Goal: Task Accomplishment & Management: Use online tool/utility

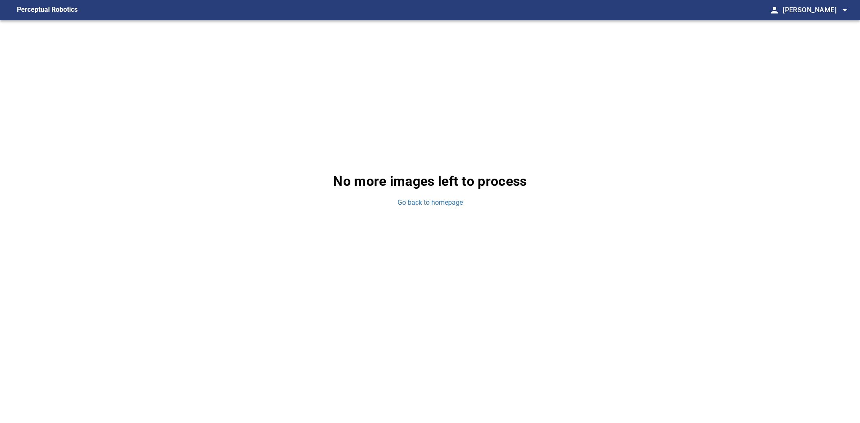
drag, startPoint x: 97, startPoint y: 176, endPoint x: 105, endPoint y: 86, distance: 90.1
click at [97, 176] on div "No more images left to process Go back to homepage" at bounding box center [430, 189] width 860 height 339
click at [428, 204] on link "Go back to homepage" at bounding box center [430, 203] width 65 height 10
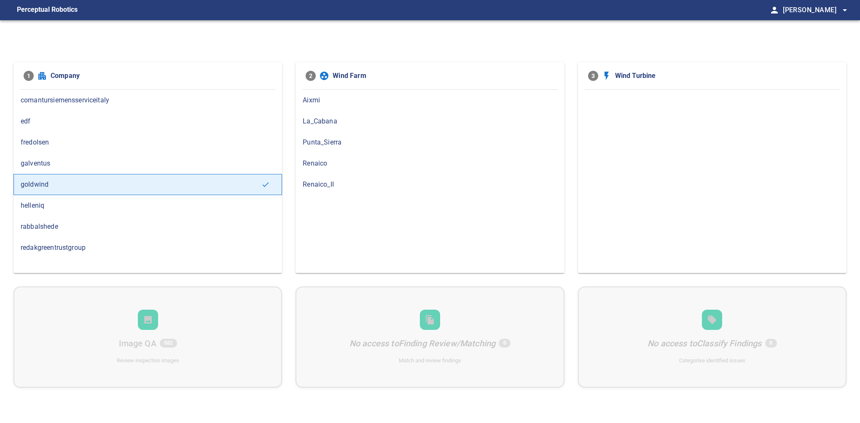
click at [316, 184] on span "Renaico_II" at bounding box center [430, 185] width 254 height 10
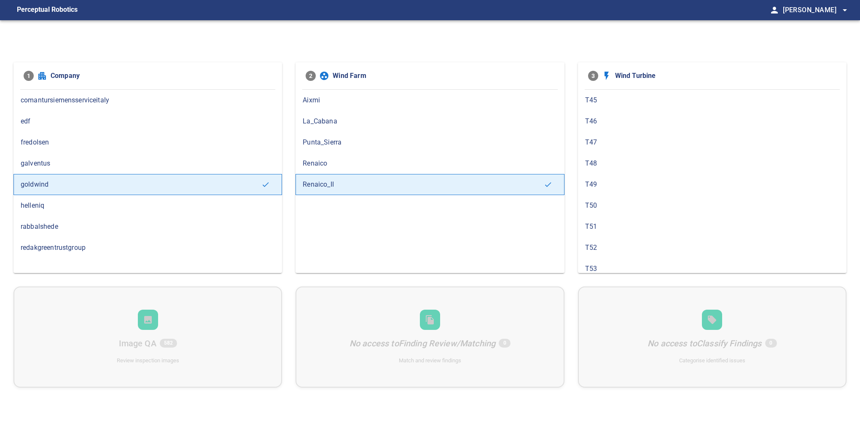
click at [607, 143] on span "T47" at bounding box center [712, 142] width 254 height 10
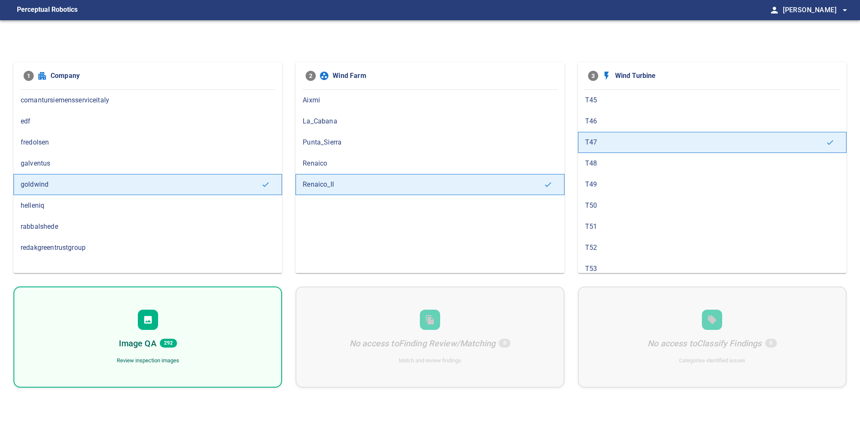
click at [155, 325] on div at bounding box center [148, 320] width 20 height 20
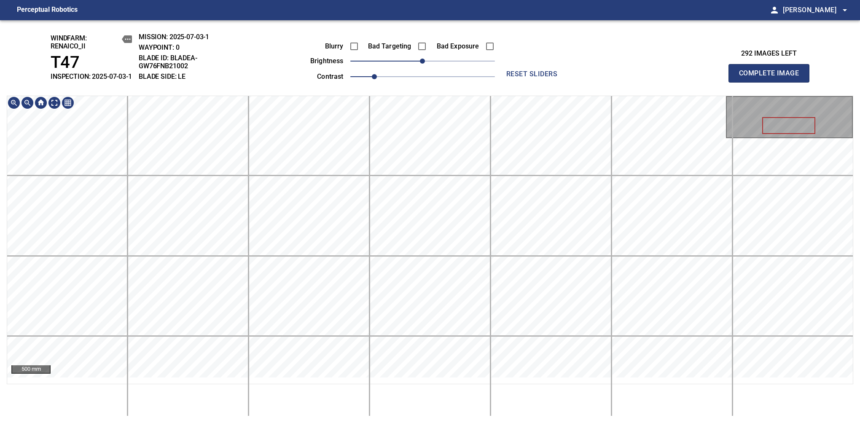
click at [433, 75] on div "windfarm: Renaico_II T47 INSPECTION: 2025-07-03-1 MISSION: 2025-07-03-1 WAYPOIN…" at bounding box center [430, 221] width 860 height 403
drag, startPoint x: 425, startPoint y: 68, endPoint x: 440, endPoint y: 61, distance: 16.4
click at [440, 61] on span "30" at bounding box center [440, 61] width 5 height 5
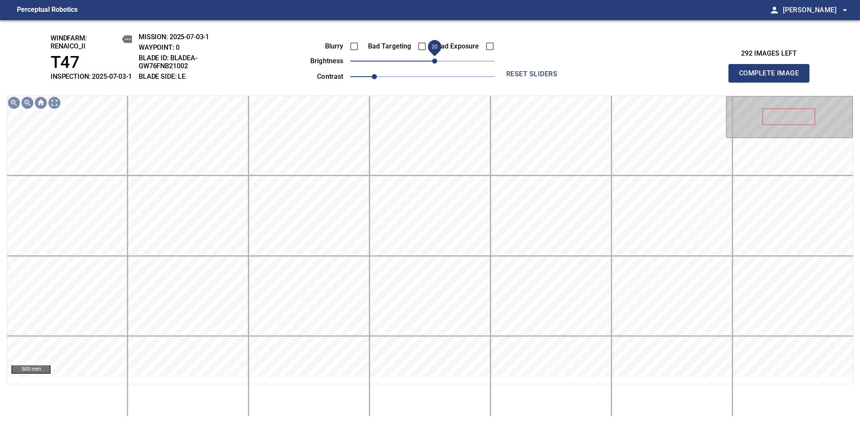
click at [433, 64] on span "20" at bounding box center [434, 61] width 5 height 5
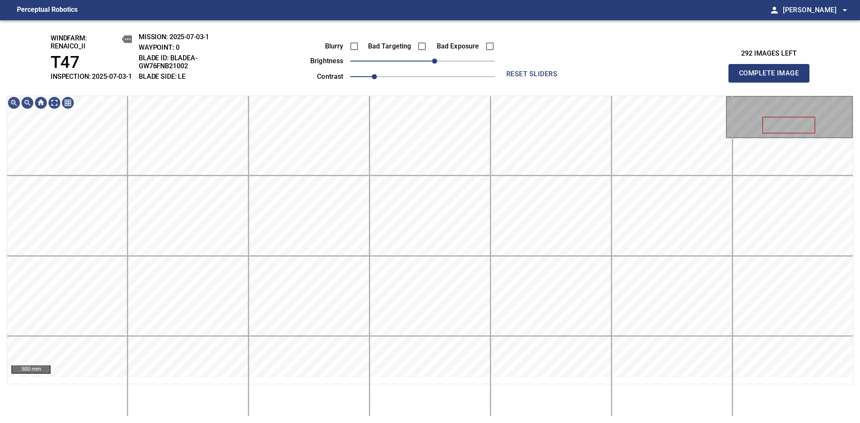
click at [772, 78] on span "Complete Image" at bounding box center [769, 73] width 62 height 12
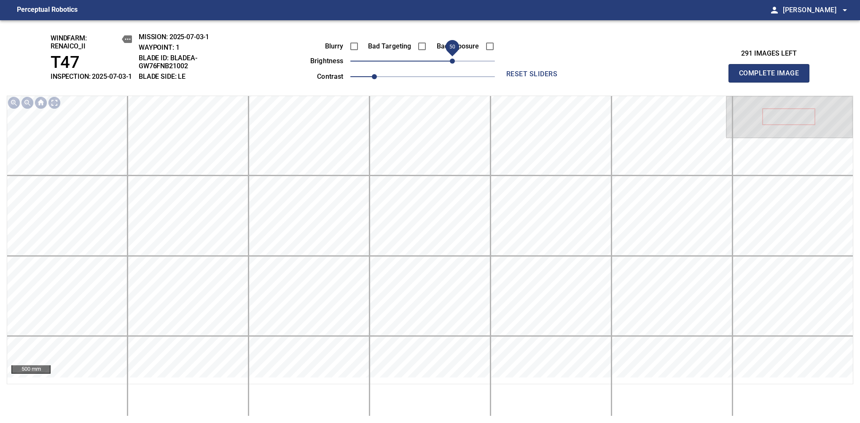
drag, startPoint x: 428, startPoint y: 69, endPoint x: 450, endPoint y: 68, distance: 21.5
click at [450, 64] on span "50" at bounding box center [452, 61] width 5 height 5
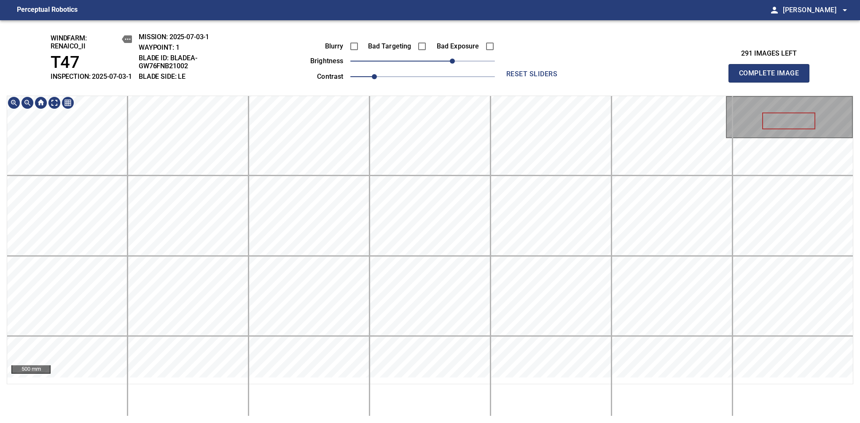
click at [468, 50] on div "windfarm: Renaico_II T47 INSPECTION: 2025-07-03-1 MISSION: 2025-07-03-1 WAYPOIN…" at bounding box center [430, 221] width 860 height 403
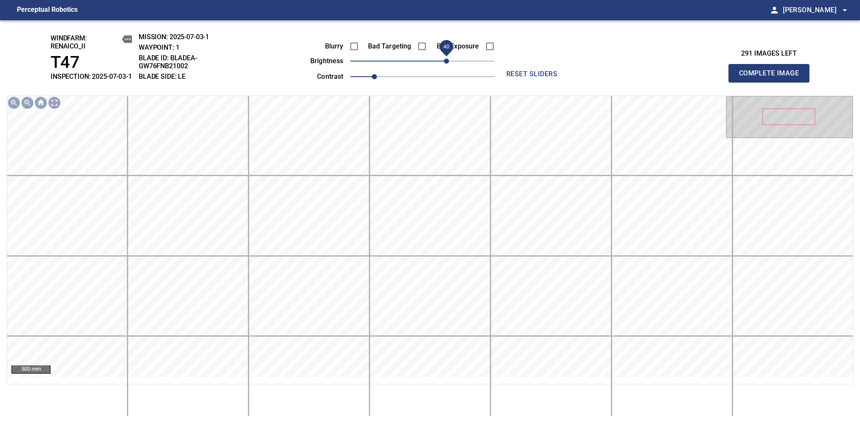
click at [446, 64] on span "40" at bounding box center [446, 61] width 5 height 5
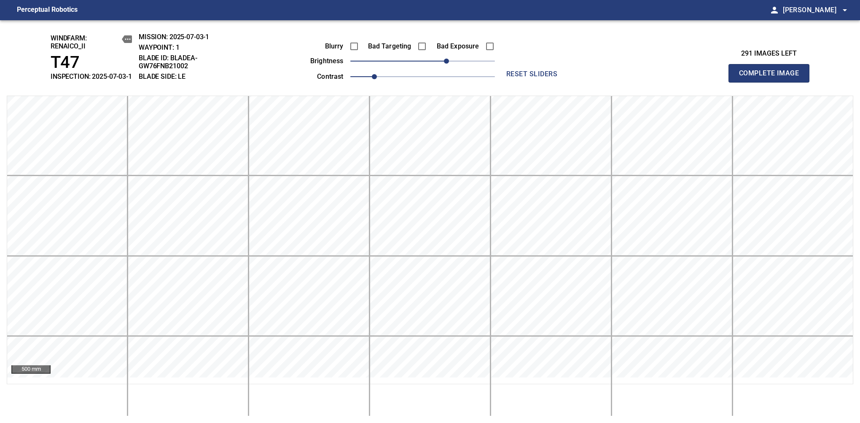
click at [772, 78] on span "Complete Image" at bounding box center [769, 73] width 62 height 12
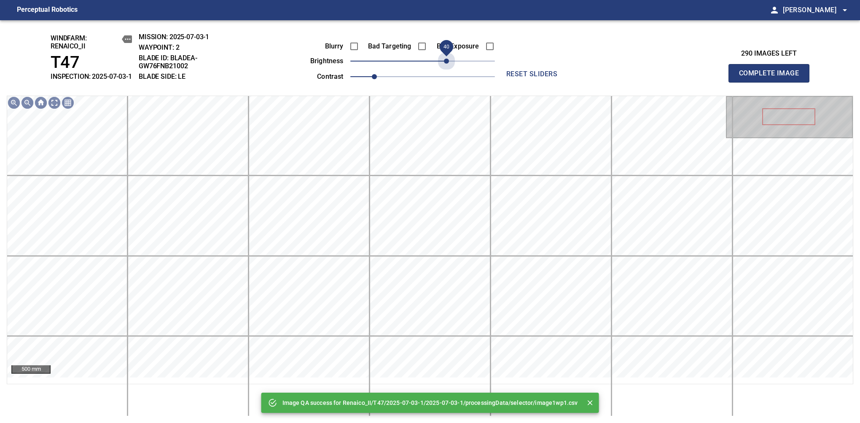
click at [446, 67] on span "40" at bounding box center [422, 61] width 145 height 12
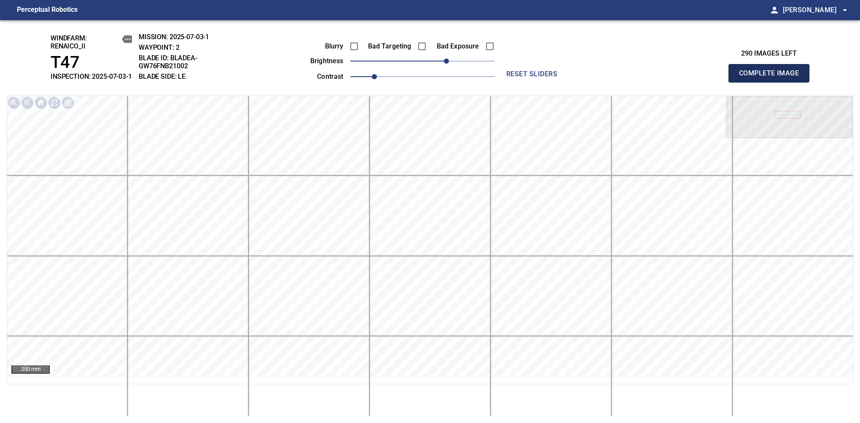
click at [772, 78] on span "Complete Image" at bounding box center [769, 73] width 62 height 12
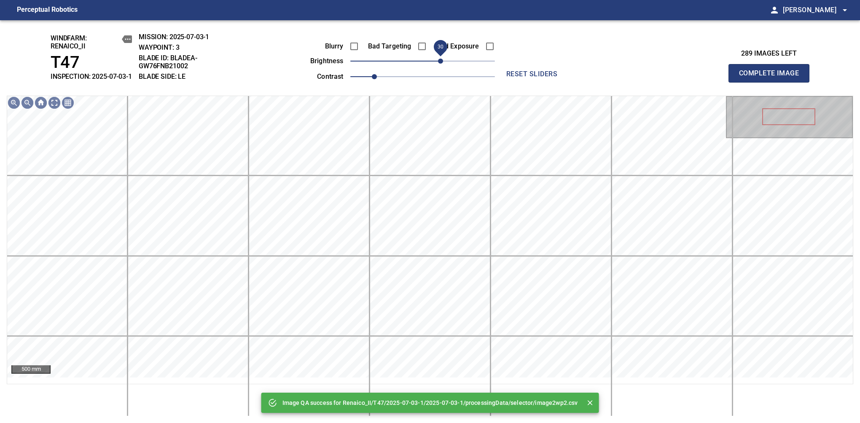
drag, startPoint x: 440, startPoint y: 70, endPoint x: 440, endPoint y: 66, distance: 4.6
click at [440, 66] on span "30" at bounding box center [422, 61] width 145 height 12
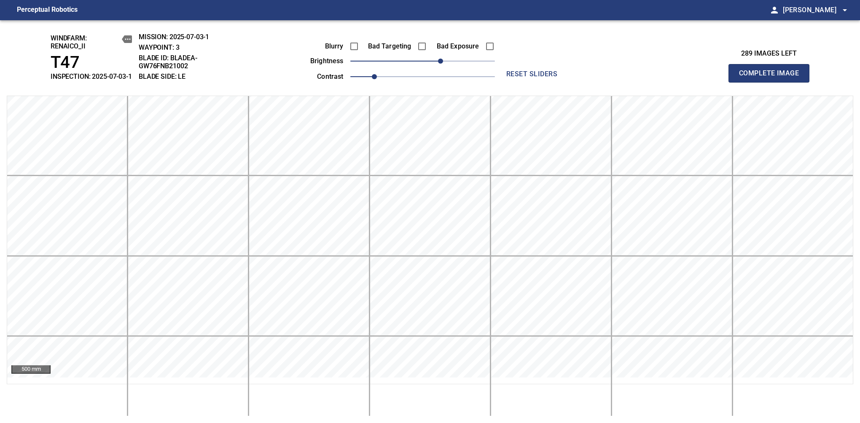
click at [772, 78] on span "Complete Image" at bounding box center [769, 73] width 62 height 12
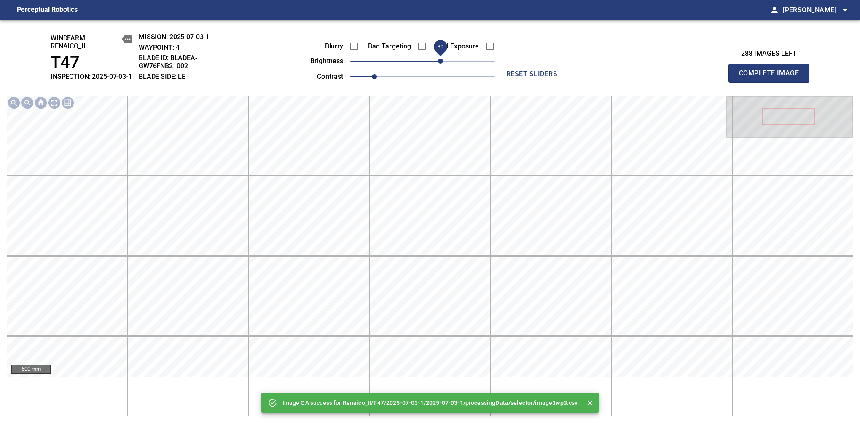
click at [441, 66] on span "30" at bounding box center [422, 61] width 145 height 12
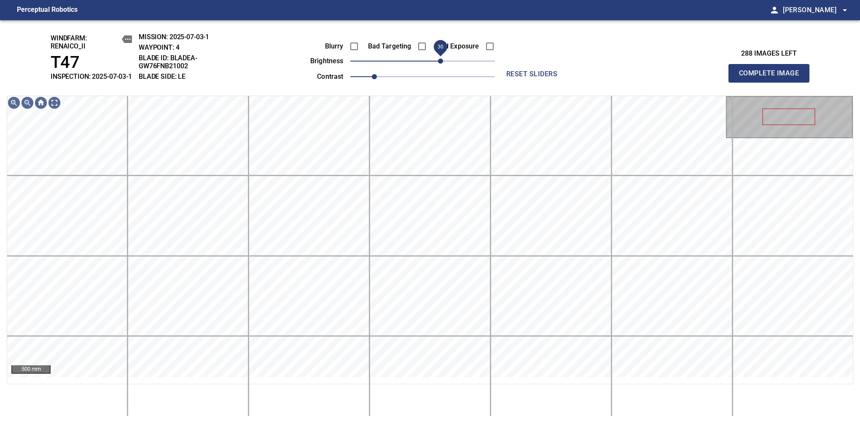
drag, startPoint x: 444, startPoint y: 57, endPoint x: 440, endPoint y: 57, distance: 4.2
click at [440, 54] on span "30" at bounding box center [440, 46] width 13 height 13
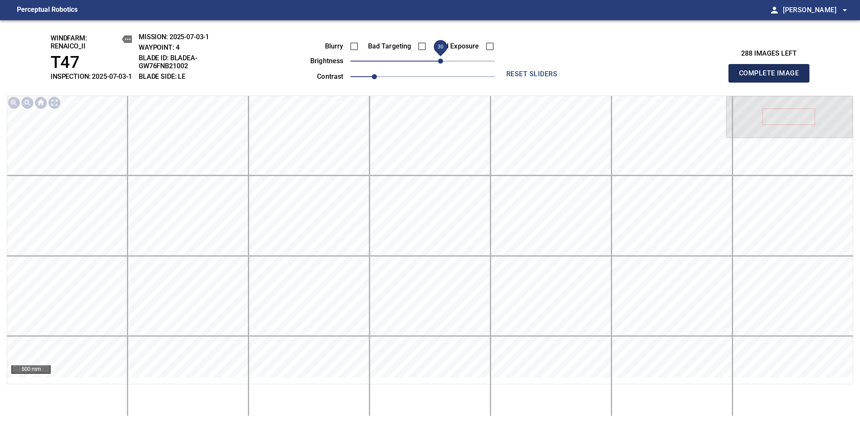
click at [772, 78] on span "Complete Image" at bounding box center [769, 73] width 62 height 12
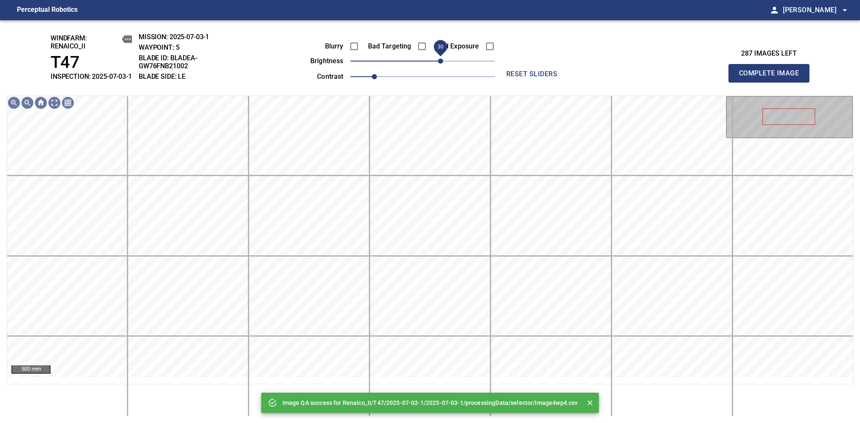
click at [441, 64] on span "30" at bounding box center [440, 61] width 5 height 5
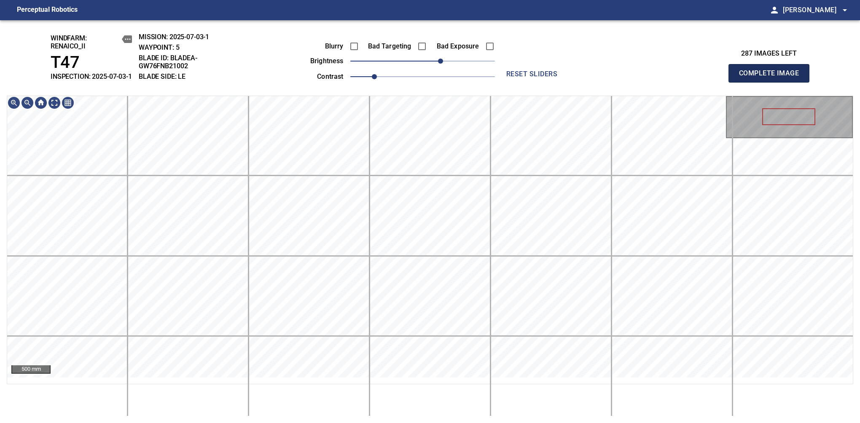
click at [772, 78] on span "Complete Image" at bounding box center [769, 73] width 62 height 12
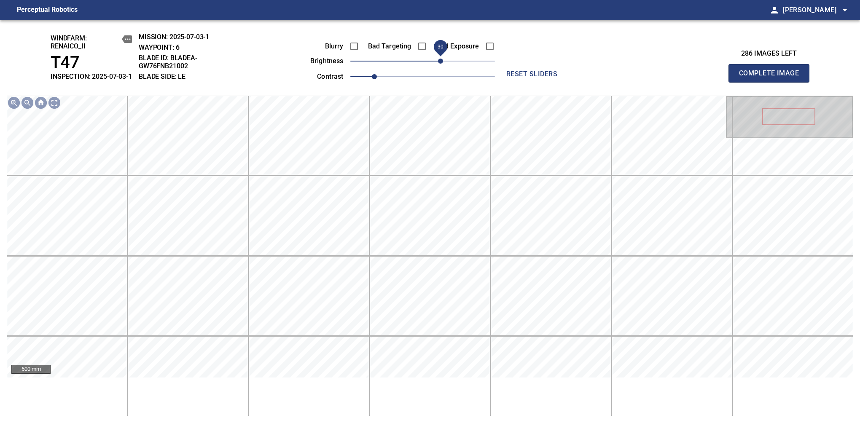
drag, startPoint x: 423, startPoint y: 76, endPoint x: 440, endPoint y: 67, distance: 18.9
click at [440, 64] on span "30" at bounding box center [440, 61] width 5 height 5
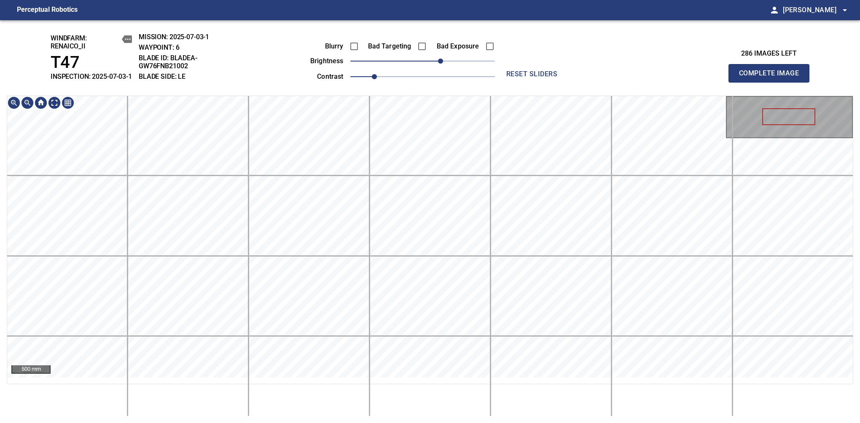
click at [424, 84] on div "windfarm: Renaico_II T47 INSPECTION: 2025-07-03-1 MISSION: 2025-07-03-1 WAYPOIN…" at bounding box center [430, 221] width 860 height 403
click at [772, 78] on span "Complete Image" at bounding box center [769, 73] width 62 height 12
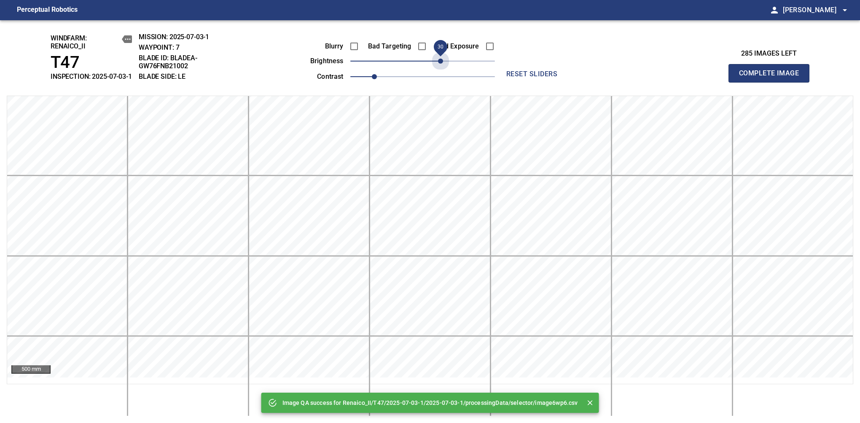
drag, startPoint x: 432, startPoint y: 73, endPoint x: 439, endPoint y: 77, distance: 7.8
click at [439, 77] on div "Blurry Bad Targeting Bad Exposure brightness 30 contrast 1" at bounding box center [393, 60] width 204 height 45
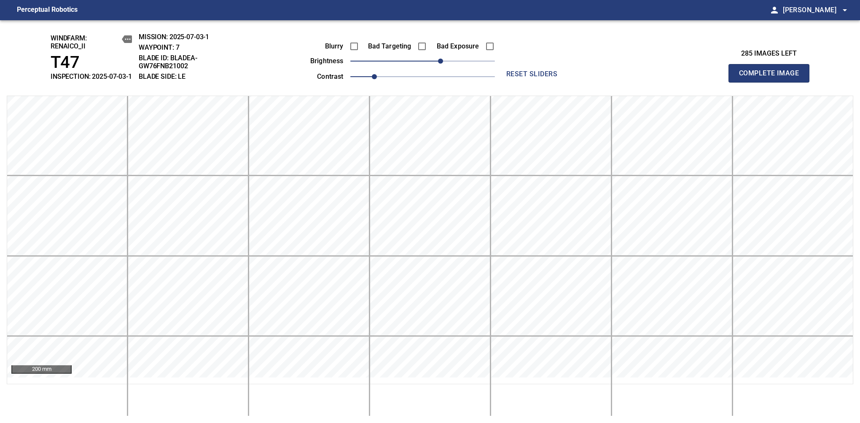
click at [772, 78] on span "Complete Image" at bounding box center [769, 73] width 62 height 12
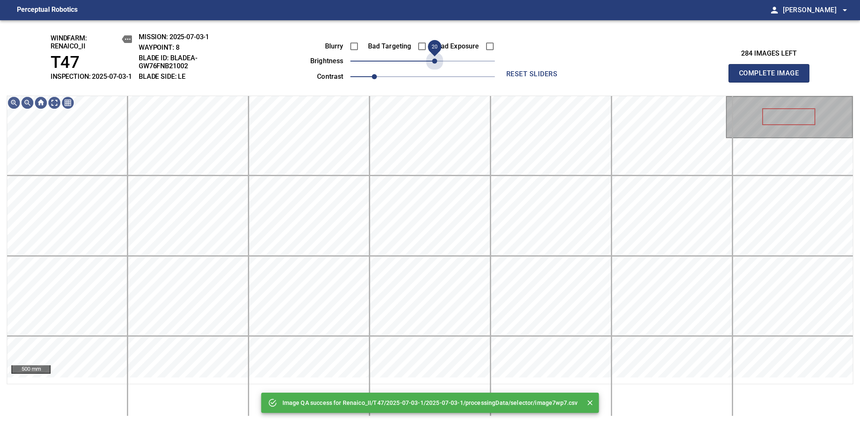
drag, startPoint x: 440, startPoint y: 73, endPoint x: 436, endPoint y: 78, distance: 6.3
click at [436, 78] on div "Blurry Bad Targeting Bad Exposure brightness 20 contrast 1" at bounding box center [393, 60] width 204 height 45
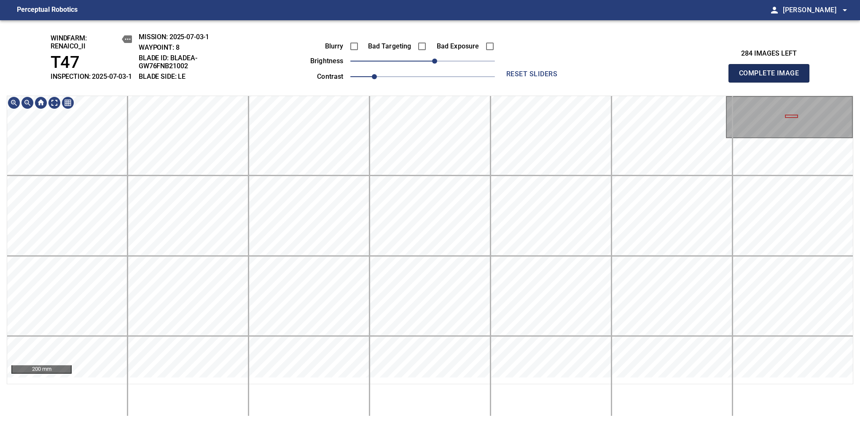
click at [772, 78] on span "Complete Image" at bounding box center [769, 73] width 62 height 12
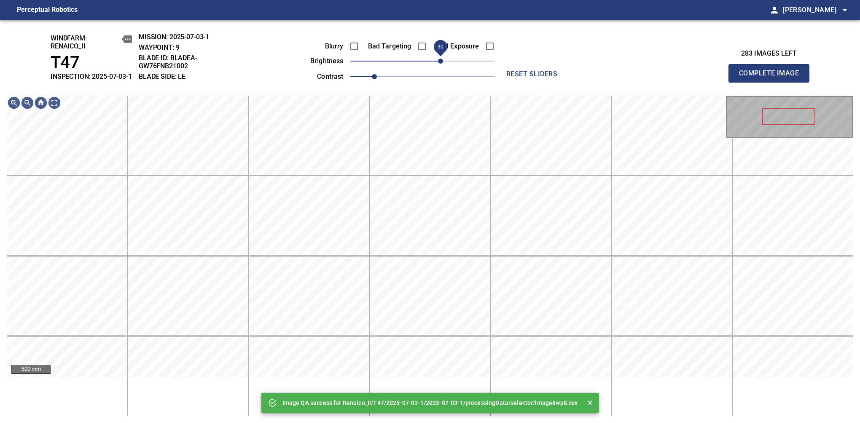
click at [440, 63] on span "30" at bounding box center [440, 61] width 5 height 5
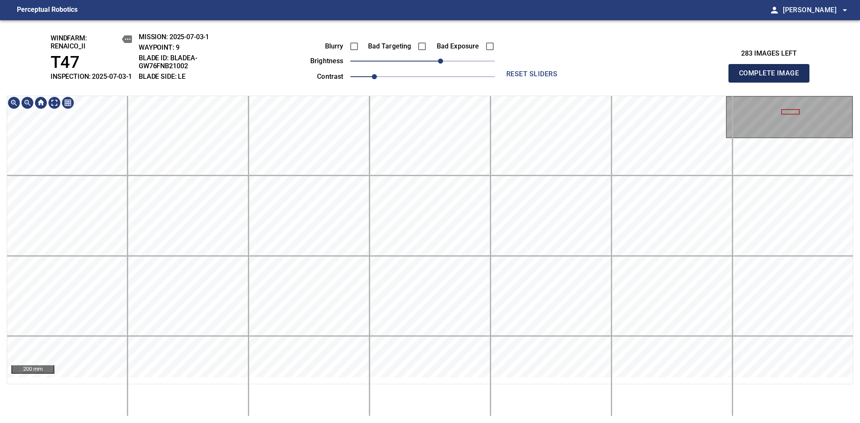
click at [772, 78] on span "Complete Image" at bounding box center [769, 73] width 62 height 12
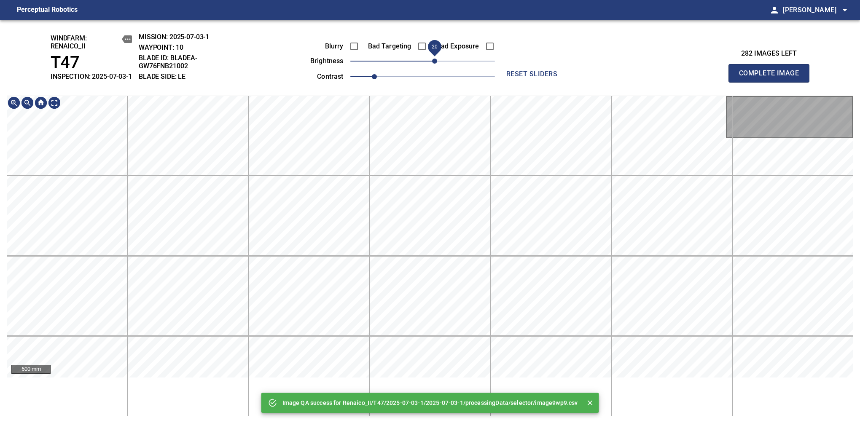
click at [437, 64] on span "20" at bounding box center [434, 61] width 5 height 5
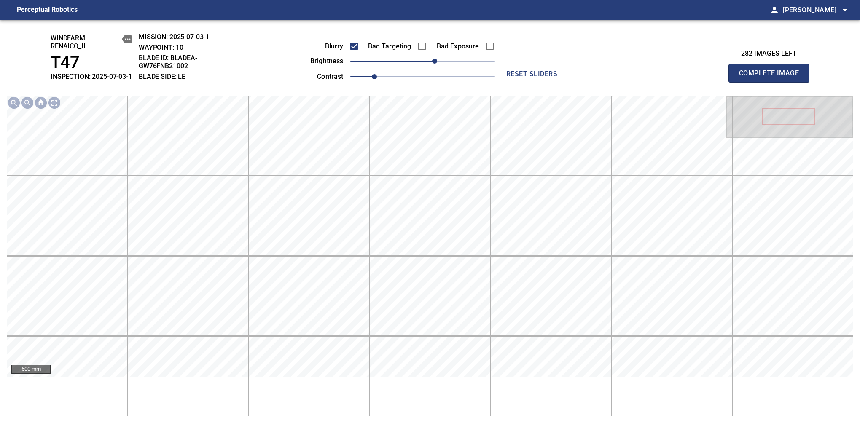
click at [772, 78] on span "Complete Image" at bounding box center [769, 73] width 62 height 12
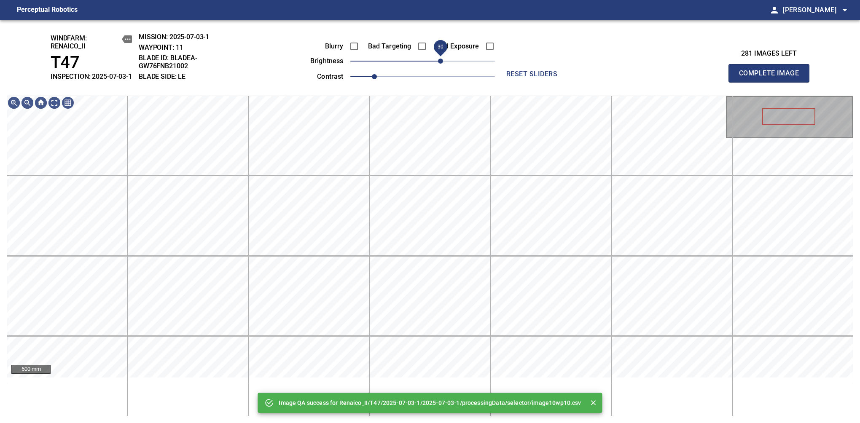
drag, startPoint x: 425, startPoint y: 70, endPoint x: 441, endPoint y: 62, distance: 17.3
click at [441, 62] on span "30" at bounding box center [440, 61] width 5 height 5
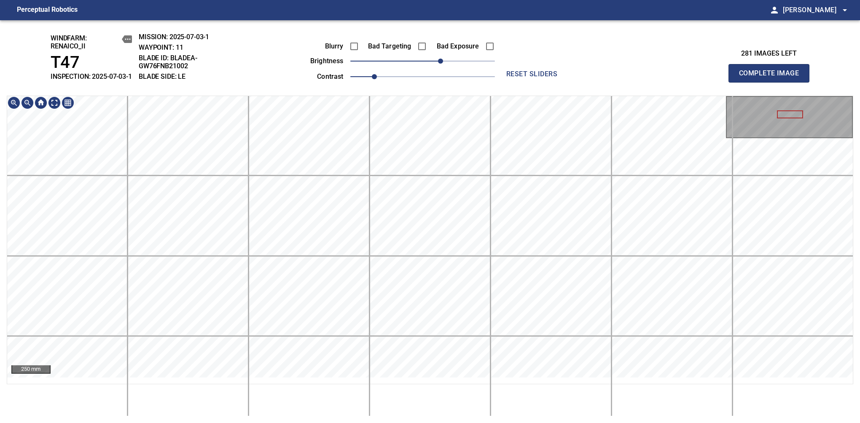
click at [459, 29] on div "windfarm: Renaico_II T47 INSPECTION: 2025-07-03-1 MISSION: 2025-07-03-1 WAYPOIN…" at bounding box center [430, 221] width 860 height 403
click at [437, 64] on span "20" at bounding box center [434, 61] width 5 height 5
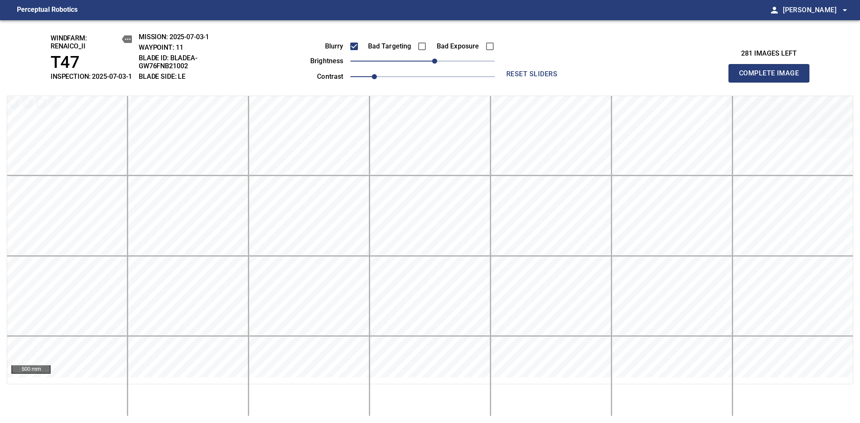
click at [772, 78] on span "Complete Image" at bounding box center [769, 73] width 62 height 12
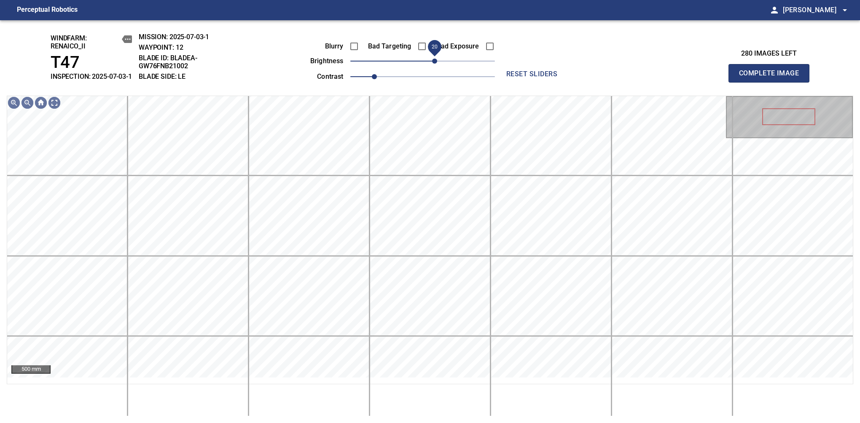
drag, startPoint x: 426, startPoint y: 72, endPoint x: 432, endPoint y: 70, distance: 5.9
click at [432, 64] on span "20" at bounding box center [434, 61] width 5 height 5
drag, startPoint x: 439, startPoint y: 72, endPoint x: 434, endPoint y: 72, distance: 5.5
click at [434, 64] on span "20" at bounding box center [434, 61] width 5 height 5
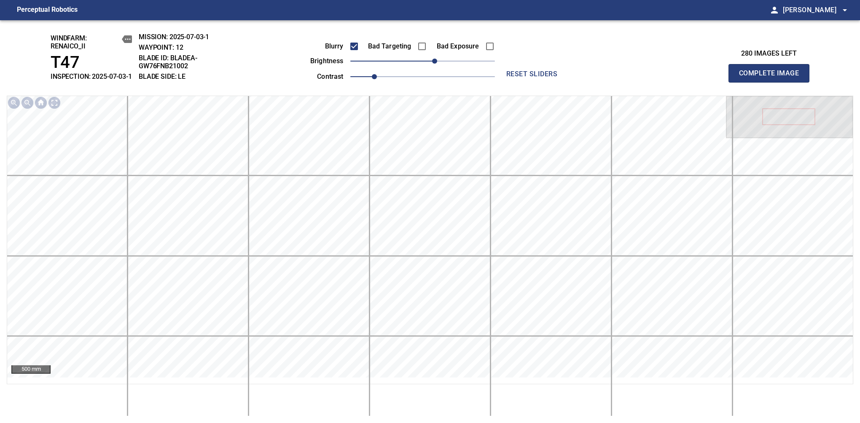
click at [772, 78] on span "Complete Image" at bounding box center [769, 73] width 62 height 12
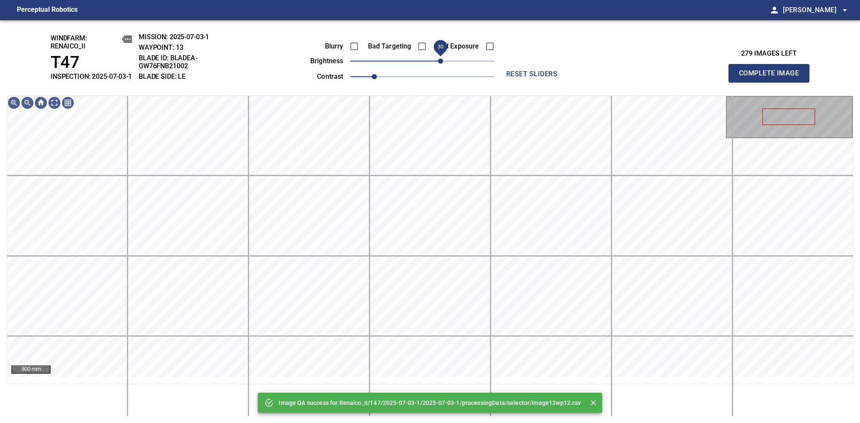
drag, startPoint x: 432, startPoint y: 72, endPoint x: 438, endPoint y: 67, distance: 7.3
click at [438, 67] on span "30" at bounding box center [422, 61] width 145 height 12
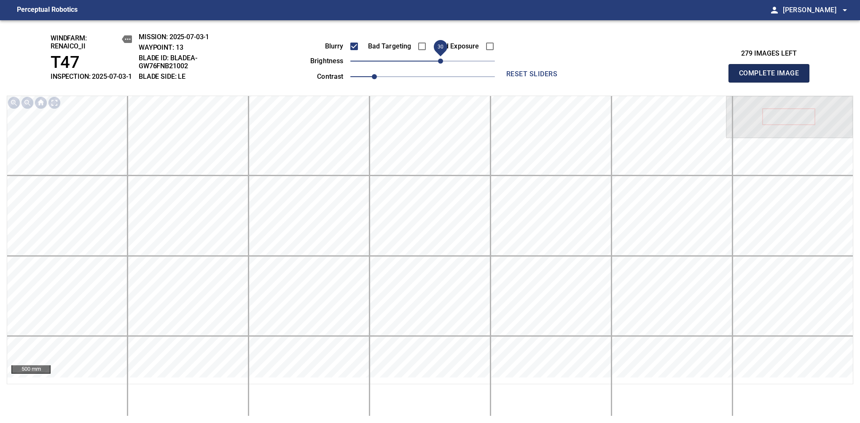
click at [772, 78] on span "Complete Image" at bounding box center [769, 73] width 62 height 12
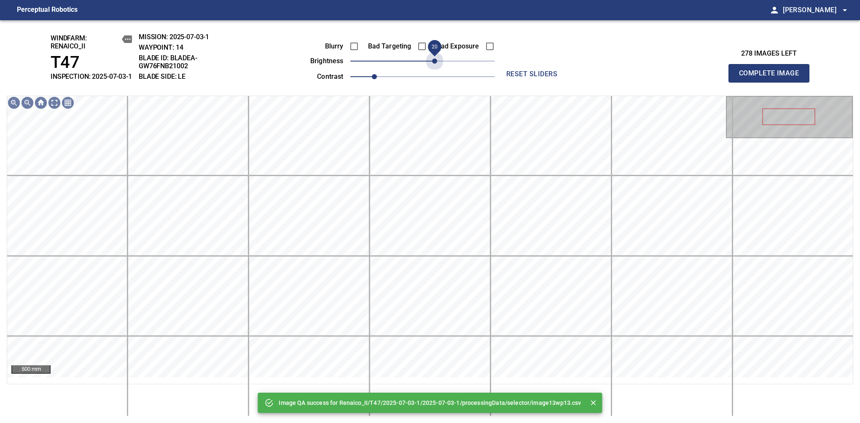
click at [437, 67] on span "20" at bounding box center [422, 61] width 145 height 12
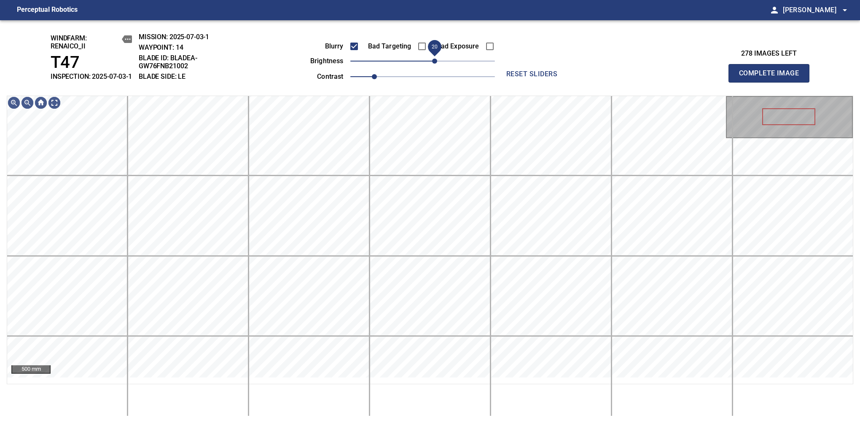
drag, startPoint x: 433, startPoint y: 69, endPoint x: 437, endPoint y: 66, distance: 4.5
click at [437, 64] on span "20" at bounding box center [434, 61] width 5 height 5
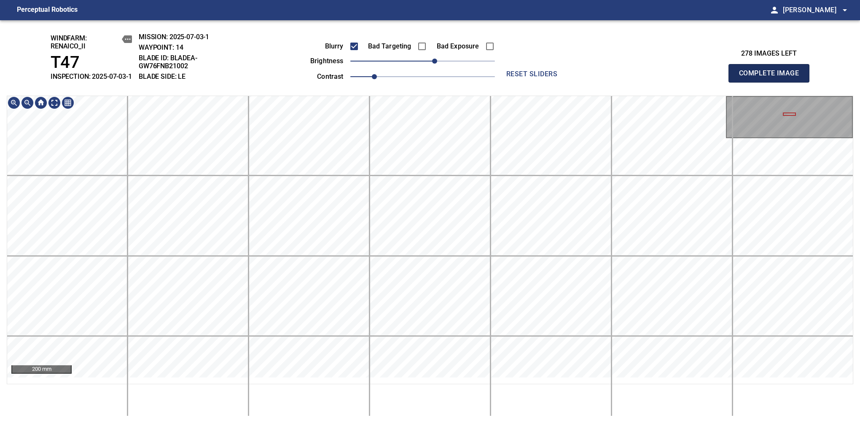
click at [772, 78] on span "Complete Image" at bounding box center [769, 73] width 62 height 12
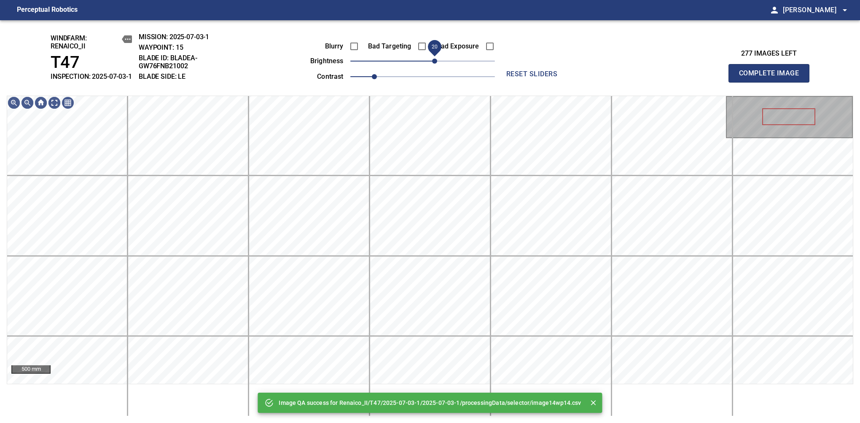
drag, startPoint x: 432, startPoint y: 62, endPoint x: 437, endPoint y: 62, distance: 4.6
click at [437, 62] on span "20" at bounding box center [434, 61] width 5 height 5
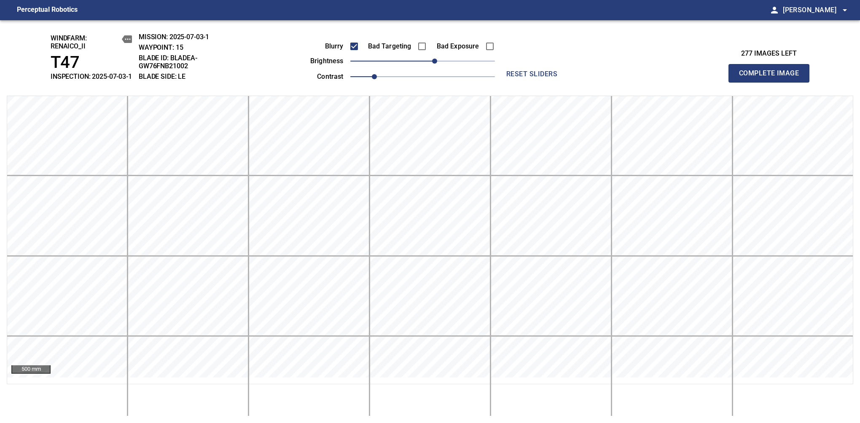
click at [772, 78] on span "Complete Image" at bounding box center [769, 73] width 62 height 12
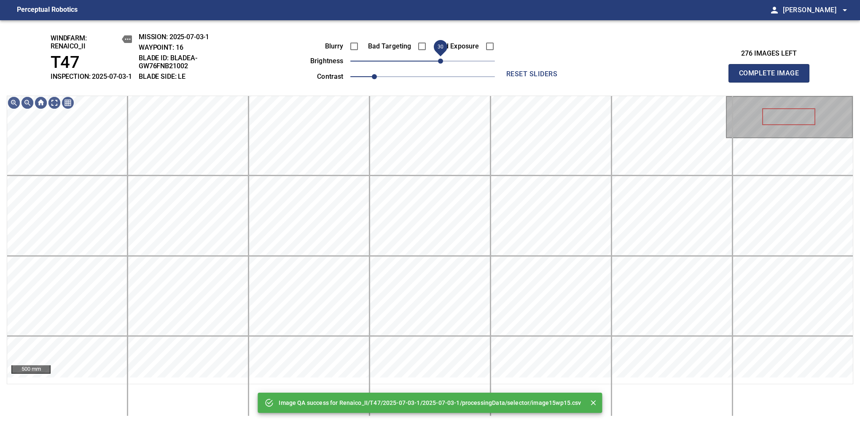
drag, startPoint x: 435, startPoint y: 70, endPoint x: 441, endPoint y: 67, distance: 6.6
click at [441, 67] on span "30" at bounding box center [422, 61] width 145 height 12
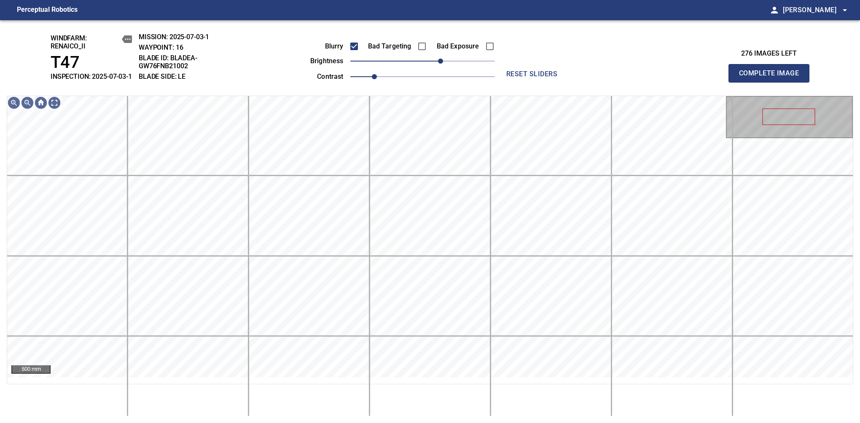
click at [772, 78] on span "Complete Image" at bounding box center [769, 73] width 62 height 12
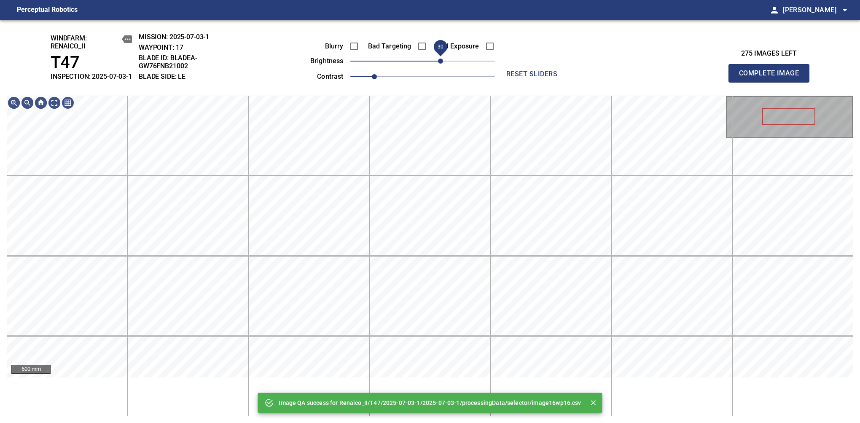
click at [441, 63] on span "30" at bounding box center [440, 61] width 5 height 5
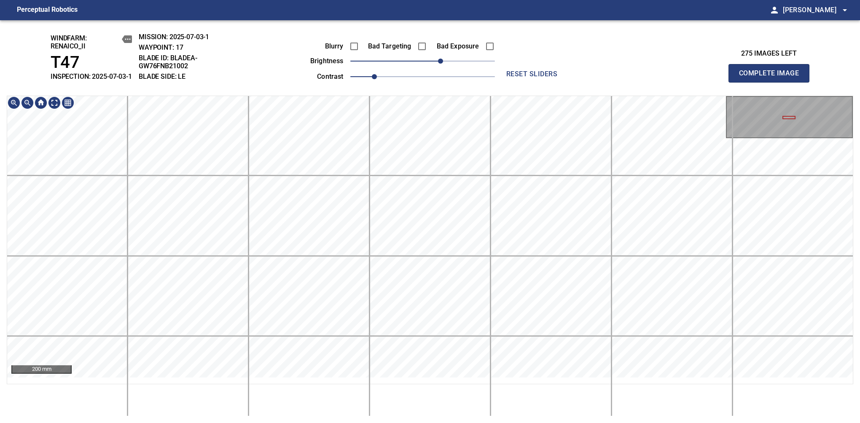
click at [575, 423] on html "Perceptual Robotics person Alex Semenov arrow_drop_down windfarm: Renaico_II T4…" at bounding box center [430, 211] width 860 height 423
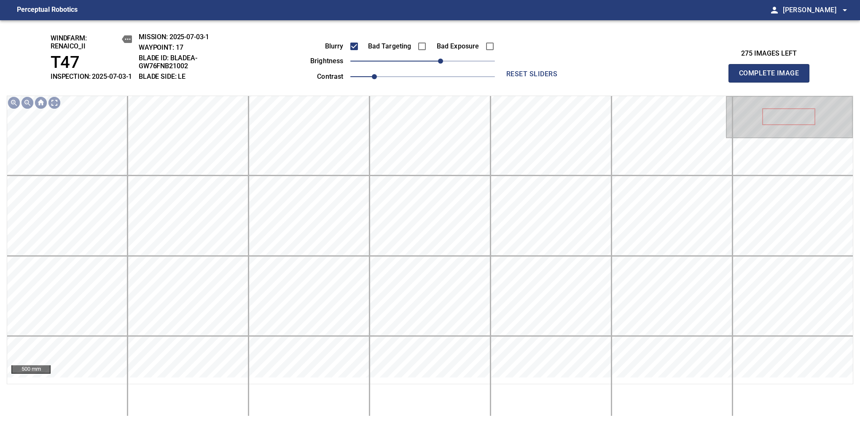
click at [772, 78] on span "Complete Image" at bounding box center [769, 73] width 62 height 12
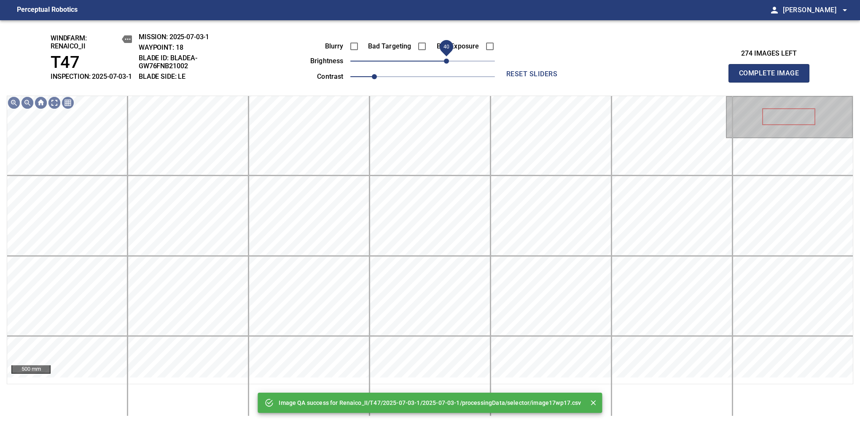
click at [447, 65] on span "40" at bounding box center [422, 61] width 145 height 12
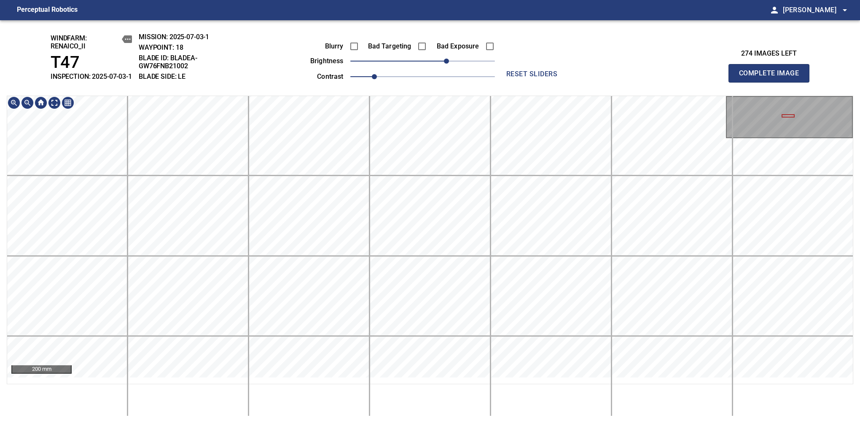
click at [530, 397] on div "200 mm" at bounding box center [430, 256] width 847 height 321
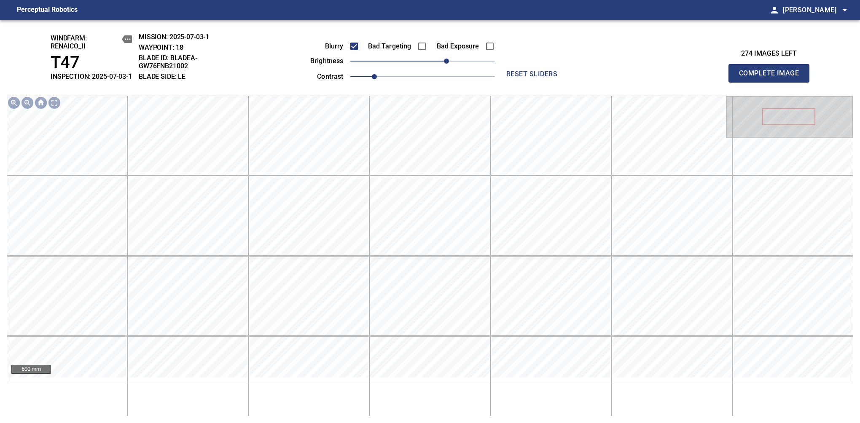
click at [772, 78] on span "Complete Image" at bounding box center [769, 73] width 62 height 12
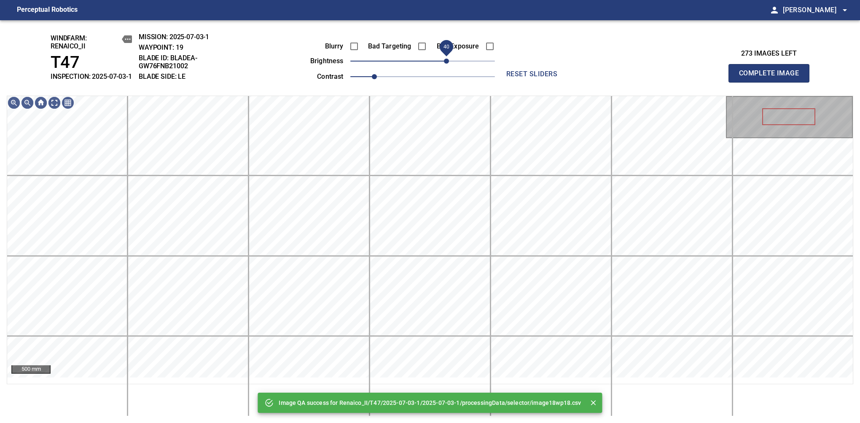
drag, startPoint x: 425, startPoint y: 69, endPoint x: 449, endPoint y: 71, distance: 23.7
click at [449, 64] on span "40" at bounding box center [446, 61] width 5 height 5
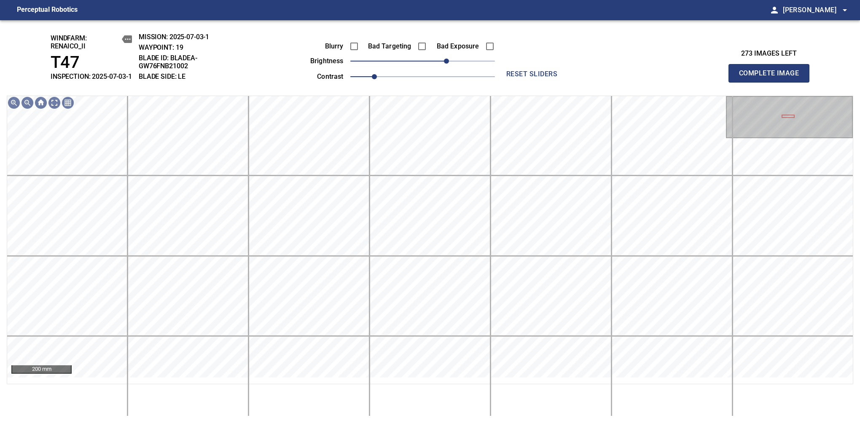
click at [348, 44] on div "Blurry Bad Targeting Bad Exposure brightness 40 contrast 1 reset sliders" at bounding box center [430, 58] width 366 height 50
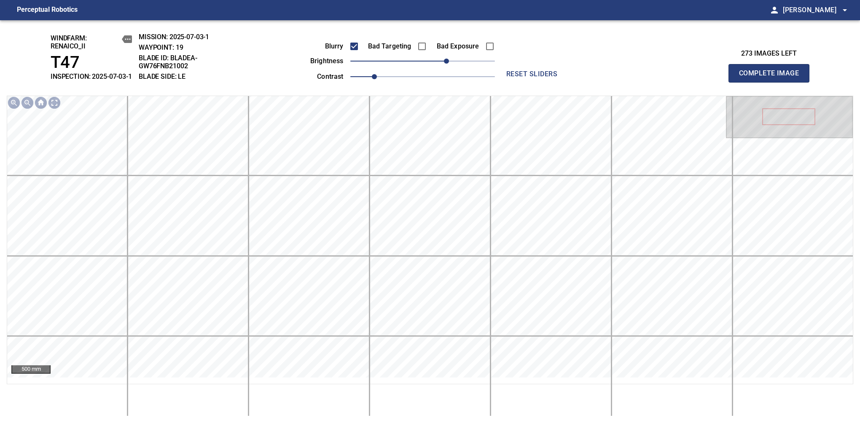
click at [772, 78] on span "Complete Image" at bounding box center [769, 73] width 62 height 12
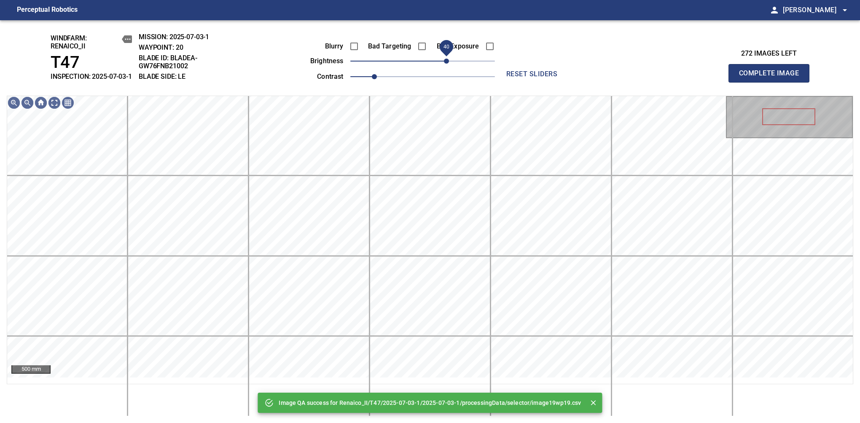
click at [447, 67] on span "40" at bounding box center [422, 61] width 145 height 12
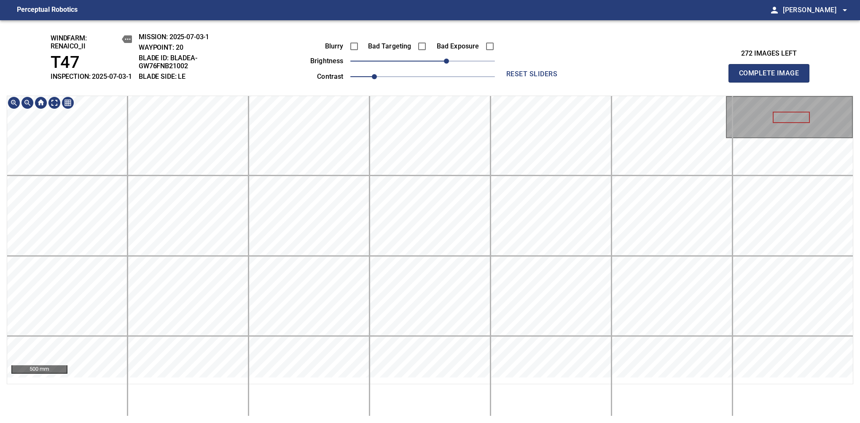
click at [386, 28] on div "windfarm: Renaico_II T47 INSPECTION: 2025-07-03-1 MISSION: 2025-07-03-1 WAYPOIN…" at bounding box center [430, 221] width 860 height 403
click at [441, 64] on span "30" at bounding box center [440, 61] width 5 height 5
click at [772, 78] on span "Complete Image" at bounding box center [769, 73] width 62 height 12
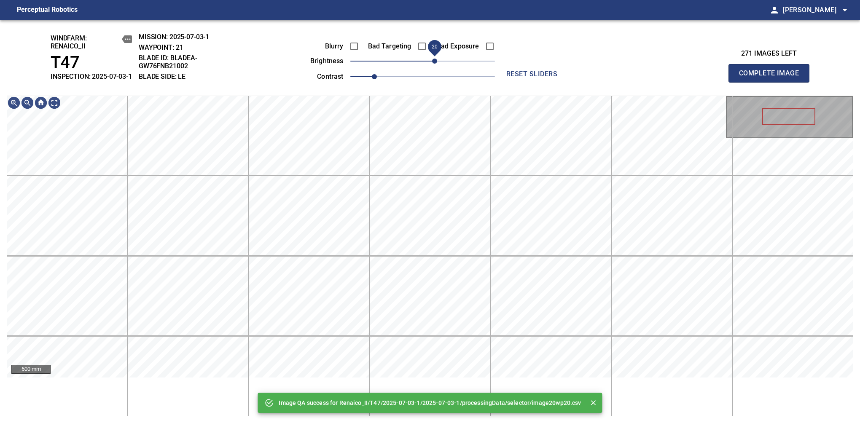
drag, startPoint x: 429, startPoint y: 69, endPoint x: 433, endPoint y: 69, distance: 4.6
click at [433, 64] on span "20" at bounding box center [434, 61] width 5 height 5
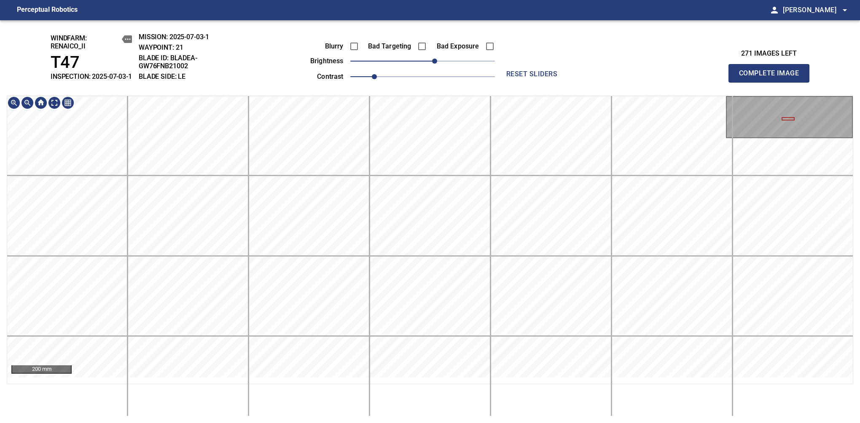
click at [422, 89] on div "windfarm: Renaico_II T47 INSPECTION: 2025-07-03-1 MISSION: 2025-07-03-1 WAYPOIN…" at bounding box center [430, 221] width 860 height 403
click at [433, 423] on html "Perceptual Robotics person Alex Semenov arrow_drop_down windfarm: Renaico_II T4…" at bounding box center [430, 211] width 860 height 423
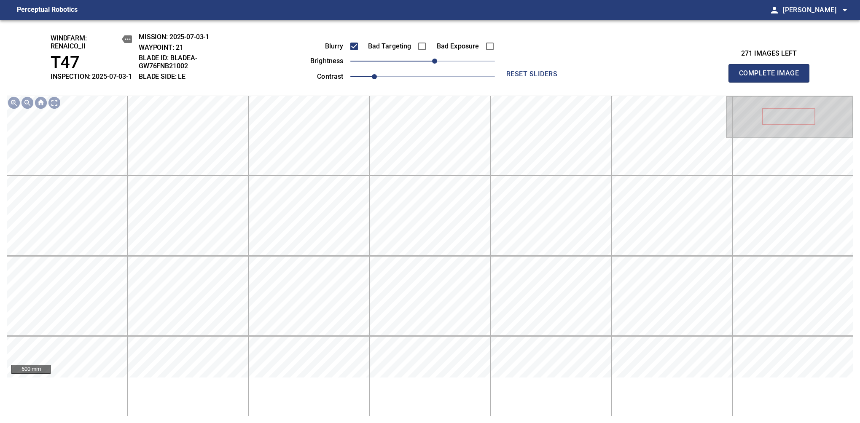
click at [772, 78] on span "Complete Image" at bounding box center [769, 73] width 62 height 12
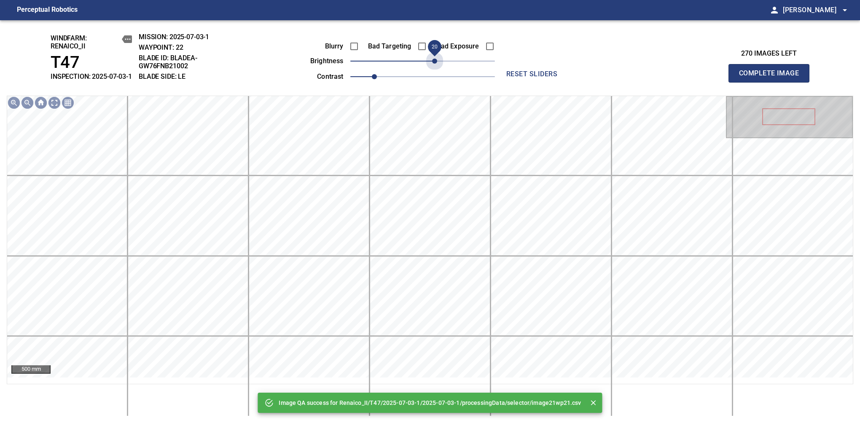
click at [433, 67] on span "20" at bounding box center [422, 61] width 145 height 12
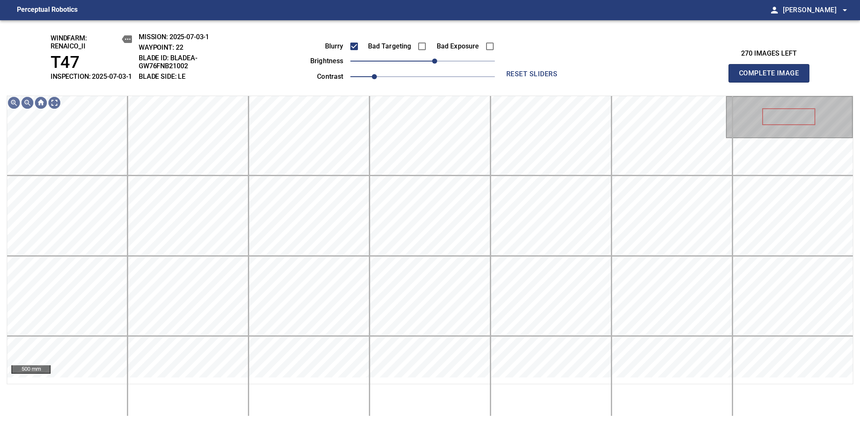
click at [772, 78] on span "Complete Image" at bounding box center [769, 73] width 62 height 12
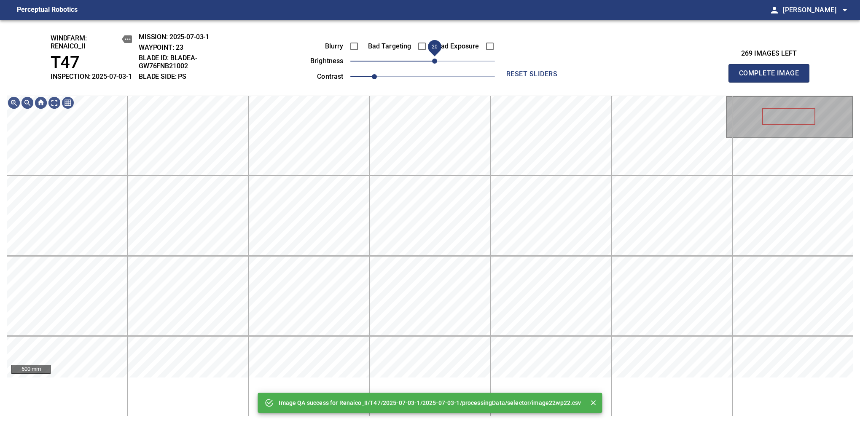
click at [432, 64] on span "20" at bounding box center [434, 61] width 5 height 5
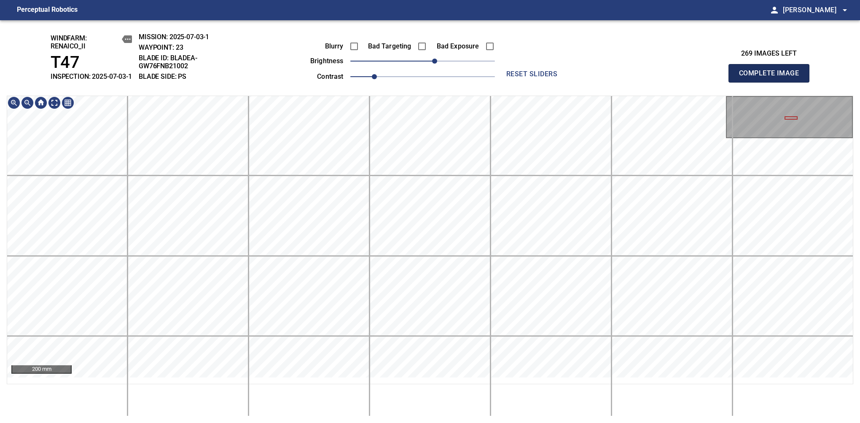
click at [772, 78] on span "Complete Image" at bounding box center [769, 73] width 62 height 12
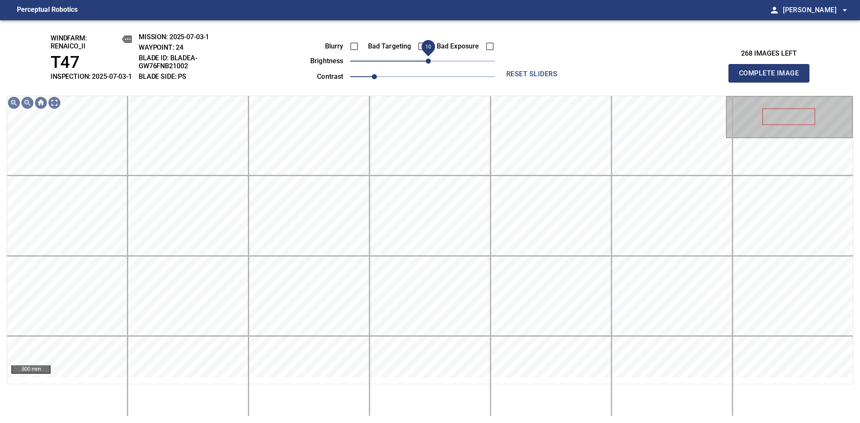
drag, startPoint x: 425, startPoint y: 72, endPoint x: 428, endPoint y: 67, distance: 5.5
click at [428, 64] on span "10" at bounding box center [428, 61] width 5 height 5
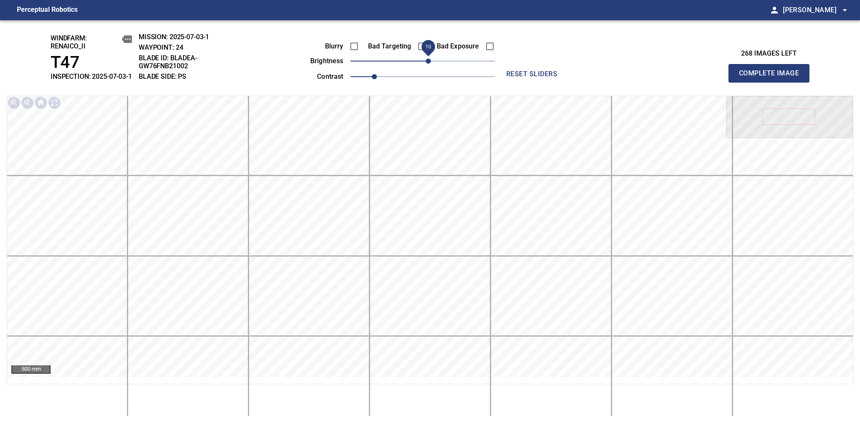
click at [772, 78] on span "Complete Image" at bounding box center [769, 73] width 62 height 12
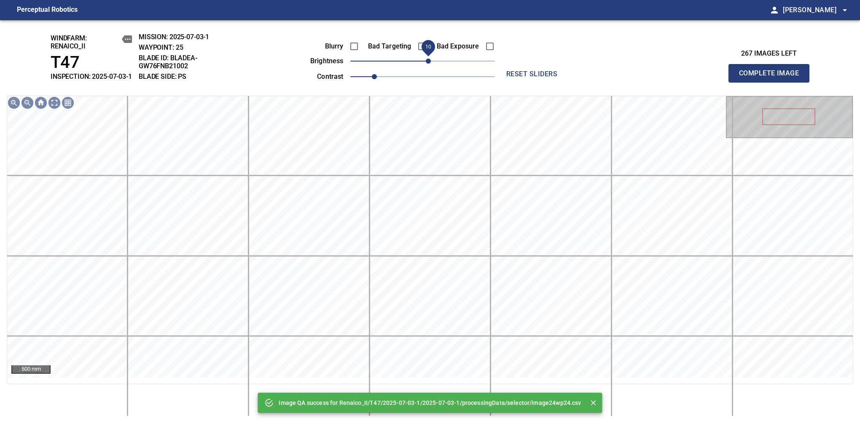
click at [429, 64] on span "10" at bounding box center [428, 61] width 5 height 5
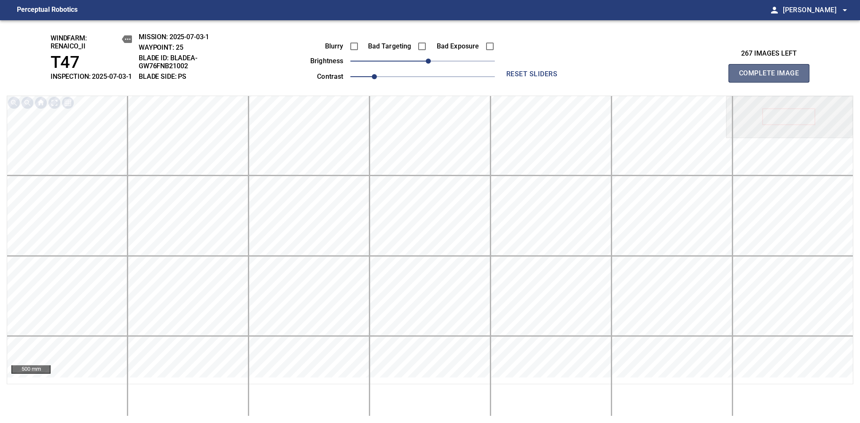
click at [772, 78] on span "Complete Image" at bounding box center [769, 73] width 62 height 12
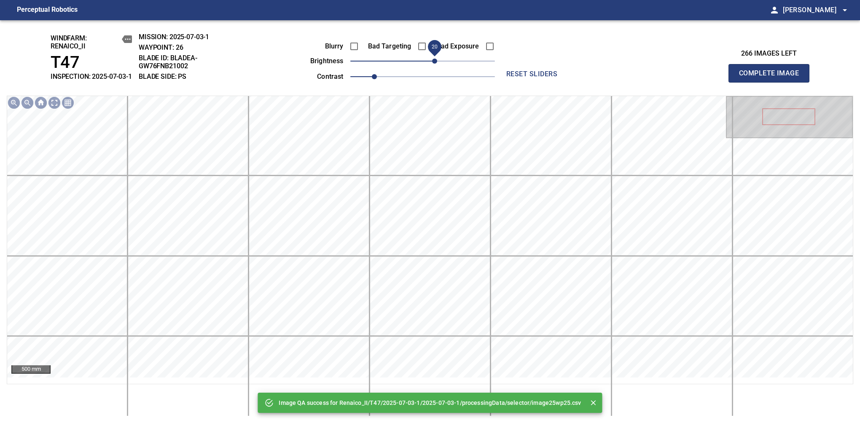
click at [432, 64] on span "20" at bounding box center [434, 61] width 5 height 5
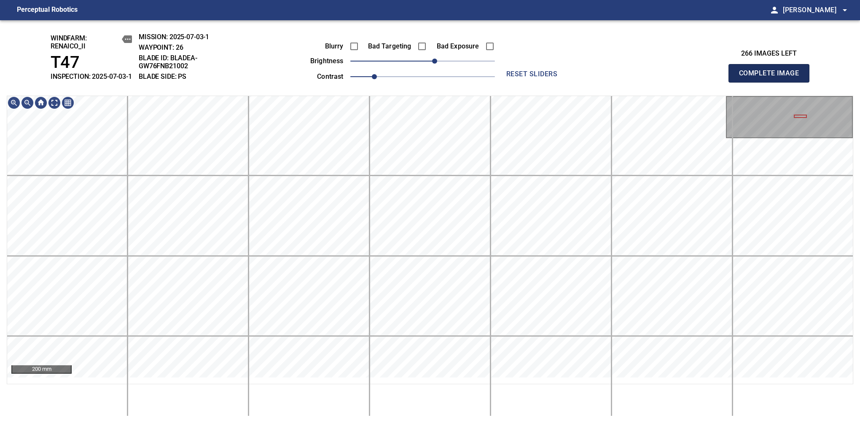
click at [772, 78] on span "Complete Image" at bounding box center [769, 73] width 62 height 12
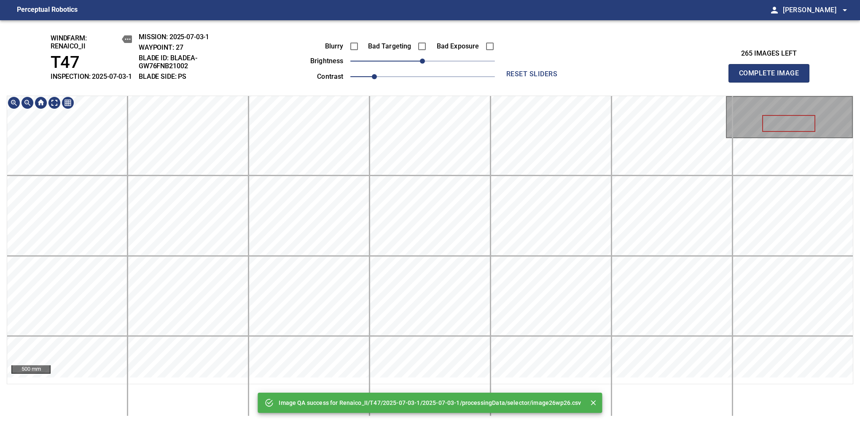
click at [444, 74] on div "Image QA success for Renaico_II/T47/2025-07-03-1/2025-07-03-1/processingData/se…" at bounding box center [430, 221] width 860 height 403
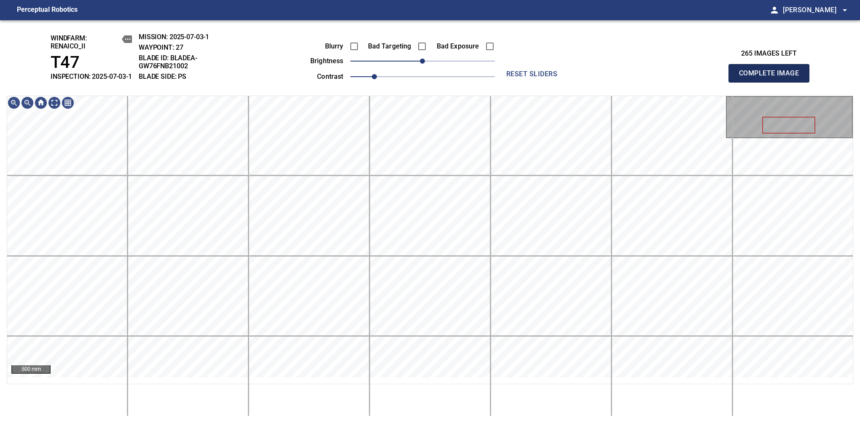
click at [772, 78] on span "Complete Image" at bounding box center [769, 73] width 62 height 12
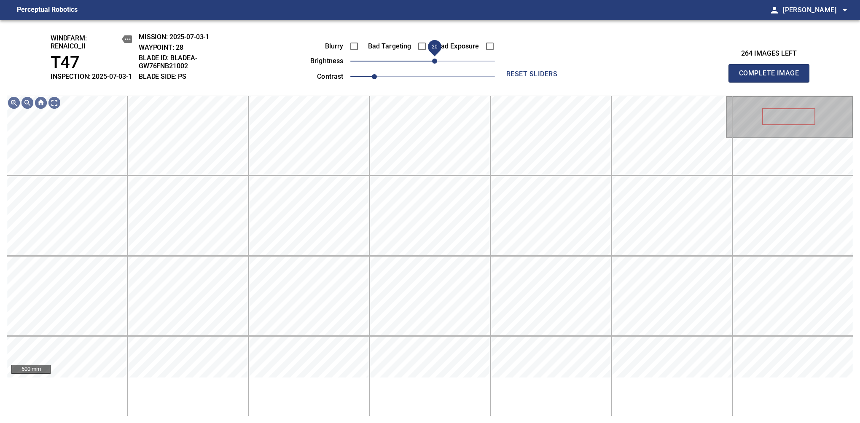
drag, startPoint x: 431, startPoint y: 72, endPoint x: 435, endPoint y: 70, distance: 4.9
click at [435, 64] on span "20" at bounding box center [434, 61] width 5 height 5
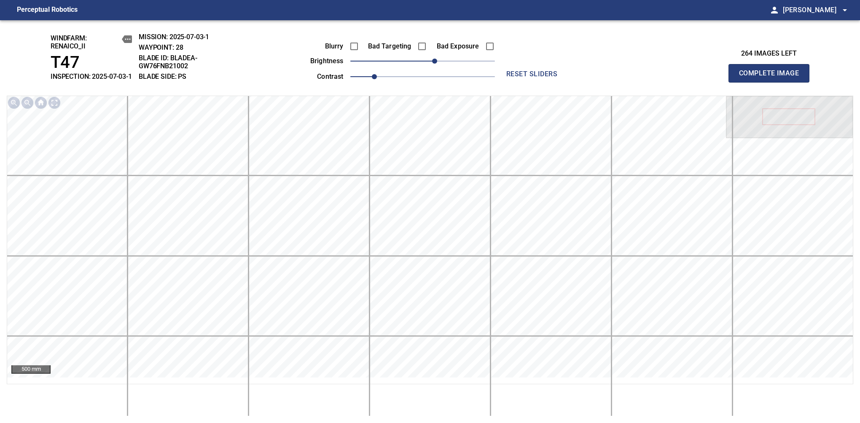
click at [772, 78] on span "Complete Image" at bounding box center [769, 73] width 62 height 12
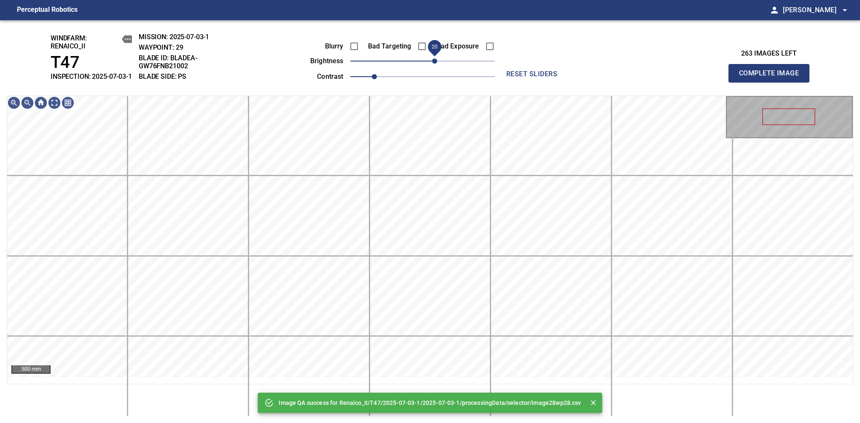
drag, startPoint x: 425, startPoint y: 68, endPoint x: 432, endPoint y: 68, distance: 7.2
click at [432, 64] on span "20" at bounding box center [434, 61] width 5 height 5
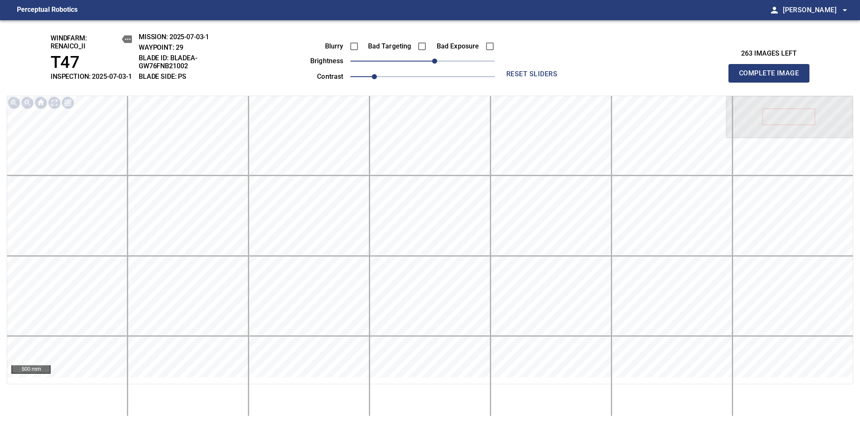
click at [772, 78] on span "Complete Image" at bounding box center [769, 73] width 62 height 12
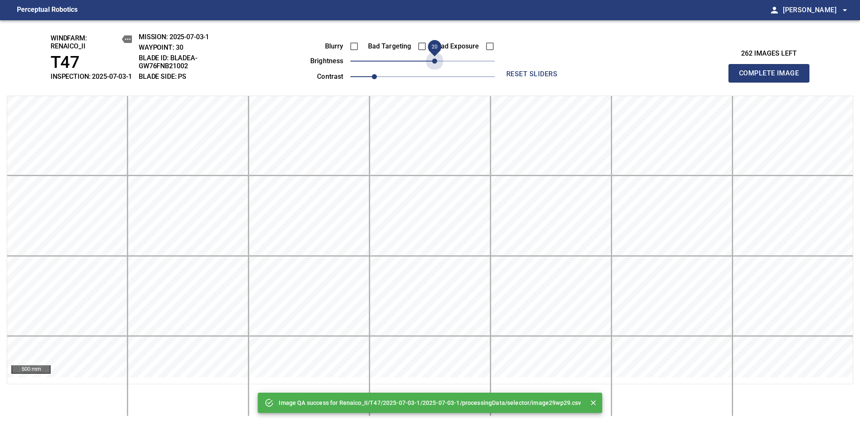
click at [435, 67] on span "20" at bounding box center [422, 61] width 145 height 12
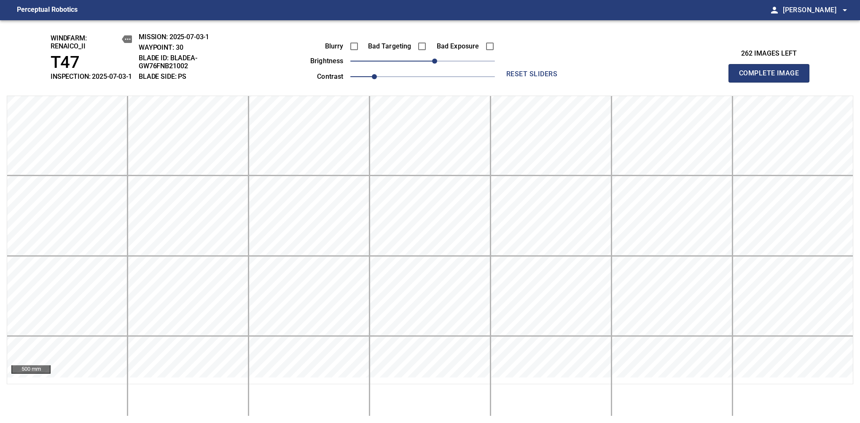
click at [772, 78] on span "Complete Image" at bounding box center [769, 73] width 62 height 12
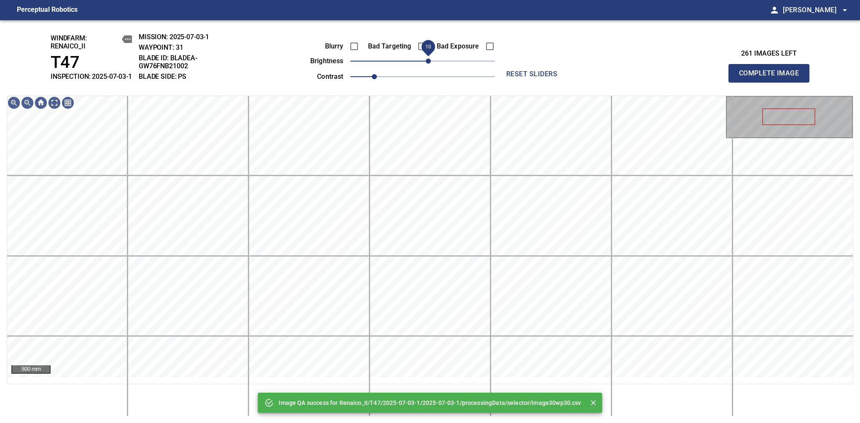
click at [430, 67] on span "10" at bounding box center [422, 61] width 145 height 12
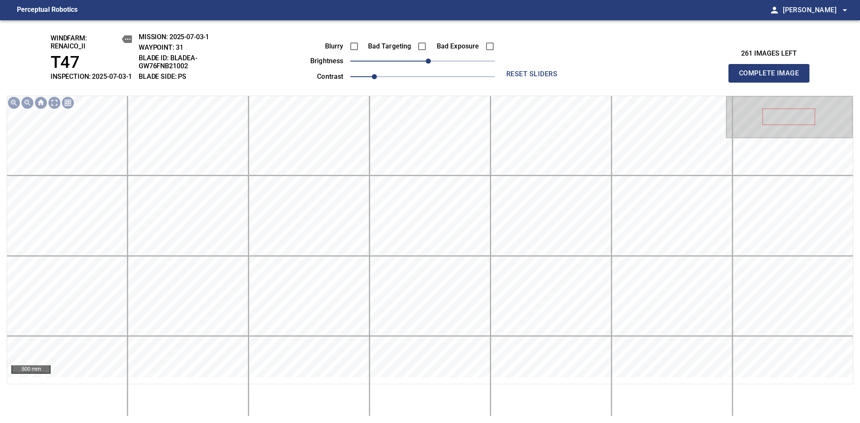
click at [772, 78] on span "Complete Image" at bounding box center [769, 73] width 62 height 12
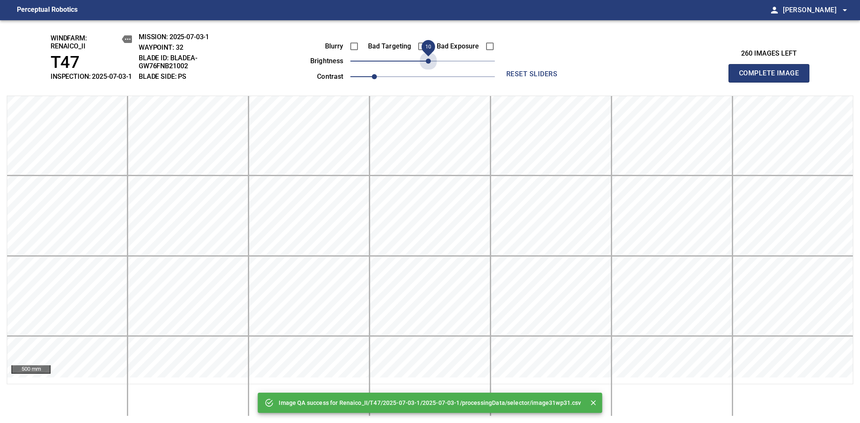
click at [430, 64] on span "10" at bounding box center [428, 61] width 5 height 5
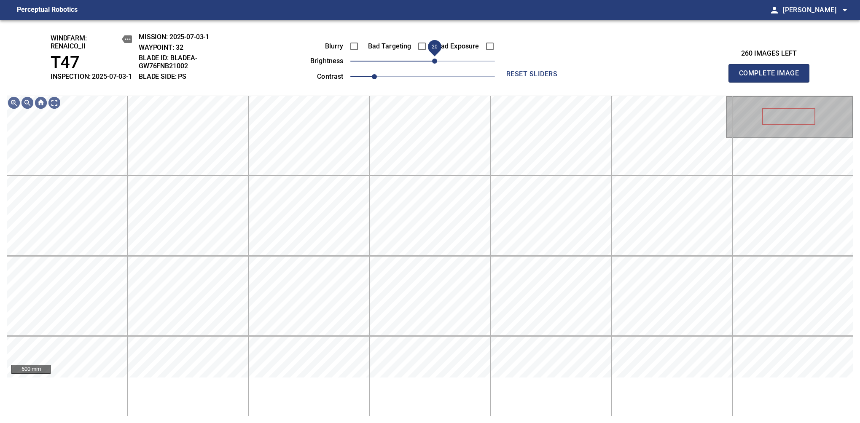
click at [433, 64] on span "20" at bounding box center [434, 61] width 5 height 5
click at [430, 64] on span "10" at bounding box center [428, 61] width 5 height 5
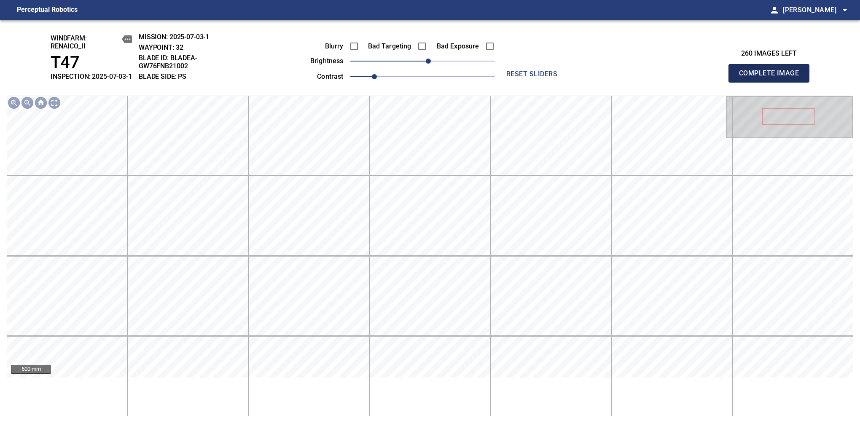
click at [772, 78] on span "Complete Image" at bounding box center [769, 73] width 62 height 12
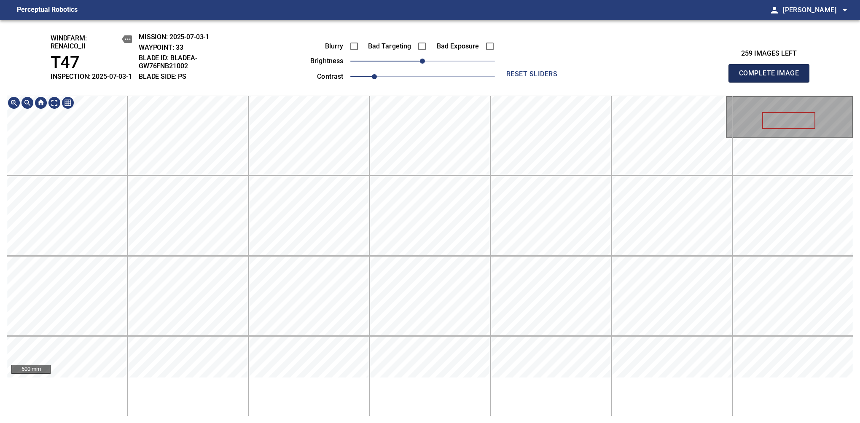
click at [772, 78] on span "Complete Image" at bounding box center [769, 73] width 62 height 12
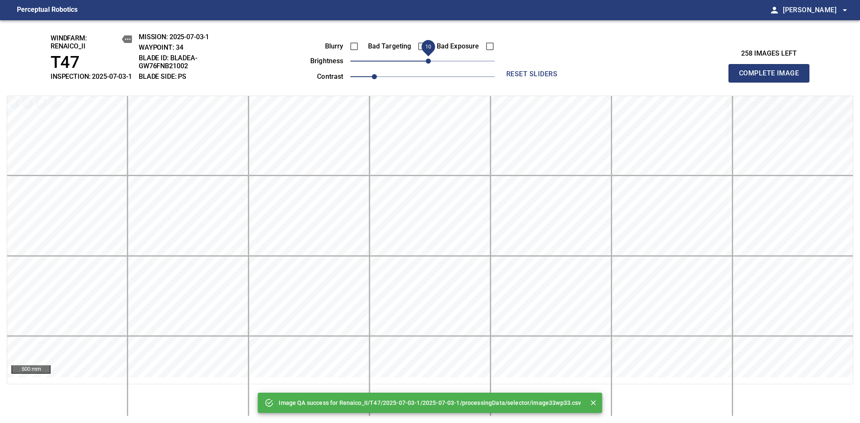
click at [430, 64] on span "10" at bounding box center [428, 61] width 5 height 5
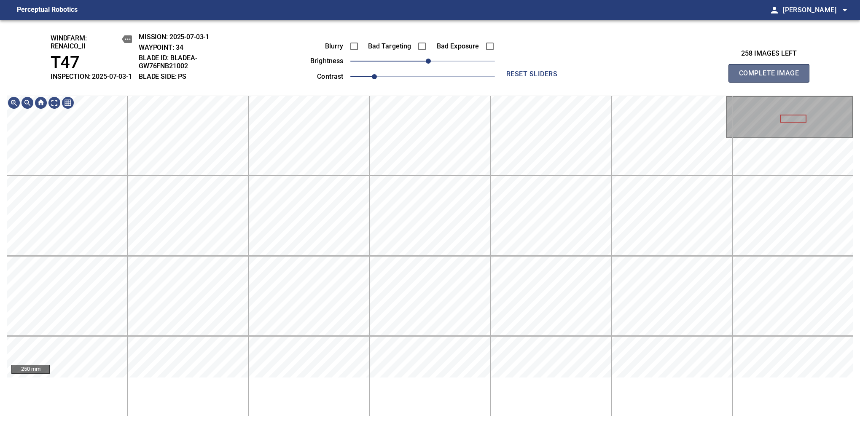
click at [772, 78] on span "Complete Image" at bounding box center [769, 73] width 62 height 12
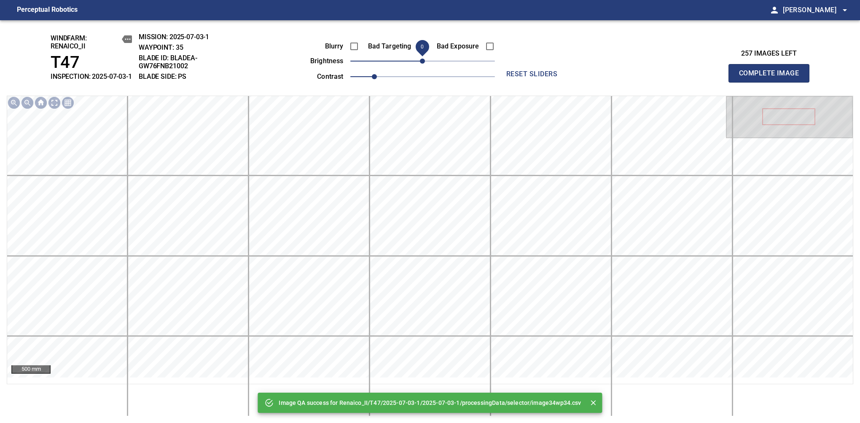
click at [425, 64] on span "0" at bounding box center [422, 61] width 5 height 5
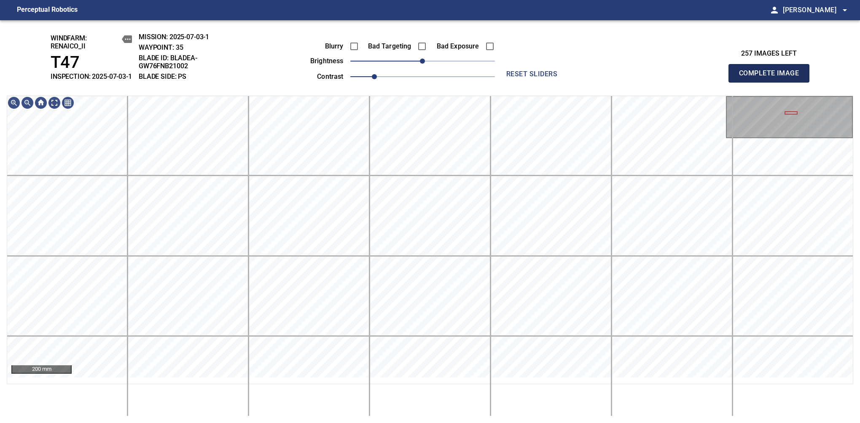
click at [772, 78] on span "Complete Image" at bounding box center [769, 73] width 62 height 12
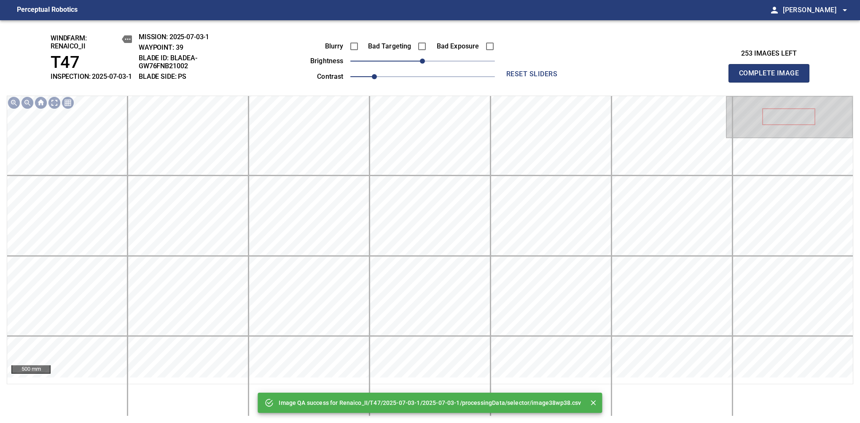
click at [772, 78] on span "Complete Image" at bounding box center [769, 73] width 62 height 12
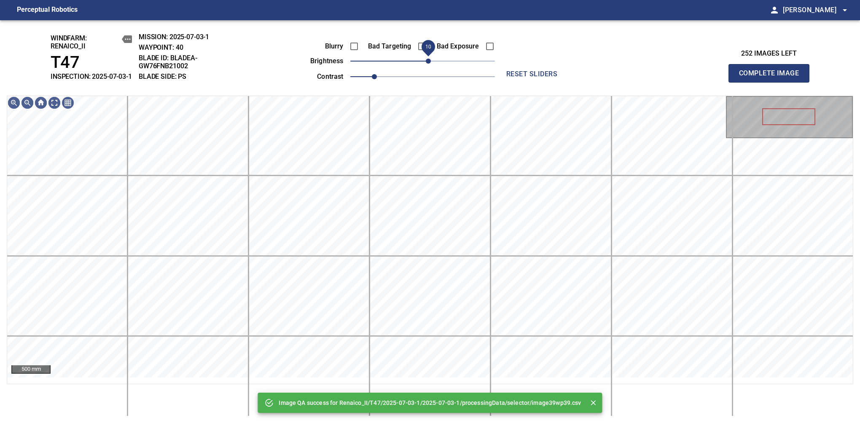
drag, startPoint x: 422, startPoint y: 73, endPoint x: 428, endPoint y: 65, distance: 9.6
click at [428, 64] on span "10" at bounding box center [428, 61] width 5 height 5
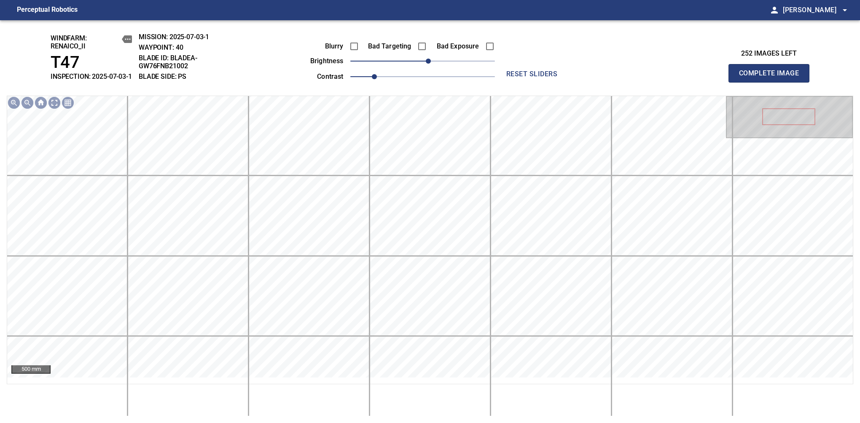
click at [772, 78] on span "Complete Image" at bounding box center [769, 73] width 62 height 12
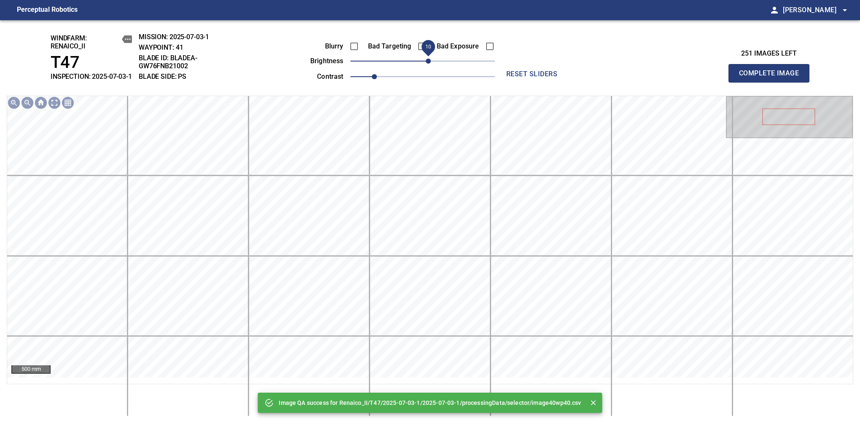
click at [426, 64] on span "10" at bounding box center [428, 61] width 5 height 5
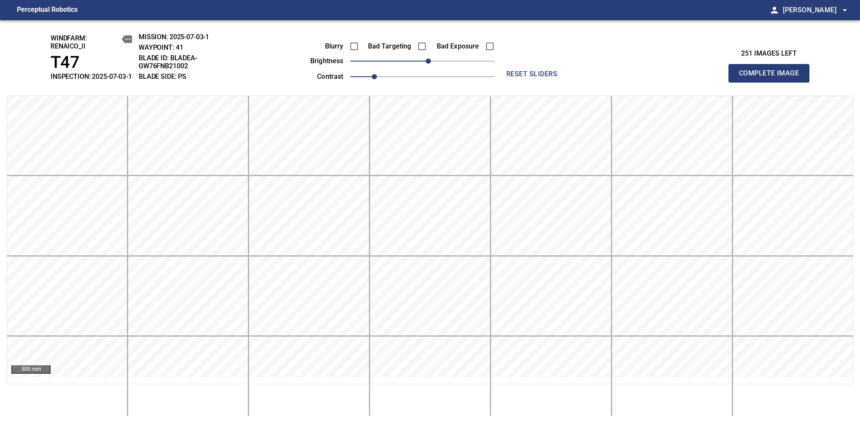
click at [772, 78] on span "Complete Image" at bounding box center [769, 73] width 62 height 12
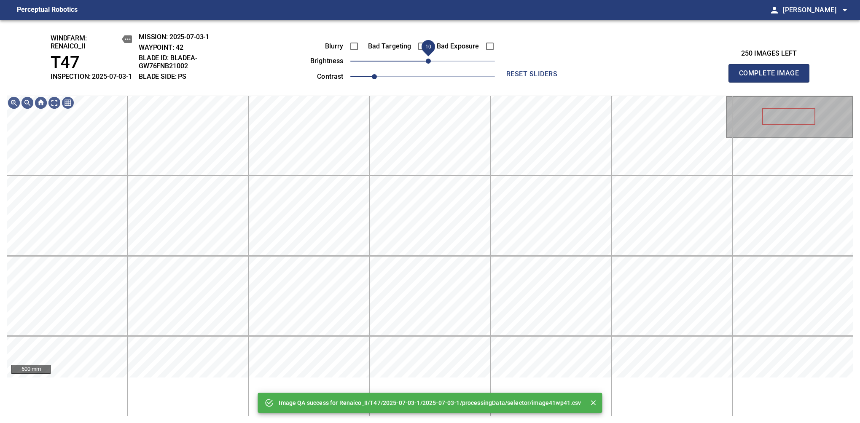
click at [427, 64] on span "10" at bounding box center [428, 61] width 5 height 5
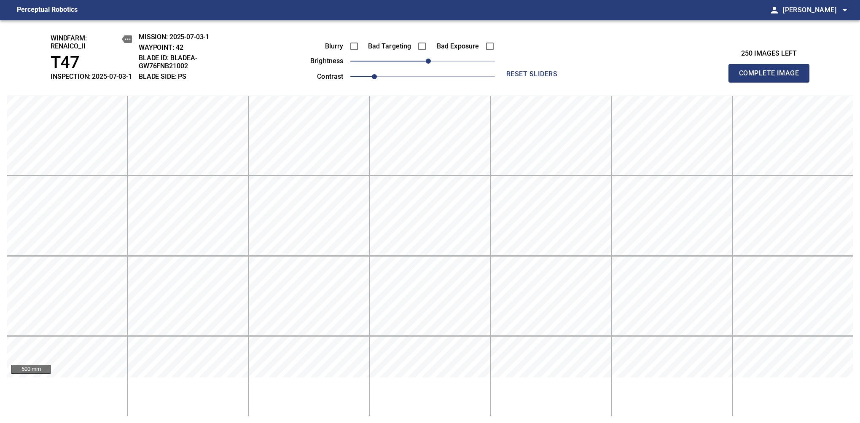
click at [772, 78] on span "Complete Image" at bounding box center [769, 73] width 62 height 12
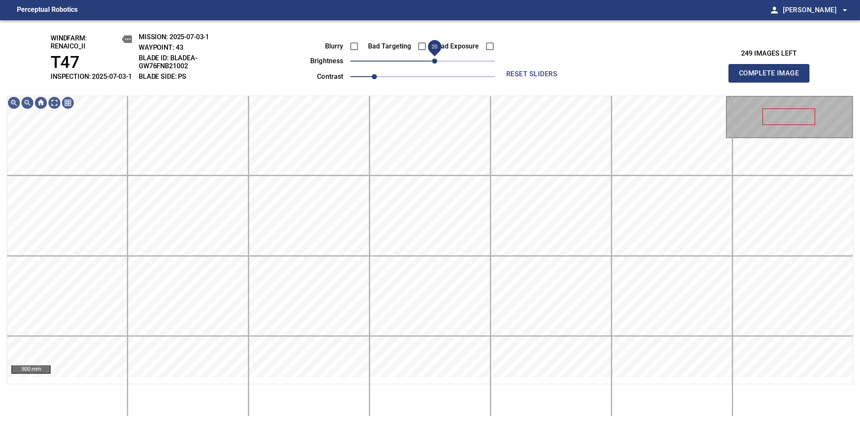
drag, startPoint x: 427, startPoint y: 67, endPoint x: 432, endPoint y: 65, distance: 4.8
click at [432, 64] on span "20" at bounding box center [434, 61] width 5 height 5
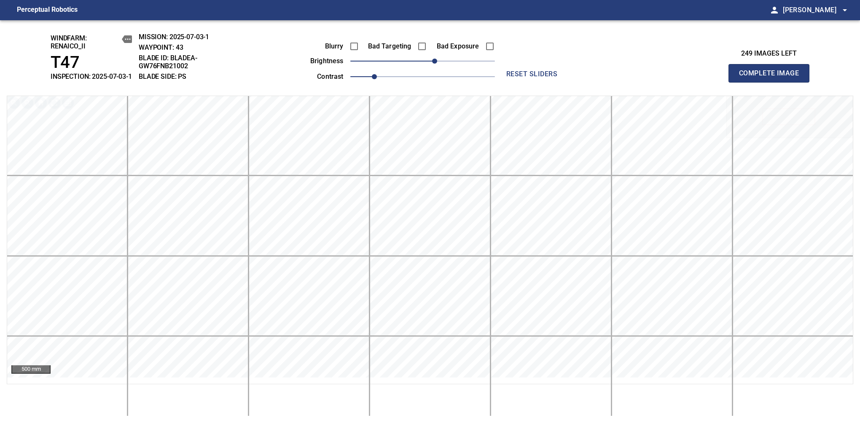
click at [772, 78] on span "Complete Image" at bounding box center [769, 73] width 62 height 12
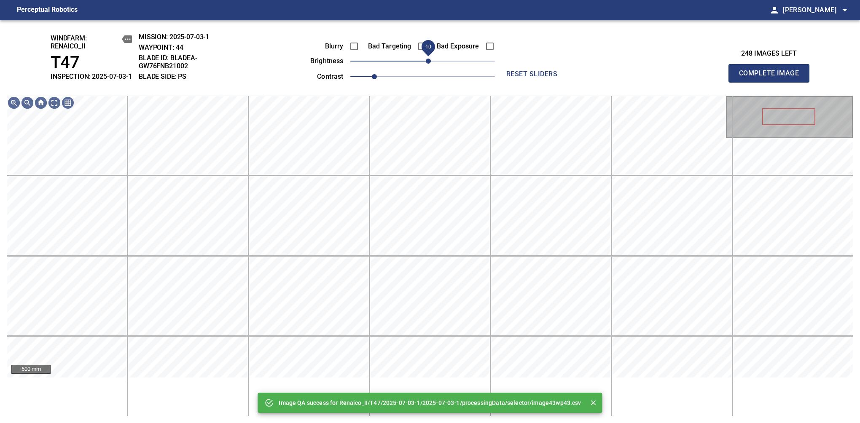
click at [430, 65] on span "10" at bounding box center [422, 61] width 145 height 12
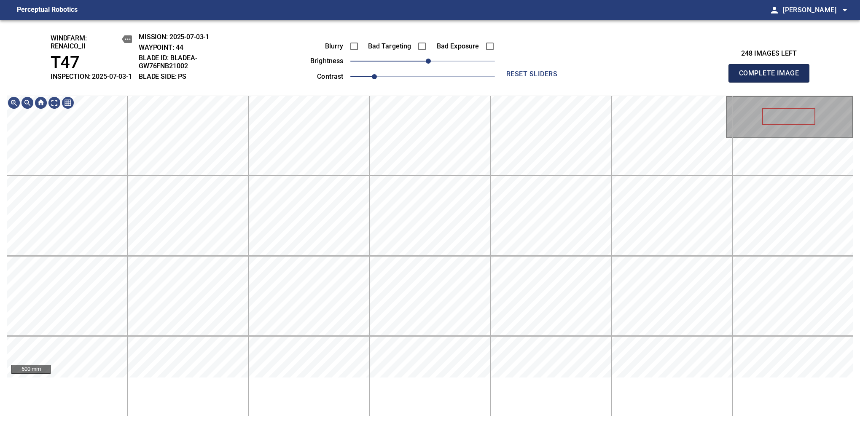
click at [772, 78] on span "Complete Image" at bounding box center [769, 73] width 62 height 12
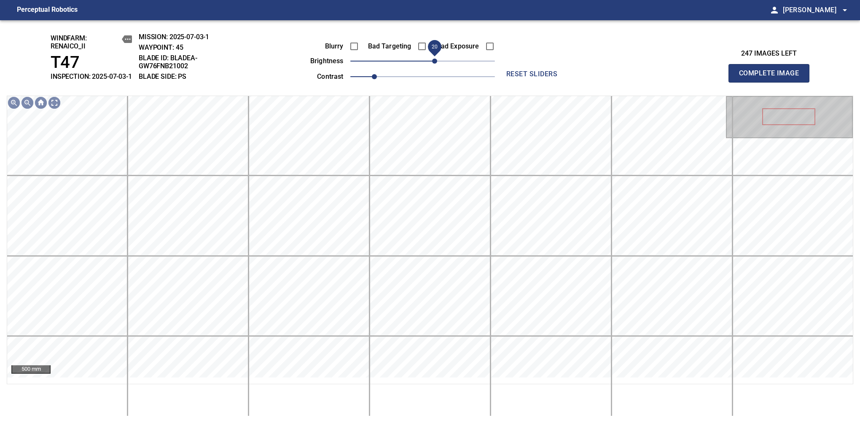
drag, startPoint x: 427, startPoint y: 69, endPoint x: 434, endPoint y: 62, distance: 9.8
click at [434, 62] on span "20" at bounding box center [434, 61] width 5 height 5
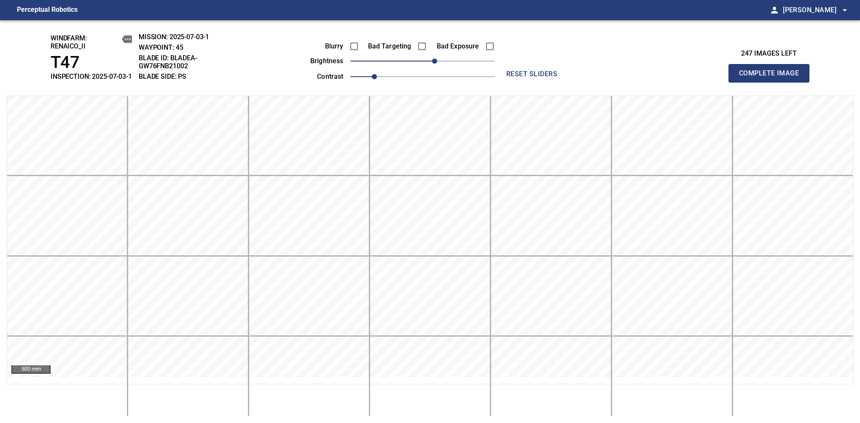
click at [772, 78] on span "Complete Image" at bounding box center [769, 73] width 62 height 12
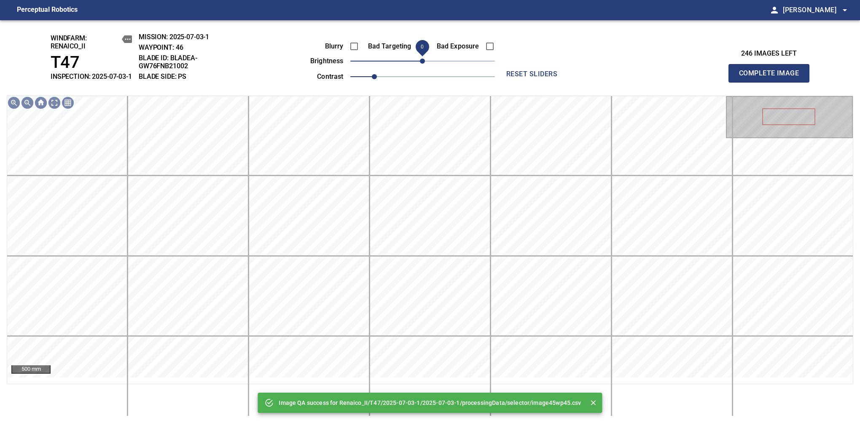
click at [425, 64] on span "0" at bounding box center [422, 61] width 5 height 5
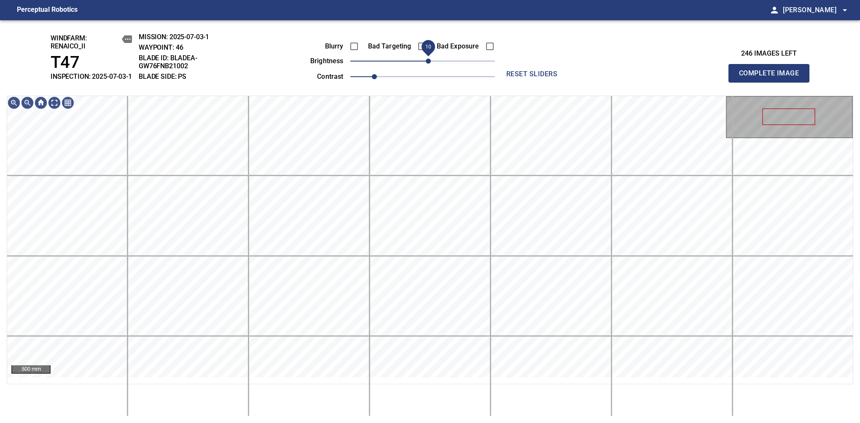
drag, startPoint x: 427, startPoint y: 68, endPoint x: 430, endPoint y: 64, distance: 5.4
click at [430, 64] on span "10" at bounding box center [428, 61] width 5 height 5
click at [772, 78] on span "Complete Image" at bounding box center [769, 73] width 62 height 12
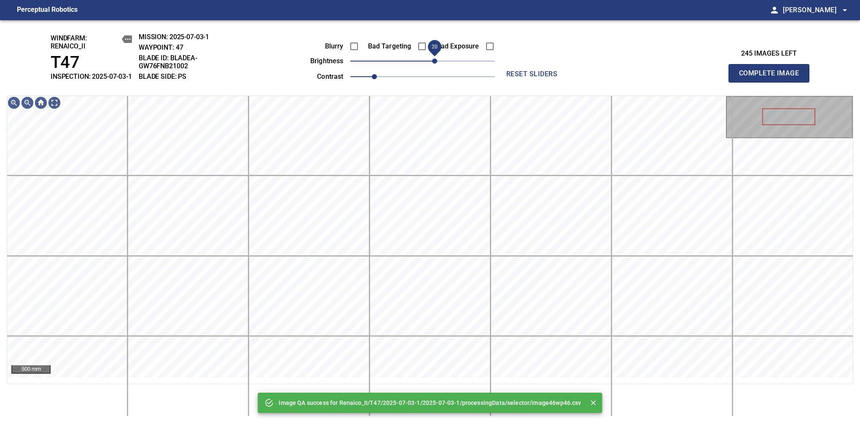
drag, startPoint x: 424, startPoint y: 71, endPoint x: 433, endPoint y: 65, distance: 10.6
click at [433, 64] on span "20" at bounding box center [434, 61] width 5 height 5
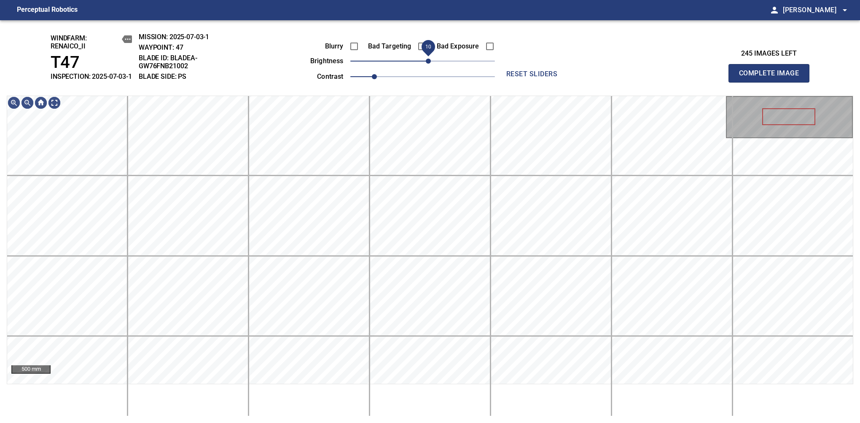
click at [427, 64] on span "10" at bounding box center [428, 61] width 5 height 5
click at [432, 86] on div "windfarm: Renaico_II T47 INSPECTION: 2025-07-03-1 MISSION: 2025-07-03-1 WAYPOIN…" at bounding box center [430, 221] width 860 height 403
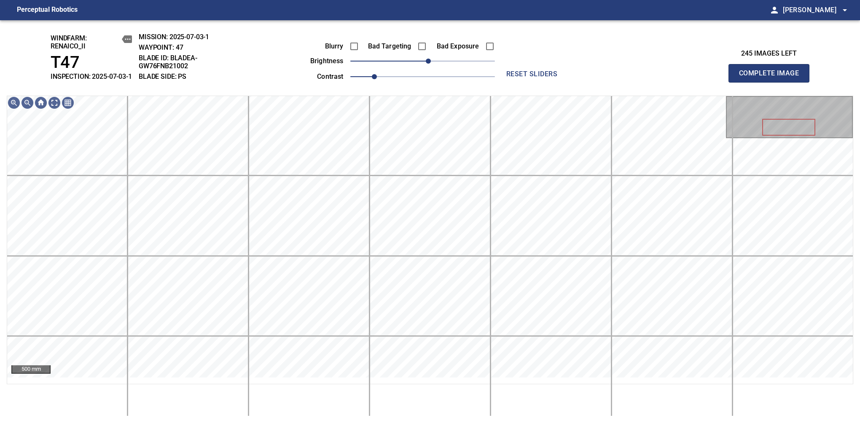
click at [772, 78] on span "Complete Image" at bounding box center [769, 73] width 62 height 12
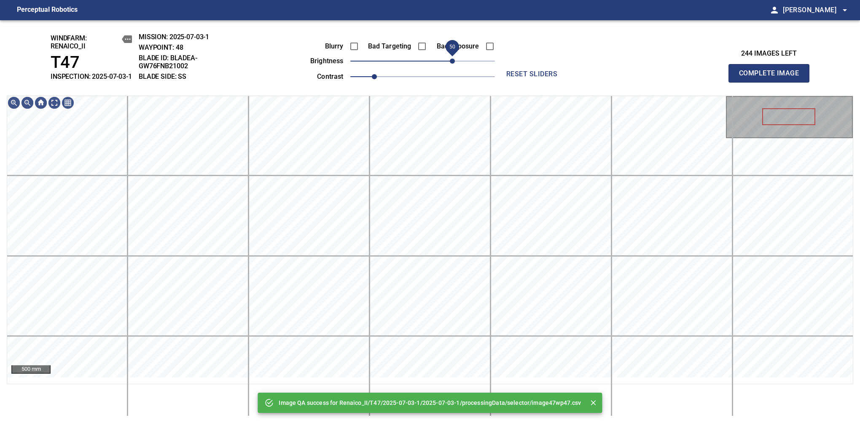
drag, startPoint x: 424, startPoint y: 64, endPoint x: 450, endPoint y: 67, distance: 26.3
click at [450, 64] on span "50" at bounding box center [452, 61] width 5 height 5
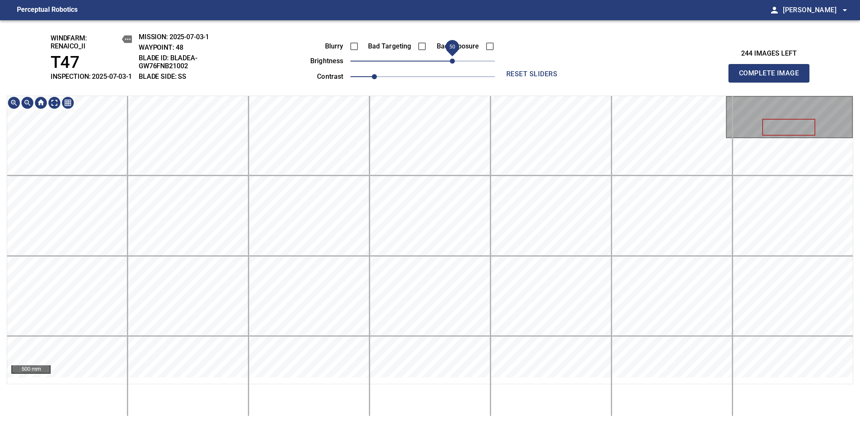
click at [445, 70] on div "windfarm: Renaico_II T47 INSPECTION: 2025-07-03-1 MISSION: 2025-07-03-1 WAYPOIN…" at bounding box center [430, 221] width 860 height 403
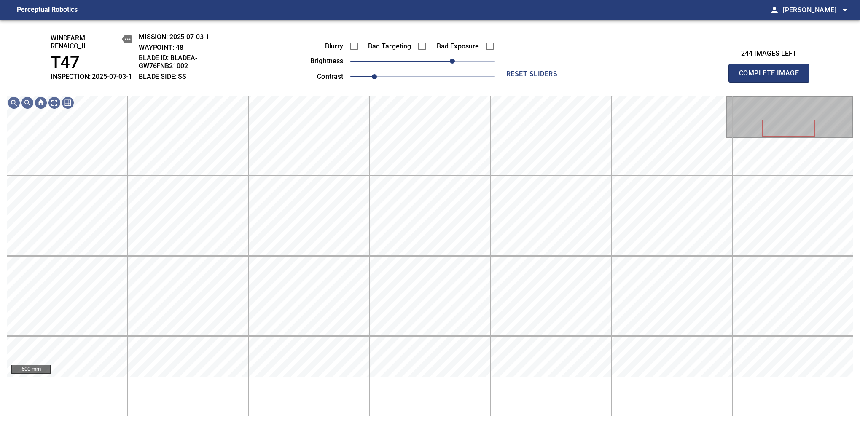
click at [772, 78] on span "Complete Image" at bounding box center [769, 73] width 62 height 12
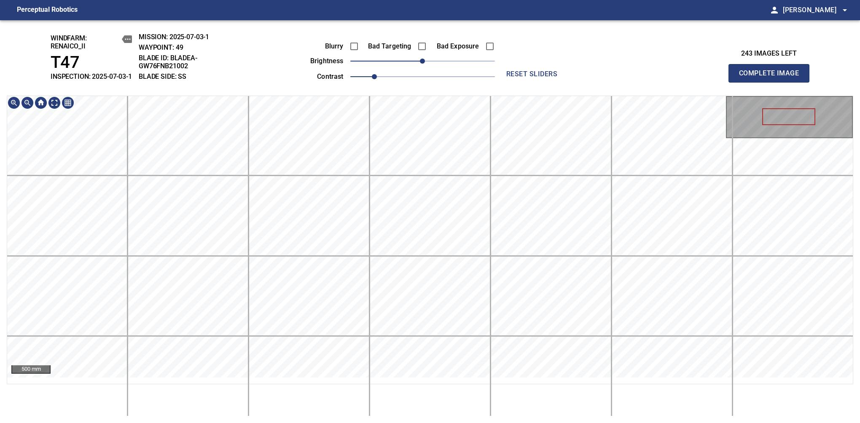
click at [468, 52] on div "windfarm: Renaico_II T47 INSPECTION: 2025-07-03-1 MISSION: 2025-07-03-1 WAYPOIN…" at bounding box center [430, 221] width 860 height 403
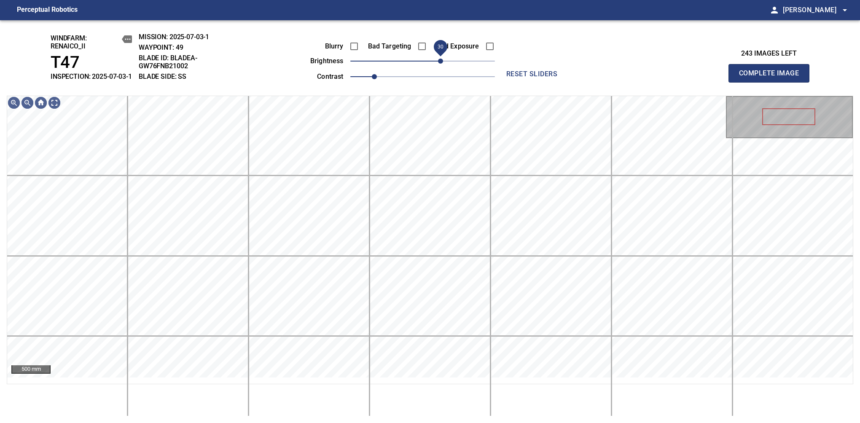
drag, startPoint x: 421, startPoint y: 70, endPoint x: 442, endPoint y: 64, distance: 21.5
click at [442, 64] on span "30" at bounding box center [440, 61] width 5 height 5
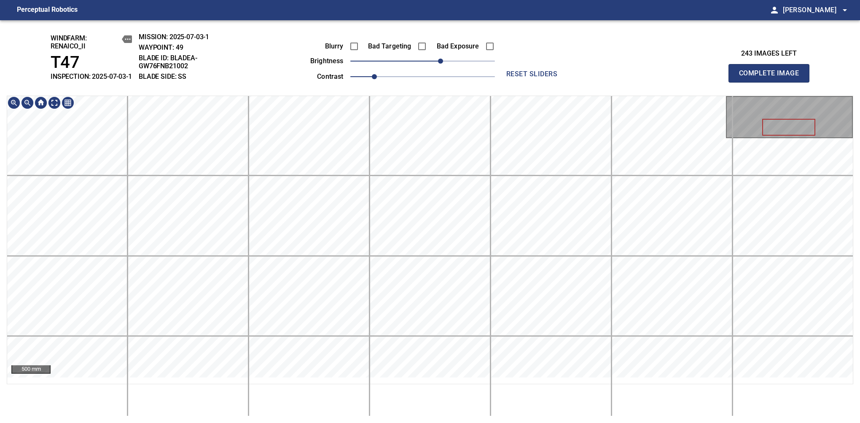
click at [454, 33] on div "windfarm: Renaico_II T47 INSPECTION: 2025-07-03-1 MISSION: 2025-07-03-1 WAYPOIN…" at bounding box center [430, 221] width 860 height 403
click at [772, 78] on span "Complete Image" at bounding box center [769, 73] width 62 height 12
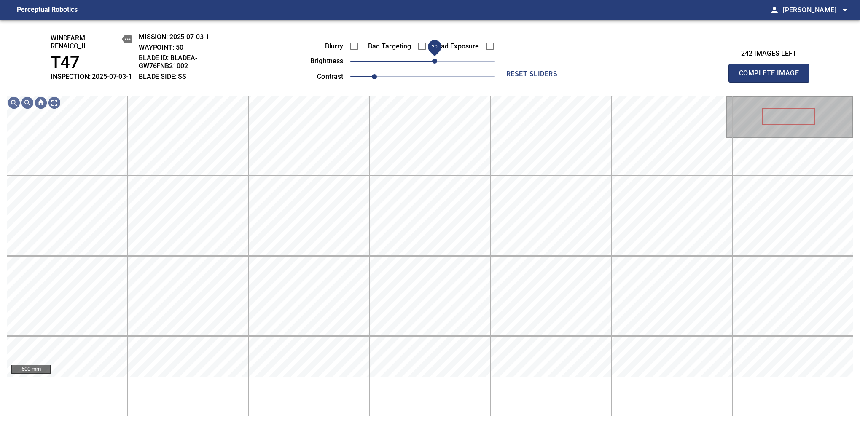
drag, startPoint x: 424, startPoint y: 70, endPoint x: 433, endPoint y: 67, distance: 9.3
click at [433, 64] on span "20" at bounding box center [434, 61] width 5 height 5
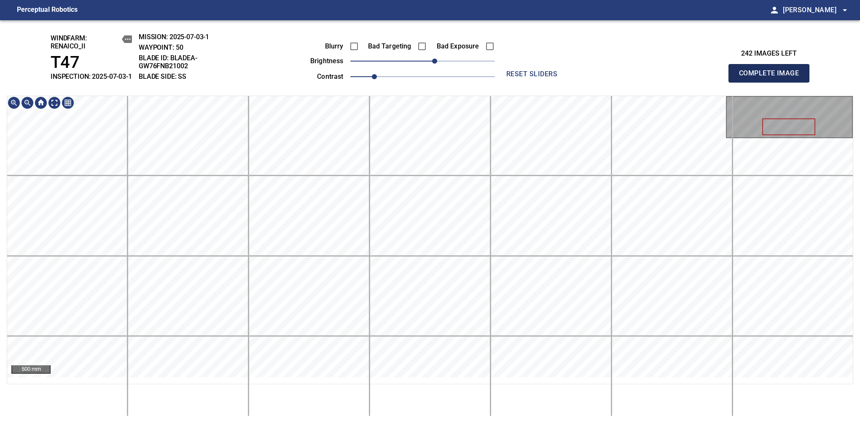
click at [772, 78] on span "Complete Image" at bounding box center [769, 73] width 62 height 12
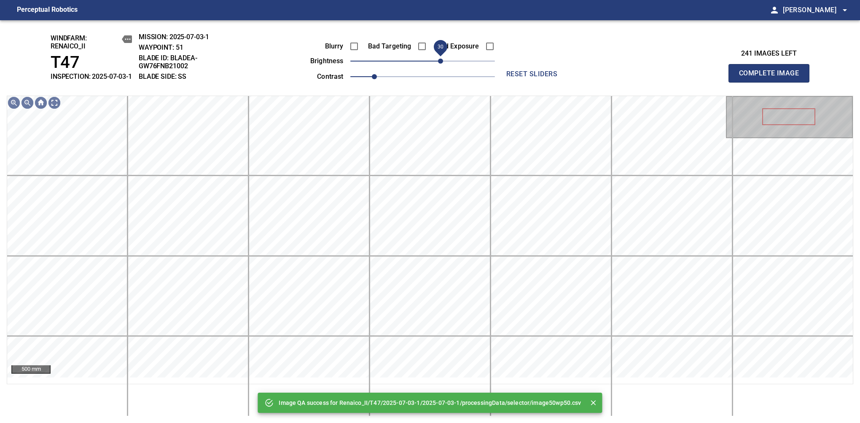
drag, startPoint x: 426, startPoint y: 66, endPoint x: 439, endPoint y: 67, distance: 13.2
click at [439, 64] on span "30" at bounding box center [440, 61] width 5 height 5
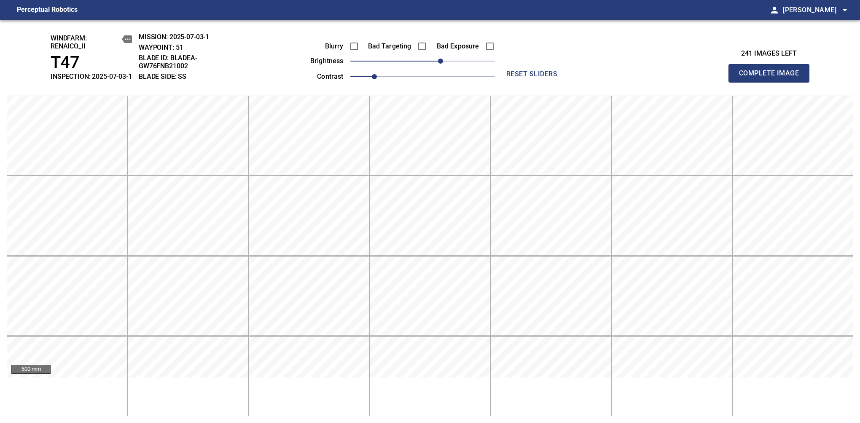
click at [772, 78] on span "Complete Image" at bounding box center [769, 73] width 62 height 12
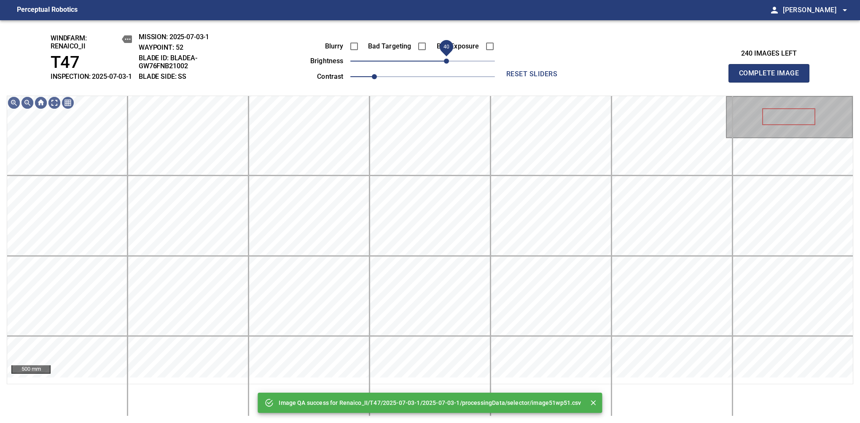
drag, startPoint x: 434, startPoint y: 70, endPoint x: 448, endPoint y: 66, distance: 14.1
click at [448, 66] on span "40" at bounding box center [422, 61] width 145 height 12
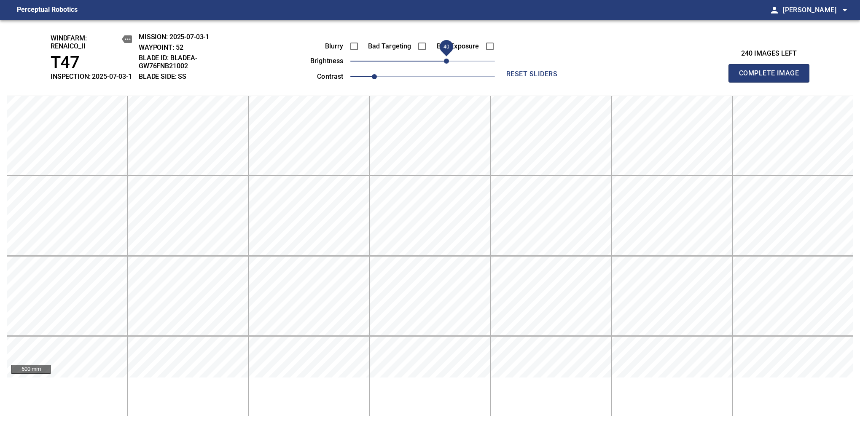
click at [772, 78] on span "Complete Image" at bounding box center [769, 73] width 62 height 12
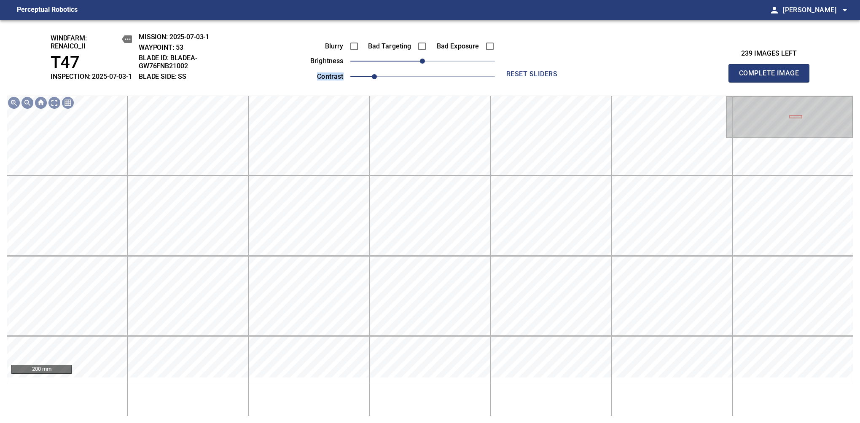
click at [442, 72] on div "Blurry Bad Targeting Bad Exposure brightness 0 contrast 1" at bounding box center [393, 60] width 204 height 45
drag, startPoint x: 425, startPoint y: 69, endPoint x: 446, endPoint y: 65, distance: 21.2
click at [446, 64] on span "40" at bounding box center [446, 61] width 5 height 5
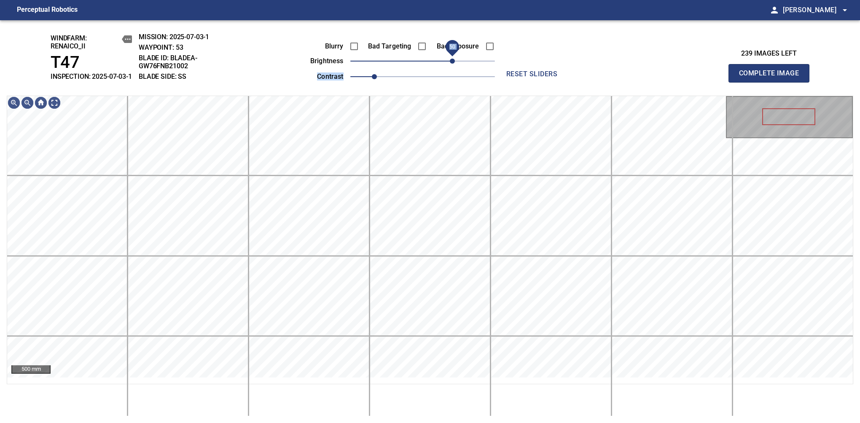
drag, startPoint x: 450, startPoint y: 66, endPoint x: 455, endPoint y: 62, distance: 6.3
click at [455, 62] on span "50" at bounding box center [452, 61] width 5 height 5
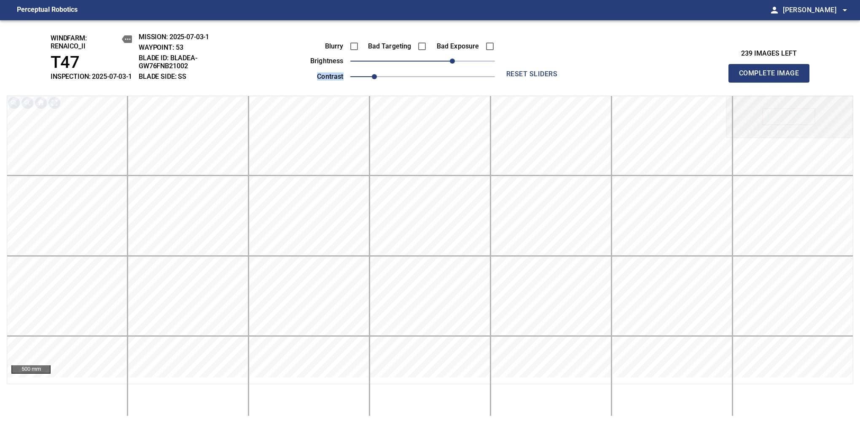
click at [772, 78] on span "Complete Image" at bounding box center [769, 73] width 62 height 12
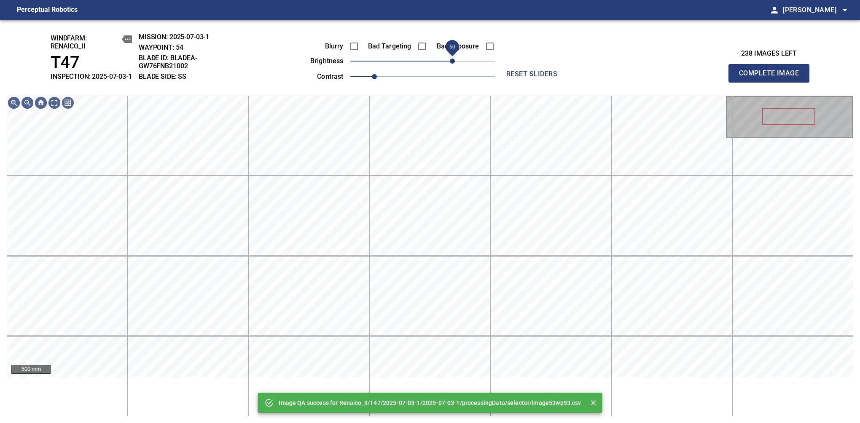
click at [455, 67] on span "50" at bounding box center [422, 61] width 145 height 12
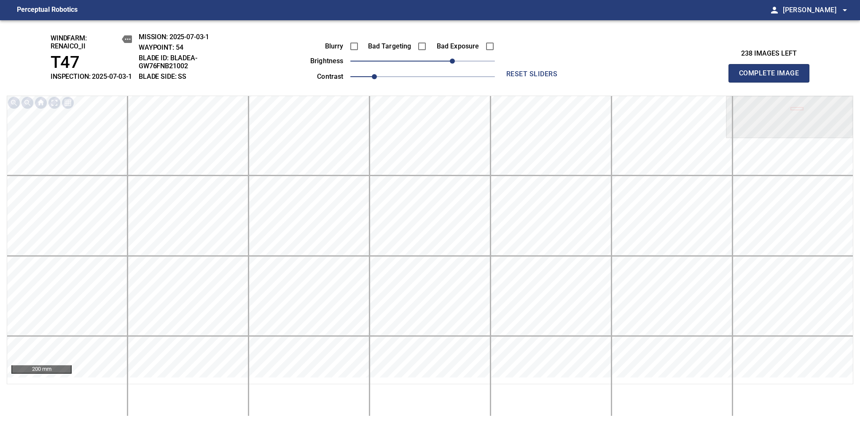
click at [772, 78] on span "Complete Image" at bounding box center [769, 73] width 62 height 12
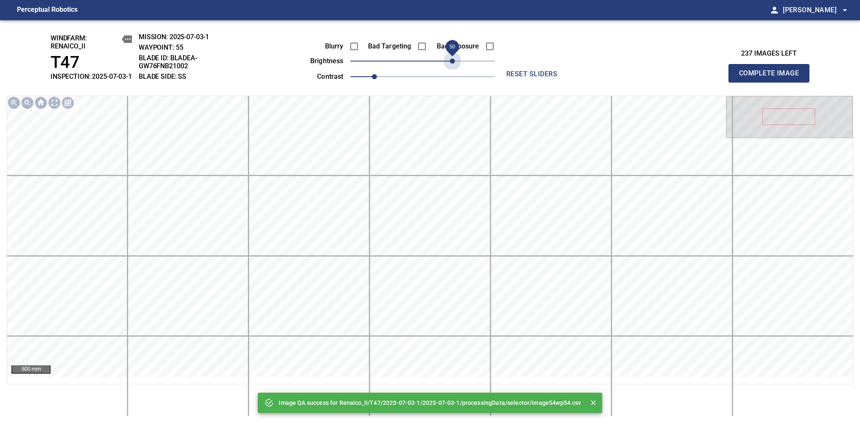
click at [455, 67] on span "50" at bounding box center [422, 61] width 145 height 12
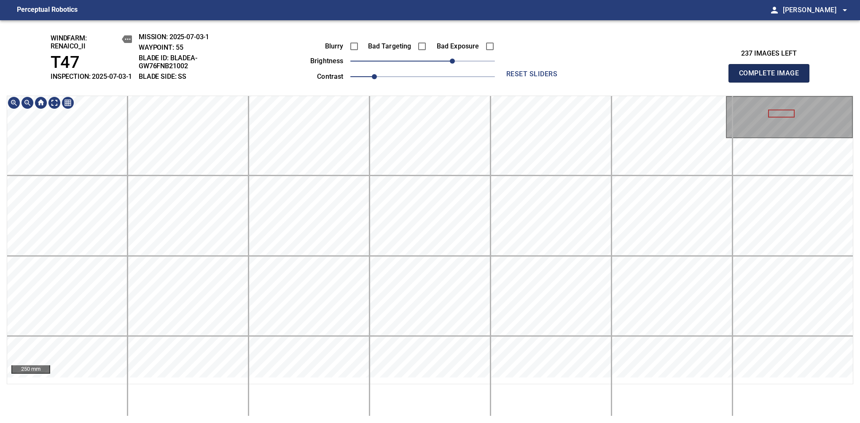
click at [772, 78] on span "Complete Image" at bounding box center [769, 73] width 62 height 12
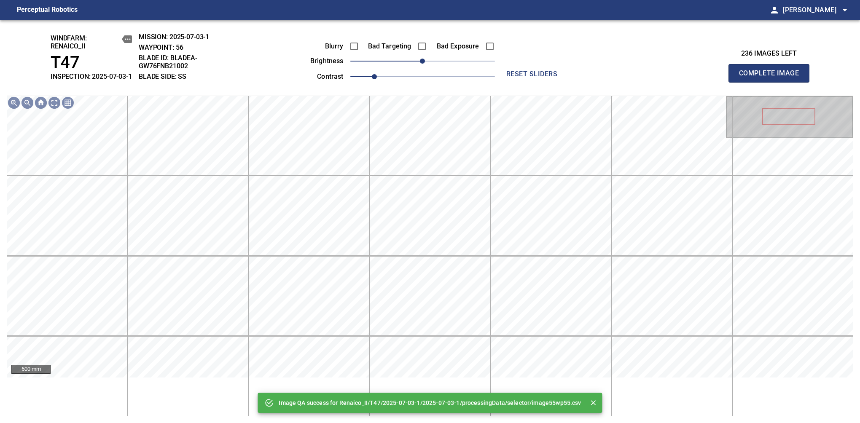
drag, startPoint x: 441, startPoint y: 76, endPoint x: 455, endPoint y: 78, distance: 14.4
click at [455, 78] on div "Blurry Bad Targeting Bad Exposure brightness 0 contrast 1" at bounding box center [393, 60] width 204 height 45
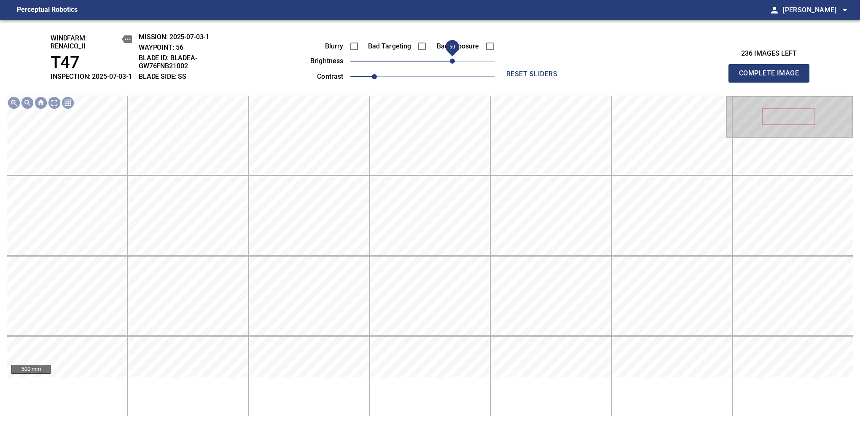
drag, startPoint x: 444, startPoint y: 72, endPoint x: 454, endPoint y: 69, distance: 10.5
click at [454, 67] on span "50" at bounding box center [422, 61] width 145 height 12
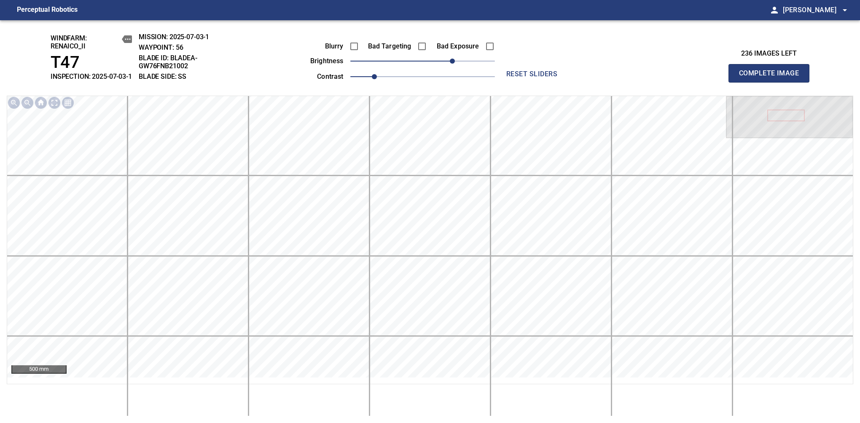
click at [772, 78] on span "Complete Image" at bounding box center [769, 73] width 62 height 12
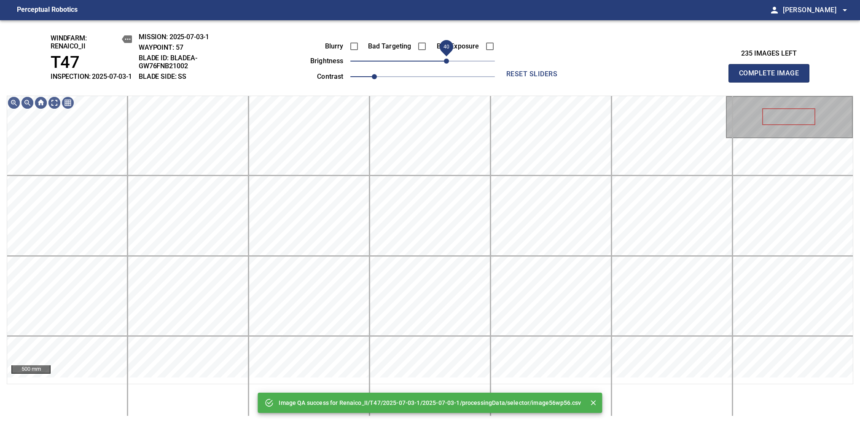
click at [449, 67] on span "40" at bounding box center [422, 61] width 145 height 12
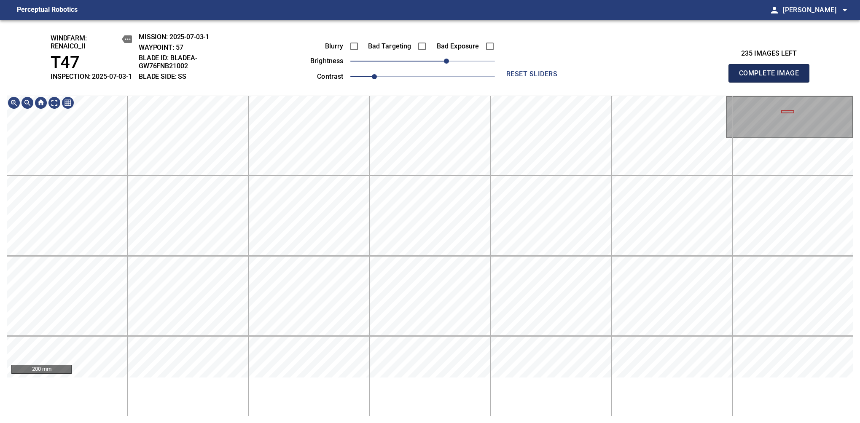
click at [772, 78] on span "Complete Image" at bounding box center [769, 73] width 62 height 12
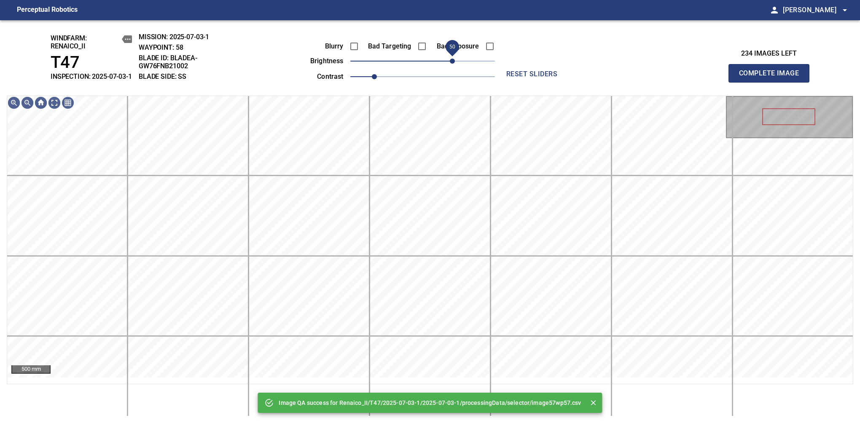
drag, startPoint x: 445, startPoint y: 66, endPoint x: 452, endPoint y: 65, distance: 6.4
click at [452, 65] on span "50" at bounding box center [422, 61] width 145 height 12
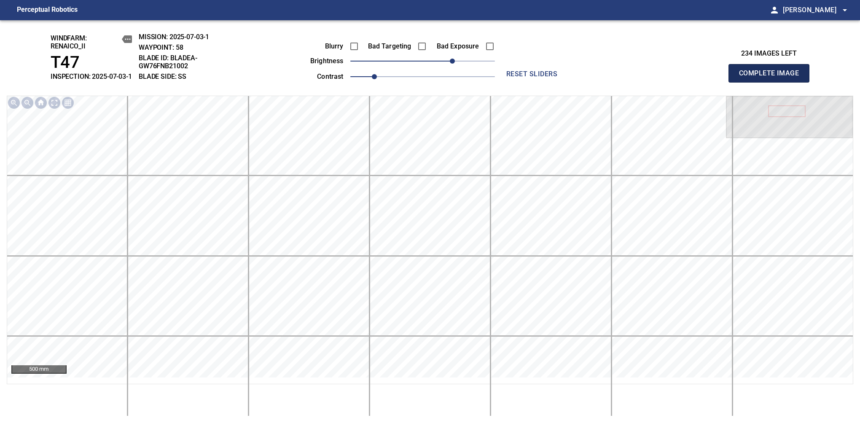
click at [772, 78] on span "Complete Image" at bounding box center [769, 73] width 62 height 12
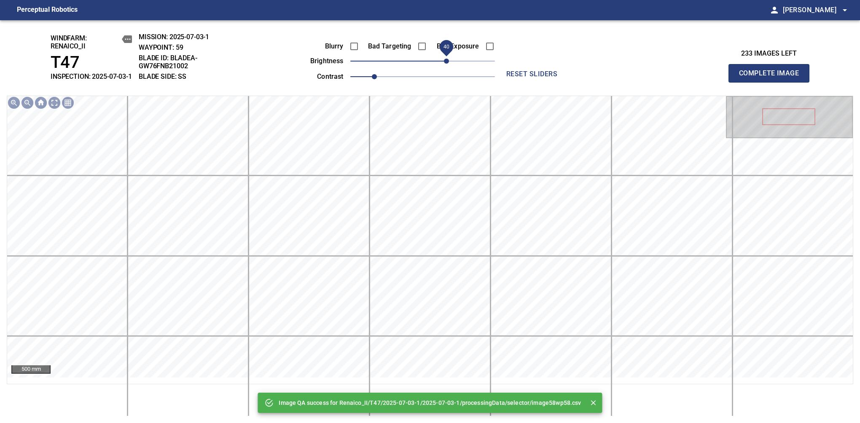
click at [447, 67] on span "40" at bounding box center [422, 61] width 145 height 12
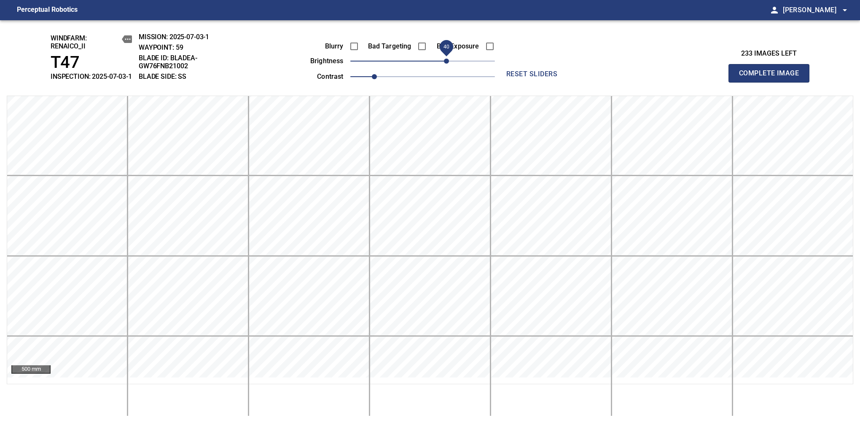
click at [772, 78] on span "Complete Image" at bounding box center [769, 73] width 62 height 12
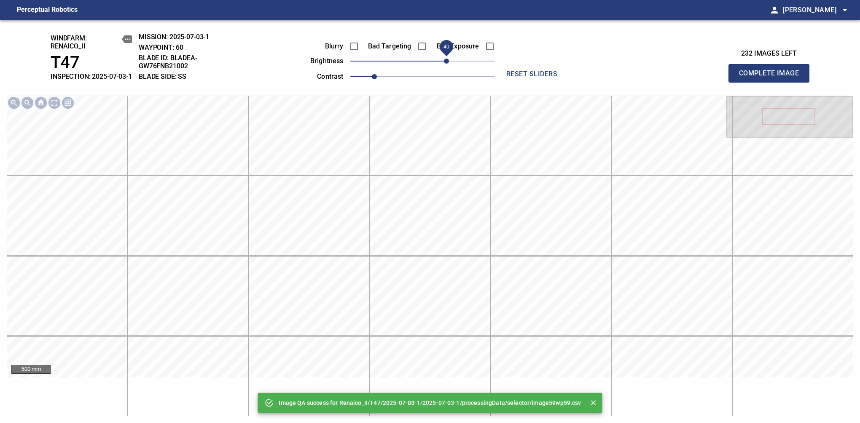
click at [447, 67] on span "40" at bounding box center [422, 61] width 145 height 12
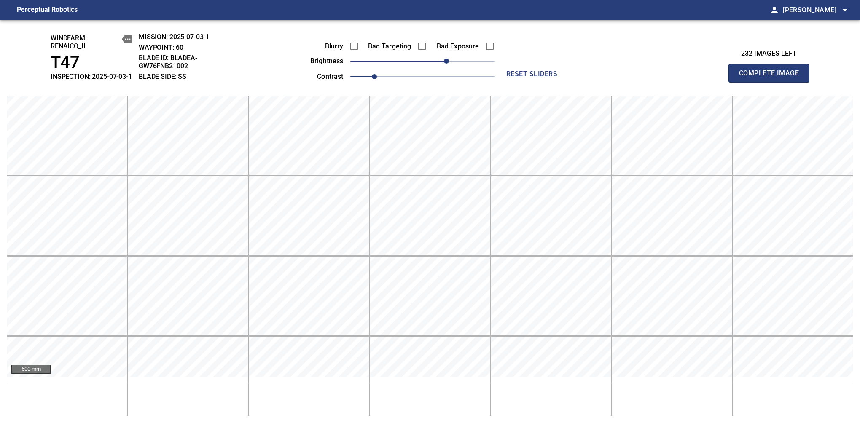
click at [772, 78] on span "Complete Image" at bounding box center [769, 73] width 62 height 12
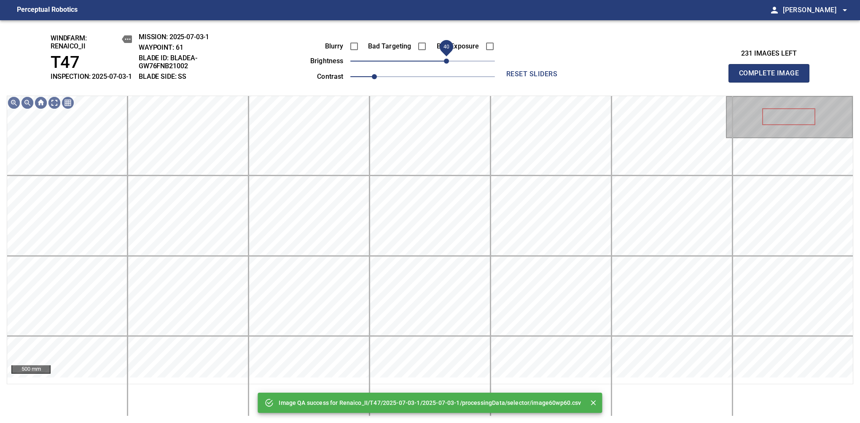
click at [449, 64] on span "40" at bounding box center [422, 61] width 145 height 12
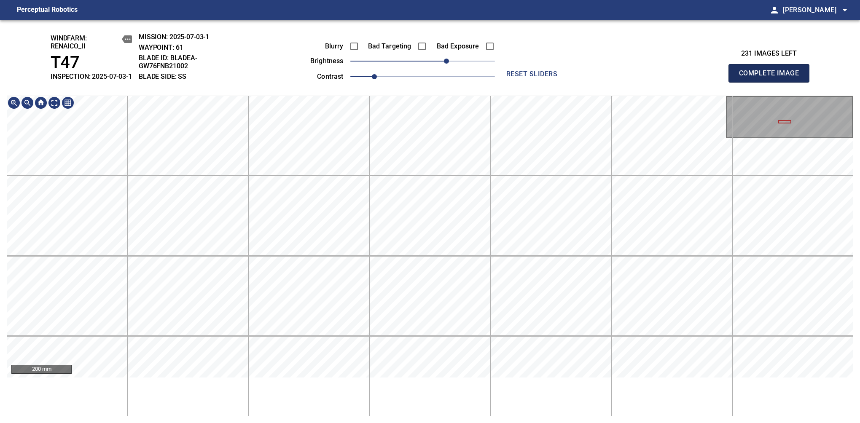
click at [772, 78] on span "Complete Image" at bounding box center [769, 73] width 62 height 12
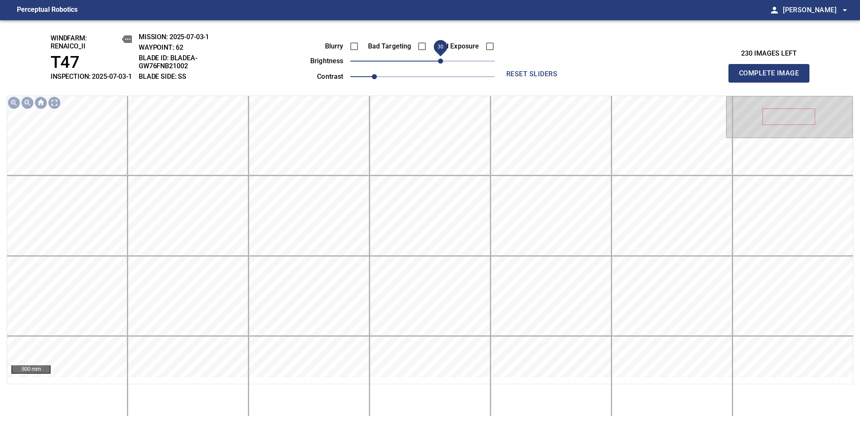
drag, startPoint x: 421, startPoint y: 67, endPoint x: 440, endPoint y: 71, distance: 19.5
click at [440, 64] on span "30" at bounding box center [440, 61] width 5 height 5
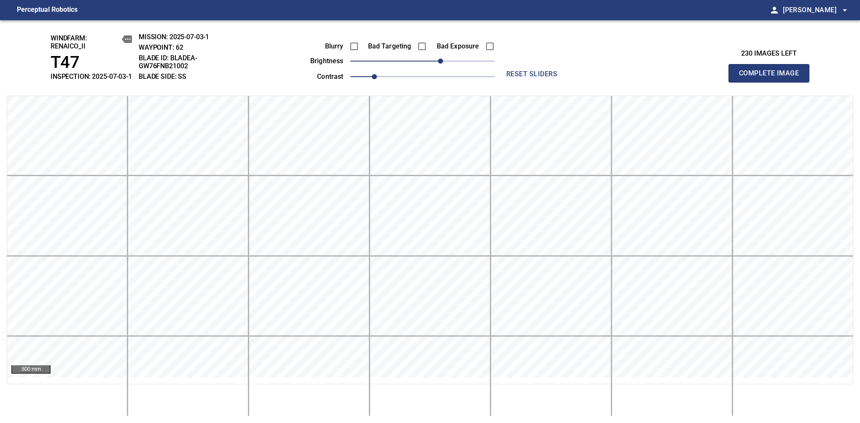
click at [772, 78] on span "Complete Image" at bounding box center [769, 73] width 62 height 12
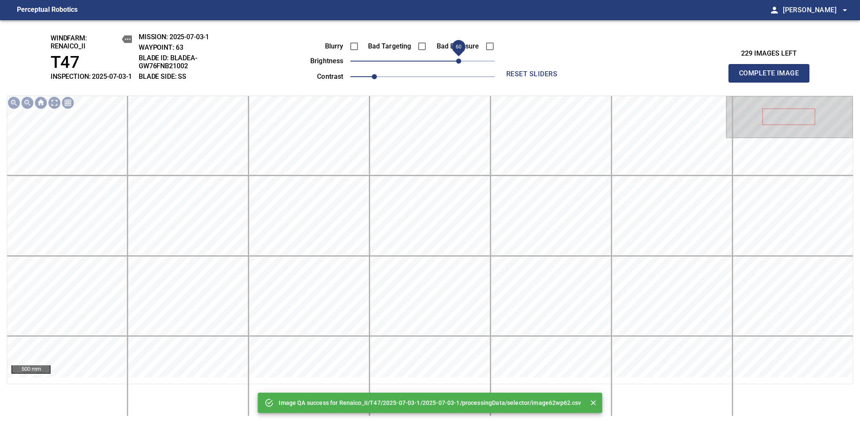
drag, startPoint x: 431, startPoint y: 71, endPoint x: 456, endPoint y: 66, distance: 25.9
click at [456, 64] on span "60" at bounding box center [458, 61] width 5 height 5
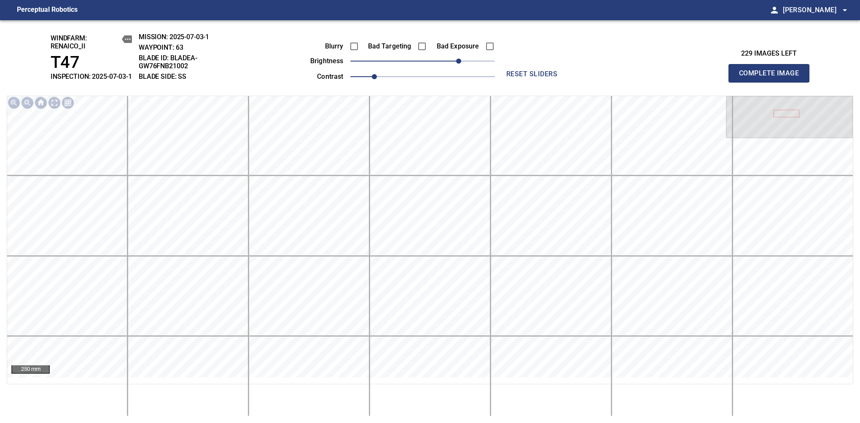
click at [772, 78] on span "Complete Image" at bounding box center [769, 73] width 62 height 12
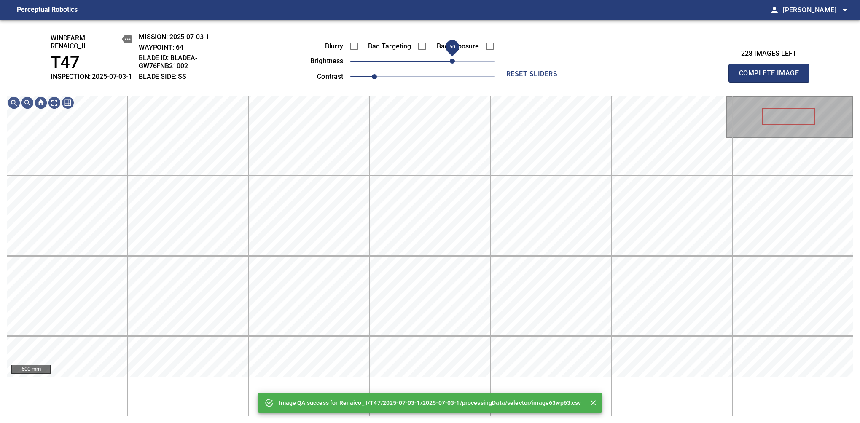
click at [455, 67] on span "50" at bounding box center [422, 61] width 145 height 12
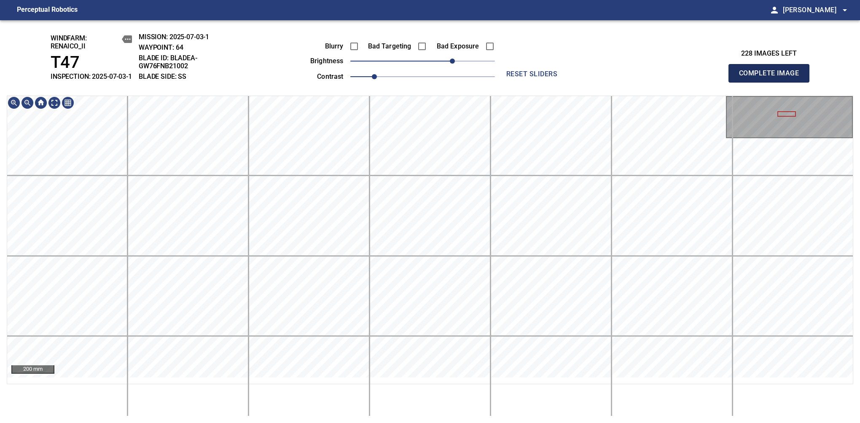
click at [772, 78] on span "Complete Image" at bounding box center [769, 73] width 62 height 12
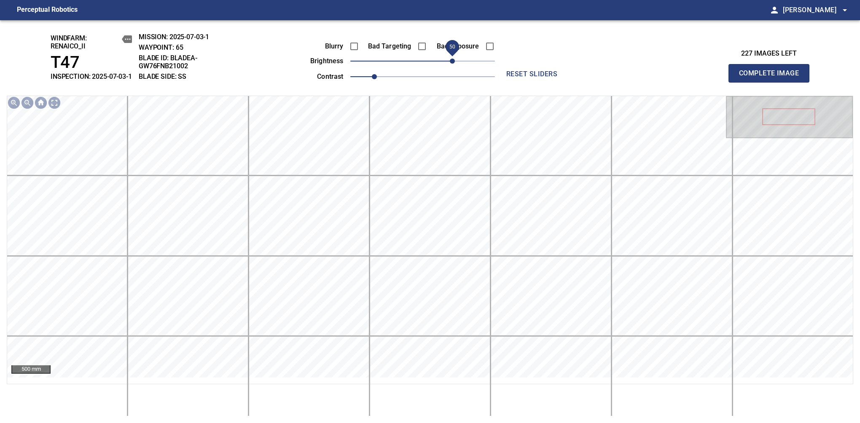
drag, startPoint x: 420, startPoint y: 73, endPoint x: 454, endPoint y: 70, distance: 34.3
click at [454, 64] on span "50" at bounding box center [452, 61] width 5 height 5
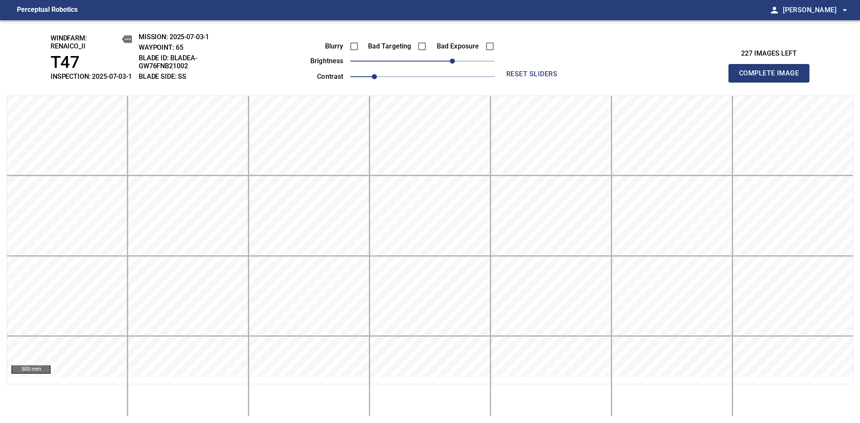
click at [772, 78] on span "Complete Image" at bounding box center [769, 73] width 62 height 12
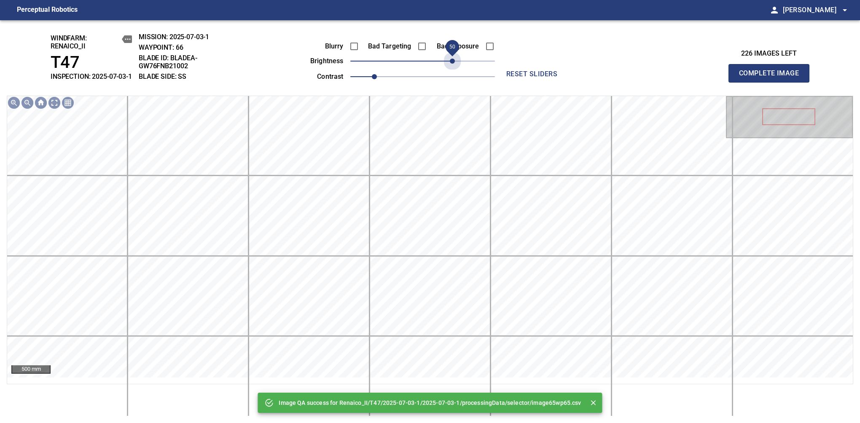
click at [454, 67] on span "50" at bounding box center [422, 61] width 145 height 12
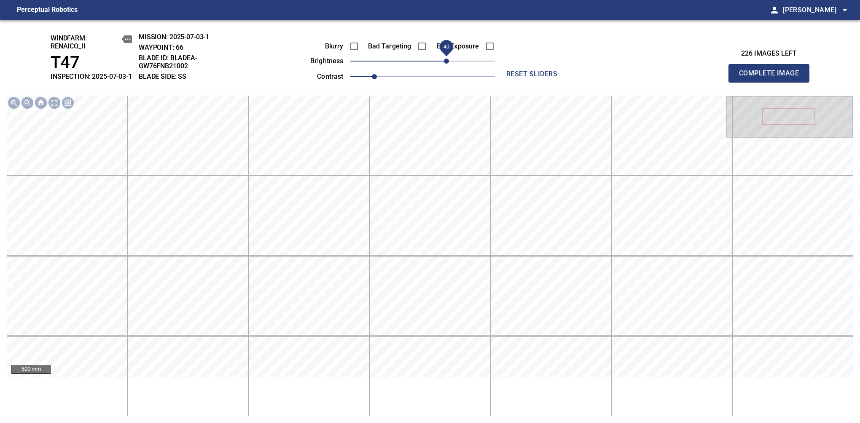
drag, startPoint x: 454, startPoint y: 70, endPoint x: 448, endPoint y: 74, distance: 7.5
click at [448, 64] on span "40" at bounding box center [446, 61] width 5 height 5
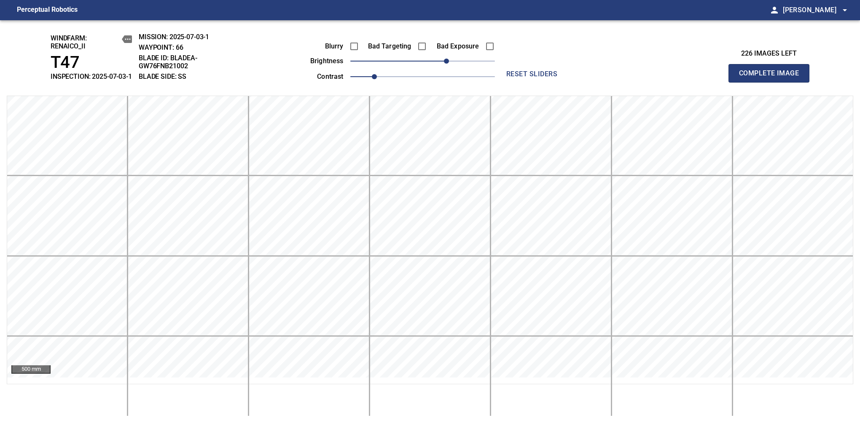
click at [772, 78] on span "Complete Image" at bounding box center [769, 73] width 62 height 12
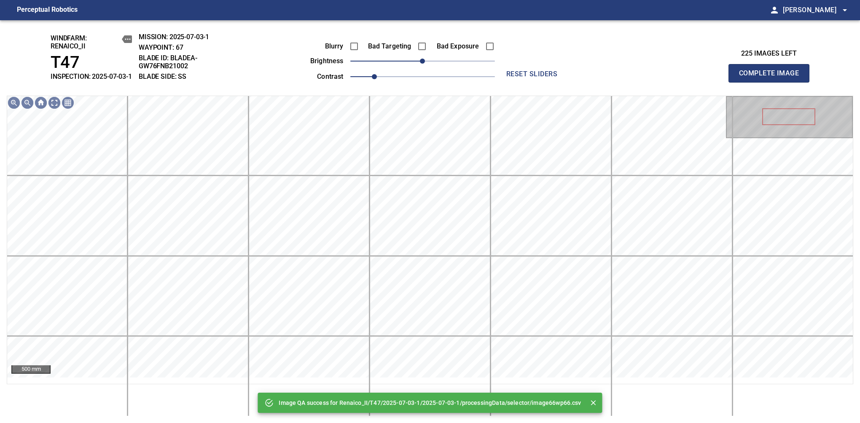
click at [448, 74] on div "Blurry Bad Targeting Bad Exposure brightness 0 contrast 1" at bounding box center [393, 60] width 204 height 45
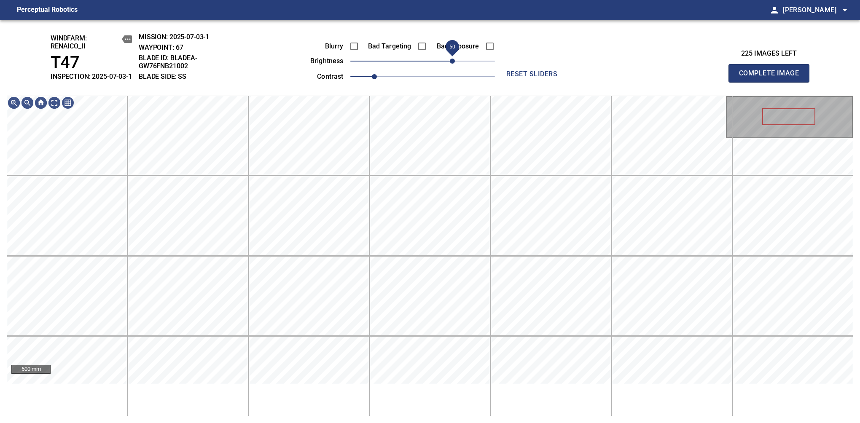
click at [450, 67] on span "50" at bounding box center [422, 61] width 145 height 12
click at [423, 59] on div "windfarm: Renaico_II T47 INSPECTION: 2025-07-03-1 MISSION: 2025-07-03-1 WAYPOIN…" at bounding box center [430, 221] width 860 height 403
click at [772, 78] on span "Complete Image" at bounding box center [769, 73] width 62 height 12
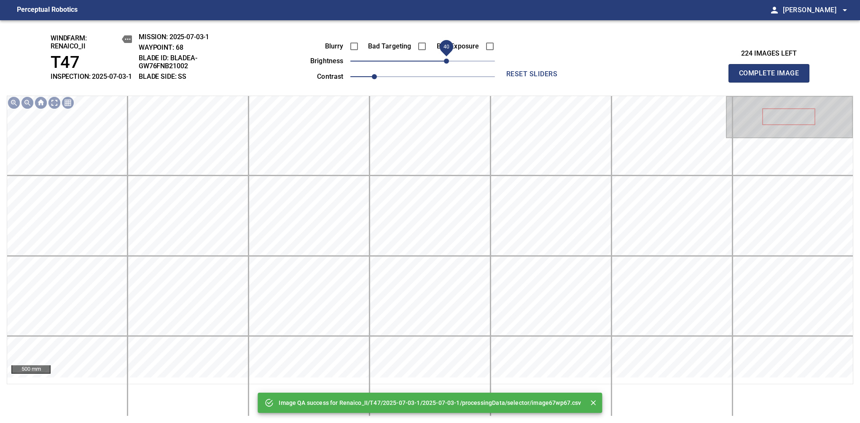
drag, startPoint x: 428, startPoint y: 70, endPoint x: 448, endPoint y: 71, distance: 19.4
click at [448, 64] on span "40" at bounding box center [446, 61] width 5 height 5
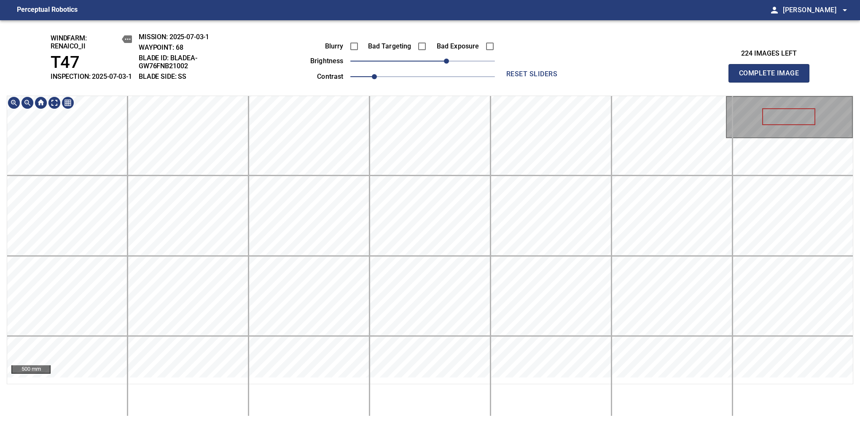
click at [439, 98] on div "windfarm: Renaico_II T47 INSPECTION: 2025-07-03-1 MISSION: 2025-07-03-1 WAYPOIN…" at bounding box center [430, 221] width 860 height 403
click at [772, 78] on span "Complete Image" at bounding box center [769, 73] width 62 height 12
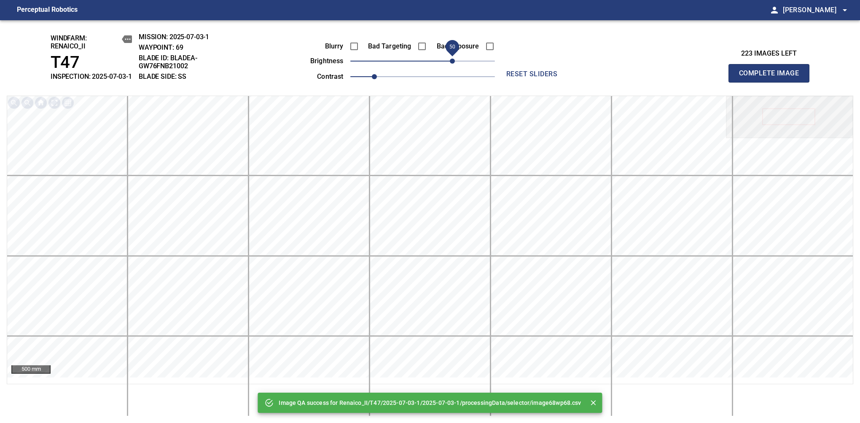
drag, startPoint x: 432, startPoint y: 67, endPoint x: 451, endPoint y: 62, distance: 19.8
click at [451, 62] on span "50" at bounding box center [452, 61] width 5 height 5
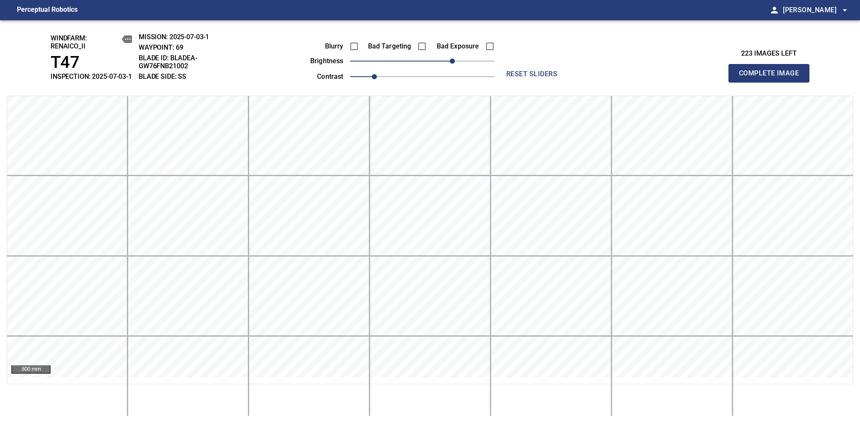
click at [772, 78] on span "Complete Image" at bounding box center [769, 73] width 62 height 12
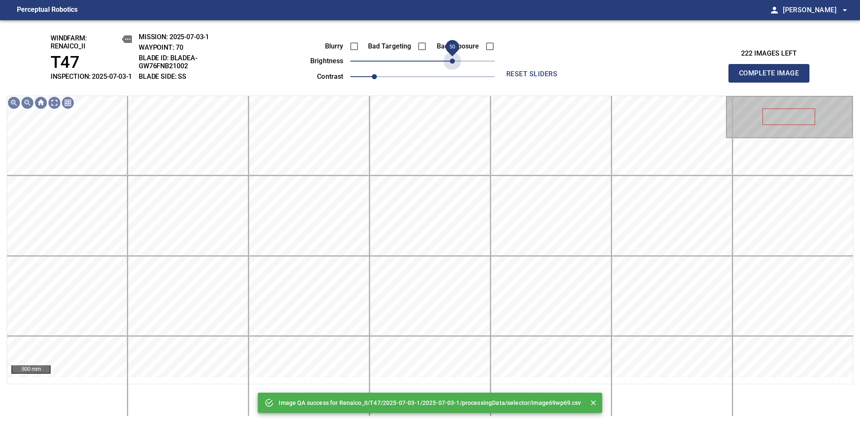
click at [451, 62] on span "50" at bounding box center [422, 61] width 145 height 12
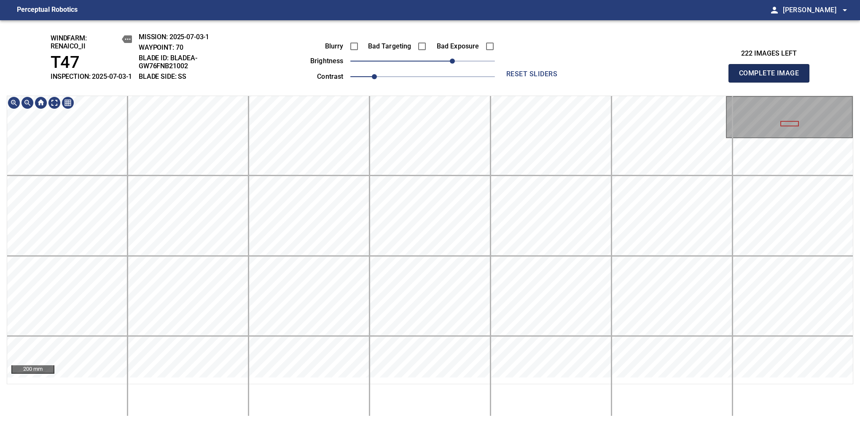
click at [772, 78] on span "Complete Image" at bounding box center [769, 73] width 62 height 12
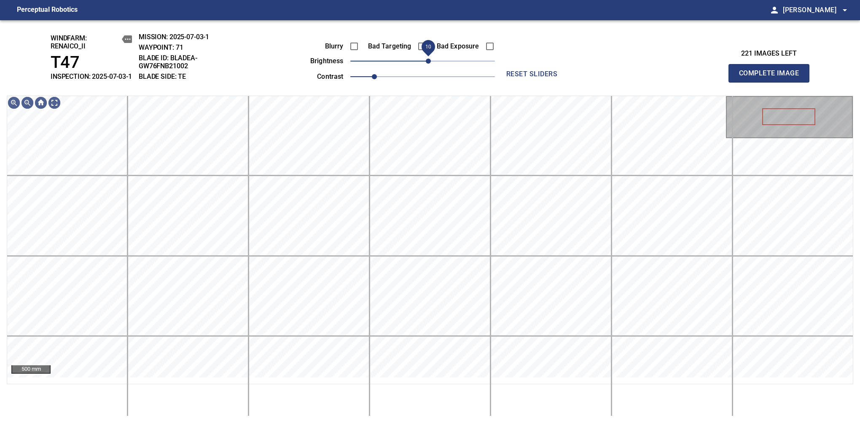
click at [429, 64] on span "10" at bounding box center [428, 61] width 5 height 5
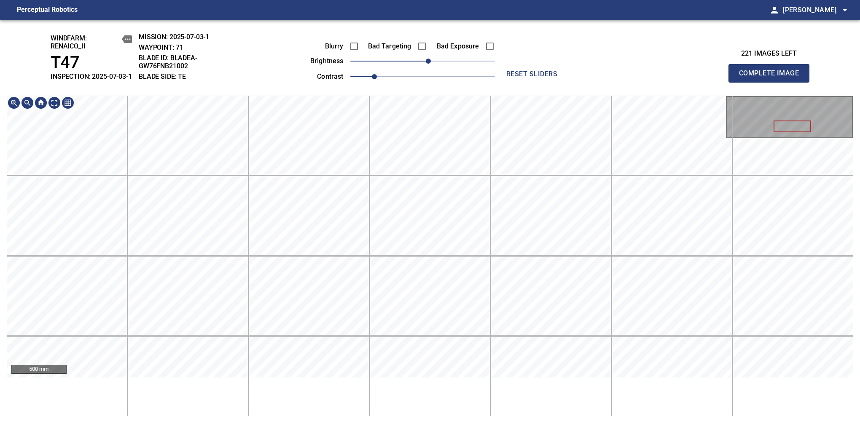
click at [392, 100] on div "windfarm: Renaico_II T47 INSPECTION: 2025-07-03-1 MISSION: 2025-07-03-1 WAYPOIN…" at bounding box center [430, 221] width 860 height 403
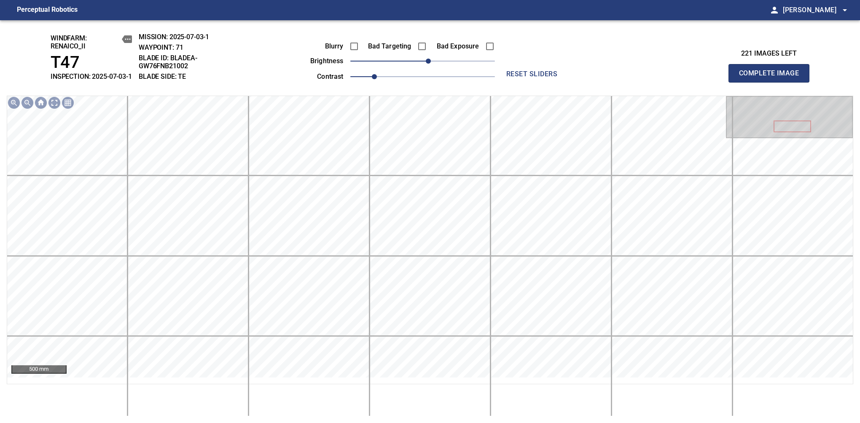
click at [772, 78] on span "Complete Image" at bounding box center [769, 73] width 62 height 12
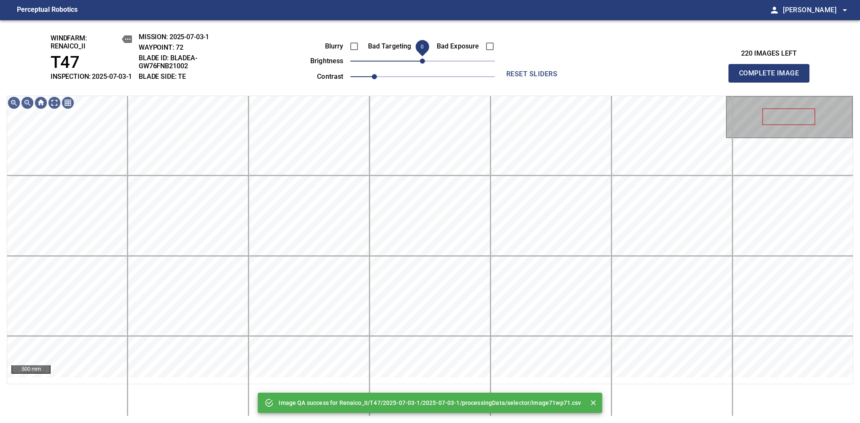
click at [423, 64] on span "0" at bounding box center [422, 61] width 5 height 5
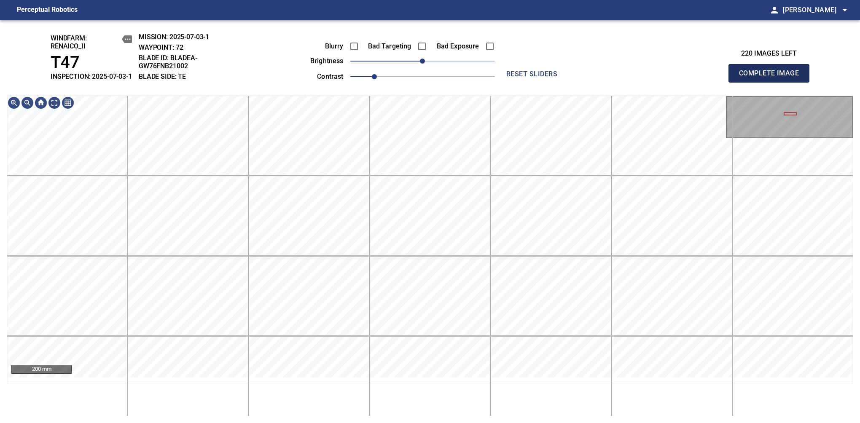
click at [772, 78] on span "Complete Image" at bounding box center [769, 73] width 62 height 12
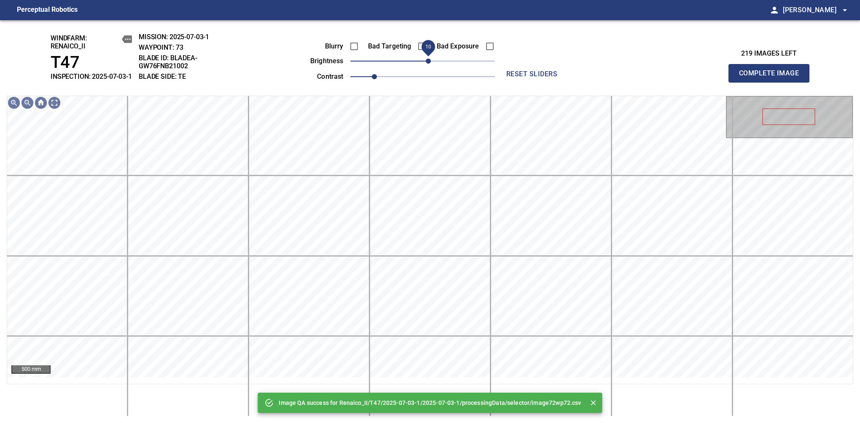
click at [426, 64] on span "10" at bounding box center [428, 61] width 5 height 5
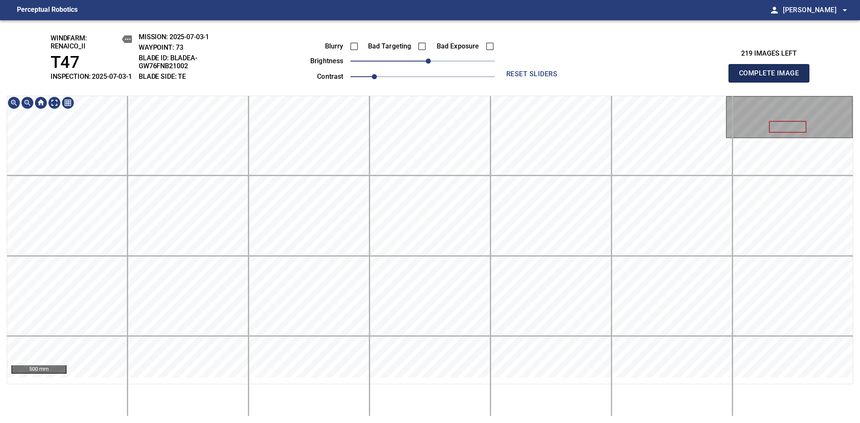
click at [772, 78] on span "Complete Image" at bounding box center [769, 73] width 62 height 12
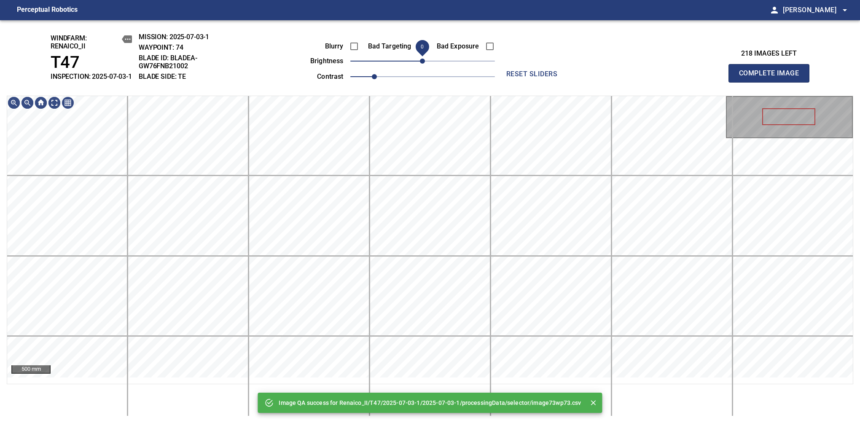
drag, startPoint x: 424, startPoint y: 69, endPoint x: 423, endPoint y: 75, distance: 6.4
click at [423, 64] on span "0" at bounding box center [422, 61] width 5 height 5
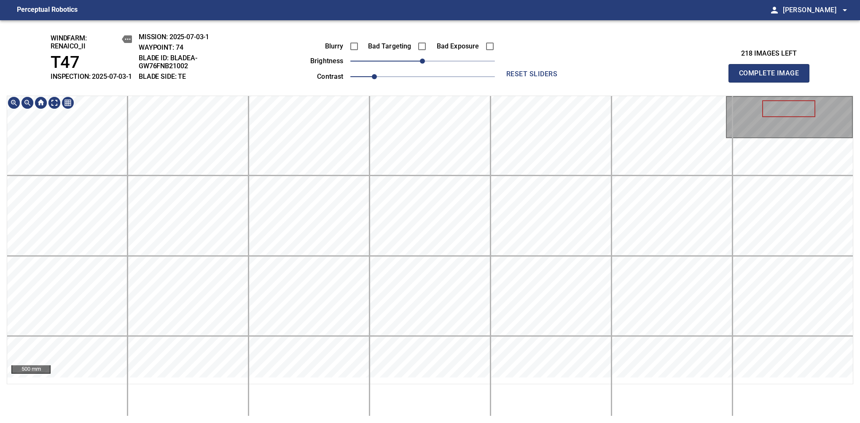
click at [457, 423] on html "Perceptual Robotics person Alex Semenov arrow_drop_down windfarm: Renaico_II T4…" at bounding box center [430, 211] width 860 height 423
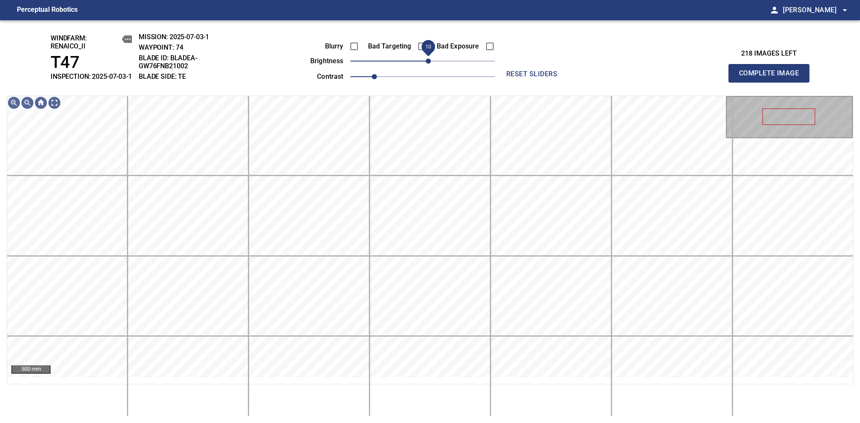
drag, startPoint x: 423, startPoint y: 71, endPoint x: 427, endPoint y: 67, distance: 5.7
click at [427, 64] on span "10" at bounding box center [428, 61] width 5 height 5
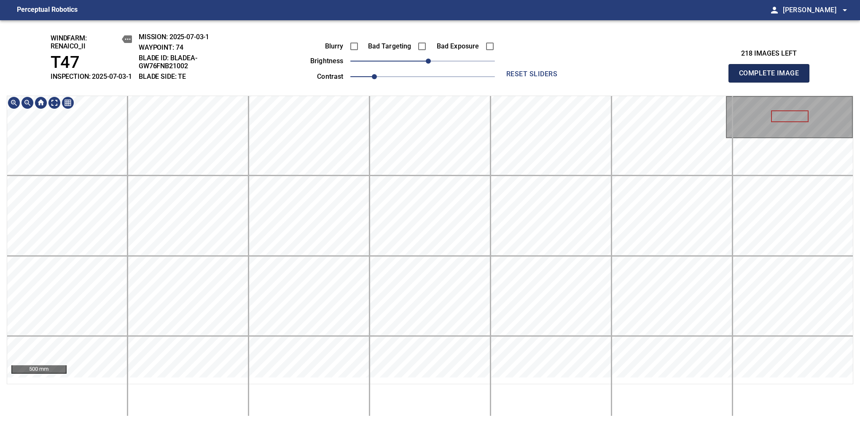
click at [772, 78] on span "Complete Image" at bounding box center [769, 73] width 62 height 12
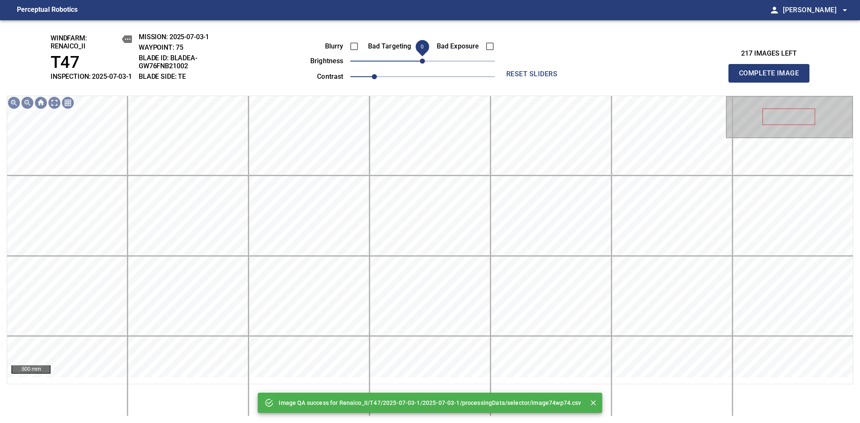
drag, startPoint x: 428, startPoint y: 73, endPoint x: 423, endPoint y: 73, distance: 5.5
click at [423, 64] on span "0" at bounding box center [422, 61] width 5 height 5
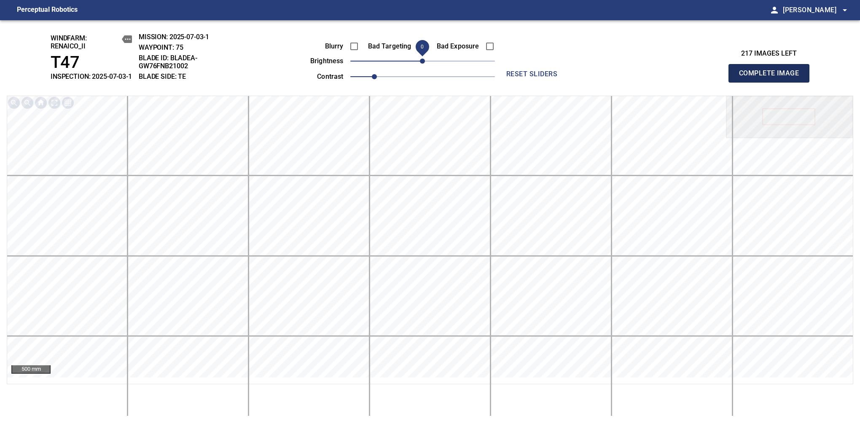
click at [772, 78] on span "Complete Image" at bounding box center [769, 73] width 62 height 12
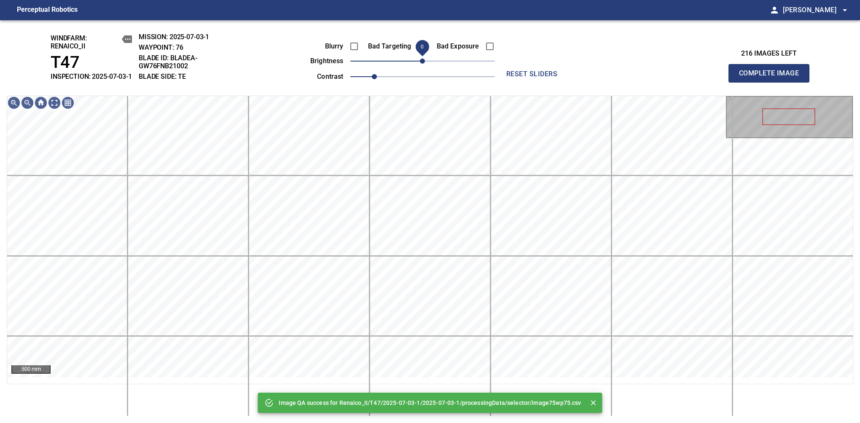
click at [425, 64] on span "0" at bounding box center [422, 61] width 5 height 5
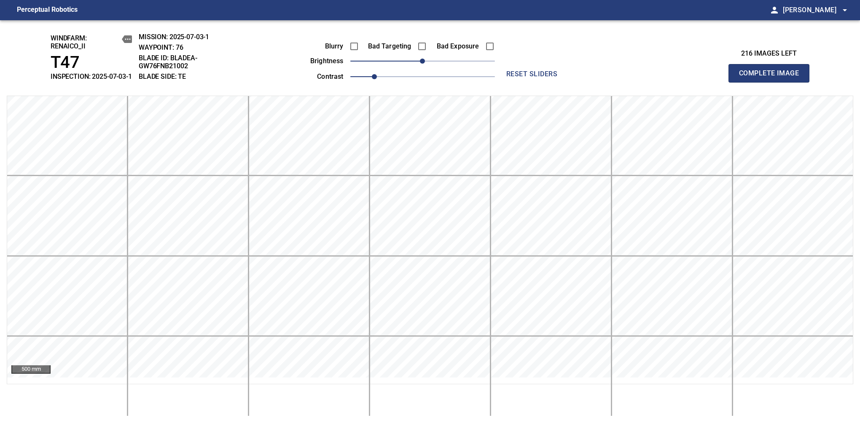
click at [772, 78] on span "Complete Image" at bounding box center [769, 73] width 62 height 12
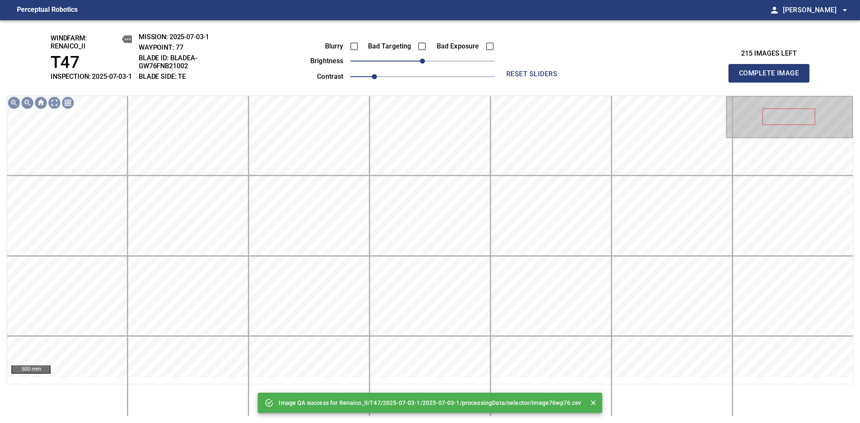
click at [435, 396] on div "Image QA success for Renaico_II/T47/2025-07-03-1/2025-07-03-1/processingData/se…" at bounding box center [430, 221] width 860 height 403
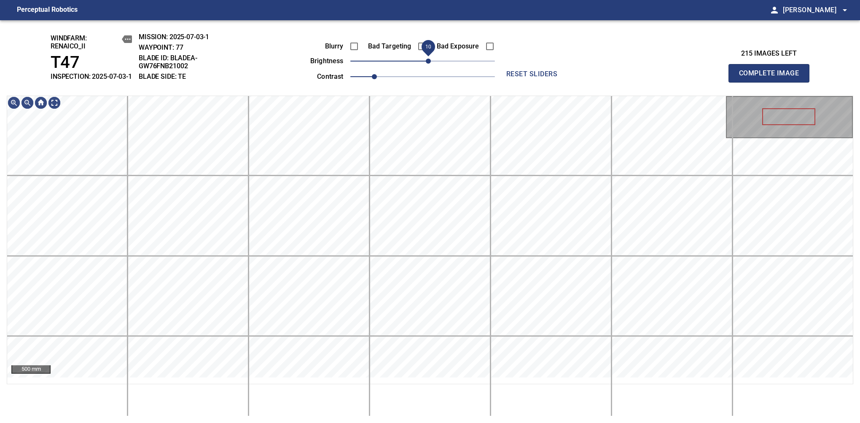
click at [430, 64] on span "10" at bounding box center [428, 61] width 5 height 5
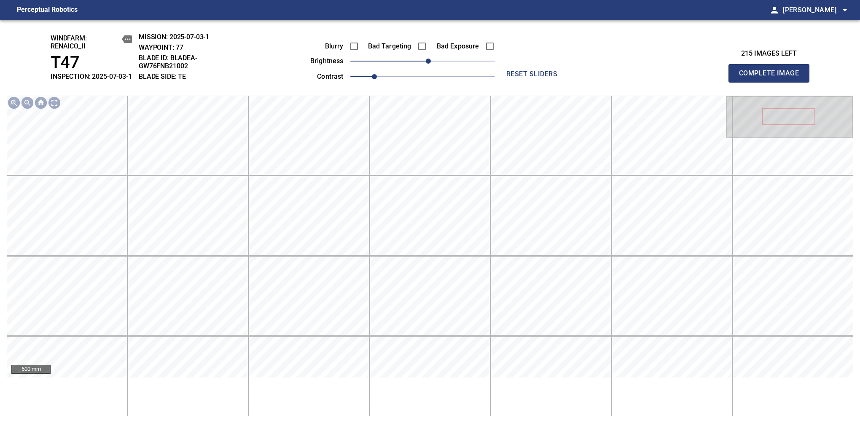
click at [772, 78] on span "Complete Image" at bounding box center [769, 73] width 62 height 12
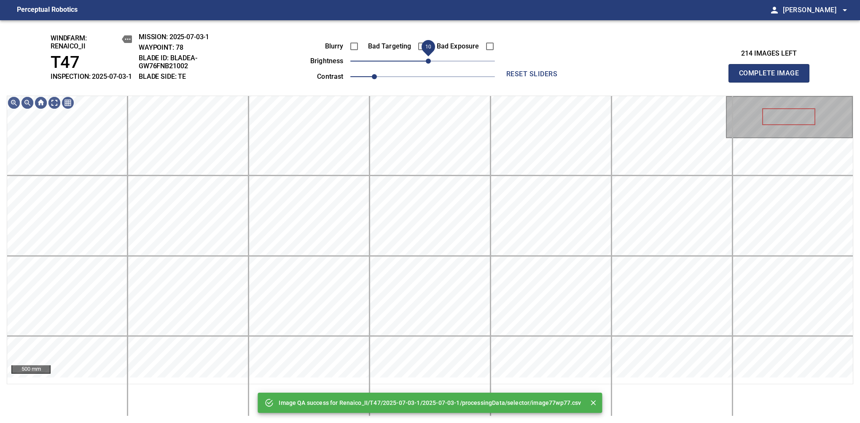
drag, startPoint x: 421, startPoint y: 71, endPoint x: 428, endPoint y: 65, distance: 9.3
click at [428, 64] on span "10" at bounding box center [428, 61] width 5 height 5
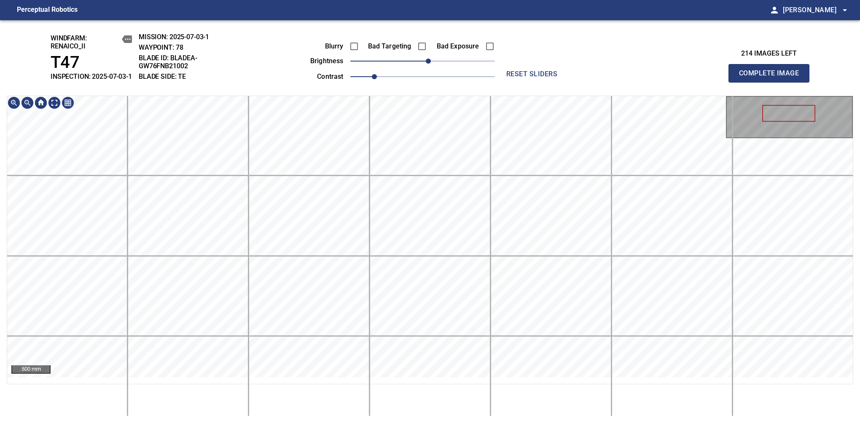
click at [460, 403] on div "500 mm" at bounding box center [430, 256] width 847 height 321
click at [772, 78] on span "Complete Image" at bounding box center [769, 73] width 62 height 12
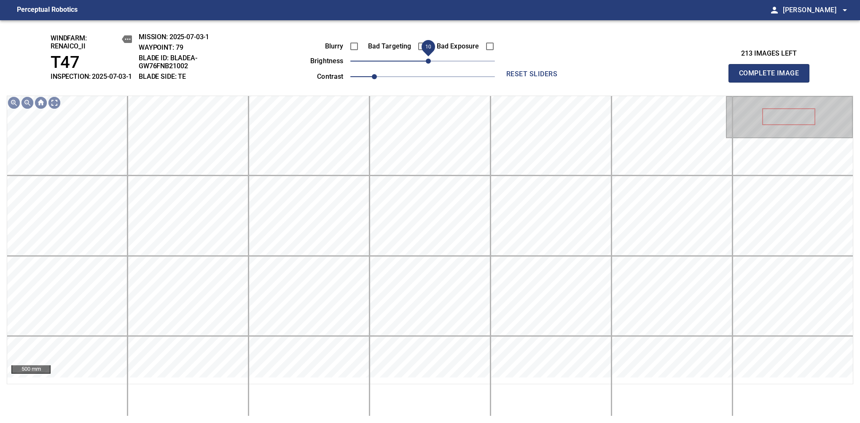
drag, startPoint x: 423, startPoint y: 68, endPoint x: 429, endPoint y: 65, distance: 6.0
click at [429, 64] on span "10" at bounding box center [428, 61] width 5 height 5
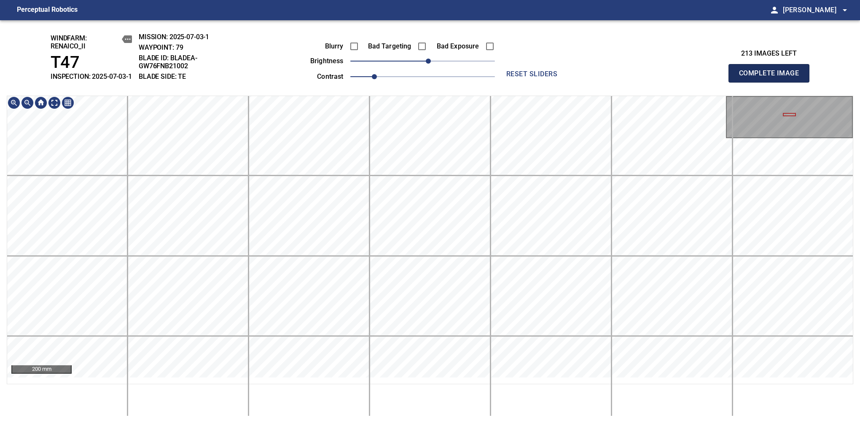
click at [772, 78] on span "Complete Image" at bounding box center [769, 73] width 62 height 12
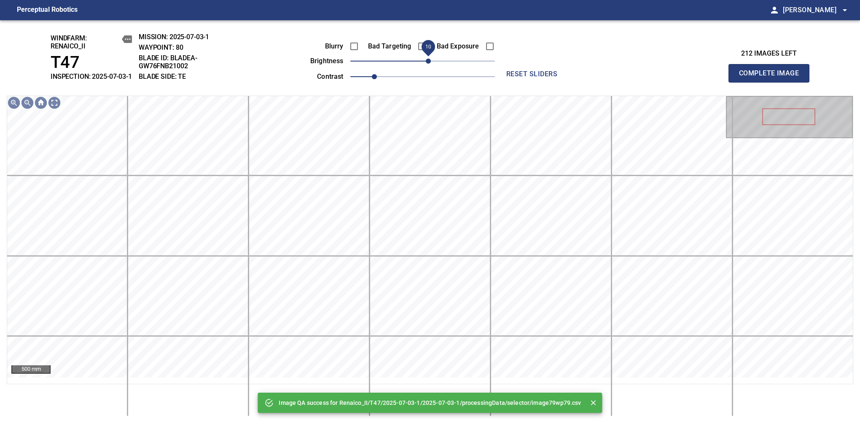
drag, startPoint x: 436, startPoint y: 74, endPoint x: 429, endPoint y: 74, distance: 7.2
click at [429, 67] on span "10" at bounding box center [422, 61] width 145 height 12
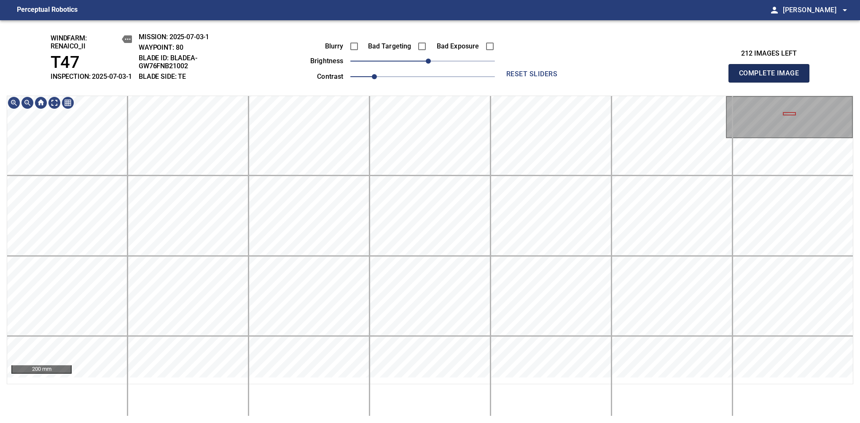
click at [772, 78] on span "Complete Image" at bounding box center [769, 73] width 62 height 12
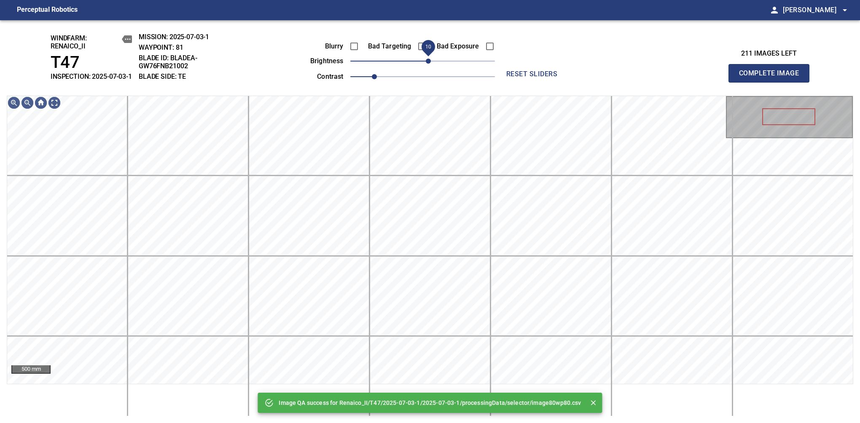
drag, startPoint x: 423, startPoint y: 69, endPoint x: 428, endPoint y: 69, distance: 5.5
click at [428, 64] on span "10" at bounding box center [428, 61] width 5 height 5
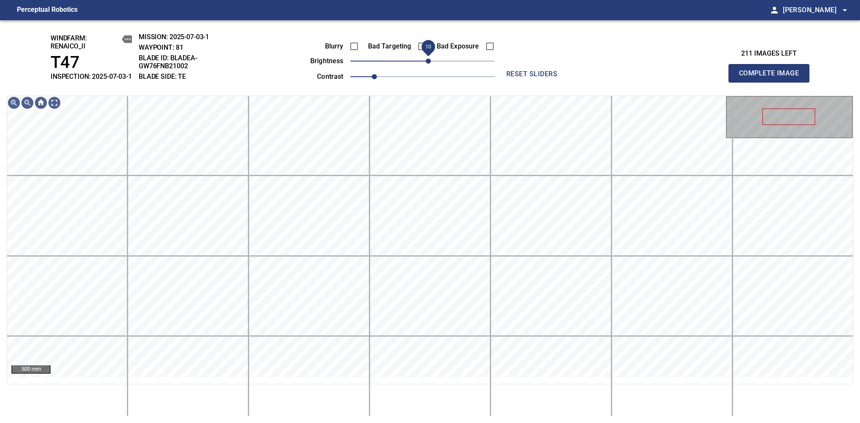
click at [430, 64] on span "10" at bounding box center [428, 61] width 5 height 5
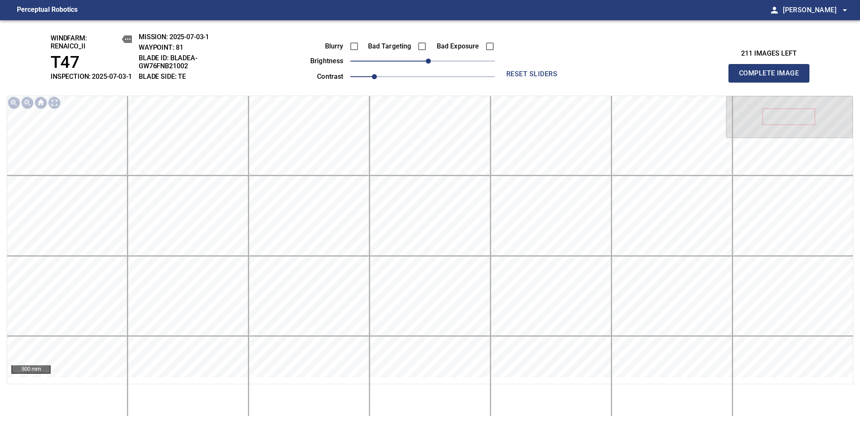
click at [772, 78] on span "Complete Image" at bounding box center [769, 73] width 62 height 12
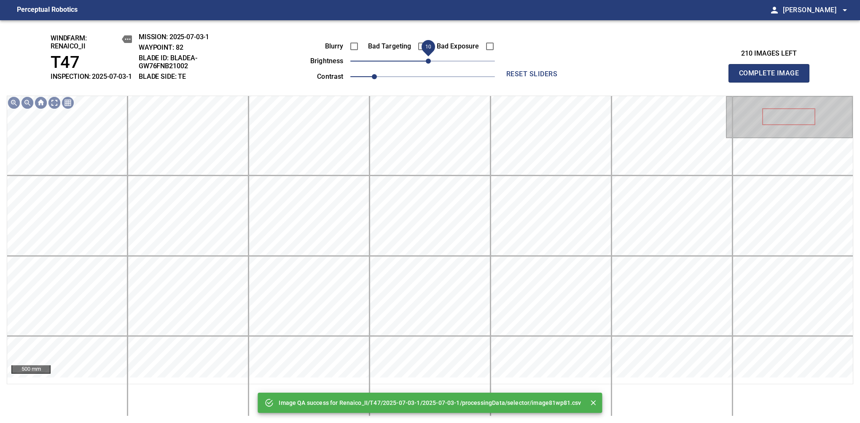
drag, startPoint x: 423, startPoint y: 69, endPoint x: 430, endPoint y: 69, distance: 7.2
click at [430, 64] on span "10" at bounding box center [428, 61] width 5 height 5
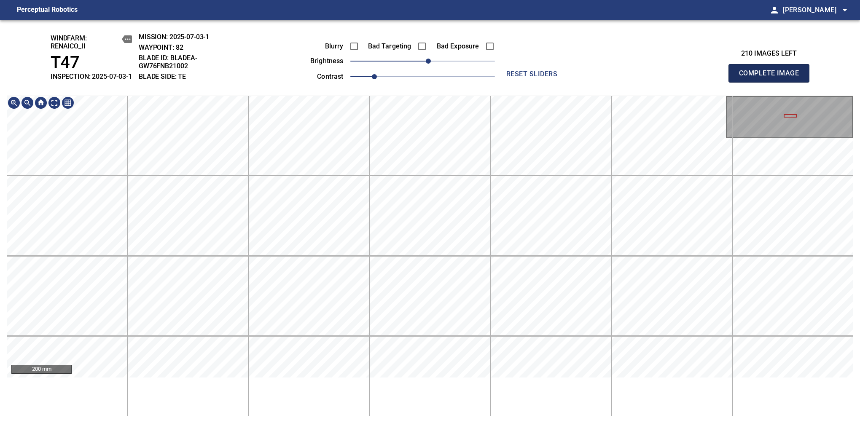
click at [772, 78] on span "Complete Image" at bounding box center [769, 73] width 62 height 12
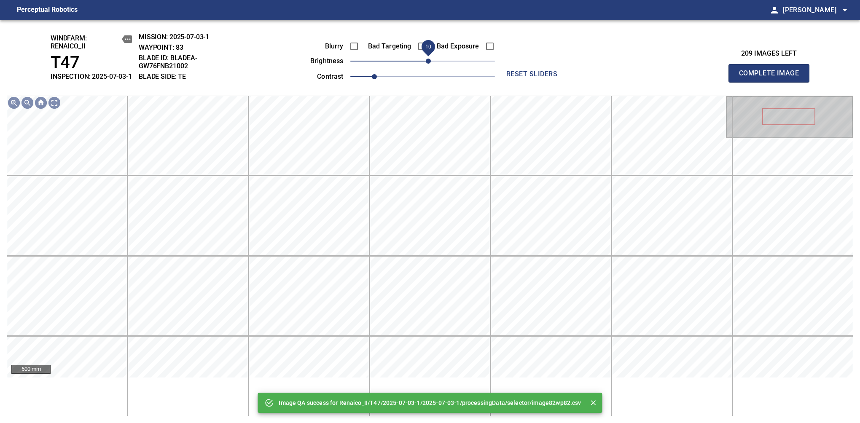
click at [427, 64] on span "10" at bounding box center [428, 61] width 5 height 5
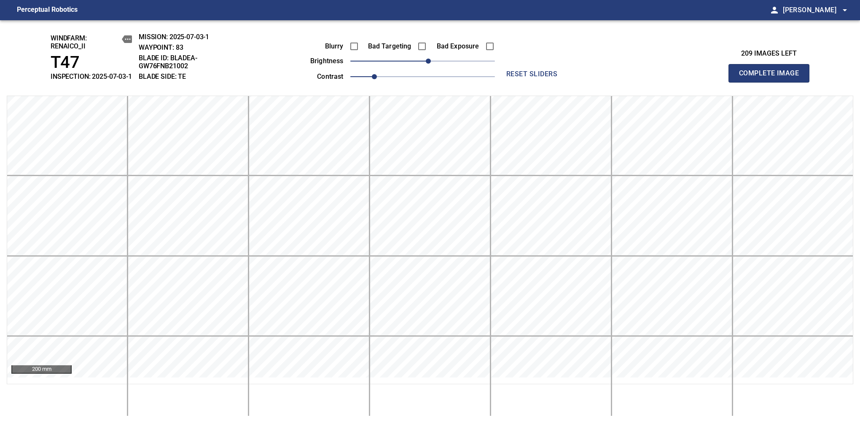
click at [772, 78] on span "Complete Image" at bounding box center [769, 73] width 62 height 12
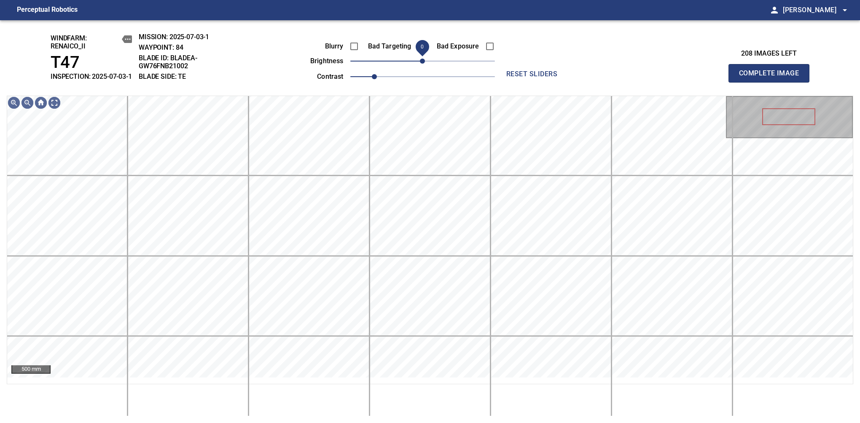
click at [425, 64] on span "0" at bounding box center [422, 61] width 5 height 5
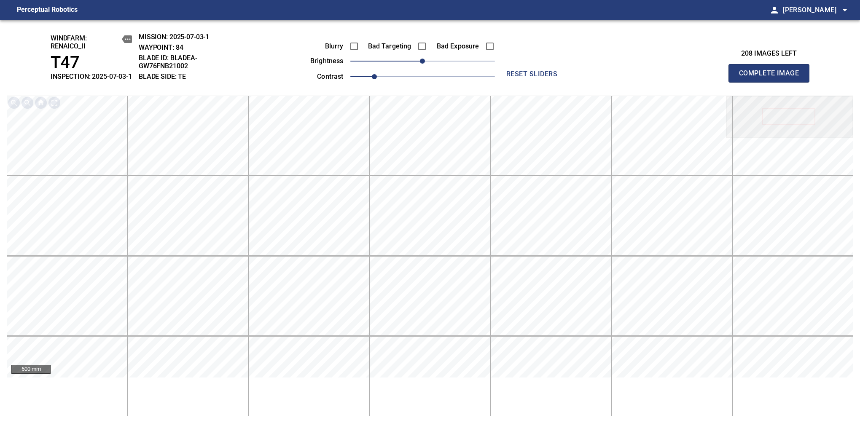
click at [772, 78] on span "Complete Image" at bounding box center [769, 73] width 62 height 12
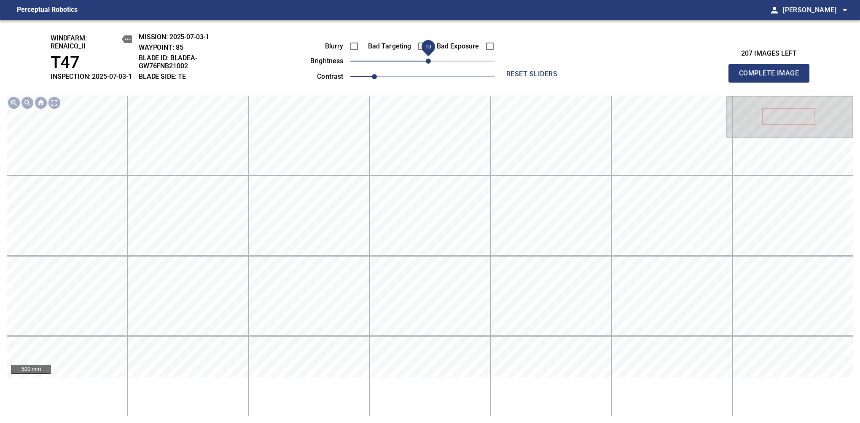
drag, startPoint x: 425, startPoint y: 68, endPoint x: 429, endPoint y: 69, distance: 4.2
click at [429, 64] on span "10" at bounding box center [428, 61] width 5 height 5
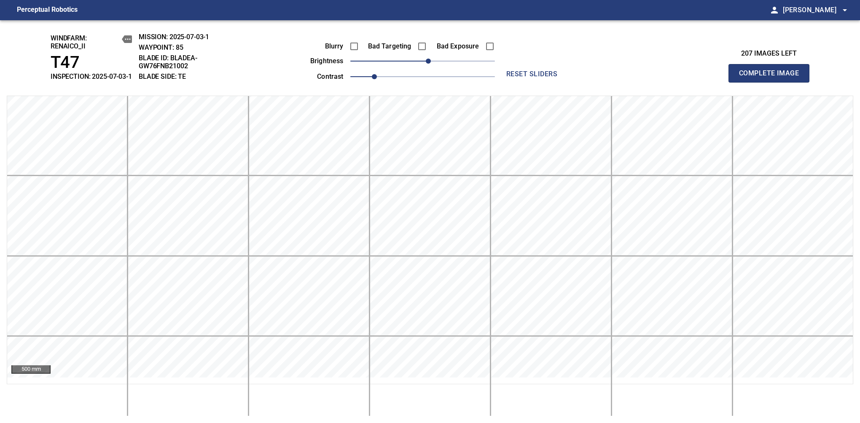
click at [772, 78] on span "Complete Image" at bounding box center [769, 73] width 62 height 12
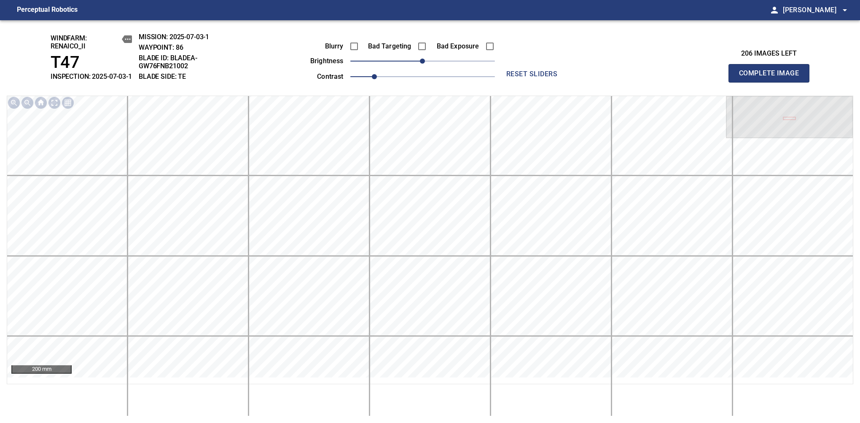
click at [429, 76] on div "Blurry Bad Targeting Bad Exposure brightness 0 contrast 1" at bounding box center [393, 60] width 204 height 45
click at [426, 64] on span "10" at bounding box center [428, 61] width 5 height 5
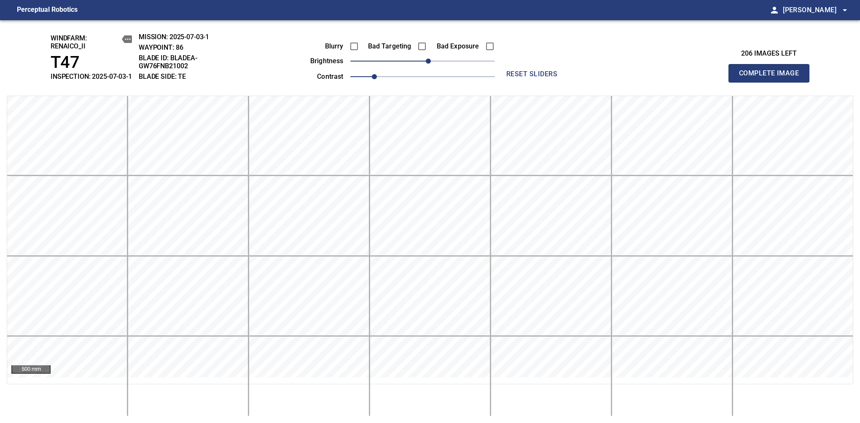
click at [772, 78] on span "Complete Image" at bounding box center [769, 73] width 62 height 12
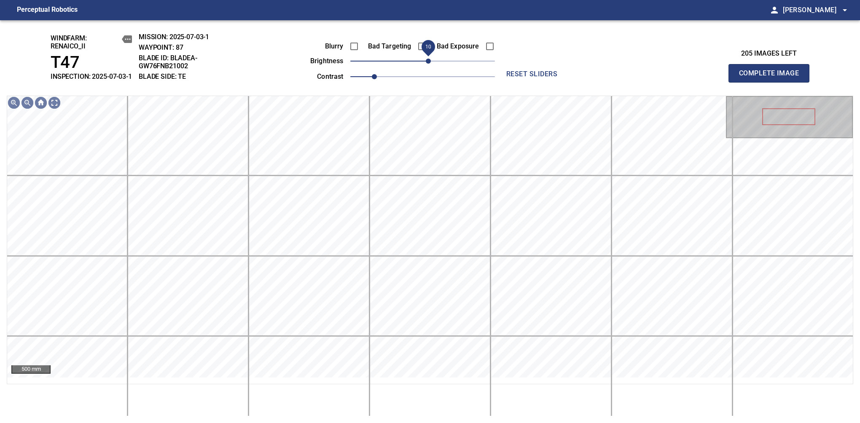
click at [428, 64] on span "10" at bounding box center [428, 61] width 5 height 5
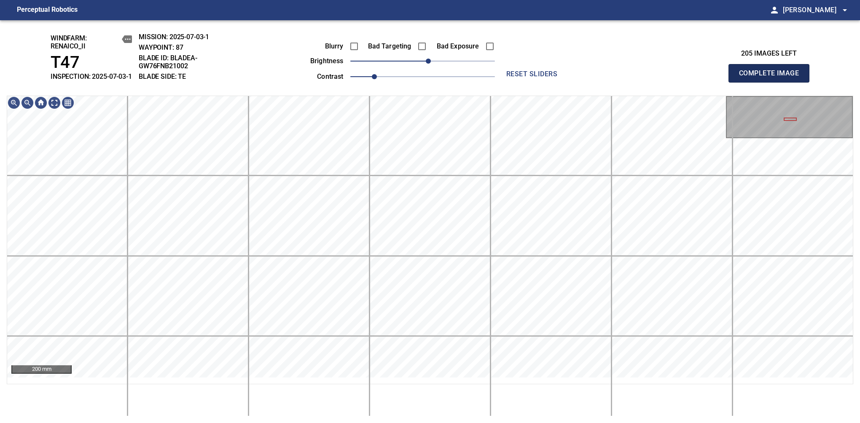
click at [772, 78] on span "Complete Image" at bounding box center [769, 73] width 62 height 12
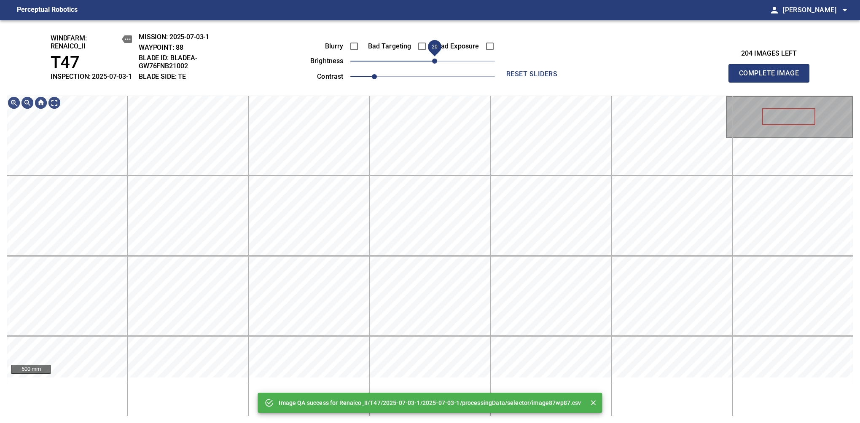
drag, startPoint x: 425, startPoint y: 69, endPoint x: 437, endPoint y: 63, distance: 13.2
click at [437, 63] on span "20" at bounding box center [434, 61] width 5 height 5
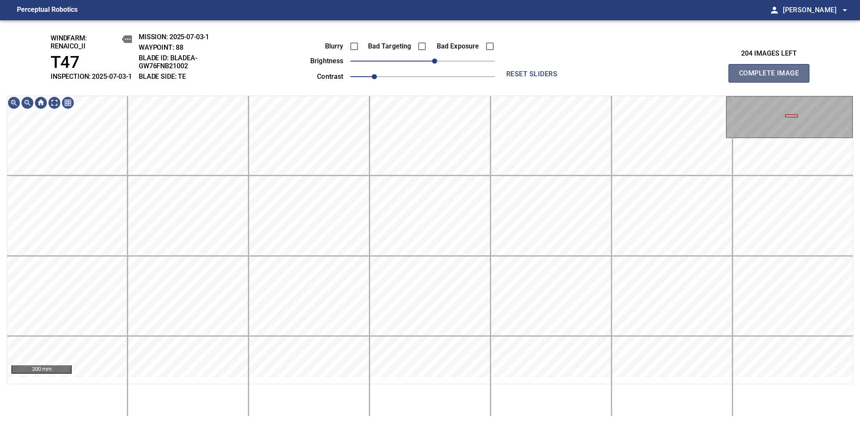
click at [772, 78] on span "Complete Image" at bounding box center [769, 73] width 62 height 12
click at [428, 64] on span "10" at bounding box center [428, 61] width 5 height 5
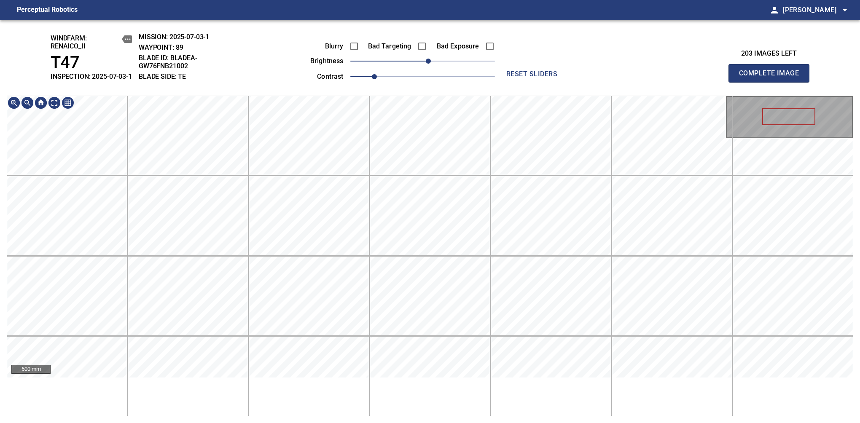
click at [460, 80] on div "windfarm: Renaico_II T47 INSPECTION: 2025-07-03-1 MISSION: 2025-07-03-1 WAYPOIN…" at bounding box center [430, 221] width 860 height 403
click at [772, 78] on span "Complete Image" at bounding box center [769, 73] width 62 height 12
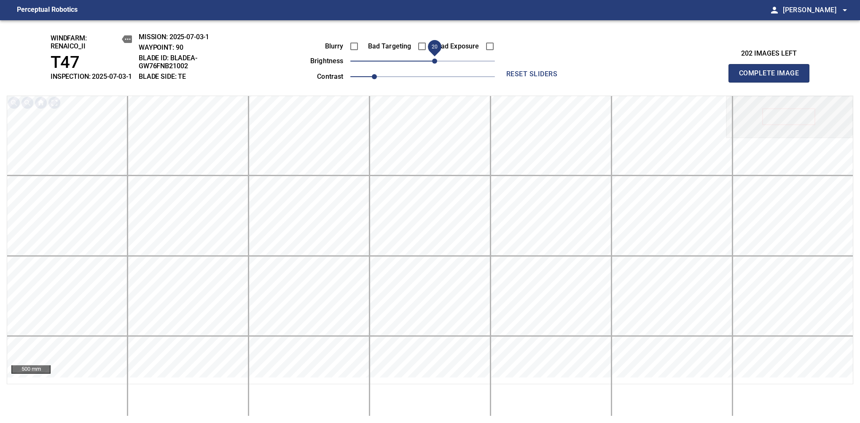
drag, startPoint x: 425, startPoint y: 65, endPoint x: 432, endPoint y: 67, distance: 7.4
click at [432, 64] on span "20" at bounding box center [434, 61] width 5 height 5
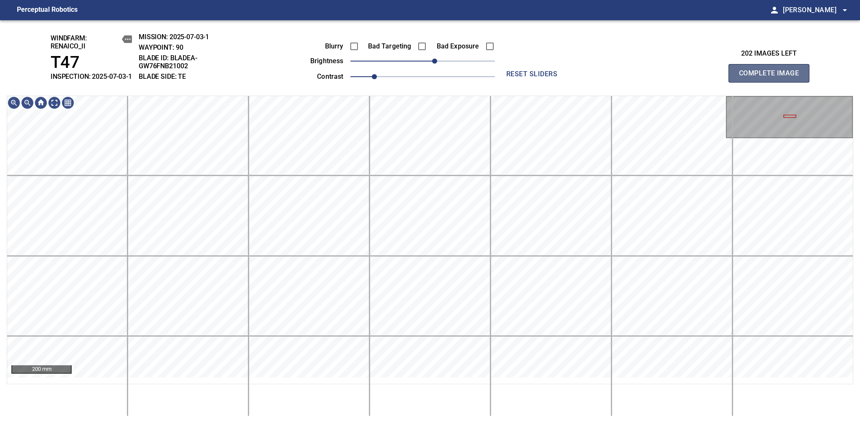
click at [772, 78] on span "Complete Image" at bounding box center [769, 73] width 62 height 12
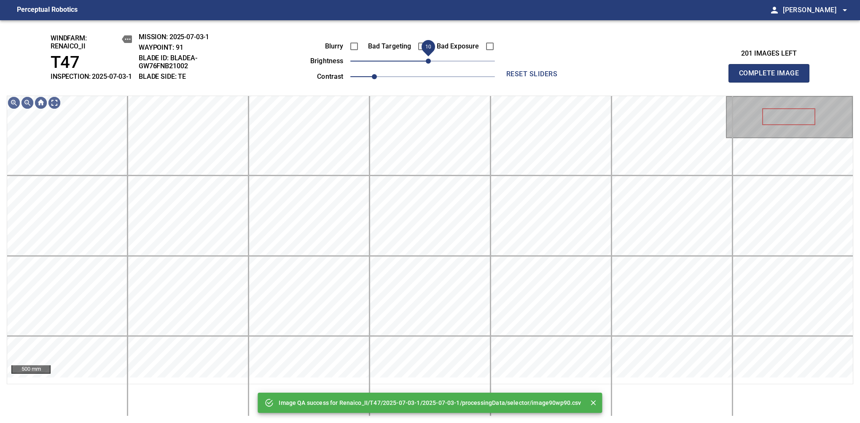
click at [426, 64] on span "10" at bounding box center [428, 61] width 5 height 5
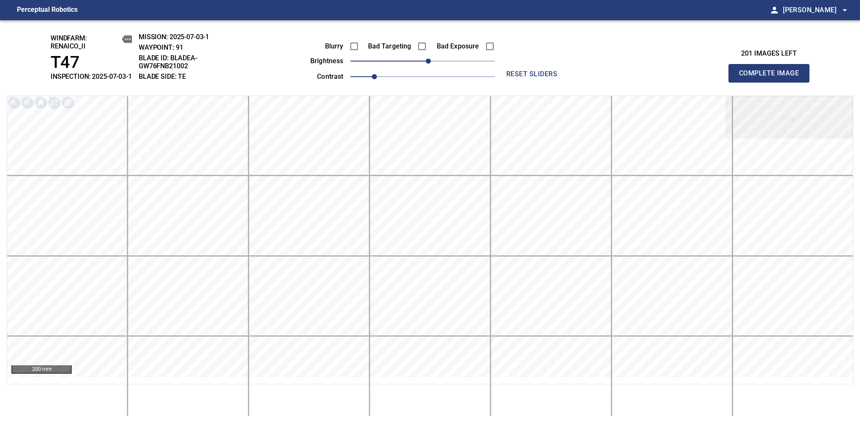
click at [772, 78] on span "Complete Image" at bounding box center [769, 73] width 62 height 12
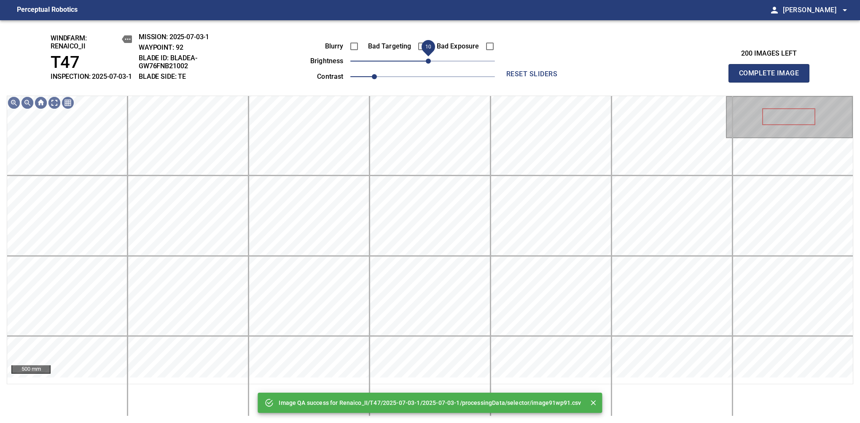
click at [427, 64] on span "10" at bounding box center [428, 61] width 5 height 5
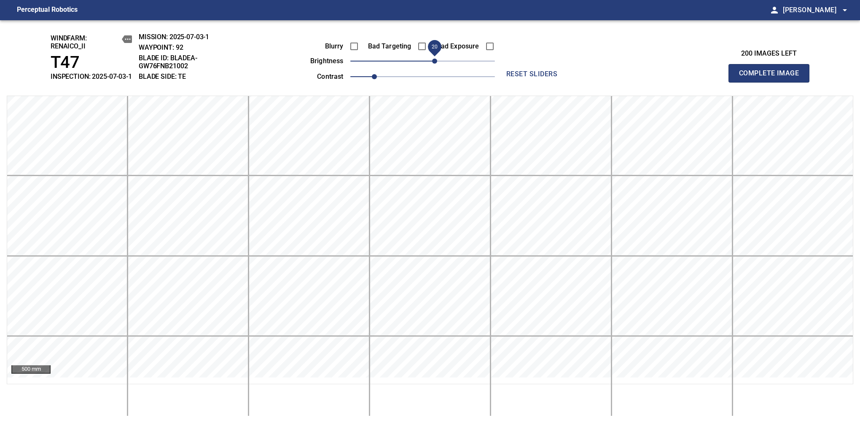
drag, startPoint x: 427, startPoint y: 66, endPoint x: 435, endPoint y: 67, distance: 7.7
click at [435, 64] on span "20" at bounding box center [434, 61] width 5 height 5
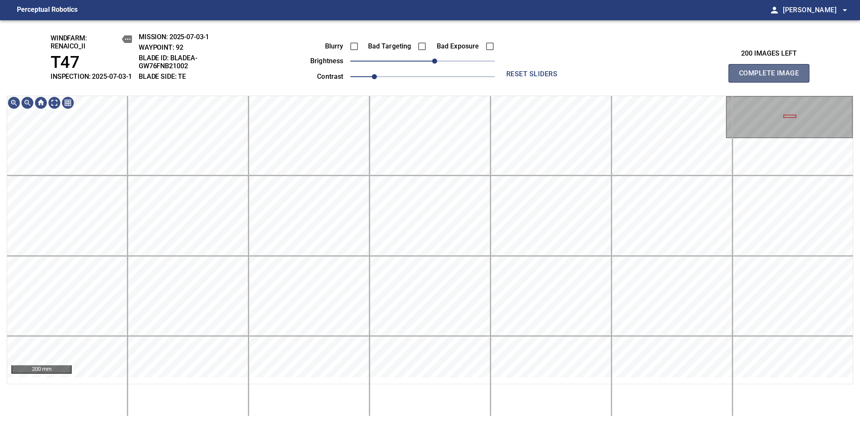
click at [772, 78] on span "Complete Image" at bounding box center [769, 73] width 62 height 12
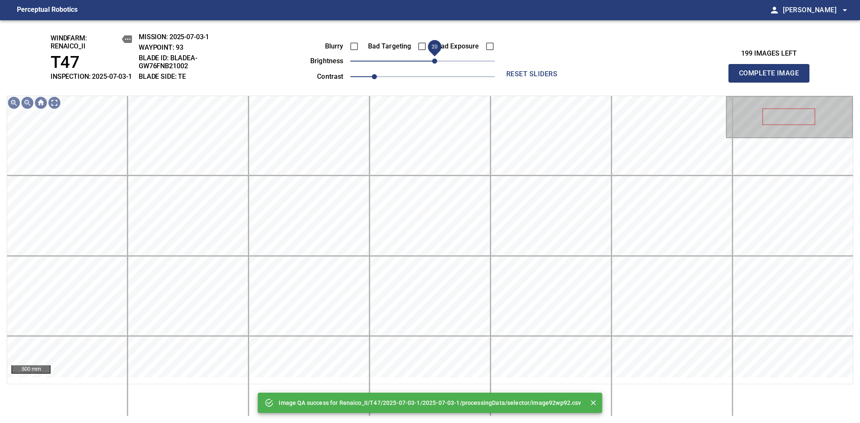
drag, startPoint x: 428, startPoint y: 70, endPoint x: 433, endPoint y: 68, distance: 6.1
click at [433, 64] on span "20" at bounding box center [434, 61] width 5 height 5
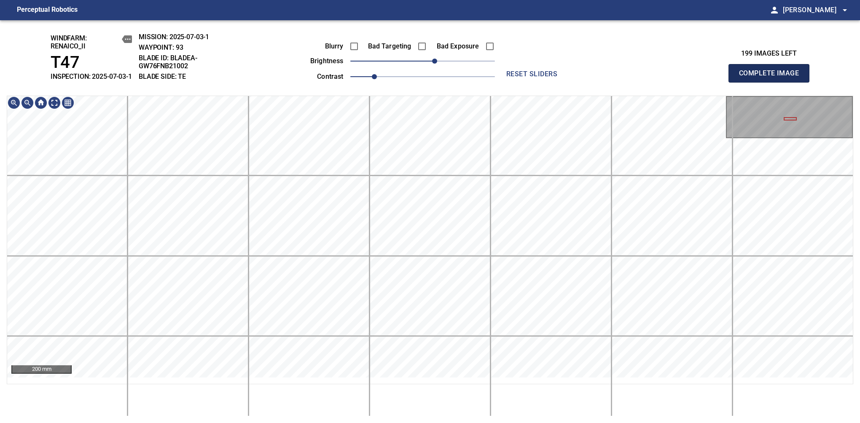
click at [772, 78] on span "Complete Image" at bounding box center [769, 73] width 62 height 12
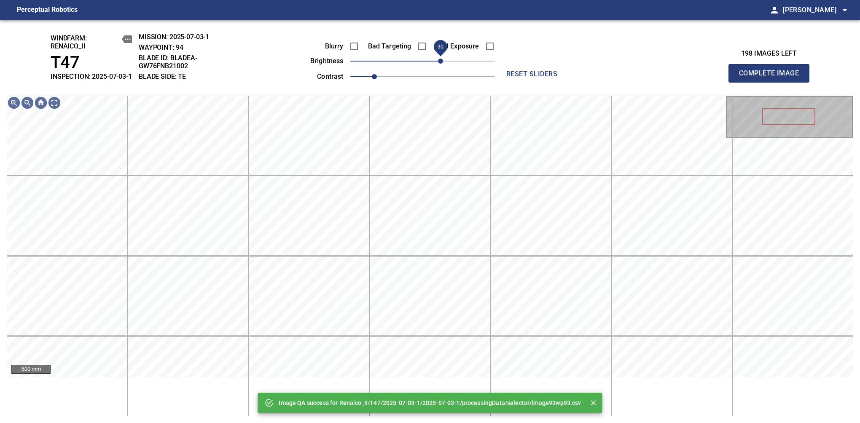
drag, startPoint x: 425, startPoint y: 70, endPoint x: 439, endPoint y: 65, distance: 14.1
click at [439, 64] on span "30" at bounding box center [440, 61] width 5 height 5
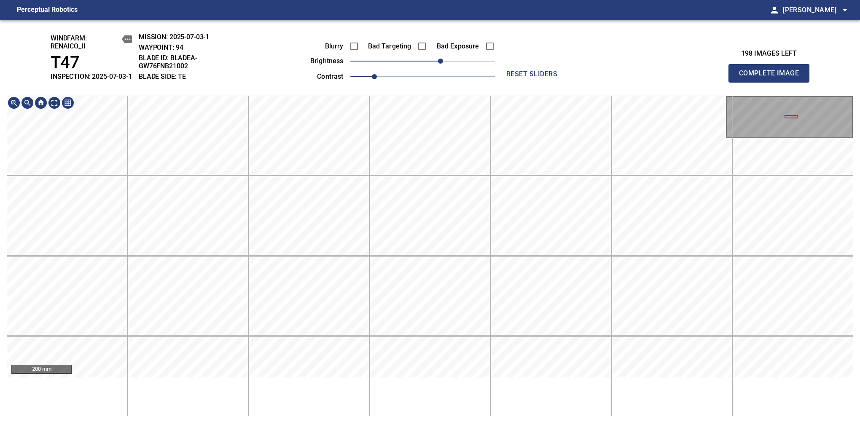
click at [396, 423] on html "Perceptual Robotics person Alex Semenov arrow_drop_down windfarm: Renaico_II T4…" at bounding box center [430, 211] width 860 height 423
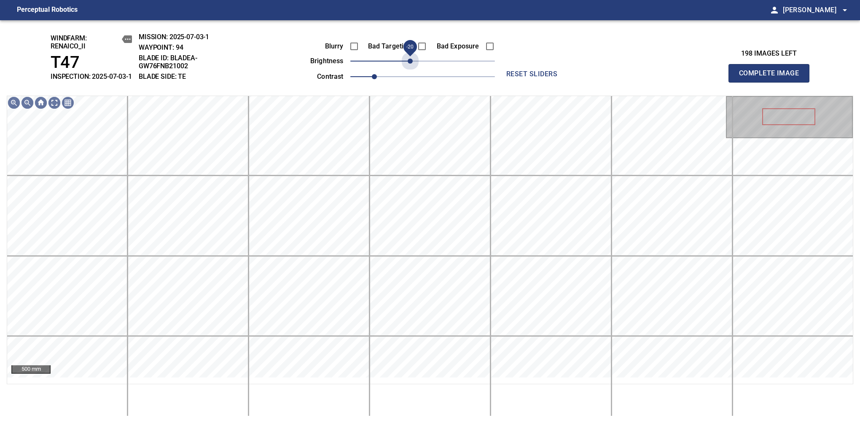
click at [414, 352] on div "windfarm: Renaico_II T47 INSPECTION: 2025-07-03-1 MISSION: 2025-07-03-1 WAYPOIN…" at bounding box center [430, 221] width 860 height 403
click at [518, 78] on span "reset sliders" at bounding box center [532, 74] width 61 height 12
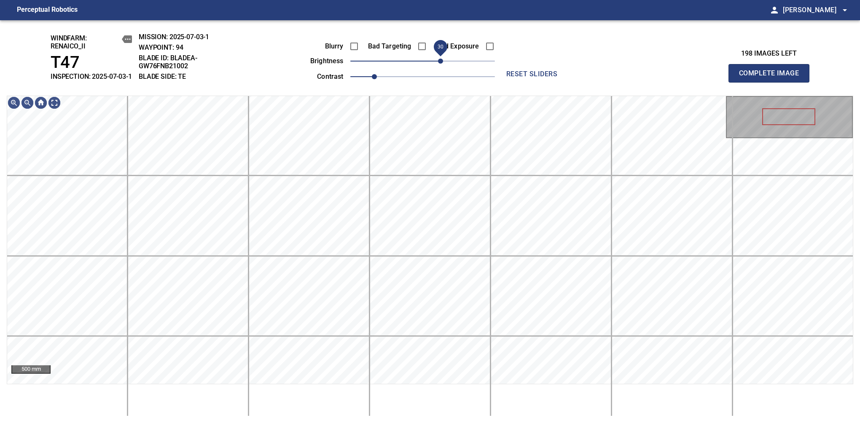
drag, startPoint x: 432, startPoint y: 73, endPoint x: 439, endPoint y: 73, distance: 7.2
click at [439, 64] on span "30" at bounding box center [440, 61] width 5 height 5
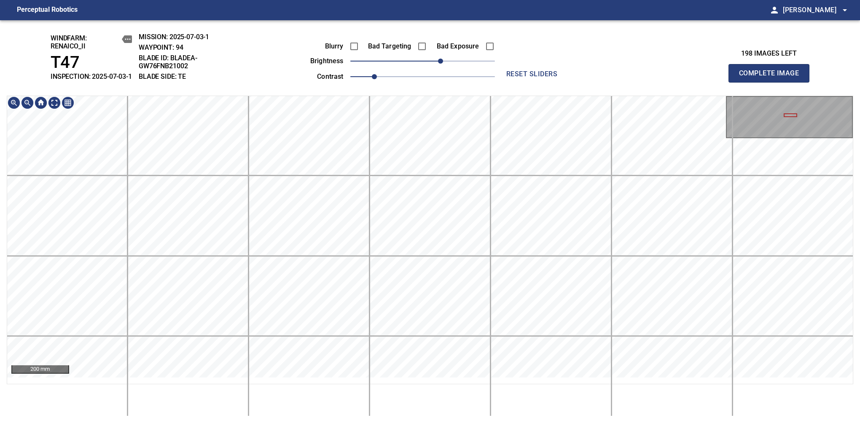
click at [480, 0] on html "Perceptual Robotics person Alex Semenov arrow_drop_down windfarm: Renaico_II T4…" at bounding box center [430, 211] width 860 height 423
click at [454, 423] on html "Perceptual Robotics person Alex Semenov arrow_drop_down windfarm: Renaico_II T4…" at bounding box center [430, 211] width 860 height 423
click at [377, 423] on html "Perceptual Robotics person Alex Semenov arrow_drop_down windfarm: Renaico_II T4…" at bounding box center [430, 211] width 860 height 423
click at [327, 403] on div "200 mm" at bounding box center [430, 256] width 847 height 321
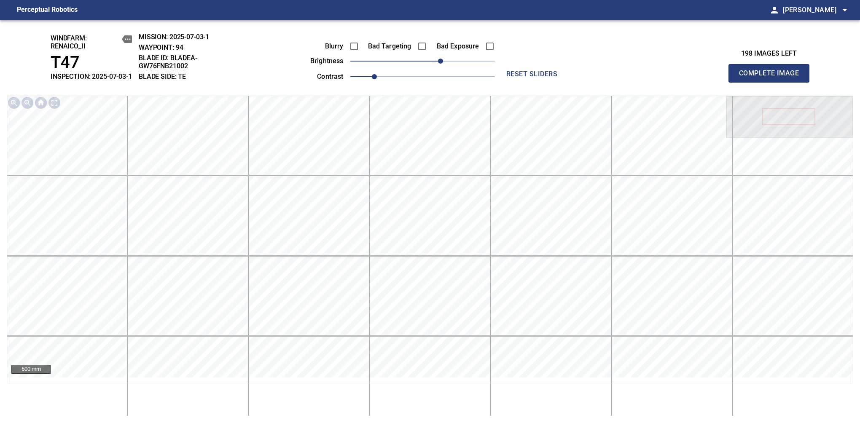
click at [772, 78] on span "Complete Image" at bounding box center [769, 73] width 62 height 12
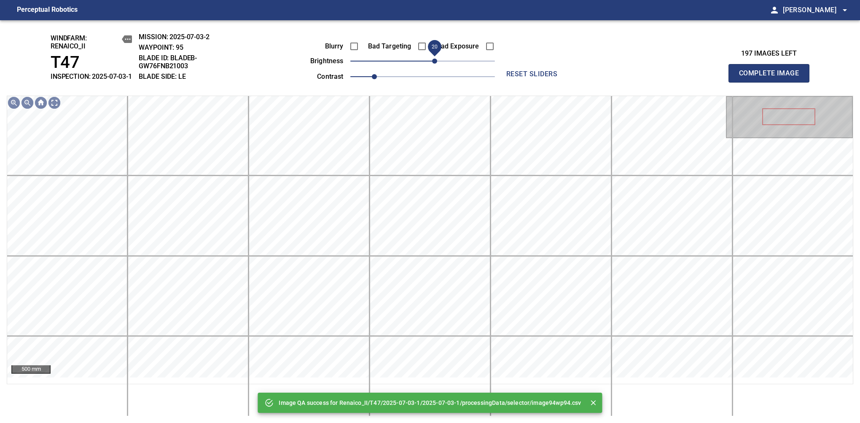
drag, startPoint x: 422, startPoint y: 68, endPoint x: 434, endPoint y: 70, distance: 11.9
click at [434, 64] on span "20" at bounding box center [434, 61] width 5 height 5
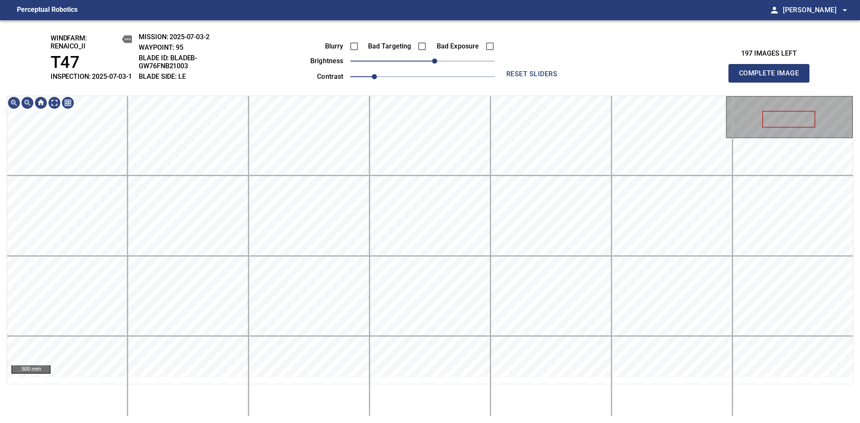
drag, startPoint x: 771, startPoint y: 76, endPoint x: 767, endPoint y: 70, distance: 6.9
click at [768, 72] on button "Complete Image" at bounding box center [769, 73] width 81 height 19
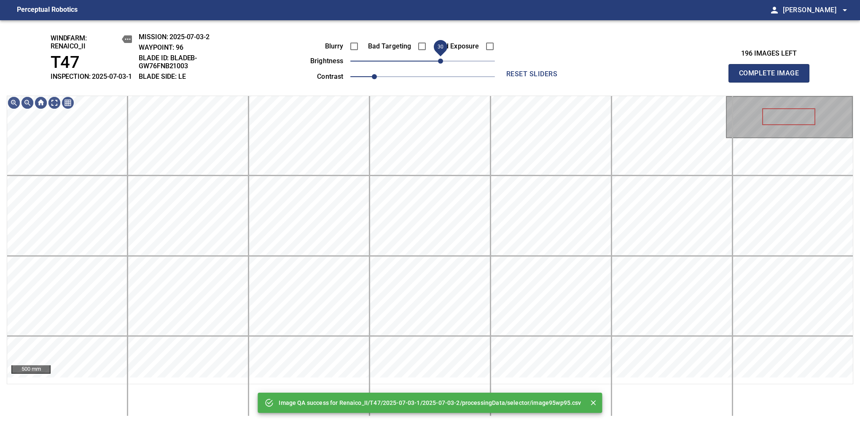
drag, startPoint x: 423, startPoint y: 72, endPoint x: 442, endPoint y: 63, distance: 20.9
click at [442, 63] on span "30" at bounding box center [440, 61] width 5 height 5
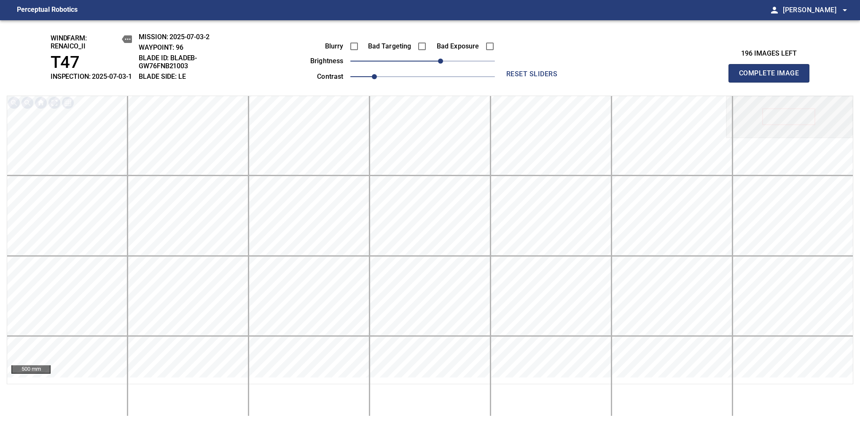
click at [772, 78] on span "Complete Image" at bounding box center [769, 73] width 62 height 12
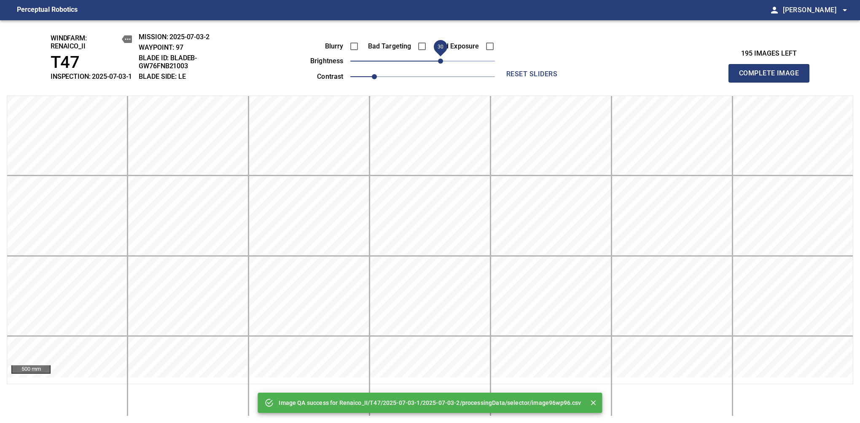
drag, startPoint x: 439, startPoint y: 70, endPoint x: 443, endPoint y: 69, distance: 4.7
click at [443, 67] on span "30" at bounding box center [422, 61] width 145 height 12
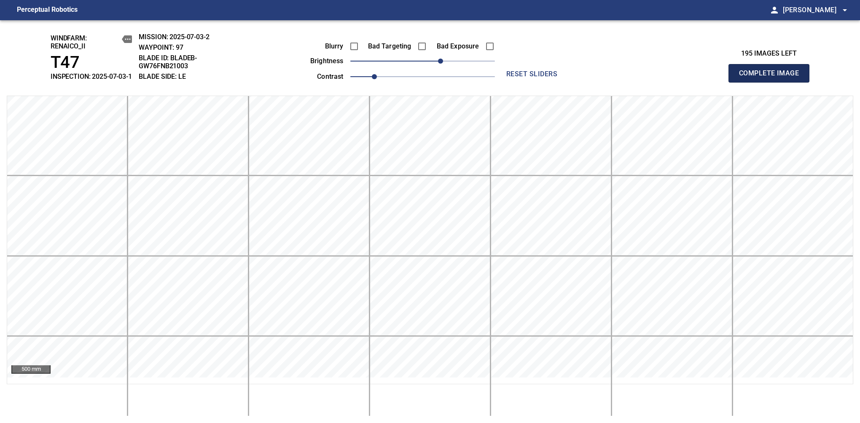
click at [772, 78] on span "Complete Image" at bounding box center [769, 73] width 62 height 12
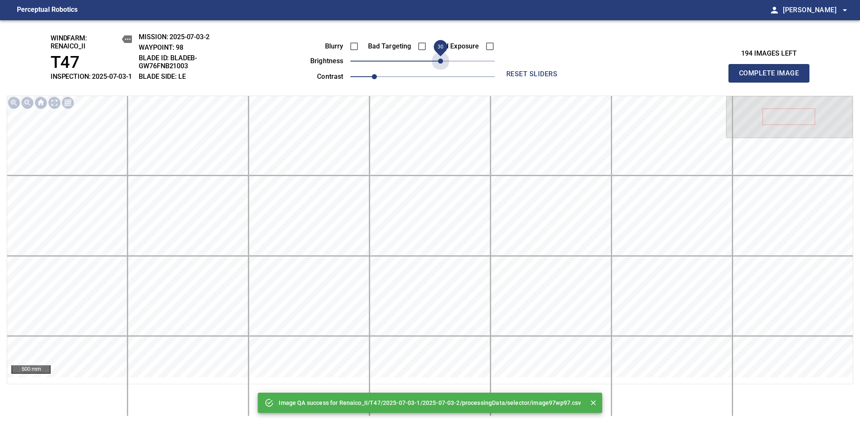
click at [443, 67] on span "30" at bounding box center [422, 61] width 145 height 12
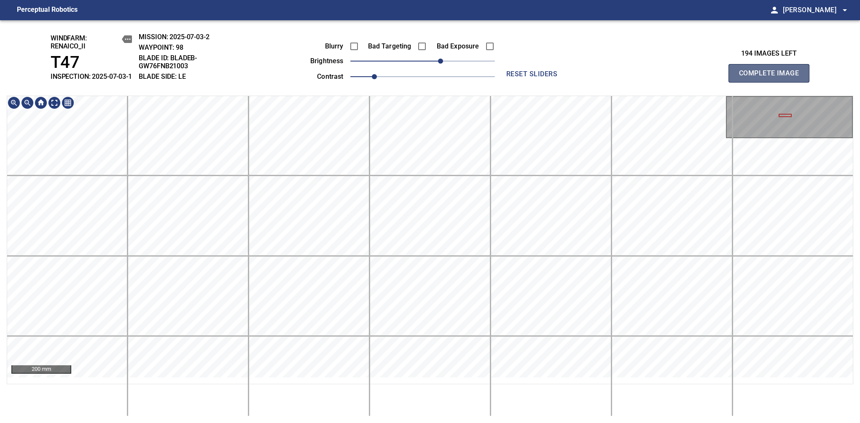
click at [772, 78] on span "Complete Image" at bounding box center [769, 73] width 62 height 12
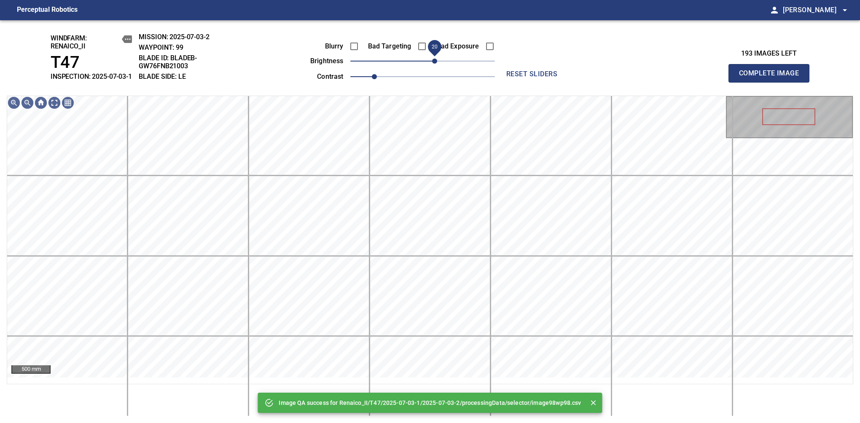
drag, startPoint x: 431, startPoint y: 70, endPoint x: 437, endPoint y: 70, distance: 6.3
click at [437, 64] on span "20" at bounding box center [434, 61] width 5 height 5
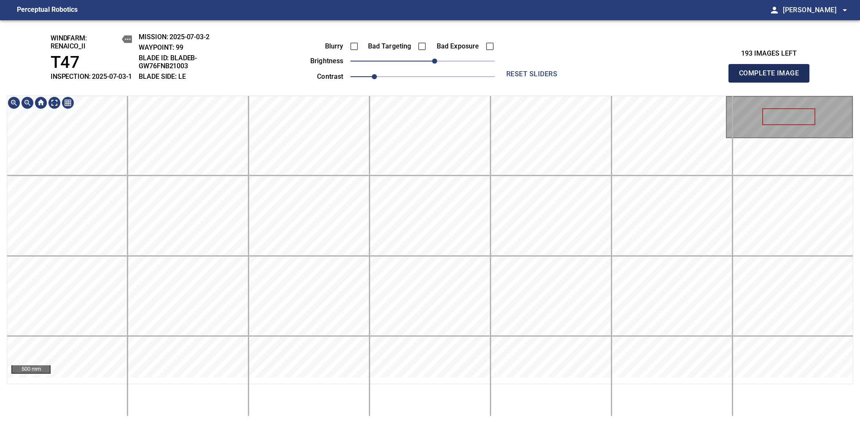
click at [772, 78] on span "Complete Image" at bounding box center [769, 73] width 62 height 12
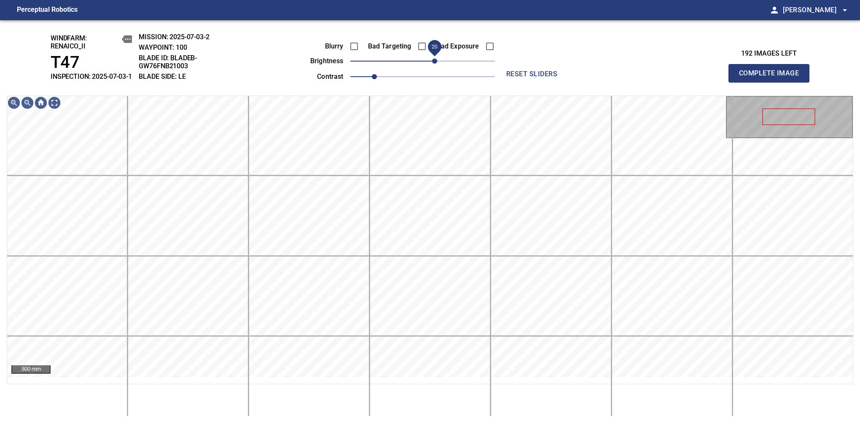
drag, startPoint x: 420, startPoint y: 69, endPoint x: 433, endPoint y: 70, distance: 12.3
click at [433, 64] on span "20" at bounding box center [434, 61] width 5 height 5
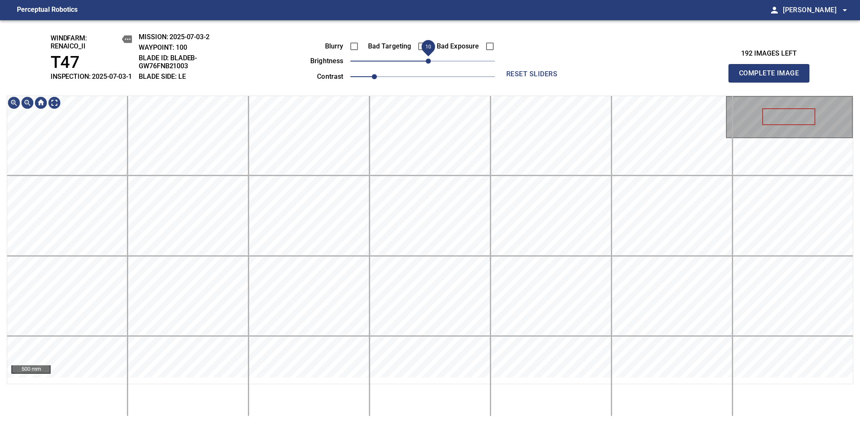
click at [431, 64] on span "10" at bounding box center [428, 61] width 5 height 5
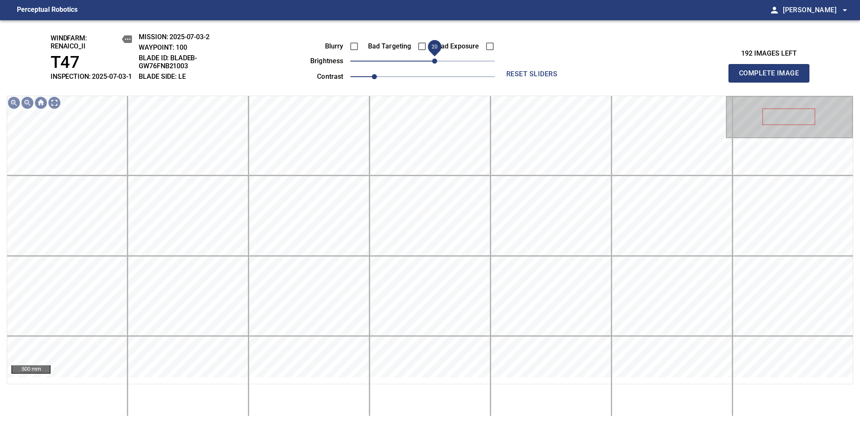
click at [434, 64] on span "20" at bounding box center [434, 61] width 5 height 5
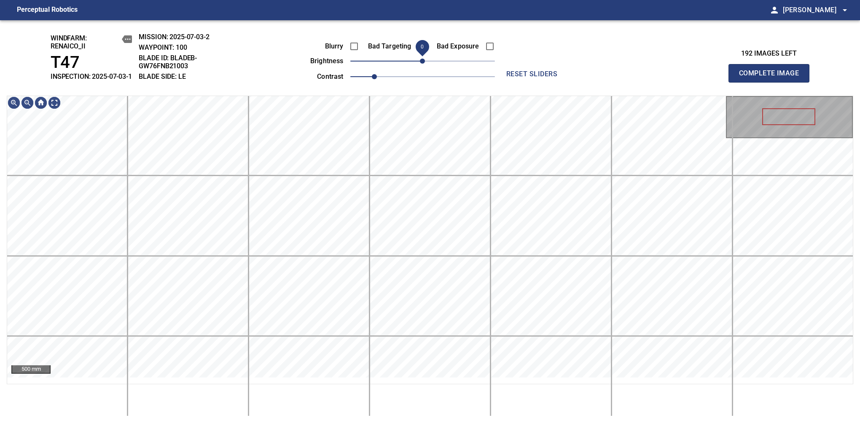
drag, startPoint x: 434, startPoint y: 67, endPoint x: 425, endPoint y: 70, distance: 9.6
click at [425, 64] on span "0" at bounding box center [422, 61] width 5 height 5
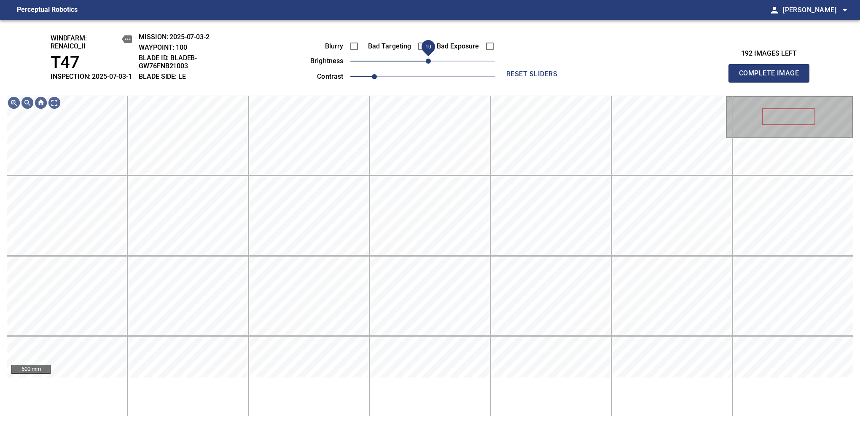
click at [427, 64] on span "10" at bounding box center [428, 61] width 5 height 5
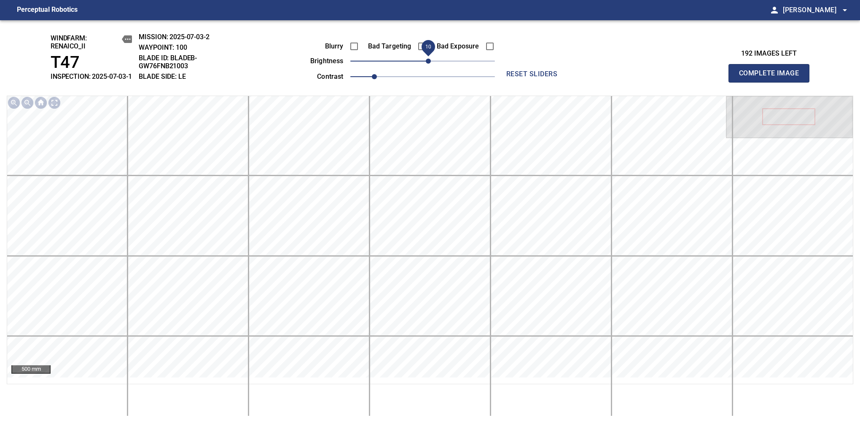
click at [772, 78] on span "Complete Image" at bounding box center [769, 73] width 62 height 12
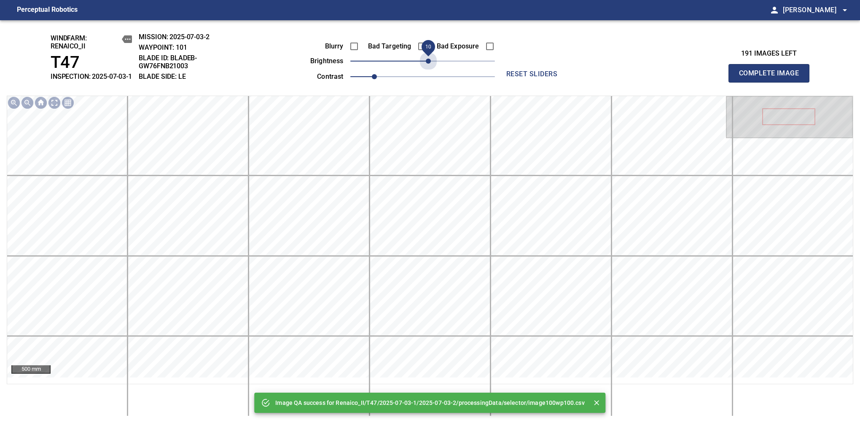
click at [427, 64] on span "10" at bounding box center [428, 61] width 5 height 5
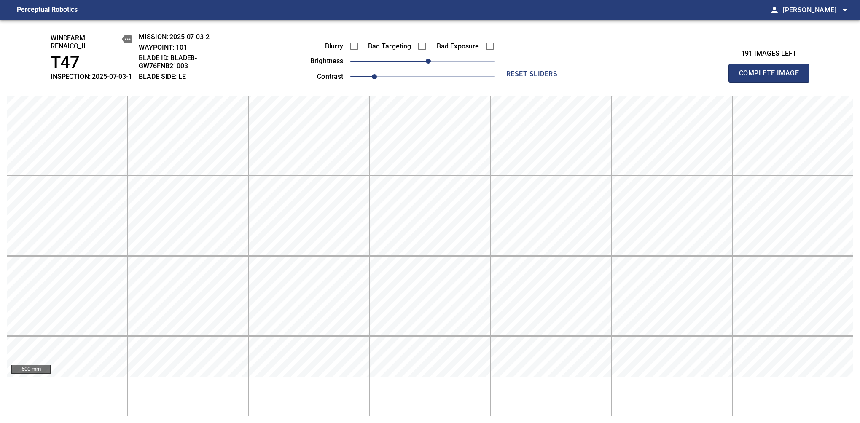
click at [772, 78] on span "Complete Image" at bounding box center [769, 73] width 62 height 12
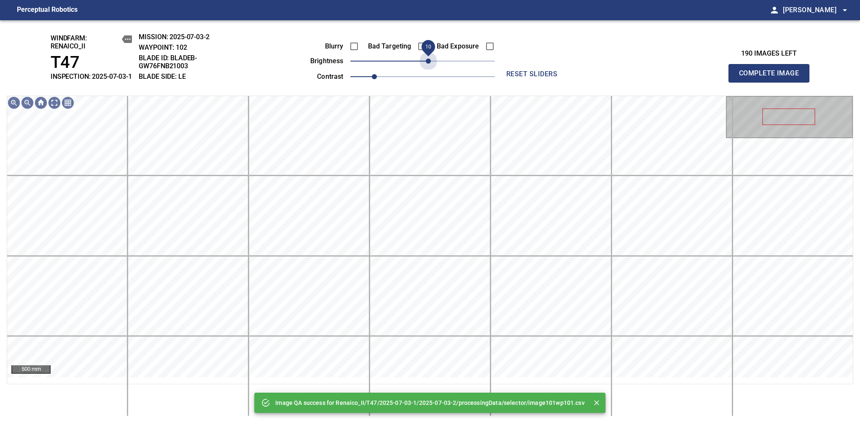
click at [427, 64] on span "10" at bounding box center [428, 61] width 5 height 5
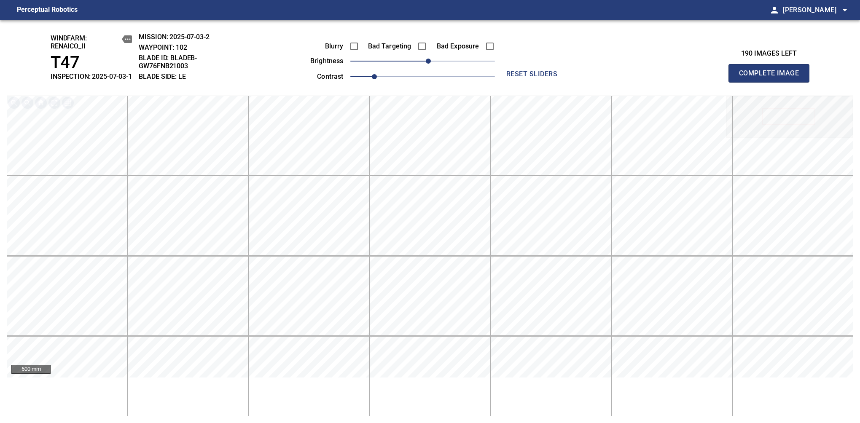
click at [772, 78] on span "Complete Image" at bounding box center [769, 73] width 62 height 12
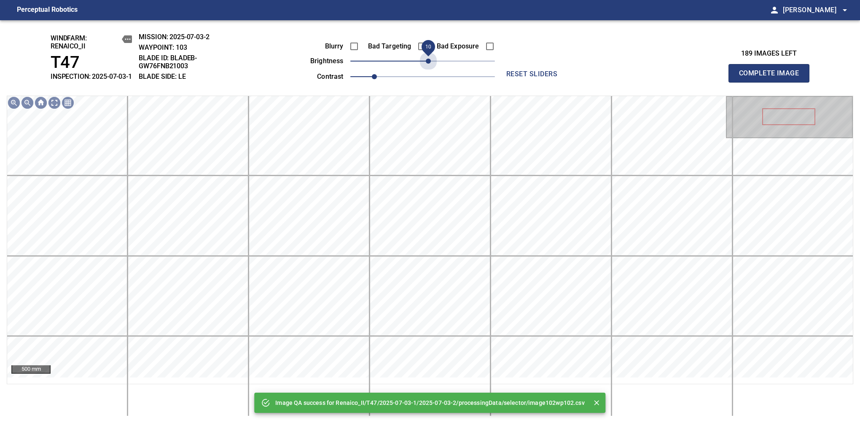
click at [427, 64] on span "10" at bounding box center [428, 61] width 5 height 5
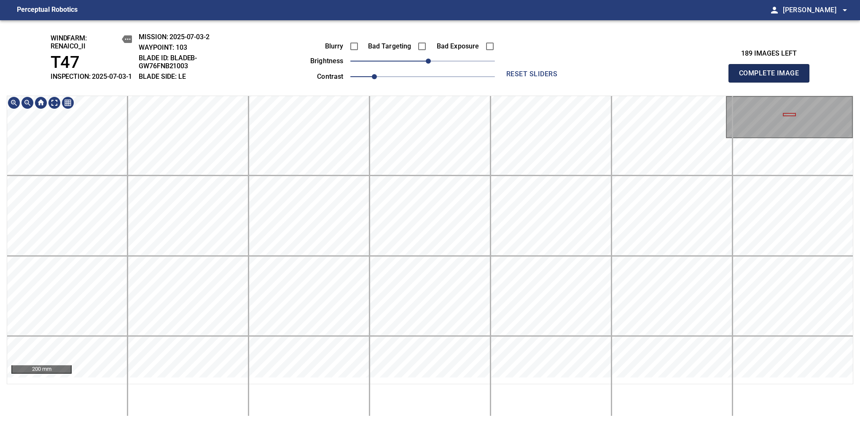
click at [772, 78] on span "Complete Image" at bounding box center [769, 73] width 62 height 12
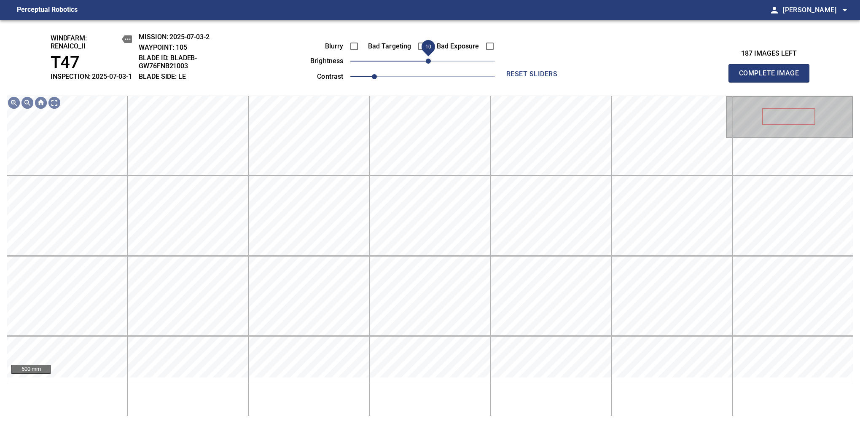
drag, startPoint x: 423, startPoint y: 69, endPoint x: 427, endPoint y: 66, distance: 4.5
click at [427, 64] on span "10" at bounding box center [428, 61] width 5 height 5
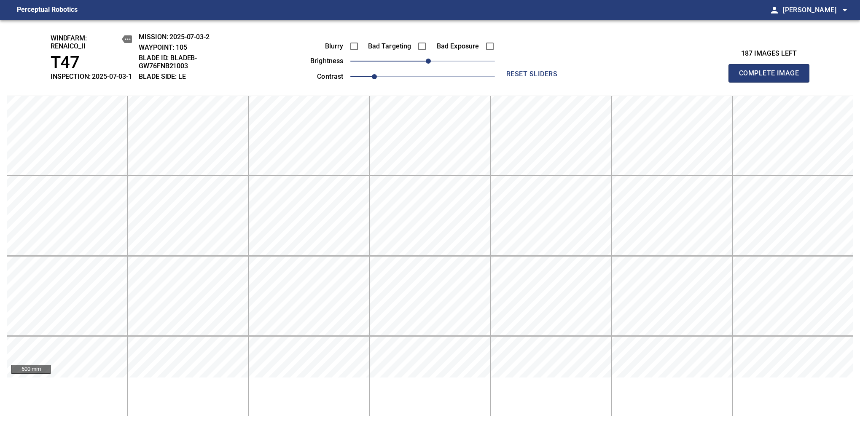
click at [772, 78] on span "Complete Image" at bounding box center [769, 73] width 62 height 12
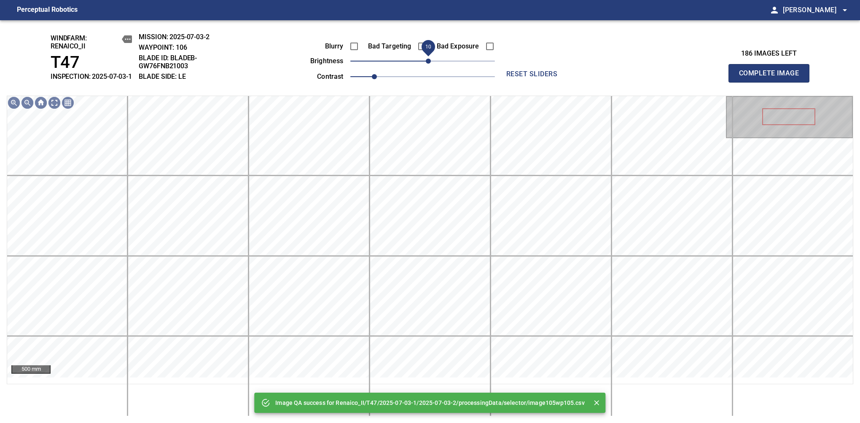
click at [427, 64] on div "Blurry Bad Targeting Bad Exposure brightness 10 contrast 1" at bounding box center [393, 60] width 204 height 45
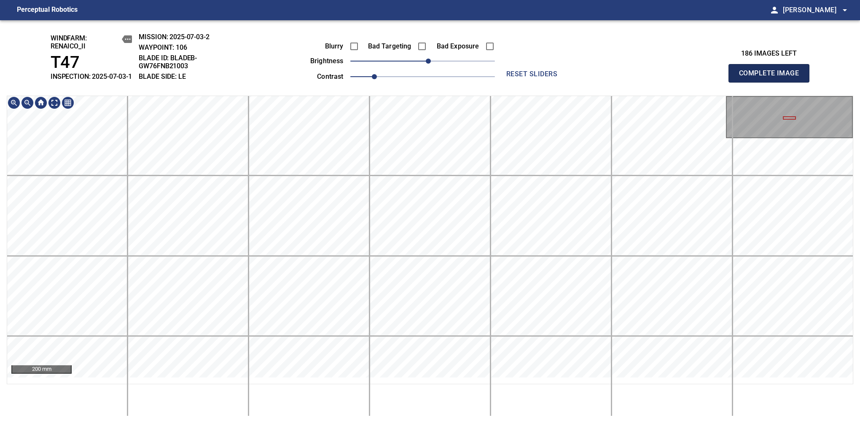
click at [772, 78] on span "Complete Image" at bounding box center [769, 73] width 62 height 12
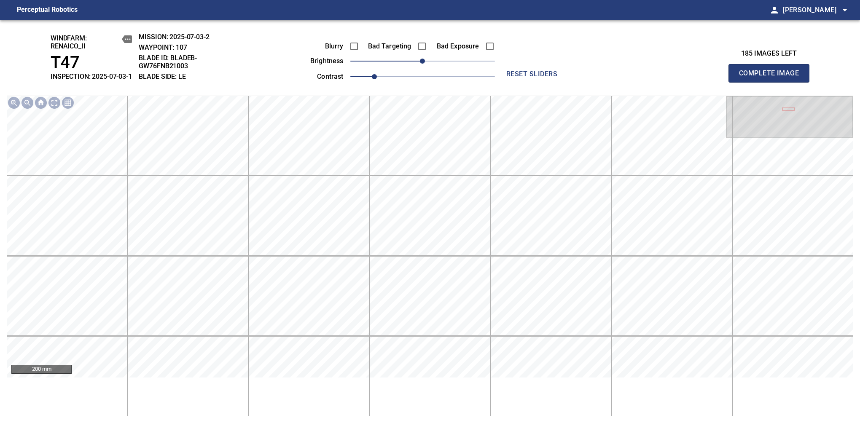
click at [433, 67] on div "Blurry Bad Targeting Bad Exposure brightness 0 contrast 1" at bounding box center [393, 60] width 204 height 45
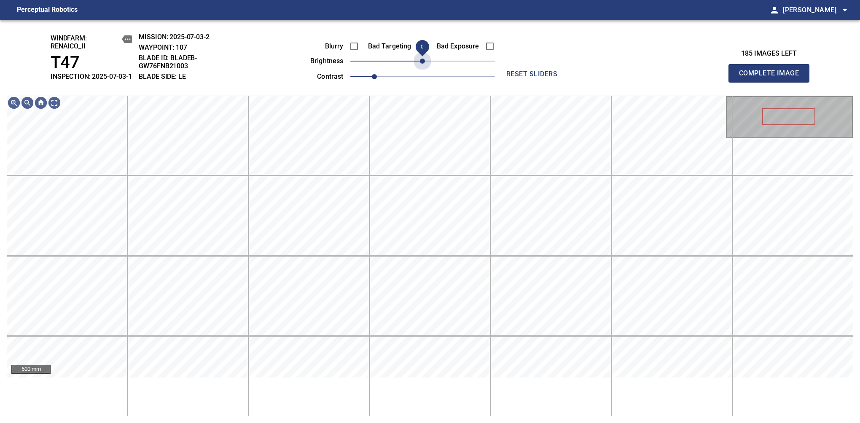
drag, startPoint x: 431, startPoint y: 72, endPoint x: 425, endPoint y: 76, distance: 6.9
click at [425, 76] on div "Blurry Bad Targeting Bad Exposure brightness 0 contrast 1" at bounding box center [393, 60] width 204 height 45
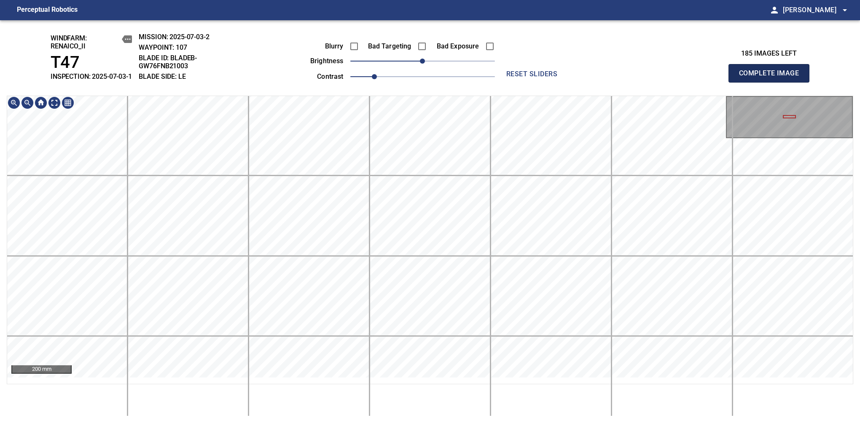
click at [772, 78] on span "Complete Image" at bounding box center [769, 73] width 62 height 12
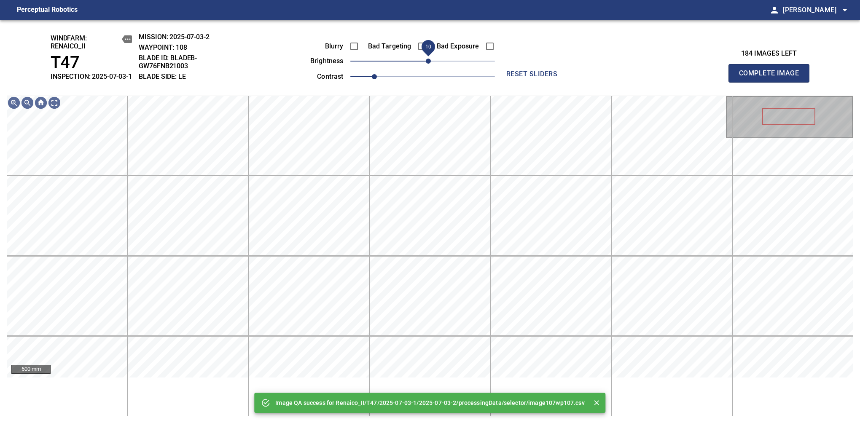
click at [429, 64] on span "10" at bounding box center [428, 61] width 5 height 5
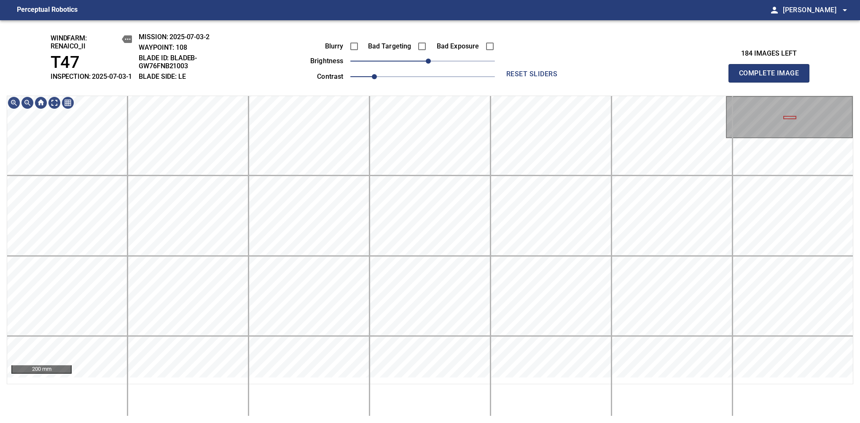
click at [772, 78] on span "Complete Image" at bounding box center [769, 73] width 62 height 12
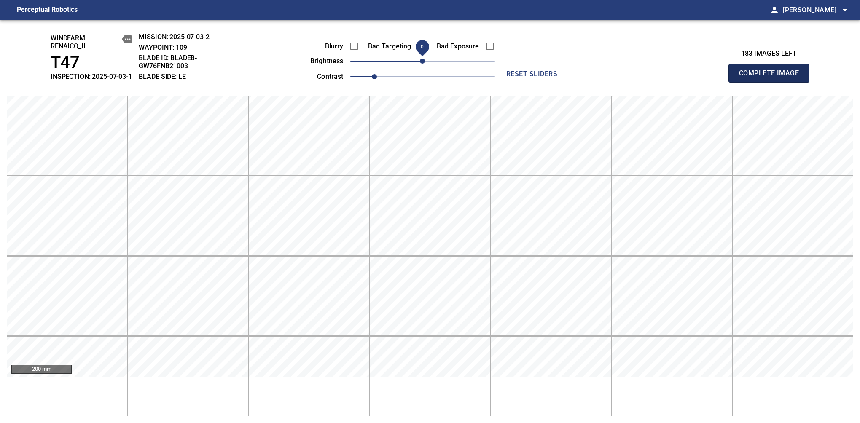
click at [772, 78] on span "Complete Image" at bounding box center [769, 73] width 62 height 12
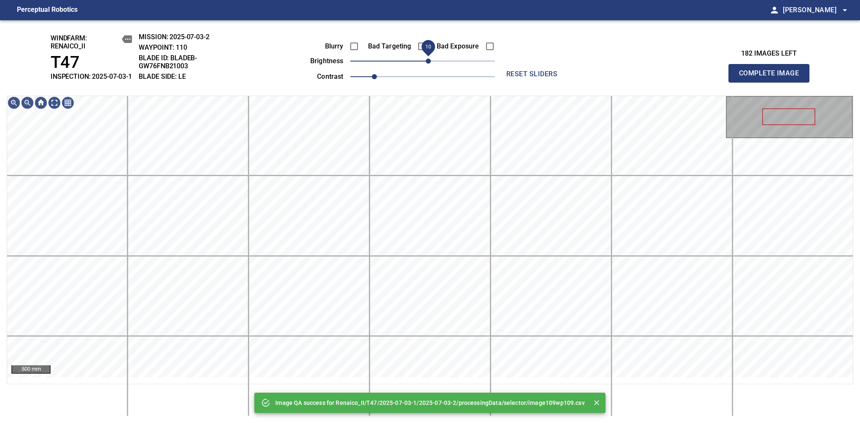
click at [428, 64] on span "10" at bounding box center [428, 61] width 5 height 5
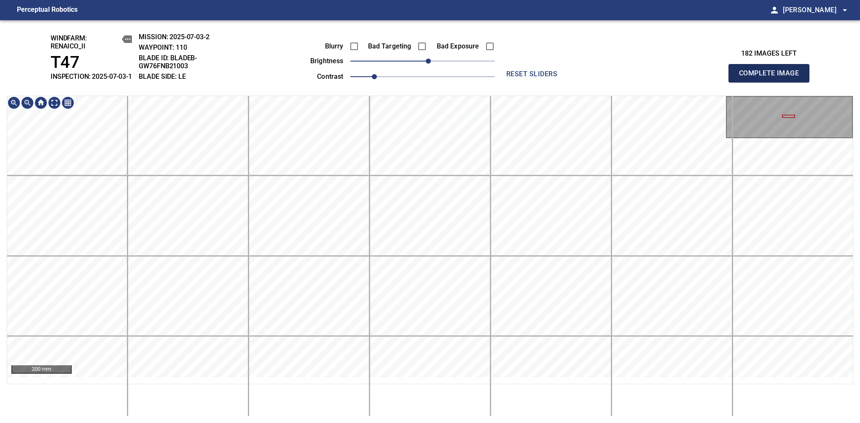
click at [772, 78] on span "Complete Image" at bounding box center [769, 73] width 62 height 12
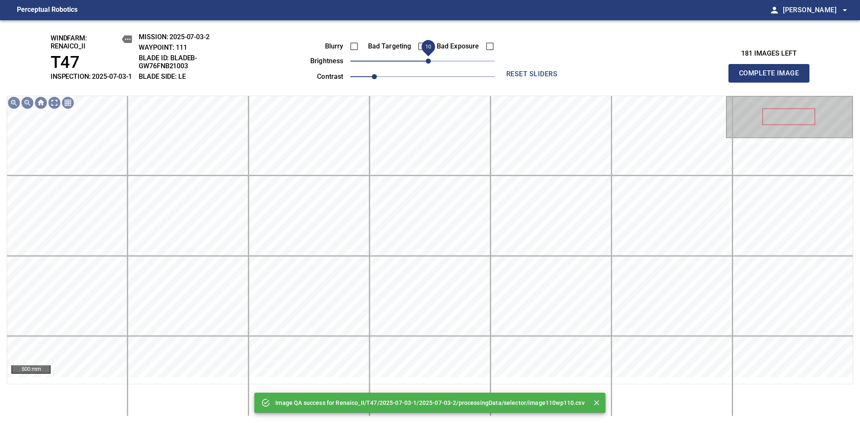
click at [427, 64] on span "10" at bounding box center [428, 61] width 5 height 5
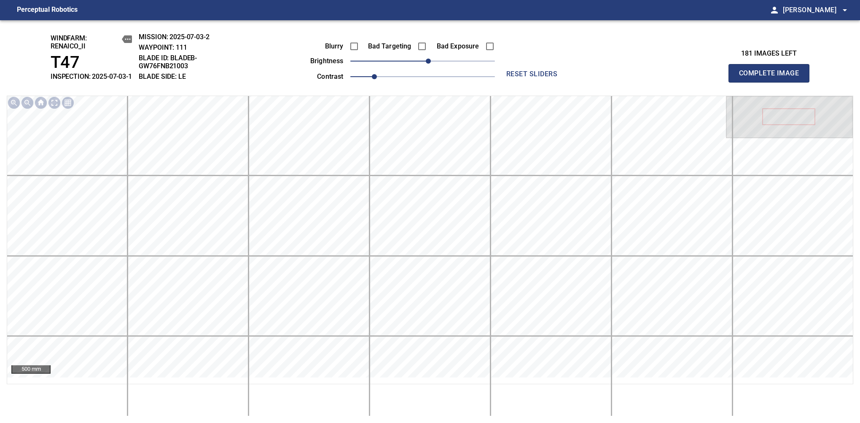
click at [772, 78] on span "Complete Image" at bounding box center [769, 73] width 62 height 12
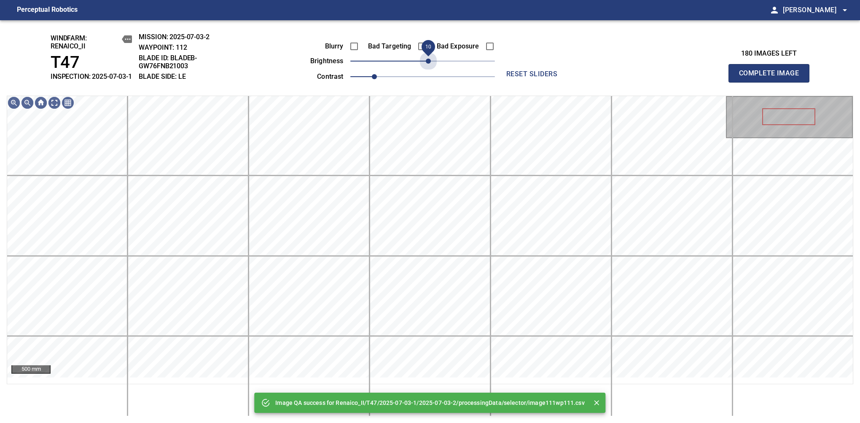
click at [427, 64] on span "10" at bounding box center [428, 61] width 5 height 5
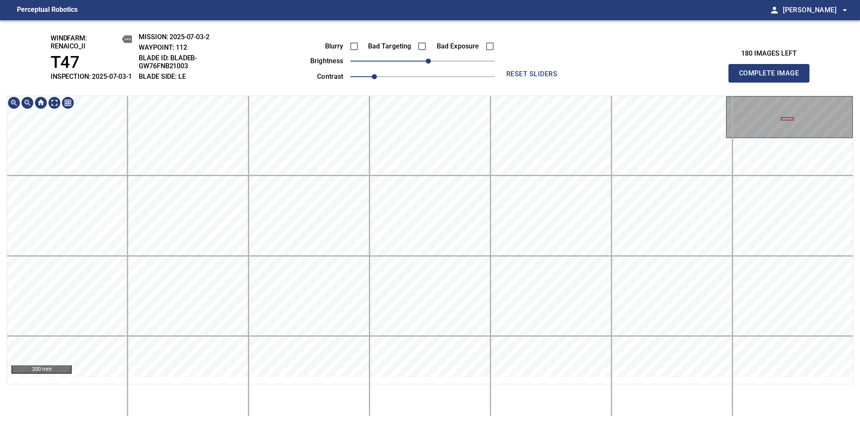
click at [772, 78] on span "Complete Image" at bounding box center [769, 73] width 62 height 12
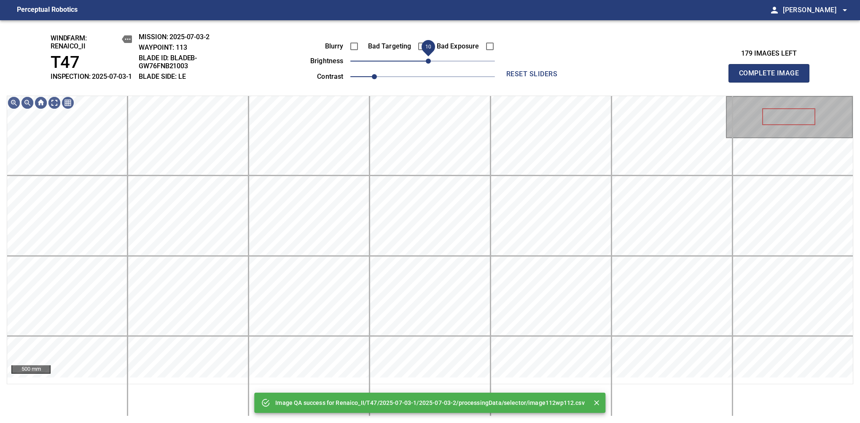
click at [428, 64] on span "10" at bounding box center [428, 61] width 5 height 5
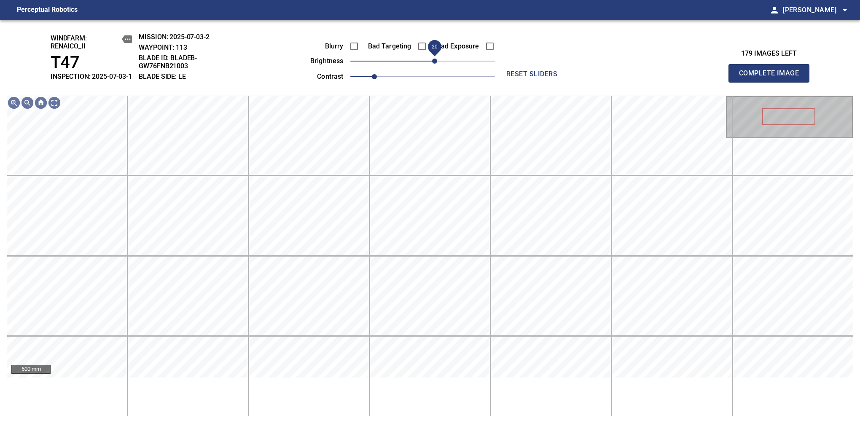
drag, startPoint x: 429, startPoint y: 68, endPoint x: 433, endPoint y: 67, distance: 4.3
click at [433, 64] on span "20" at bounding box center [434, 61] width 5 height 5
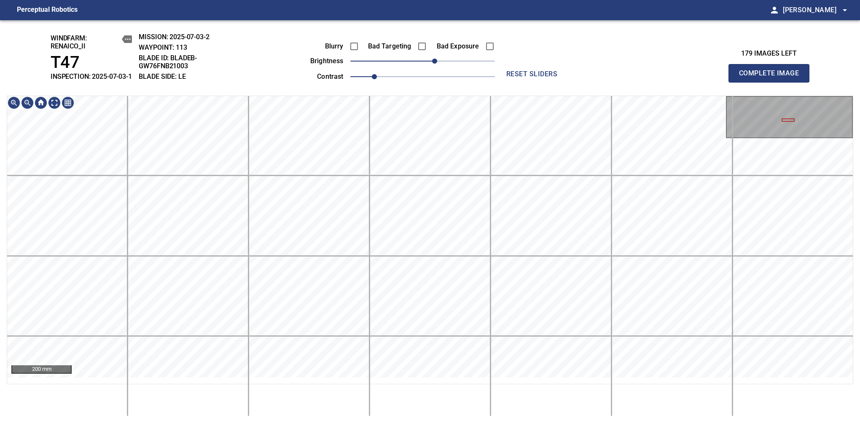
click at [772, 78] on span "Complete Image" at bounding box center [769, 73] width 62 height 12
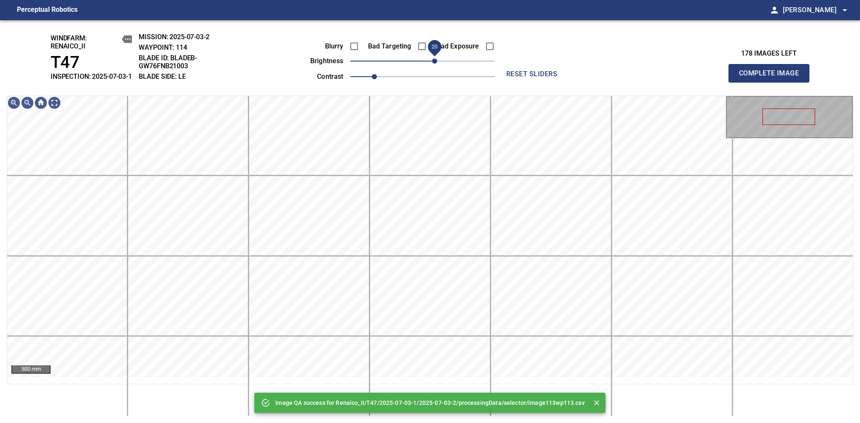
drag, startPoint x: 424, startPoint y: 70, endPoint x: 434, endPoint y: 64, distance: 11.7
click at [434, 64] on span "20" at bounding box center [434, 61] width 5 height 5
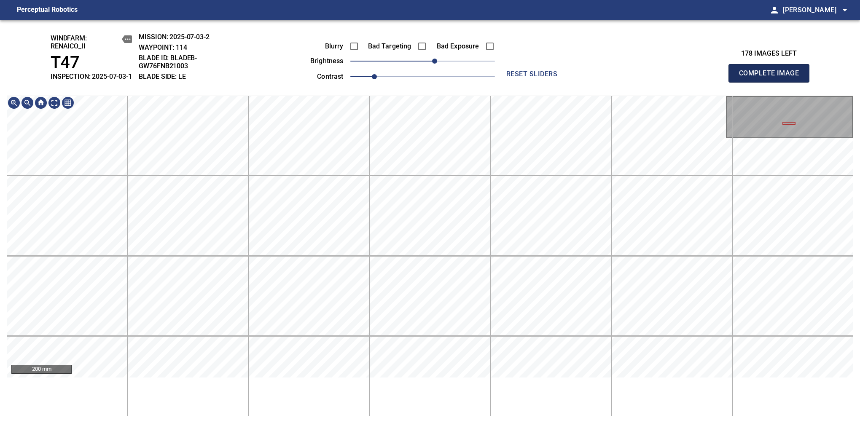
click at [772, 78] on span "Complete Image" at bounding box center [769, 73] width 62 height 12
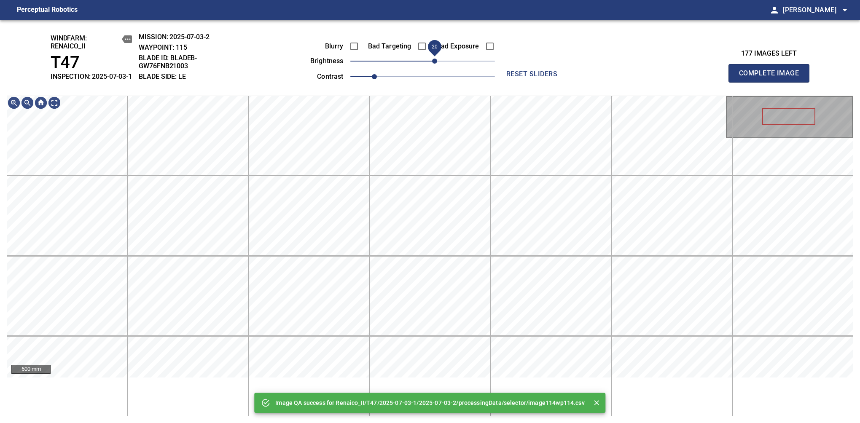
drag, startPoint x: 425, startPoint y: 74, endPoint x: 434, endPoint y: 66, distance: 12.2
click at [434, 64] on span "20" at bounding box center [434, 61] width 5 height 5
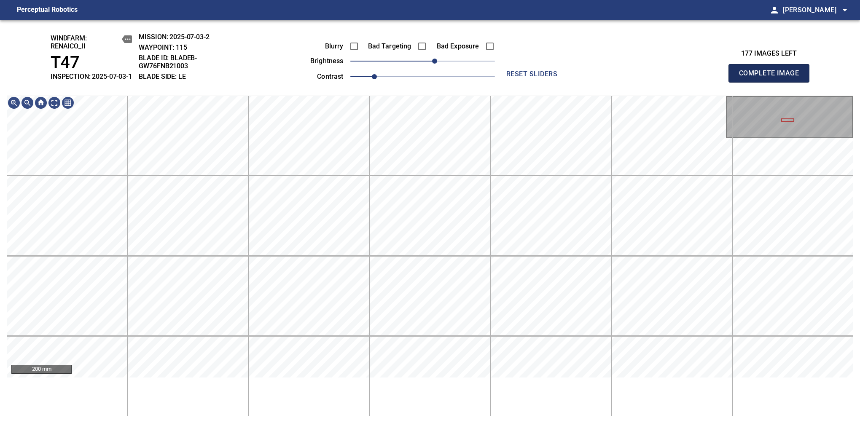
click at [772, 78] on span "Complete Image" at bounding box center [769, 73] width 62 height 12
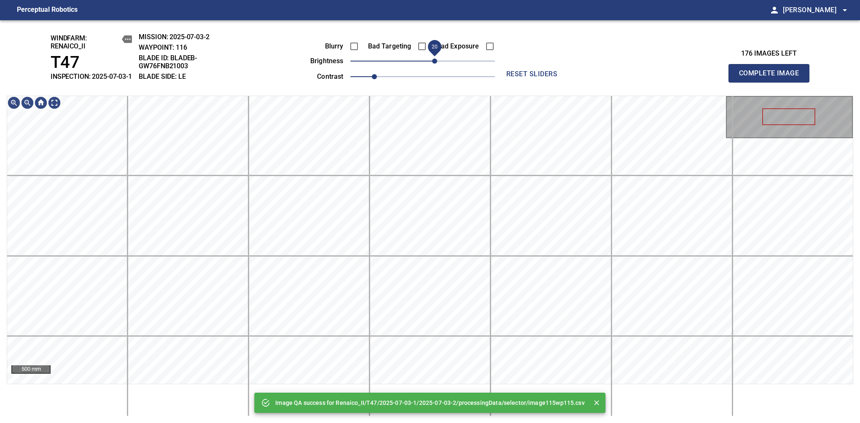
drag, startPoint x: 422, startPoint y: 70, endPoint x: 433, endPoint y: 70, distance: 11.8
click at [433, 64] on span "20" at bounding box center [434, 61] width 5 height 5
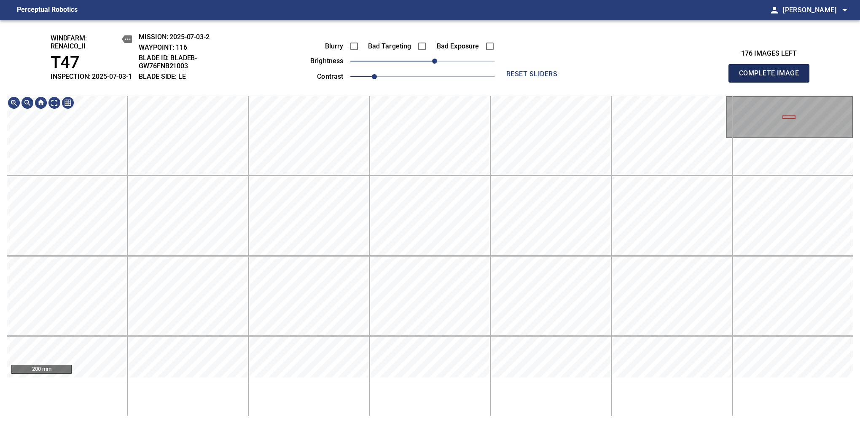
click at [772, 78] on span "Complete Image" at bounding box center [769, 73] width 62 height 12
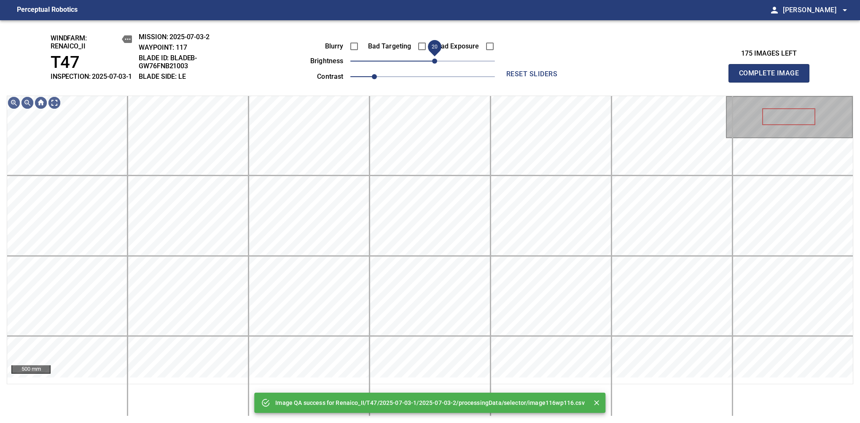
drag, startPoint x: 422, startPoint y: 73, endPoint x: 433, endPoint y: 70, distance: 12.2
click at [433, 64] on span "20" at bounding box center [434, 61] width 5 height 5
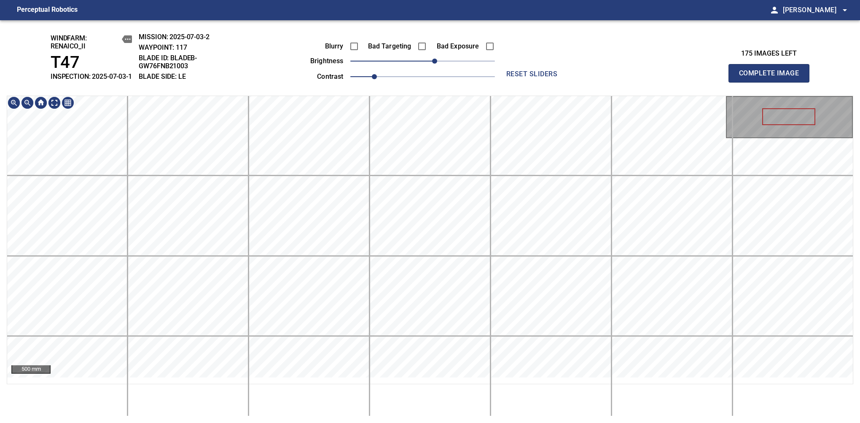
click at [459, 102] on div "500 mm" at bounding box center [430, 240] width 847 height 289
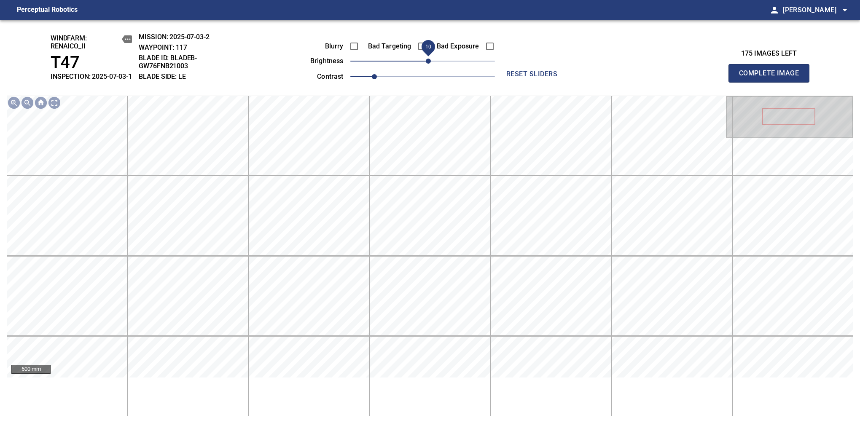
click at [431, 64] on span "10" at bounding box center [428, 61] width 5 height 5
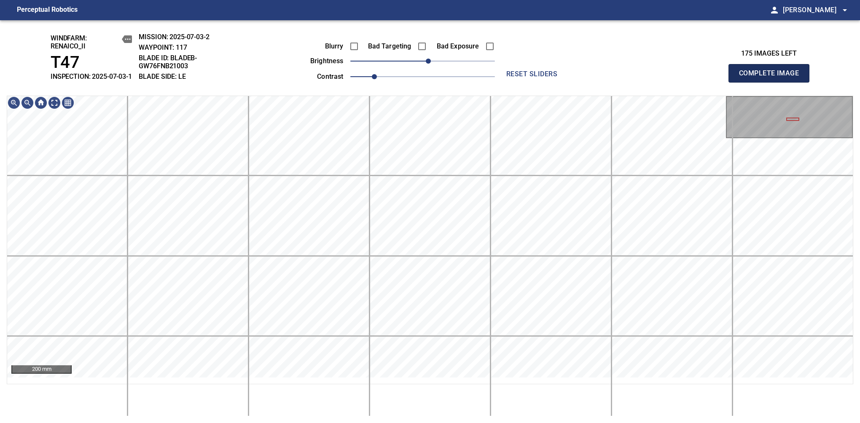
click at [772, 78] on span "Complete Image" at bounding box center [769, 73] width 62 height 12
drag, startPoint x: 798, startPoint y: 91, endPoint x: 786, endPoint y: 84, distance: 14.1
click at [772, 78] on div "windfarm: Renaico_II T47 INSPECTION: 2025-07-03-1 MISSION: 2025-07-03-2 WAYPOIN…" at bounding box center [430, 221] width 860 height 403
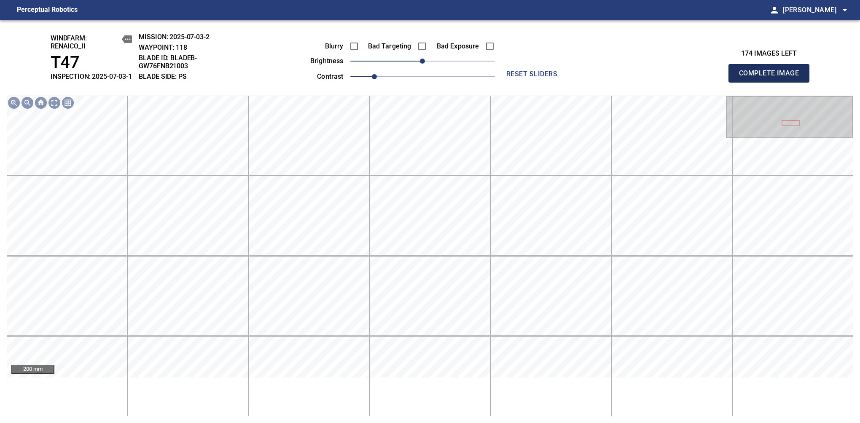
click at [772, 78] on span "Complete Image" at bounding box center [769, 73] width 62 height 12
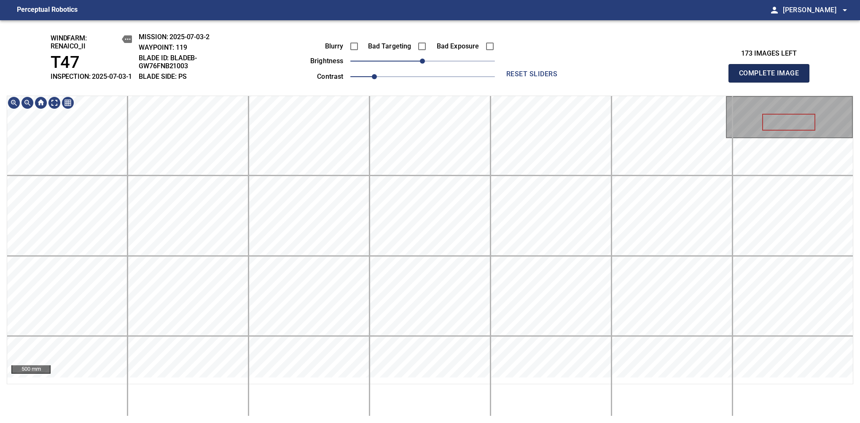
click at [772, 78] on span "Complete Image" at bounding box center [769, 73] width 62 height 12
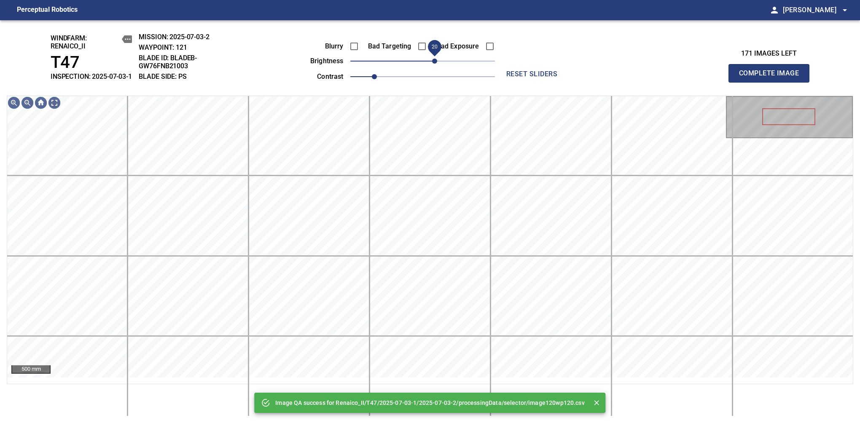
drag, startPoint x: 420, startPoint y: 71, endPoint x: 432, endPoint y: 68, distance: 11.7
click at [432, 64] on span "20" at bounding box center [434, 61] width 5 height 5
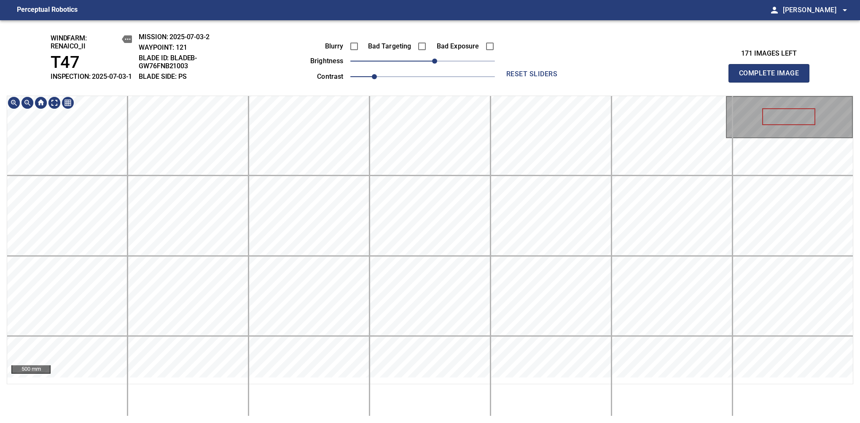
click at [471, 78] on div "windfarm: Renaico_II T47 INSPECTION: 2025-07-03-1 MISSION: 2025-07-03-2 WAYPOIN…" at bounding box center [430, 221] width 860 height 403
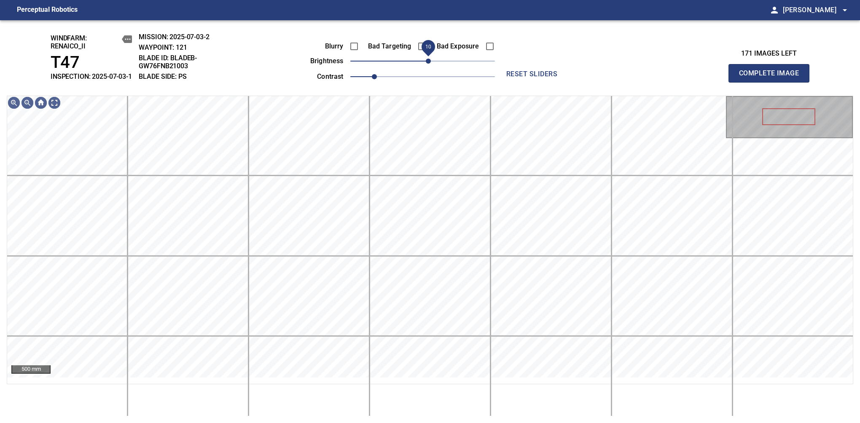
click at [429, 64] on span "10" at bounding box center [428, 61] width 5 height 5
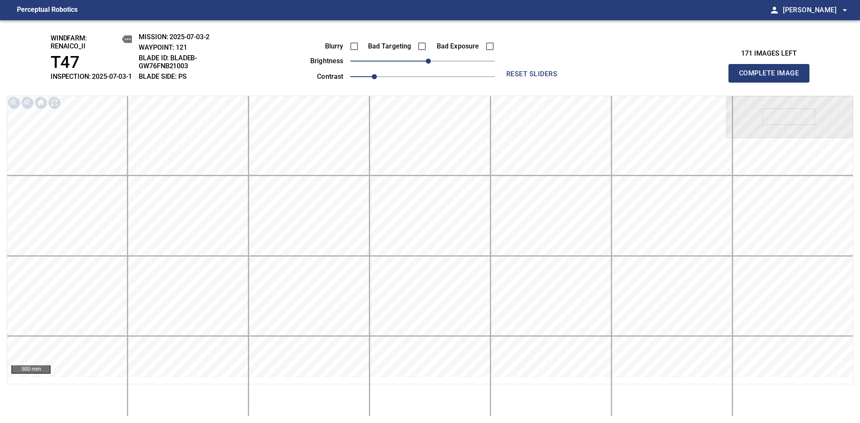
click at [772, 78] on span "Complete Image" at bounding box center [769, 73] width 62 height 12
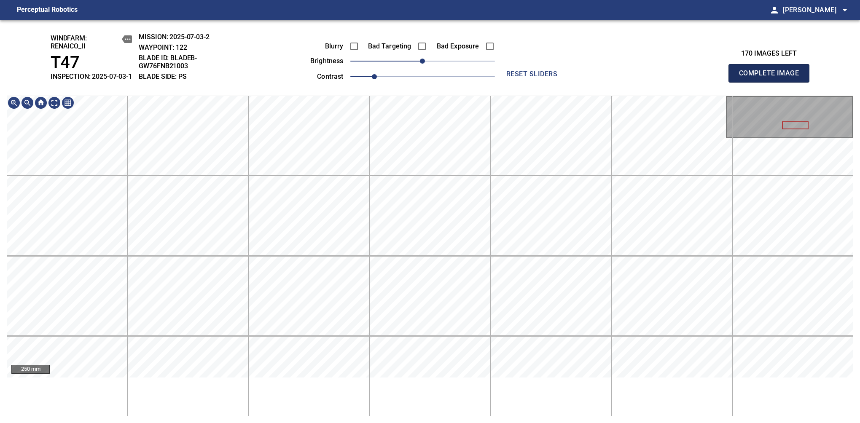
click at [772, 78] on span "Complete Image" at bounding box center [769, 73] width 62 height 12
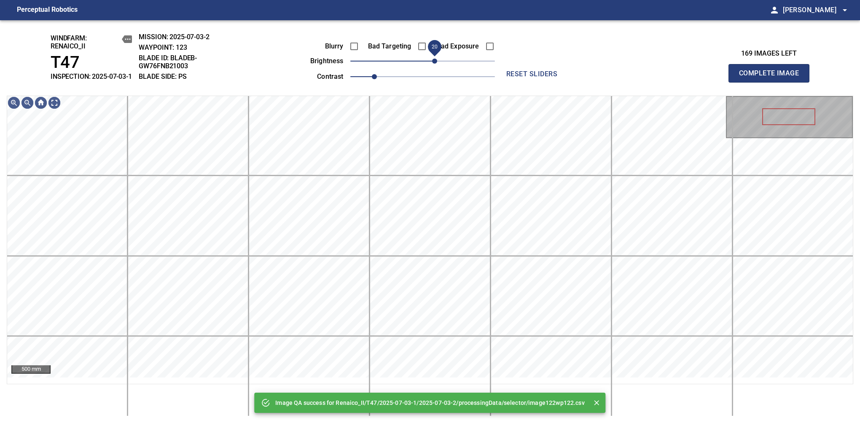
drag, startPoint x: 423, startPoint y: 71, endPoint x: 432, endPoint y: 70, distance: 8.5
click at [432, 64] on span "20" at bounding box center [434, 61] width 5 height 5
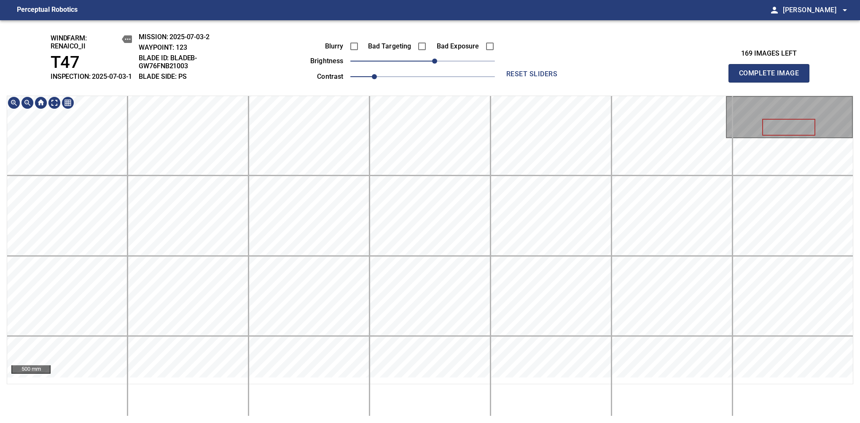
click at [410, 101] on div "windfarm: Renaico_II T47 INSPECTION: 2025-07-03-1 MISSION: 2025-07-03-2 WAYPOIN…" at bounding box center [430, 221] width 860 height 403
click at [772, 78] on span "Complete Image" at bounding box center [769, 73] width 62 height 12
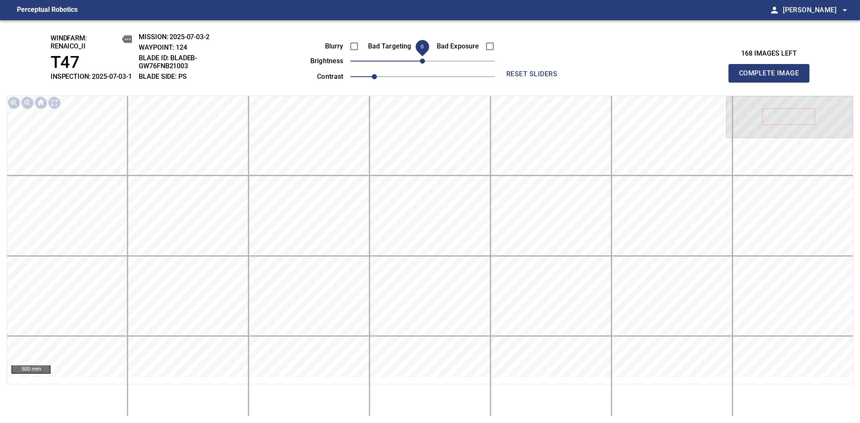
click at [422, 64] on span "0" at bounding box center [422, 61] width 5 height 5
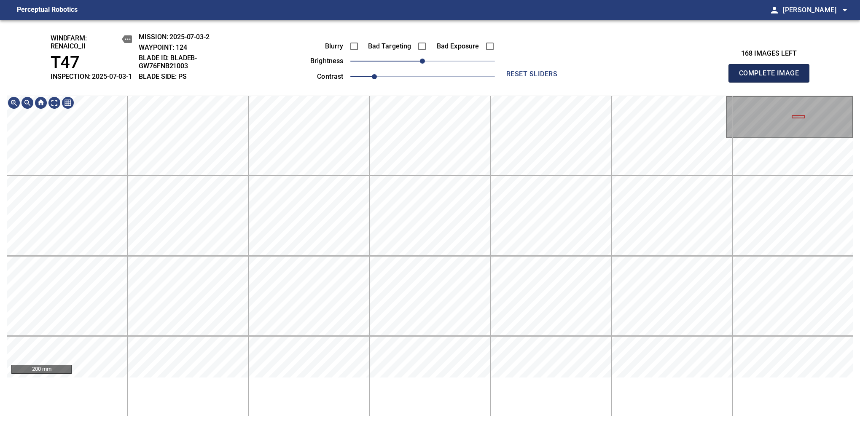
click at [772, 78] on span "Complete Image" at bounding box center [769, 73] width 62 height 12
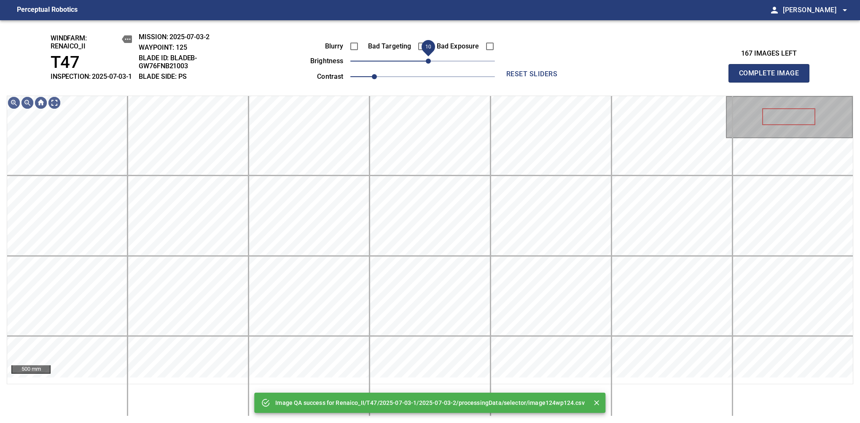
drag, startPoint x: 420, startPoint y: 73, endPoint x: 429, endPoint y: 67, distance: 10.6
click at [429, 64] on span "10" at bounding box center [428, 61] width 5 height 5
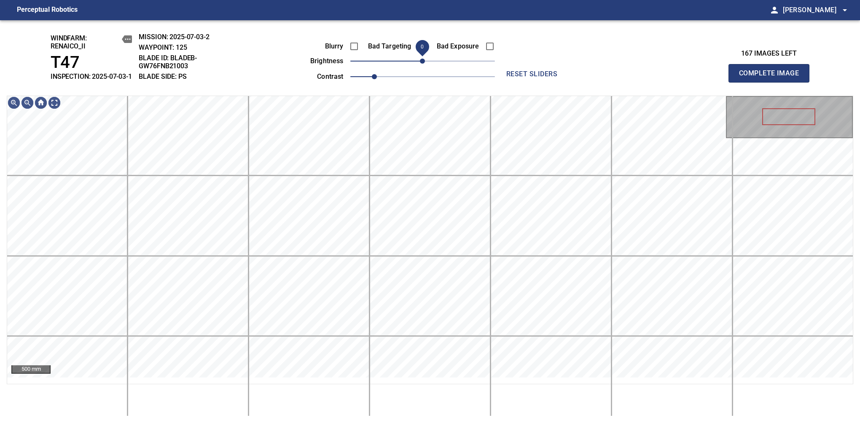
click at [425, 64] on span "0" at bounding box center [422, 61] width 5 height 5
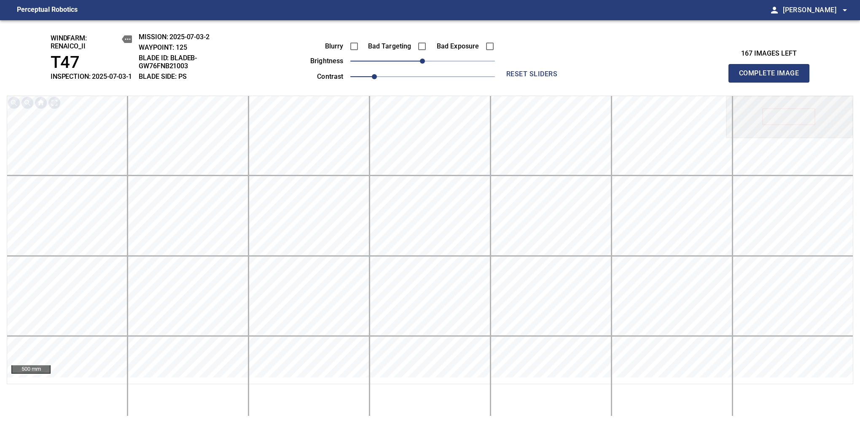
click at [772, 78] on span "Complete Image" at bounding box center [769, 73] width 62 height 12
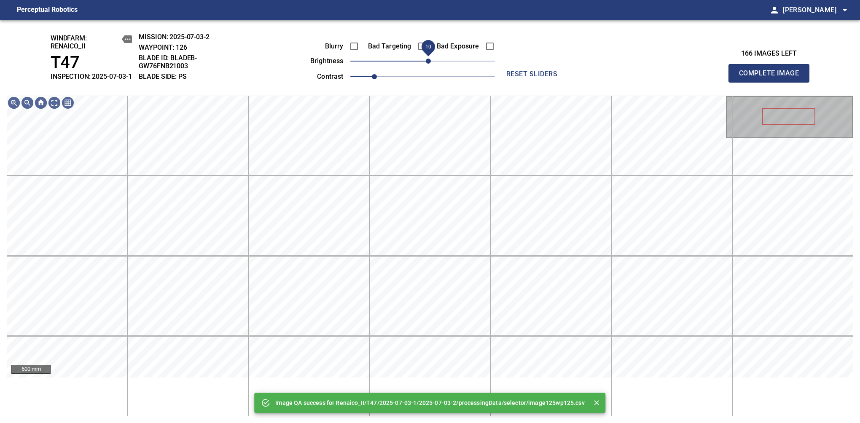
click at [426, 64] on span "10" at bounding box center [428, 61] width 5 height 5
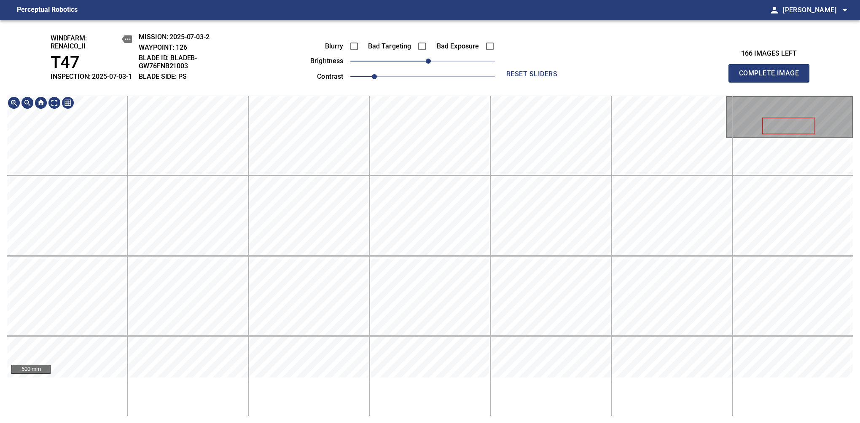
click at [457, 48] on div "windfarm: Renaico_II T47 INSPECTION: 2025-07-03-1 MISSION: 2025-07-03-2 WAYPOIN…" at bounding box center [430, 221] width 860 height 403
click at [772, 78] on span "Complete Image" at bounding box center [769, 73] width 62 height 12
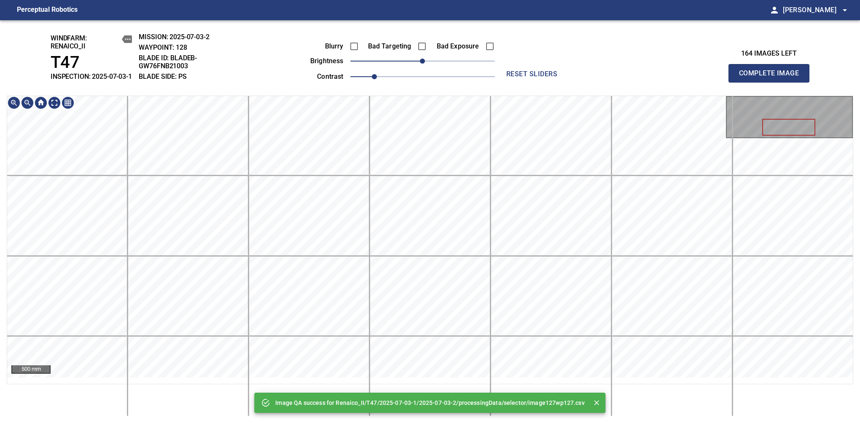
click at [432, 79] on div "Image QA success for Renaico_II/T47/2025-07-03-1/2025-07-03-2/processingData/se…" at bounding box center [430, 221] width 860 height 403
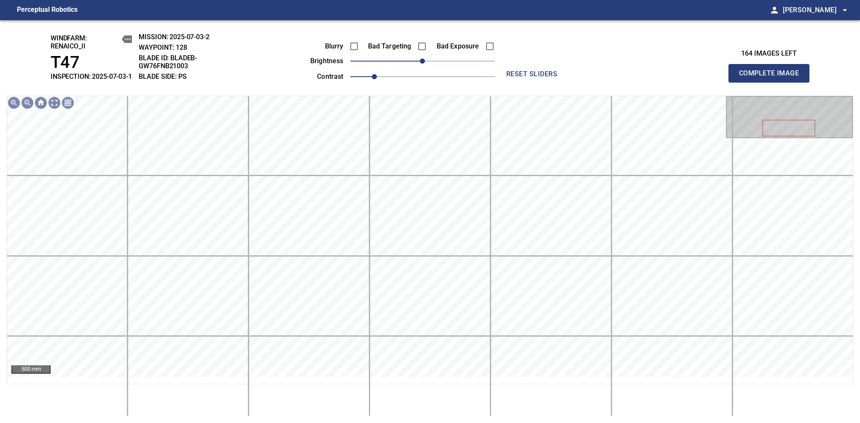
click at [772, 78] on span "Complete Image" at bounding box center [769, 73] width 62 height 12
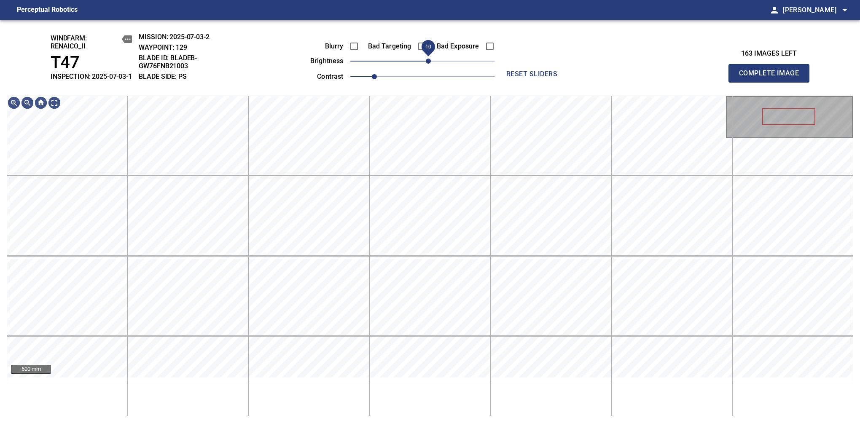
click at [428, 64] on span "10" at bounding box center [428, 61] width 5 height 5
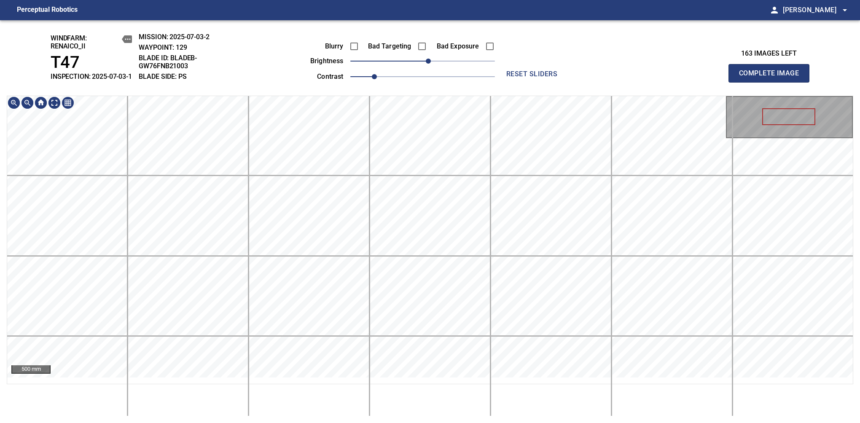
click at [425, 71] on div "windfarm: Renaico_II T47 INSPECTION: 2025-07-03-1 MISSION: 2025-07-03-2 WAYPOIN…" at bounding box center [430, 221] width 860 height 403
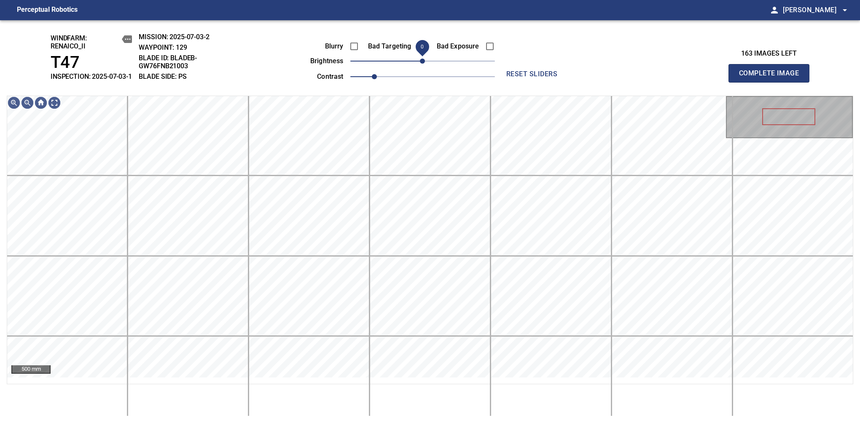
click at [425, 64] on span "0" at bounding box center [422, 61] width 5 height 5
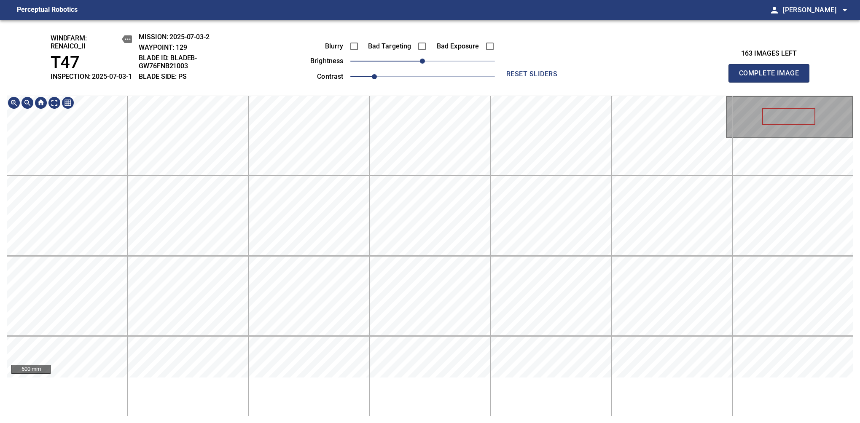
click at [772, 78] on span "Complete Image" at bounding box center [769, 73] width 62 height 12
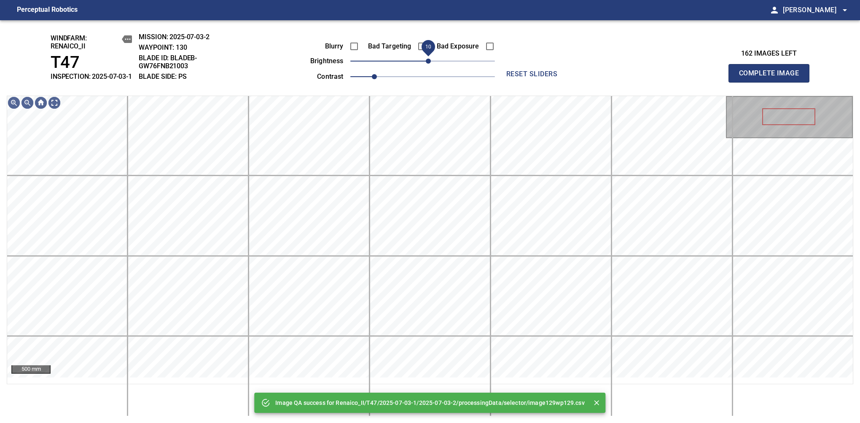
drag, startPoint x: 425, startPoint y: 76, endPoint x: 428, endPoint y: 71, distance: 5.5
click at [428, 64] on span "10" at bounding box center [428, 61] width 5 height 5
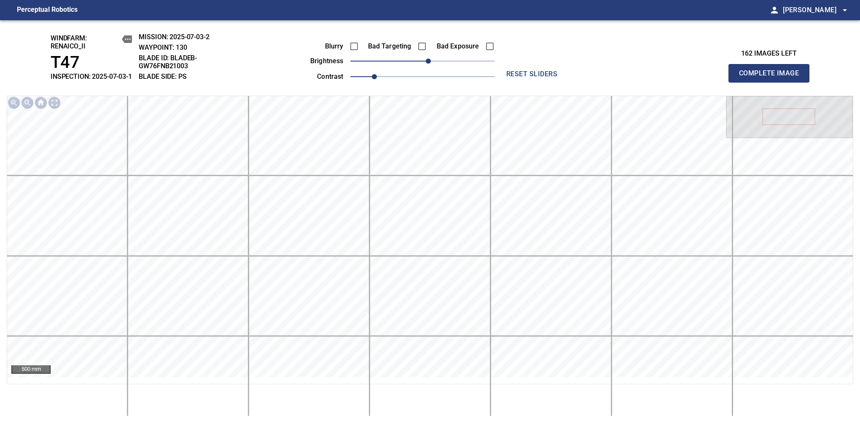
click at [772, 78] on span "Complete Image" at bounding box center [769, 73] width 62 height 12
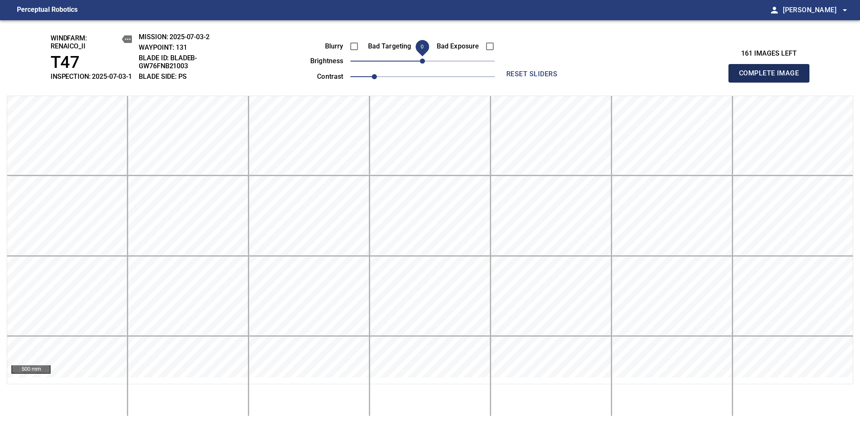
click at [772, 78] on span "Complete Image" at bounding box center [769, 73] width 62 height 12
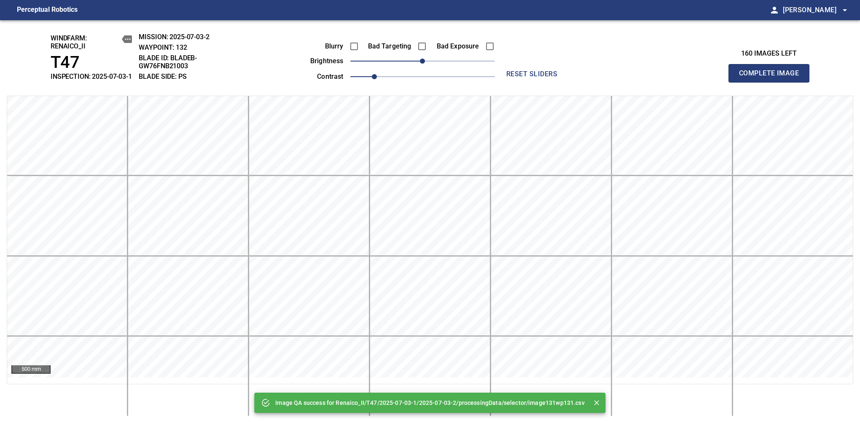
click at [772, 78] on span "Complete Image" at bounding box center [769, 73] width 62 height 12
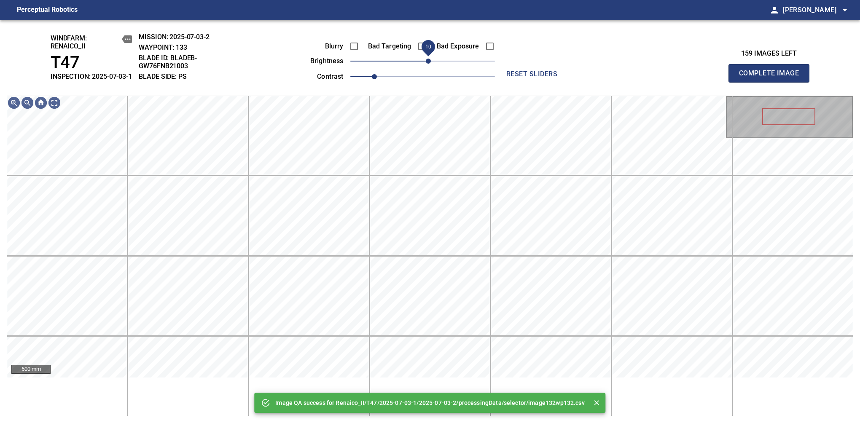
drag, startPoint x: 423, startPoint y: 74, endPoint x: 426, endPoint y: 70, distance: 5.3
click at [426, 64] on span "10" at bounding box center [428, 61] width 5 height 5
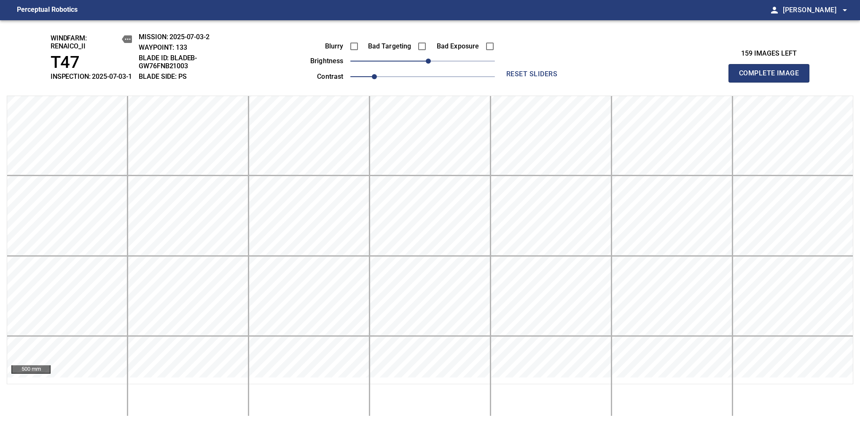
click at [772, 78] on span "Complete Image" at bounding box center [769, 73] width 62 height 12
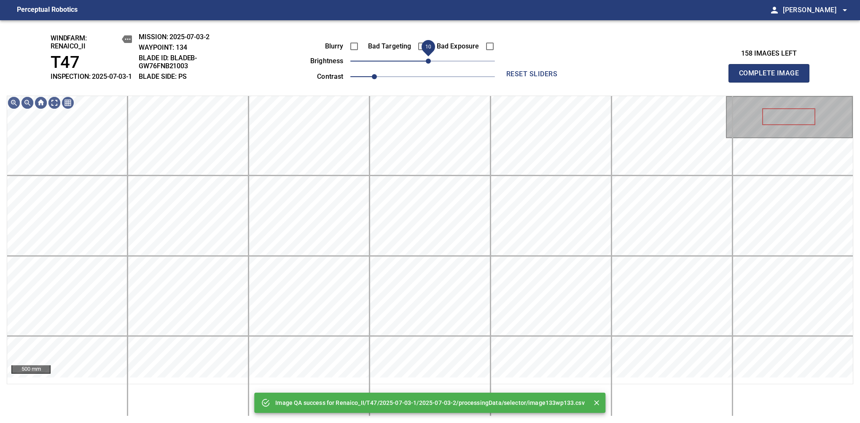
drag, startPoint x: 420, startPoint y: 74, endPoint x: 427, endPoint y: 65, distance: 11.4
click at [427, 64] on span "10" at bounding box center [428, 61] width 5 height 5
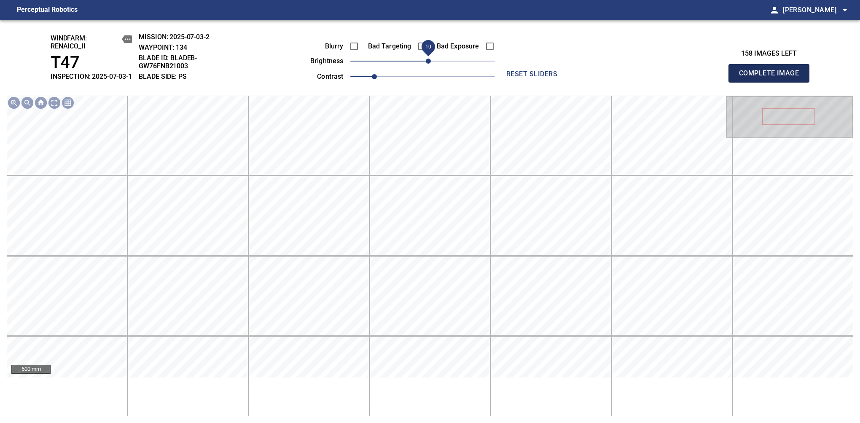
click at [772, 78] on span "Complete Image" at bounding box center [769, 73] width 62 height 12
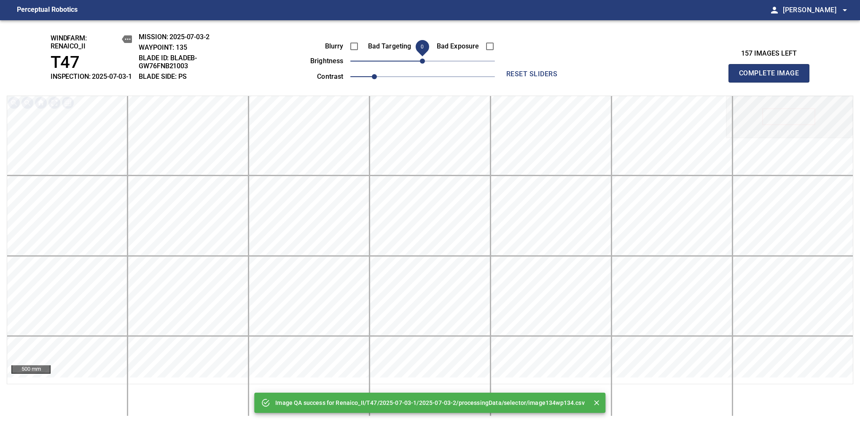
click at [430, 67] on div "Blurry Bad Targeting Bad Exposure brightness 0 contrast 1" at bounding box center [393, 60] width 204 height 45
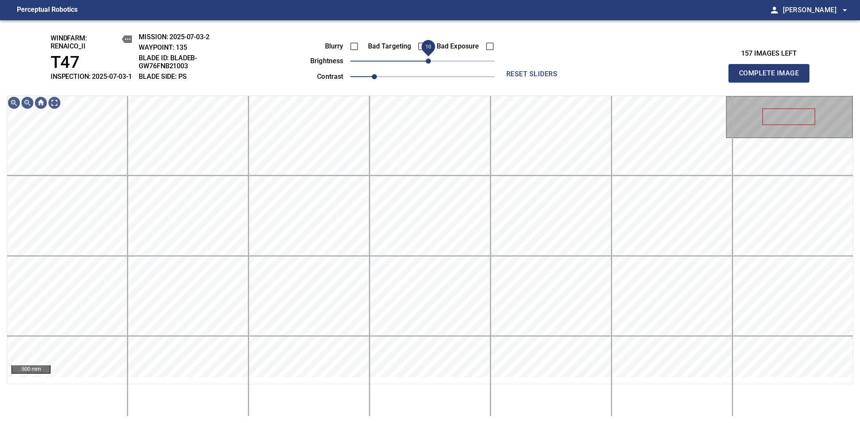
click at [426, 64] on span "10" at bounding box center [428, 61] width 5 height 5
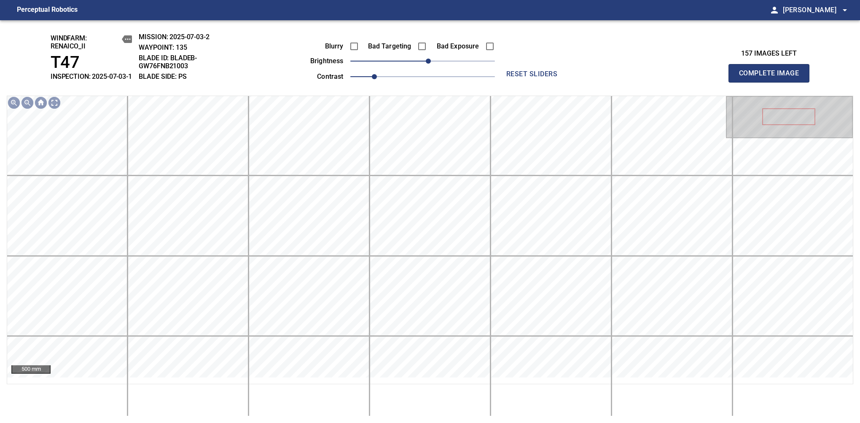
click at [772, 78] on span "Complete Image" at bounding box center [769, 73] width 62 height 12
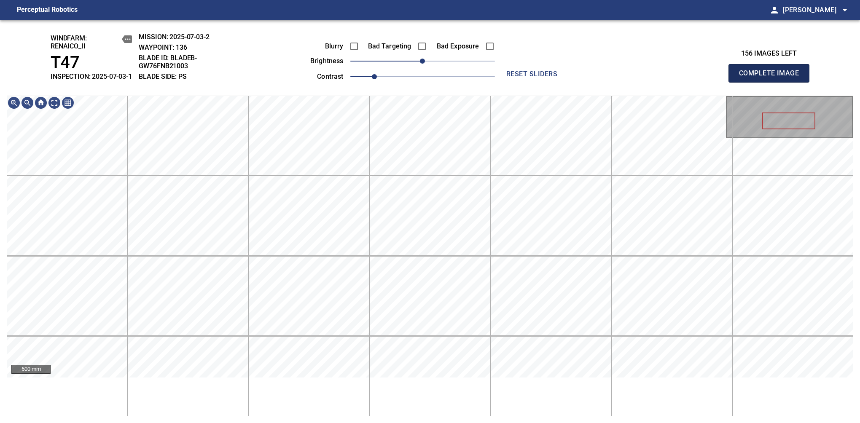
click at [772, 78] on span "Complete Image" at bounding box center [769, 73] width 62 height 12
click at [428, 64] on span "10" at bounding box center [428, 61] width 5 height 5
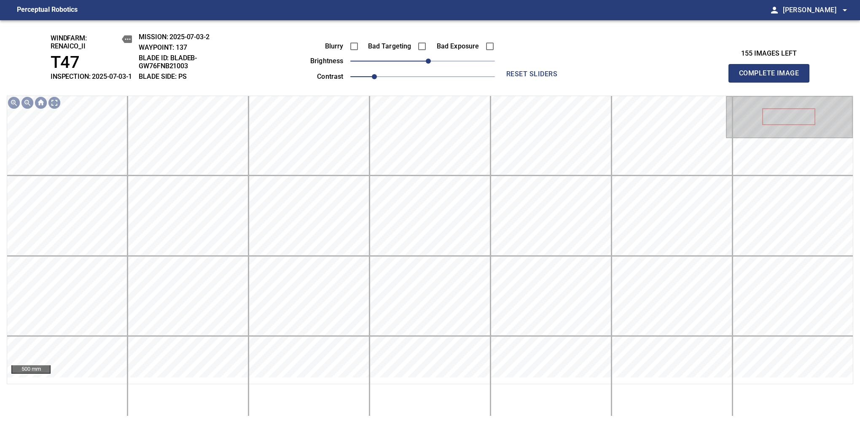
click at [772, 78] on span "Complete Image" at bounding box center [769, 73] width 62 height 12
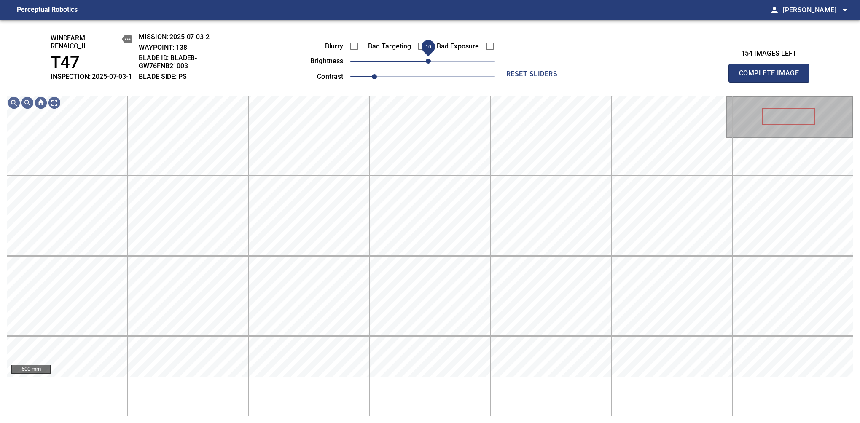
click at [426, 64] on span "10" at bounding box center [428, 61] width 5 height 5
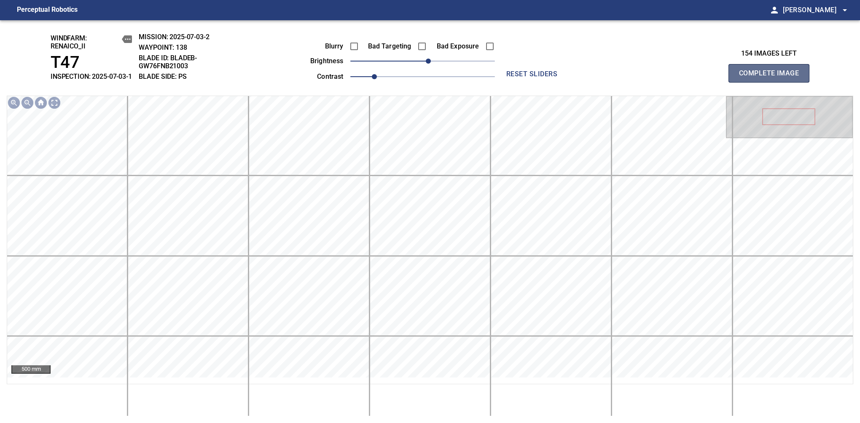
click at [772, 78] on span "Complete Image" at bounding box center [769, 73] width 62 height 12
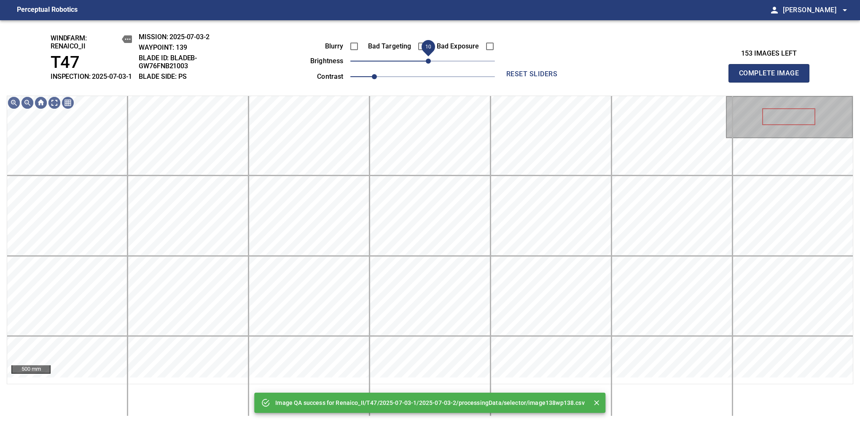
drag, startPoint x: 420, startPoint y: 67, endPoint x: 426, endPoint y: 67, distance: 5.9
click at [426, 64] on span "10" at bounding box center [428, 61] width 5 height 5
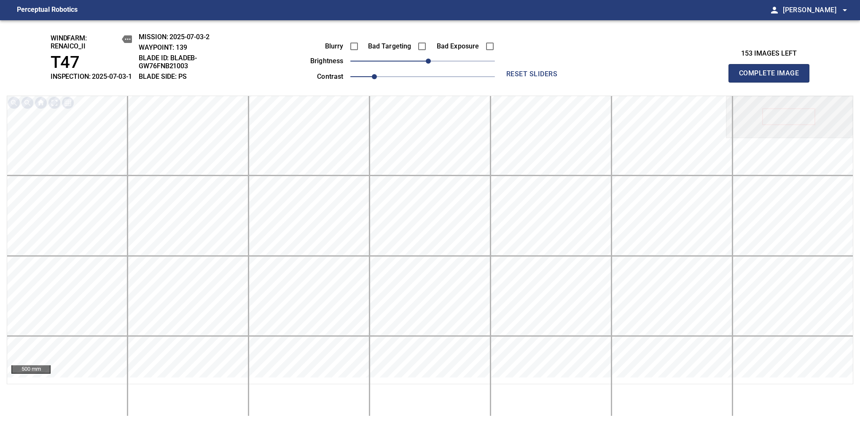
click at [772, 78] on span "Complete Image" at bounding box center [769, 73] width 62 height 12
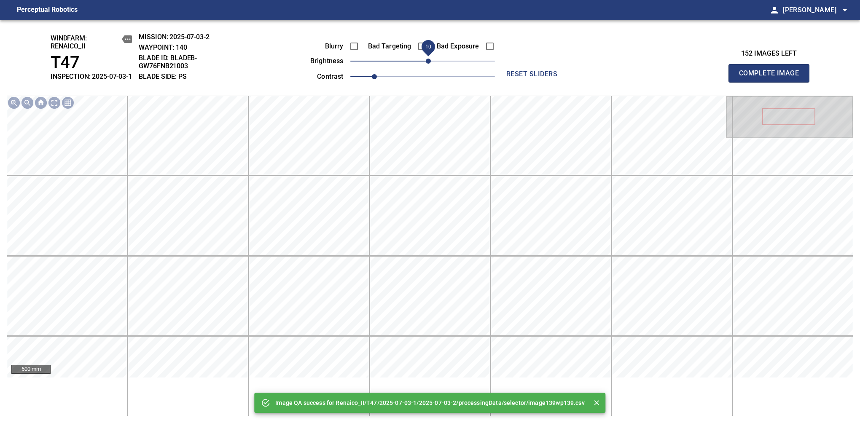
drag, startPoint x: 421, startPoint y: 70, endPoint x: 428, endPoint y: 69, distance: 7.3
click at [428, 64] on span "10" at bounding box center [428, 61] width 5 height 5
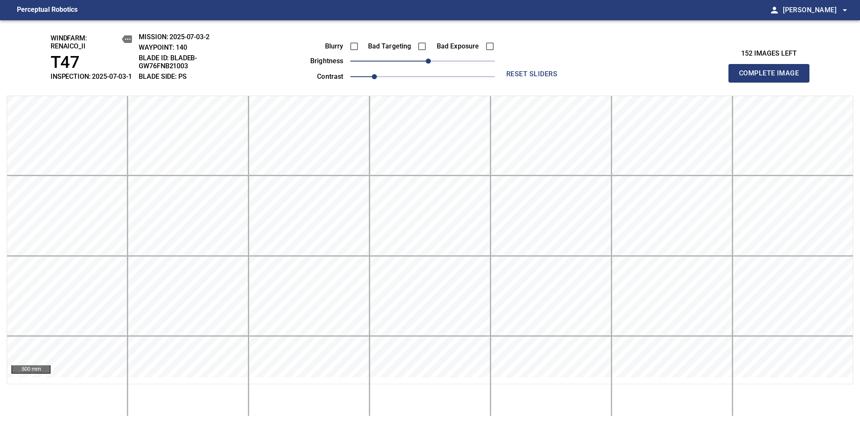
click at [772, 78] on span "Complete Image" at bounding box center [769, 73] width 62 height 12
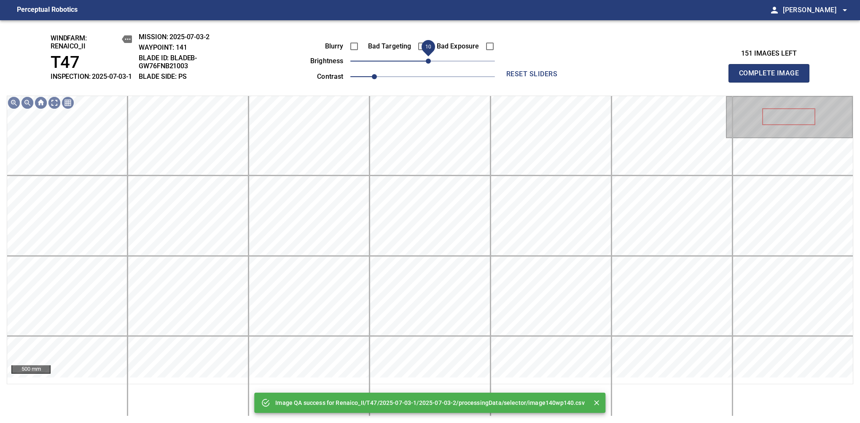
click at [427, 64] on span "10" at bounding box center [428, 61] width 5 height 5
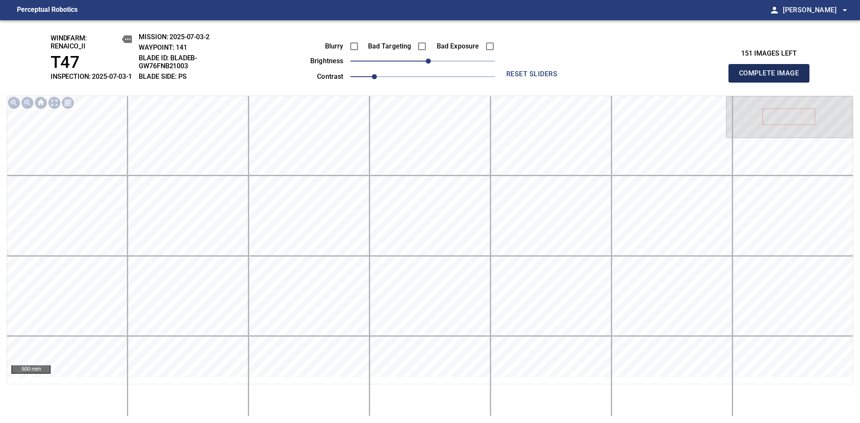
click at [772, 78] on span "Complete Image" at bounding box center [769, 73] width 62 height 12
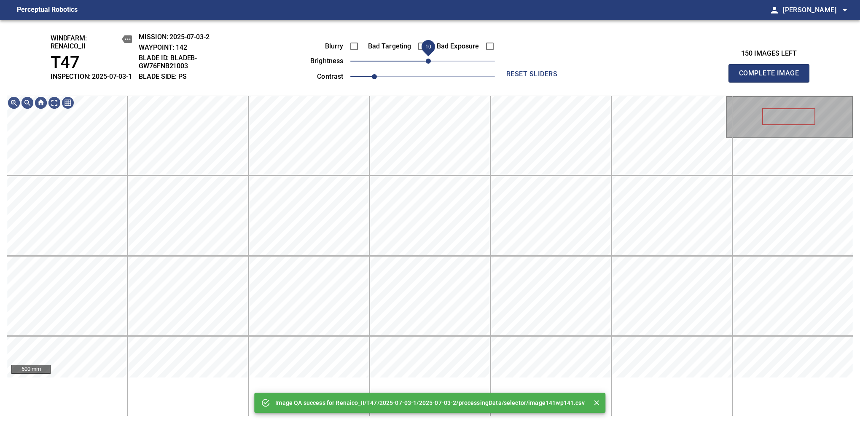
drag, startPoint x: 425, startPoint y: 69, endPoint x: 427, endPoint y: 65, distance: 5.3
click at [427, 64] on span "10" at bounding box center [428, 61] width 5 height 5
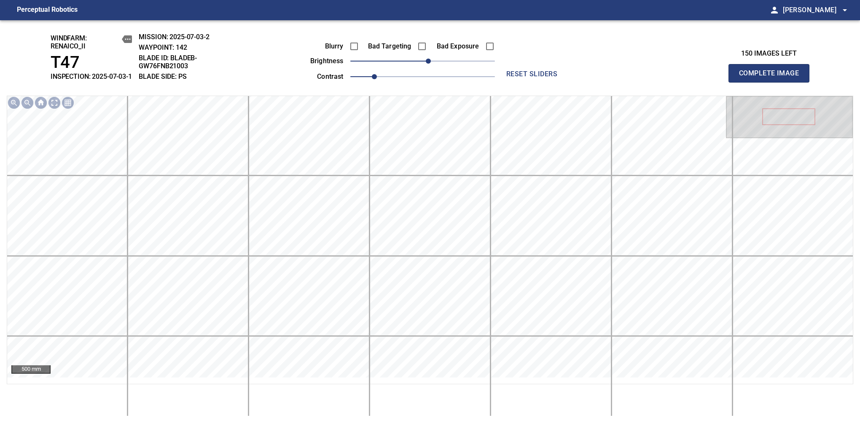
click at [772, 78] on span "Complete Image" at bounding box center [769, 73] width 62 height 12
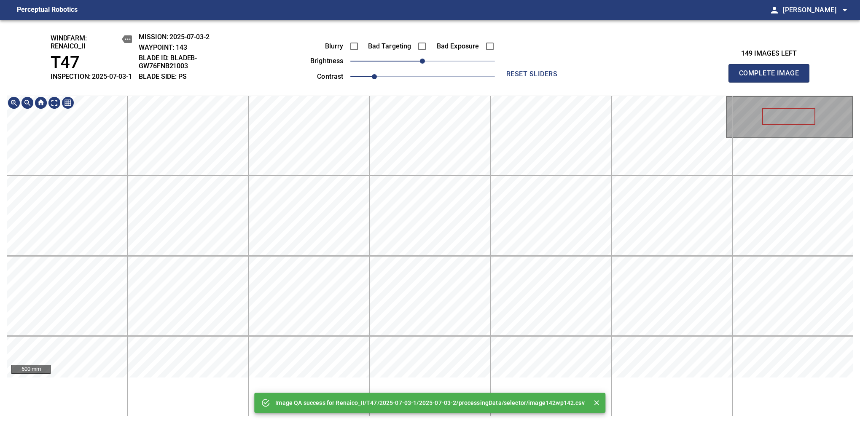
click at [408, 90] on div "Image QA success for Renaico_II/T47/2025-07-03-1/2025-07-03-2/processingData/se…" at bounding box center [430, 221] width 860 height 403
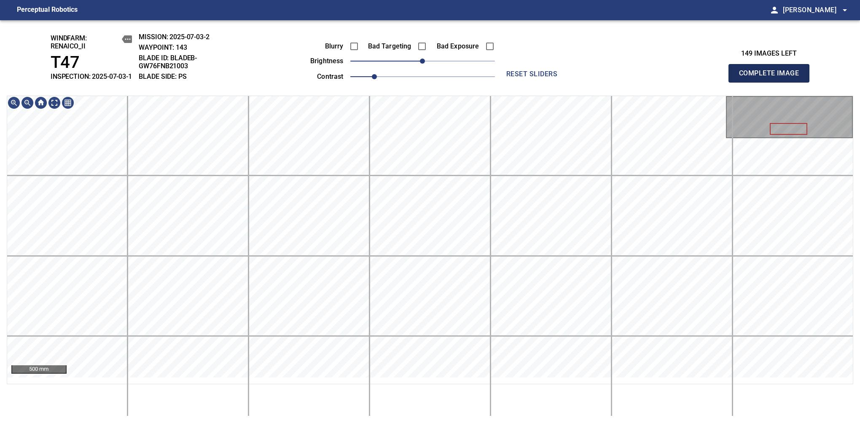
click at [772, 78] on span "Complete Image" at bounding box center [769, 73] width 62 height 12
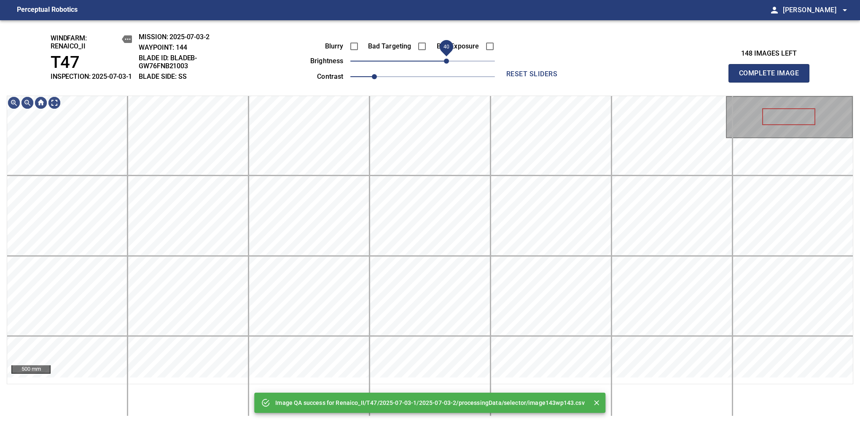
drag, startPoint x: 424, startPoint y: 65, endPoint x: 446, endPoint y: 65, distance: 22.3
click at [446, 64] on span "40" at bounding box center [446, 61] width 5 height 5
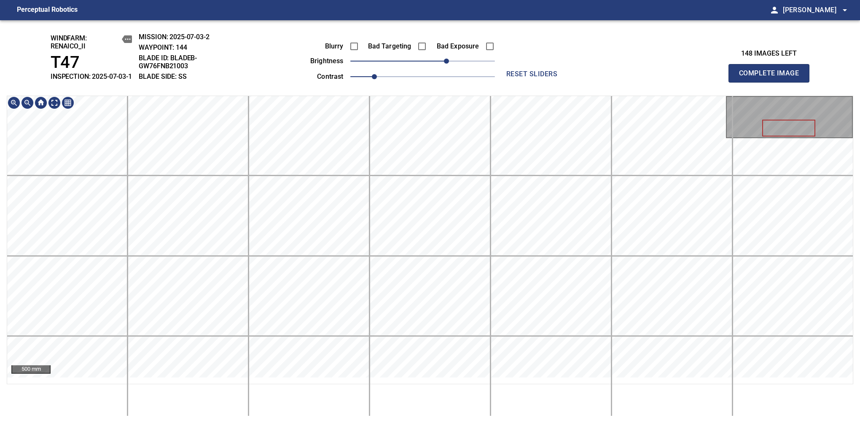
click at [772, 78] on span "Complete Image" at bounding box center [769, 73] width 62 height 12
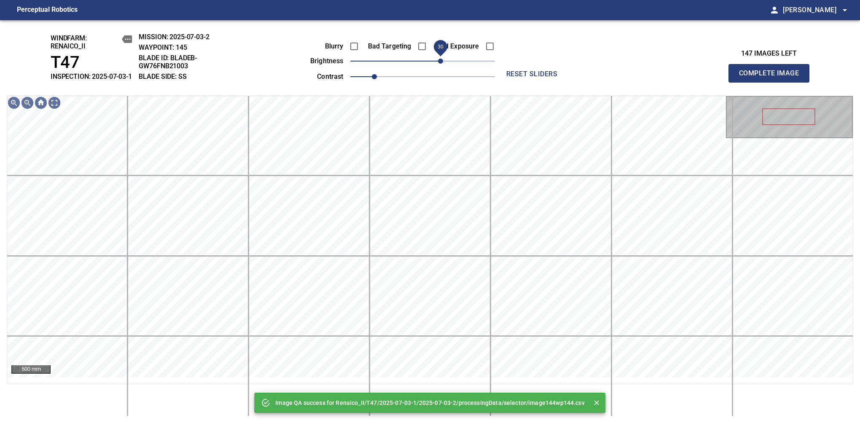
drag, startPoint x: 424, startPoint y: 67, endPoint x: 439, endPoint y: 69, distance: 15.0
click at [439, 64] on span "30" at bounding box center [440, 61] width 5 height 5
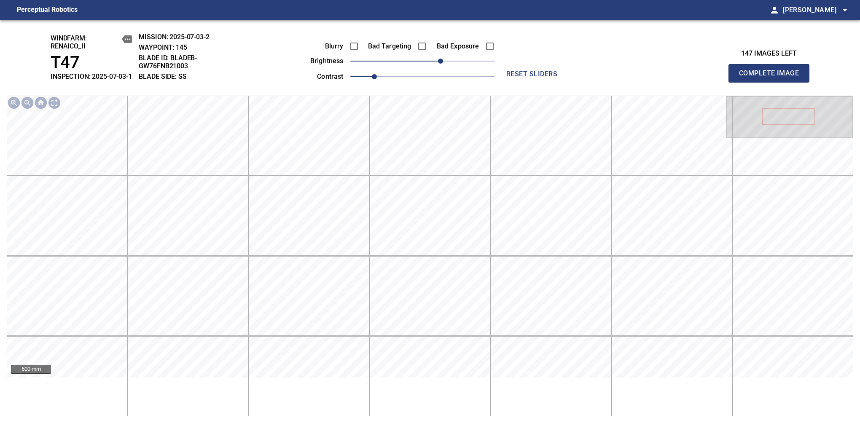
click at [772, 78] on span "Complete Image" at bounding box center [769, 73] width 62 height 12
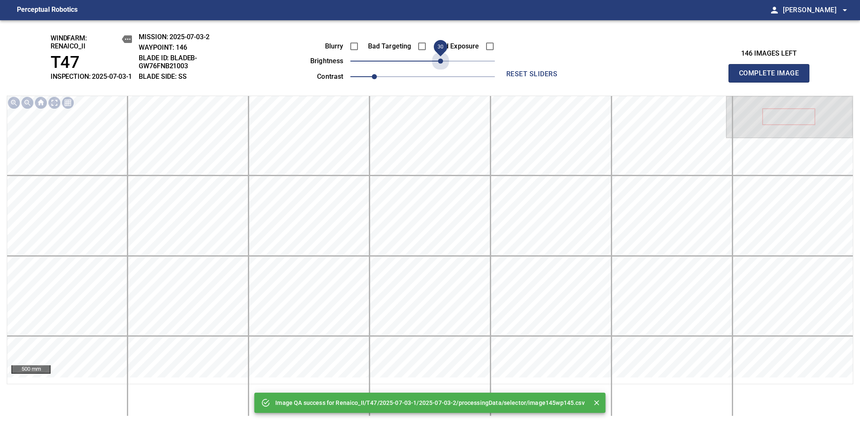
click at [439, 67] on span "30" at bounding box center [422, 61] width 145 height 12
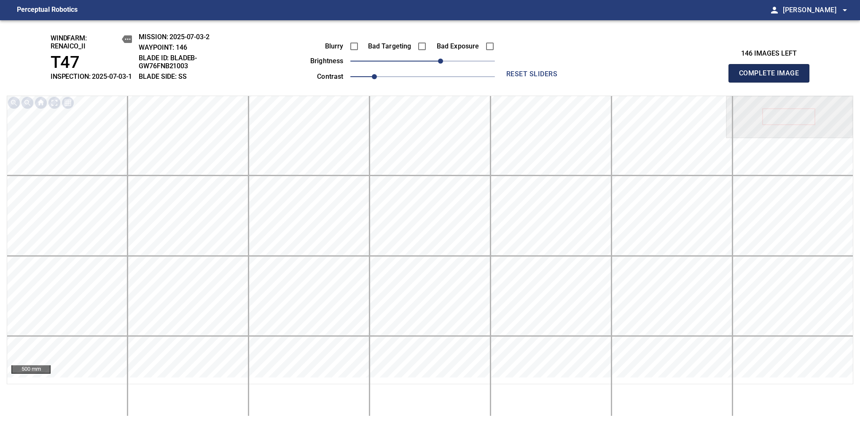
click at [772, 78] on span "Complete Image" at bounding box center [769, 73] width 62 height 12
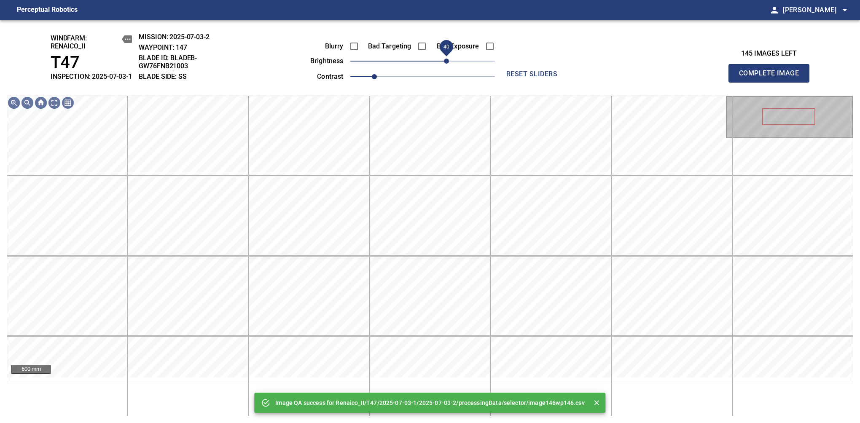
drag, startPoint x: 439, startPoint y: 69, endPoint x: 445, endPoint y: 67, distance: 6.4
click at [445, 67] on span "40" at bounding box center [422, 61] width 145 height 12
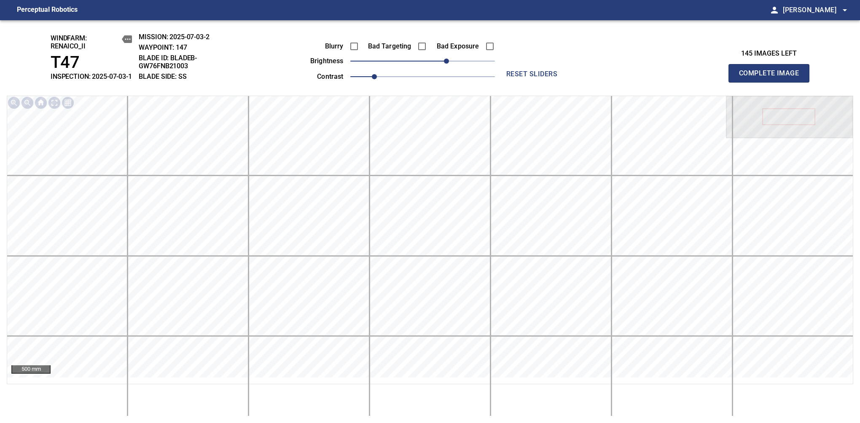
click at [772, 78] on span "Complete Image" at bounding box center [769, 73] width 62 height 12
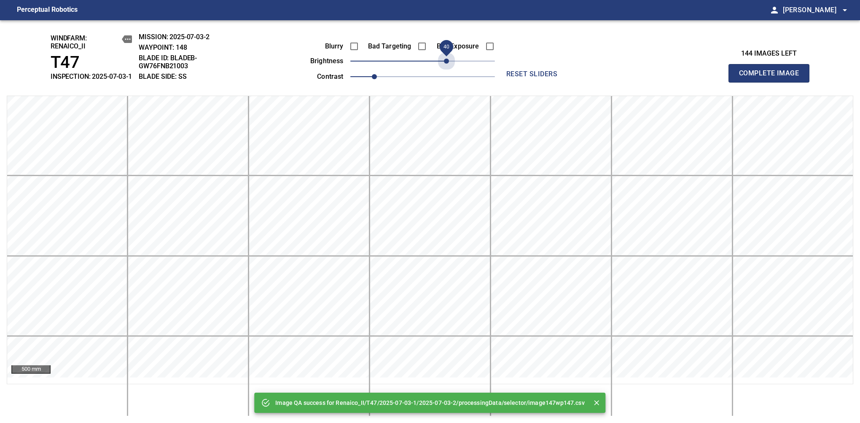
click at [445, 67] on span "40" at bounding box center [422, 61] width 145 height 12
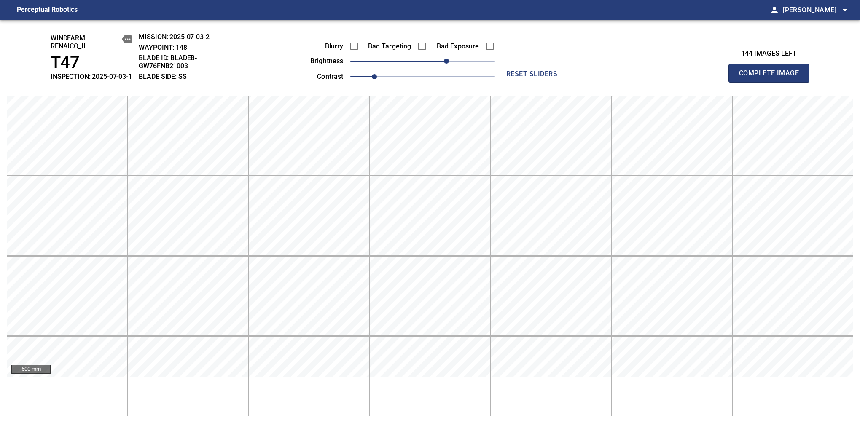
click at [772, 78] on span "Complete Image" at bounding box center [769, 73] width 62 height 12
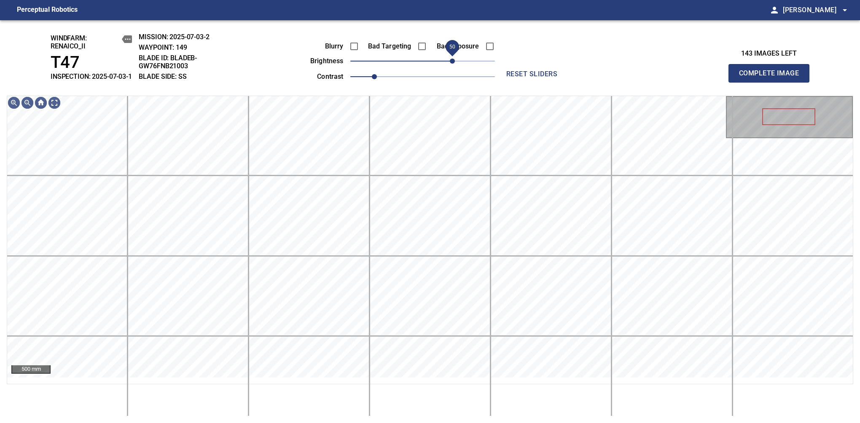
drag, startPoint x: 436, startPoint y: 69, endPoint x: 452, endPoint y: 64, distance: 17.3
click at [452, 64] on span "50" at bounding box center [452, 61] width 5 height 5
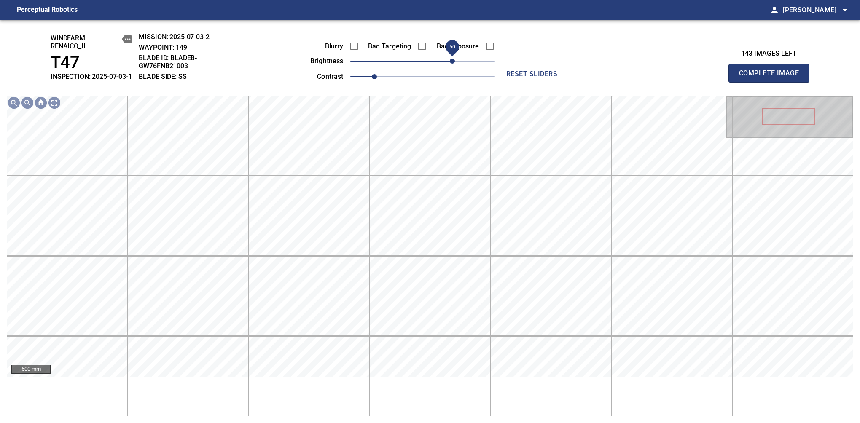
click at [772, 78] on span "Complete Image" at bounding box center [769, 73] width 62 height 12
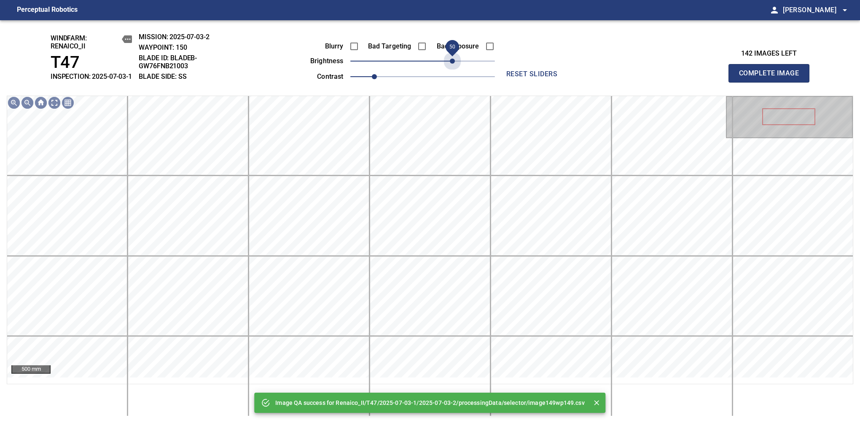
click at [452, 64] on span "50" at bounding box center [422, 61] width 145 height 12
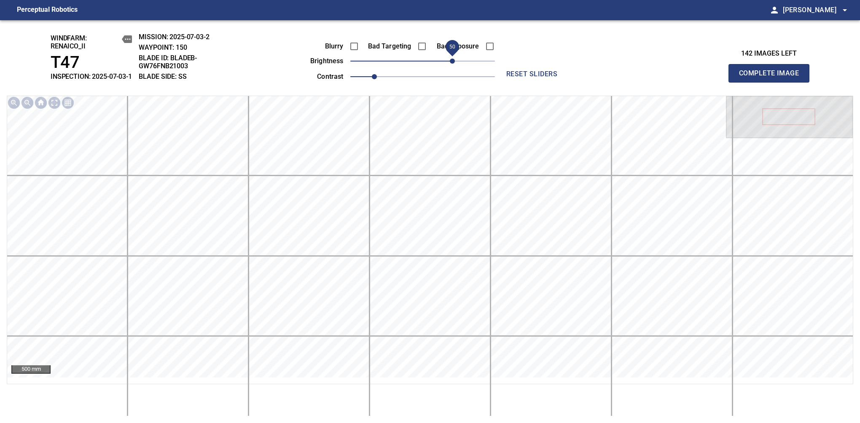
click at [772, 78] on span "Complete Image" at bounding box center [769, 73] width 62 height 12
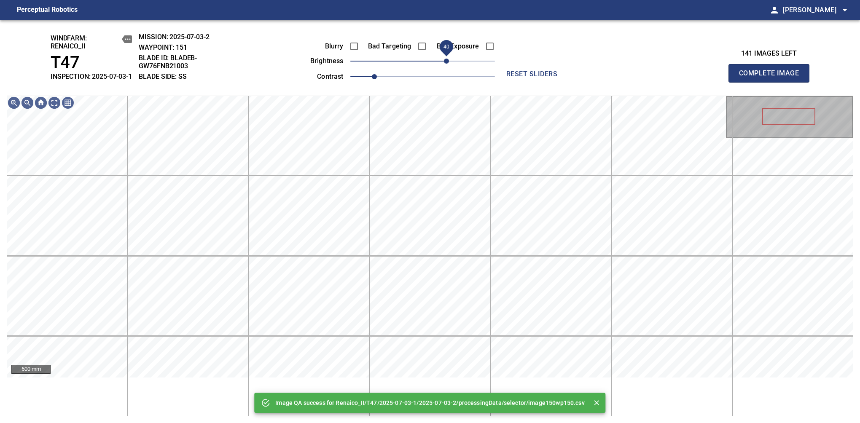
drag, startPoint x: 452, startPoint y: 64, endPoint x: 447, endPoint y: 65, distance: 4.8
click at [447, 65] on span "40" at bounding box center [422, 61] width 145 height 12
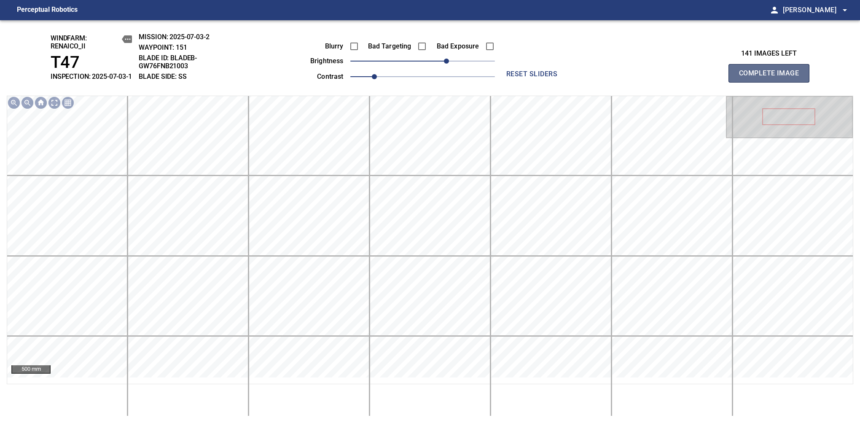
click at [772, 78] on span "Complete Image" at bounding box center [769, 73] width 62 height 12
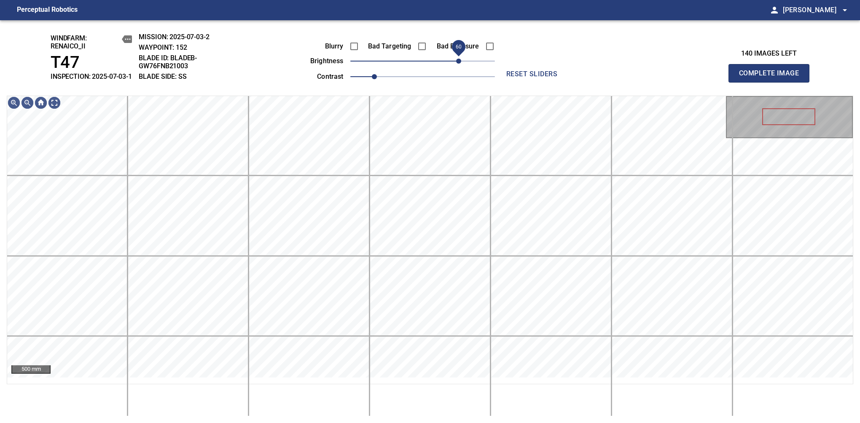
drag, startPoint x: 428, startPoint y: 68, endPoint x: 457, endPoint y: 61, distance: 30.0
click at [457, 61] on span "60" at bounding box center [458, 61] width 5 height 5
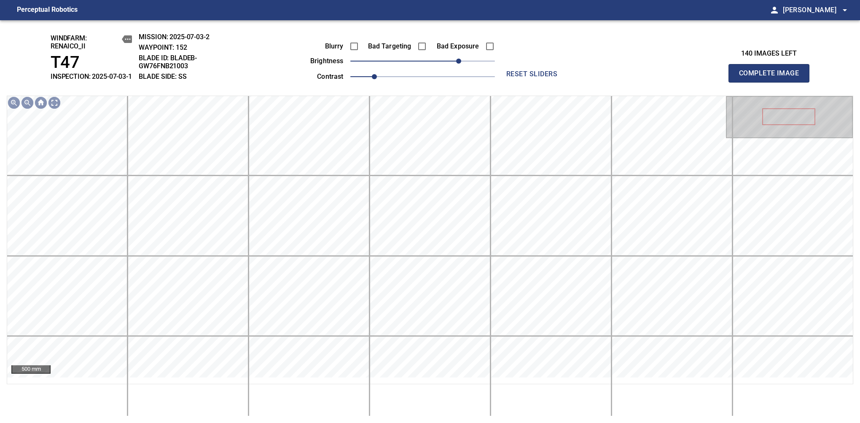
click at [772, 78] on span "Complete Image" at bounding box center [769, 73] width 62 height 12
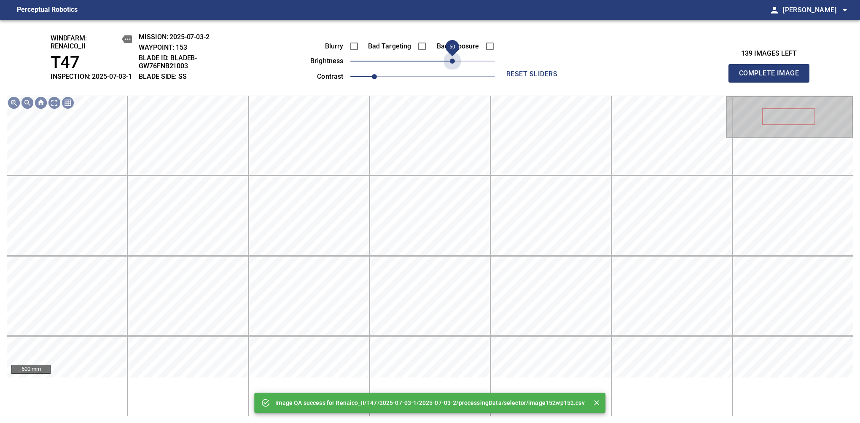
click at [453, 65] on span "50" at bounding box center [422, 61] width 145 height 12
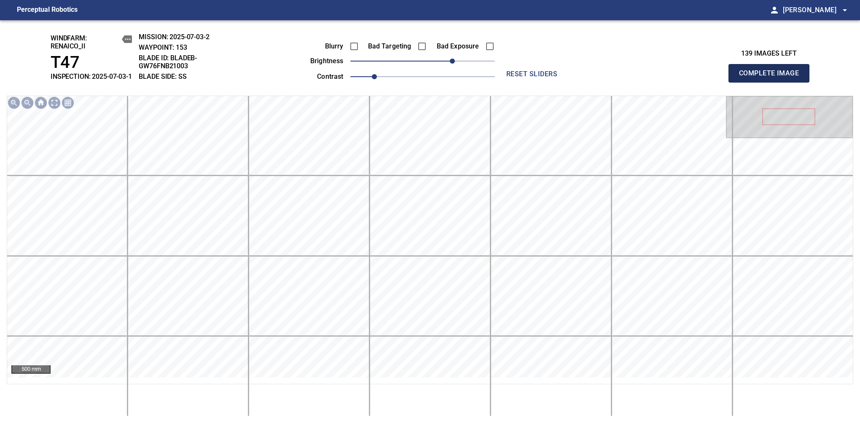
click at [772, 78] on span "Complete Image" at bounding box center [769, 73] width 62 height 12
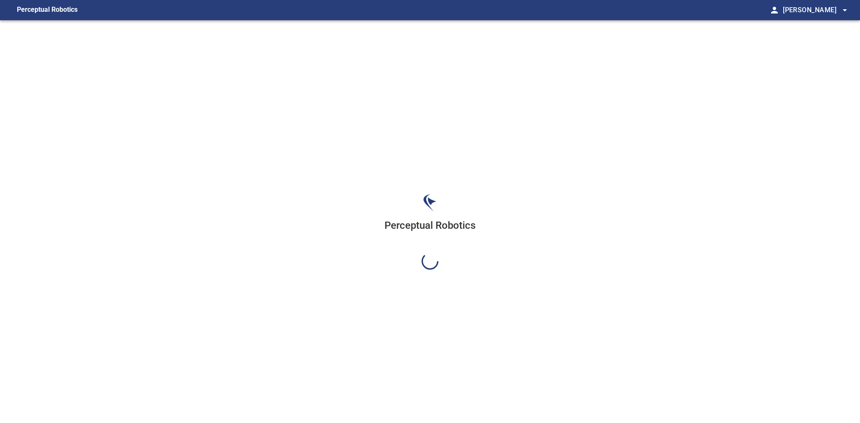
click at [453, 65] on div "Perceptual Robotics" at bounding box center [430, 231] width 860 height 423
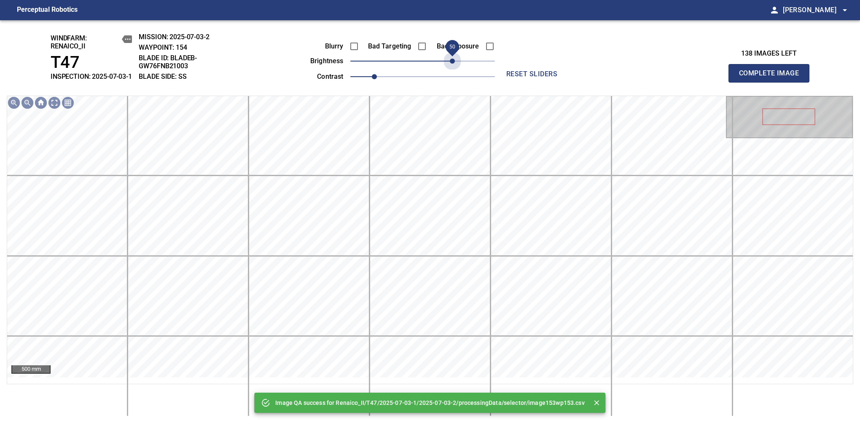
click at [453, 65] on span "50" at bounding box center [422, 61] width 145 height 12
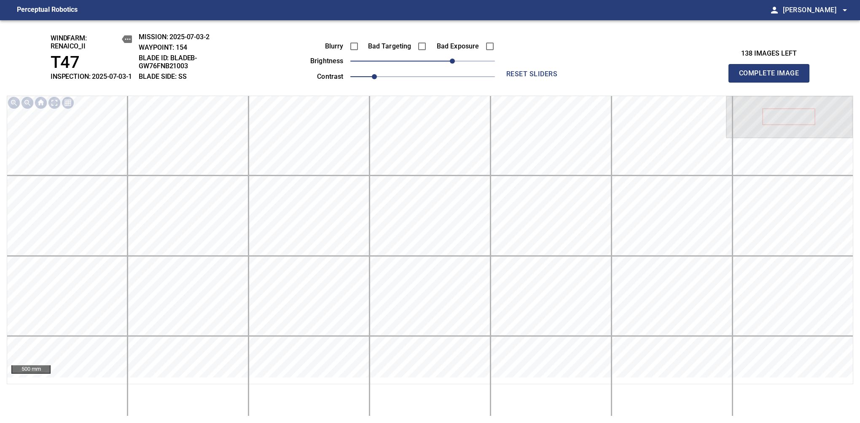
click at [772, 78] on span "Complete Image" at bounding box center [769, 73] width 62 height 12
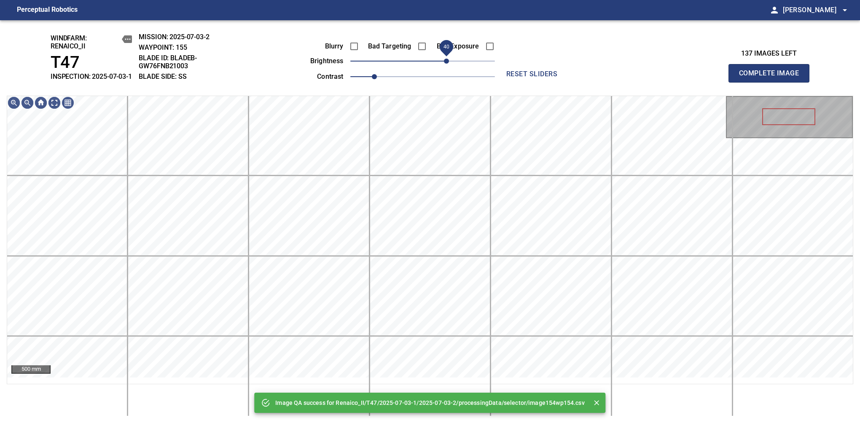
drag, startPoint x: 453, startPoint y: 65, endPoint x: 449, endPoint y: 67, distance: 5.3
click at [449, 67] on span "40" at bounding box center [422, 61] width 145 height 12
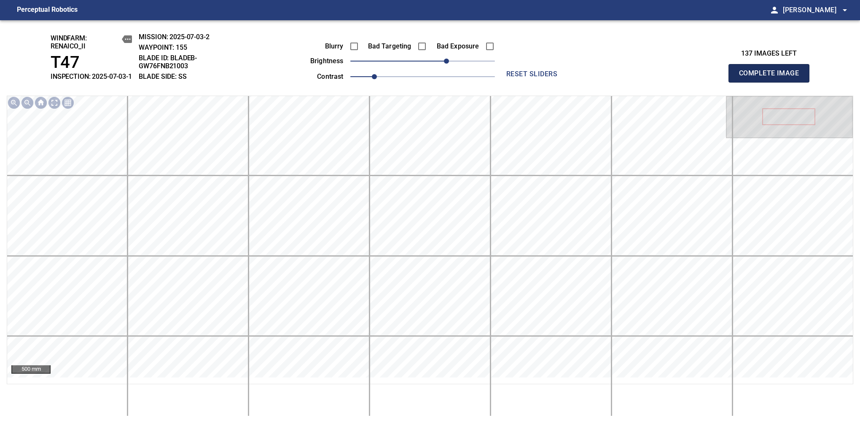
click at [772, 78] on span "Complete Image" at bounding box center [769, 73] width 62 height 12
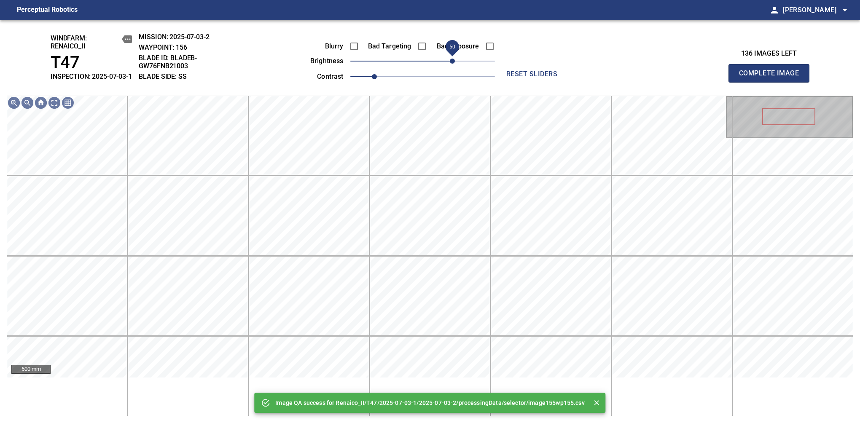
click at [450, 66] on span "50" at bounding box center [422, 61] width 145 height 12
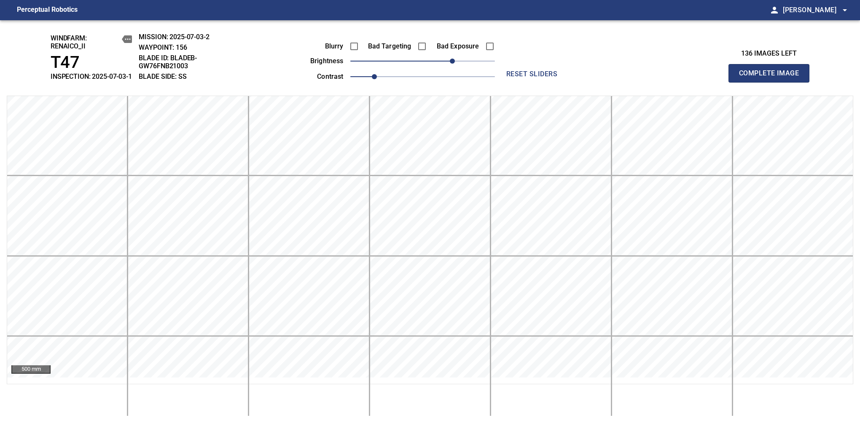
click at [772, 78] on span "Complete Image" at bounding box center [769, 73] width 62 height 12
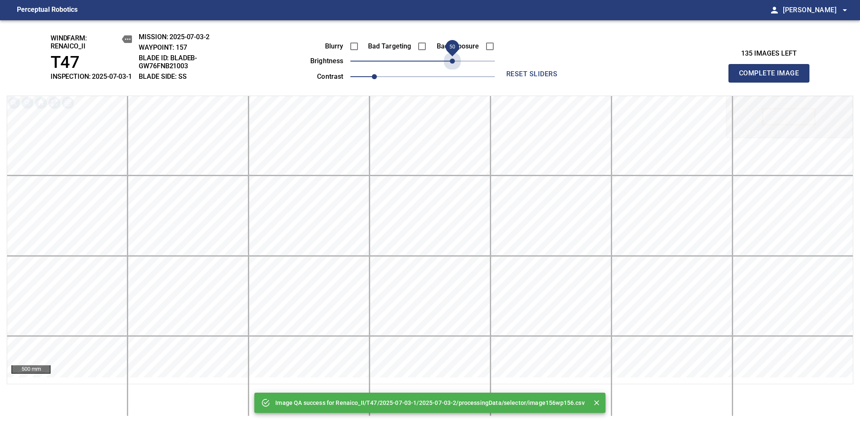
click at [450, 66] on span "50" at bounding box center [422, 61] width 145 height 12
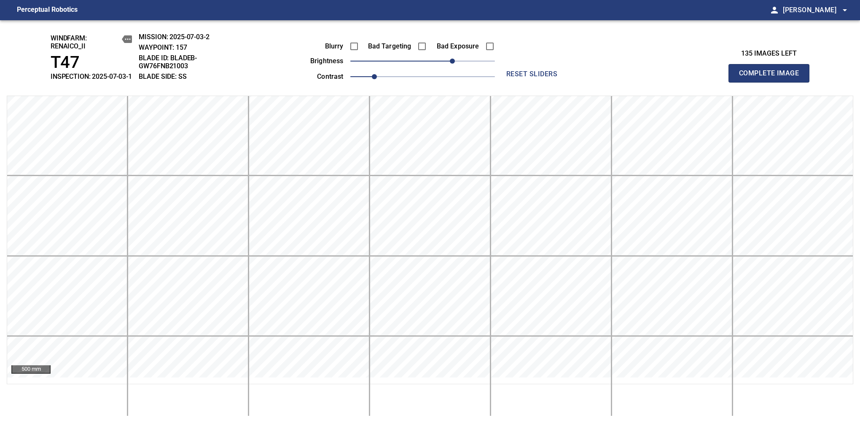
click at [772, 78] on span "Complete Image" at bounding box center [769, 73] width 62 height 12
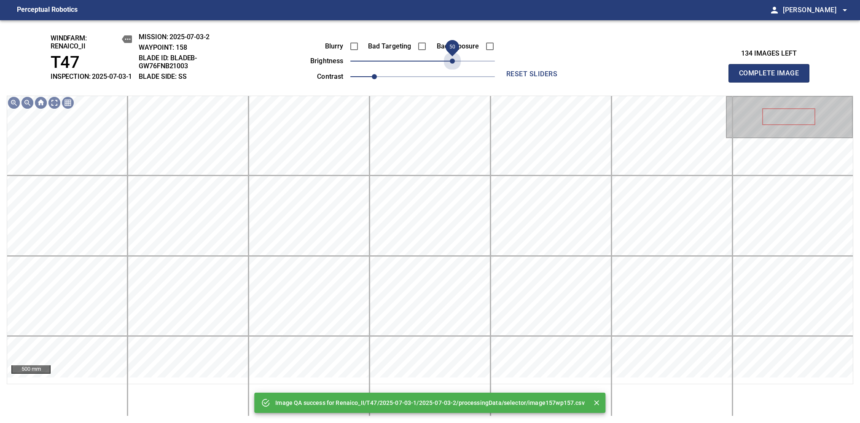
click at [450, 66] on span "50" at bounding box center [422, 61] width 145 height 12
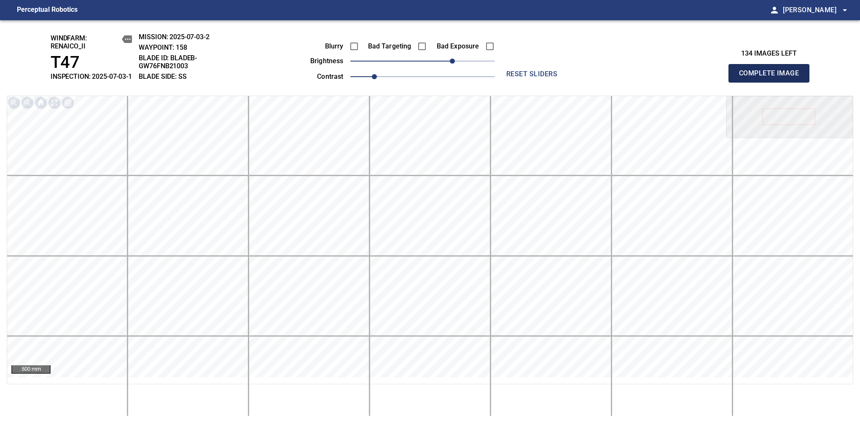
click at [772, 78] on span "Complete Image" at bounding box center [769, 73] width 62 height 12
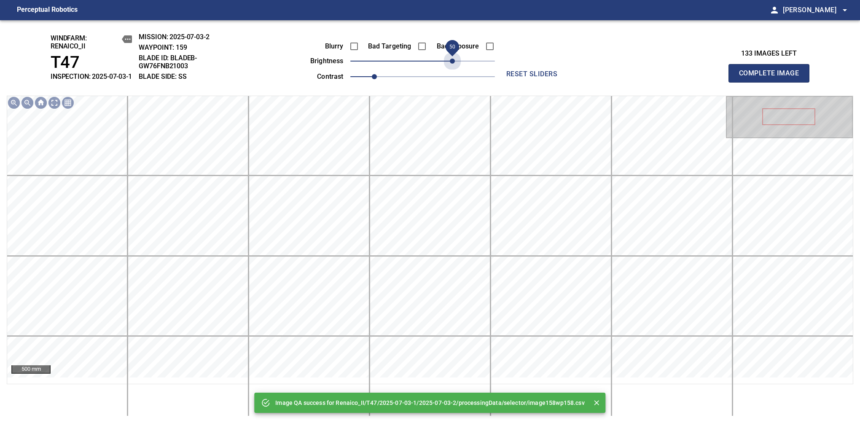
click at [450, 66] on span "50" at bounding box center [422, 61] width 145 height 12
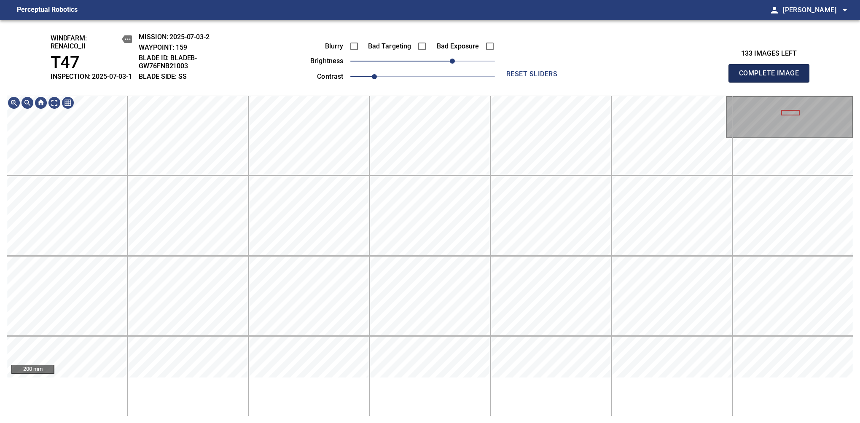
click at [772, 78] on span "Complete Image" at bounding box center [769, 73] width 62 height 12
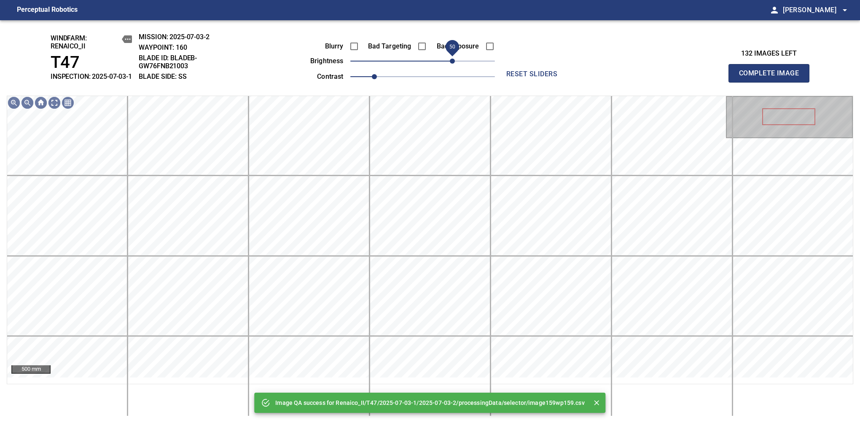
drag, startPoint x: 447, startPoint y: 67, endPoint x: 452, endPoint y: 65, distance: 4.8
click at [452, 65] on span "50" at bounding box center [422, 61] width 145 height 12
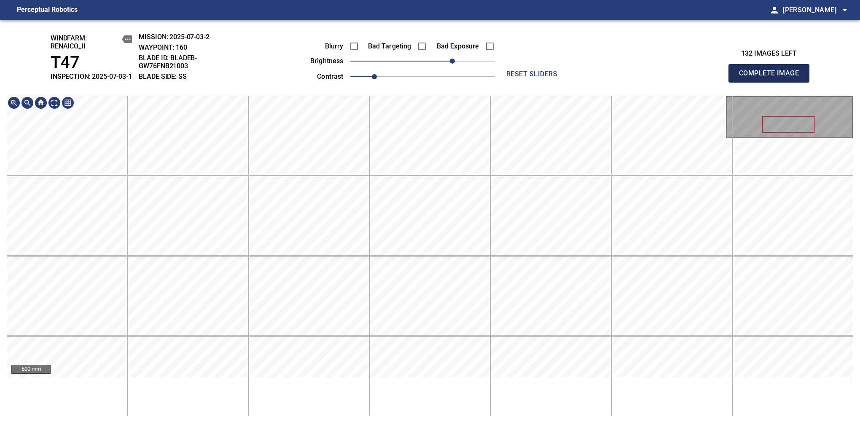
click at [772, 78] on span "Complete Image" at bounding box center [769, 73] width 62 height 12
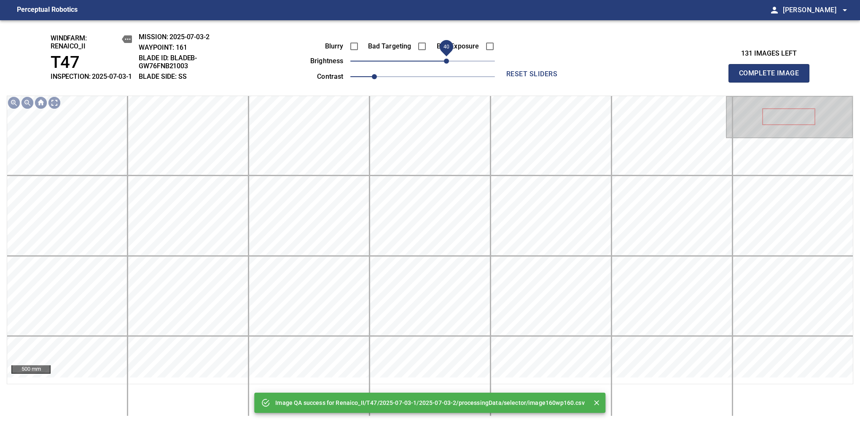
drag, startPoint x: 439, startPoint y: 67, endPoint x: 449, endPoint y: 67, distance: 10.5
click at [449, 67] on span "40" at bounding box center [422, 61] width 145 height 12
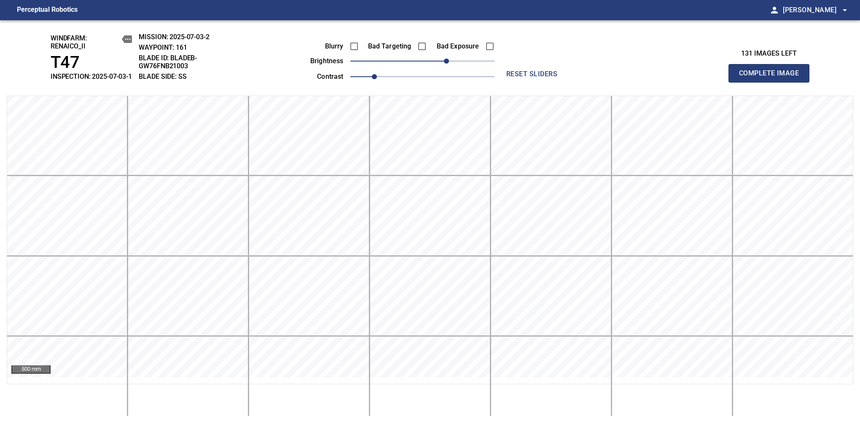
click at [772, 78] on span "Complete Image" at bounding box center [769, 73] width 62 height 12
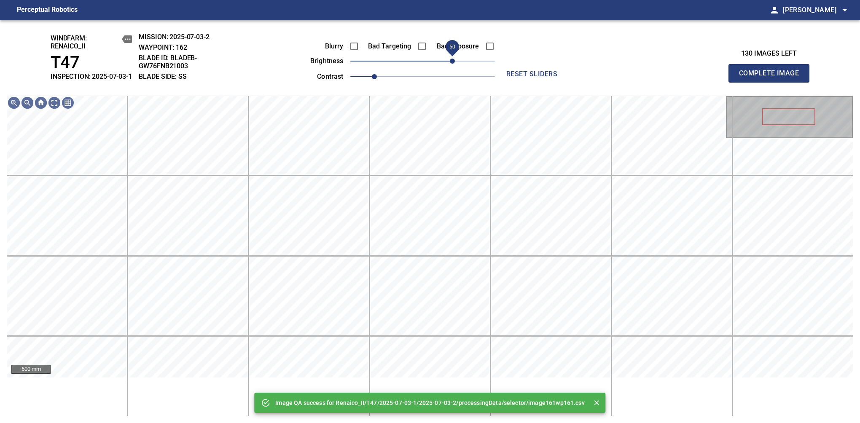
click at [450, 67] on span "50" at bounding box center [422, 61] width 145 height 12
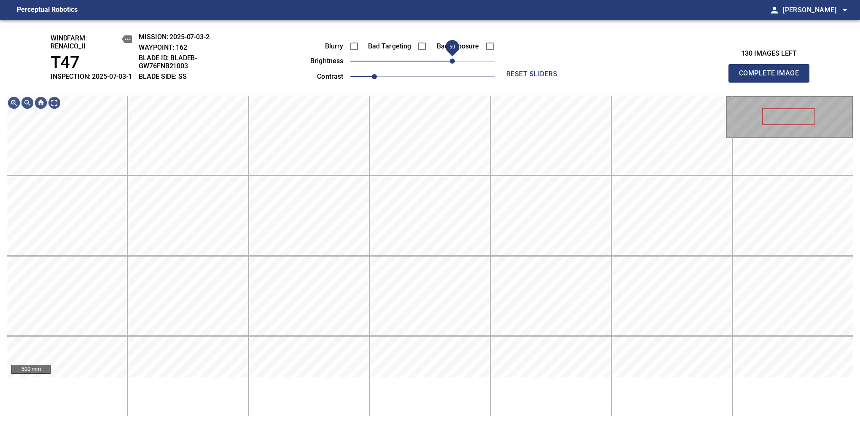
drag, startPoint x: 455, startPoint y: 73, endPoint x: 454, endPoint y: 67, distance: 6.0
click at [454, 64] on span "50" at bounding box center [452, 61] width 5 height 5
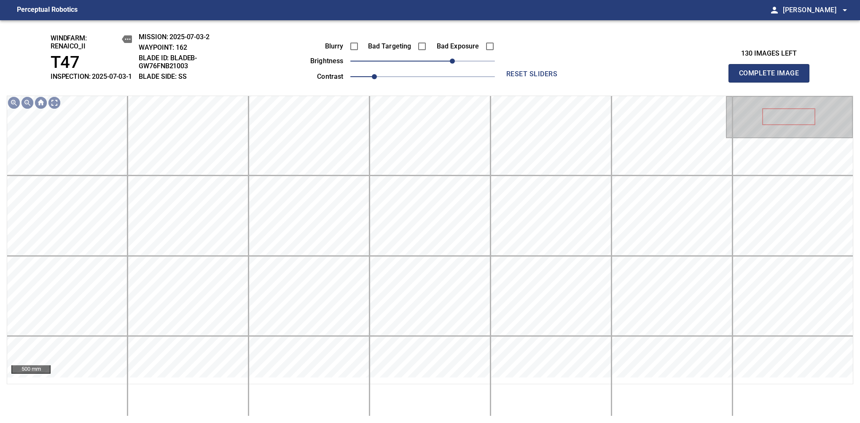
click at [772, 78] on span "Complete Image" at bounding box center [769, 73] width 62 height 12
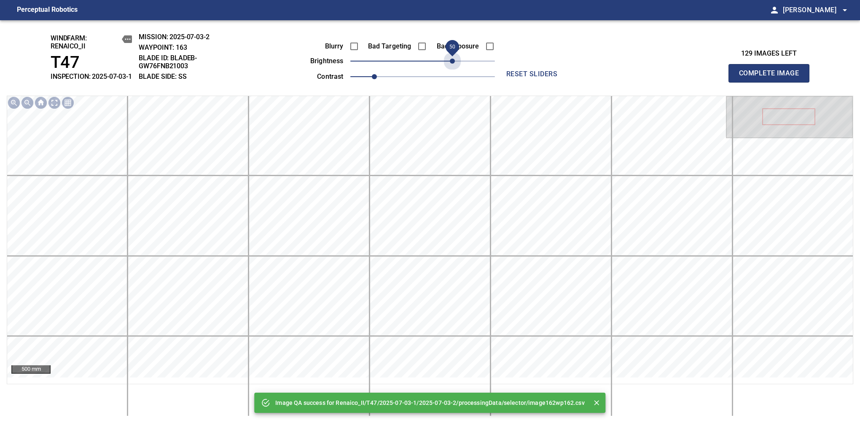
click at [454, 67] on span "50" at bounding box center [422, 61] width 145 height 12
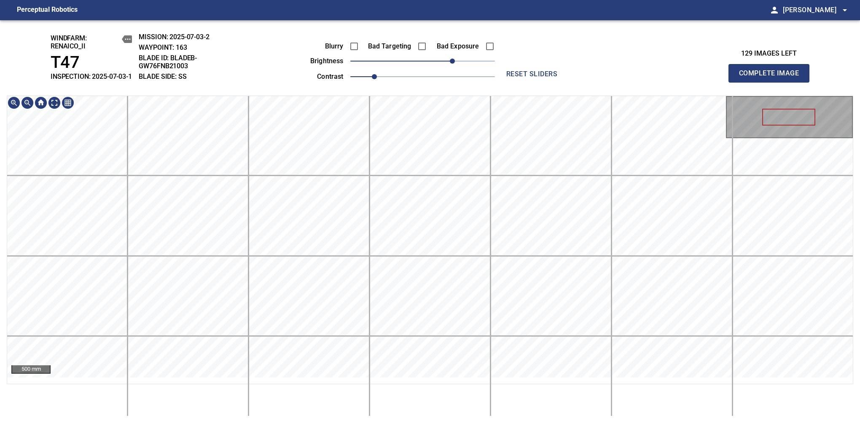
click at [433, 102] on div "500 mm" at bounding box center [430, 240] width 847 height 289
click at [772, 78] on span "Complete Image" at bounding box center [769, 73] width 62 height 12
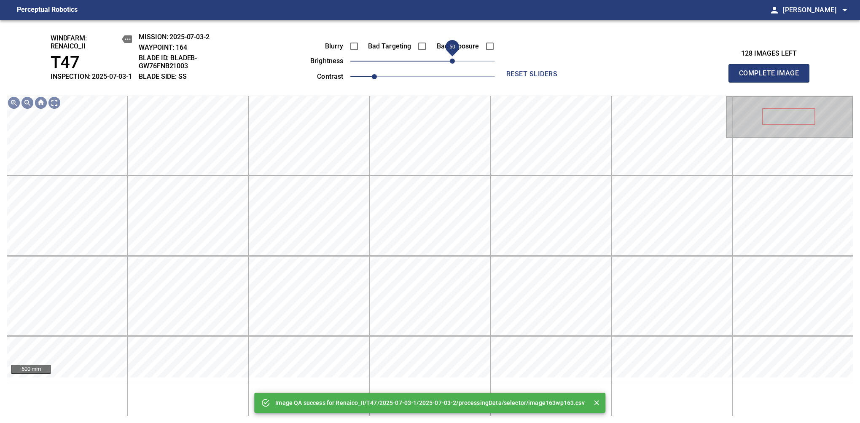
drag, startPoint x: 445, startPoint y: 68, endPoint x: 454, endPoint y: 64, distance: 9.4
click at [454, 64] on span "50" at bounding box center [422, 61] width 145 height 12
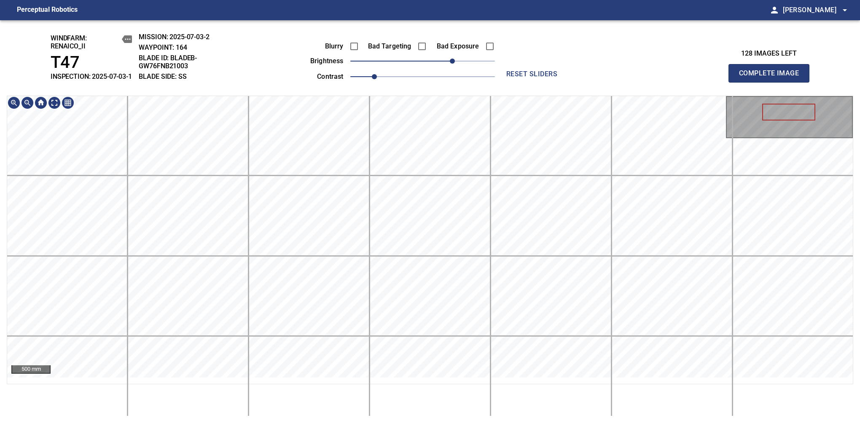
click at [491, 423] on html "Perceptual Robotics person Alex Semenov arrow_drop_down windfarm: Renaico_II T4…" at bounding box center [430, 211] width 860 height 423
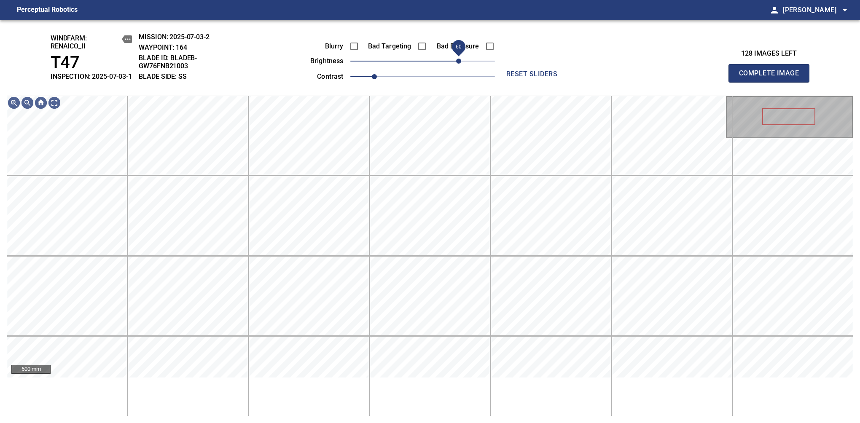
drag, startPoint x: 452, startPoint y: 71, endPoint x: 458, endPoint y: 65, distance: 8.1
click at [458, 64] on span "60" at bounding box center [458, 61] width 5 height 5
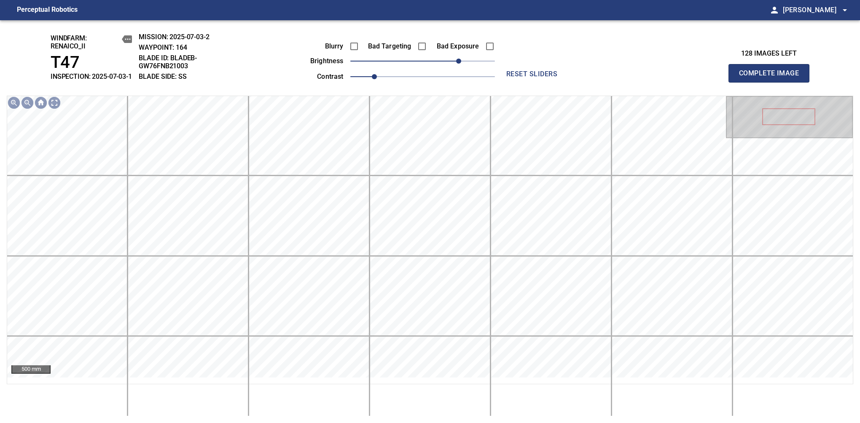
click at [772, 78] on span "Complete Image" at bounding box center [769, 73] width 62 height 12
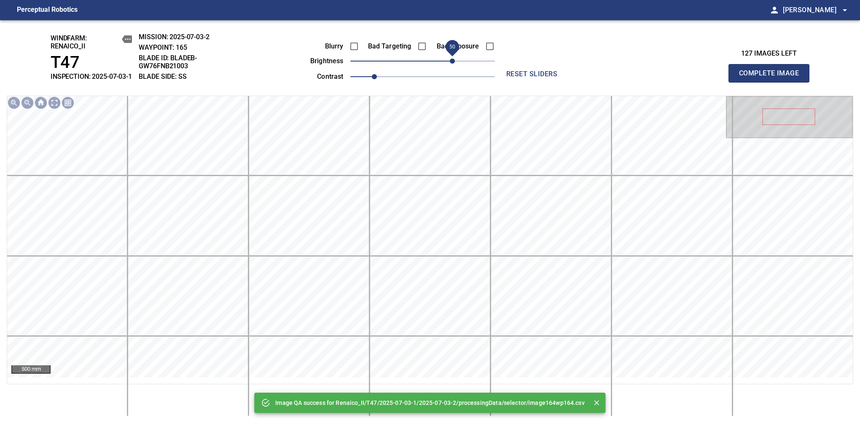
drag, startPoint x: 428, startPoint y: 67, endPoint x: 452, endPoint y: 68, distance: 23.6
click at [452, 64] on span "50" at bounding box center [452, 61] width 5 height 5
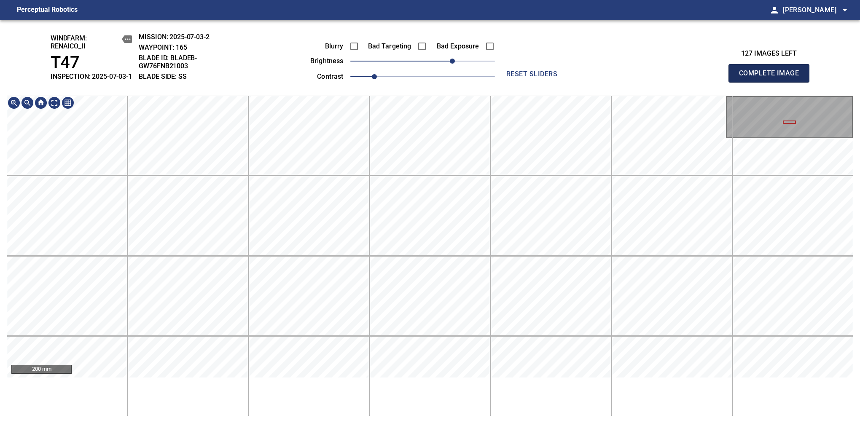
click at [772, 78] on span "Complete Image" at bounding box center [769, 73] width 62 height 12
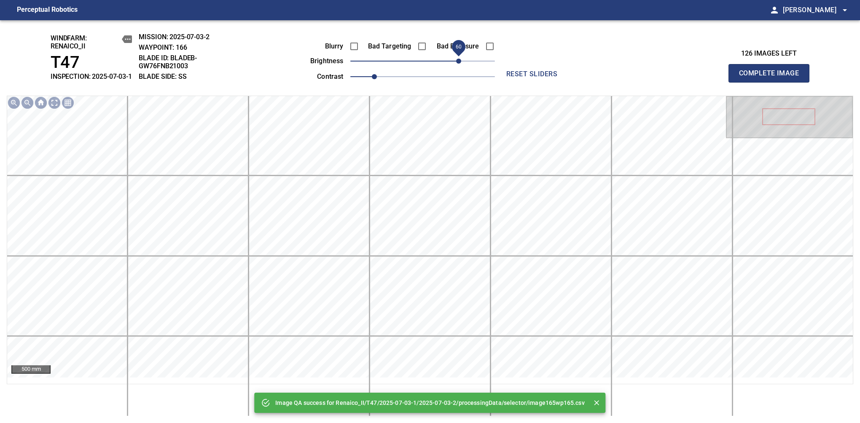
drag, startPoint x: 450, startPoint y: 73, endPoint x: 457, endPoint y: 73, distance: 7.2
click at [457, 67] on span "60" at bounding box center [422, 61] width 145 height 12
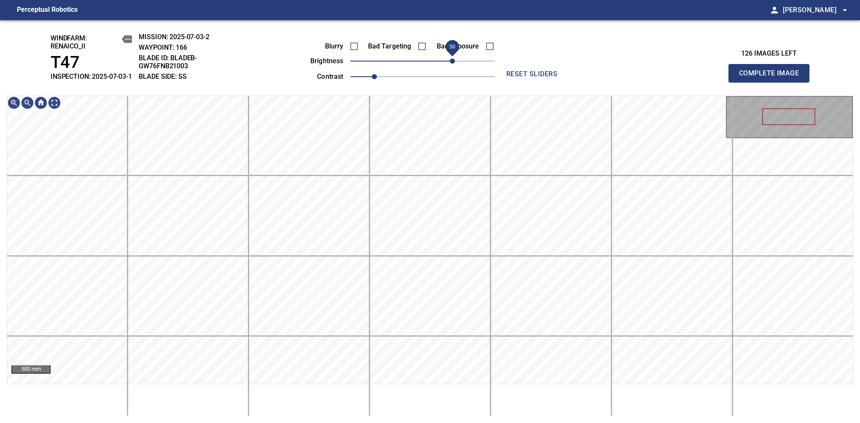
click at [452, 64] on span "50" at bounding box center [452, 61] width 5 height 5
click at [772, 78] on span "Complete Image" at bounding box center [769, 73] width 62 height 12
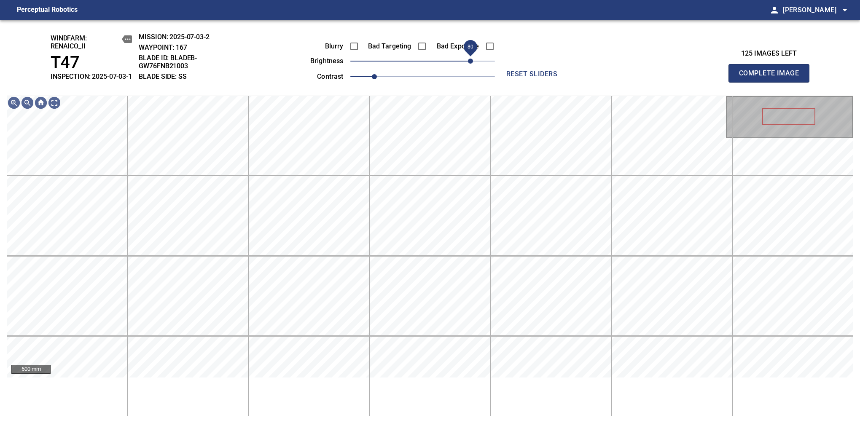
click at [471, 64] on span "80" at bounding box center [470, 61] width 5 height 5
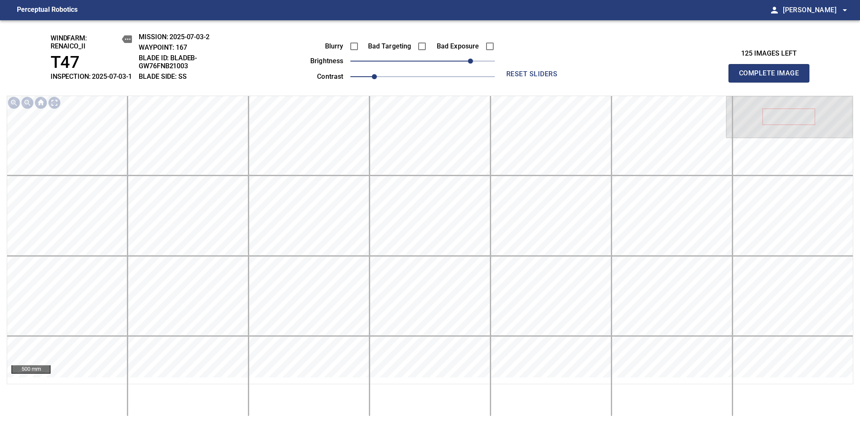
click at [772, 78] on span "Complete Image" at bounding box center [769, 73] width 62 height 12
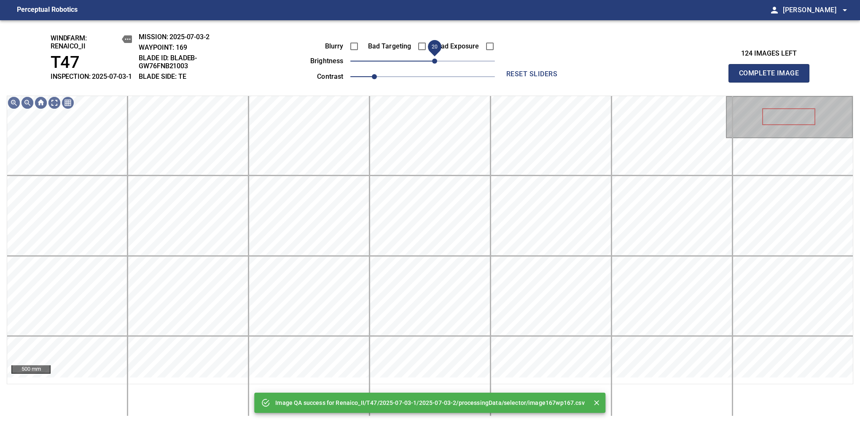
click at [432, 64] on span "20" at bounding box center [434, 61] width 5 height 5
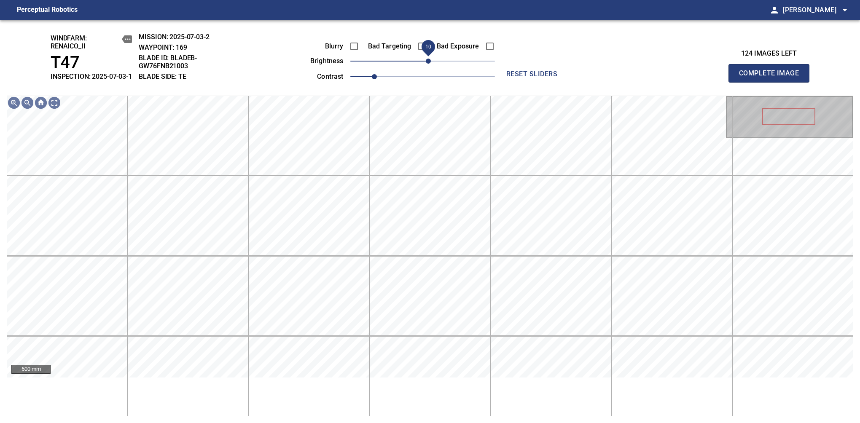
click at [429, 64] on span "10" at bounding box center [428, 61] width 5 height 5
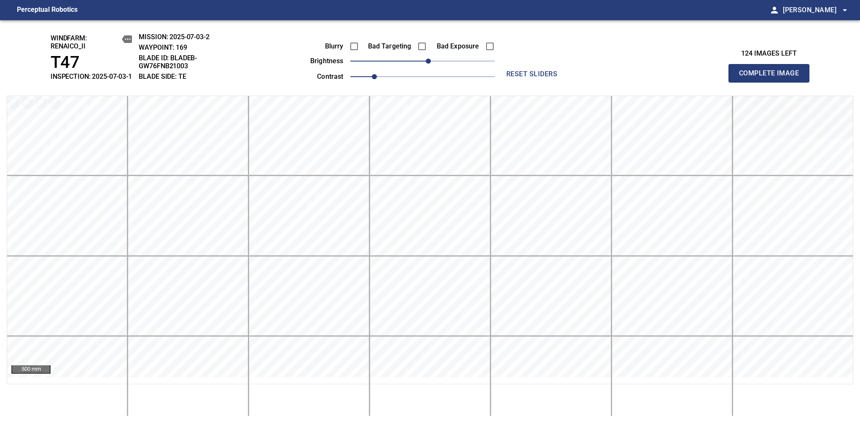
click at [772, 78] on span "Complete Image" at bounding box center [769, 73] width 62 height 12
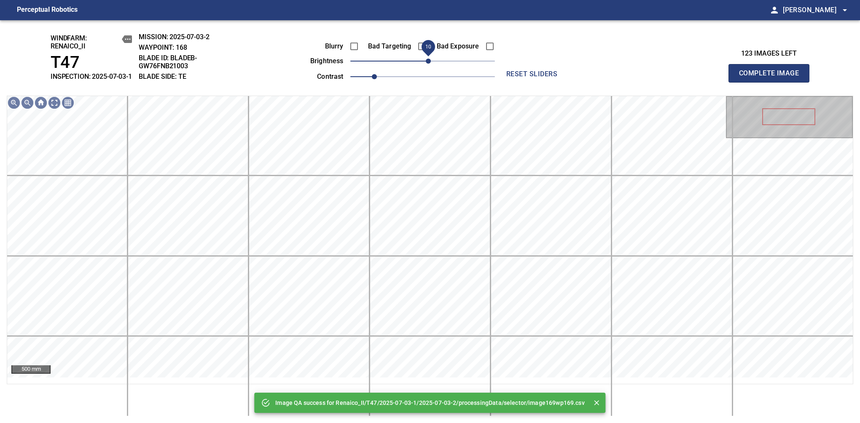
click at [429, 64] on span "10" at bounding box center [428, 61] width 5 height 5
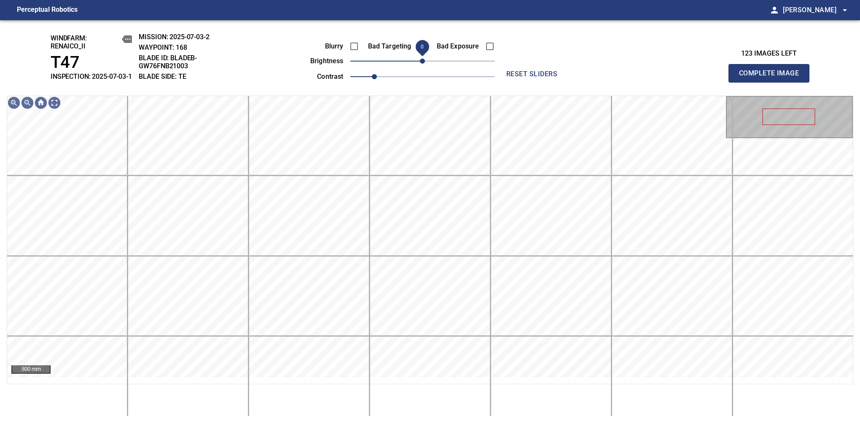
drag, startPoint x: 427, startPoint y: 68, endPoint x: 422, endPoint y: 68, distance: 4.6
click at [422, 64] on span "0" at bounding box center [422, 61] width 5 height 5
click at [772, 78] on span "Complete Image" at bounding box center [769, 73] width 62 height 12
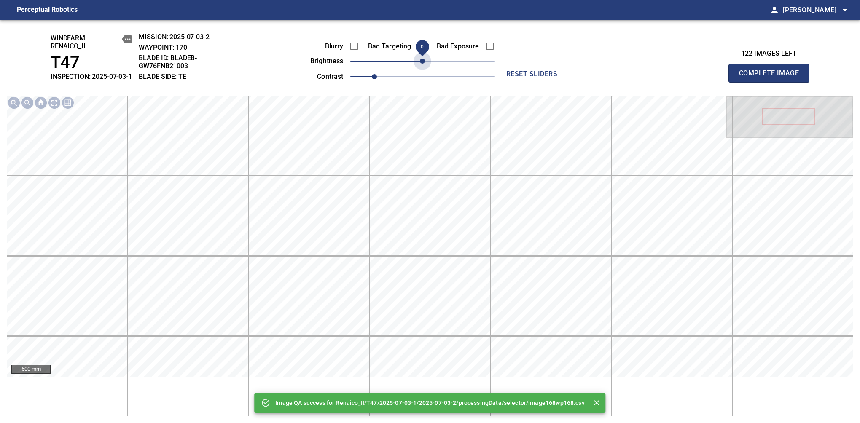
click at [422, 64] on span "0" at bounding box center [422, 61] width 5 height 5
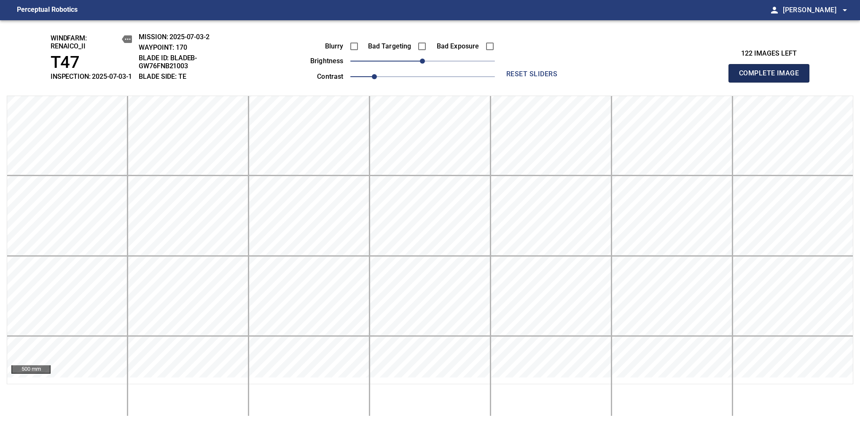
click at [772, 78] on span "Complete Image" at bounding box center [769, 73] width 62 height 12
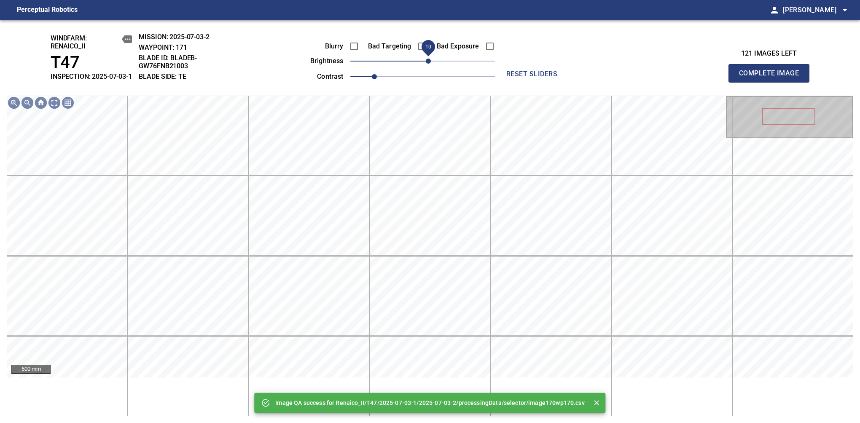
drag, startPoint x: 423, startPoint y: 68, endPoint x: 430, endPoint y: 70, distance: 6.4
click at [430, 64] on span "10" at bounding box center [428, 61] width 5 height 5
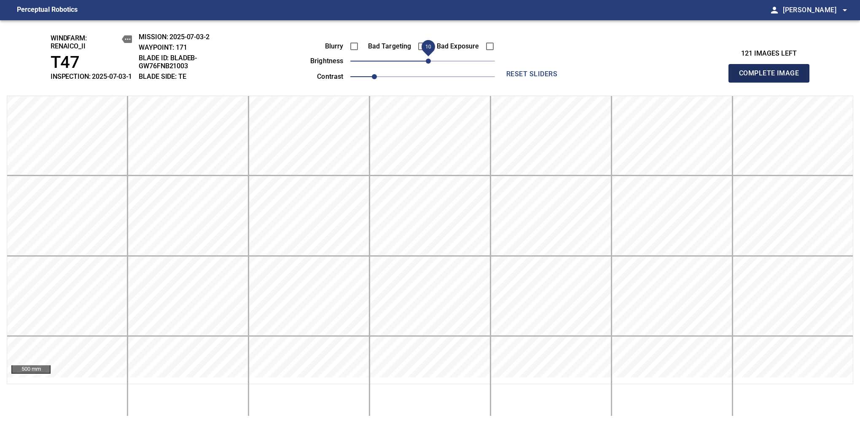
click at [772, 78] on span "Complete Image" at bounding box center [769, 73] width 62 height 12
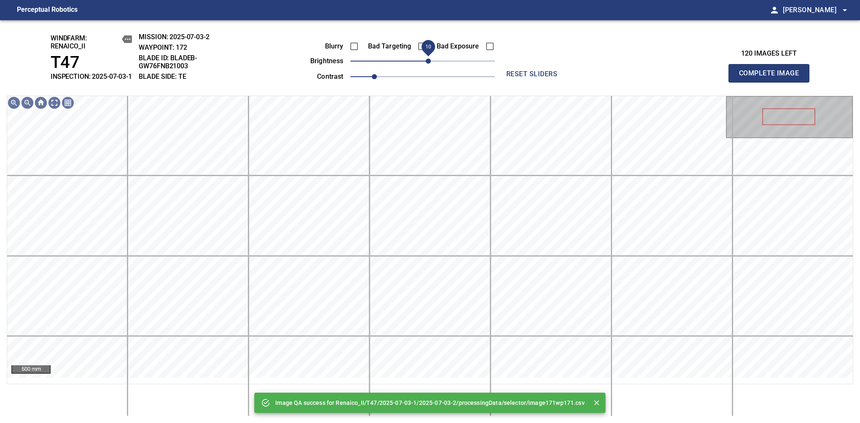
drag, startPoint x: 424, startPoint y: 70, endPoint x: 430, endPoint y: 68, distance: 6.0
click at [430, 64] on span "10" at bounding box center [428, 61] width 5 height 5
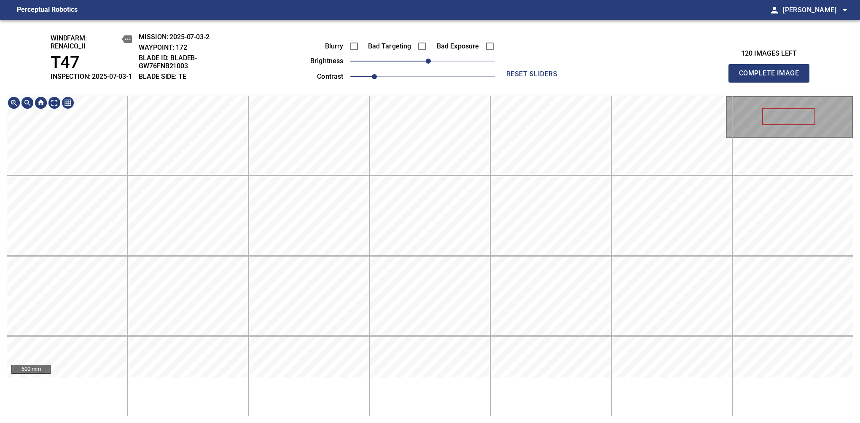
click at [474, 92] on div "windfarm: Renaico_II T47 INSPECTION: 2025-07-03-1 MISSION: 2025-07-03-2 WAYPOIN…" at bounding box center [430, 221] width 860 height 403
click at [772, 78] on span "Complete Image" at bounding box center [769, 73] width 62 height 12
click at [440, 65] on div "windfarm: Renaico_II T47 INSPECTION: 2025-07-03-1 MISSION: 2025-07-03-2 WAYPOIN…" at bounding box center [430, 221] width 860 height 403
click at [772, 78] on span "Complete Image" at bounding box center [769, 73] width 62 height 12
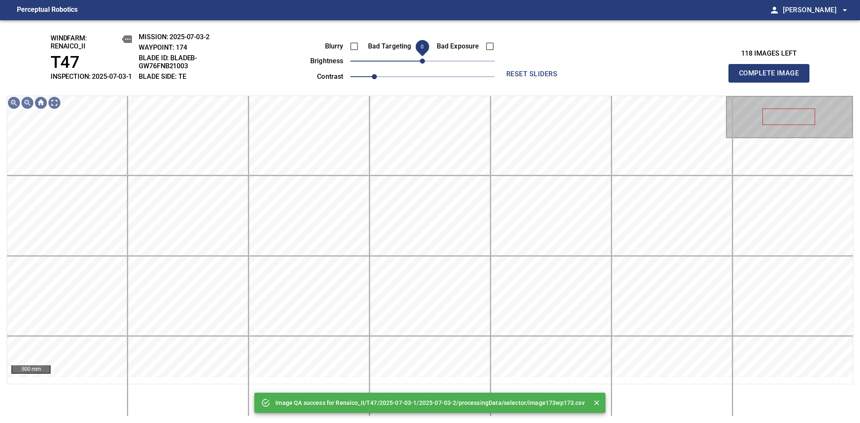
drag, startPoint x: 422, startPoint y: 73, endPoint x: 422, endPoint y: 66, distance: 6.3
click at [422, 64] on span "0" at bounding box center [422, 61] width 5 height 5
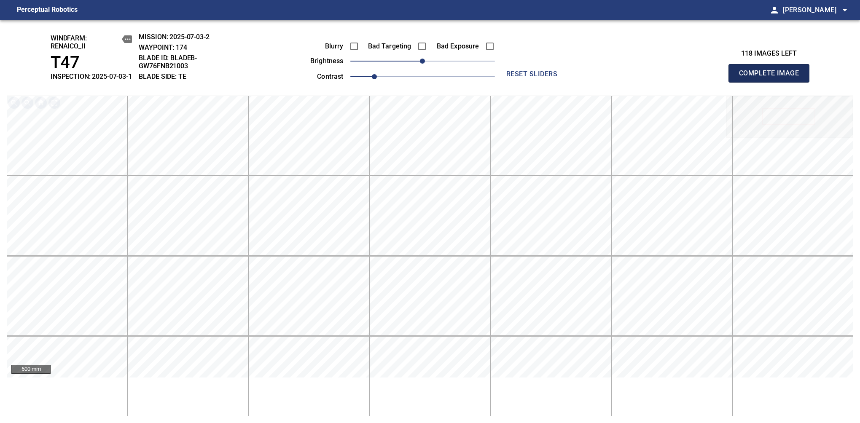
click at [772, 78] on span "Complete Image" at bounding box center [769, 73] width 62 height 12
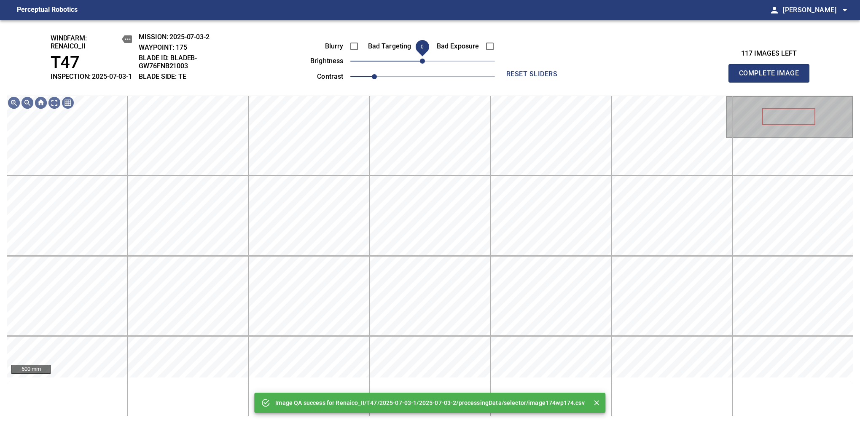
click at [424, 64] on span "0" at bounding box center [422, 61] width 5 height 5
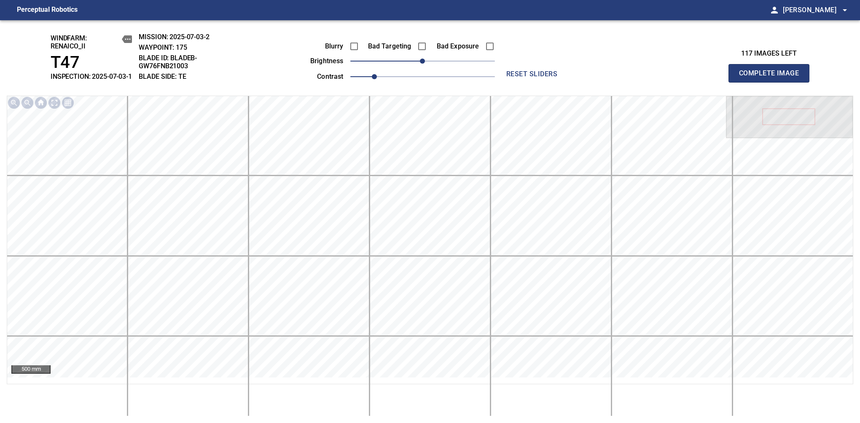
click at [772, 78] on span "Complete Image" at bounding box center [769, 73] width 62 height 12
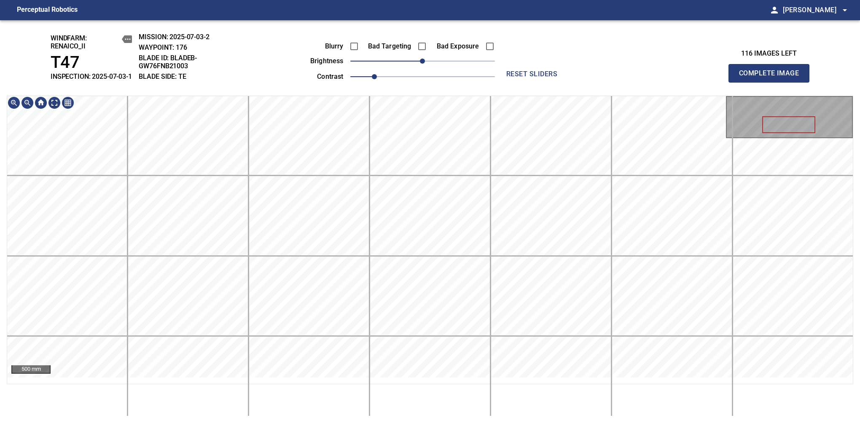
click at [772, 78] on span "Complete Image" at bounding box center [769, 73] width 62 height 12
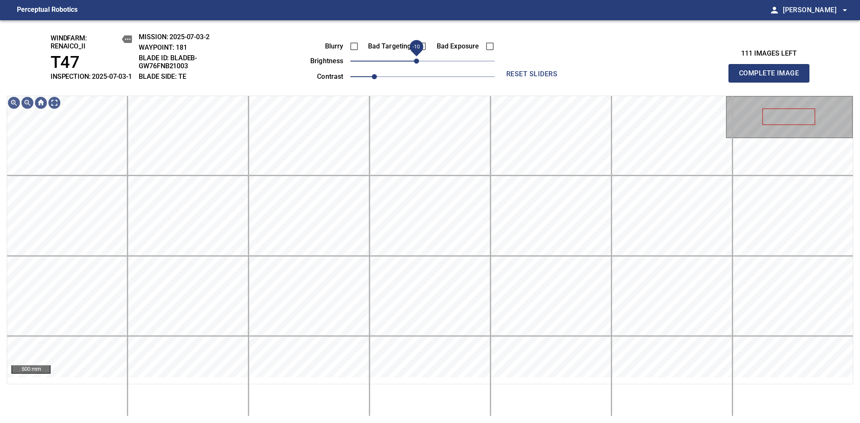
click at [418, 64] on span "-10" at bounding box center [416, 61] width 5 height 5
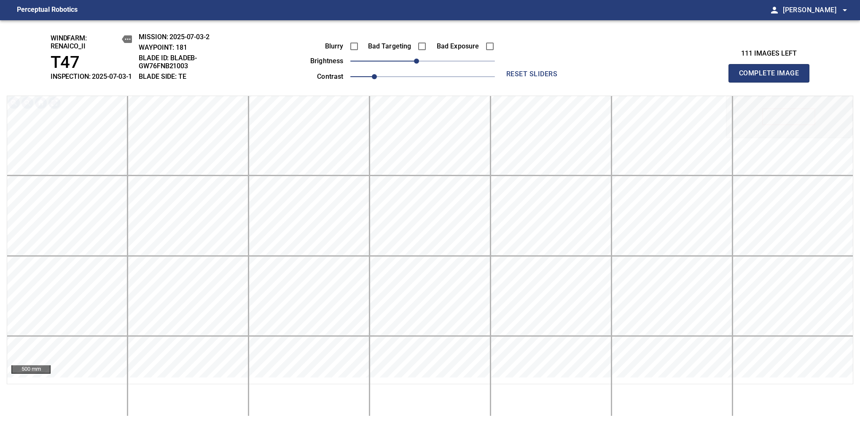
click at [772, 78] on span "Complete Image" at bounding box center [769, 73] width 62 height 12
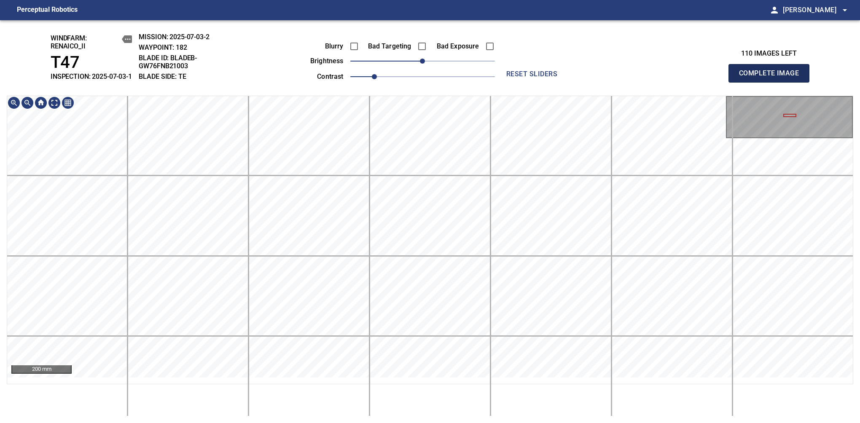
click at [772, 78] on span "Complete Image" at bounding box center [769, 73] width 62 height 12
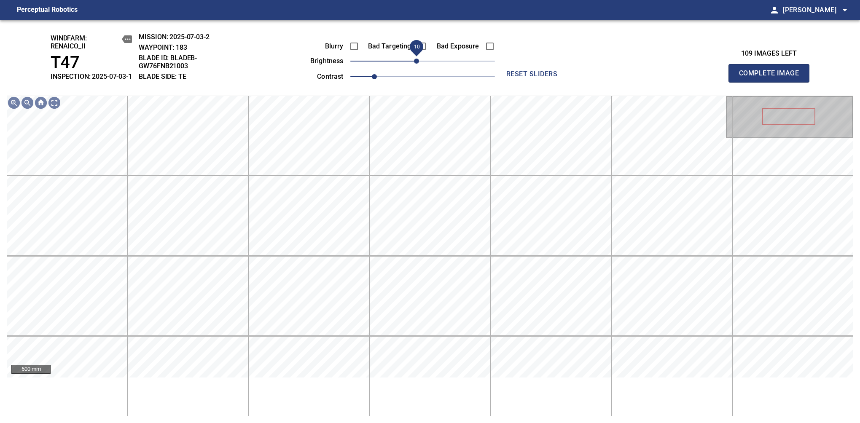
drag, startPoint x: 421, startPoint y: 73, endPoint x: 415, endPoint y: 75, distance: 6.6
click at [415, 64] on span "-10" at bounding box center [416, 61] width 5 height 5
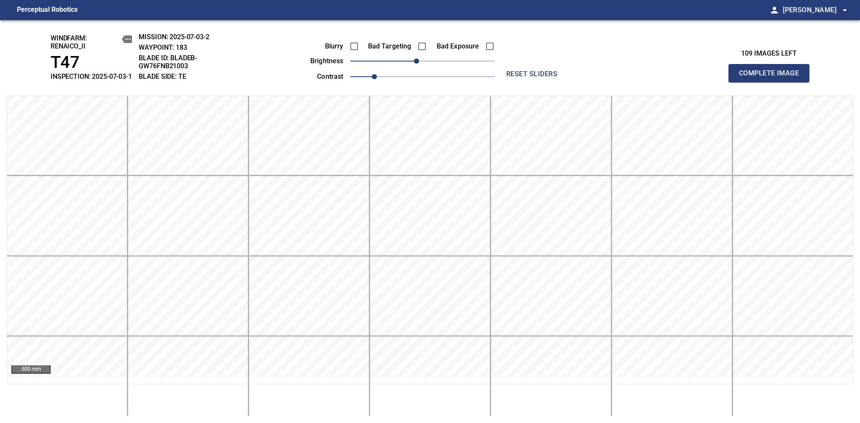
click at [772, 78] on span "Complete Image" at bounding box center [769, 73] width 62 height 12
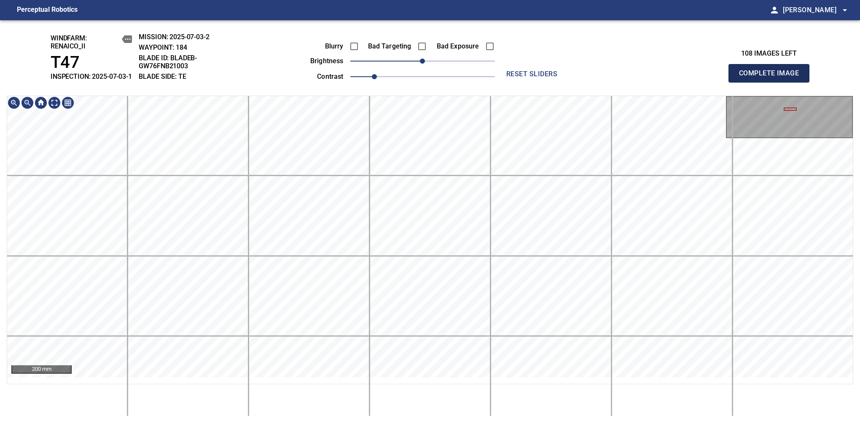
click at [772, 78] on span "Complete Image" at bounding box center [769, 73] width 62 height 12
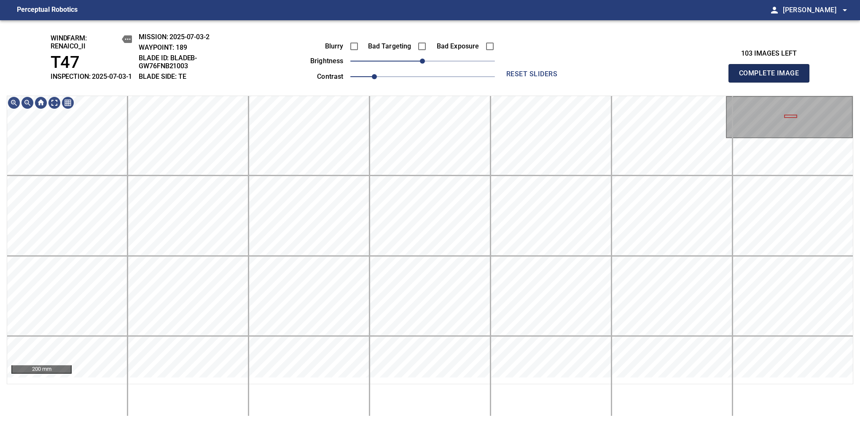
click at [772, 78] on span "Complete Image" at bounding box center [769, 73] width 62 height 12
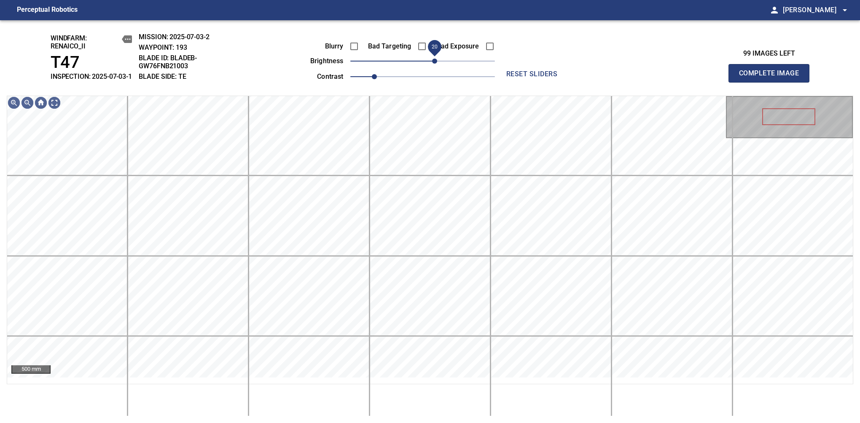
drag, startPoint x: 427, startPoint y: 72, endPoint x: 437, endPoint y: 73, distance: 10.2
click at [437, 64] on span "20" at bounding box center [434, 61] width 5 height 5
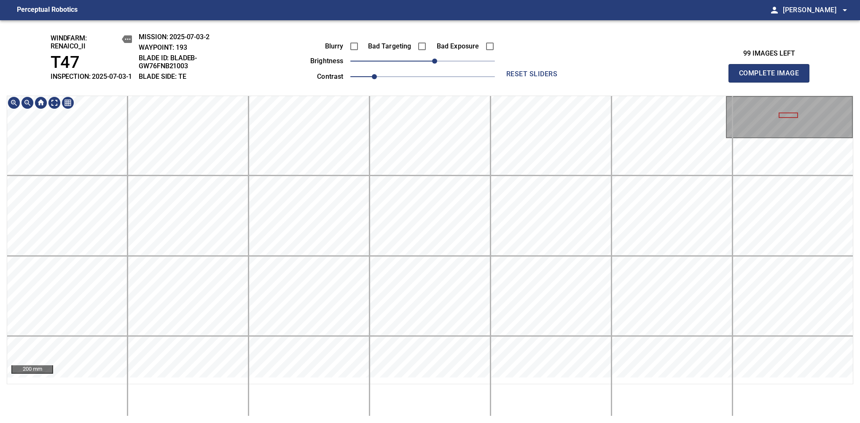
click at [443, 423] on html "Perceptual Robotics person Alex Semenov arrow_drop_down windfarm: Renaico_II T4…" at bounding box center [430, 211] width 860 height 423
click at [772, 78] on span "Complete Image" at bounding box center [769, 73] width 62 height 12
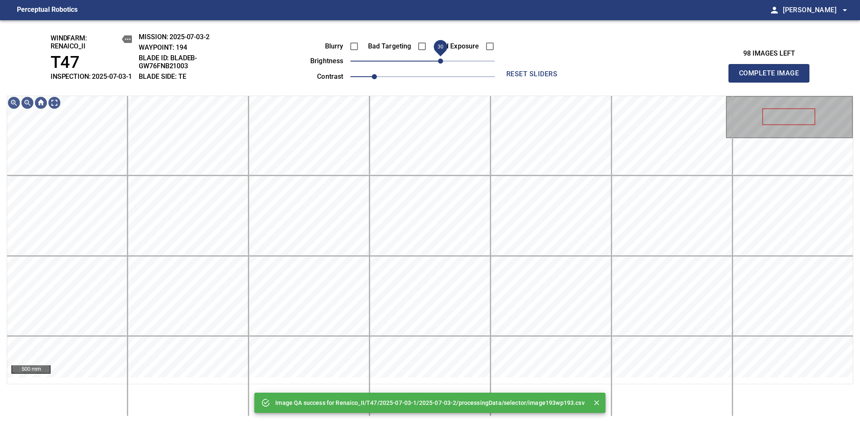
drag, startPoint x: 425, startPoint y: 76, endPoint x: 438, endPoint y: 72, distance: 13.7
click at [438, 64] on span "30" at bounding box center [440, 61] width 5 height 5
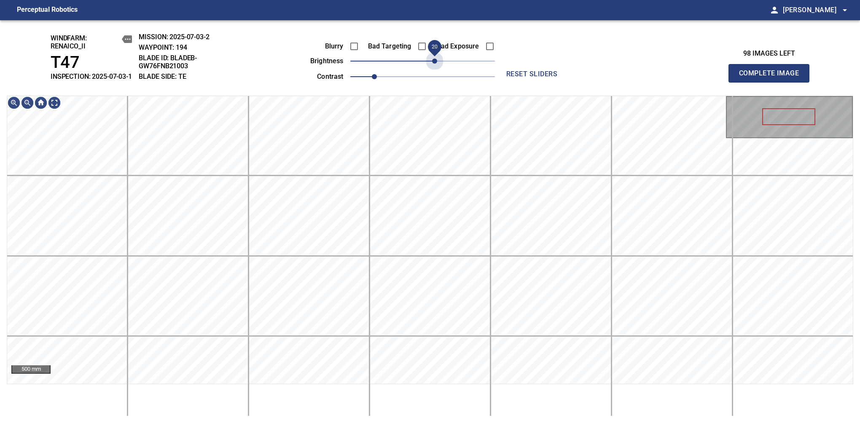
drag, startPoint x: 442, startPoint y: 71, endPoint x: 435, endPoint y: 80, distance: 11.4
click at [435, 80] on div "Blurry Bad Targeting Bad Exposure brightness 20 contrast 1" at bounding box center [393, 60] width 204 height 45
click at [500, 63] on div "windfarm: Renaico_II T47 INSPECTION: 2025-07-03-1 MISSION: 2025-07-03-2 WAYPOIN…" at bounding box center [430, 221] width 860 height 403
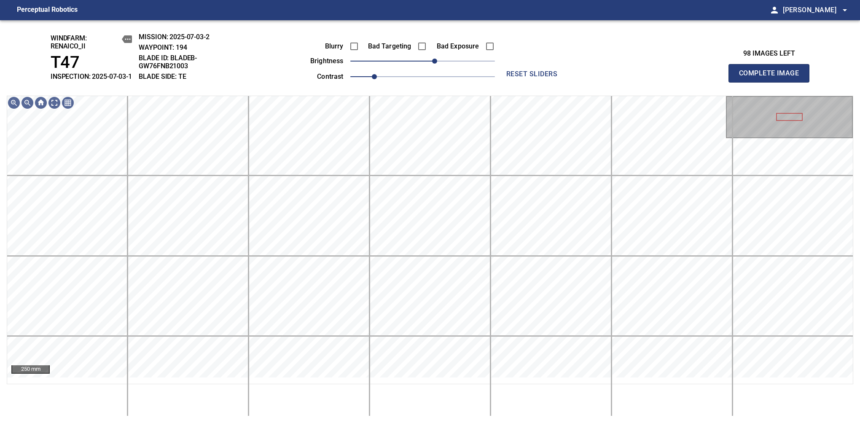
click at [772, 78] on span "Complete Image" at bounding box center [769, 73] width 62 height 12
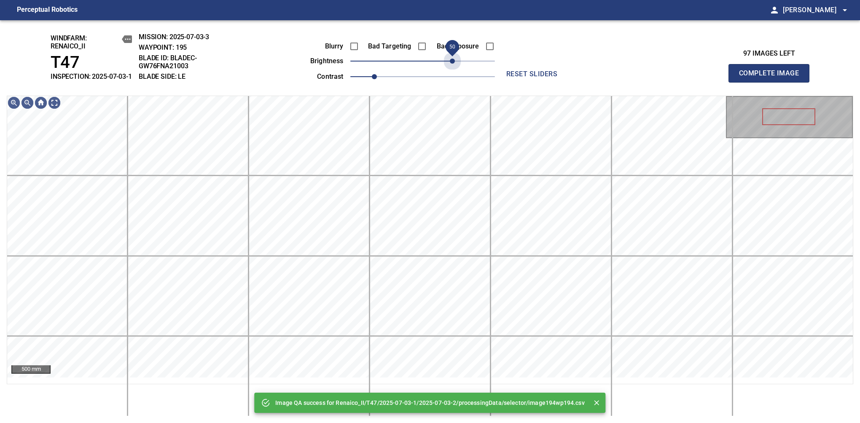
drag, startPoint x: 444, startPoint y: 75, endPoint x: 450, endPoint y: 77, distance: 6.1
click at [450, 77] on div "Blurry Bad Targeting Bad Exposure brightness 50 contrast 1" at bounding box center [393, 60] width 204 height 45
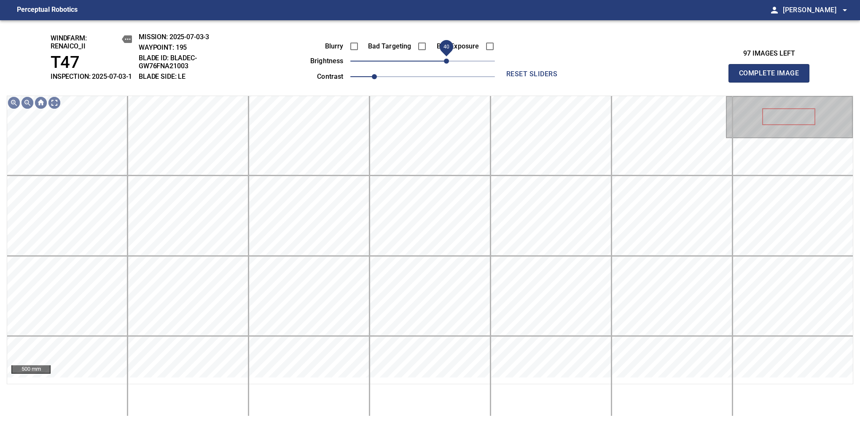
click at [449, 64] on span "40" at bounding box center [446, 61] width 5 height 5
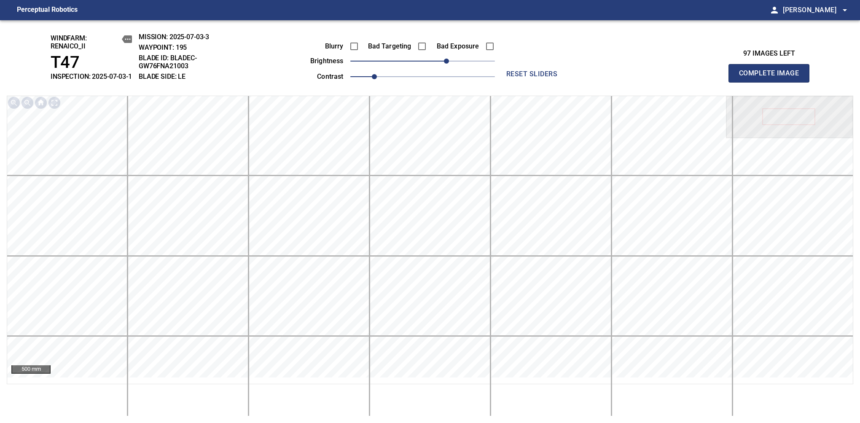
click at [772, 78] on span "Complete Image" at bounding box center [769, 73] width 62 height 12
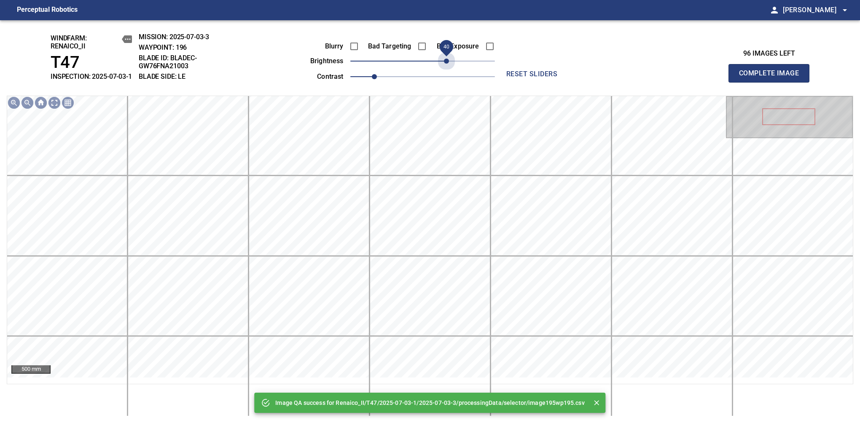
click at [449, 67] on span "40" at bounding box center [422, 61] width 145 height 12
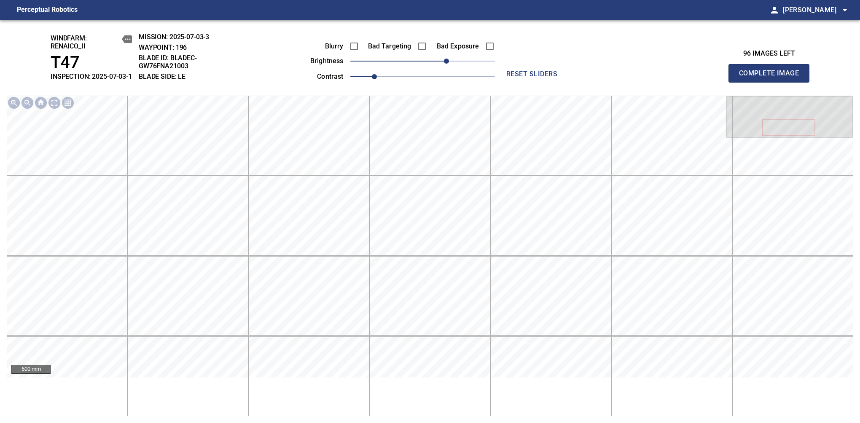
click at [772, 78] on span "Complete Image" at bounding box center [769, 73] width 62 height 12
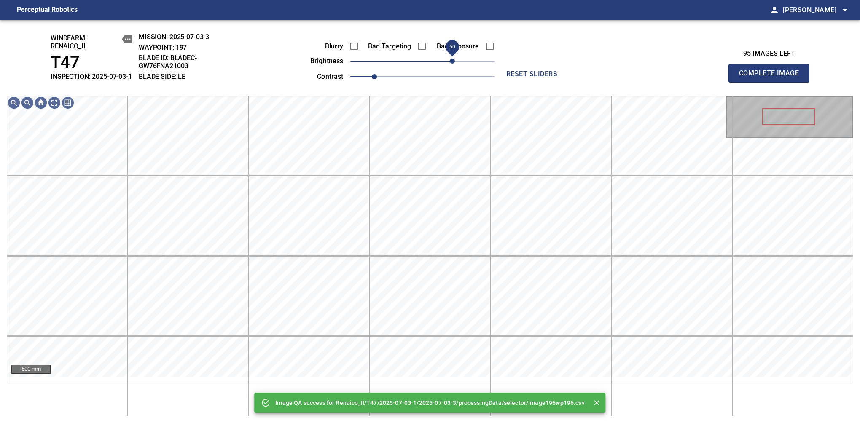
drag, startPoint x: 447, startPoint y: 74, endPoint x: 452, endPoint y: 69, distance: 7.2
click at [452, 67] on span "50" at bounding box center [422, 61] width 145 height 12
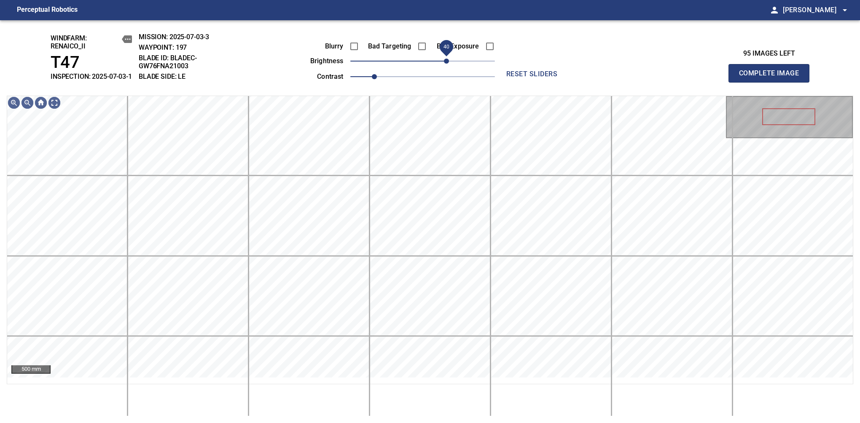
click at [449, 64] on span "40" at bounding box center [446, 61] width 5 height 5
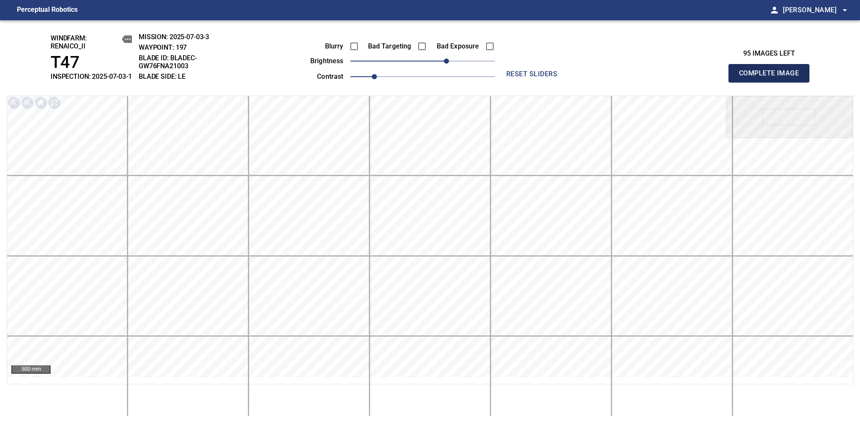
click at [772, 78] on span "Complete Image" at bounding box center [769, 73] width 62 height 12
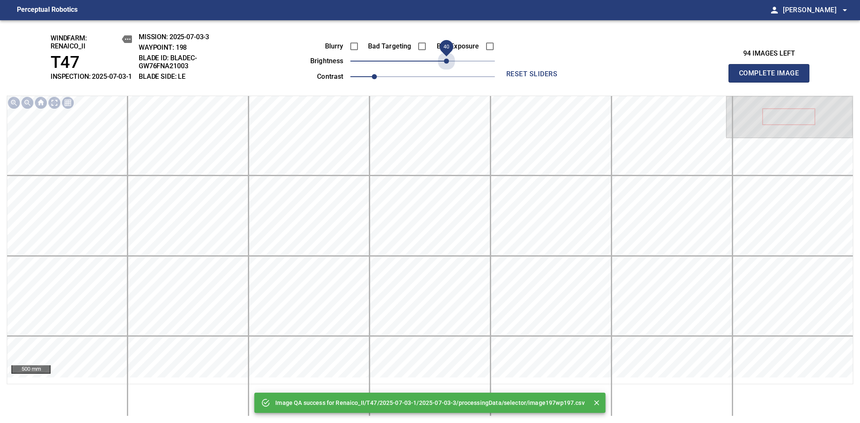
click at [449, 65] on span "40" at bounding box center [422, 61] width 145 height 12
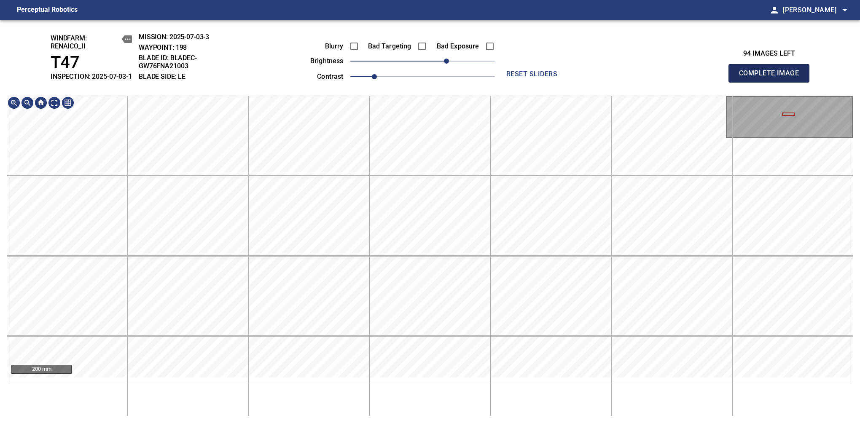
click at [772, 78] on span "Complete Image" at bounding box center [769, 73] width 62 height 12
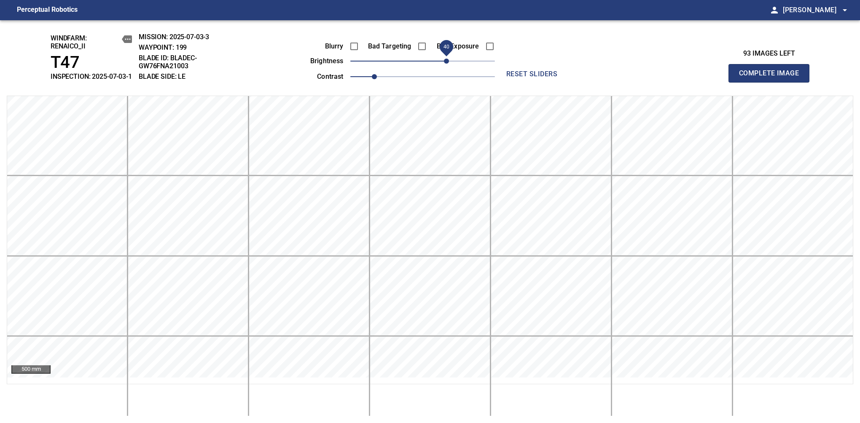
drag, startPoint x: 427, startPoint y: 68, endPoint x: 449, endPoint y: 71, distance: 22.1
click at [449, 64] on span "40" at bounding box center [446, 61] width 5 height 5
click at [772, 78] on span "Complete Image" at bounding box center [769, 73] width 62 height 12
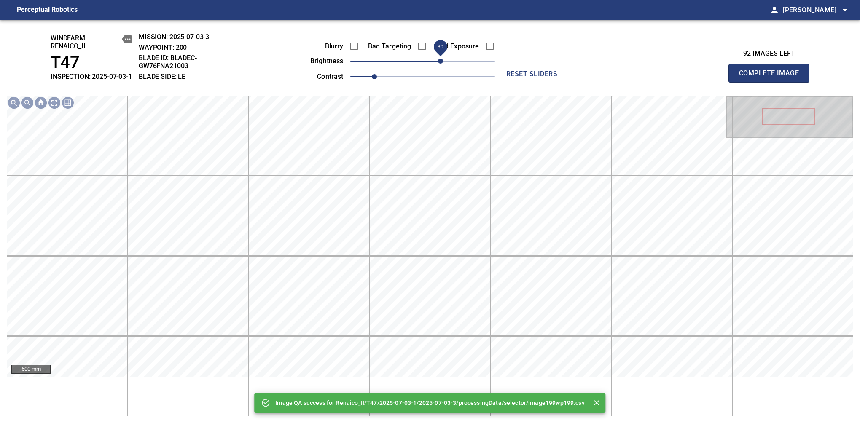
drag, startPoint x: 449, startPoint y: 71, endPoint x: 443, endPoint y: 72, distance: 6.0
click at [443, 67] on span "30" at bounding box center [422, 61] width 145 height 12
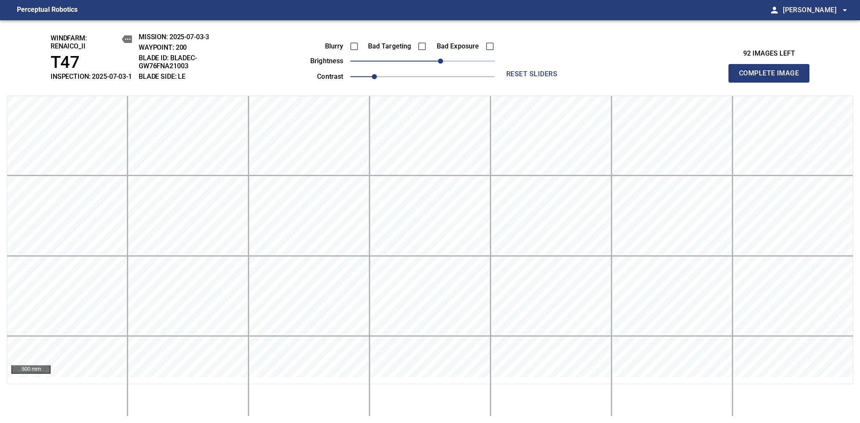
click at [772, 78] on span "Complete Image" at bounding box center [769, 73] width 62 height 12
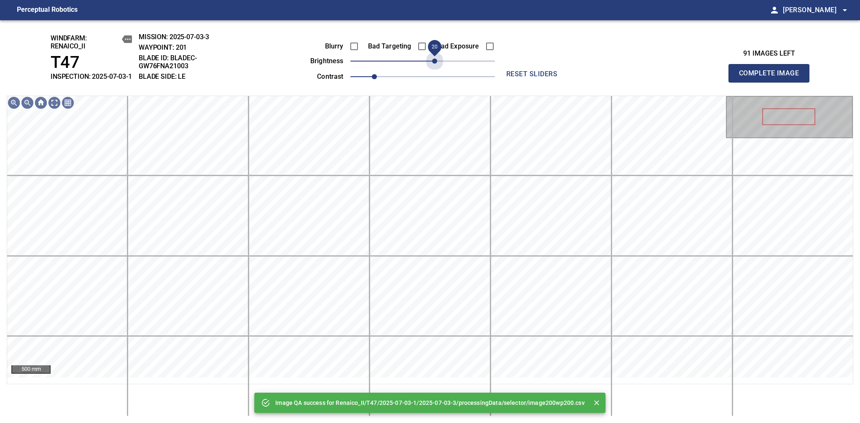
click at [437, 76] on div "Blurry Bad Targeting Bad Exposure brightness 20 contrast 1" at bounding box center [393, 60] width 204 height 45
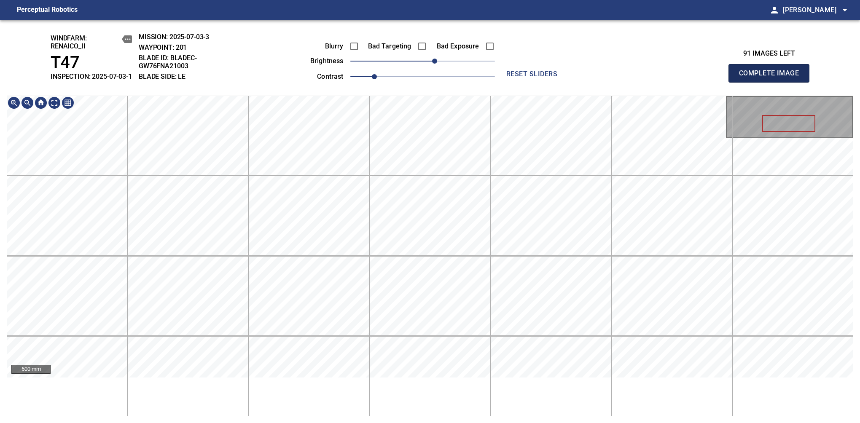
click at [772, 78] on span "Complete Image" at bounding box center [769, 73] width 62 height 12
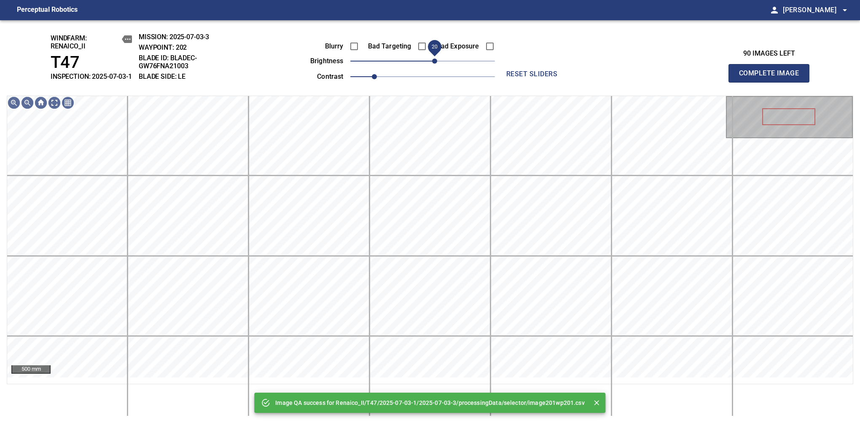
drag, startPoint x: 427, startPoint y: 70, endPoint x: 437, endPoint y: 67, distance: 10.4
click at [437, 64] on span "20" at bounding box center [434, 61] width 5 height 5
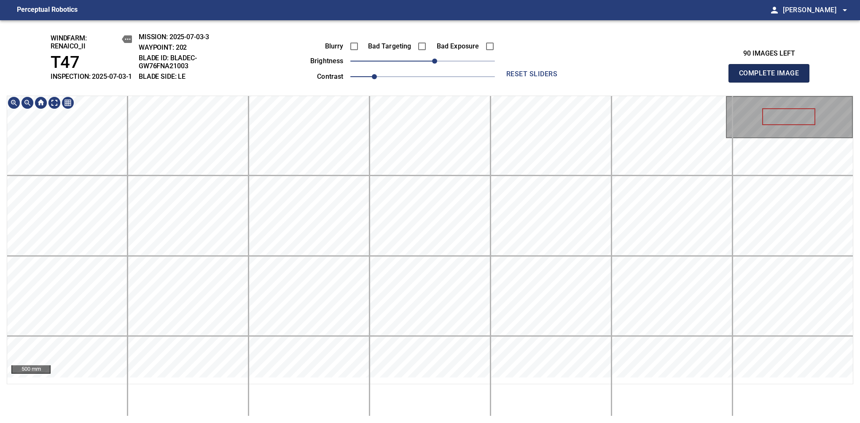
click at [772, 78] on span "Complete Image" at bounding box center [769, 73] width 62 height 12
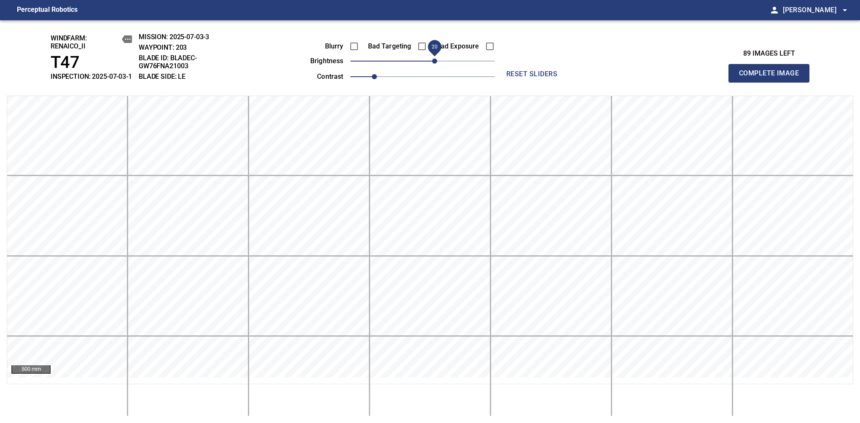
drag, startPoint x: 425, startPoint y: 68, endPoint x: 433, endPoint y: 64, distance: 9.4
click at [433, 64] on span "20" at bounding box center [434, 61] width 5 height 5
click at [772, 78] on span "Complete Image" at bounding box center [769, 73] width 62 height 12
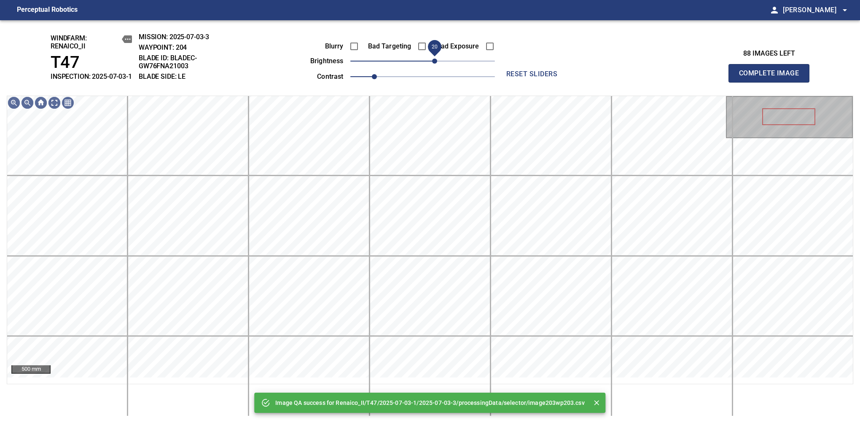
click at [433, 64] on span "20" at bounding box center [422, 61] width 145 height 12
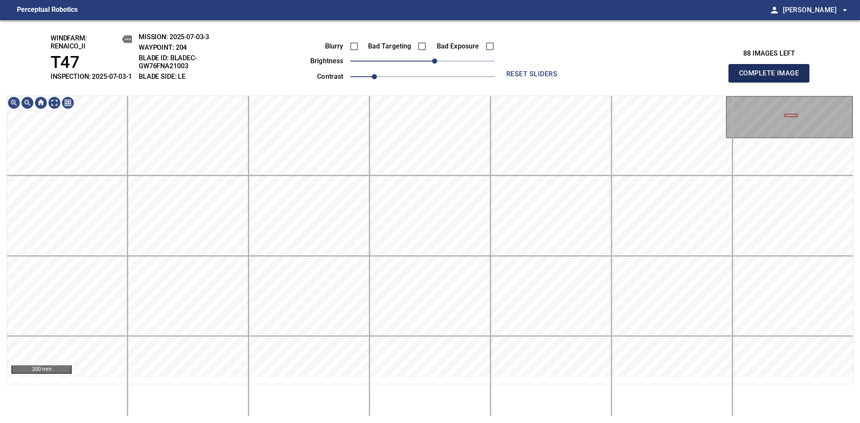
click at [772, 78] on span "Complete Image" at bounding box center [769, 73] width 62 height 12
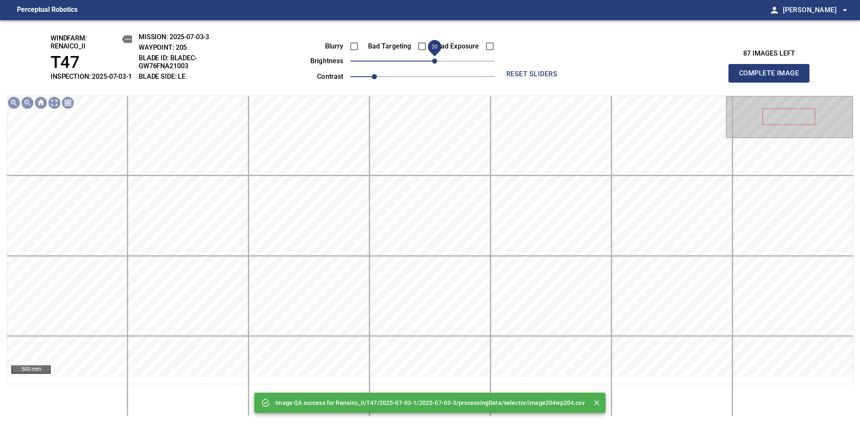
click at [437, 64] on span "20" at bounding box center [434, 61] width 5 height 5
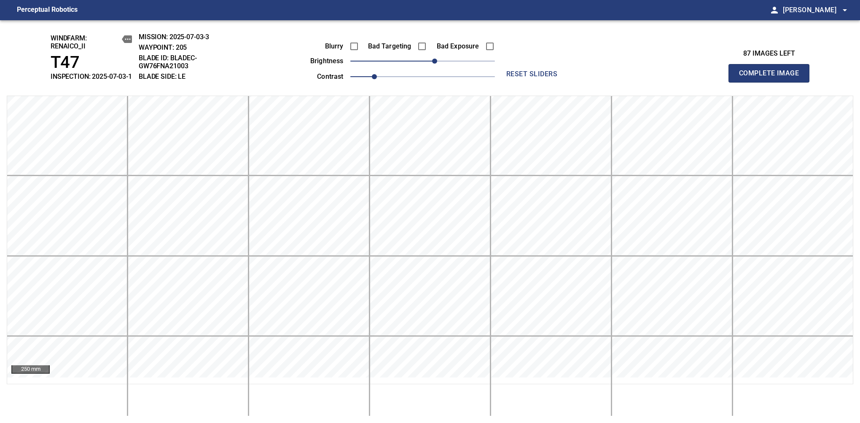
click at [772, 78] on span "Complete Image" at bounding box center [769, 73] width 62 height 12
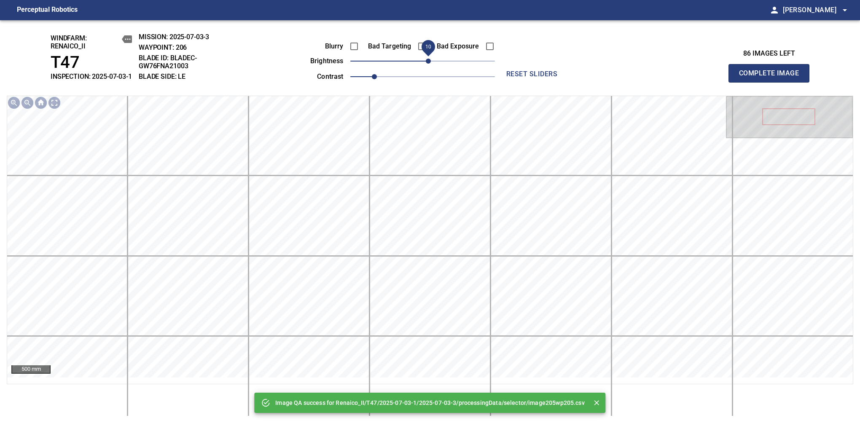
click at [429, 64] on span "10" at bounding box center [428, 61] width 5 height 5
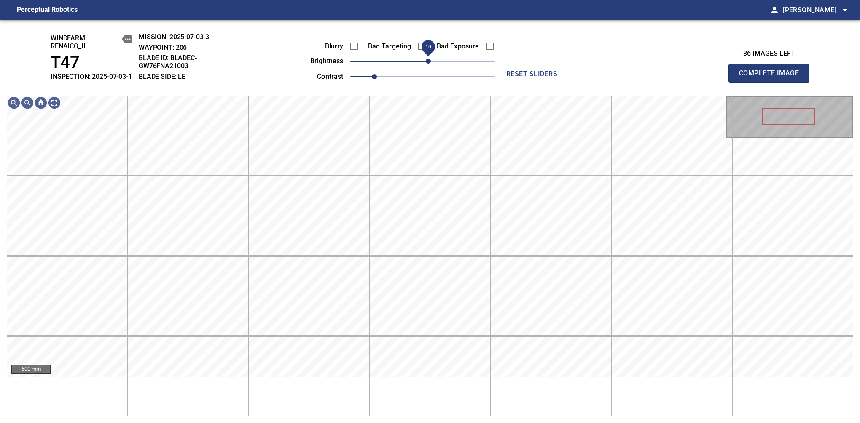
click at [431, 64] on span "10" at bounding box center [428, 61] width 5 height 5
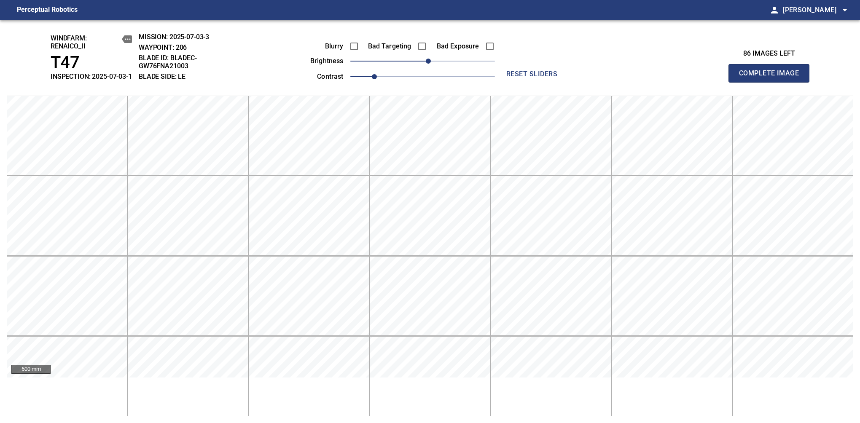
click at [772, 78] on span "Complete Image" at bounding box center [769, 73] width 62 height 12
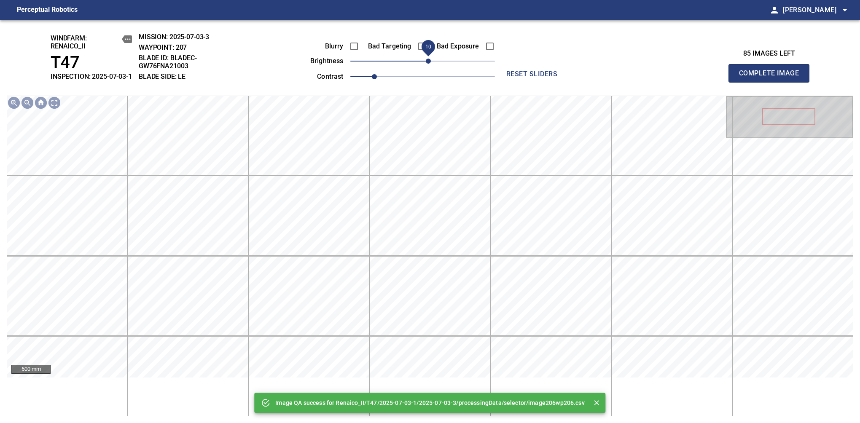
drag, startPoint x: 425, startPoint y: 72, endPoint x: 431, endPoint y: 69, distance: 6.6
click at [431, 64] on span "10" at bounding box center [428, 61] width 5 height 5
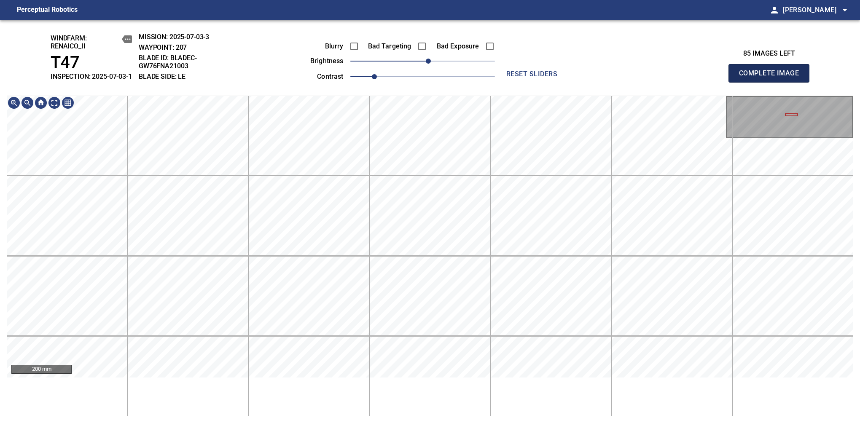
drag, startPoint x: 772, startPoint y: 78, endPoint x: 778, endPoint y: 79, distance: 5.6
click at [772, 78] on span "Complete Image" at bounding box center [769, 73] width 62 height 12
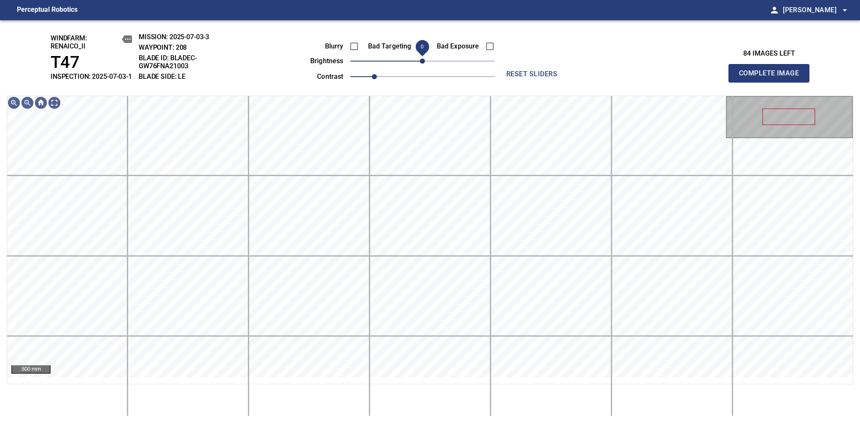
click at [425, 64] on span "0" at bounding box center [422, 61] width 5 height 5
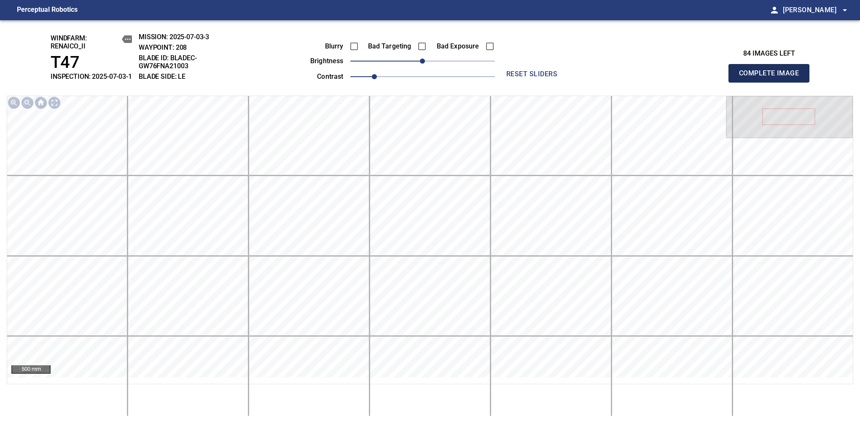
click at [772, 78] on span "Complete Image" at bounding box center [769, 73] width 62 height 12
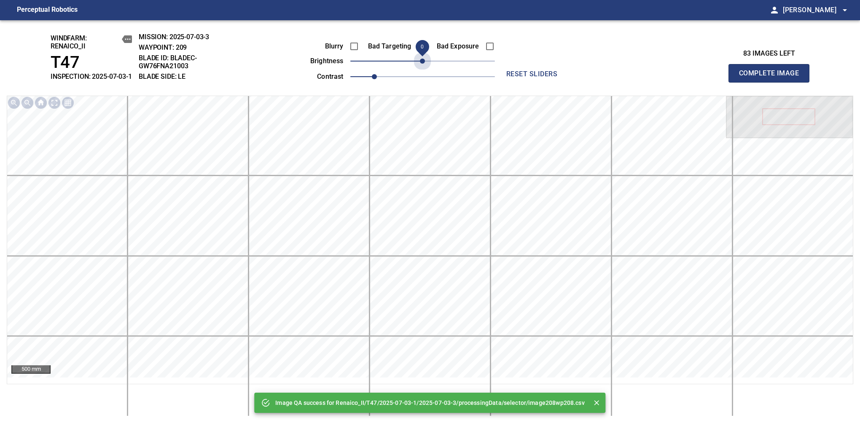
click at [425, 64] on span "0" at bounding box center [422, 61] width 5 height 5
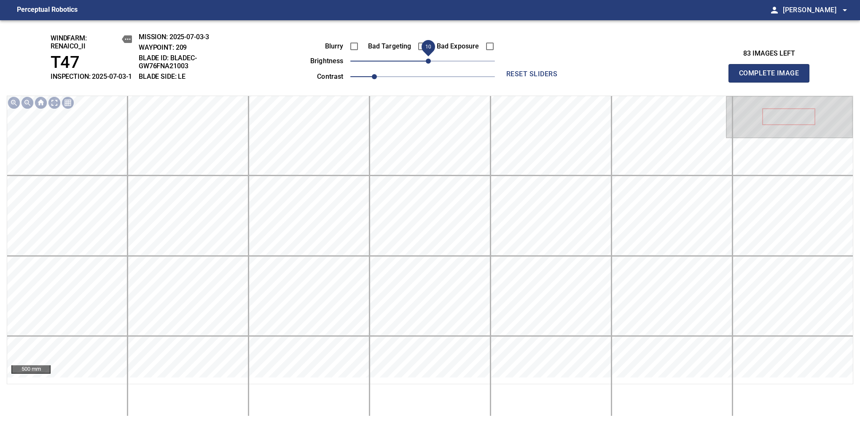
click at [428, 64] on span "10" at bounding box center [428, 61] width 5 height 5
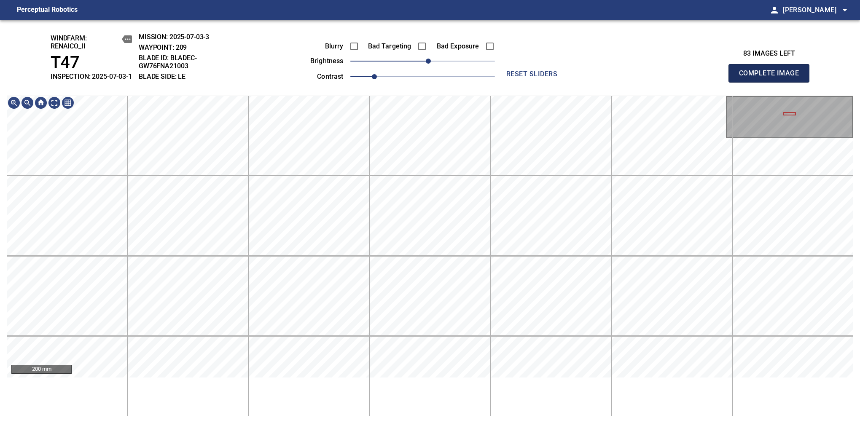
click at [772, 78] on span "Complete Image" at bounding box center [769, 73] width 62 height 12
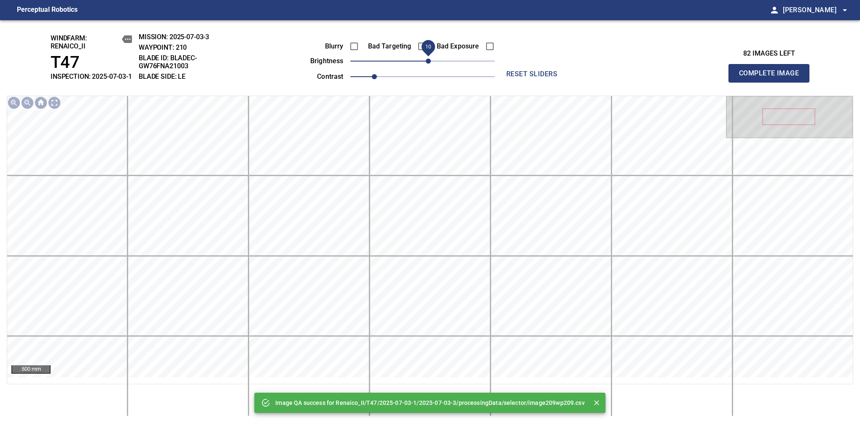
click at [428, 64] on span "10" at bounding box center [428, 61] width 5 height 5
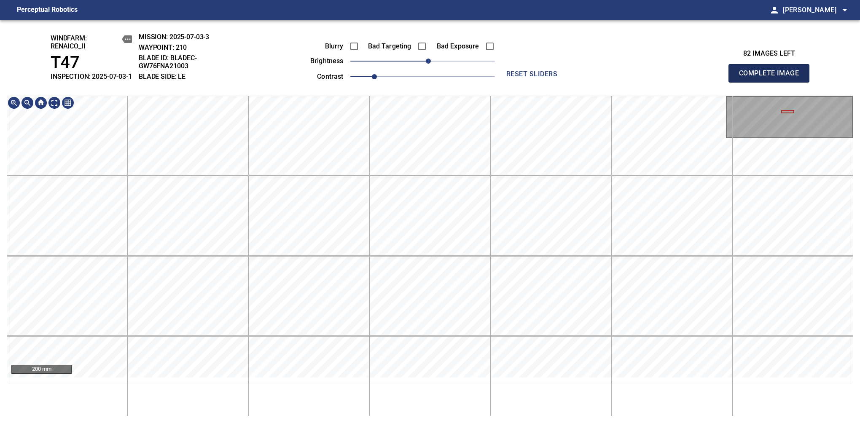
click at [772, 78] on span "Complete Image" at bounding box center [769, 73] width 62 height 12
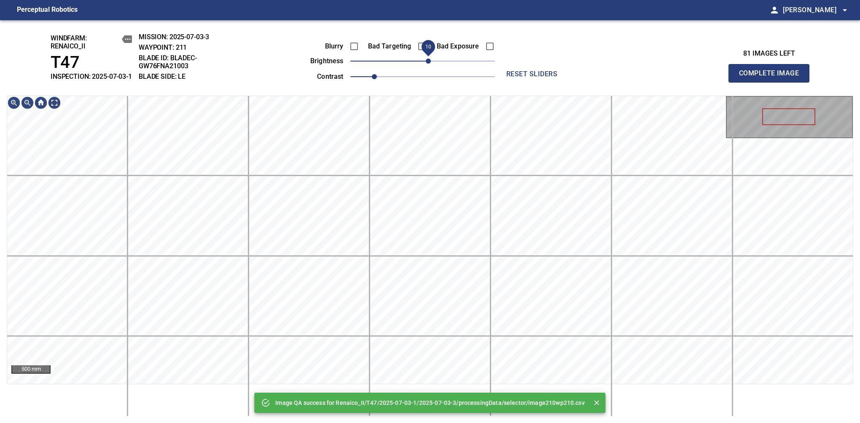
click at [427, 64] on span "10" at bounding box center [428, 61] width 5 height 5
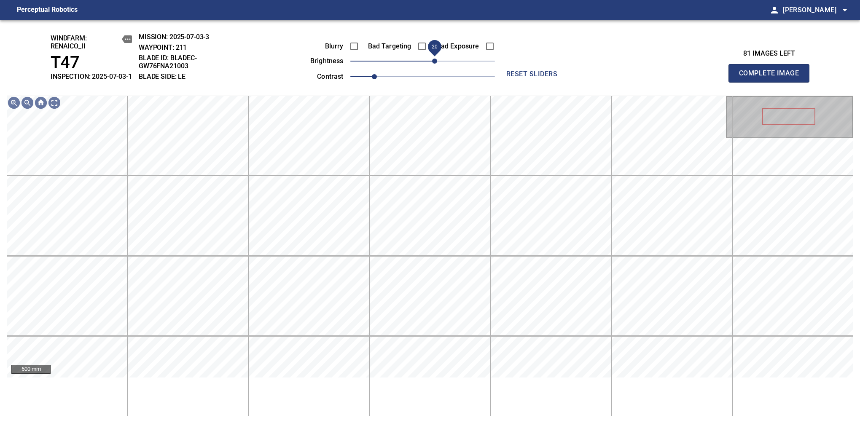
drag, startPoint x: 431, startPoint y: 65, endPoint x: 435, endPoint y: 62, distance: 5.5
click at [435, 62] on span "20" at bounding box center [434, 61] width 5 height 5
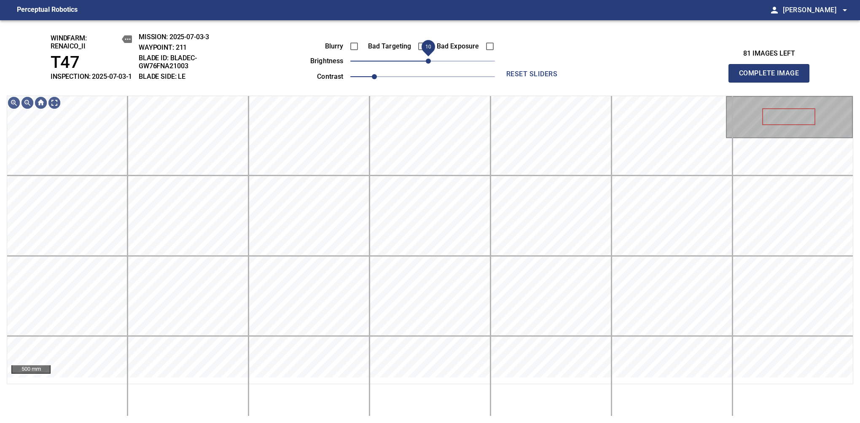
drag, startPoint x: 435, startPoint y: 62, endPoint x: 431, endPoint y: 66, distance: 5.7
click at [431, 64] on span "10" at bounding box center [428, 61] width 5 height 5
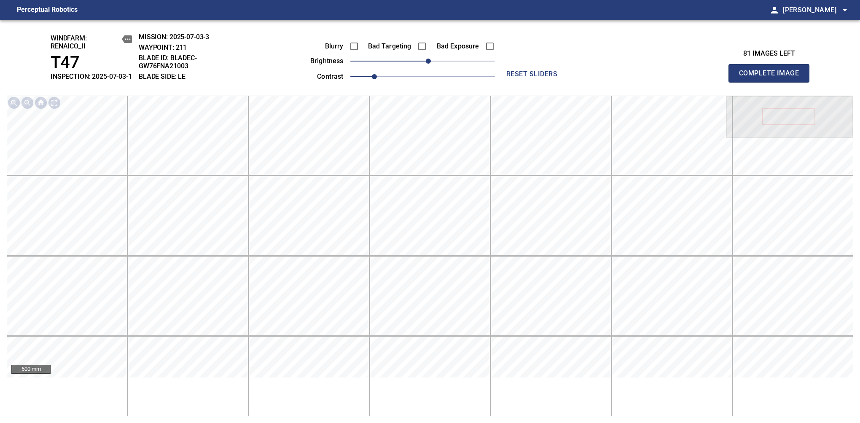
click at [772, 78] on span "Complete Image" at bounding box center [769, 73] width 62 height 12
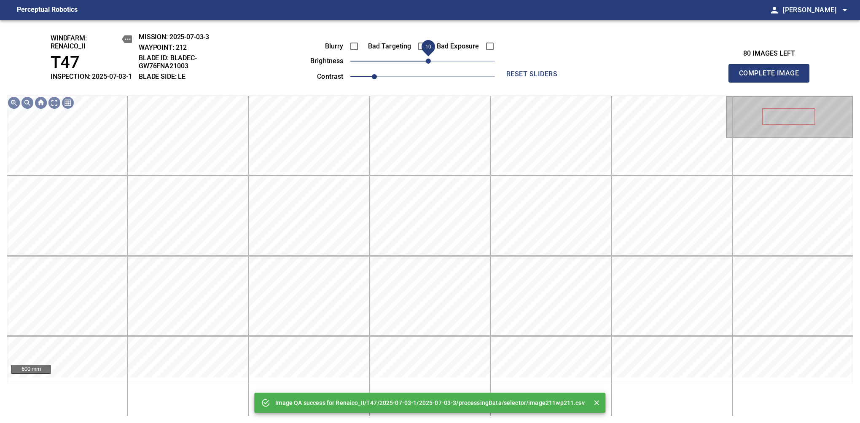
click at [428, 64] on span "10" at bounding box center [428, 61] width 5 height 5
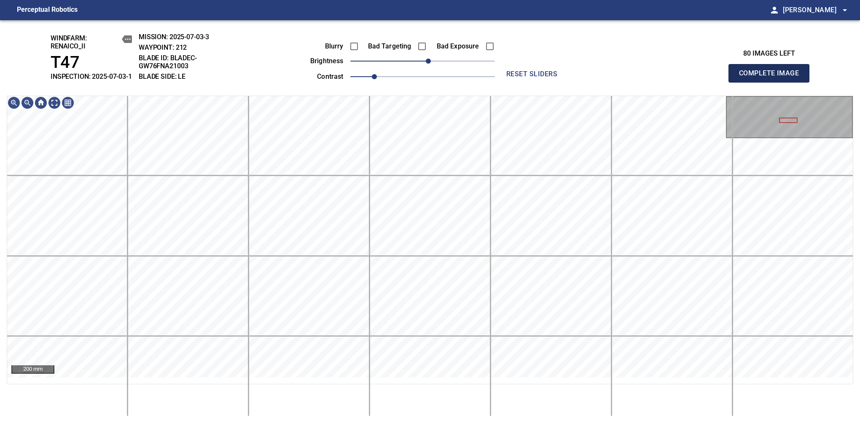
click at [772, 78] on span "Complete Image" at bounding box center [769, 73] width 62 height 12
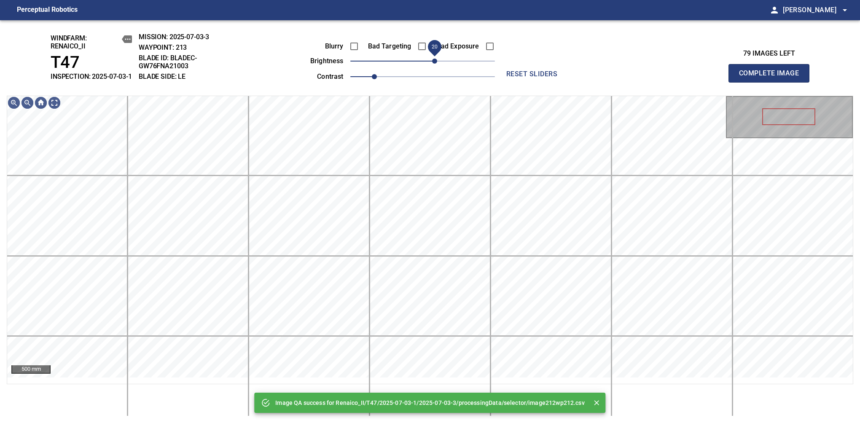
drag, startPoint x: 432, startPoint y: 71, endPoint x: 437, endPoint y: 69, distance: 4.9
click at [437, 67] on span "20" at bounding box center [422, 61] width 145 height 12
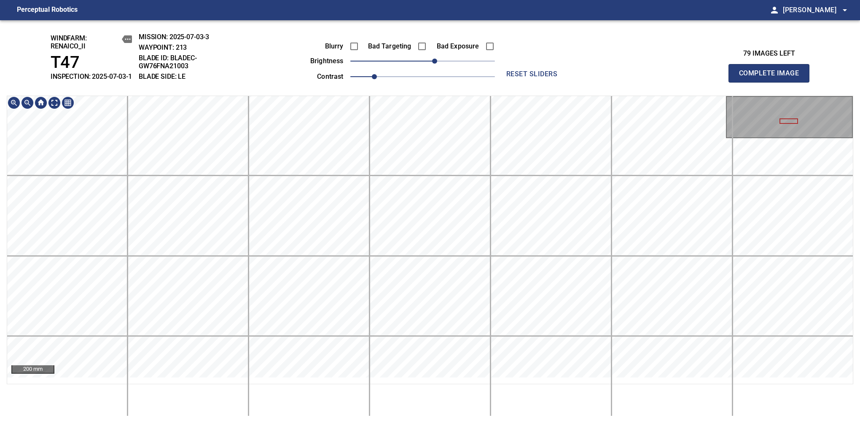
click at [476, 102] on div "windfarm: Renaico_II T47 INSPECTION: 2025-07-03-1 MISSION: 2025-07-03-3 WAYPOIN…" at bounding box center [430, 221] width 860 height 403
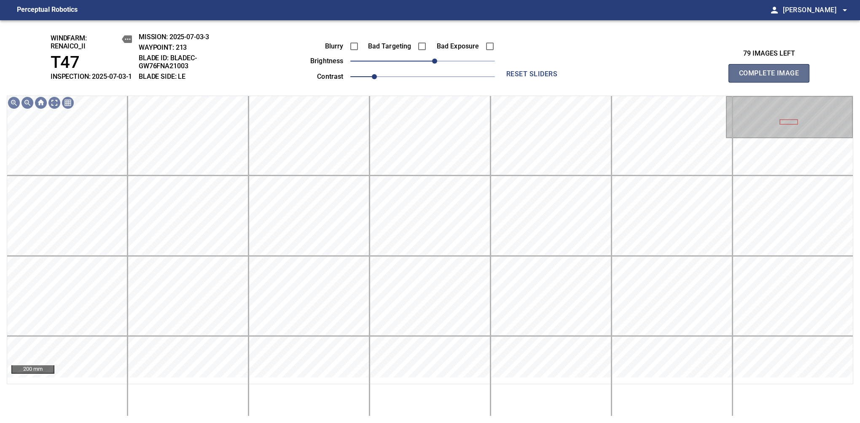
drag, startPoint x: 777, startPoint y: 83, endPoint x: 485, endPoint y: 101, distance: 291.9
click at [772, 78] on span "Complete Image" at bounding box center [769, 73] width 62 height 12
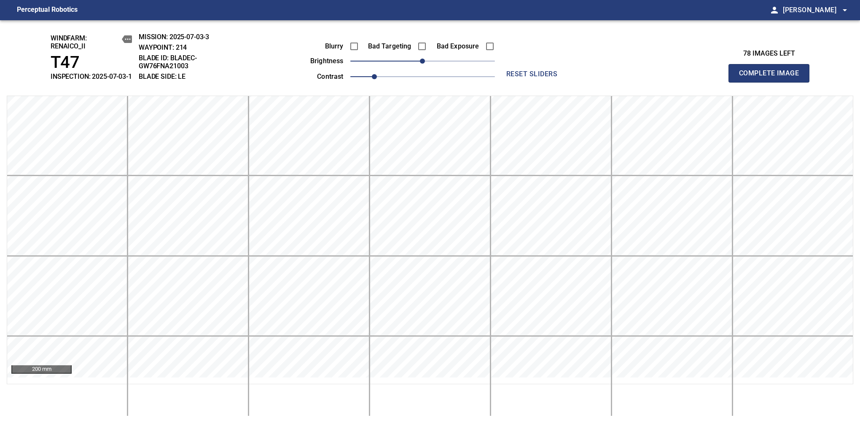
click at [772, 78] on span "Complete Image" at bounding box center [769, 73] width 62 height 12
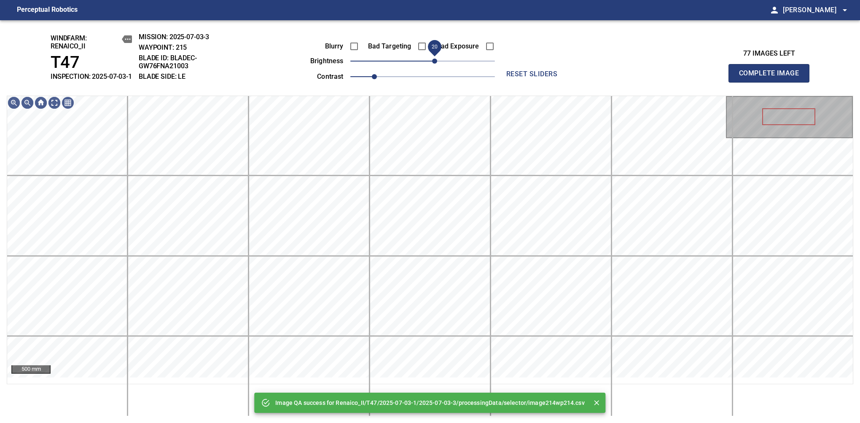
drag, startPoint x: 425, startPoint y: 68, endPoint x: 433, endPoint y: 68, distance: 8.4
click at [433, 64] on span "20" at bounding box center [434, 61] width 5 height 5
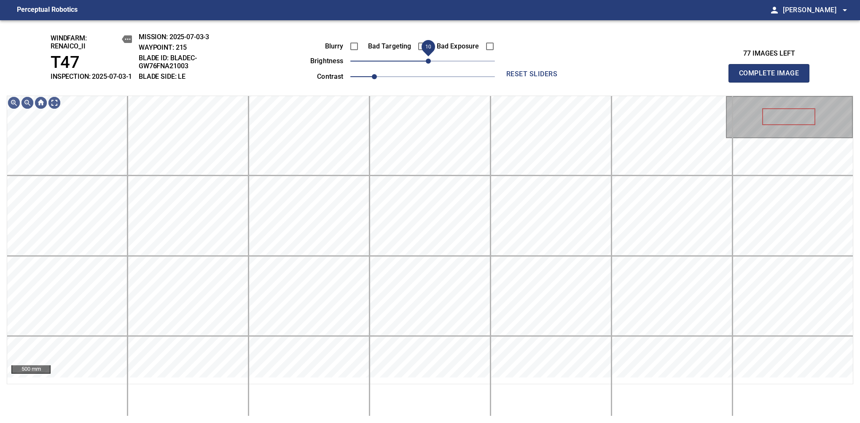
click at [431, 64] on span "10" at bounding box center [428, 61] width 5 height 5
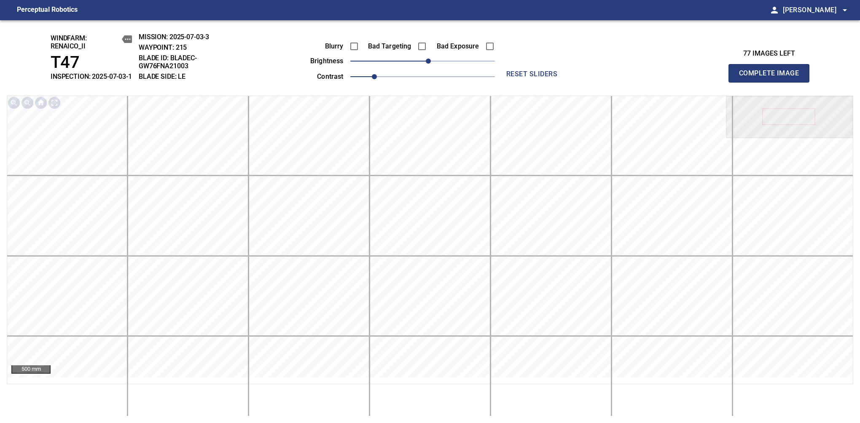
click at [772, 78] on span "Complete Image" at bounding box center [769, 73] width 62 height 12
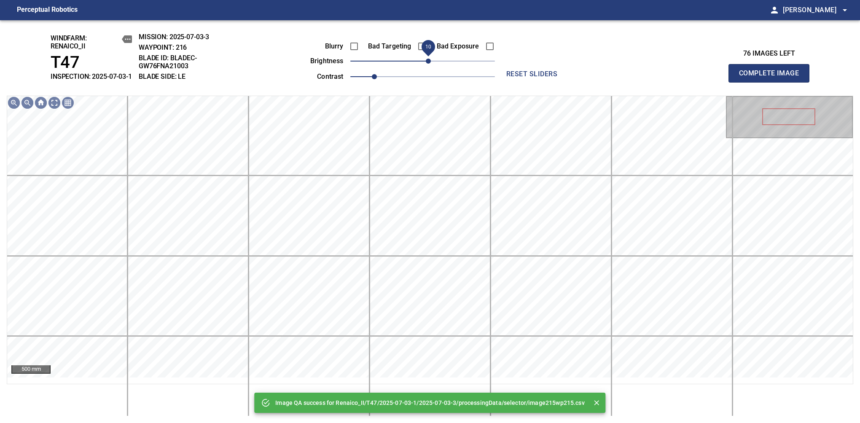
click at [428, 64] on span "10" at bounding box center [428, 61] width 5 height 5
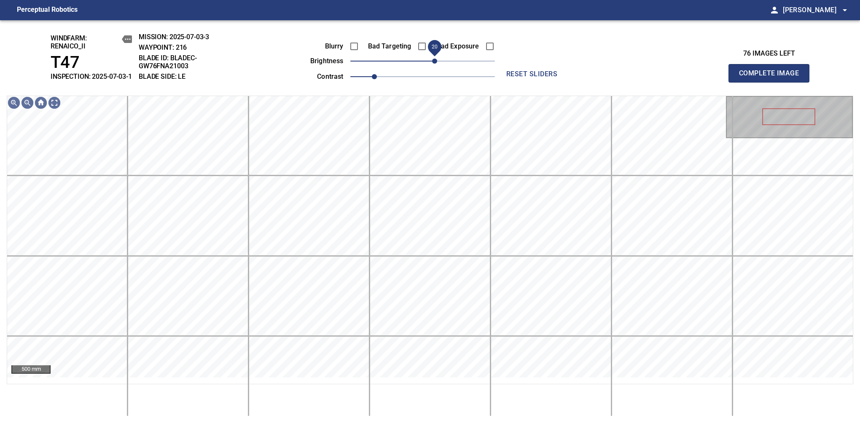
drag, startPoint x: 431, startPoint y: 71, endPoint x: 435, endPoint y: 65, distance: 7.5
click at [435, 64] on span "20" at bounding box center [434, 61] width 5 height 5
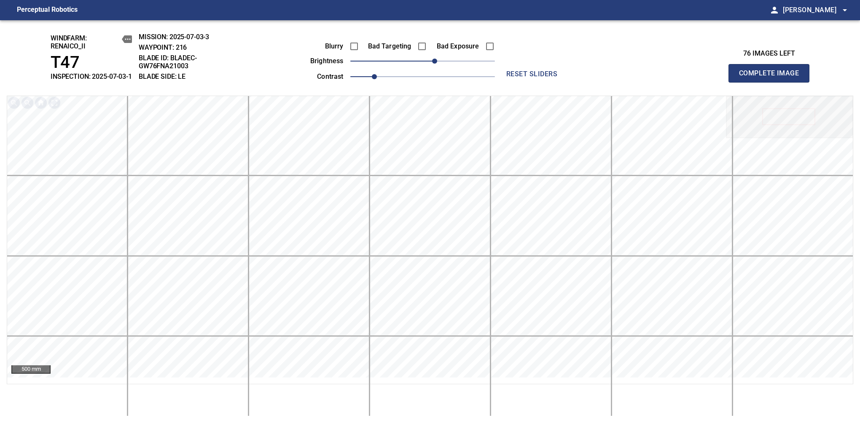
click at [772, 78] on span "Complete Image" at bounding box center [769, 73] width 62 height 12
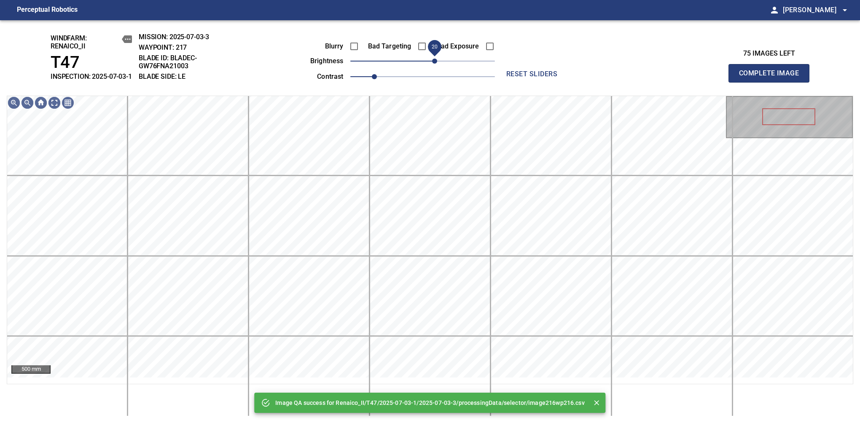
drag, startPoint x: 428, startPoint y: 70, endPoint x: 433, endPoint y: 67, distance: 6.2
click at [433, 64] on span "20" at bounding box center [434, 61] width 5 height 5
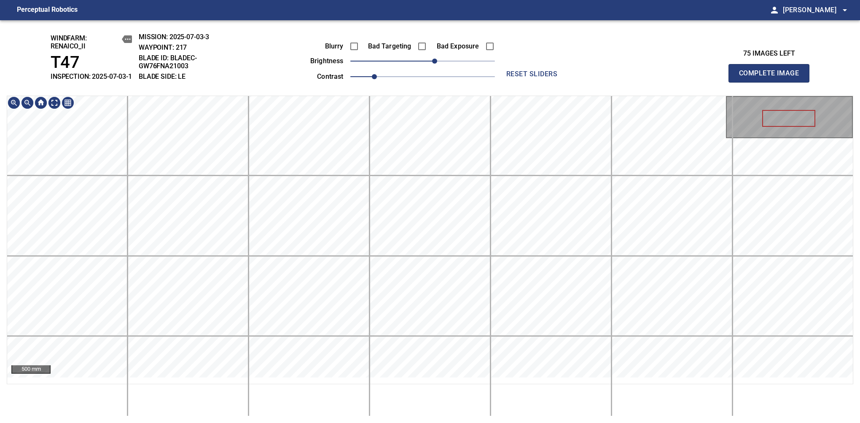
click at [401, 98] on div "windfarm: Renaico_II T47 INSPECTION: 2025-07-03-1 MISSION: 2025-07-03-3 WAYPOIN…" at bounding box center [430, 221] width 860 height 403
click at [426, 64] on span "10" at bounding box center [428, 61] width 5 height 5
click at [428, 64] on span "10" at bounding box center [428, 61] width 5 height 5
click at [450, 89] on div "windfarm: Renaico_II T47 INSPECTION: 2025-07-03-1 MISSION: 2025-07-03-3 WAYPOIN…" at bounding box center [430, 221] width 860 height 403
click at [772, 78] on span "Complete Image" at bounding box center [769, 73] width 62 height 12
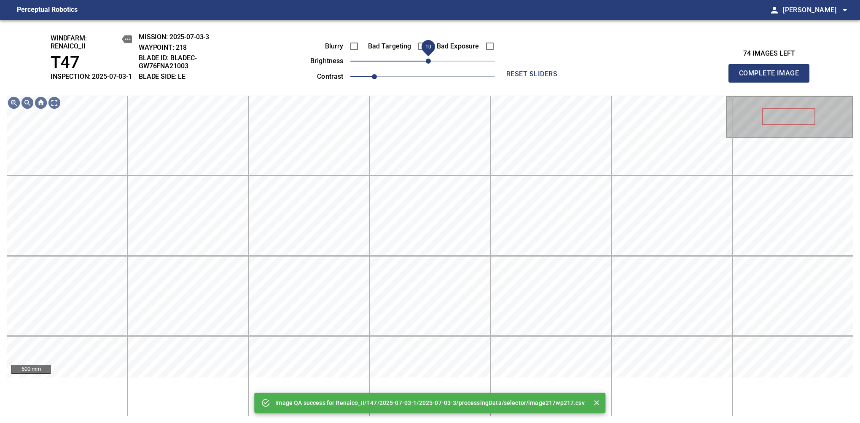
click at [431, 64] on span "10" at bounding box center [428, 61] width 5 height 5
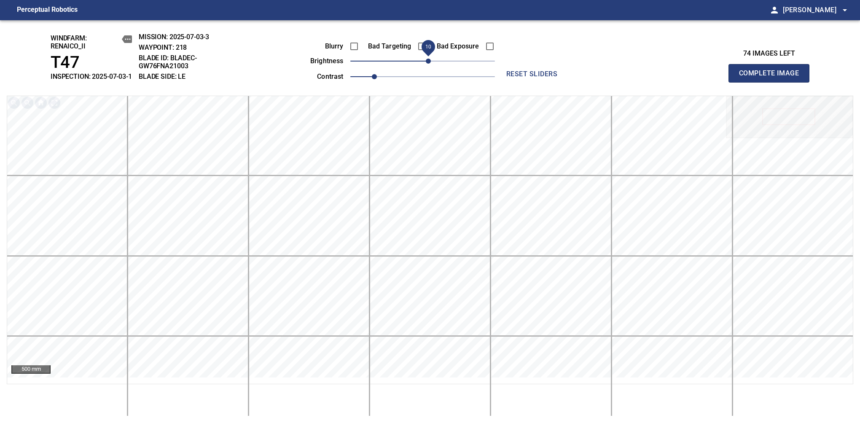
drag, startPoint x: 430, startPoint y: 73, endPoint x: 433, endPoint y: 67, distance: 7.0
click at [431, 64] on span "10" at bounding box center [428, 61] width 5 height 5
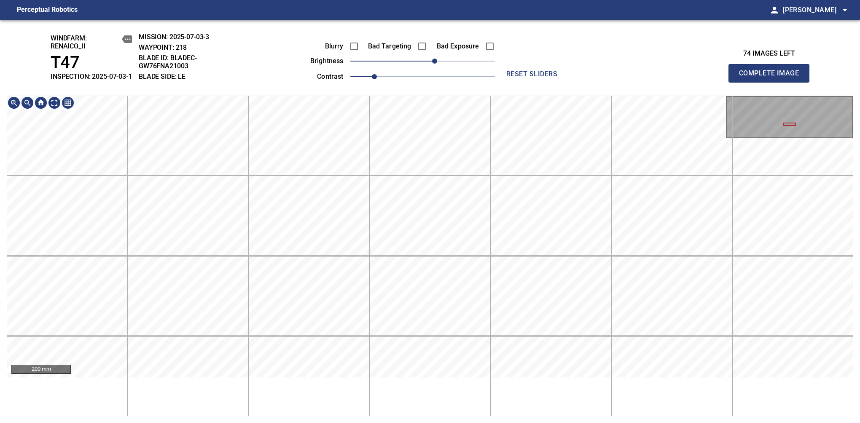
click at [491, 423] on html "Perceptual Robotics person Alex Semenov arrow_drop_down windfarm: Renaico_II T4…" at bounding box center [430, 211] width 860 height 423
click at [772, 78] on span "Complete Image" at bounding box center [769, 73] width 62 height 12
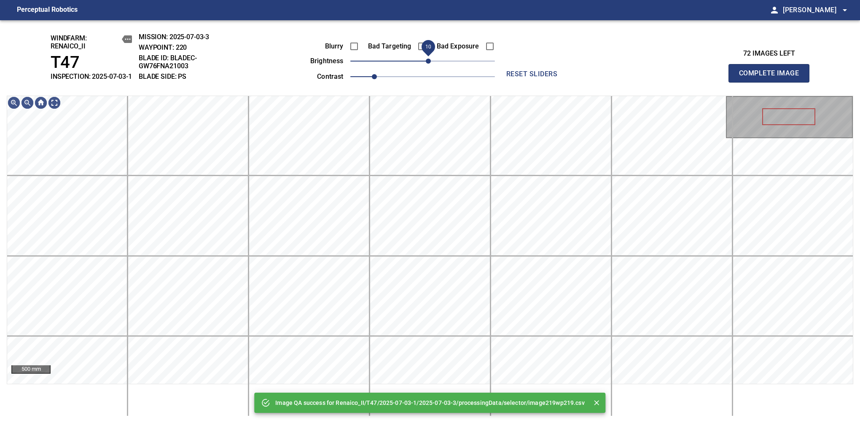
click at [428, 64] on span "10" at bounding box center [428, 61] width 5 height 5
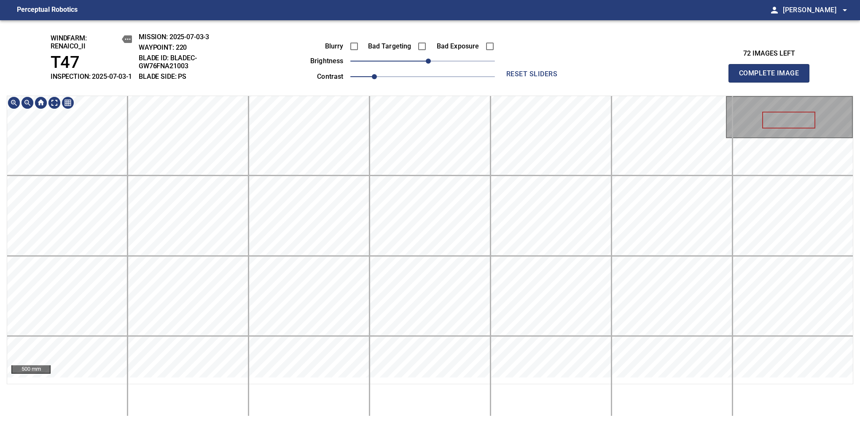
click at [432, 81] on div "windfarm: Renaico_II T47 INSPECTION: 2025-07-03-1 MISSION: 2025-07-03-3 WAYPOIN…" at bounding box center [430, 221] width 860 height 403
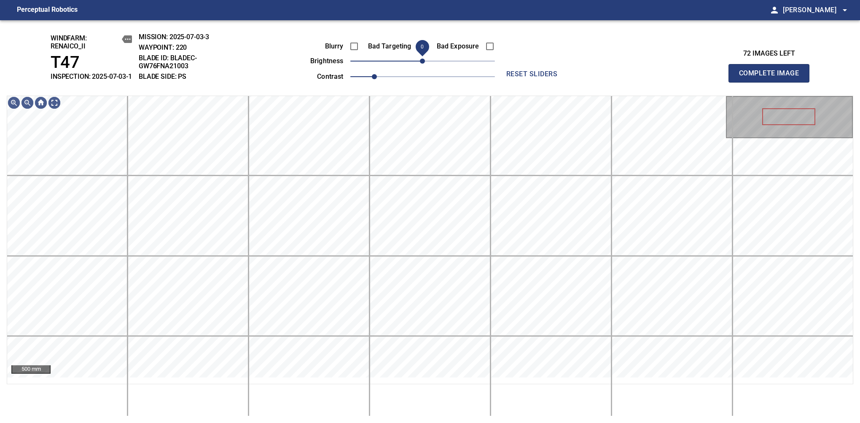
click at [425, 64] on span "0" at bounding box center [422, 61] width 5 height 5
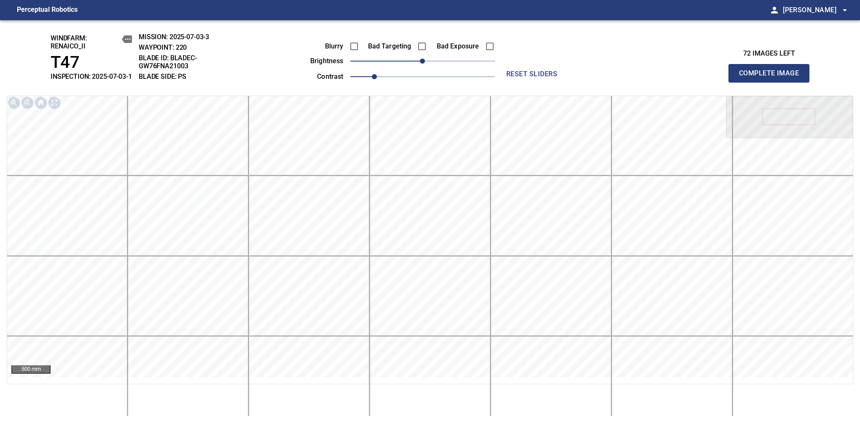
click at [772, 78] on span "Complete Image" at bounding box center [769, 73] width 62 height 12
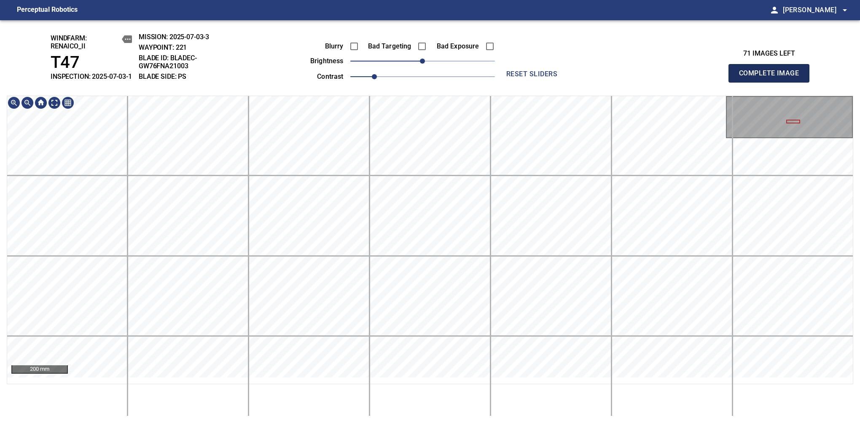
click at [772, 78] on span "Complete Image" at bounding box center [769, 73] width 62 height 12
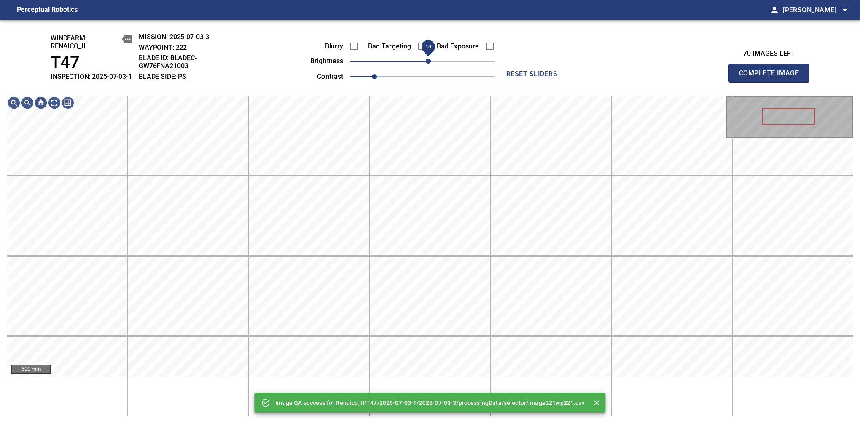
click at [428, 64] on span "10" at bounding box center [428, 61] width 5 height 5
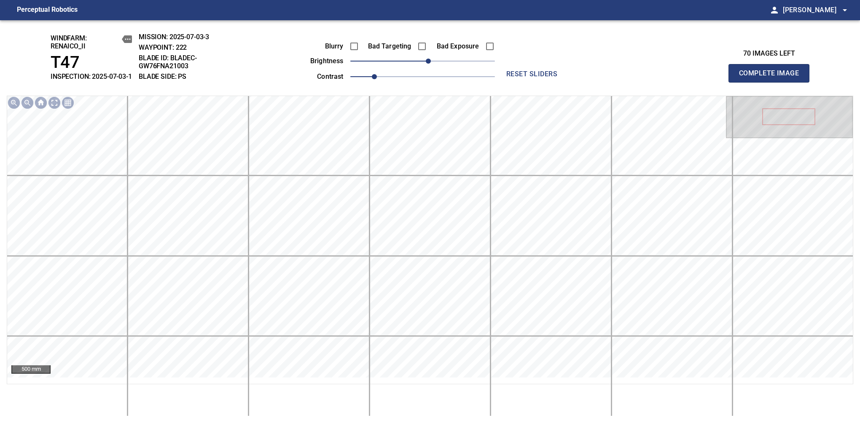
click at [772, 78] on span "Complete Image" at bounding box center [769, 73] width 62 height 12
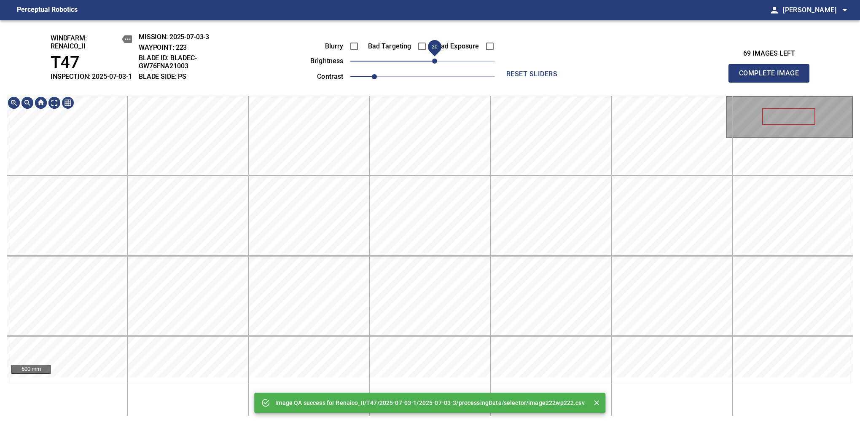
drag, startPoint x: 421, startPoint y: 67, endPoint x: 433, endPoint y: 67, distance: 12.6
click at [433, 64] on span "20" at bounding box center [434, 61] width 5 height 5
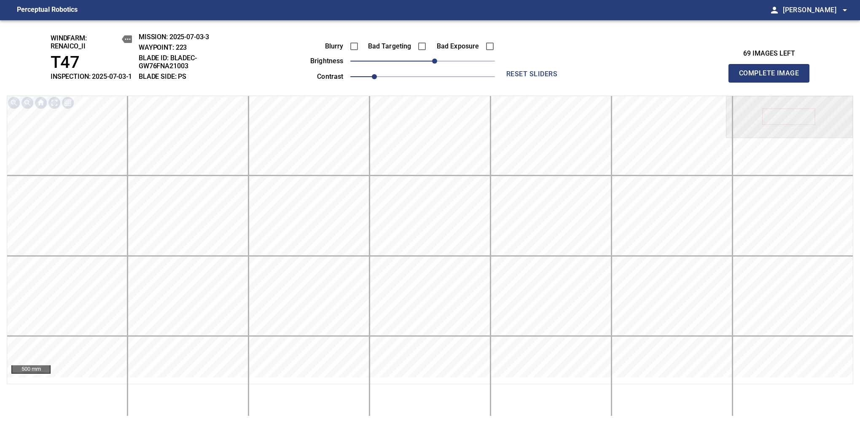
click at [772, 78] on span "Complete Image" at bounding box center [769, 73] width 62 height 12
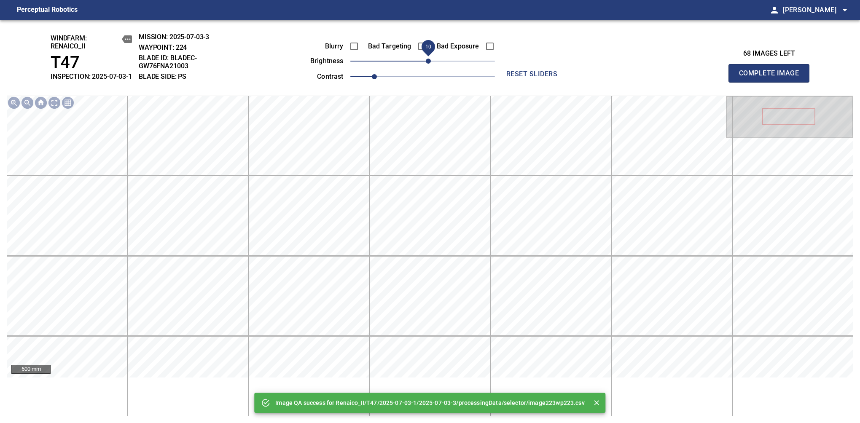
click at [428, 64] on span "10" at bounding box center [428, 61] width 5 height 5
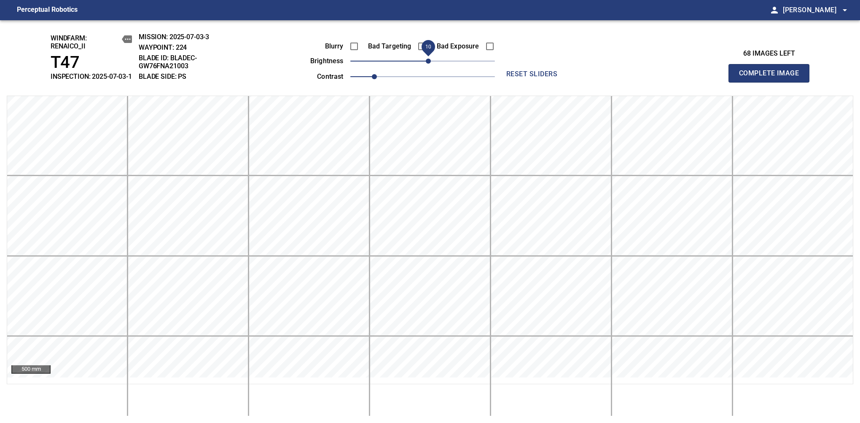
click at [772, 78] on span "Complete Image" at bounding box center [769, 73] width 62 height 12
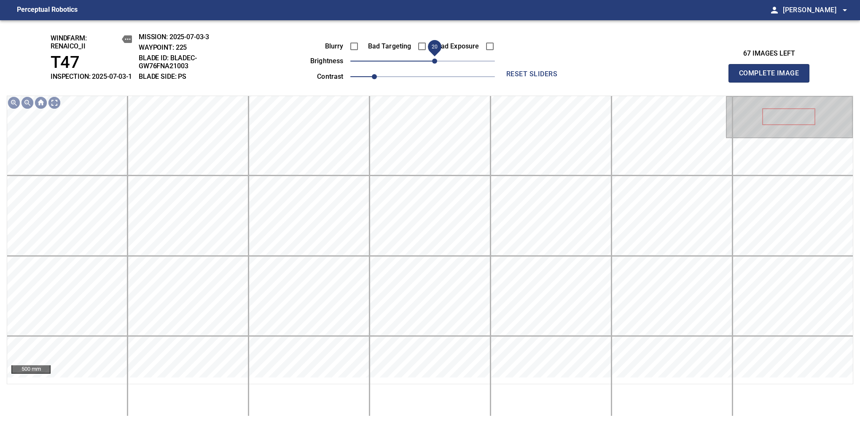
click at [432, 64] on span "20" at bounding box center [434, 61] width 5 height 5
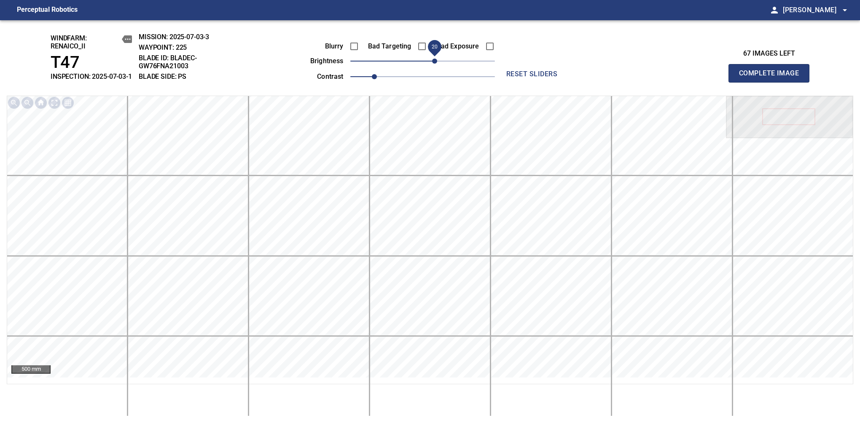
click at [772, 78] on span "Complete Image" at bounding box center [769, 73] width 62 height 12
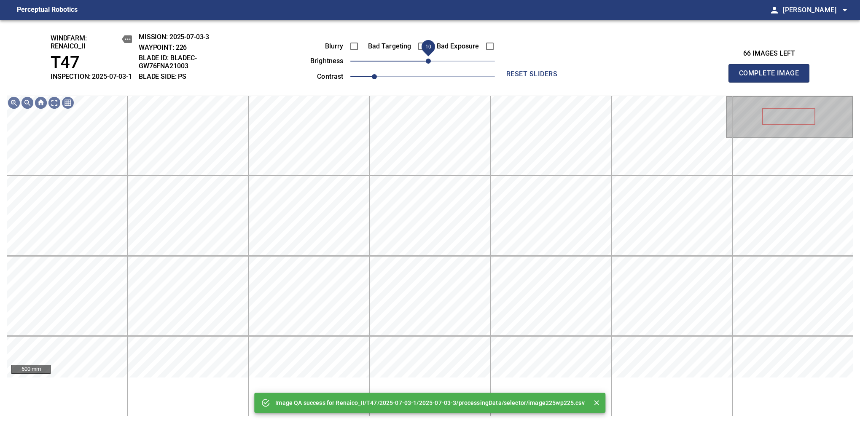
click at [431, 67] on span "10" at bounding box center [422, 61] width 145 height 12
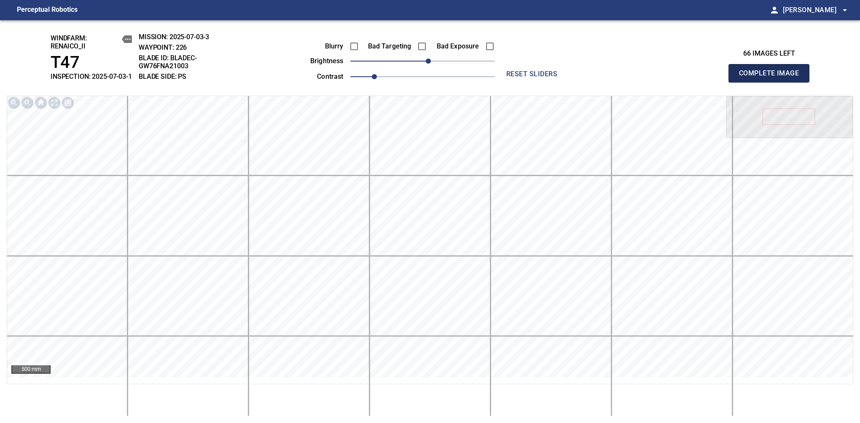
click at [772, 78] on span "Complete Image" at bounding box center [769, 73] width 62 height 12
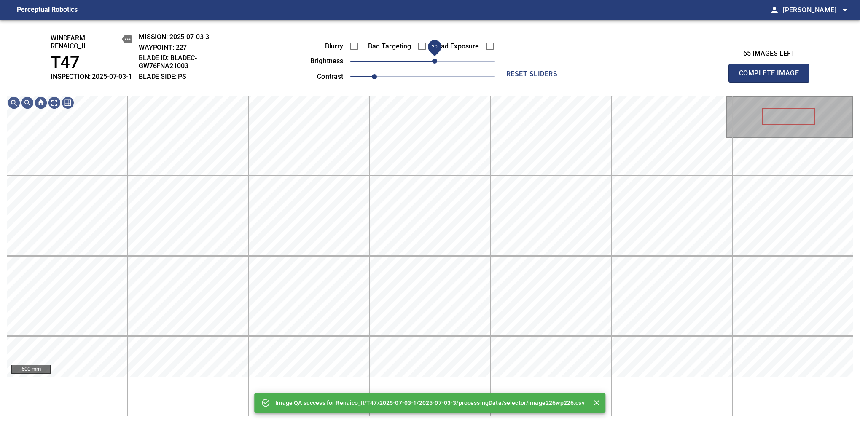
click at [432, 64] on span "20" at bounding box center [434, 61] width 5 height 5
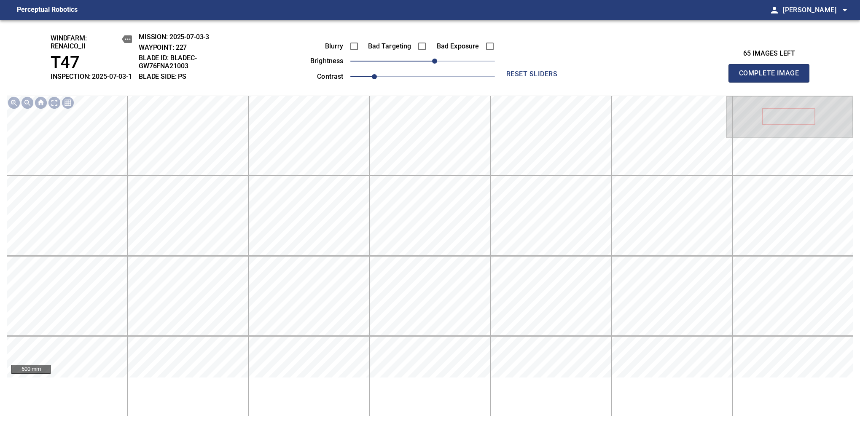
click at [772, 78] on span "Complete Image" at bounding box center [769, 73] width 62 height 12
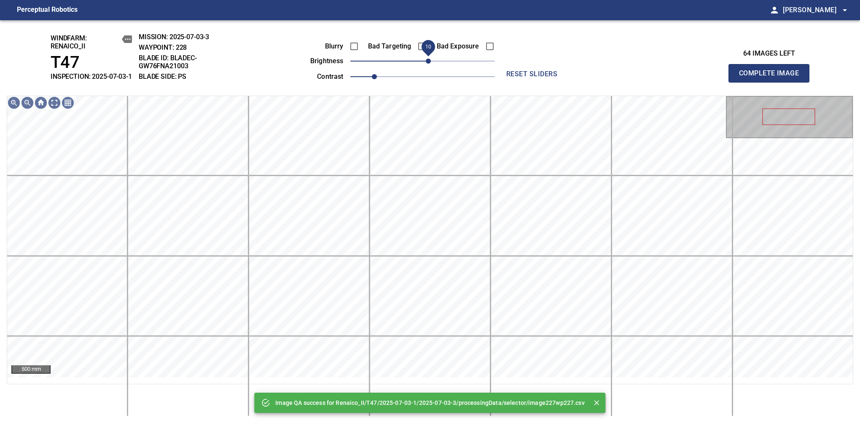
click at [431, 67] on span "10" at bounding box center [422, 61] width 145 height 12
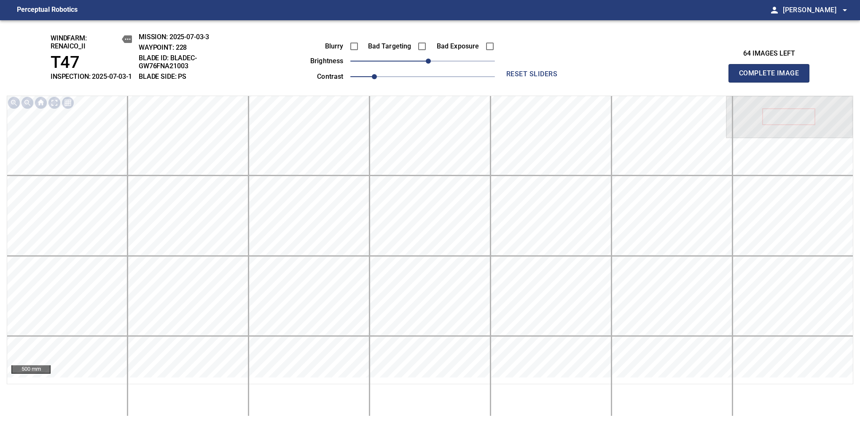
click at [772, 78] on span "Complete Image" at bounding box center [769, 73] width 62 height 12
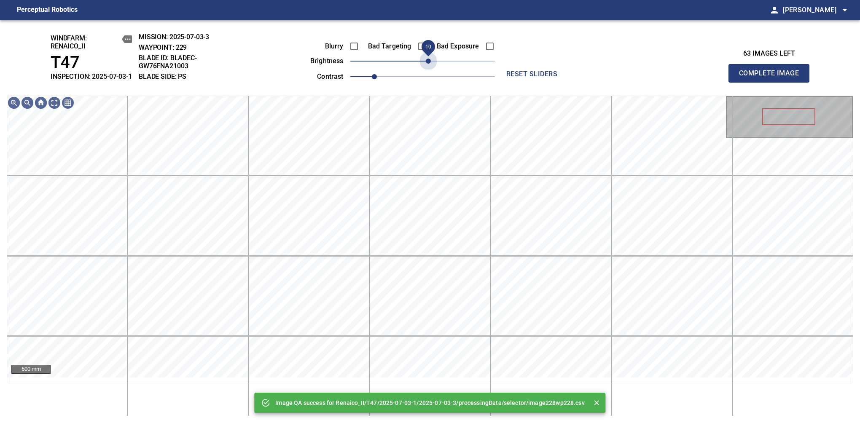
click at [431, 64] on span "10" at bounding box center [428, 61] width 5 height 5
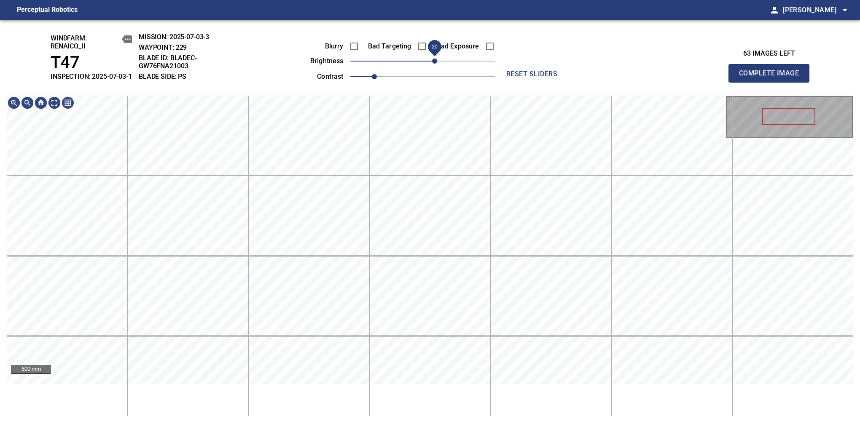
drag, startPoint x: 430, startPoint y: 70, endPoint x: 433, endPoint y: 67, distance: 4.6
click at [433, 64] on span "20" at bounding box center [434, 61] width 5 height 5
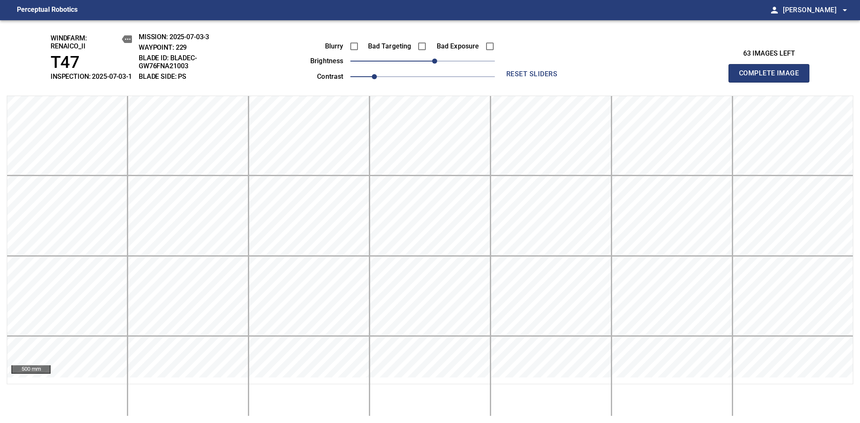
click at [772, 78] on span "Complete Image" at bounding box center [769, 73] width 62 height 12
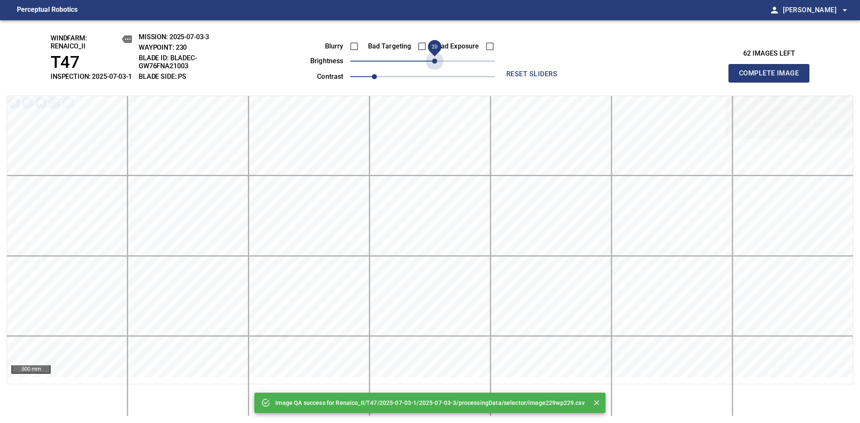
click at [433, 67] on span "20" at bounding box center [422, 61] width 145 height 12
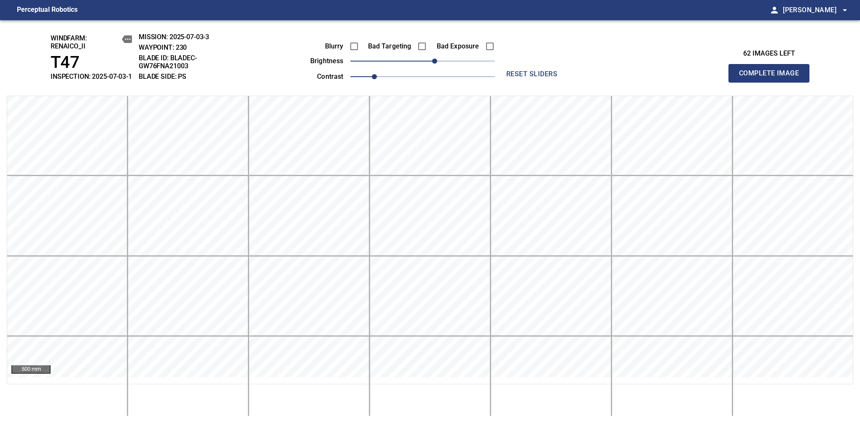
click at [772, 78] on span "Complete Image" at bounding box center [769, 73] width 62 height 12
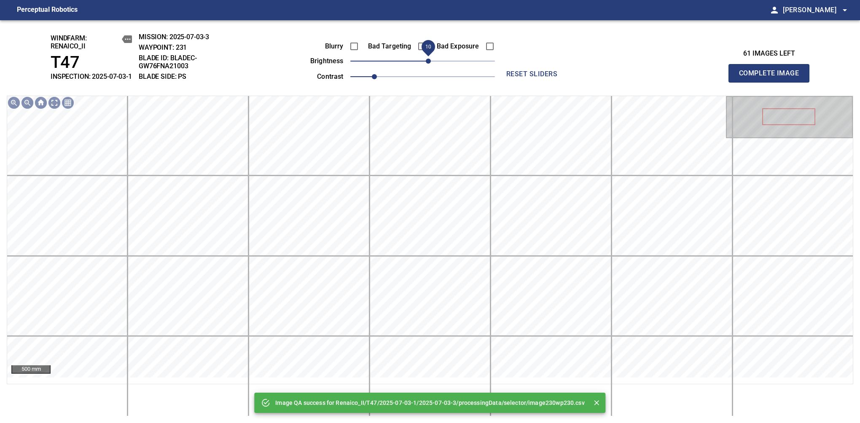
click at [428, 67] on span "10" at bounding box center [422, 61] width 145 height 12
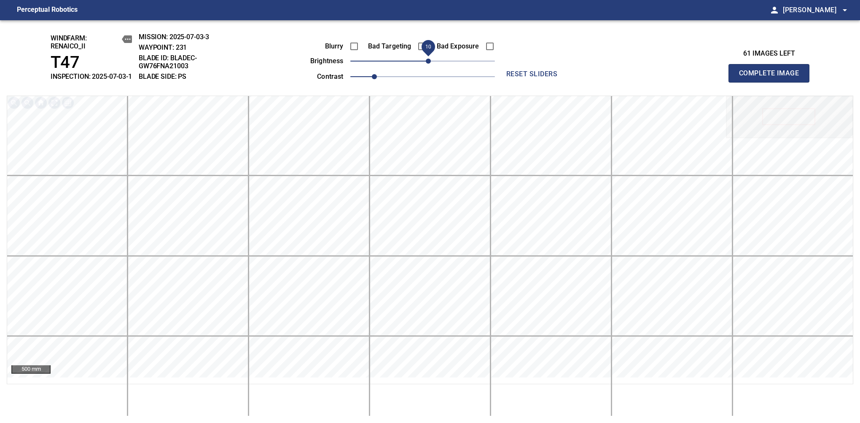
click at [772, 78] on span "Complete Image" at bounding box center [769, 73] width 62 height 12
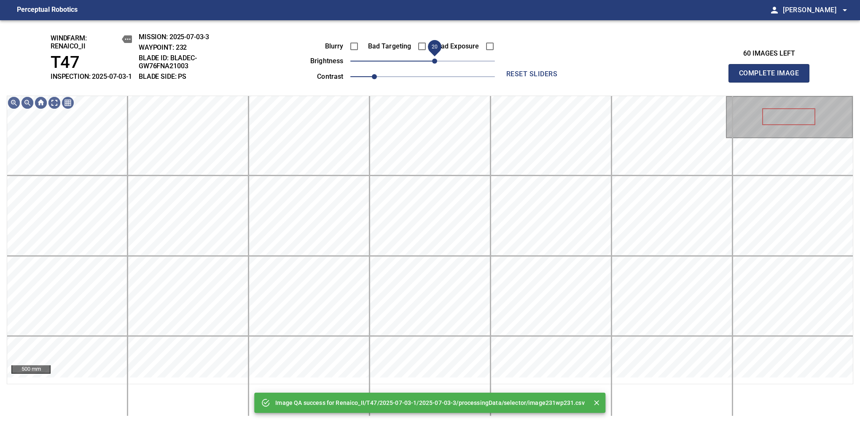
drag, startPoint x: 430, startPoint y: 70, endPoint x: 434, endPoint y: 67, distance: 4.9
click at [434, 64] on span "20" at bounding box center [434, 61] width 5 height 5
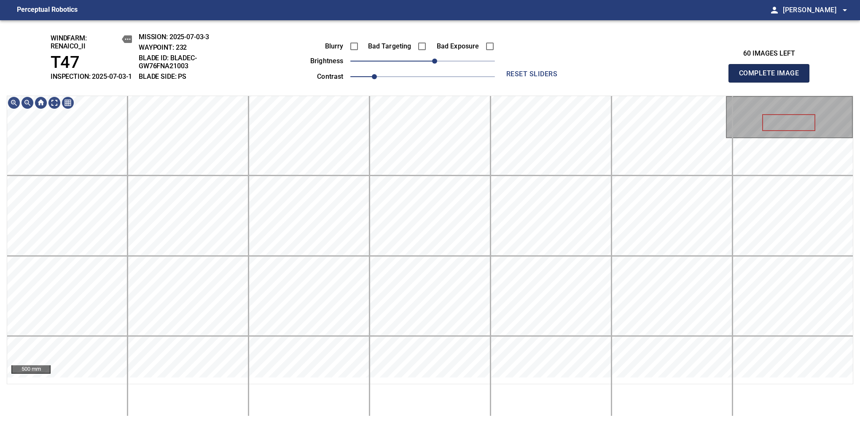
click at [772, 78] on span "Complete Image" at bounding box center [769, 73] width 62 height 12
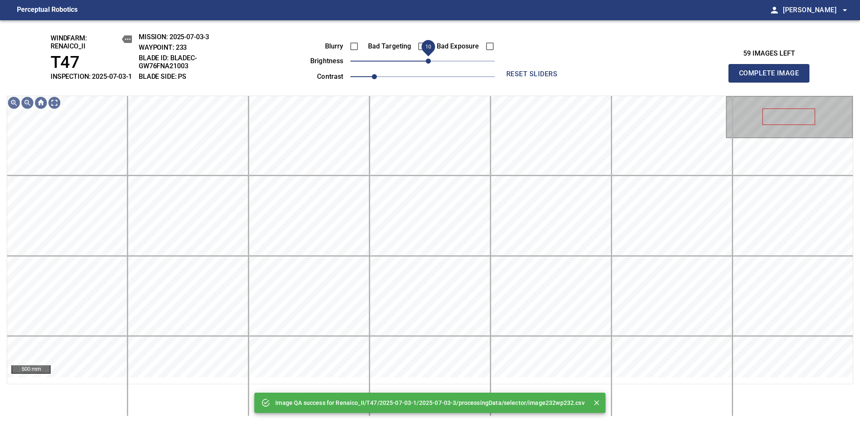
drag, startPoint x: 425, startPoint y: 70, endPoint x: 431, endPoint y: 67, distance: 6.6
click at [431, 64] on span "10" at bounding box center [428, 61] width 5 height 5
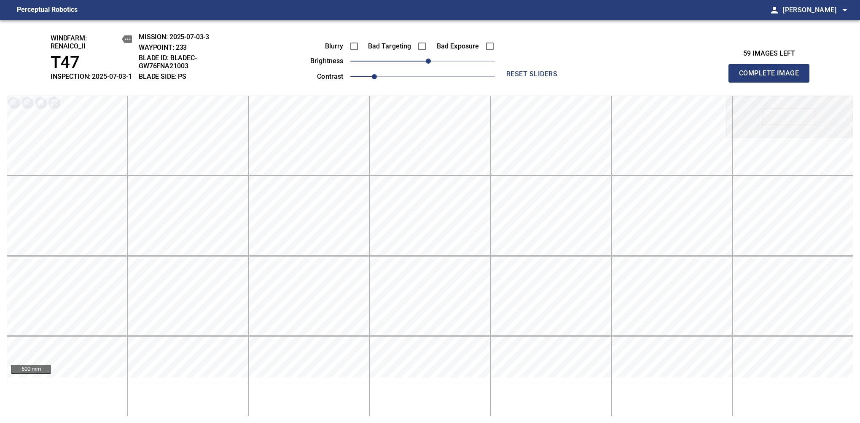
click at [772, 78] on span "Complete Image" at bounding box center [769, 73] width 62 height 12
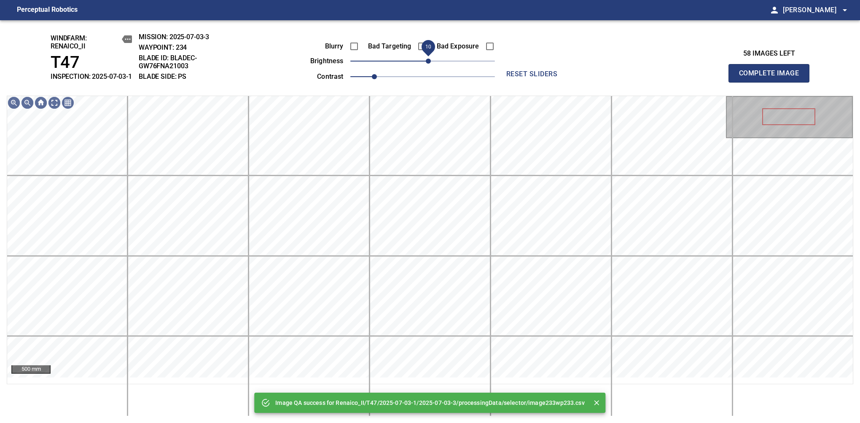
click at [428, 64] on span "10" at bounding box center [428, 61] width 5 height 5
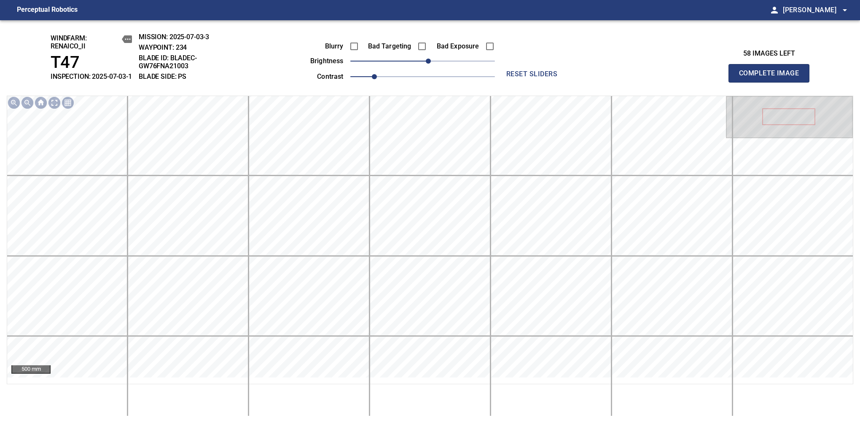
click at [772, 78] on span "Complete Image" at bounding box center [769, 73] width 62 height 12
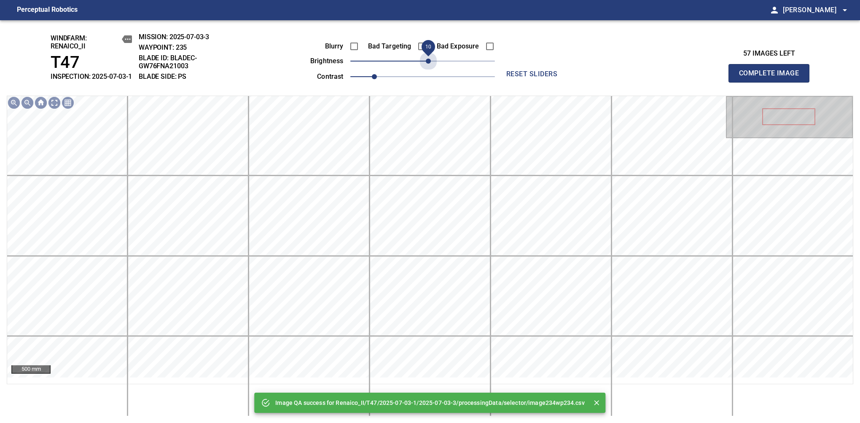
click at [427, 64] on span "10" at bounding box center [428, 61] width 5 height 5
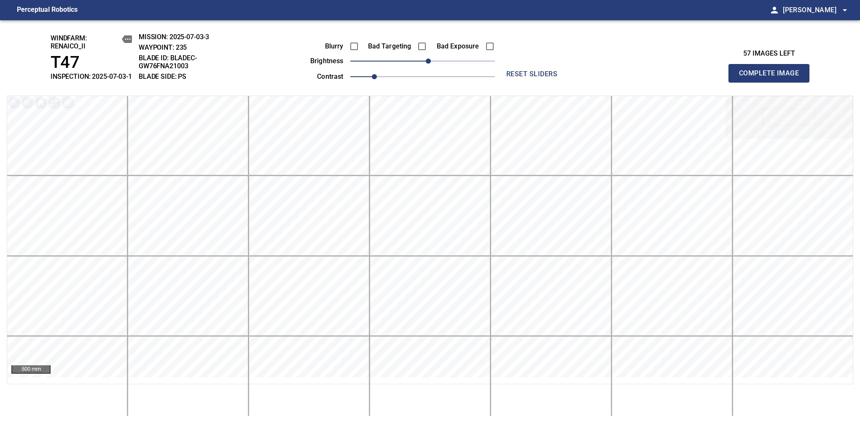
click at [772, 78] on span "Complete Image" at bounding box center [769, 73] width 62 height 12
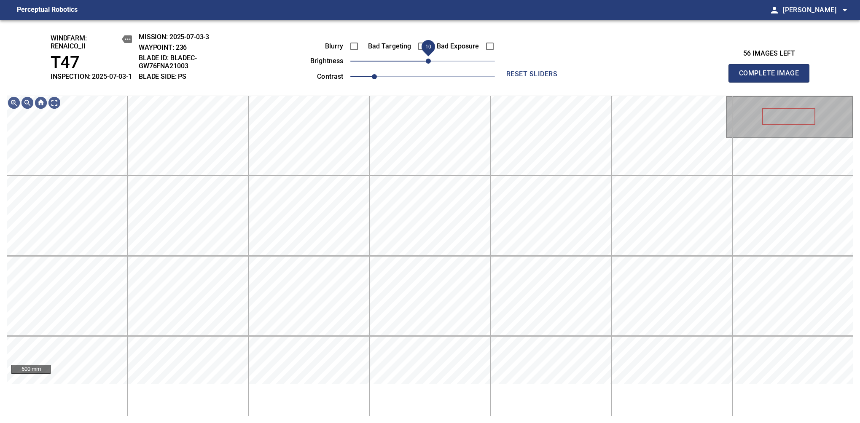
drag, startPoint x: 421, startPoint y: 73, endPoint x: 427, endPoint y: 71, distance: 6.1
click at [427, 64] on span "10" at bounding box center [428, 61] width 5 height 5
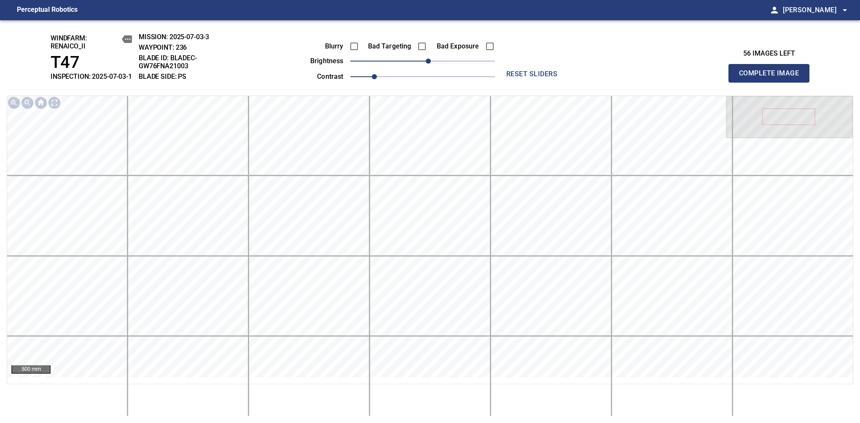
click at [772, 78] on span "Complete Image" at bounding box center [769, 73] width 62 height 12
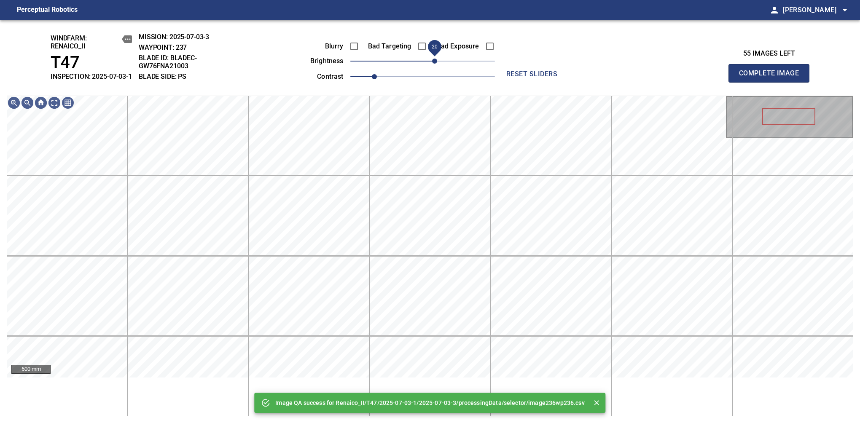
drag, startPoint x: 428, startPoint y: 70, endPoint x: 433, endPoint y: 67, distance: 6.0
click at [433, 64] on span "20" at bounding box center [434, 61] width 5 height 5
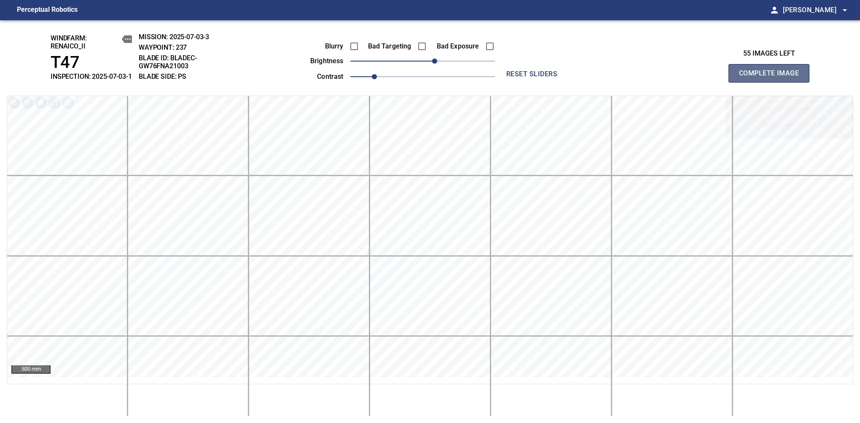
click at [772, 78] on span "Complete Image" at bounding box center [769, 73] width 62 height 12
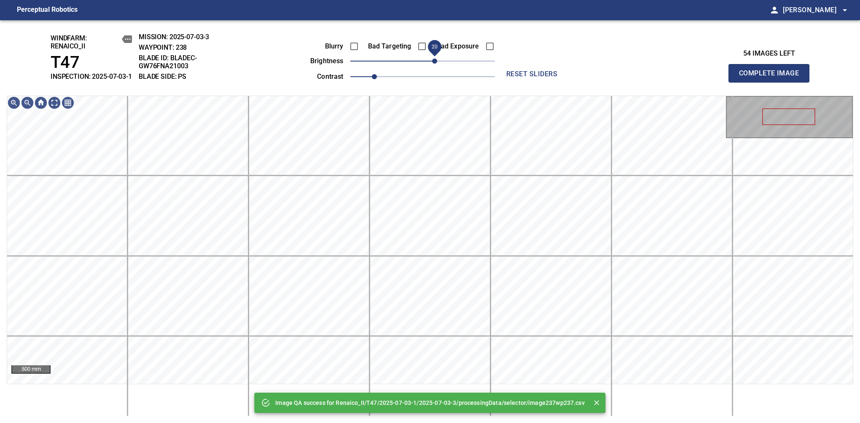
click at [433, 64] on span "20" at bounding box center [434, 61] width 5 height 5
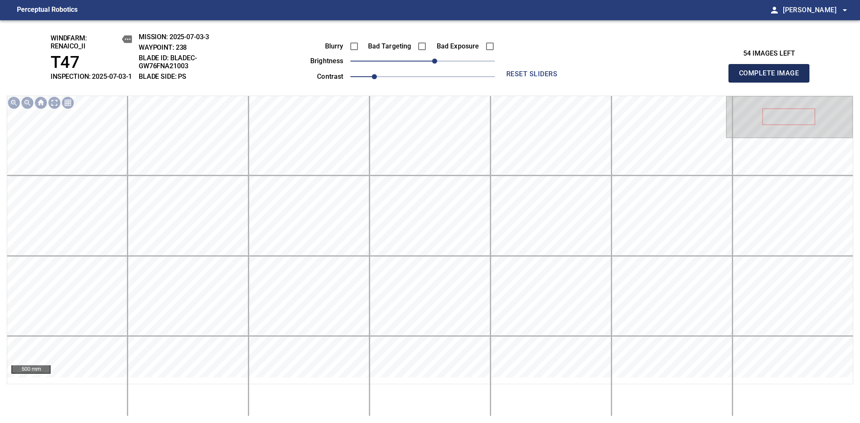
click at [772, 78] on span "Complete Image" at bounding box center [769, 73] width 62 height 12
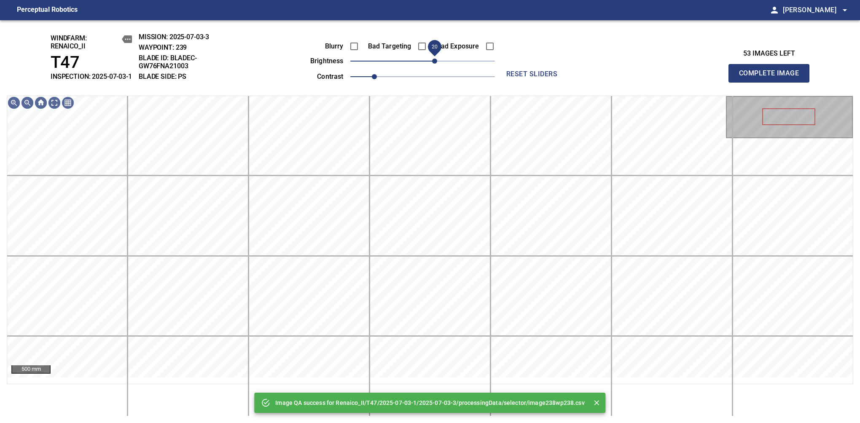
drag, startPoint x: 428, startPoint y: 69, endPoint x: 435, endPoint y: 67, distance: 7.3
click at [435, 64] on span "20" at bounding box center [434, 61] width 5 height 5
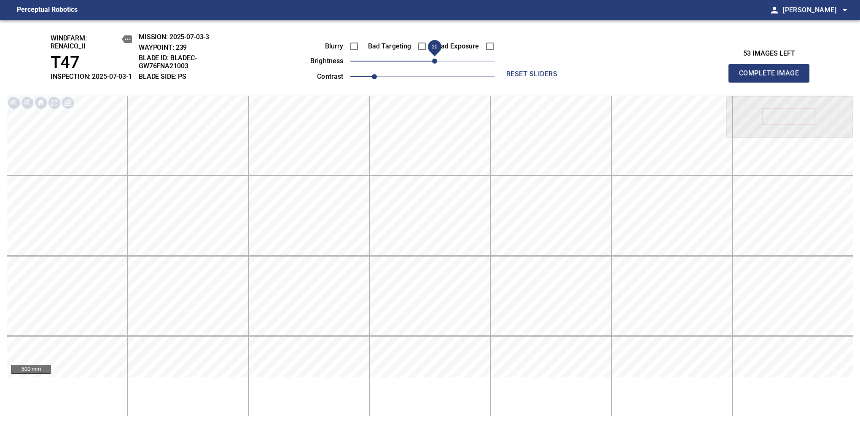
click at [772, 78] on span "Complete Image" at bounding box center [769, 73] width 62 height 12
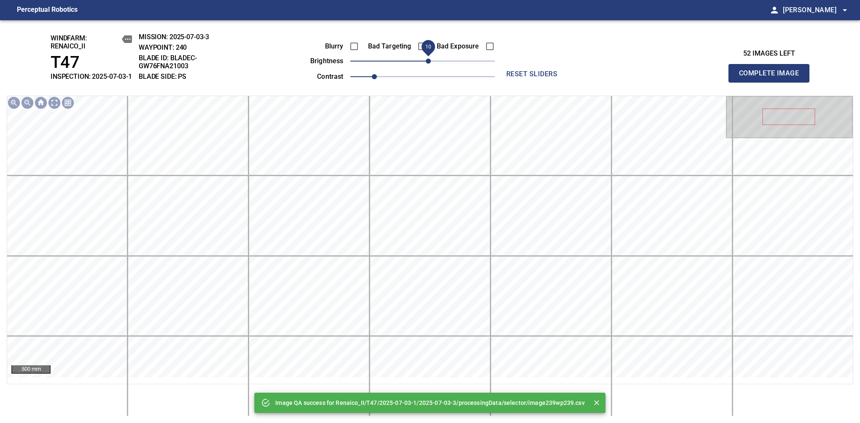
click at [429, 67] on span "10" at bounding box center [422, 61] width 145 height 12
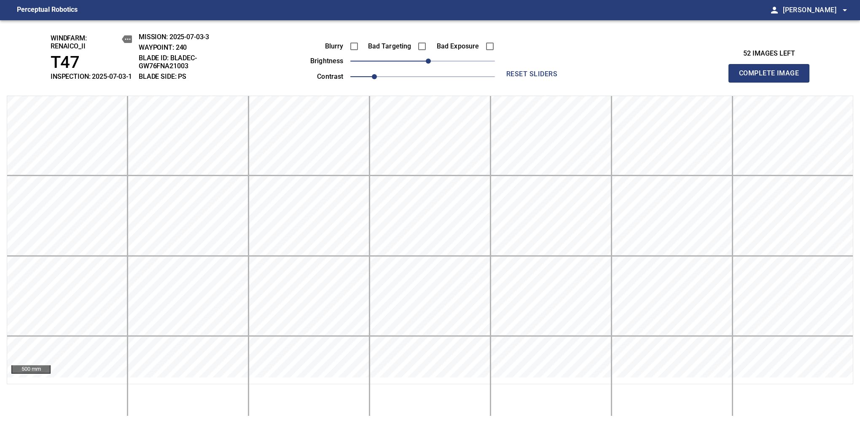
click at [772, 78] on span "Complete Image" at bounding box center [769, 73] width 62 height 12
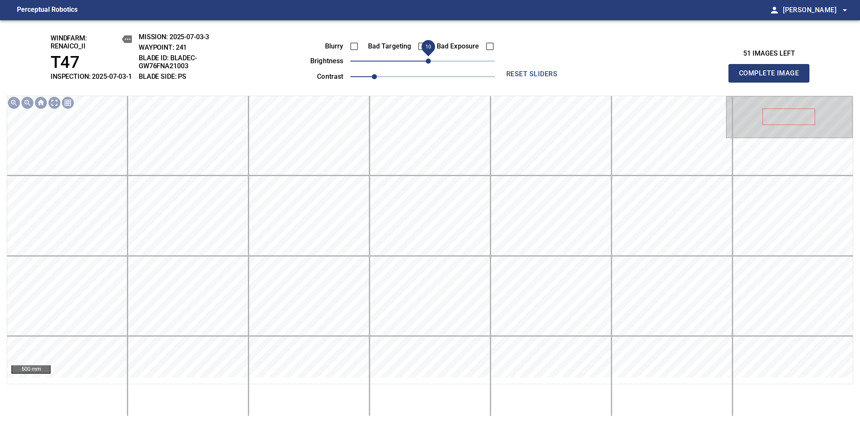
drag, startPoint x: 423, startPoint y: 70, endPoint x: 429, endPoint y: 69, distance: 6.0
click at [429, 64] on span "10" at bounding box center [428, 61] width 5 height 5
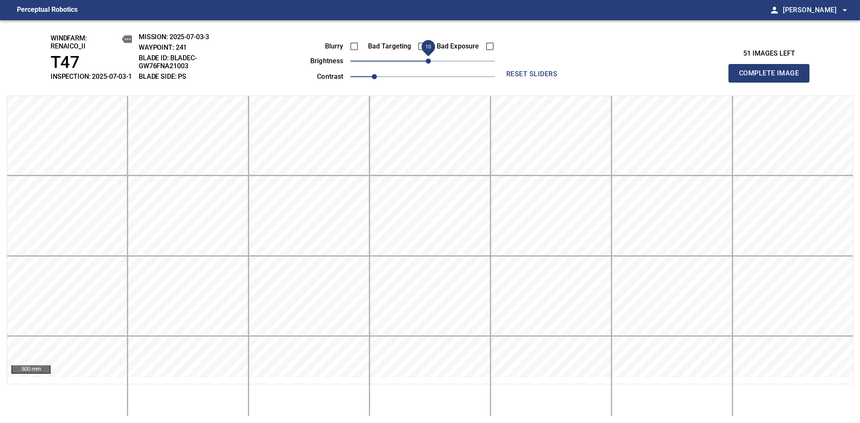
click at [772, 78] on span "Complete Image" at bounding box center [769, 73] width 62 height 12
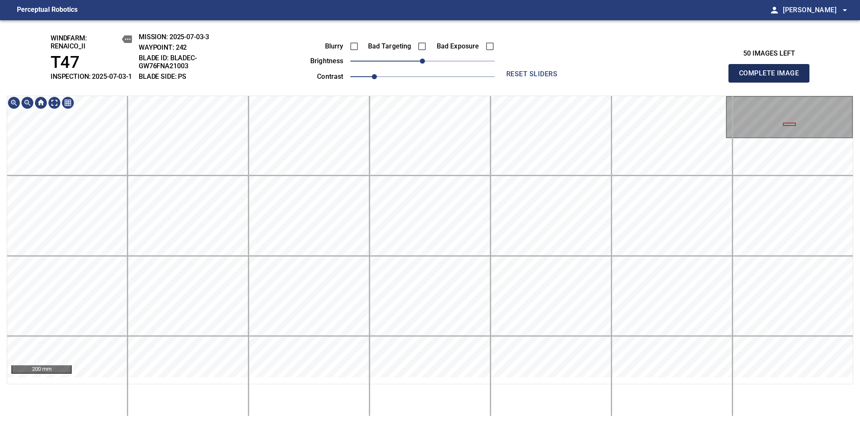
click at [772, 78] on span "Complete Image" at bounding box center [769, 73] width 62 height 12
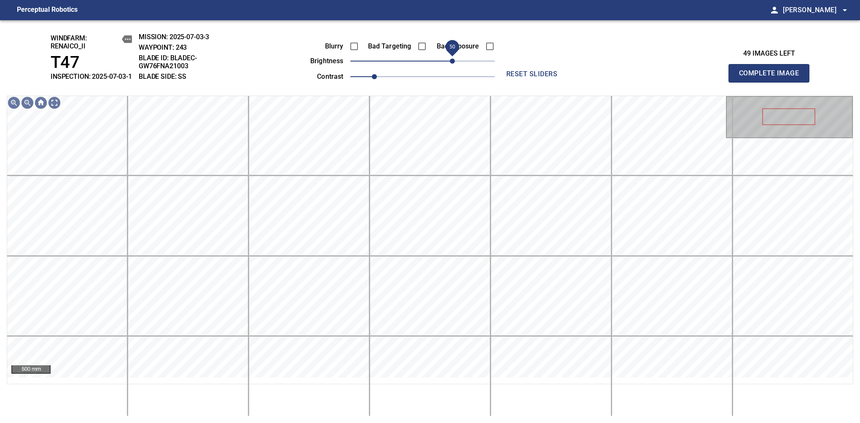
drag, startPoint x: 426, startPoint y: 70, endPoint x: 454, endPoint y: 59, distance: 29.6
click at [454, 59] on span "50" at bounding box center [452, 61] width 5 height 5
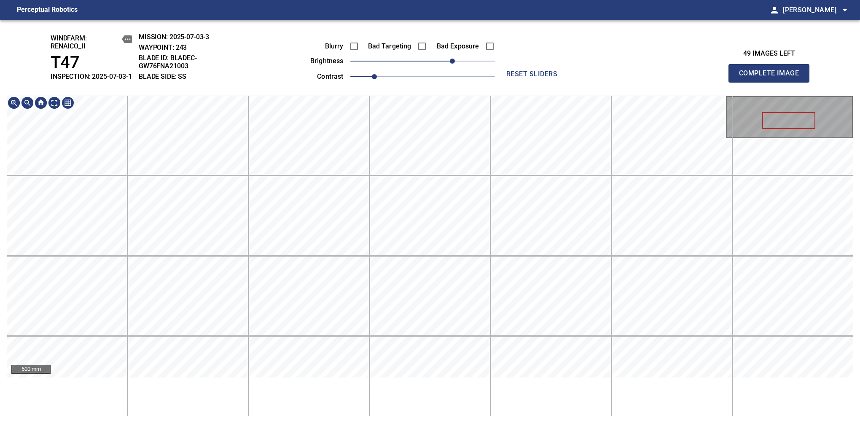
click at [425, 76] on div "windfarm: Renaico_II T47 INSPECTION: 2025-07-03-1 MISSION: 2025-07-03-3 WAYPOIN…" at bounding box center [430, 221] width 860 height 403
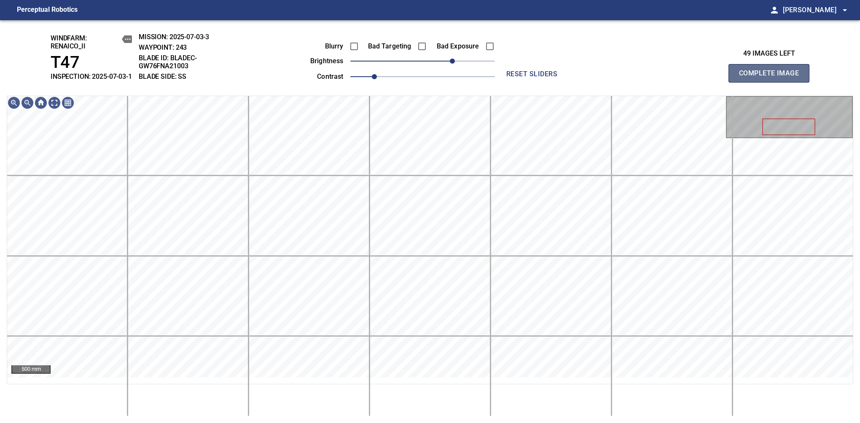
click at [772, 78] on span "Complete Image" at bounding box center [769, 73] width 62 height 12
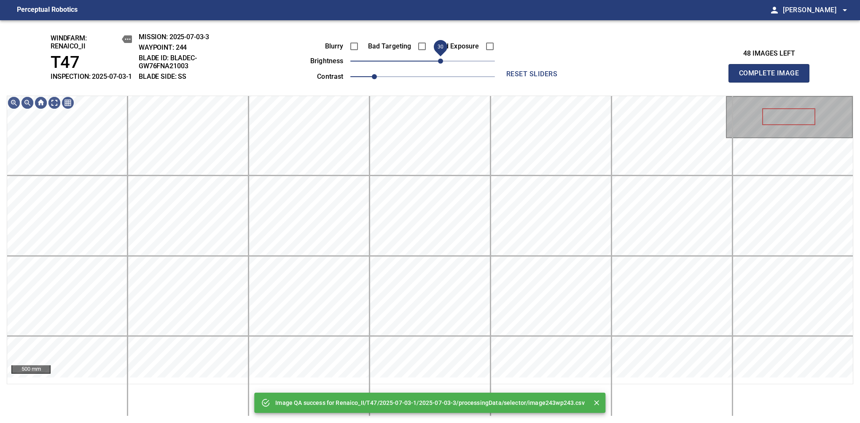
drag, startPoint x: 425, startPoint y: 70, endPoint x: 438, endPoint y: 67, distance: 13.4
click at [438, 64] on span "30" at bounding box center [440, 61] width 5 height 5
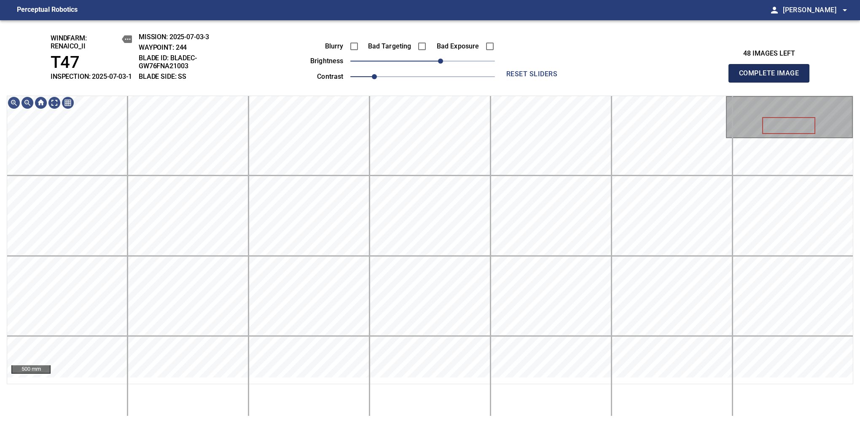
click at [772, 78] on span "Complete Image" at bounding box center [769, 73] width 62 height 12
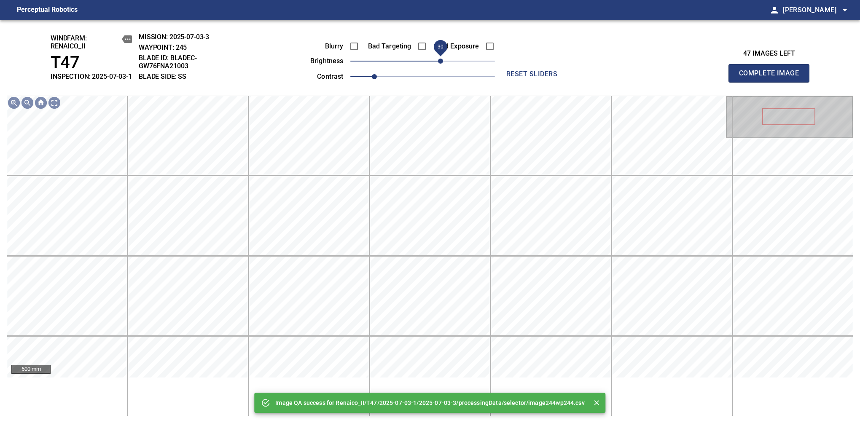
drag, startPoint x: 435, startPoint y: 66, endPoint x: 443, endPoint y: 66, distance: 7.6
click at [443, 64] on span "30" at bounding box center [440, 61] width 5 height 5
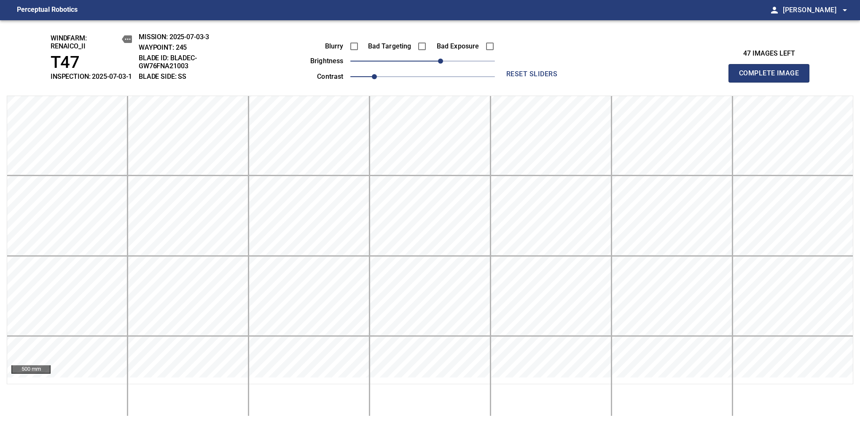
click at [772, 78] on span "Complete Image" at bounding box center [769, 73] width 62 height 12
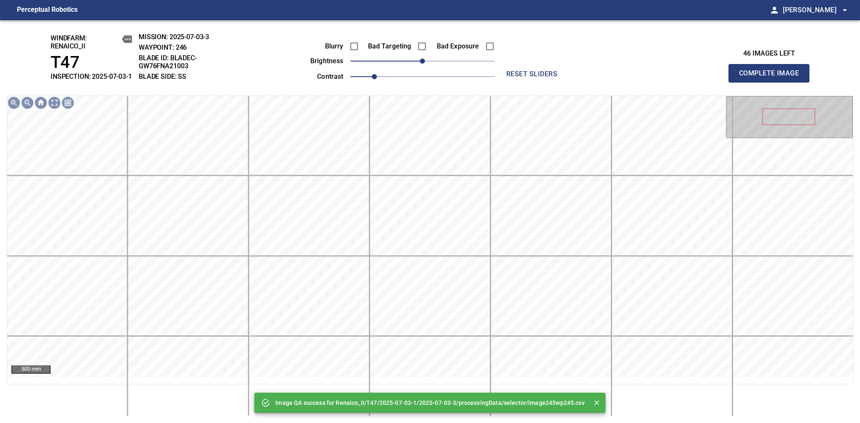
click at [443, 66] on div "Blurry Bad Targeting Bad Exposure brightness 0 contrast 1" at bounding box center [393, 60] width 204 height 45
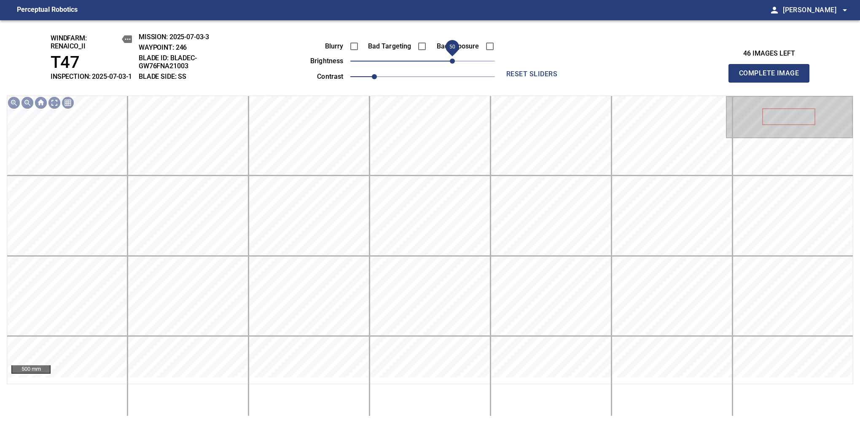
click at [450, 64] on span "50" at bounding box center [452, 61] width 5 height 5
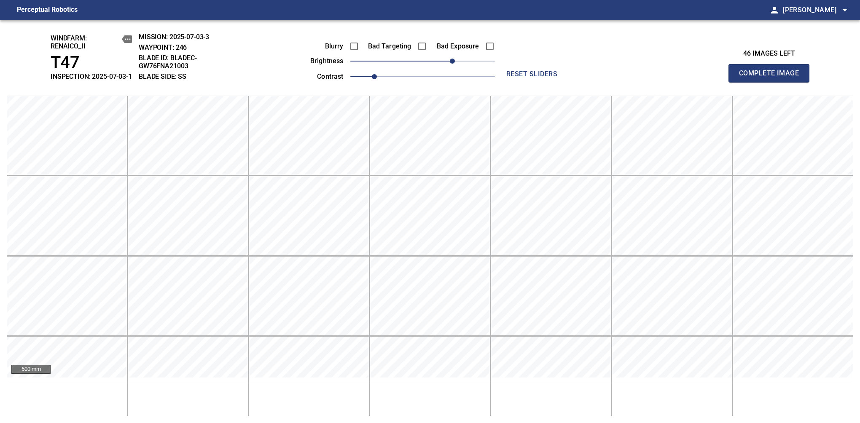
click at [772, 78] on span "Complete Image" at bounding box center [769, 73] width 62 height 12
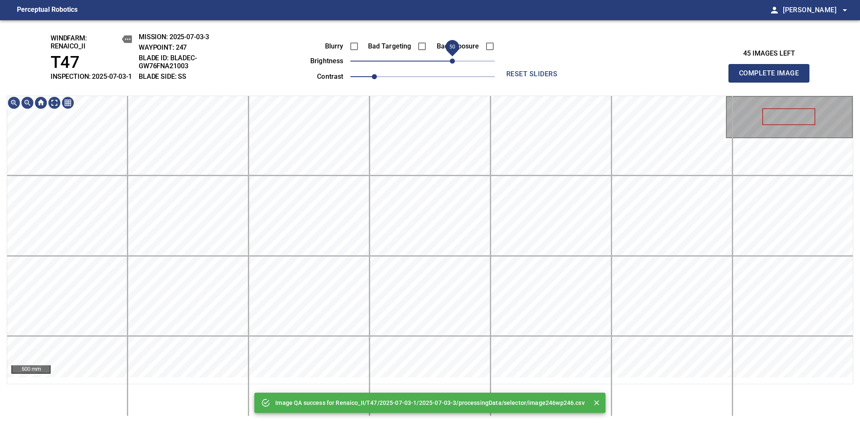
drag, startPoint x: 425, startPoint y: 71, endPoint x: 450, endPoint y: 68, distance: 25.5
click at [450, 64] on span "50" at bounding box center [452, 61] width 5 height 5
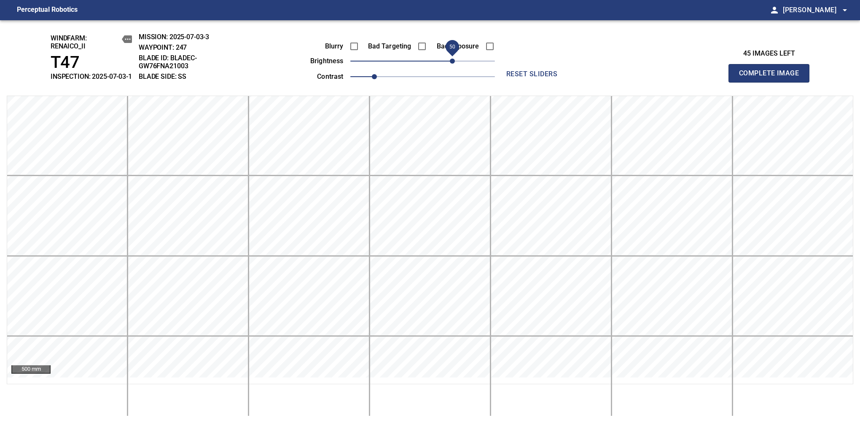
click at [450, 64] on span "50" at bounding box center [452, 61] width 5 height 5
click at [772, 78] on span "Complete Image" at bounding box center [769, 73] width 62 height 12
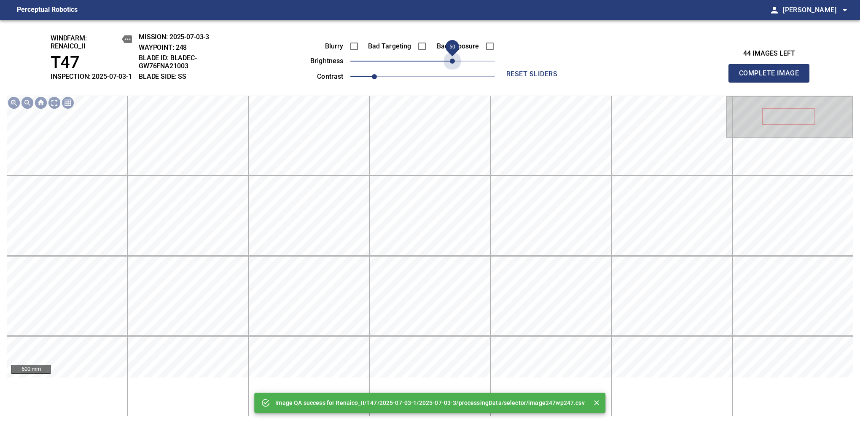
click at [450, 67] on span "50" at bounding box center [422, 61] width 145 height 12
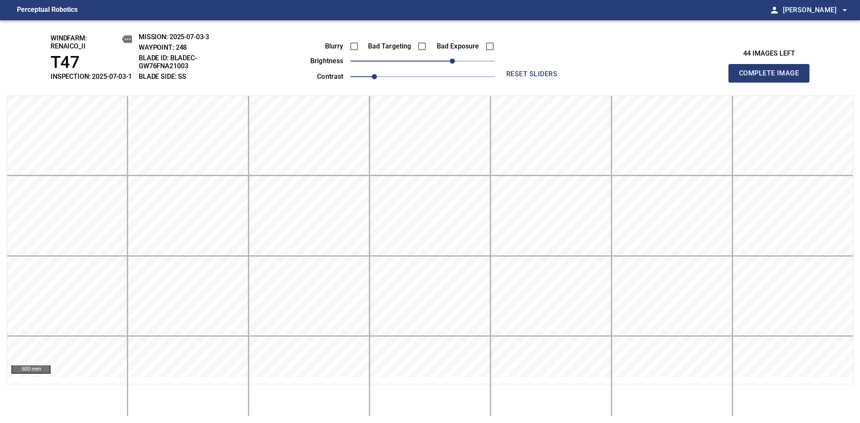
click at [772, 78] on span "Complete Image" at bounding box center [769, 73] width 62 height 12
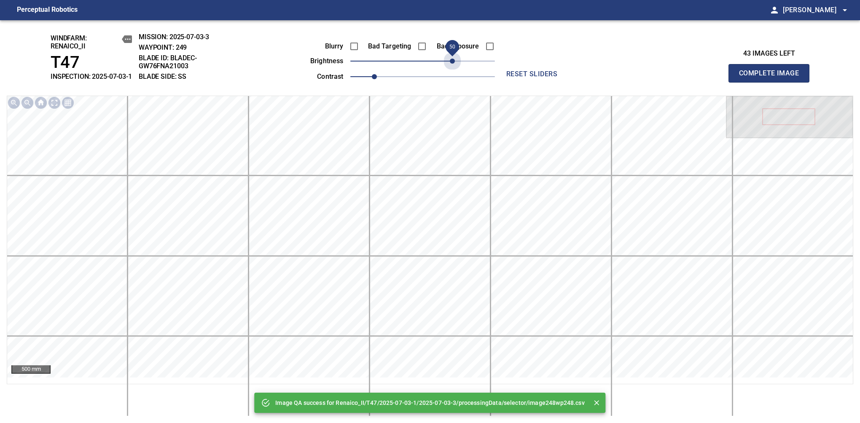
click at [450, 67] on span "50" at bounding box center [422, 61] width 145 height 12
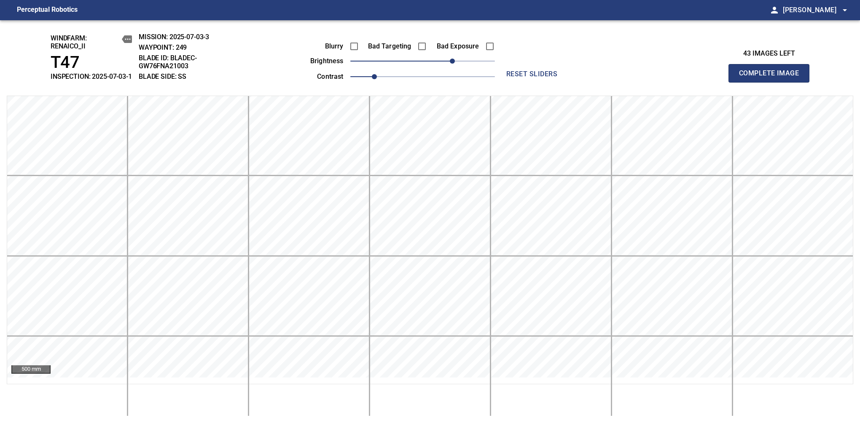
click at [772, 78] on span "Complete Image" at bounding box center [769, 73] width 62 height 12
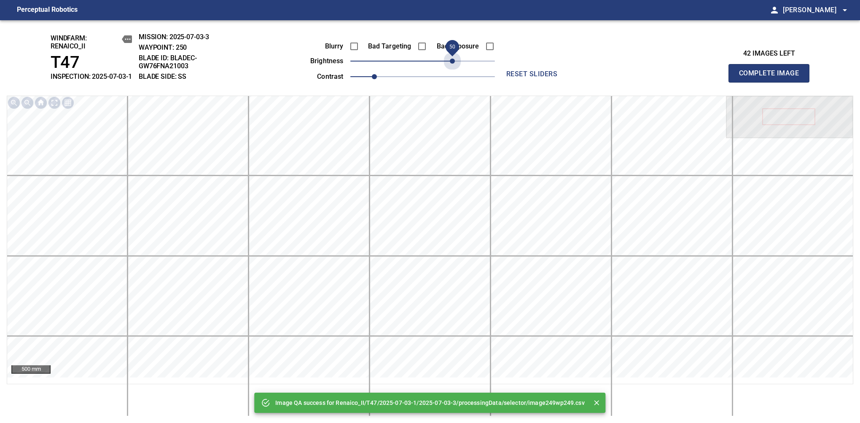
click at [450, 67] on span "50" at bounding box center [422, 61] width 145 height 12
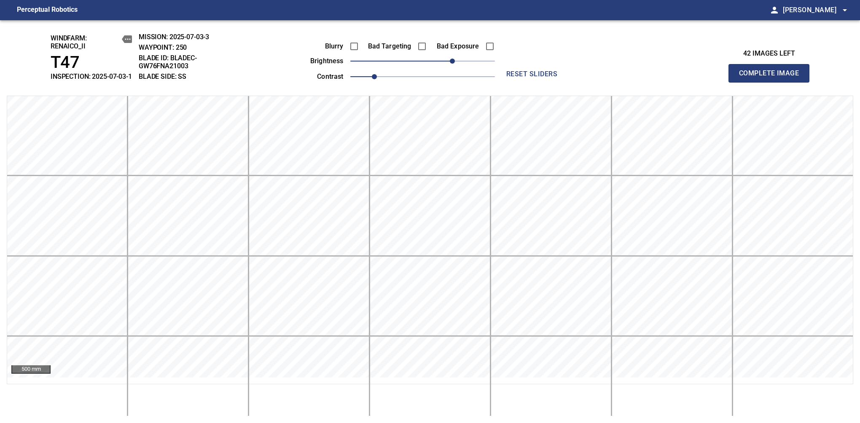
click at [772, 78] on span "Complete Image" at bounding box center [769, 73] width 62 height 12
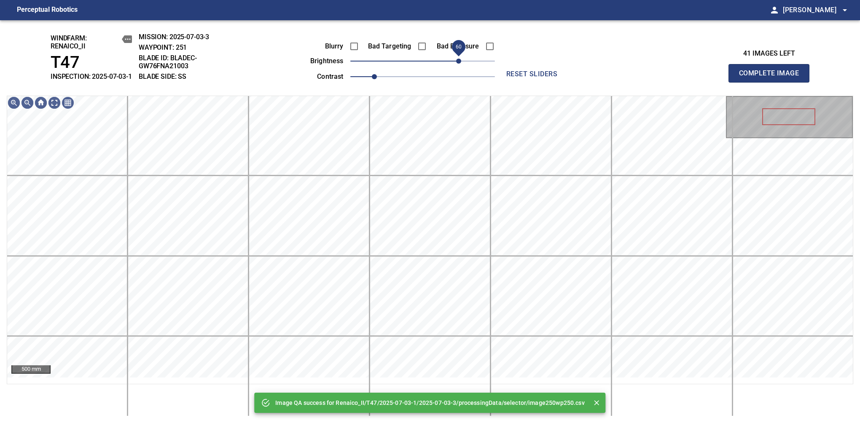
drag, startPoint x: 450, startPoint y: 68, endPoint x: 457, endPoint y: 68, distance: 7.2
click at [457, 67] on span "60" at bounding box center [422, 61] width 145 height 12
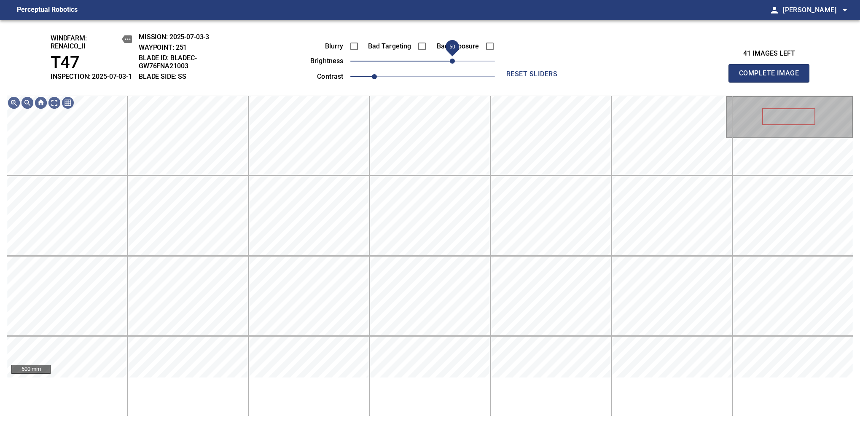
drag, startPoint x: 457, startPoint y: 68, endPoint x: 453, endPoint y: 70, distance: 4.4
click at [453, 64] on span "50" at bounding box center [452, 61] width 5 height 5
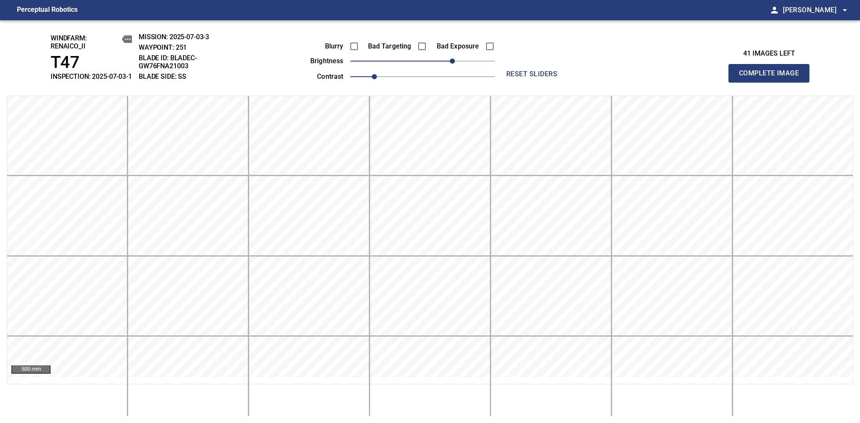
click at [772, 78] on span "Complete Image" at bounding box center [769, 73] width 62 height 12
drag, startPoint x: 431, startPoint y: 68, endPoint x: 444, endPoint y: 71, distance: 13.4
click at [443, 64] on span "30" at bounding box center [440, 61] width 5 height 5
click at [772, 78] on span "Complete Image" at bounding box center [769, 73] width 62 height 12
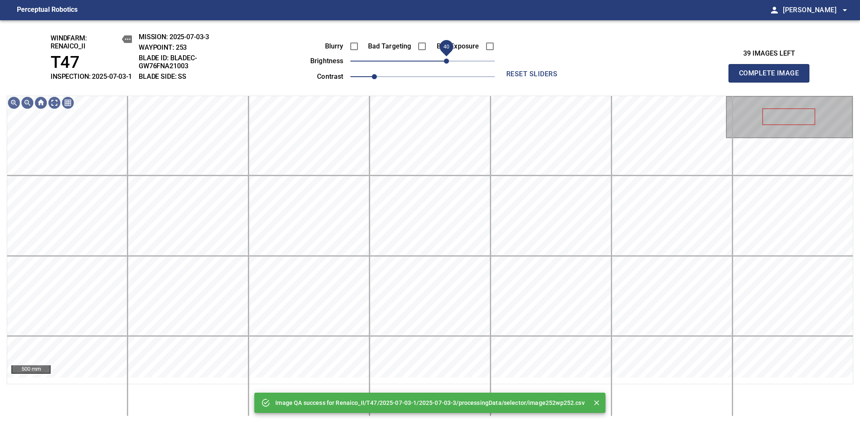
drag, startPoint x: 420, startPoint y: 70, endPoint x: 445, endPoint y: 62, distance: 26.3
click at [445, 62] on span "40" at bounding box center [446, 61] width 5 height 5
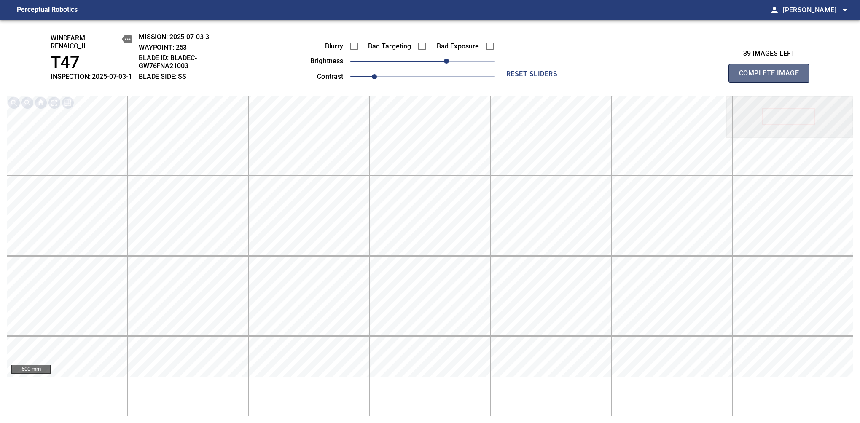
click at [772, 78] on span "Complete Image" at bounding box center [769, 73] width 62 height 12
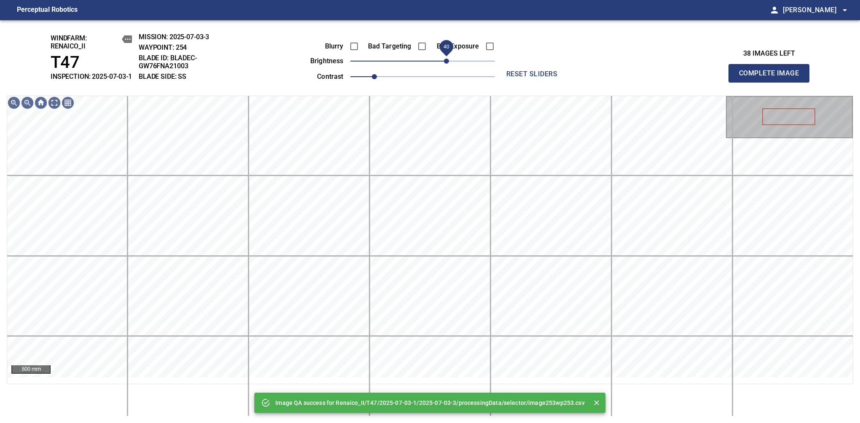
drag, startPoint x: 448, startPoint y: 67, endPoint x: 447, endPoint y: 73, distance: 6.0
click at [447, 67] on span "40" at bounding box center [422, 61] width 145 height 12
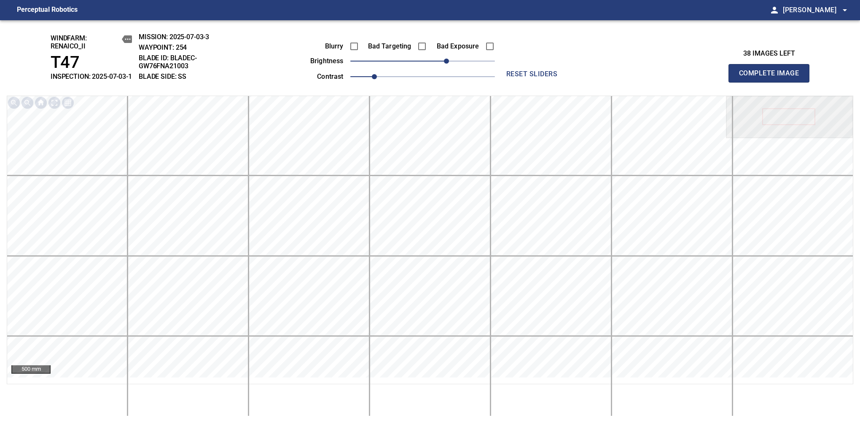
click at [772, 78] on span "Complete Image" at bounding box center [769, 73] width 62 height 12
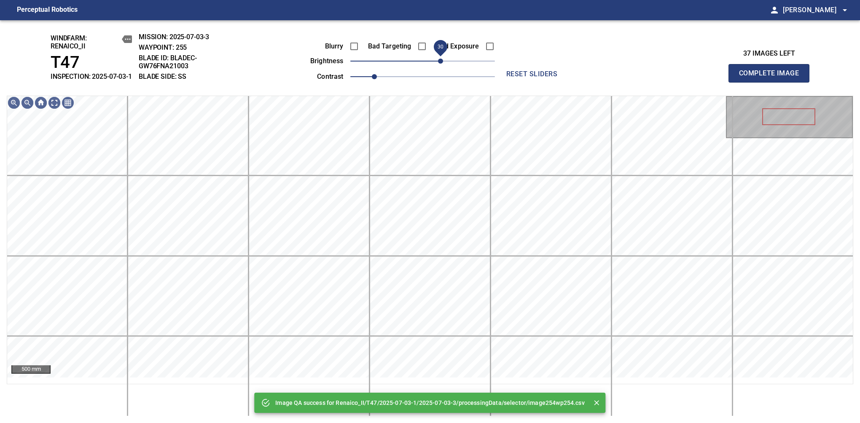
click at [441, 67] on span "30" at bounding box center [422, 61] width 145 height 12
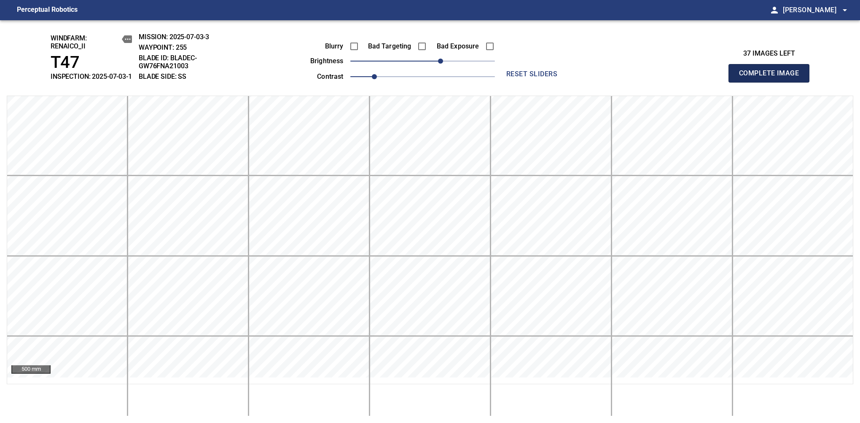
click at [772, 78] on span "Complete Image" at bounding box center [769, 73] width 62 height 12
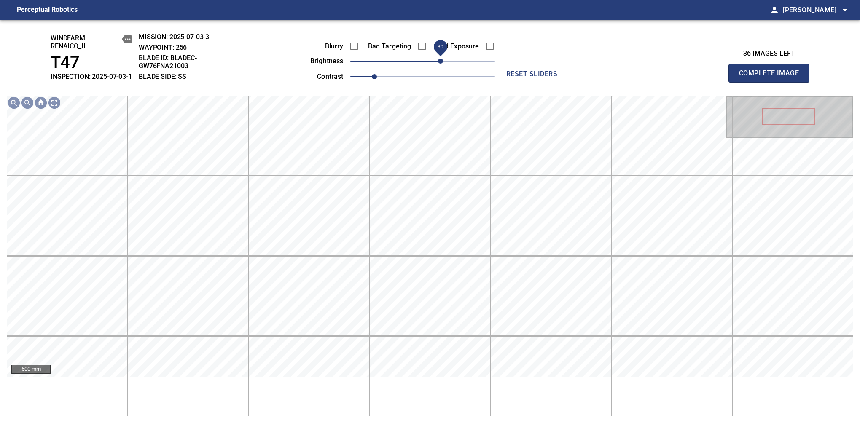
drag, startPoint x: 420, startPoint y: 71, endPoint x: 442, endPoint y: 66, distance: 22.8
click at [442, 64] on span "30" at bounding box center [440, 61] width 5 height 5
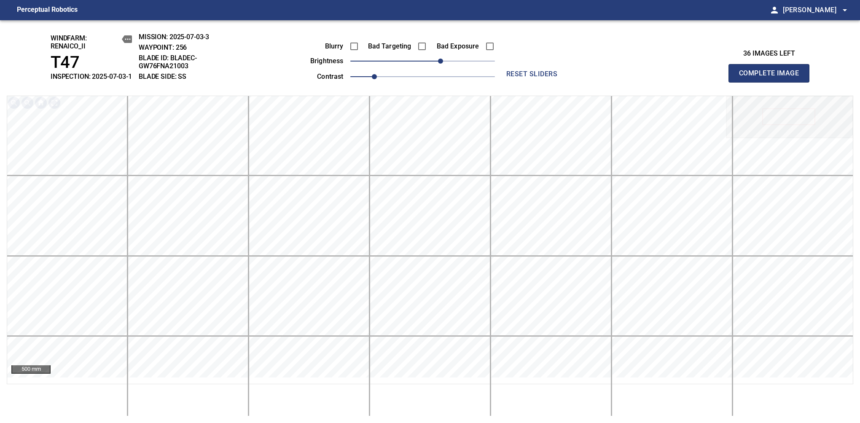
click at [772, 78] on span "Complete Image" at bounding box center [769, 73] width 62 height 12
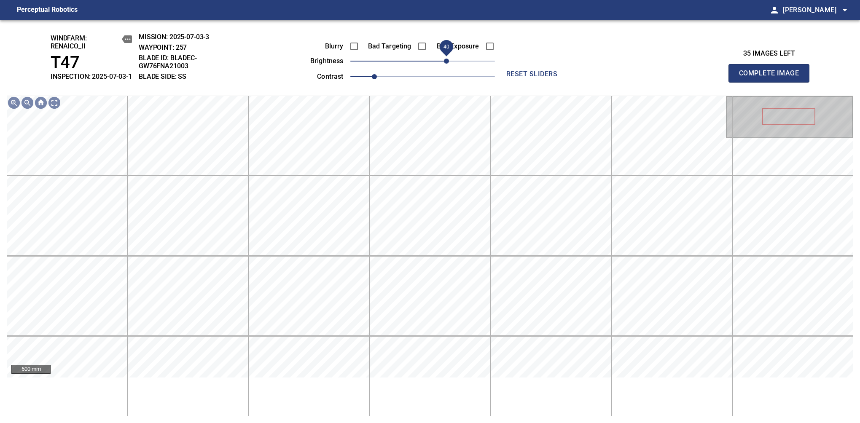
drag, startPoint x: 425, startPoint y: 73, endPoint x: 445, endPoint y: 65, distance: 21.6
click at [445, 64] on span "40" at bounding box center [446, 61] width 5 height 5
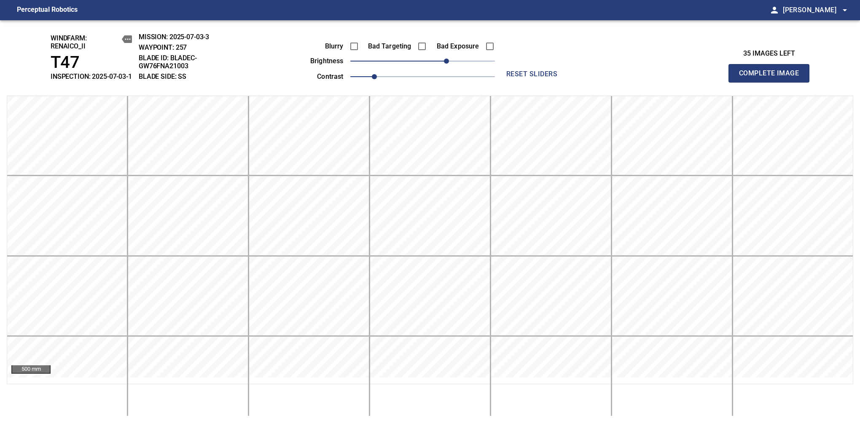
click at [772, 78] on span "Complete Image" at bounding box center [769, 73] width 62 height 12
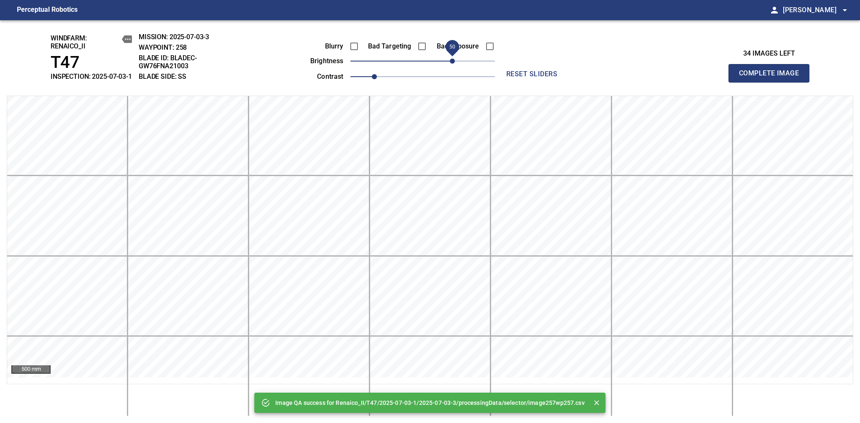
drag, startPoint x: 445, startPoint y: 65, endPoint x: 451, endPoint y: 63, distance: 5.7
click at [451, 63] on span "50" at bounding box center [422, 61] width 145 height 12
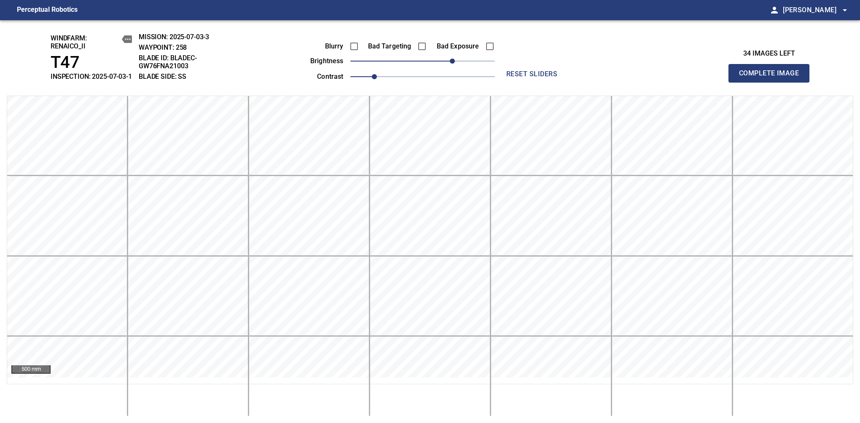
click at [772, 78] on span "Complete Image" at bounding box center [769, 73] width 62 height 12
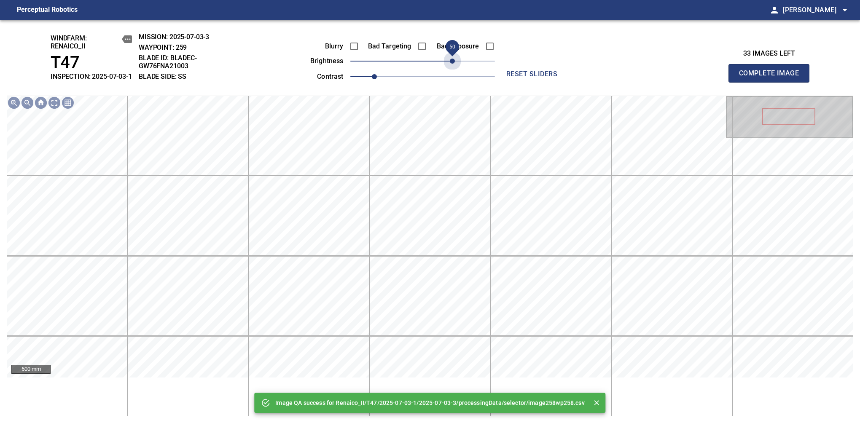
click at [451, 63] on span "50" at bounding box center [422, 61] width 145 height 12
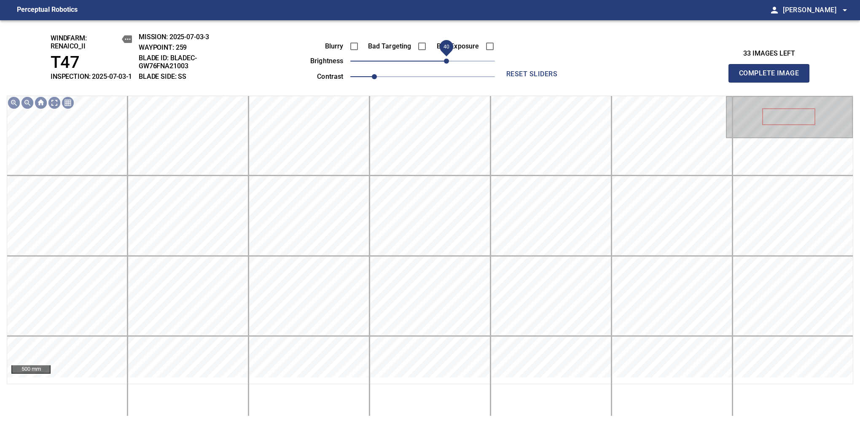
drag, startPoint x: 451, startPoint y: 63, endPoint x: 447, endPoint y: 66, distance: 4.9
click at [447, 64] on span "40" at bounding box center [446, 61] width 5 height 5
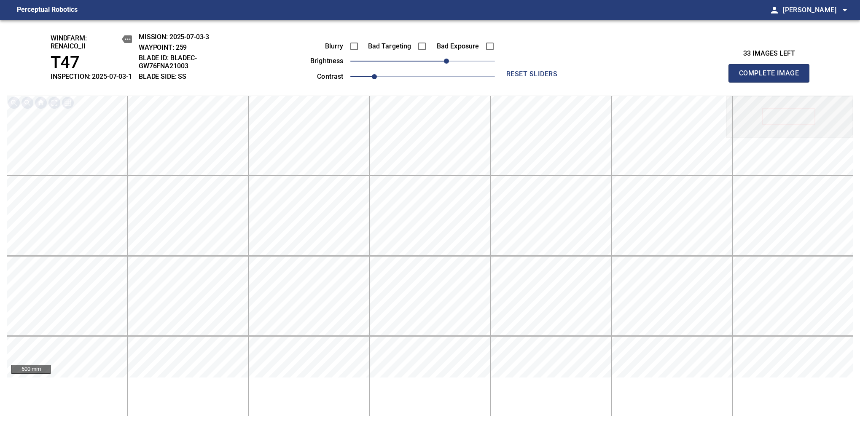
click at [772, 78] on span "Complete Image" at bounding box center [769, 73] width 62 height 12
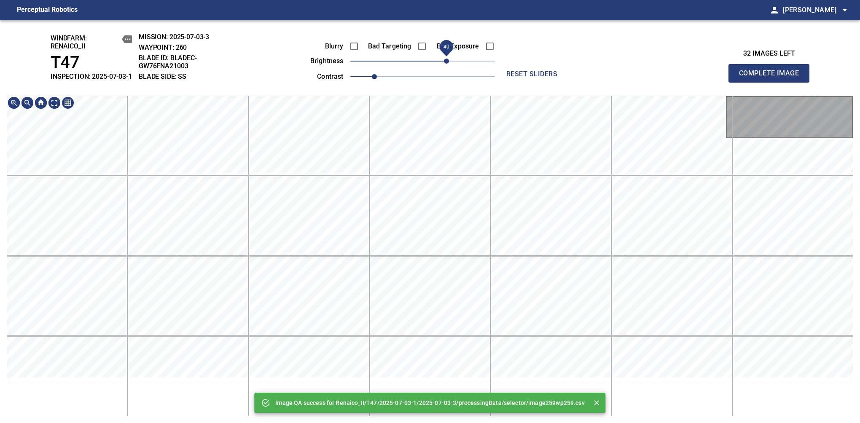
click at [449, 65] on span "40" at bounding box center [422, 61] width 145 height 12
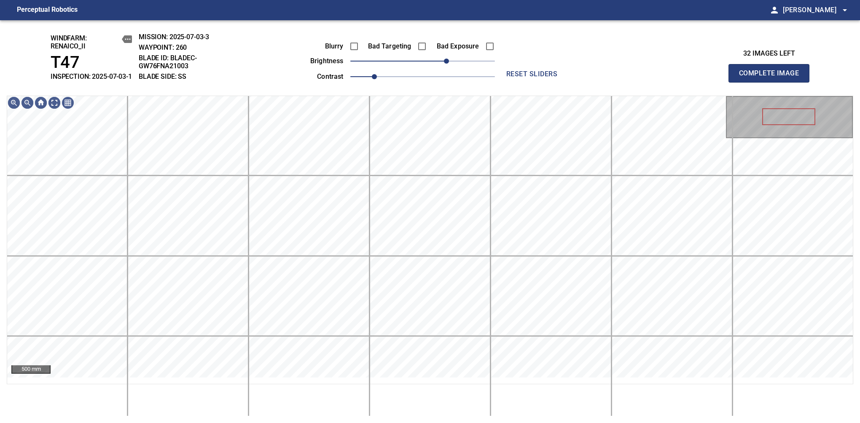
click at [449, 64] on span "40" at bounding box center [446, 61] width 5 height 5
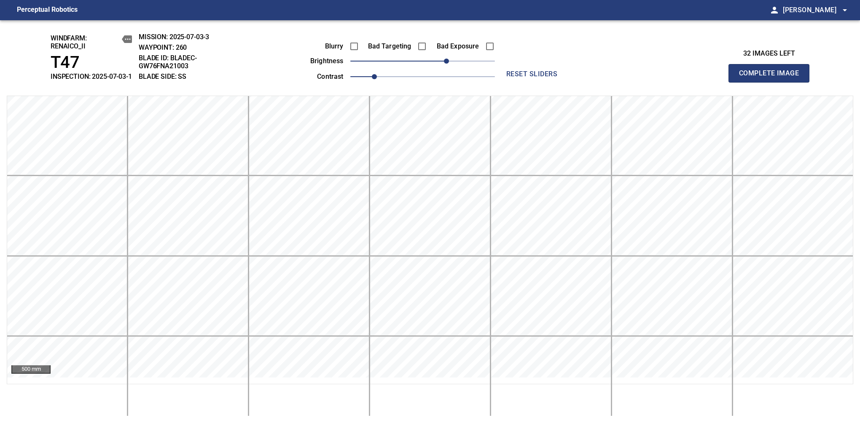
click at [772, 78] on span "Complete Image" at bounding box center [769, 73] width 62 height 12
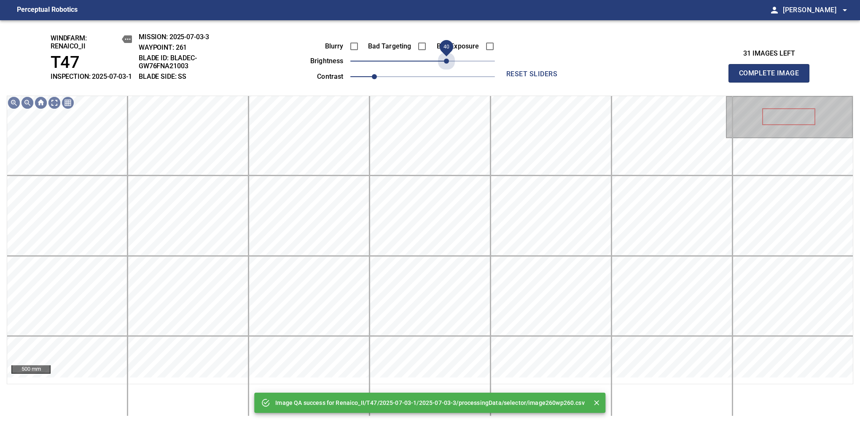
click at [449, 65] on span "40" at bounding box center [422, 61] width 145 height 12
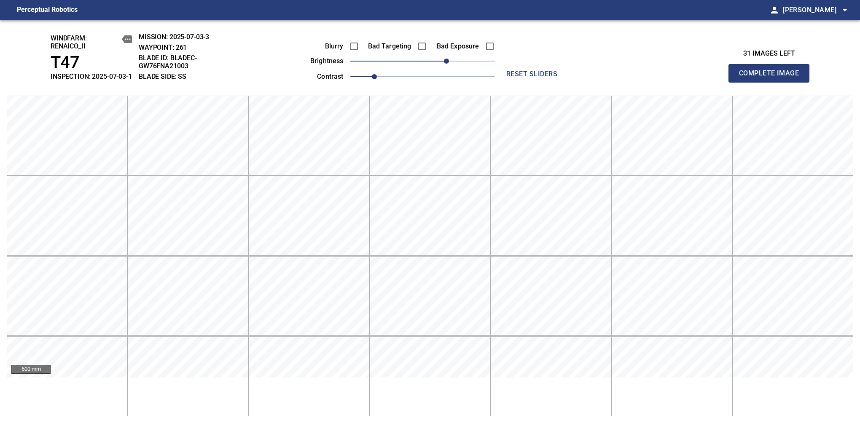
click at [772, 78] on span "Complete Image" at bounding box center [769, 73] width 62 height 12
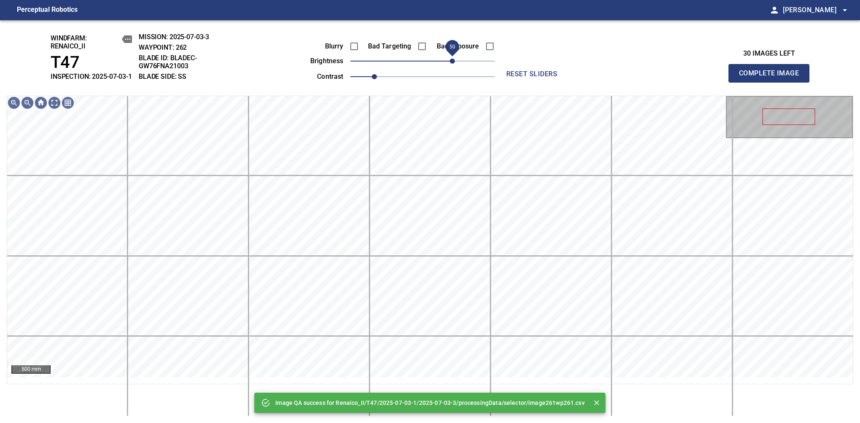
click at [452, 63] on span "50" at bounding box center [422, 61] width 145 height 12
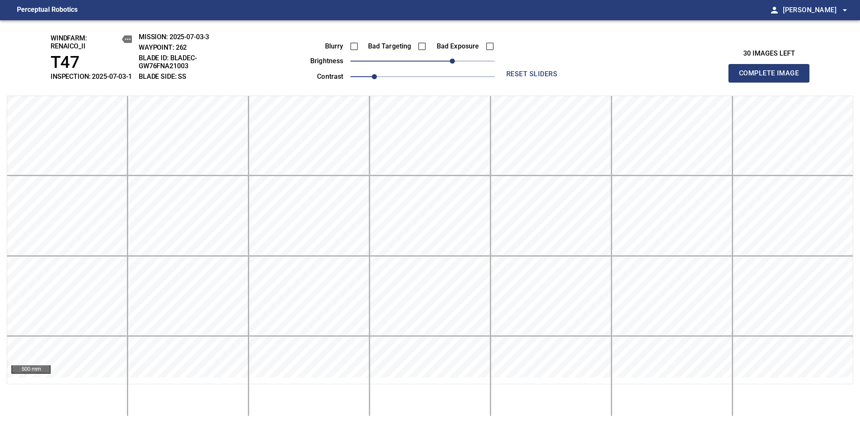
click at [772, 78] on span "Complete Image" at bounding box center [769, 73] width 62 height 12
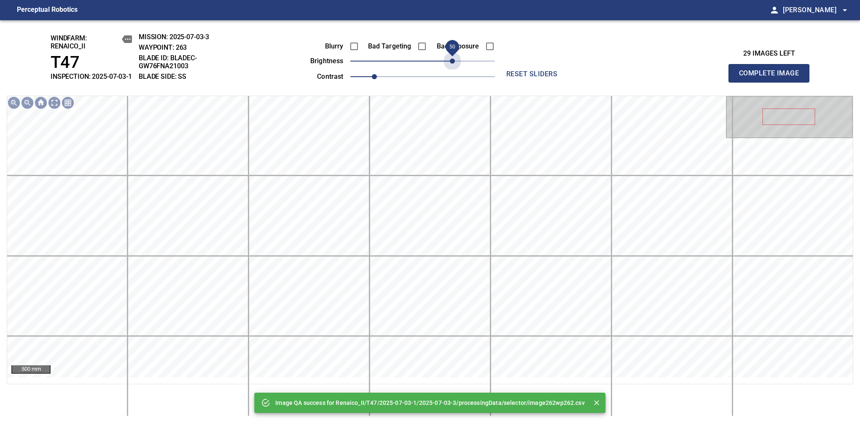
click at [452, 63] on span "50" at bounding box center [422, 61] width 145 height 12
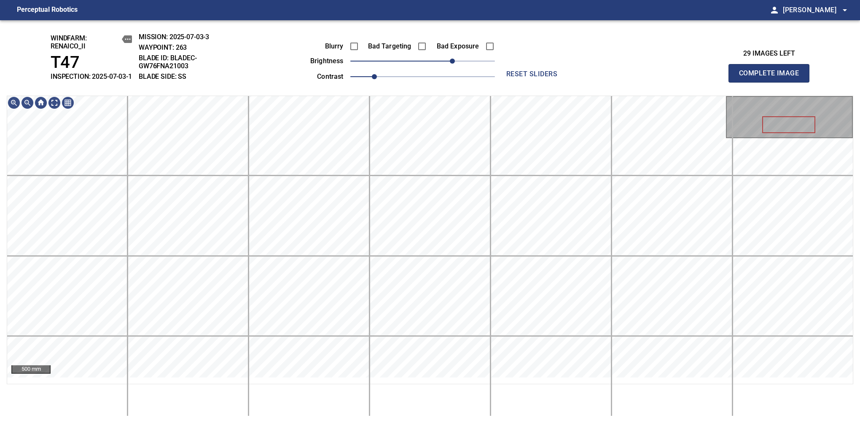
click at [772, 78] on span "Complete Image" at bounding box center [769, 73] width 62 height 12
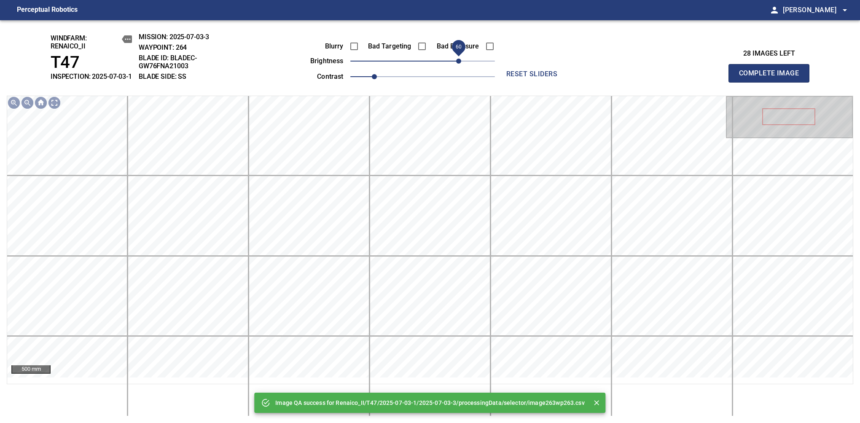
drag, startPoint x: 430, startPoint y: 69, endPoint x: 458, endPoint y: 72, distance: 28.4
click at [458, 64] on span "60" at bounding box center [458, 61] width 5 height 5
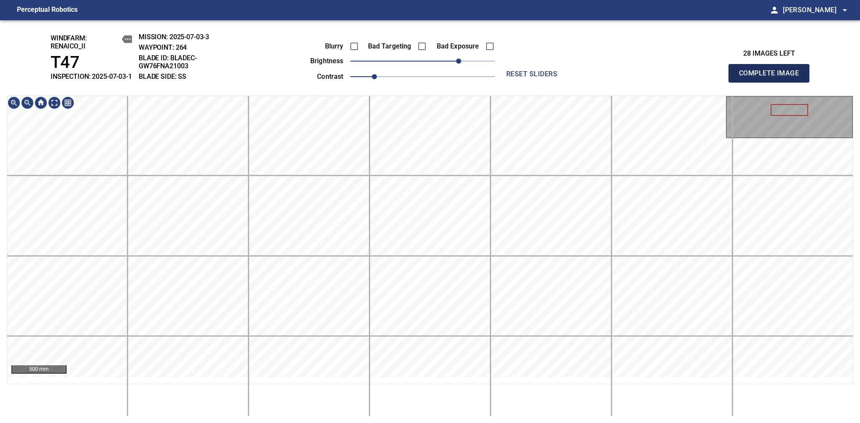
click at [772, 78] on span "Complete Image" at bounding box center [769, 73] width 62 height 12
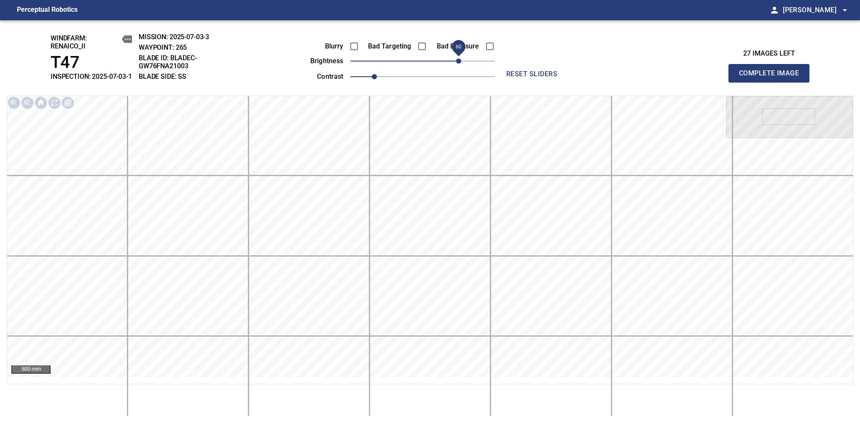
drag, startPoint x: 424, startPoint y: 67, endPoint x: 457, endPoint y: 65, distance: 32.5
click at [457, 64] on span "60" at bounding box center [458, 61] width 5 height 5
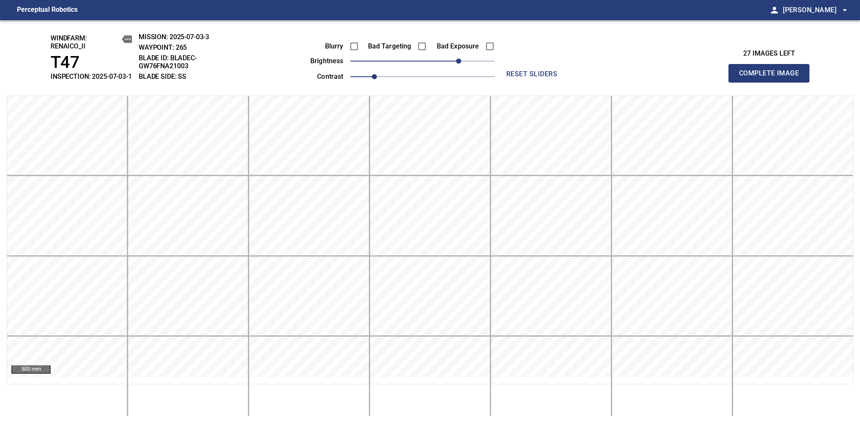
click at [772, 78] on span "Complete Image" at bounding box center [769, 73] width 62 height 12
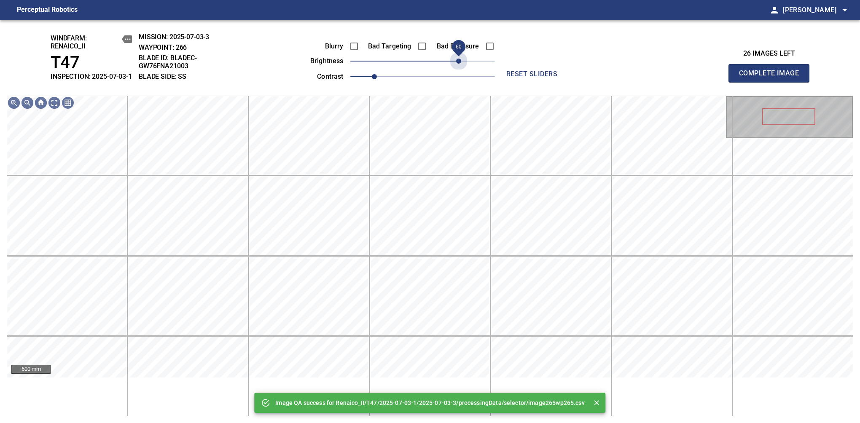
click at [457, 65] on span "60" at bounding box center [422, 61] width 145 height 12
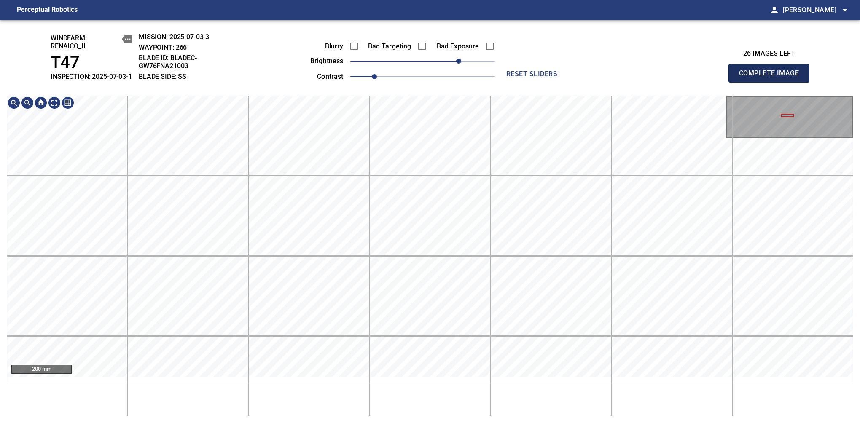
click at [772, 78] on span "Complete Image" at bounding box center [769, 73] width 62 height 12
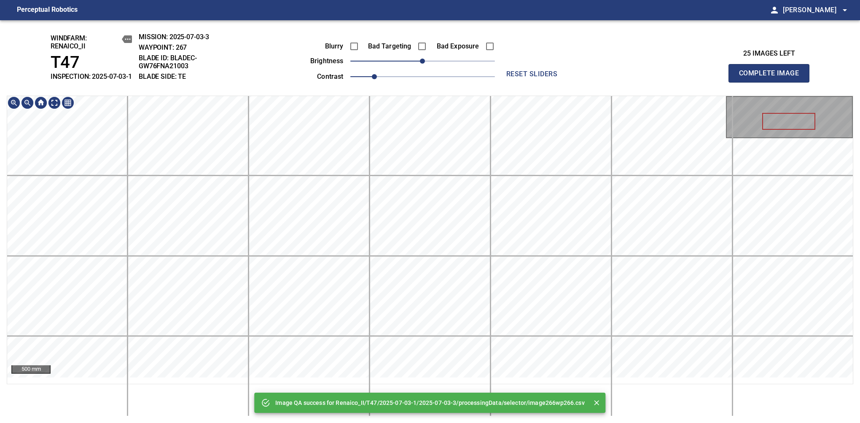
click at [410, 93] on div "Image QA success for Renaico_II/T47/2025-07-03-1/2025-07-03-3/processingData/se…" at bounding box center [430, 221] width 860 height 403
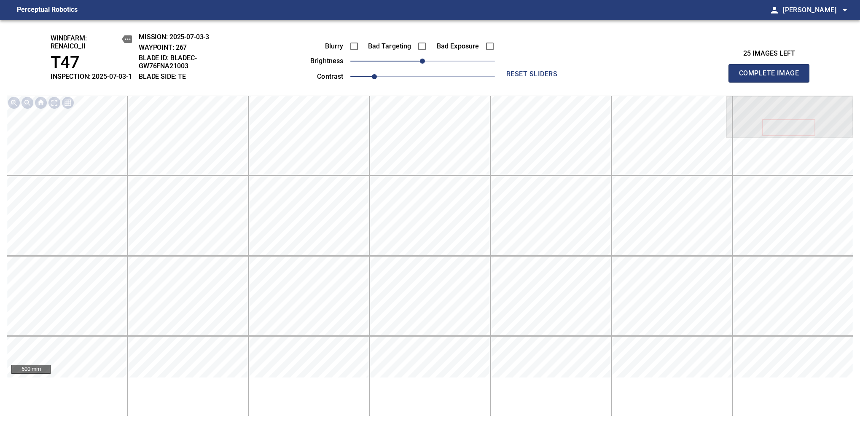
click at [772, 78] on span "Complete Image" at bounding box center [769, 73] width 62 height 12
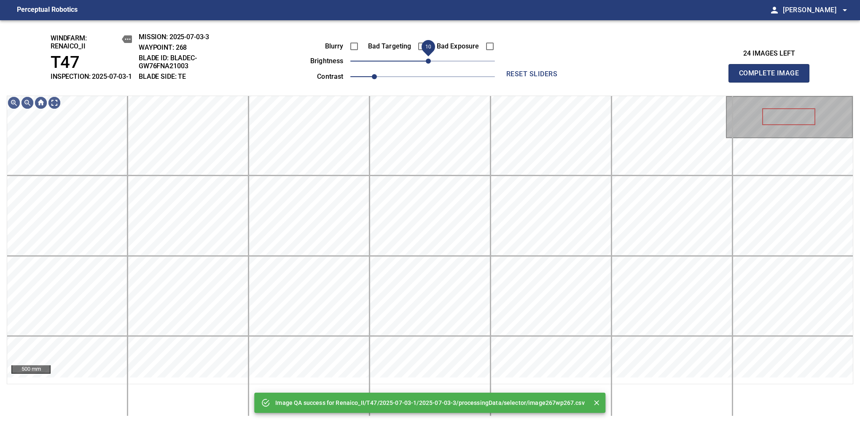
click at [430, 64] on span "10" at bounding box center [428, 61] width 5 height 5
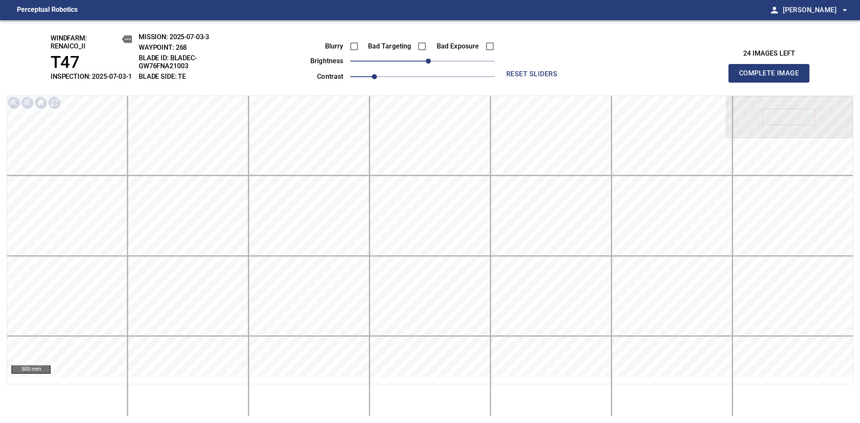
click at [772, 78] on span "Complete Image" at bounding box center [769, 73] width 62 height 12
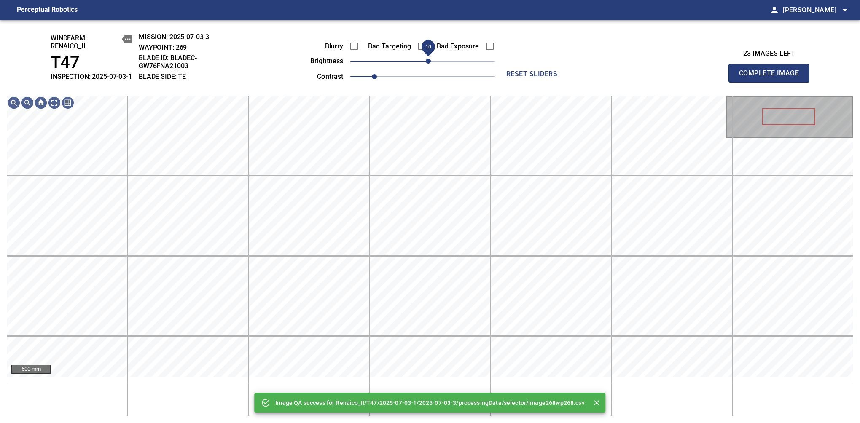
click at [429, 64] on span "10" at bounding box center [428, 61] width 5 height 5
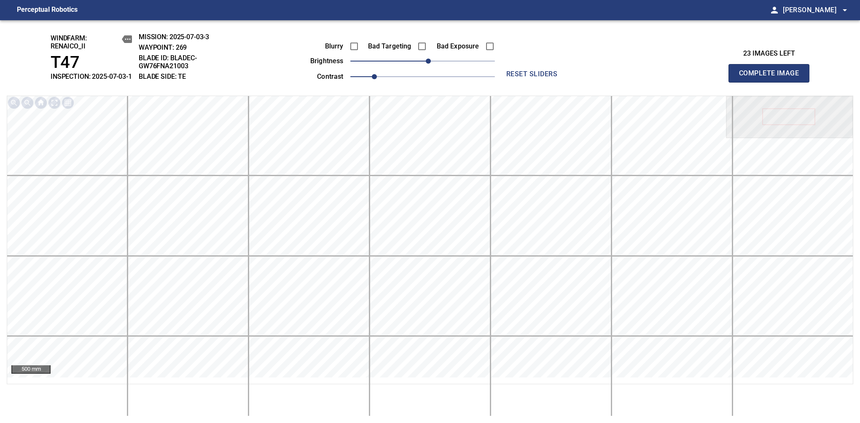
click at [772, 78] on span "Complete Image" at bounding box center [769, 73] width 62 height 12
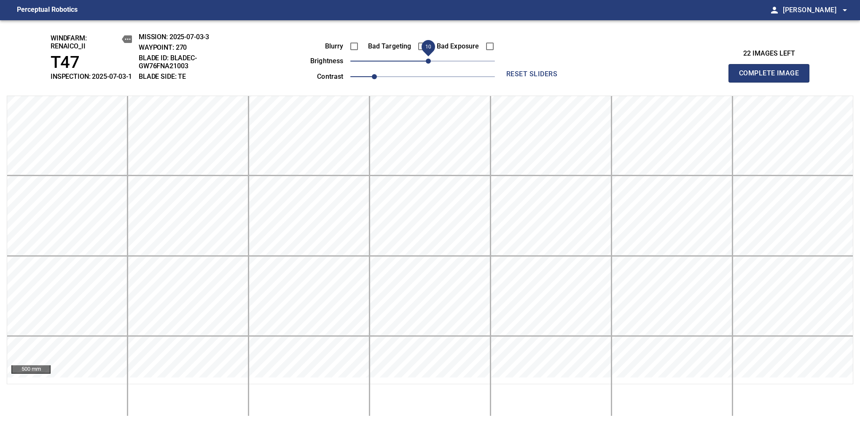
drag, startPoint x: 425, startPoint y: 69, endPoint x: 430, endPoint y: 65, distance: 7.2
click at [430, 64] on span "10" at bounding box center [428, 61] width 5 height 5
click at [772, 78] on span "Complete Image" at bounding box center [769, 73] width 62 height 12
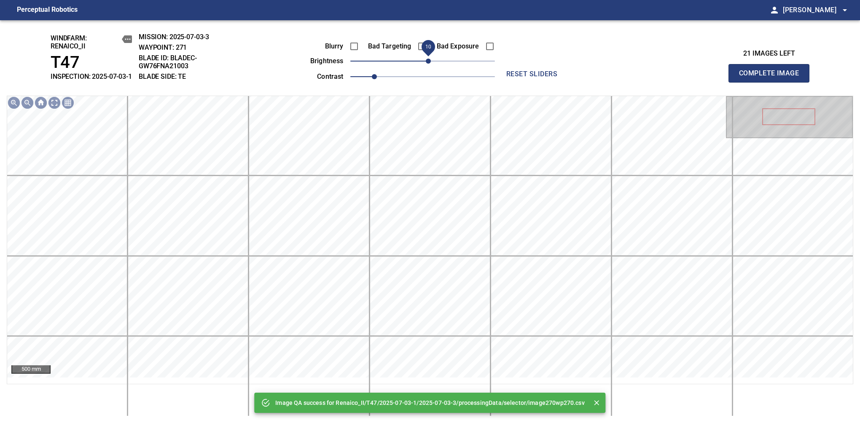
drag, startPoint x: 428, startPoint y: 72, endPoint x: 429, endPoint y: 76, distance: 4.7
click at [429, 64] on span "10" at bounding box center [428, 61] width 5 height 5
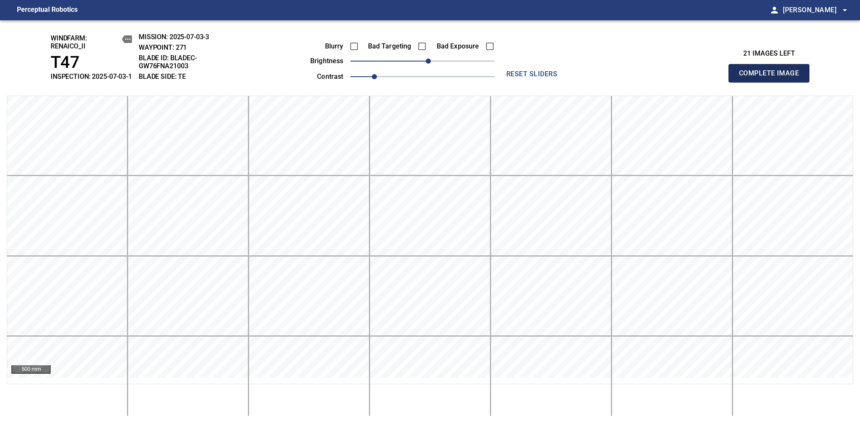
click at [772, 78] on span "Complete Image" at bounding box center [769, 73] width 62 height 12
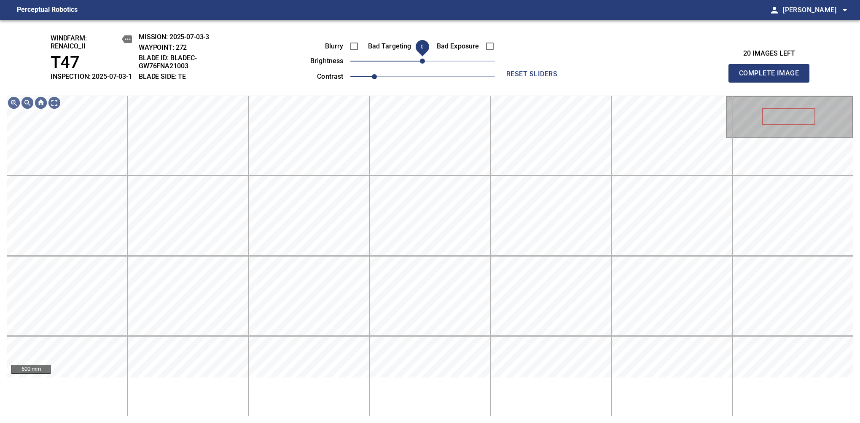
drag, startPoint x: 427, startPoint y: 70, endPoint x: 422, endPoint y: 70, distance: 5.5
click at [422, 64] on span "0" at bounding box center [422, 61] width 5 height 5
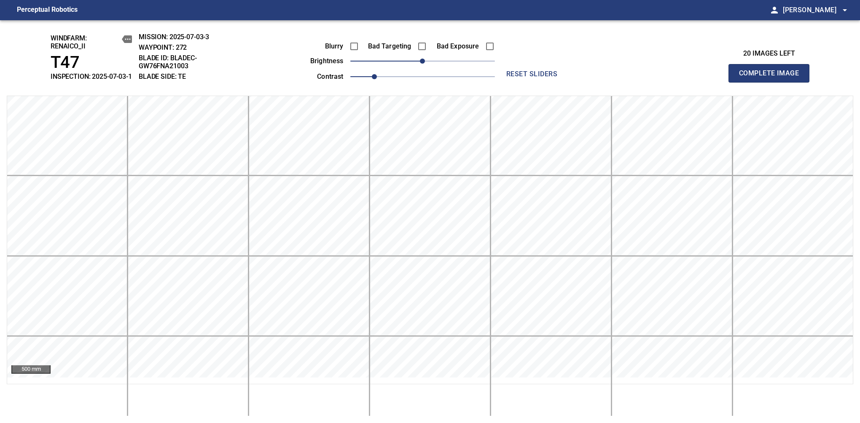
click at [772, 78] on span "Complete Image" at bounding box center [769, 73] width 62 height 12
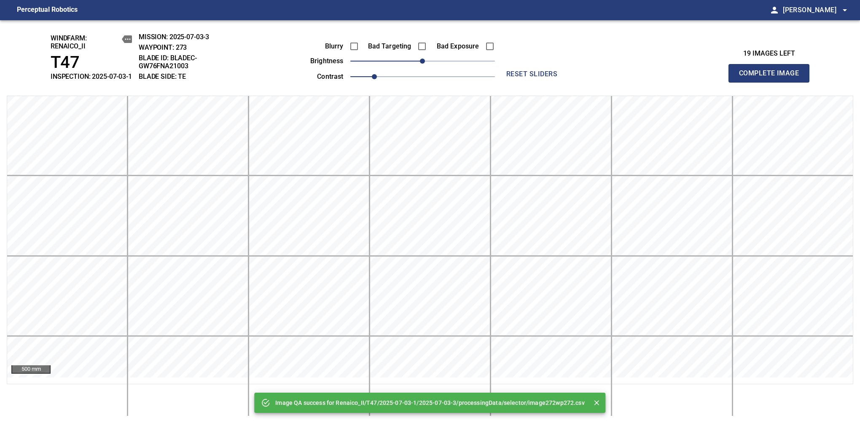
click at [772, 78] on span "Complete Image" at bounding box center [769, 73] width 62 height 12
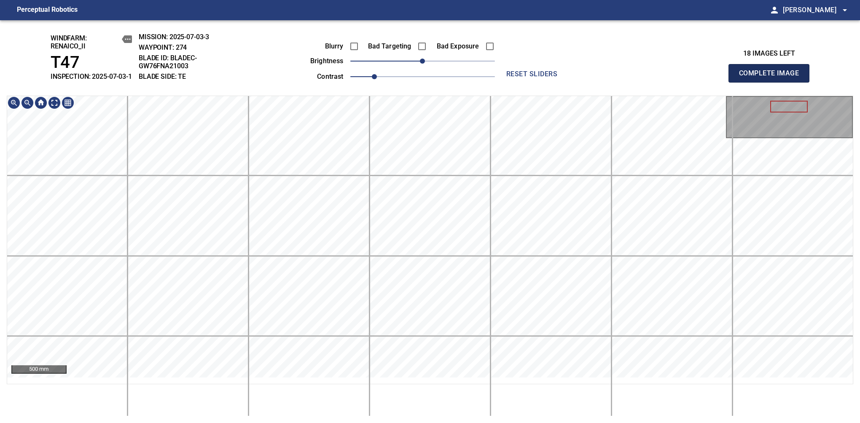
click at [772, 78] on span "Complete Image" at bounding box center [769, 73] width 62 height 12
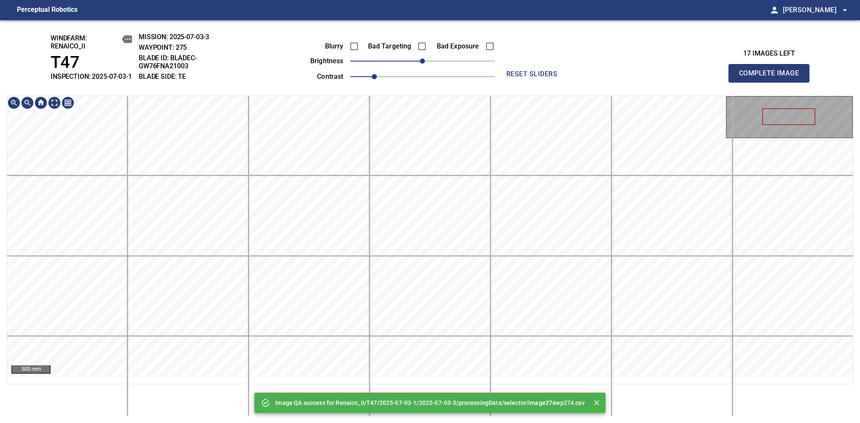
click at [455, 413] on div "500 mm" at bounding box center [430, 256] width 847 height 321
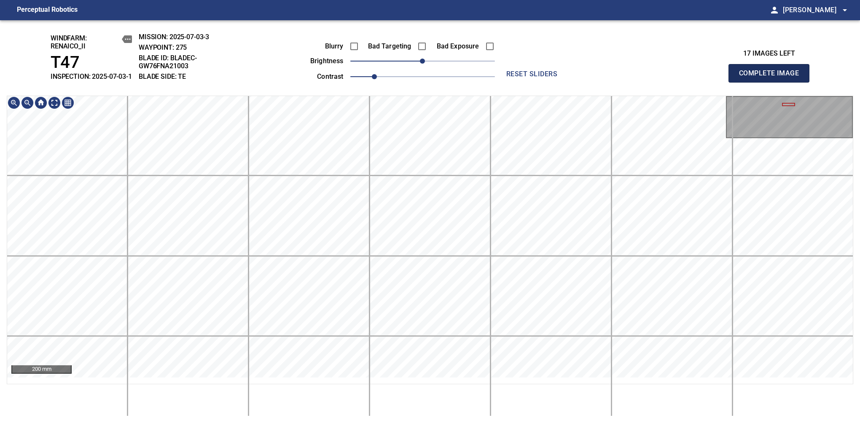
click at [772, 78] on span "Complete Image" at bounding box center [769, 73] width 62 height 12
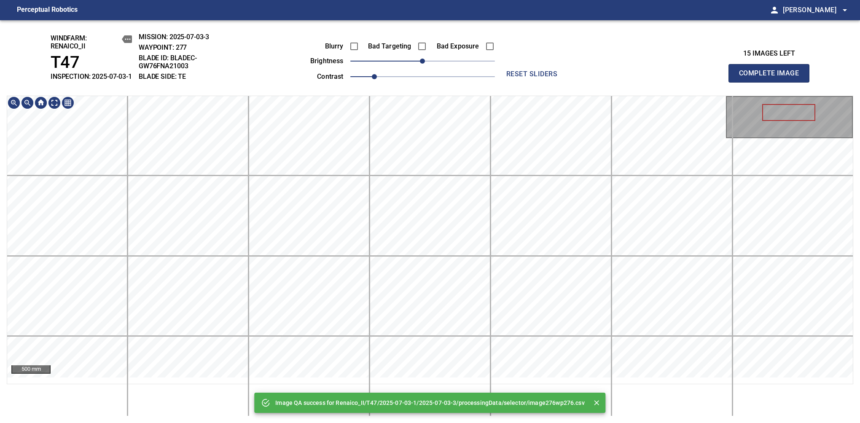
click at [435, 390] on div "500 mm" at bounding box center [430, 256] width 847 height 321
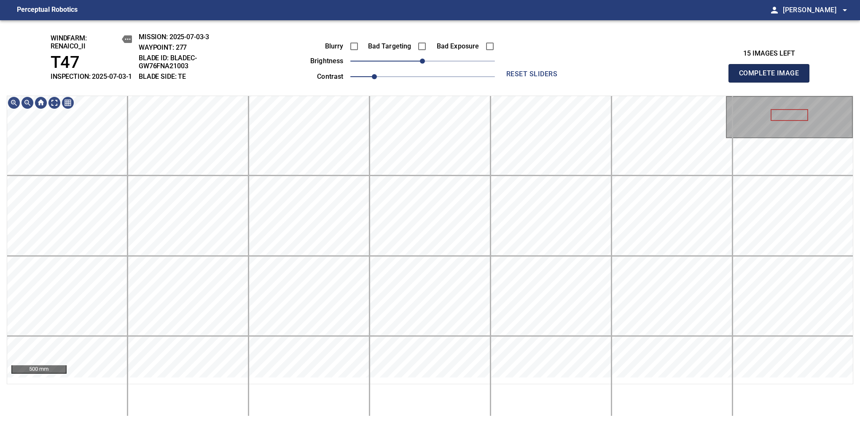
click at [772, 78] on span "Complete Image" at bounding box center [769, 73] width 62 height 12
click at [418, 64] on span "-10" at bounding box center [416, 61] width 5 height 5
click at [772, 78] on span "Complete Image" at bounding box center [769, 73] width 62 height 12
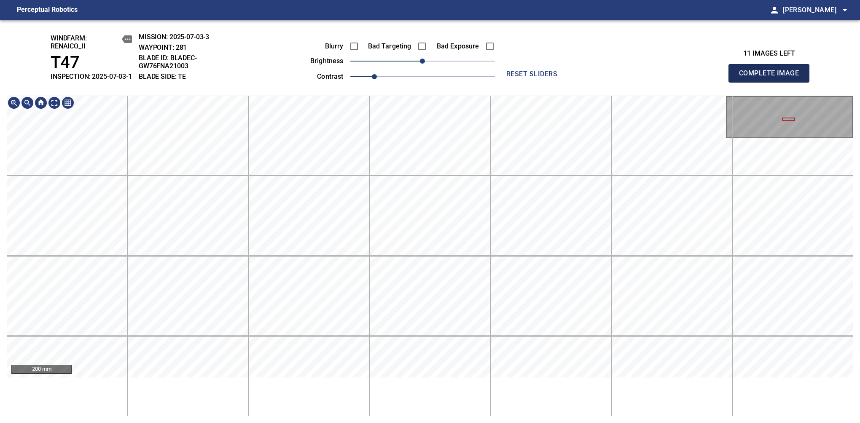
click at [772, 78] on span "Complete Image" at bounding box center [769, 73] width 62 height 12
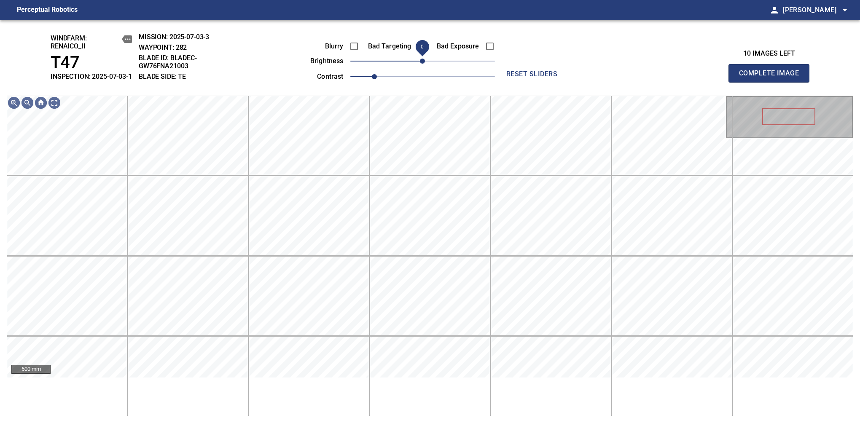
click at [424, 62] on div "Blurry Bad Targeting Bad Exposure brightness 0 contrast 1" at bounding box center [393, 60] width 204 height 45
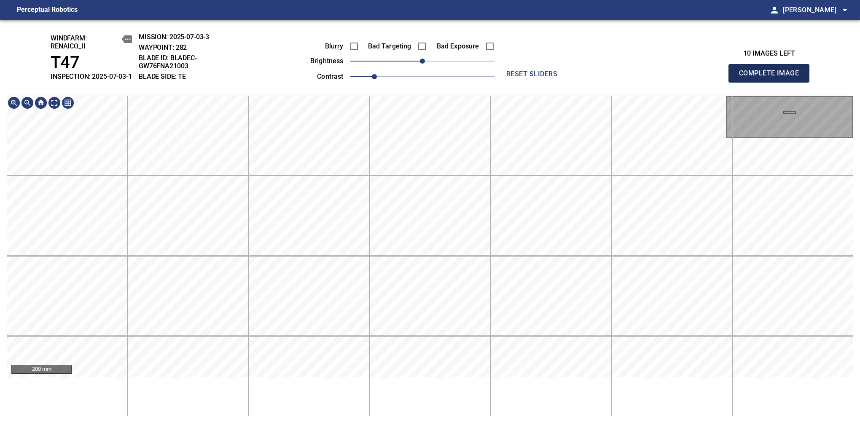
click at [772, 78] on span "Complete Image" at bounding box center [769, 73] width 62 height 12
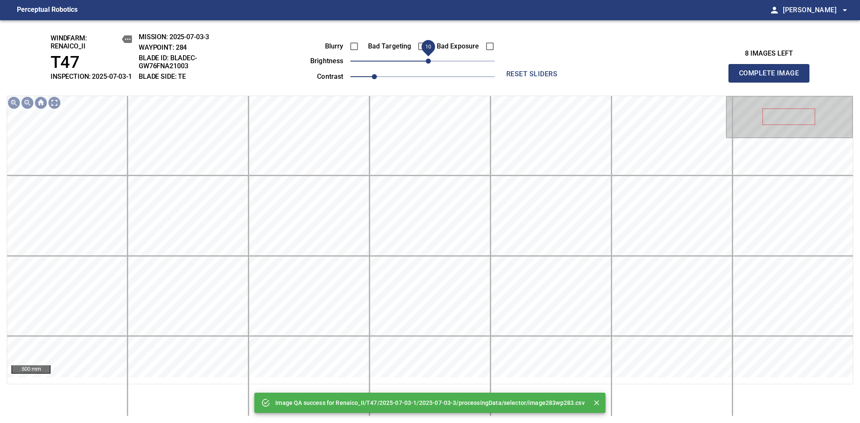
click at [427, 64] on span "10" at bounding box center [428, 61] width 5 height 5
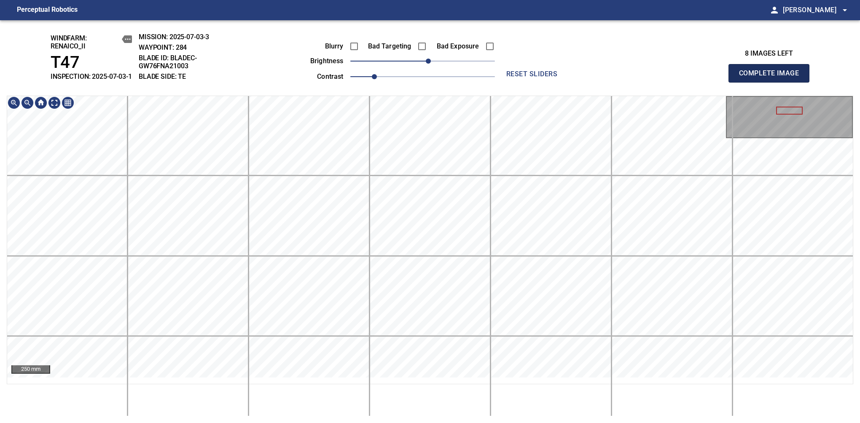
click at [772, 78] on span "Complete Image" at bounding box center [769, 73] width 62 height 12
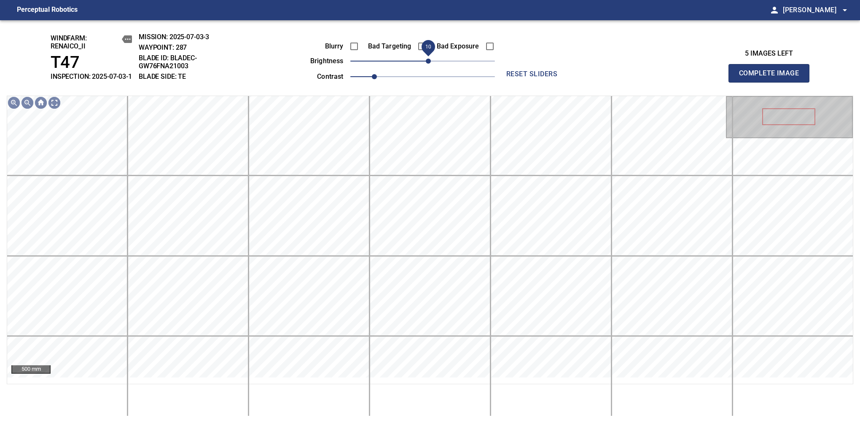
click at [428, 64] on span "10" at bounding box center [428, 61] width 5 height 5
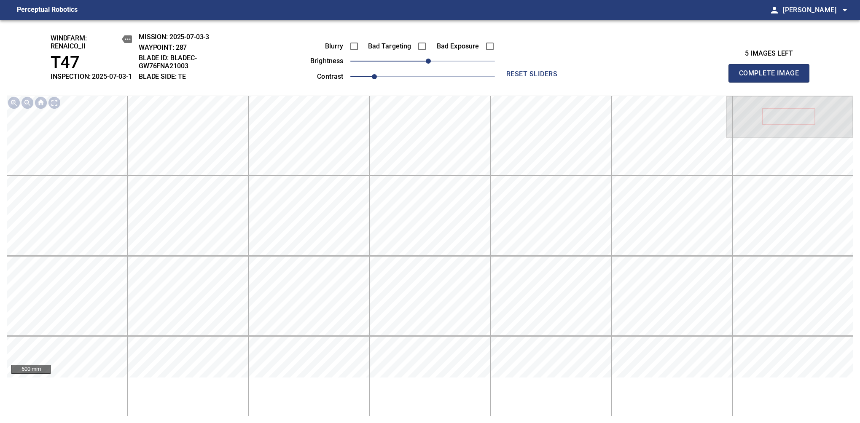
click at [772, 78] on span "Complete Image" at bounding box center [769, 73] width 62 height 12
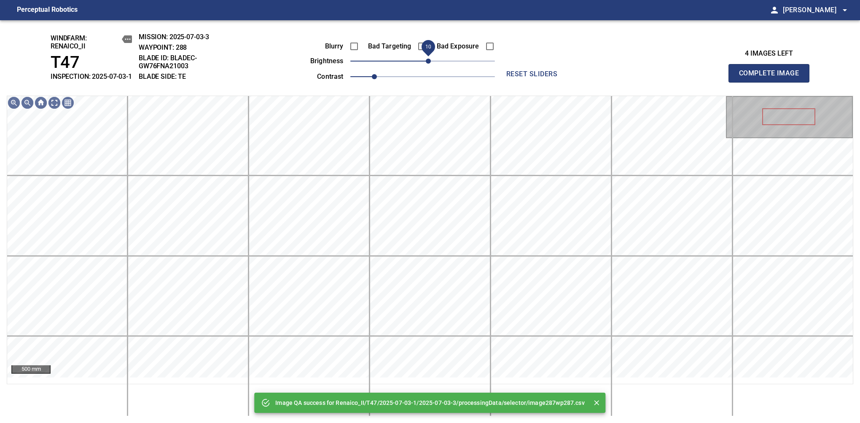
click at [428, 64] on span "10" at bounding box center [428, 61] width 5 height 5
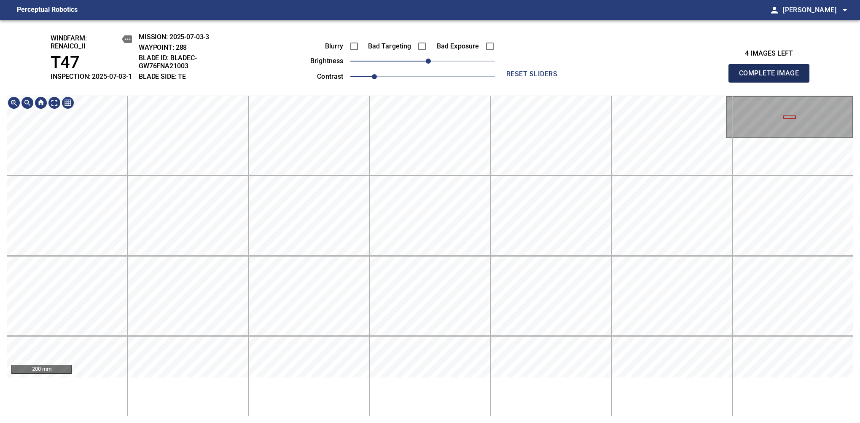
click at [772, 78] on span "Complete Image" at bounding box center [769, 73] width 62 height 12
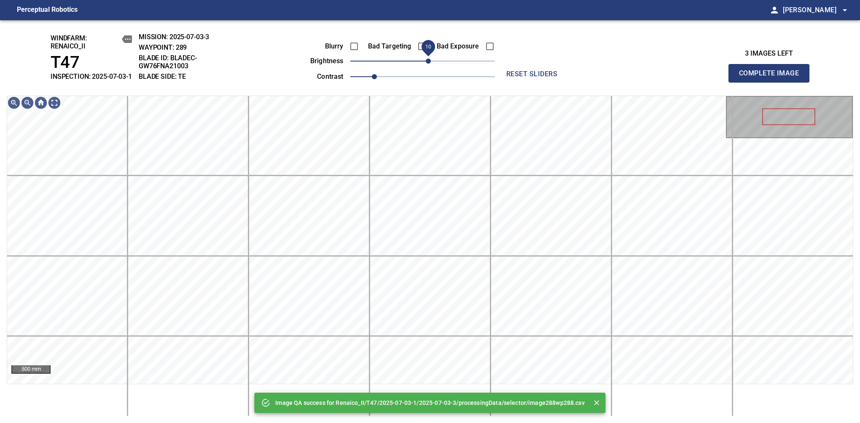
click at [427, 64] on span "10" at bounding box center [428, 61] width 5 height 5
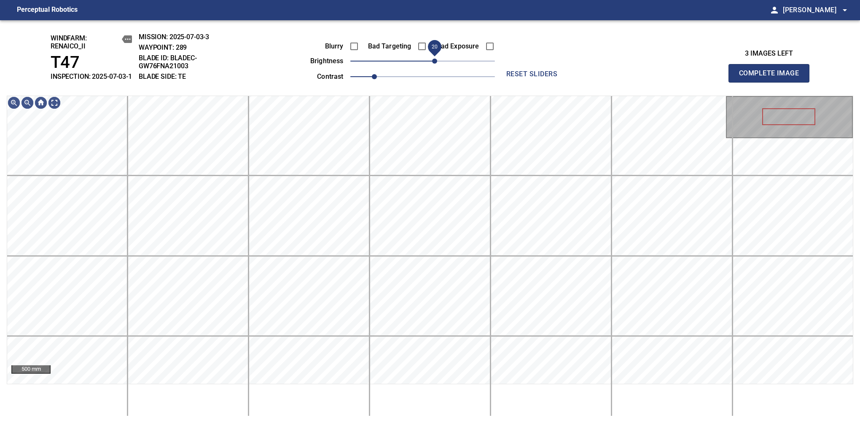
drag, startPoint x: 425, startPoint y: 73, endPoint x: 432, endPoint y: 69, distance: 8.3
click at [432, 64] on span "20" at bounding box center [434, 61] width 5 height 5
drag, startPoint x: 441, startPoint y: 70, endPoint x: 436, endPoint y: 75, distance: 6.9
click at [436, 64] on span "20" at bounding box center [434, 61] width 5 height 5
drag, startPoint x: 437, startPoint y: 71, endPoint x: 440, endPoint y: 67, distance: 4.5
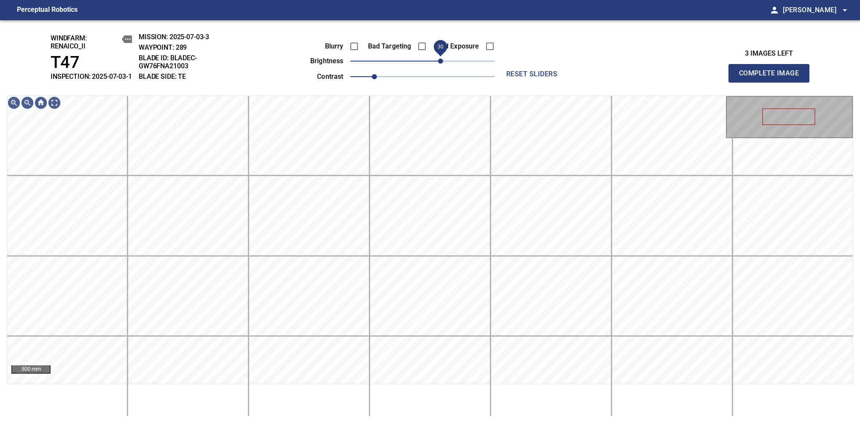
click at [440, 64] on span "30" at bounding box center [440, 61] width 5 height 5
click at [437, 64] on span "20" at bounding box center [434, 61] width 5 height 5
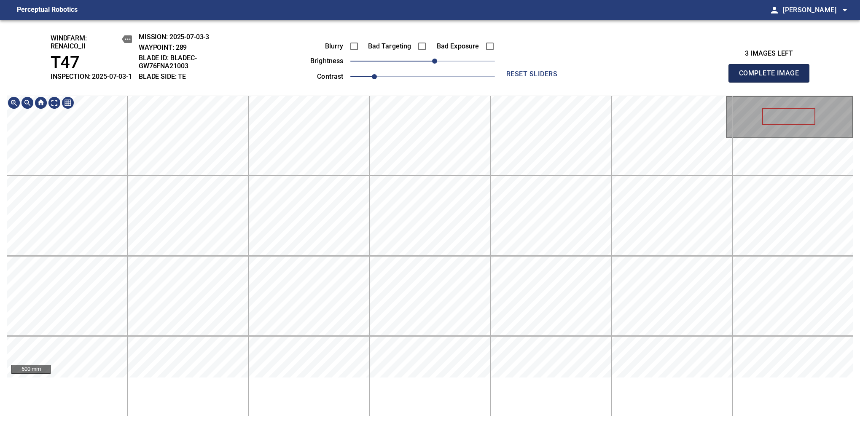
click at [772, 78] on span "Complete Image" at bounding box center [769, 73] width 62 height 12
click at [428, 64] on span "10" at bounding box center [428, 61] width 5 height 5
click at [379, 399] on div "200 mm" at bounding box center [430, 256] width 847 height 321
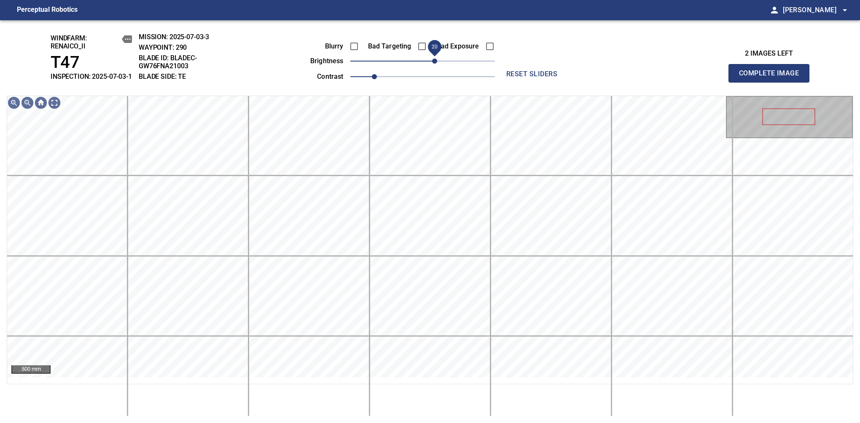
click at [433, 64] on span "20" at bounding box center [434, 61] width 5 height 5
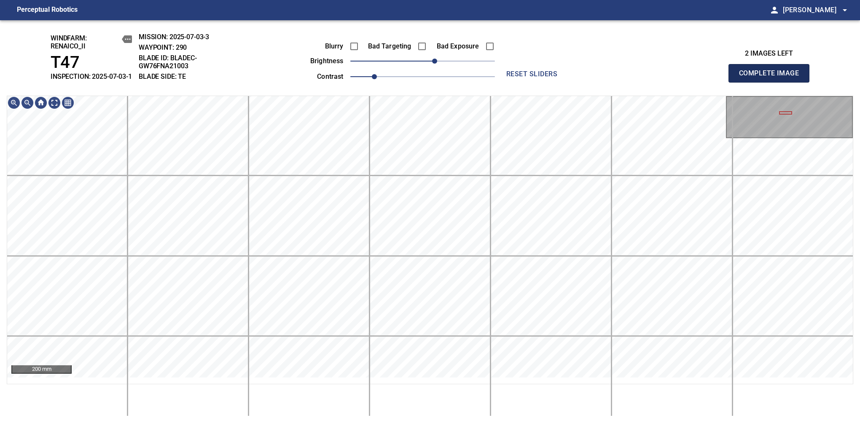
click at [772, 78] on span "Complete Image" at bounding box center [769, 73] width 62 height 12
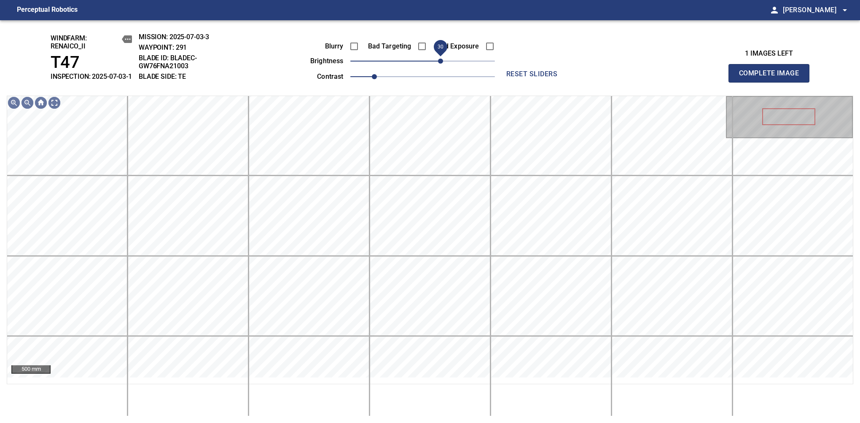
click at [442, 64] on span "30" at bounding box center [440, 61] width 5 height 5
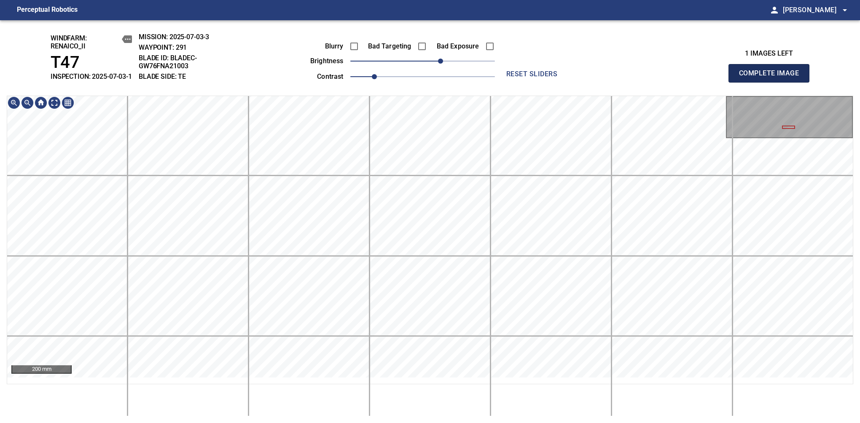
click at [772, 78] on span "Complete Image" at bounding box center [769, 73] width 62 height 12
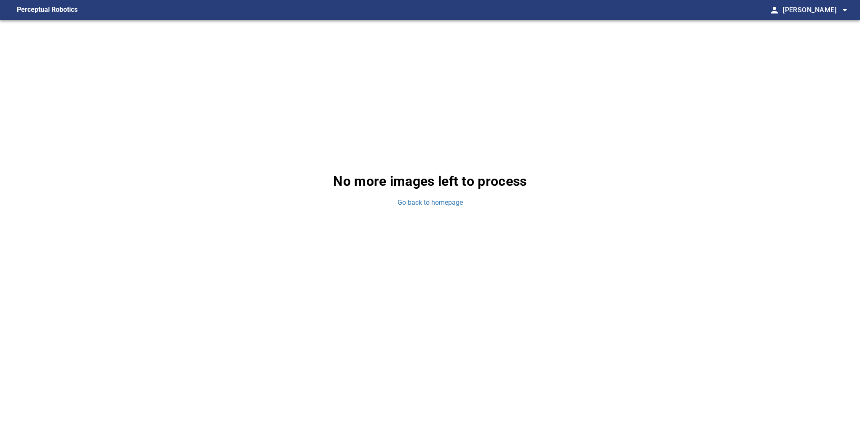
drag, startPoint x: 499, startPoint y: 348, endPoint x: 478, endPoint y: 321, distance: 33.9
click at [478, 321] on div "No more images left to process Go back to homepage" at bounding box center [430, 189] width 860 height 339
click at [419, 204] on link "Go back to homepage" at bounding box center [430, 203] width 65 height 10
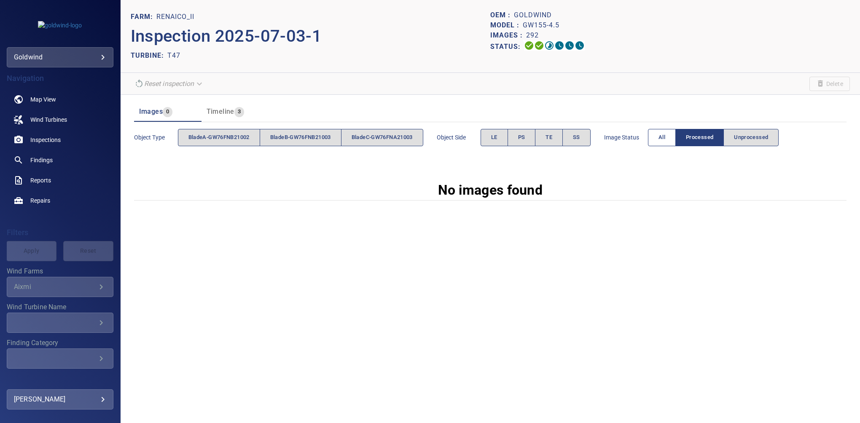
click at [665, 135] on span "All" at bounding box center [662, 138] width 7 height 10
click at [664, 135] on span "All" at bounding box center [662, 138] width 7 height 10
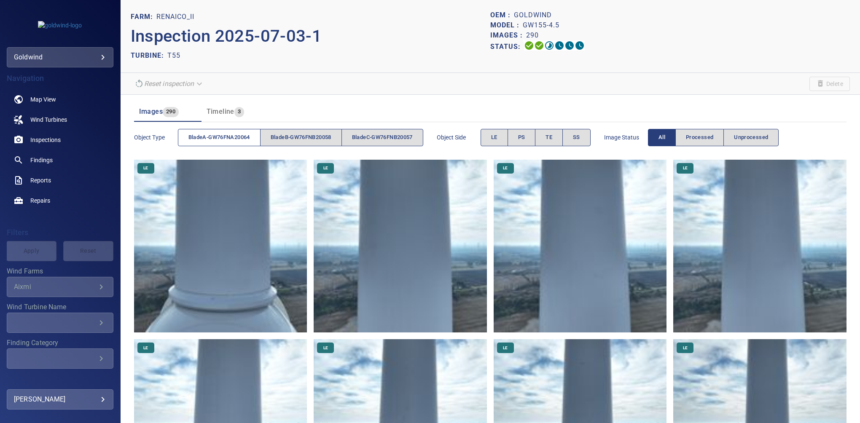
click at [229, 139] on span "bladeA-GW76FNA20064" at bounding box center [219, 138] width 62 height 10
click at [559, 140] on button "TE" at bounding box center [549, 137] width 28 height 17
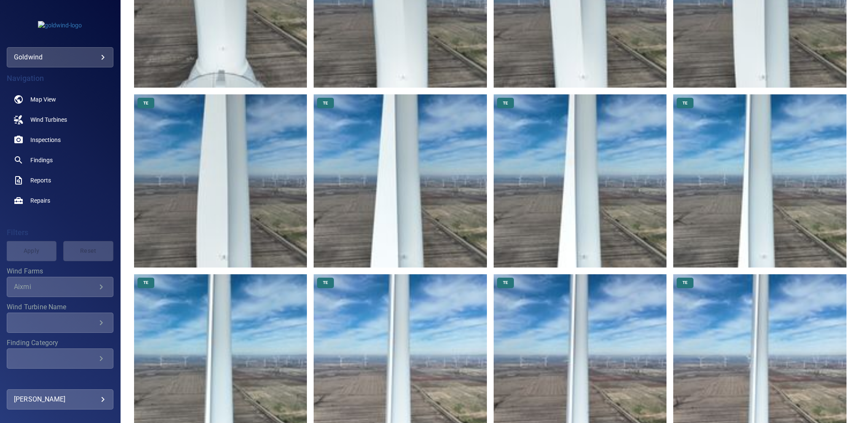
scroll to position [349, 0]
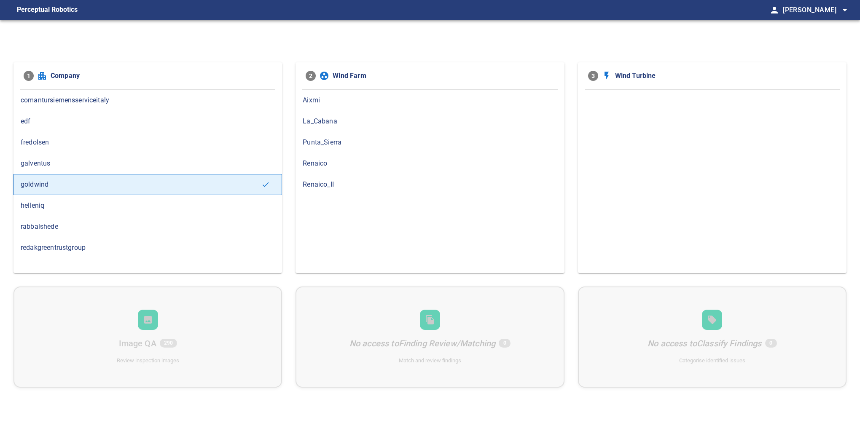
click at [335, 180] on span "Renaico_II" at bounding box center [430, 185] width 254 height 10
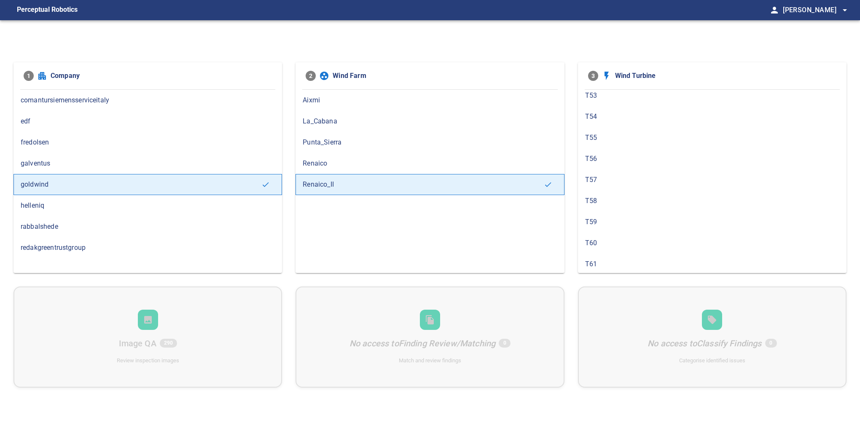
scroll to position [161, 0]
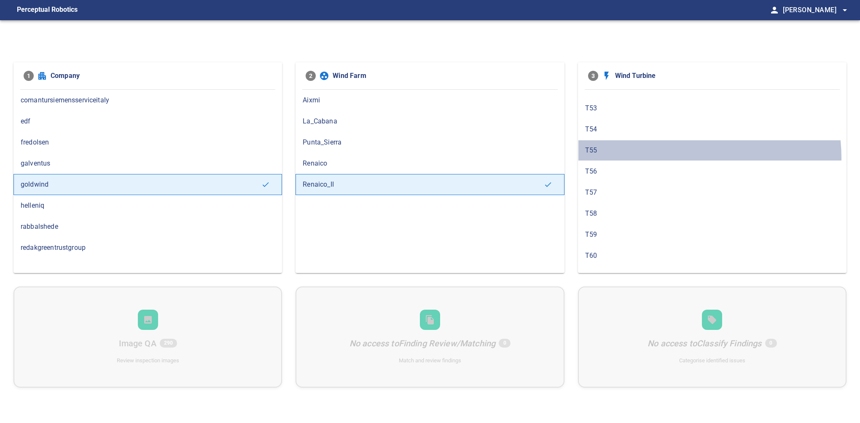
click at [691, 155] on div "T55" at bounding box center [712, 150] width 269 height 21
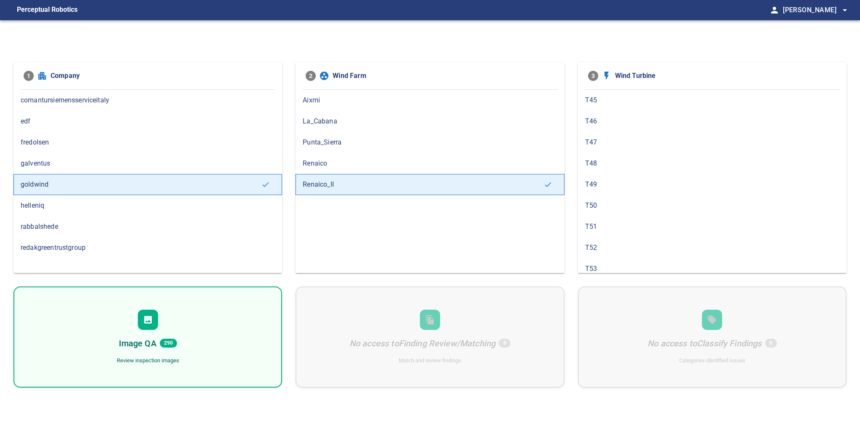
click at [164, 337] on div "Image QA 290" at bounding box center [148, 343] width 58 height 13
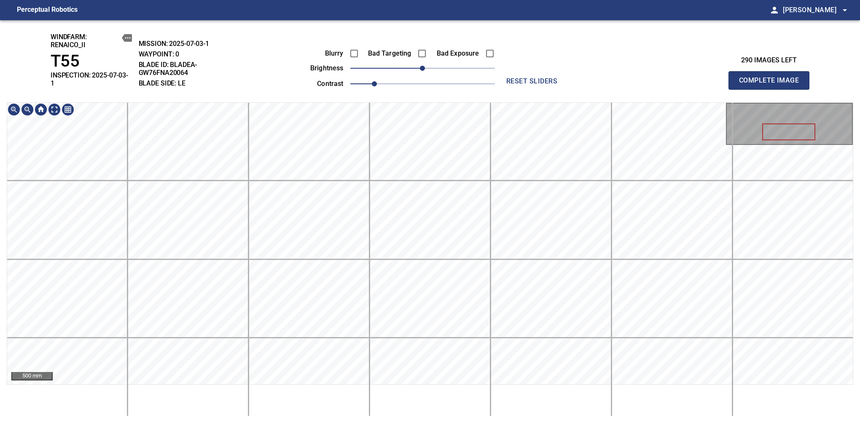
click at [449, 33] on div "windfarm: Renaico_II T55 INSPECTION: 2025-07-03-1 MISSION: 2025-07-03-1 WAYPOIN…" at bounding box center [430, 221] width 860 height 403
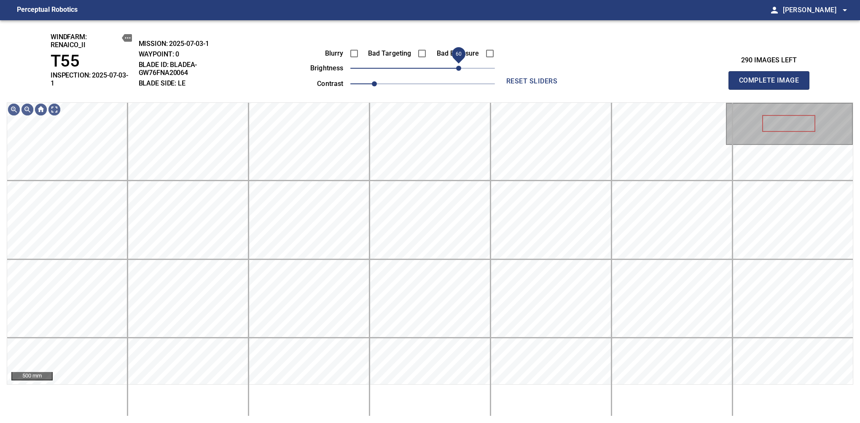
drag, startPoint x: 442, startPoint y: 68, endPoint x: 459, endPoint y: 65, distance: 16.7
click at [459, 66] on span "60" at bounding box center [458, 68] width 5 height 5
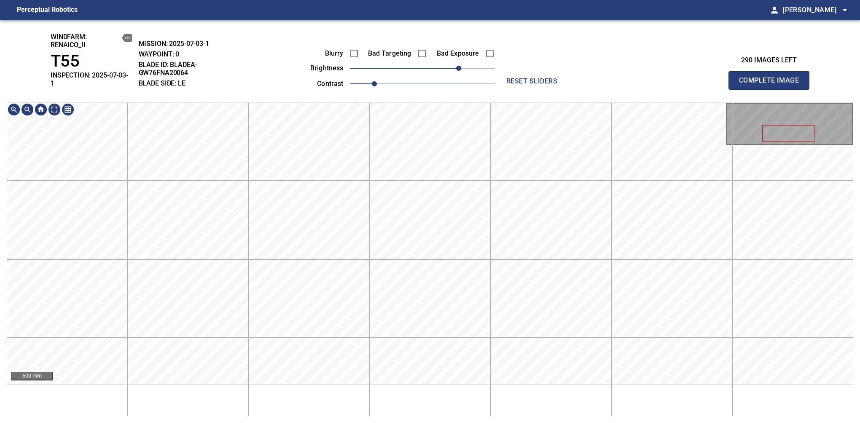
click at [478, 58] on div "windfarm: Renaico_II T55 INSPECTION: 2025-07-03-1 MISSION: 2025-07-03-1 WAYPOIN…" at bounding box center [430, 221] width 860 height 403
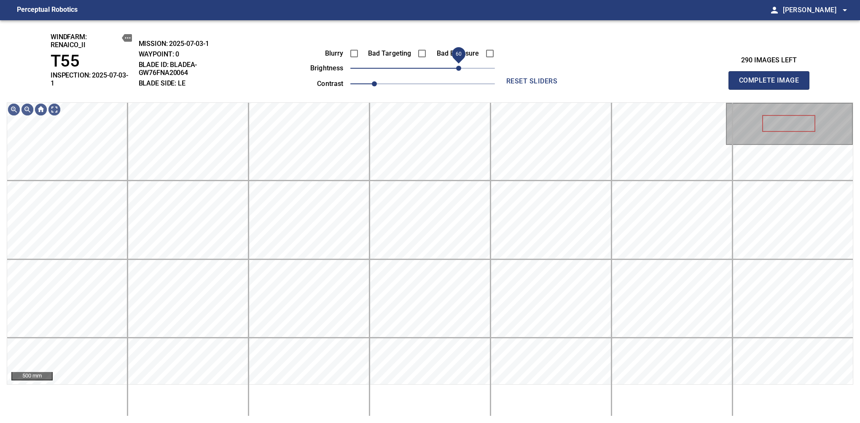
click at [457, 67] on span "60" at bounding box center [458, 68] width 5 height 5
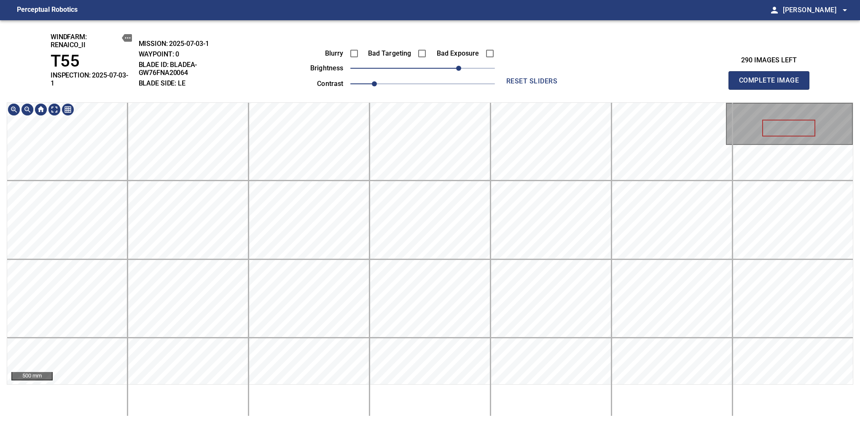
click at [452, 80] on div "windfarm: Renaico_II T55 INSPECTION: 2025-07-03-1 MISSION: 2025-07-03-1 WAYPOIN…" at bounding box center [430, 221] width 860 height 403
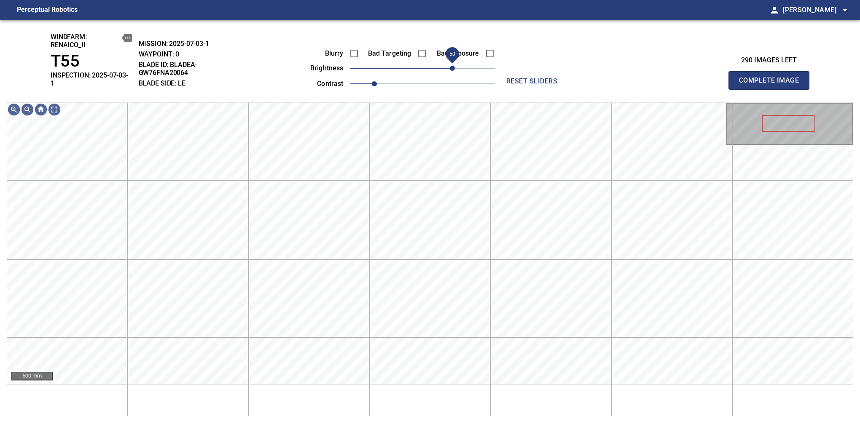
click at [455, 68] on span "50" at bounding box center [452, 68] width 5 height 5
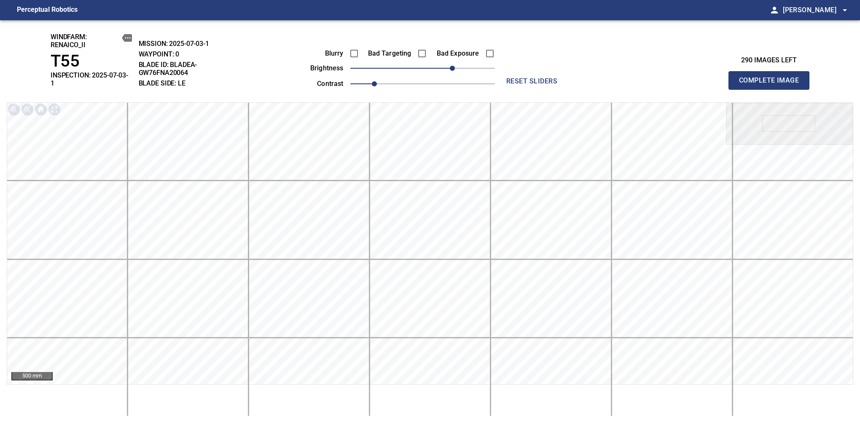
click at [772, 78] on span "Complete Image" at bounding box center [769, 81] width 62 height 12
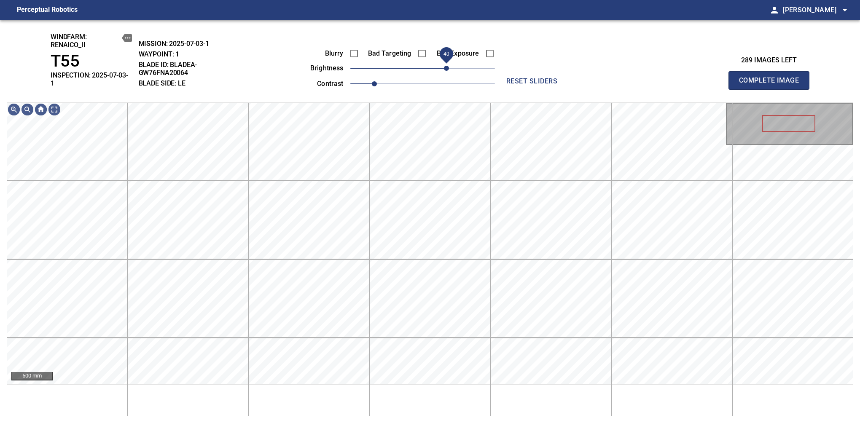
drag, startPoint x: 422, startPoint y: 73, endPoint x: 448, endPoint y: 67, distance: 27.2
click at [448, 67] on span "40" at bounding box center [446, 68] width 5 height 5
drag, startPoint x: 448, startPoint y: 71, endPoint x: 454, endPoint y: 68, distance: 6.2
click at [454, 68] on span "50" at bounding box center [452, 68] width 5 height 5
click at [772, 78] on span "Complete Image" at bounding box center [769, 81] width 62 height 12
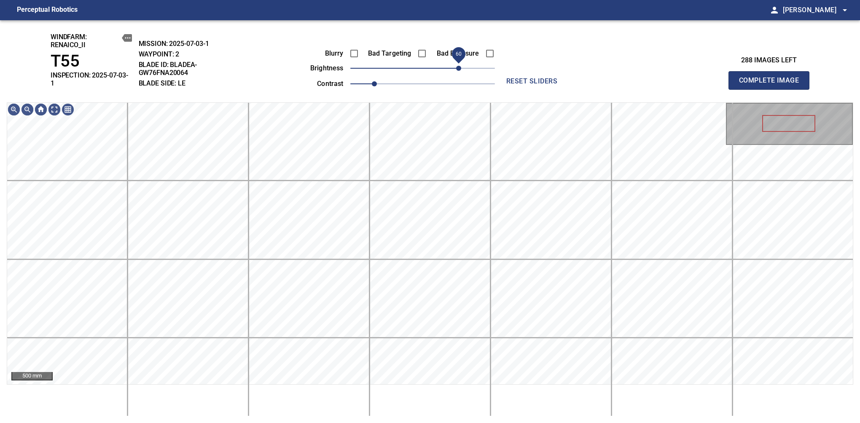
drag, startPoint x: 431, startPoint y: 65, endPoint x: 457, endPoint y: 70, distance: 26.9
click at [457, 70] on span "60" at bounding box center [458, 68] width 5 height 5
click at [772, 78] on span "Complete Image" at bounding box center [769, 81] width 62 height 12
drag, startPoint x: 419, startPoint y: 68, endPoint x: 463, endPoint y: 59, distance: 45.1
click at [463, 66] on span "70" at bounding box center [464, 68] width 5 height 5
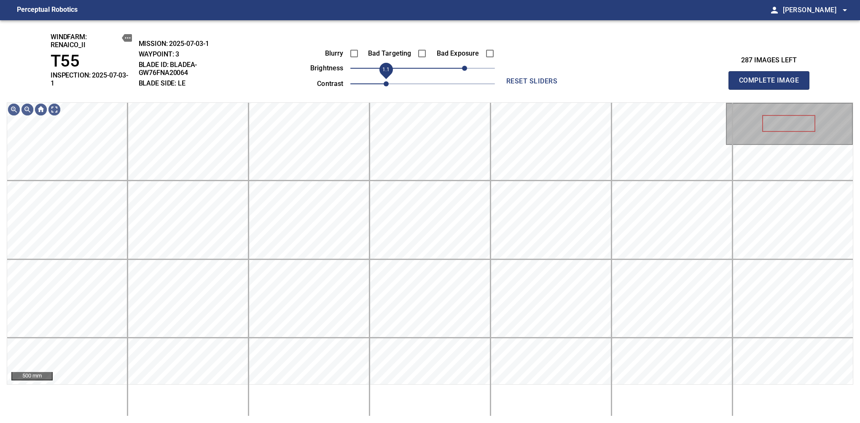
drag, startPoint x: 380, startPoint y: 79, endPoint x: 388, endPoint y: 81, distance: 8.0
click at [388, 81] on span "1.1" at bounding box center [386, 83] width 5 height 5
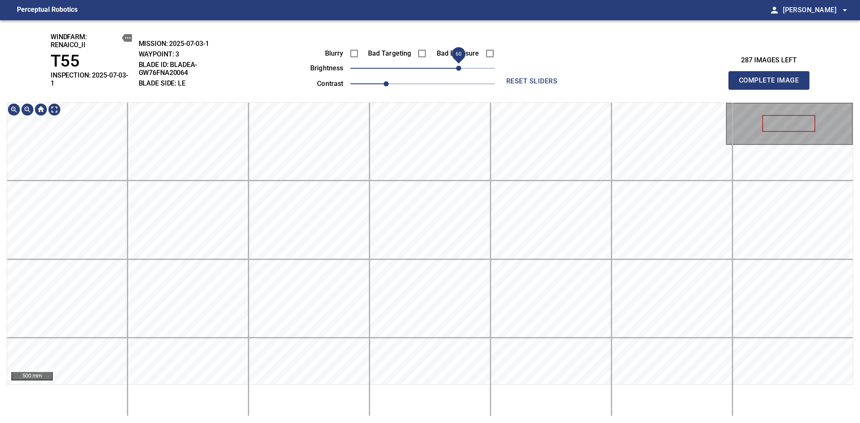
click at [459, 71] on span "60" at bounding box center [458, 68] width 5 height 5
click at [456, 67] on span "60" at bounding box center [458, 68] width 5 height 5
click at [772, 78] on span "Complete Image" at bounding box center [769, 81] width 62 height 12
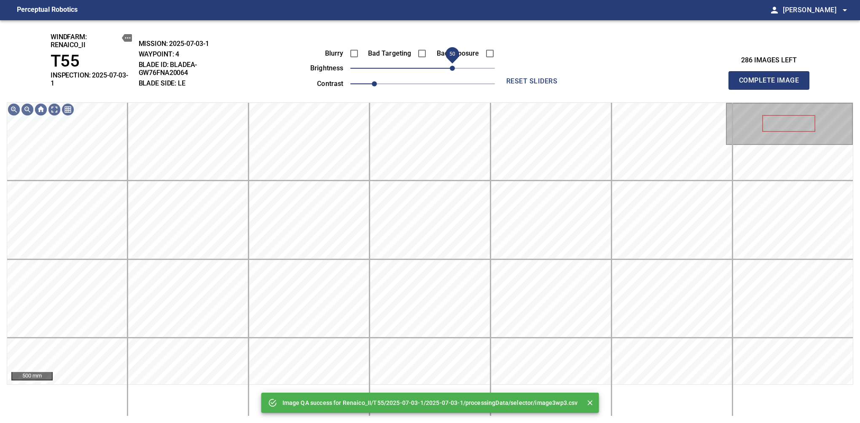
drag, startPoint x: 444, startPoint y: 70, endPoint x: 452, endPoint y: 67, distance: 9.2
click at [452, 67] on span "50" at bounding box center [422, 68] width 145 height 12
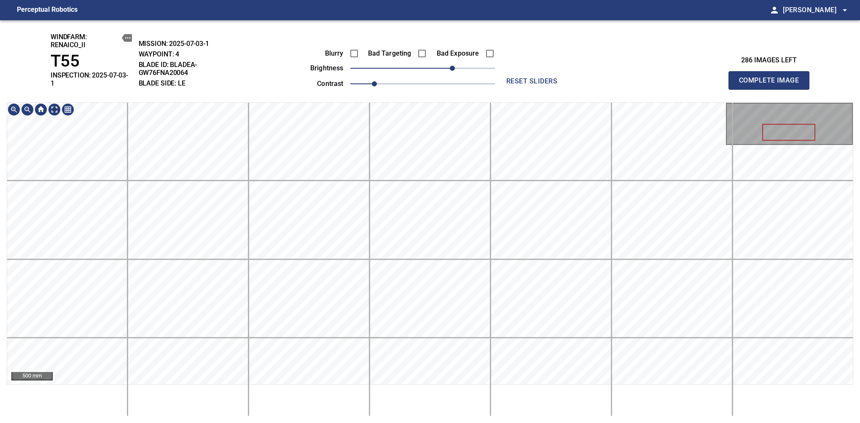
click at [456, 89] on div "windfarm: Renaico_II T55 INSPECTION: 2025-07-03-1 MISSION: 2025-07-03-1 WAYPOIN…" at bounding box center [430, 221] width 860 height 403
click at [772, 78] on span "Complete Image" at bounding box center [769, 81] width 62 height 12
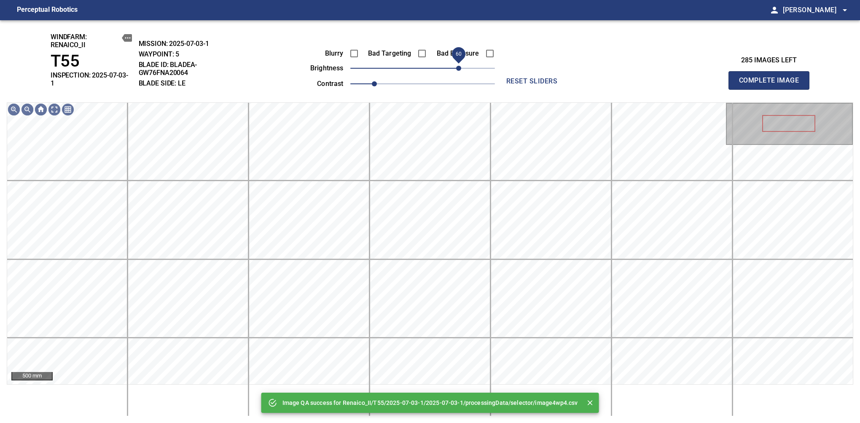
drag, startPoint x: 432, startPoint y: 70, endPoint x: 460, endPoint y: 73, distance: 28.8
click at [460, 73] on span "60" at bounding box center [422, 68] width 145 height 12
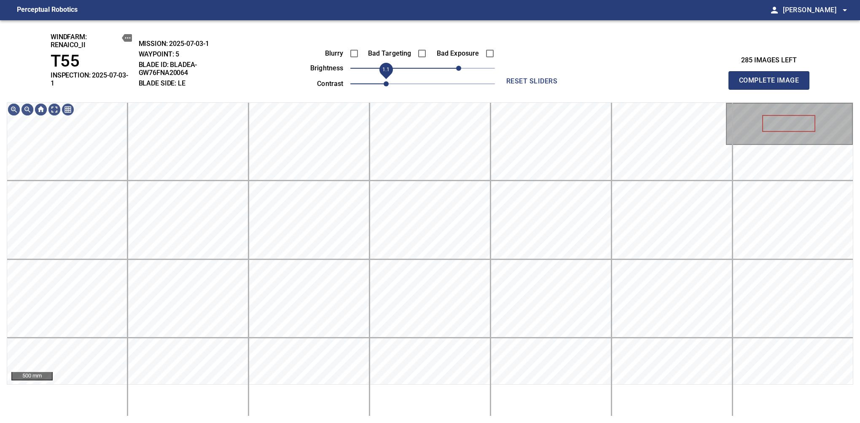
drag, startPoint x: 371, startPoint y: 83, endPoint x: 382, endPoint y: 84, distance: 10.7
click at [384, 84] on span "1.1" at bounding box center [386, 83] width 5 height 5
click at [454, 68] on span "50" at bounding box center [452, 68] width 5 height 5
click at [396, 59] on div "windfarm: Renaico_II T55 INSPECTION: 2025-07-03-1 MISSION: 2025-07-03-1 WAYPOIN…" at bounding box center [430, 221] width 860 height 403
click at [772, 78] on span "Complete Image" at bounding box center [769, 81] width 62 height 12
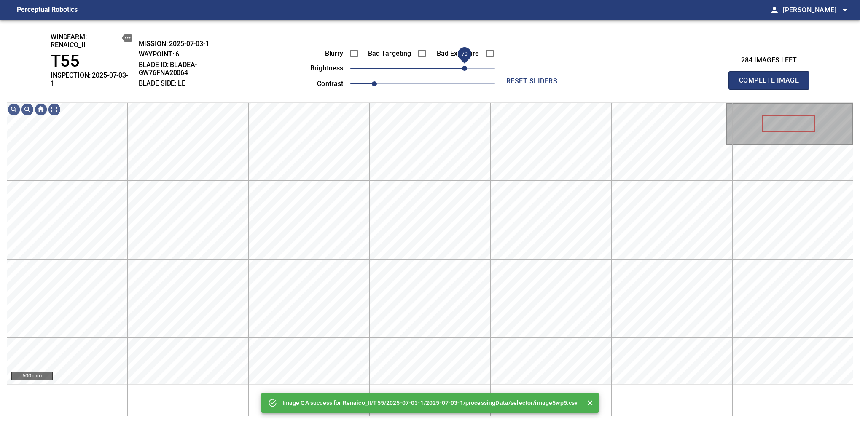
drag, startPoint x: 431, startPoint y: 67, endPoint x: 463, endPoint y: 71, distance: 32.3
click at [463, 71] on span "70" at bounding box center [464, 68] width 5 height 5
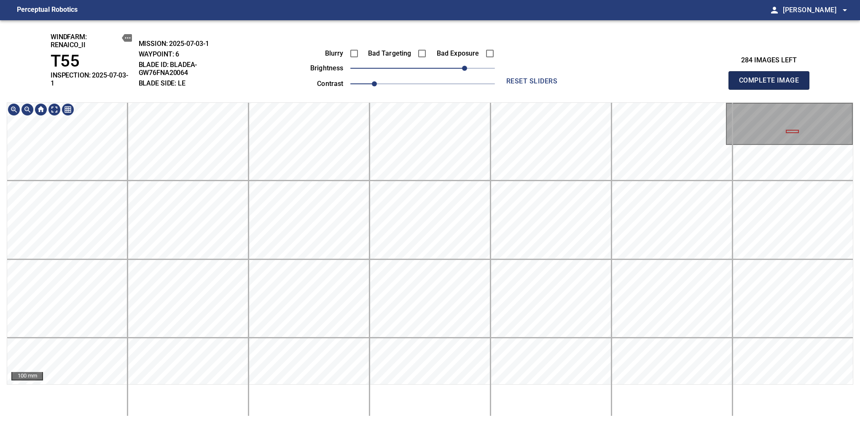
click at [772, 78] on span "Complete Image" at bounding box center [769, 81] width 62 height 12
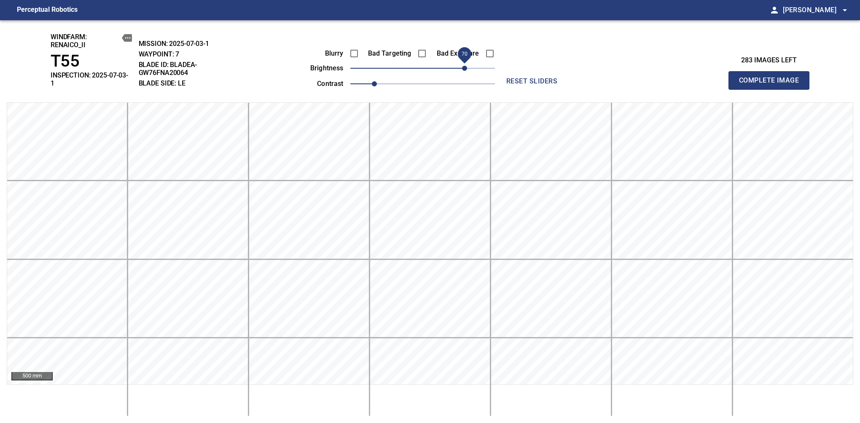
drag, startPoint x: 428, startPoint y: 67, endPoint x: 464, endPoint y: 68, distance: 36.7
click at [464, 68] on span "70" at bounding box center [464, 68] width 5 height 5
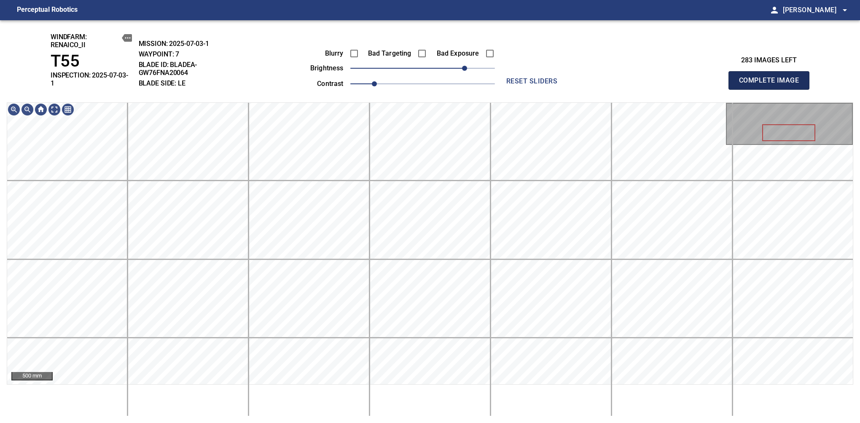
click at [772, 78] on span "Complete Image" at bounding box center [769, 81] width 62 height 12
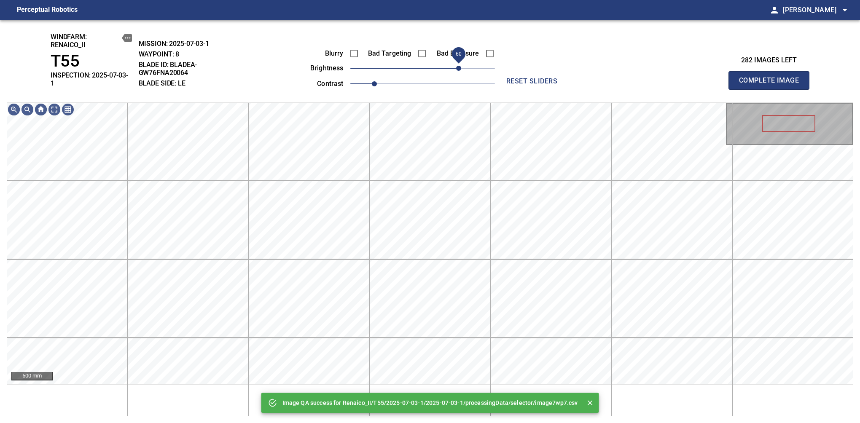
drag, startPoint x: 451, startPoint y: 69, endPoint x: 460, endPoint y: 66, distance: 9.7
click at [460, 66] on span "60" at bounding box center [422, 68] width 145 height 12
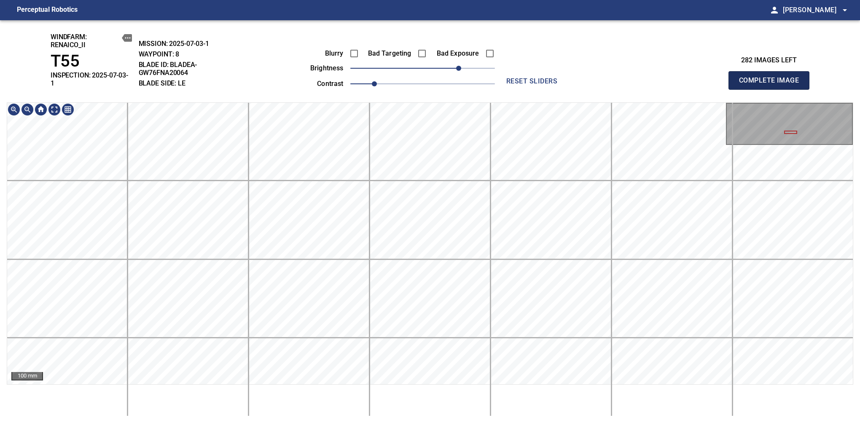
click at [772, 78] on span "Complete Image" at bounding box center [769, 81] width 62 height 12
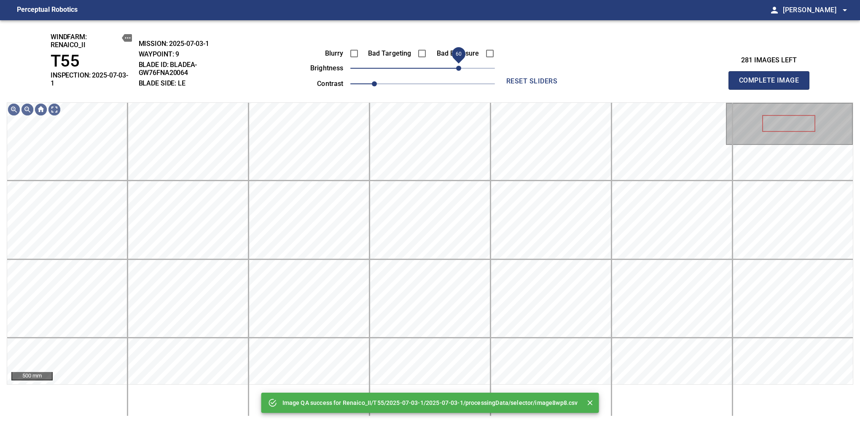
drag, startPoint x: 428, startPoint y: 71, endPoint x: 457, endPoint y: 72, distance: 29.5
click at [457, 71] on span "60" at bounding box center [458, 68] width 5 height 5
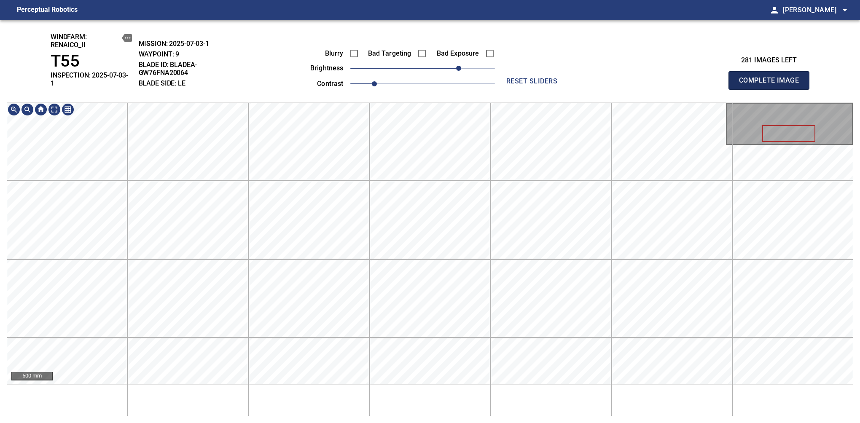
click at [772, 78] on span "Complete Image" at bounding box center [769, 81] width 62 height 12
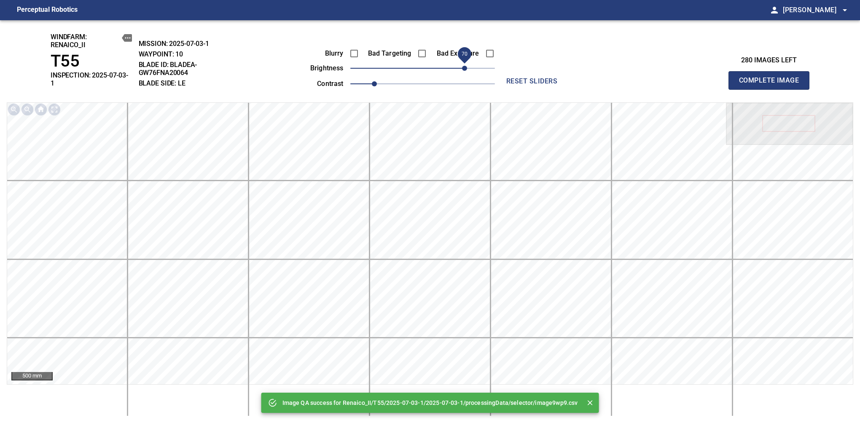
drag, startPoint x: 426, startPoint y: 69, endPoint x: 462, endPoint y: 68, distance: 35.4
click at [462, 68] on span "70" at bounding box center [464, 68] width 5 height 5
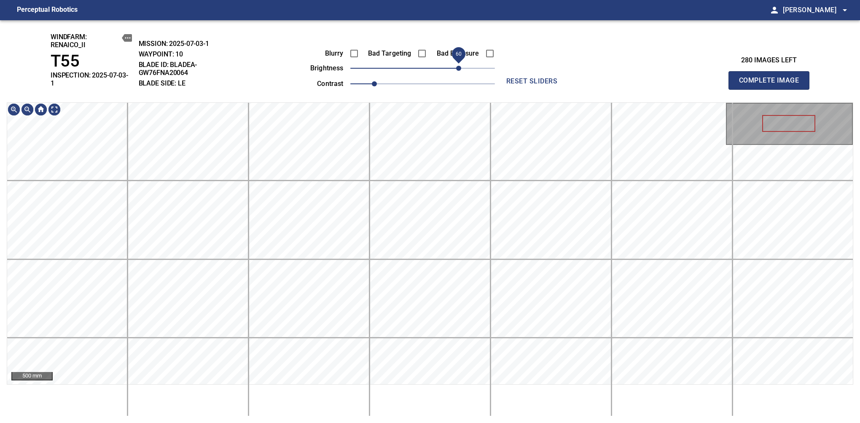
click at [459, 68] on span "60" at bounding box center [458, 68] width 5 height 5
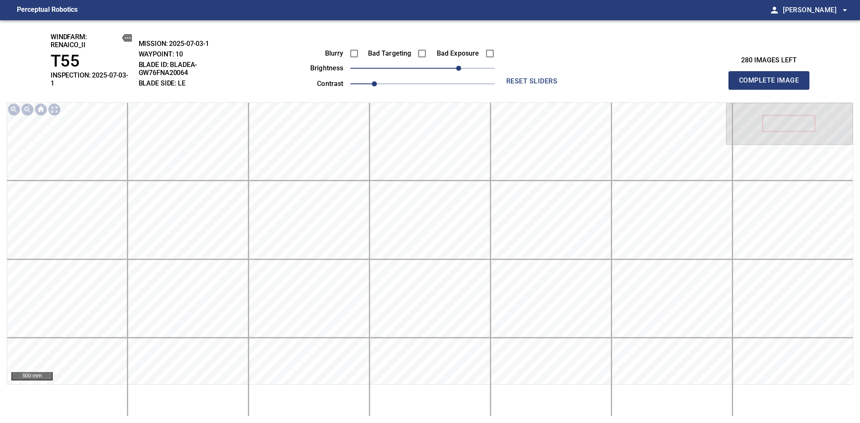
click at [772, 78] on span "Complete Image" at bounding box center [769, 81] width 62 height 12
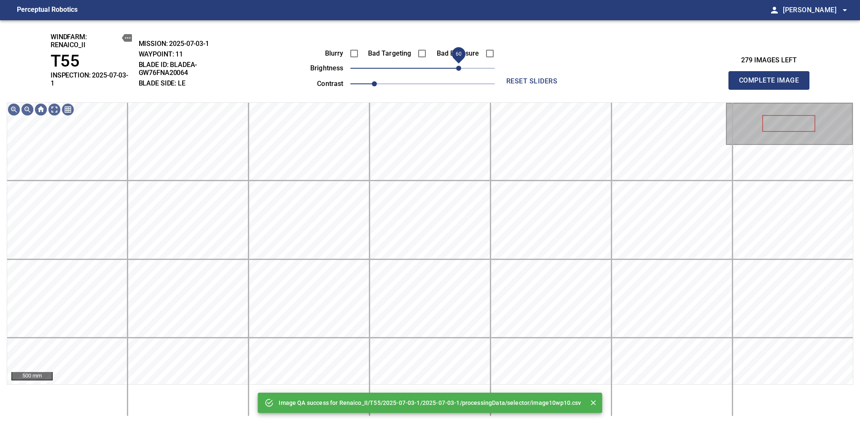
drag, startPoint x: 430, startPoint y: 73, endPoint x: 457, endPoint y: 70, distance: 27.1
click at [457, 70] on span "60" at bounding box center [422, 68] width 145 height 12
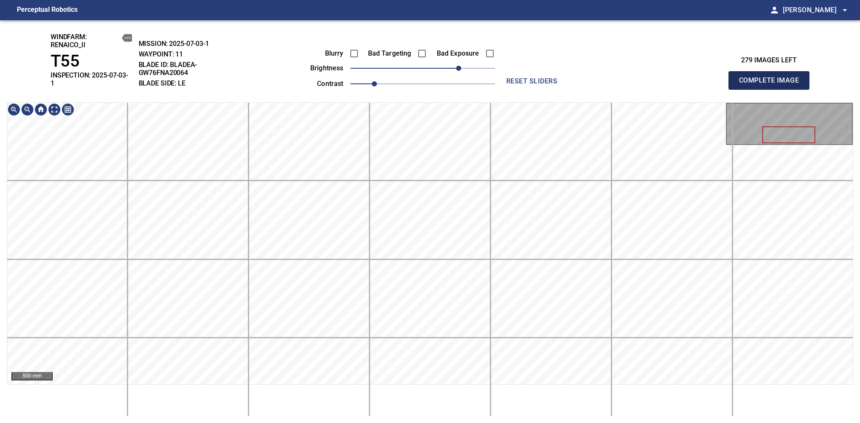
click at [772, 78] on span "Complete Image" at bounding box center [769, 81] width 62 height 12
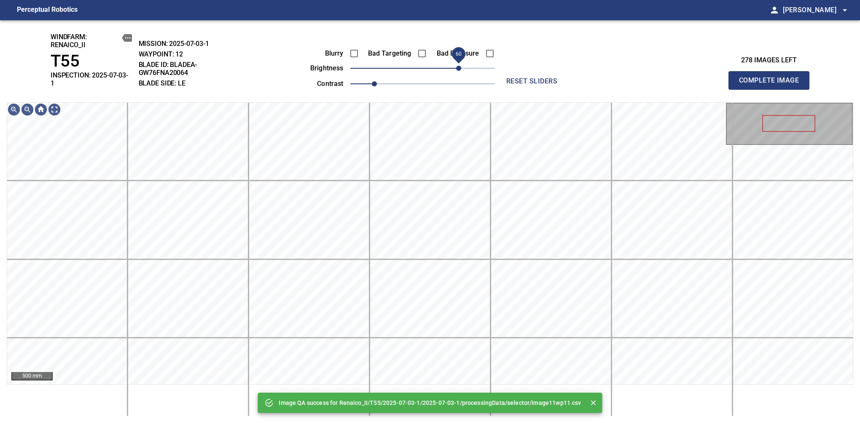
drag, startPoint x: 422, startPoint y: 67, endPoint x: 460, endPoint y: 71, distance: 39.1
click at [460, 71] on span "60" at bounding box center [458, 68] width 5 height 5
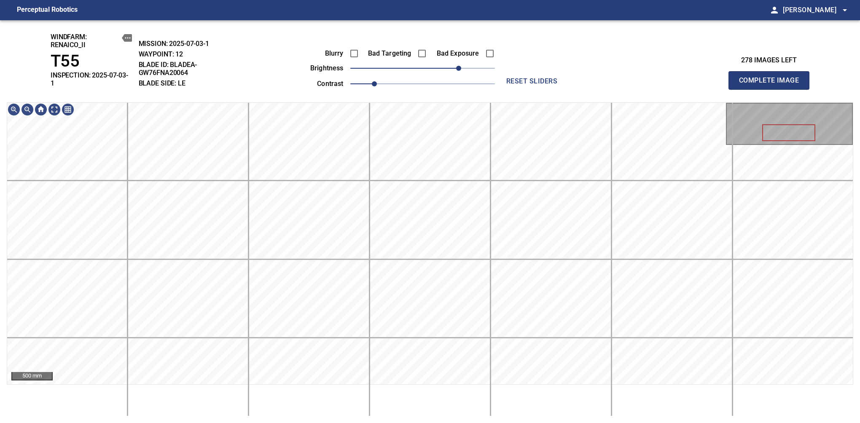
click at [772, 78] on span "Complete Image" at bounding box center [769, 81] width 62 height 12
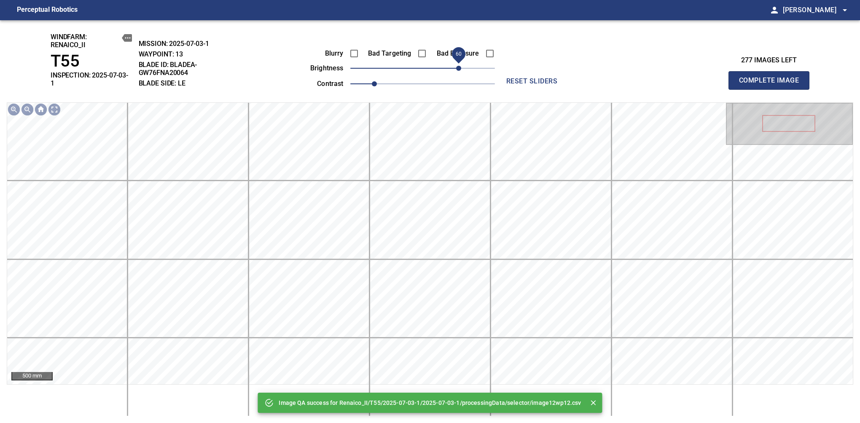
drag, startPoint x: 428, startPoint y: 71, endPoint x: 457, endPoint y: 74, distance: 29.2
click at [457, 71] on span "60" at bounding box center [458, 68] width 5 height 5
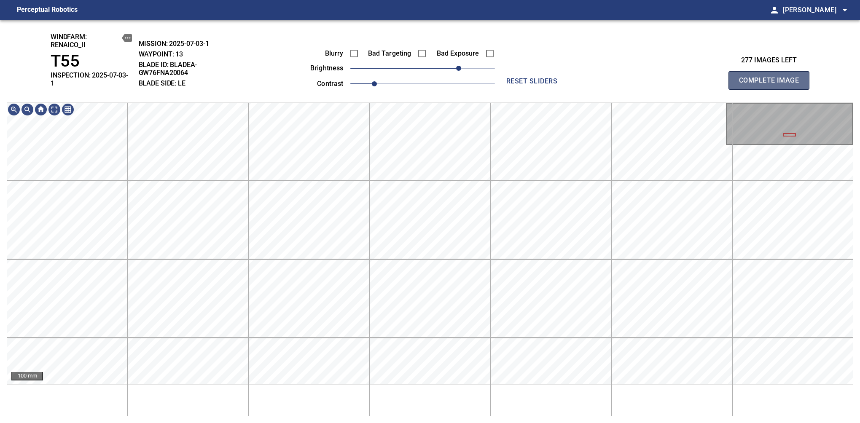
click at [772, 78] on span "Complete Image" at bounding box center [769, 81] width 62 height 12
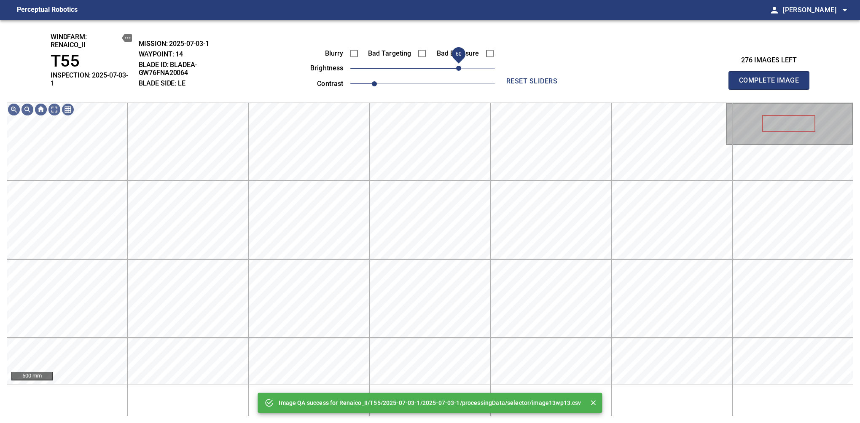
drag, startPoint x: 422, startPoint y: 65, endPoint x: 456, endPoint y: 75, distance: 35.2
click at [456, 71] on span "60" at bounding box center [458, 68] width 5 height 5
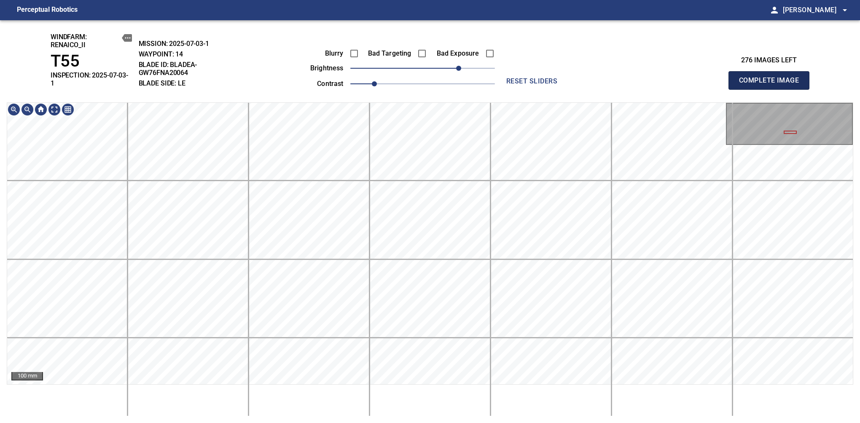
click at [772, 78] on span "Complete Image" at bounding box center [769, 81] width 62 height 12
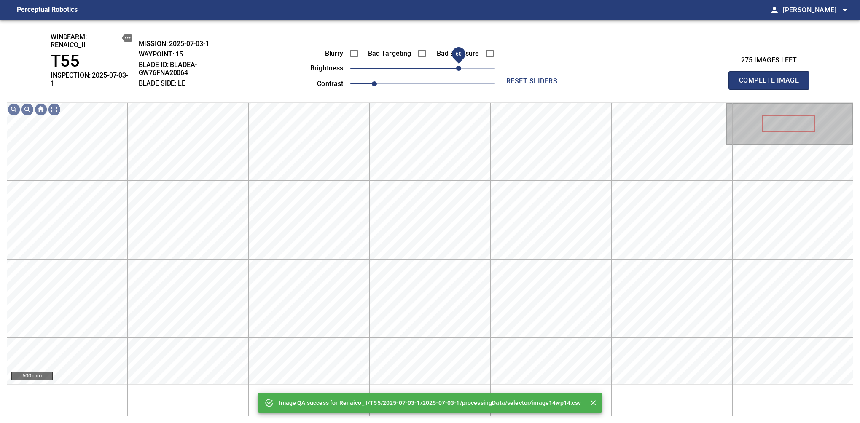
drag, startPoint x: 425, startPoint y: 71, endPoint x: 457, endPoint y: 73, distance: 32.1
click at [457, 71] on span "60" at bounding box center [458, 68] width 5 height 5
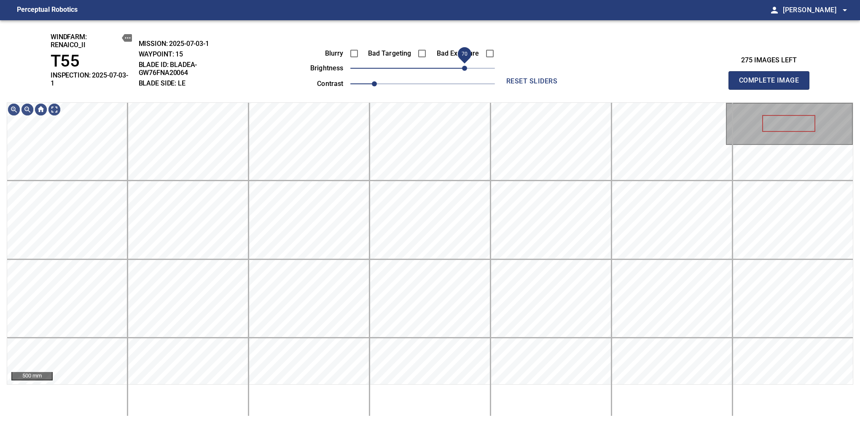
click at [464, 71] on span "70" at bounding box center [464, 68] width 5 height 5
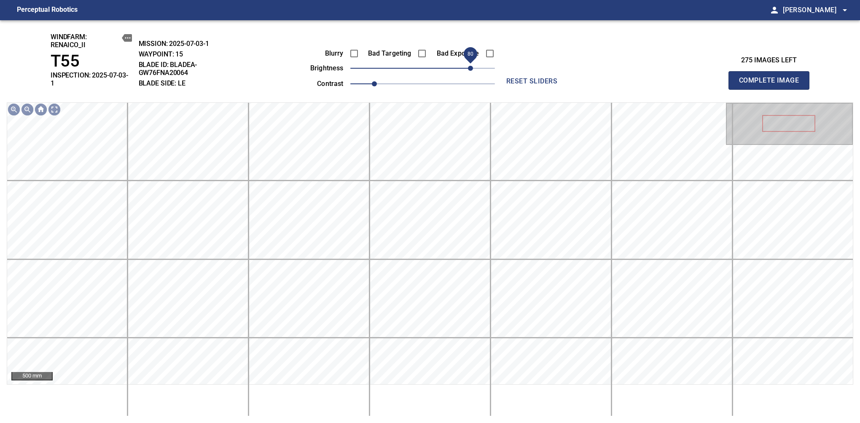
click at [468, 71] on span "80" at bounding box center [470, 68] width 5 height 5
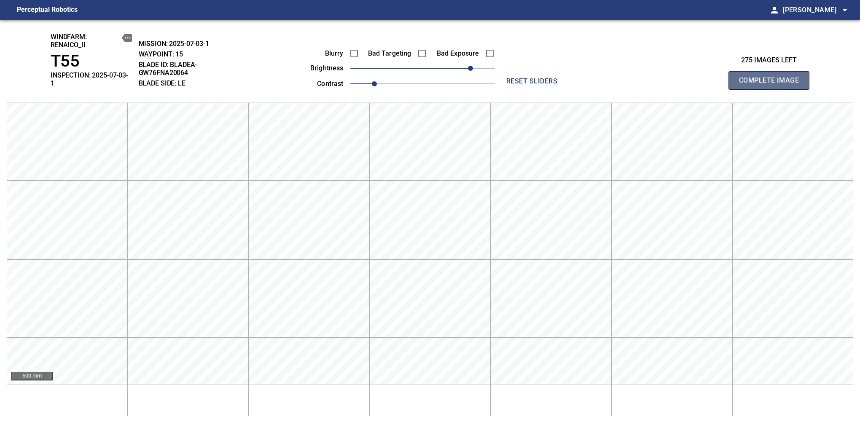
click at [772, 78] on span "Complete Image" at bounding box center [769, 81] width 62 height 12
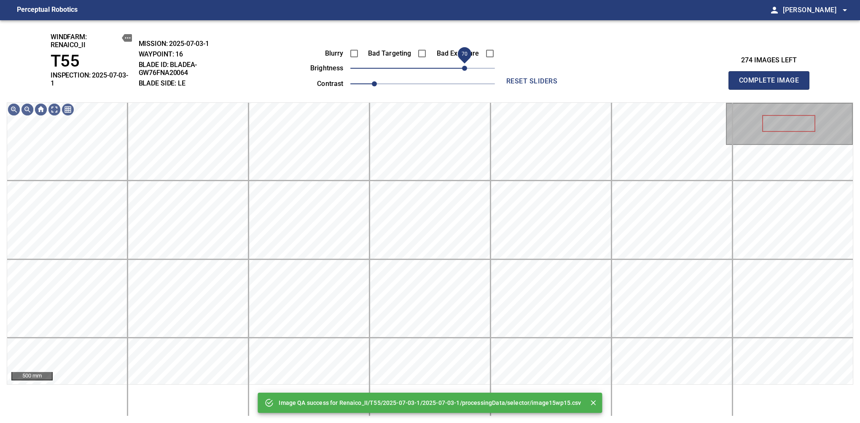
click at [467, 73] on span "70" at bounding box center [422, 68] width 145 height 12
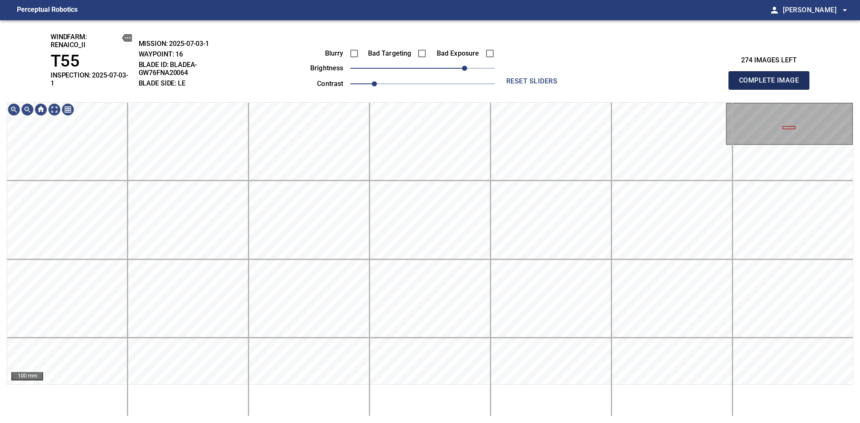
click at [772, 78] on span "Complete Image" at bounding box center [769, 81] width 62 height 12
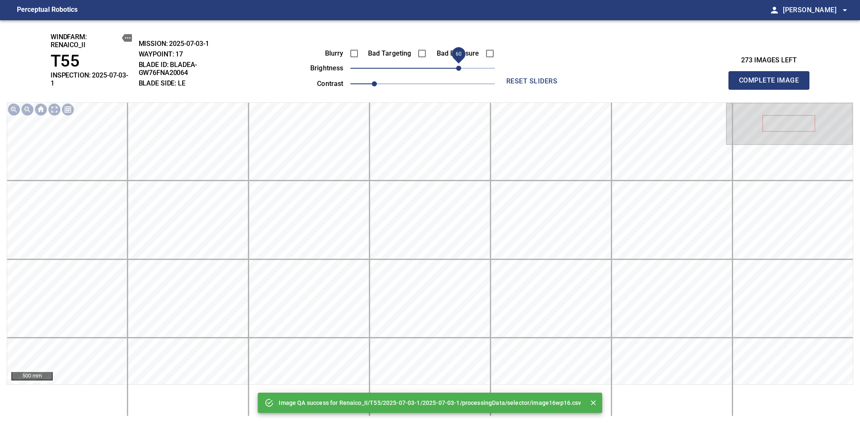
drag, startPoint x: 433, startPoint y: 68, endPoint x: 459, endPoint y: 67, distance: 26.2
click at [459, 67] on span "60" at bounding box center [422, 68] width 145 height 12
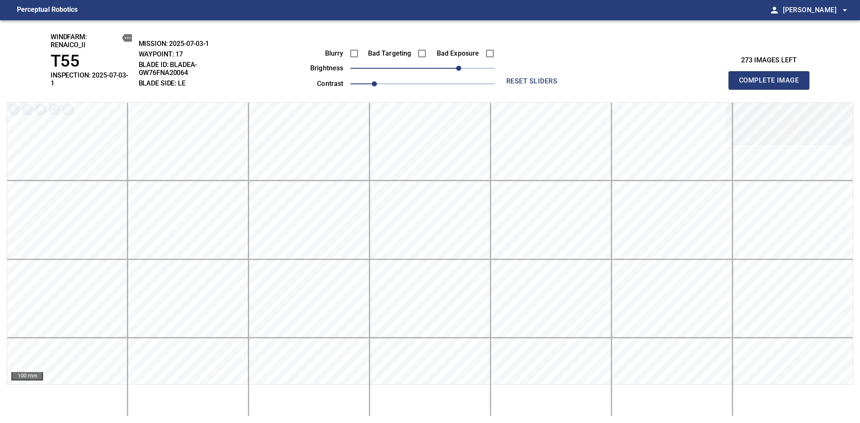
click at [772, 78] on span "Complete Image" at bounding box center [769, 81] width 62 height 12
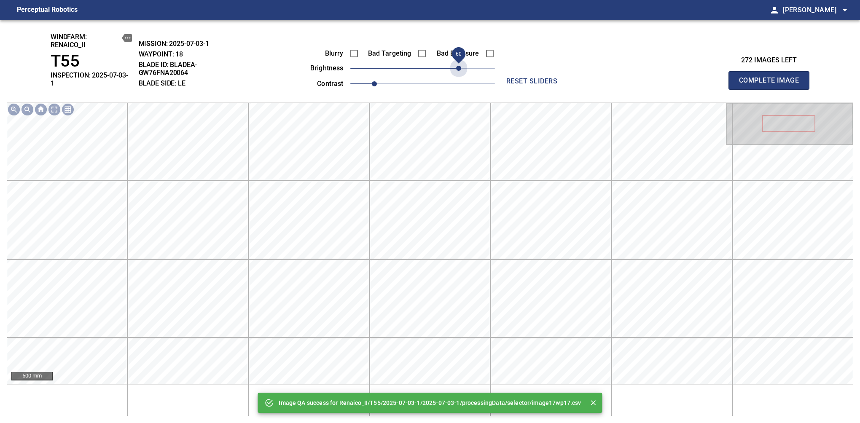
click at [458, 69] on span "60" at bounding box center [422, 68] width 145 height 12
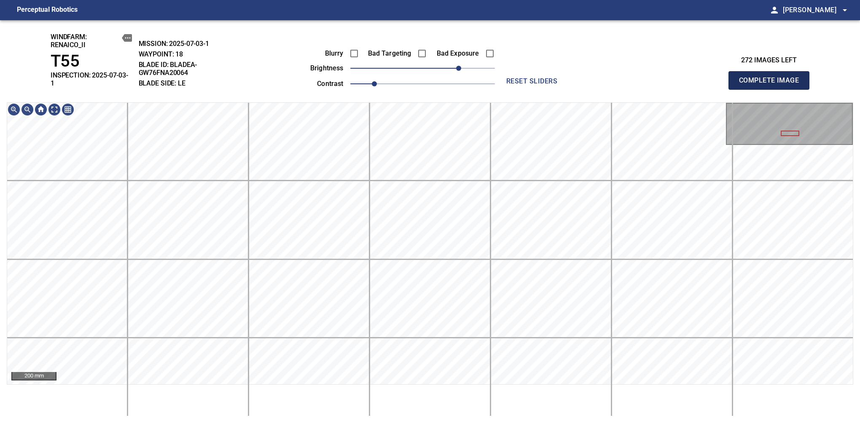
click at [772, 78] on span "Complete Image" at bounding box center [769, 81] width 62 height 12
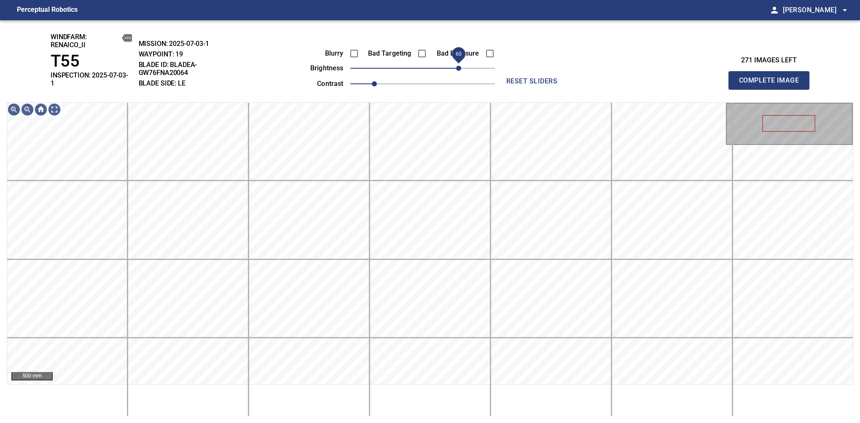
drag, startPoint x: 428, startPoint y: 66, endPoint x: 456, endPoint y: 57, distance: 29.2
click at [456, 66] on span "60" at bounding box center [458, 68] width 5 height 5
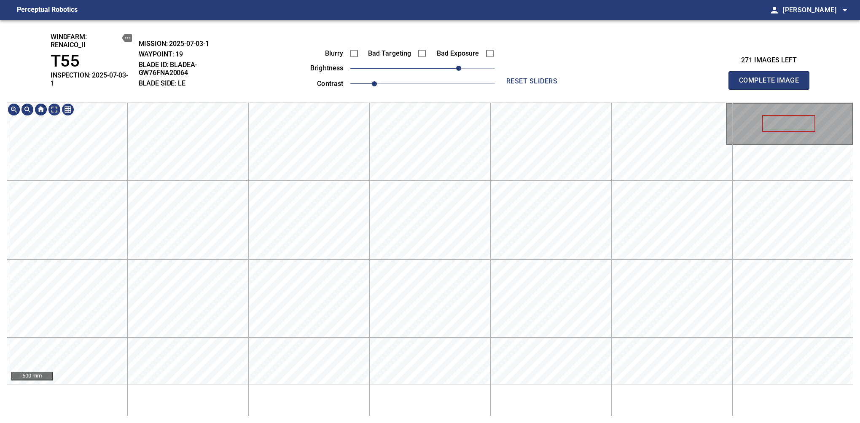
click at [421, 79] on div "windfarm: Renaico_II T55 INSPECTION: 2025-07-03-1 MISSION: 2025-07-03-1 WAYPOIN…" at bounding box center [430, 221] width 860 height 403
click at [772, 78] on span "Complete Image" at bounding box center [769, 81] width 62 height 12
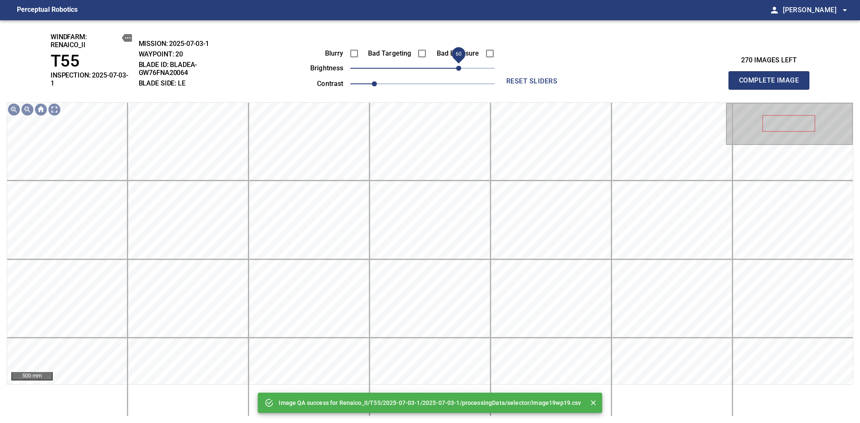
drag, startPoint x: 439, startPoint y: 66, endPoint x: 460, endPoint y: 65, distance: 22.0
click at [460, 65] on span "60" at bounding box center [422, 68] width 145 height 12
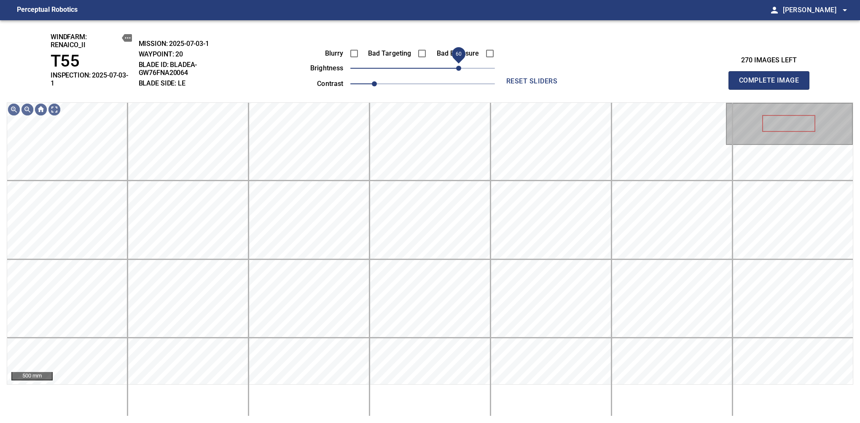
drag, startPoint x: 452, startPoint y: 69, endPoint x: 456, endPoint y: 65, distance: 6.3
click at [456, 66] on span "60" at bounding box center [458, 68] width 5 height 5
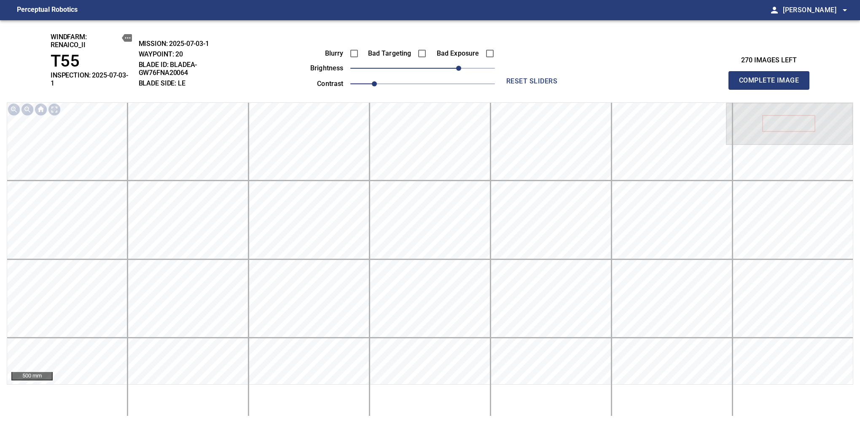
click at [772, 78] on span "Complete Image" at bounding box center [769, 81] width 62 height 12
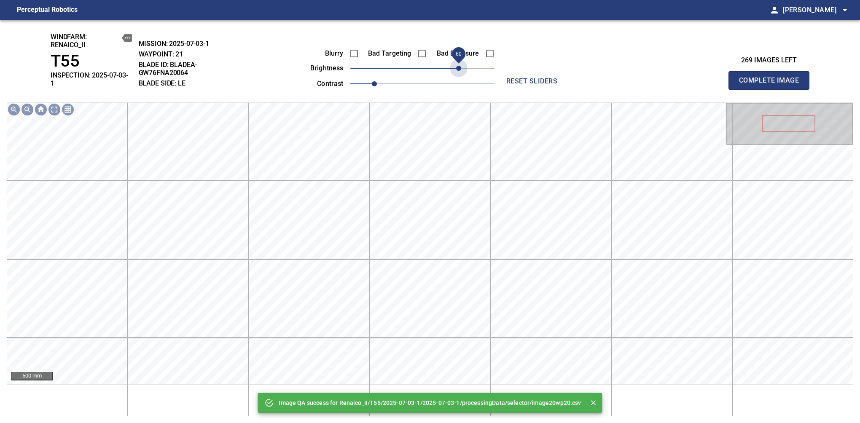
click at [456, 65] on span "60" at bounding box center [422, 68] width 145 height 12
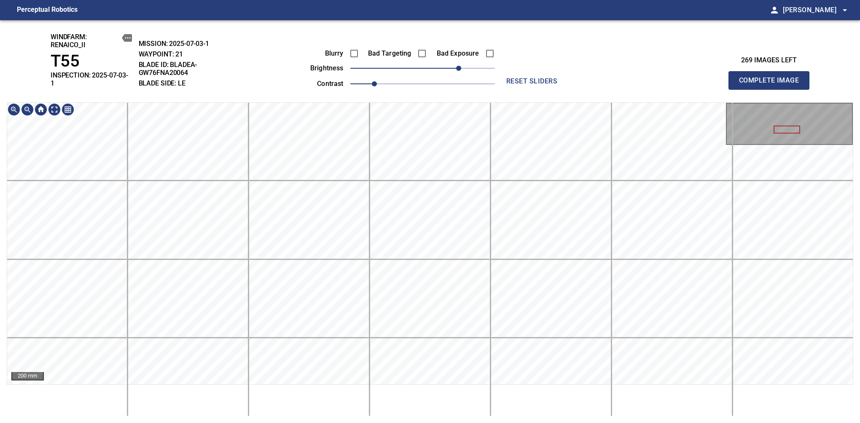
click at [479, 84] on div "windfarm: Renaico_II T55 INSPECTION: 2025-07-03-1 MISSION: 2025-07-03-1 WAYPOIN…" at bounding box center [430, 221] width 860 height 403
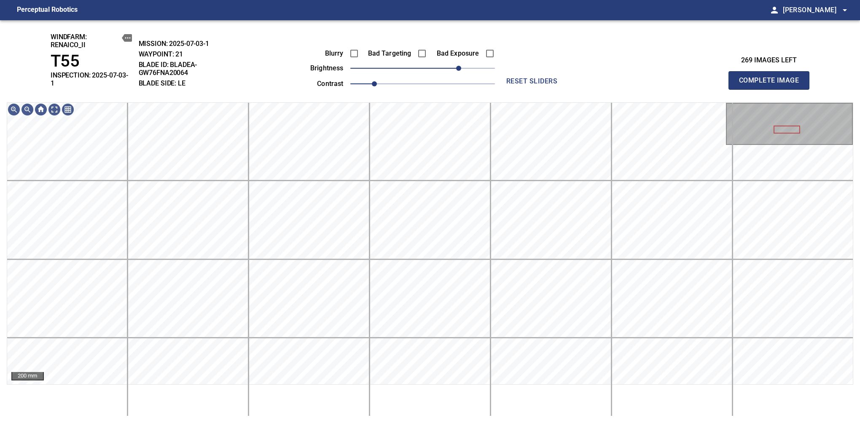
click at [772, 78] on span "Complete Image" at bounding box center [769, 81] width 62 height 12
drag, startPoint x: 445, startPoint y: 63, endPoint x: 460, endPoint y: 57, distance: 16.3
click at [460, 66] on span "60" at bounding box center [458, 68] width 5 height 5
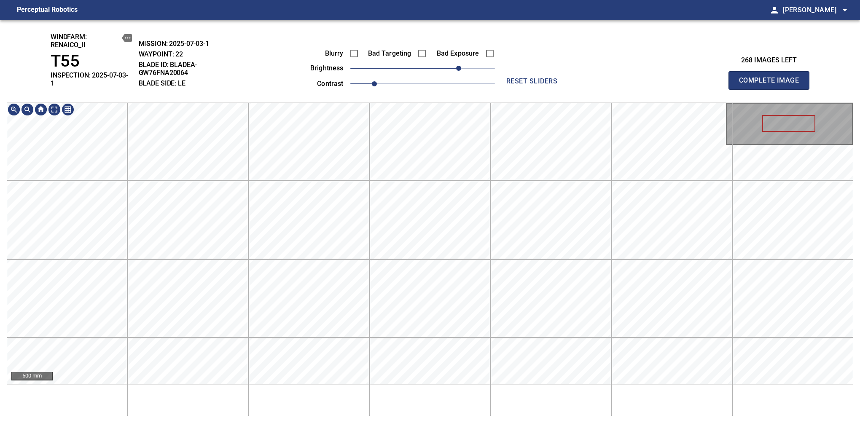
click at [430, 50] on div "windfarm: Renaico_II T55 INSPECTION: 2025-07-03-1 MISSION: 2025-07-03-1 WAYPOIN…" at bounding box center [430, 221] width 860 height 403
click at [482, 24] on div "windfarm: Renaico_II T55 INSPECTION: 2025-07-03-1 MISSION: 2025-07-03-1 WAYPOIN…" at bounding box center [430, 221] width 860 height 403
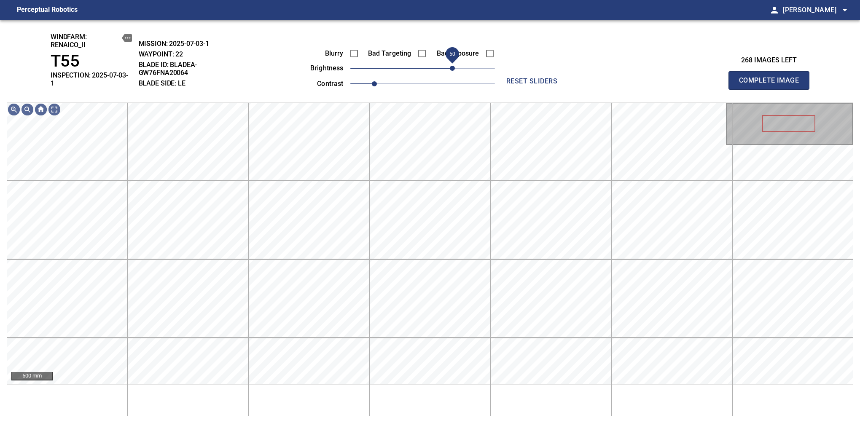
drag, startPoint x: 459, startPoint y: 62, endPoint x: 455, endPoint y: 60, distance: 4.5
click at [455, 66] on span "50" at bounding box center [452, 68] width 5 height 5
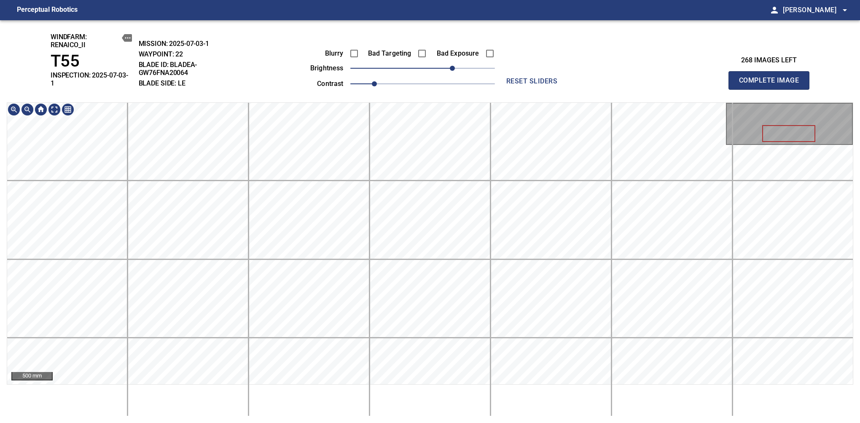
click at [450, 22] on div "windfarm: Renaico_II T55 INSPECTION: 2025-07-03-1 MISSION: 2025-07-03-1 WAYPOIN…" at bounding box center [430, 221] width 860 height 403
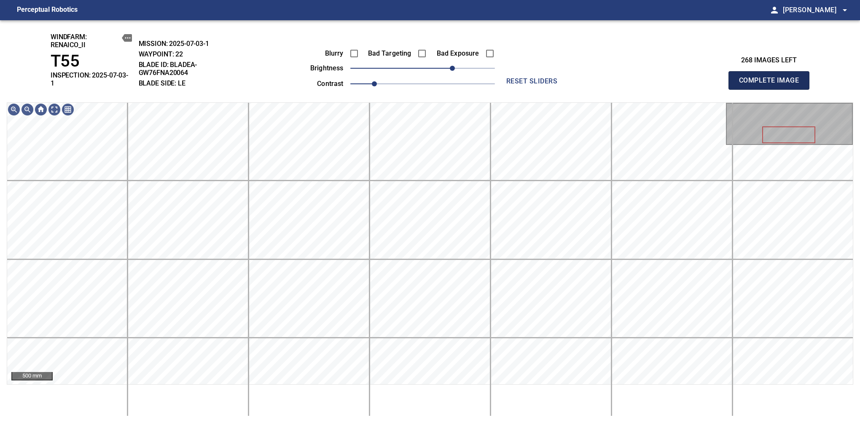
click at [772, 78] on span "Complete Image" at bounding box center [769, 81] width 62 height 12
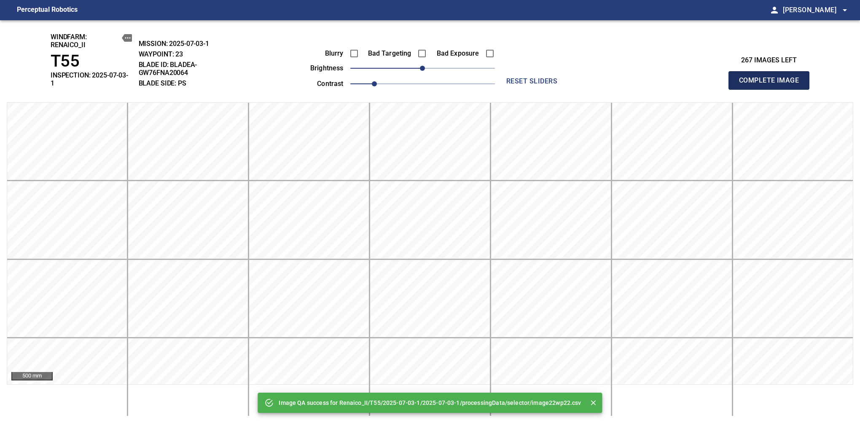
click at [772, 78] on span "Complete Image" at bounding box center [769, 81] width 62 height 12
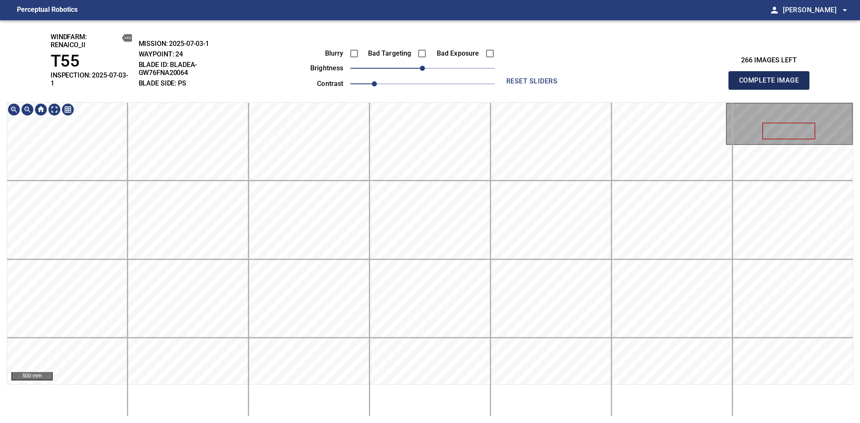
click at [772, 78] on span "Complete Image" at bounding box center [769, 81] width 62 height 12
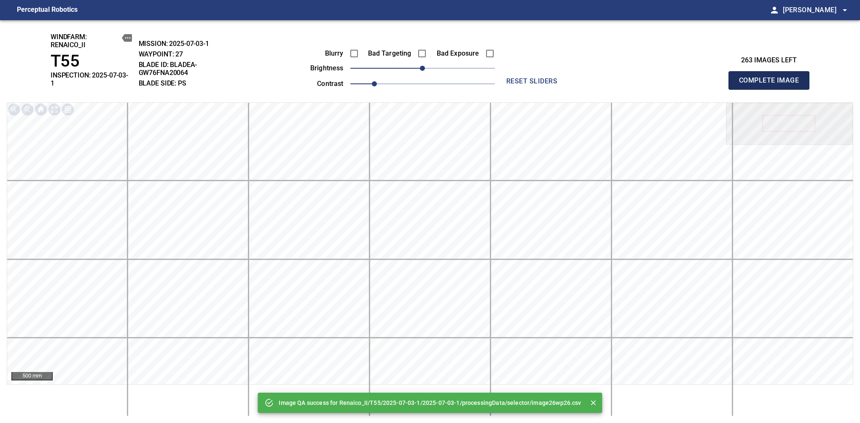
click at [772, 78] on span "Complete Image" at bounding box center [769, 81] width 62 height 12
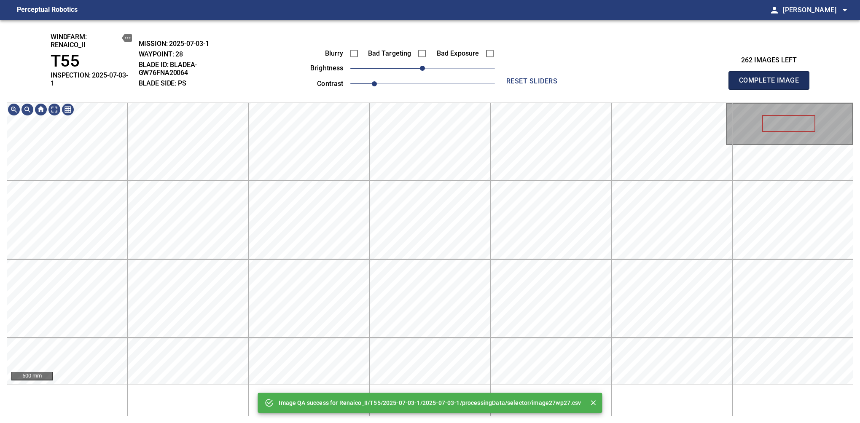
click at [772, 78] on span "Complete Image" at bounding box center [769, 81] width 62 height 12
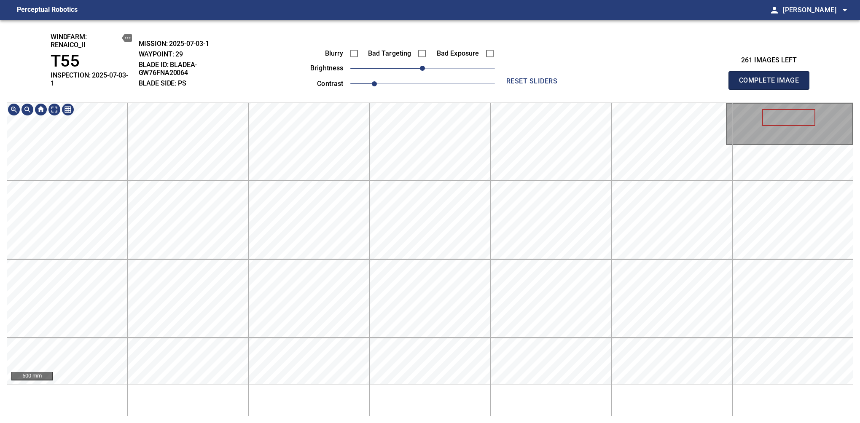
click at [772, 78] on span "Complete Image" at bounding box center [769, 81] width 62 height 12
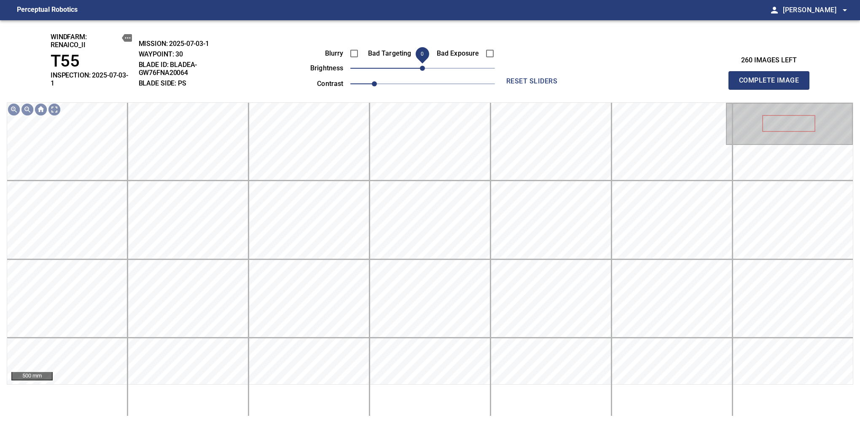
click at [423, 66] on span "0" at bounding box center [422, 68] width 5 height 5
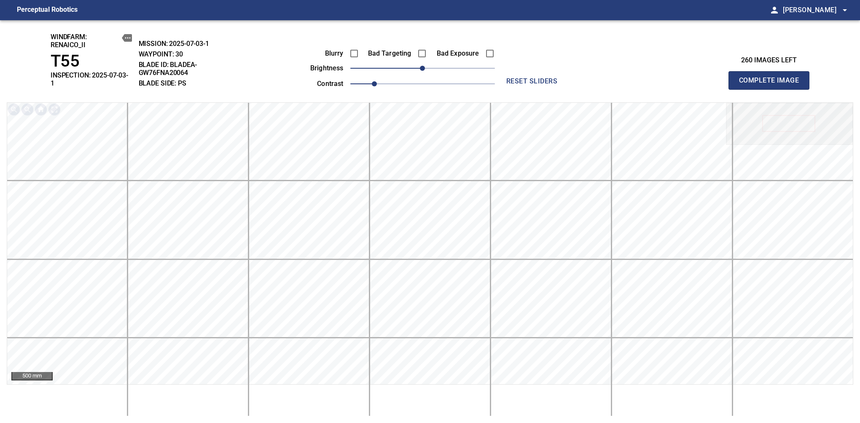
click at [772, 78] on span "Complete Image" at bounding box center [769, 81] width 62 height 12
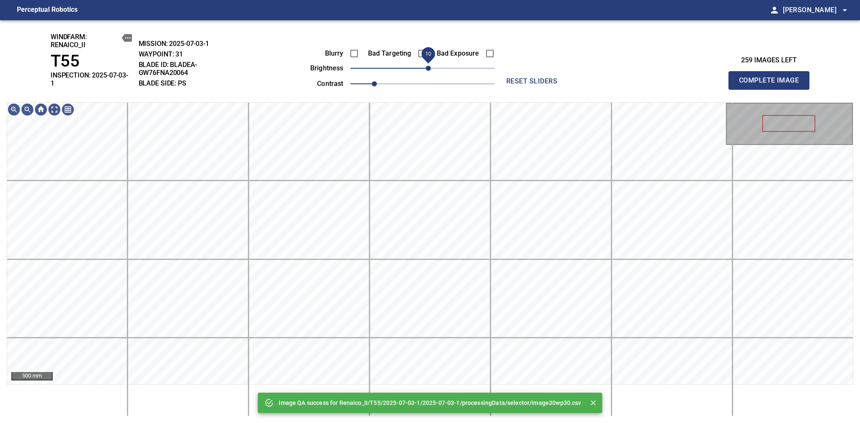
drag, startPoint x: 421, startPoint y: 68, endPoint x: 427, endPoint y: 69, distance: 6.0
click at [427, 69] on span "10" at bounding box center [428, 68] width 5 height 5
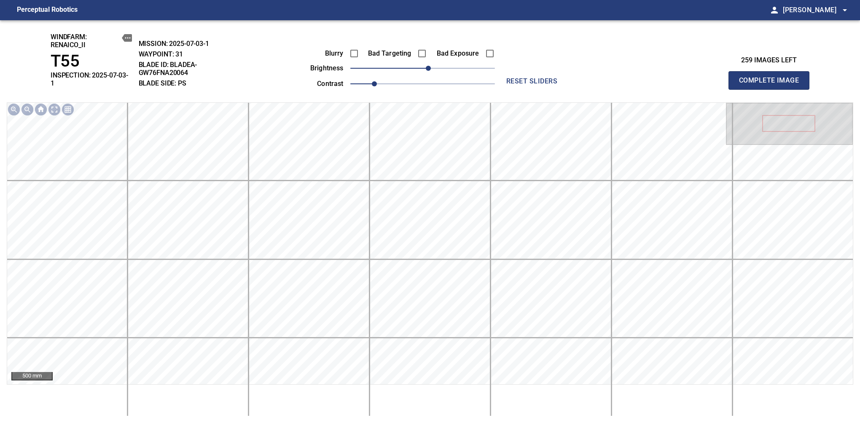
click at [772, 78] on span "Complete Image" at bounding box center [769, 81] width 62 height 12
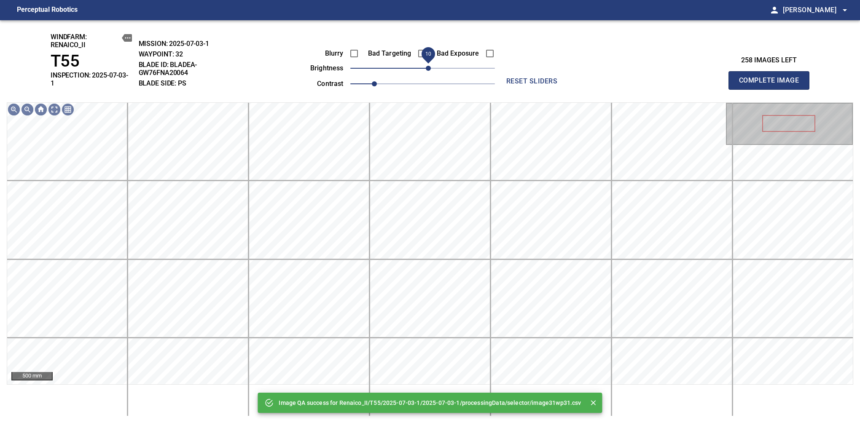
drag, startPoint x: 426, startPoint y: 72, endPoint x: 428, endPoint y: 67, distance: 6.0
click at [428, 67] on span "10" at bounding box center [428, 68] width 5 height 5
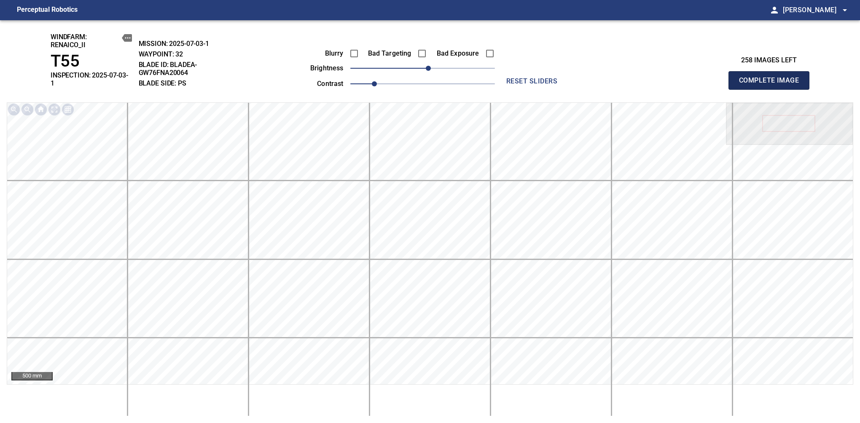
click at [772, 78] on span "Complete Image" at bounding box center [769, 81] width 62 height 12
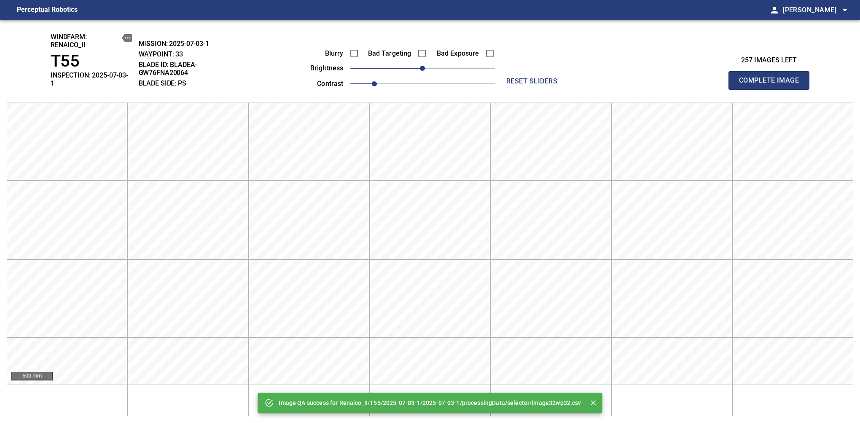
click at [772, 78] on span "Complete Image" at bounding box center [769, 81] width 62 height 12
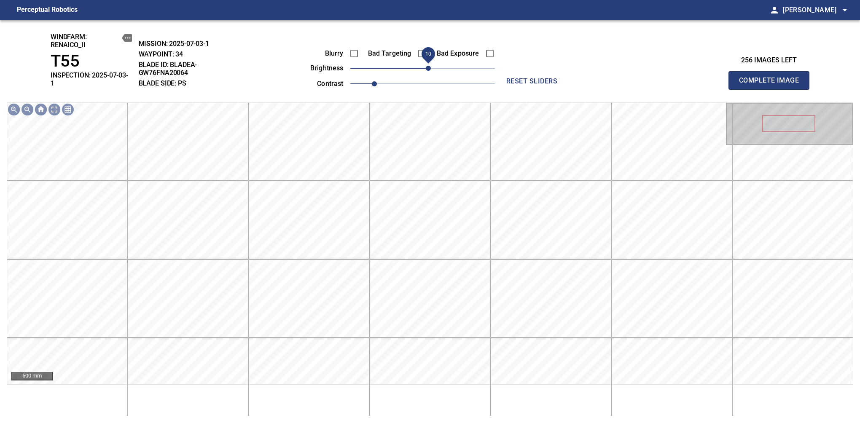
drag, startPoint x: 424, startPoint y: 71, endPoint x: 431, endPoint y: 68, distance: 7.6
click at [431, 68] on span "10" at bounding box center [428, 68] width 5 height 5
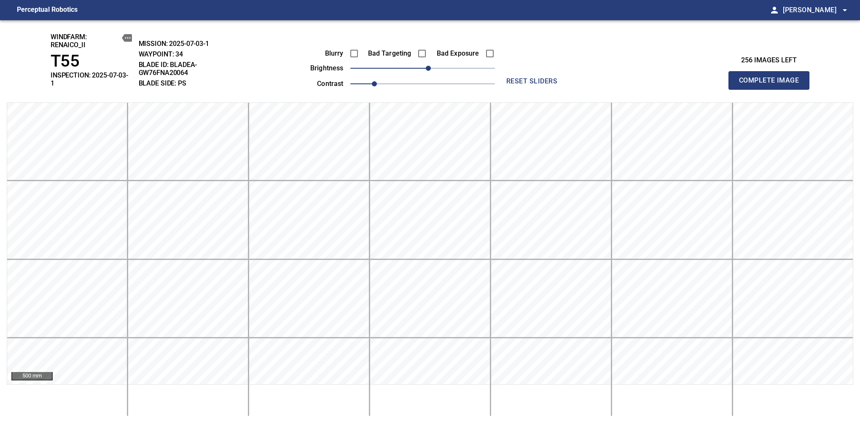
click at [772, 78] on span "Complete Image" at bounding box center [769, 81] width 62 height 12
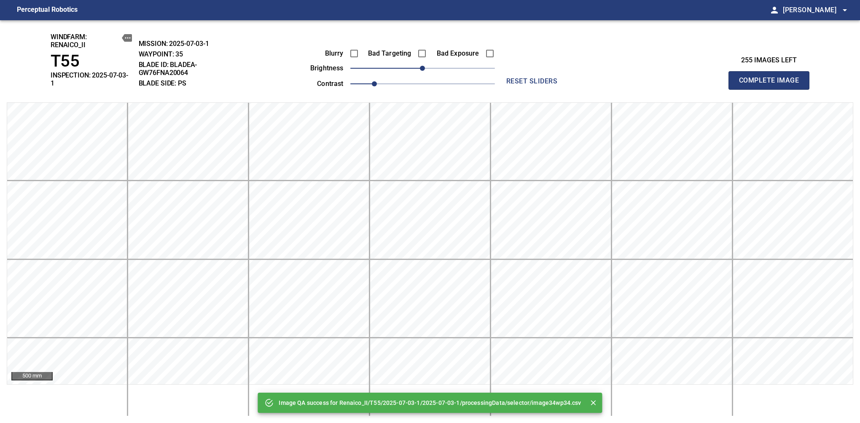
click at [772, 78] on span "Complete Image" at bounding box center [769, 81] width 62 height 12
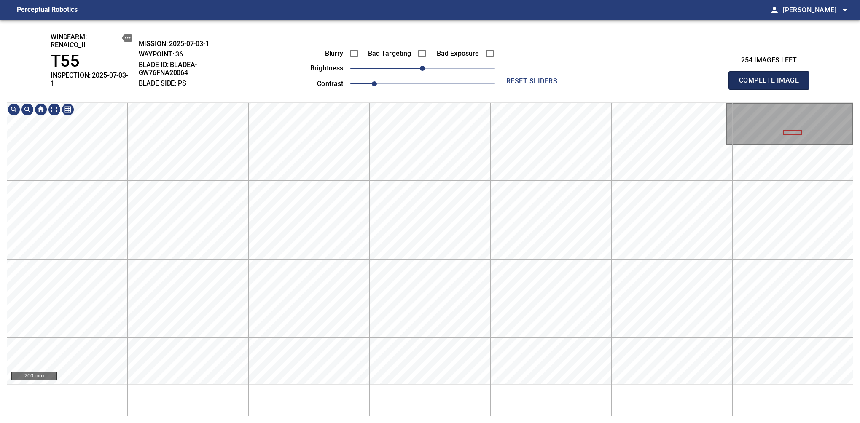
click at [772, 78] on span "Complete Image" at bounding box center [769, 81] width 62 height 12
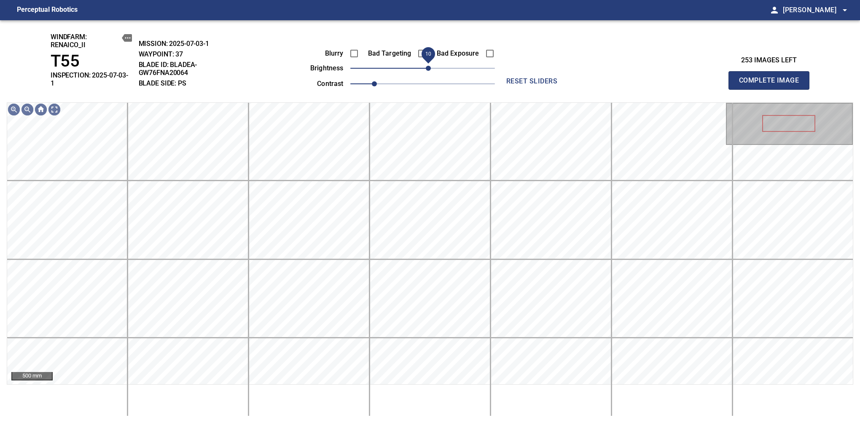
drag, startPoint x: 422, startPoint y: 73, endPoint x: 427, endPoint y: 71, distance: 4.8
click at [427, 71] on span "10" at bounding box center [428, 68] width 5 height 5
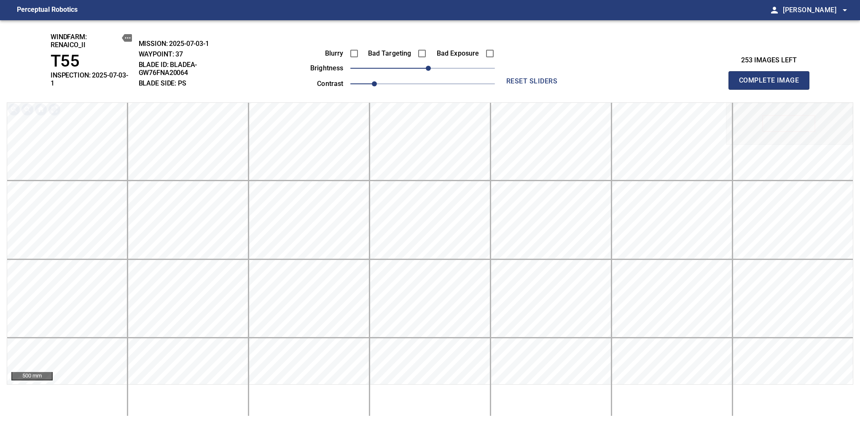
click at [772, 78] on span "Complete Image" at bounding box center [769, 81] width 62 height 12
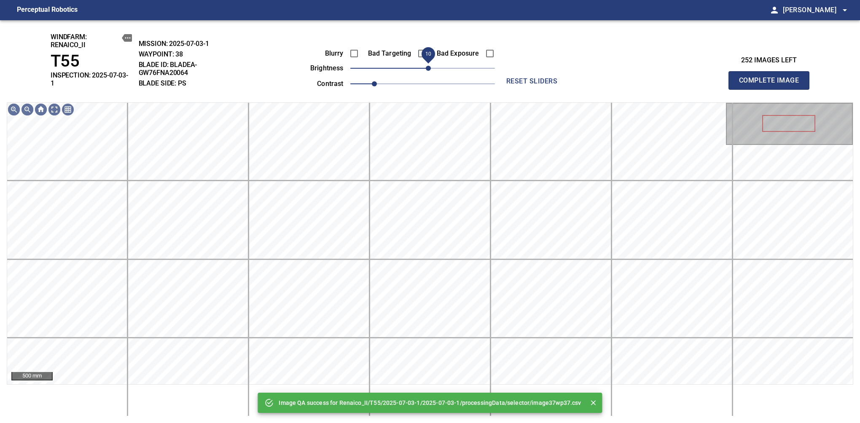
click at [427, 69] on span "10" at bounding box center [428, 68] width 5 height 5
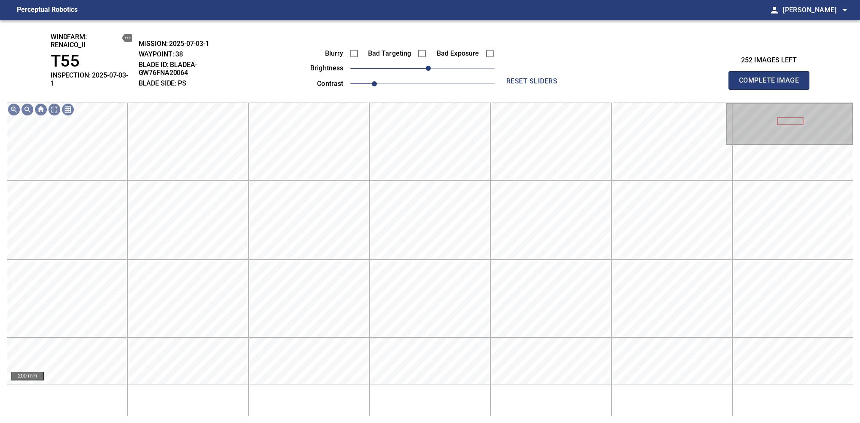
click at [772, 78] on span "Complete Image" at bounding box center [769, 81] width 62 height 12
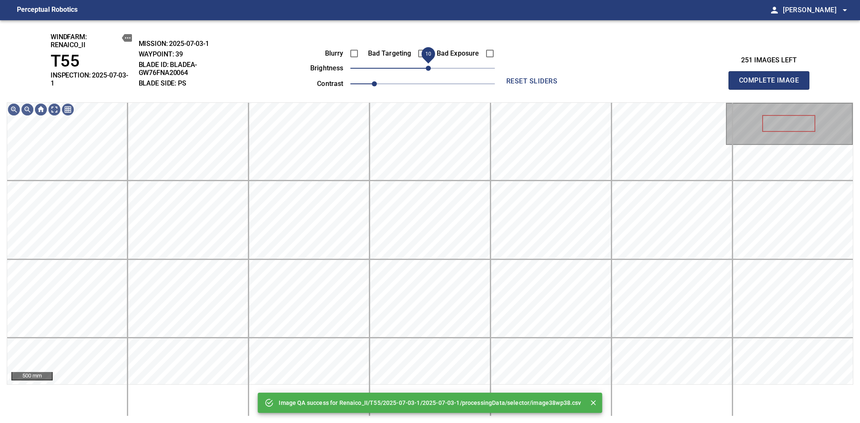
click at [426, 67] on span "10" at bounding box center [428, 68] width 5 height 5
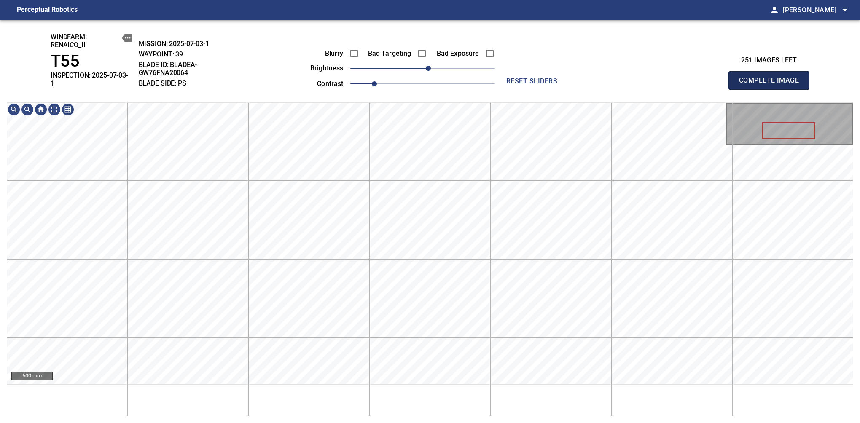
click at [772, 78] on span "Complete Image" at bounding box center [769, 81] width 62 height 12
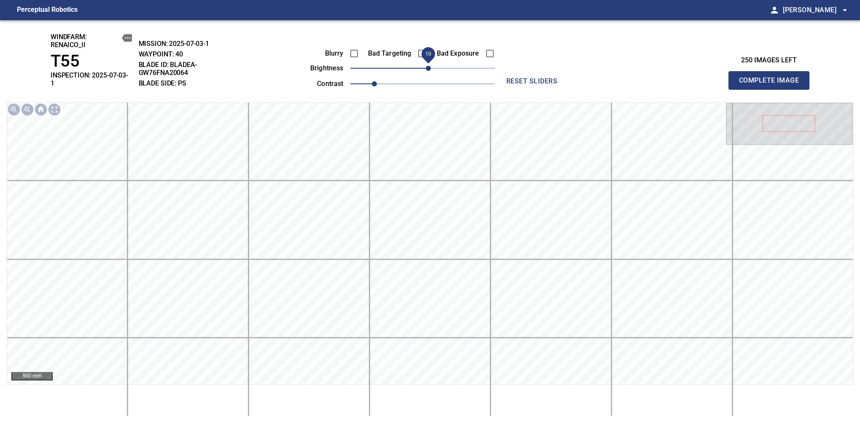
click at [426, 71] on span "10" at bounding box center [428, 68] width 5 height 5
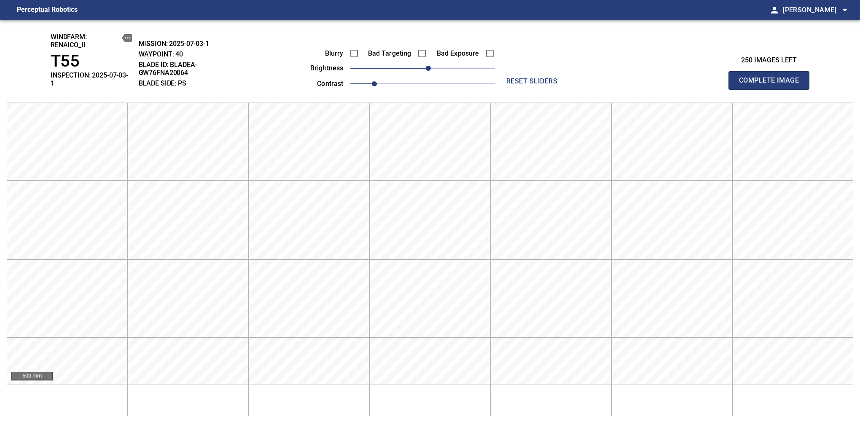
click at [772, 78] on span "Complete Image" at bounding box center [769, 81] width 62 height 12
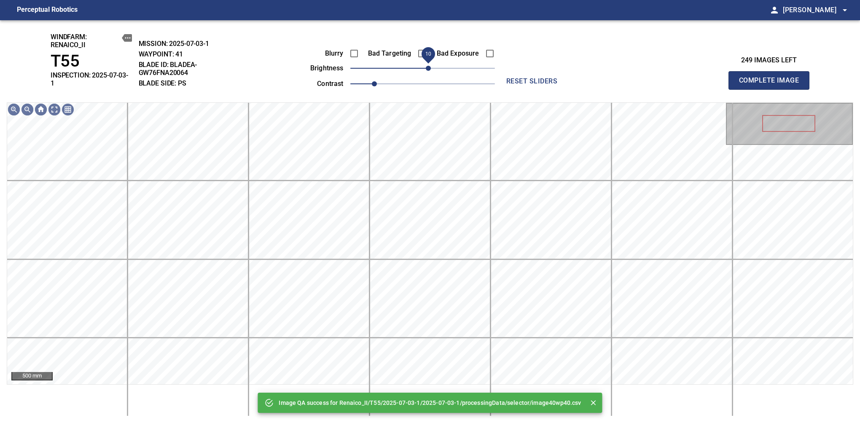
click at [426, 69] on span "10" at bounding box center [428, 68] width 5 height 5
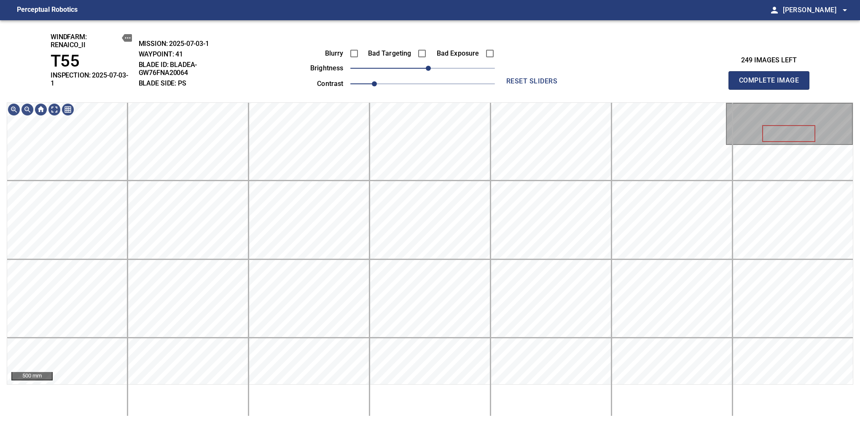
click at [772, 78] on span "Complete Image" at bounding box center [769, 81] width 62 height 12
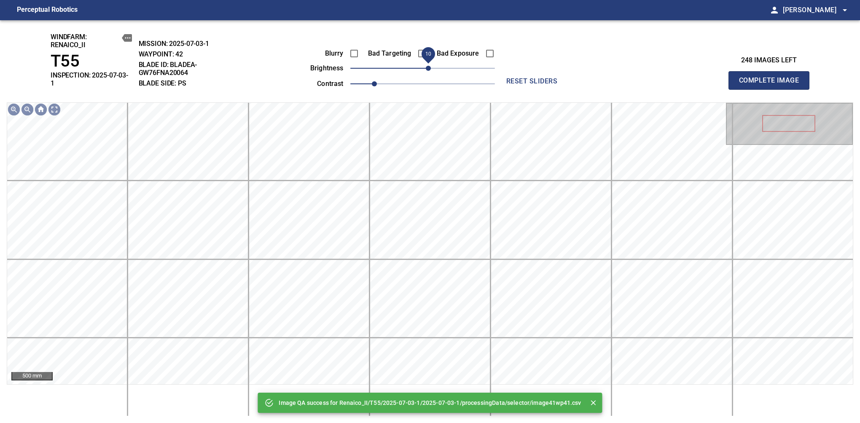
drag, startPoint x: 423, startPoint y: 67, endPoint x: 429, endPoint y: 66, distance: 6.1
click at [429, 66] on span "10" at bounding box center [428, 68] width 5 height 5
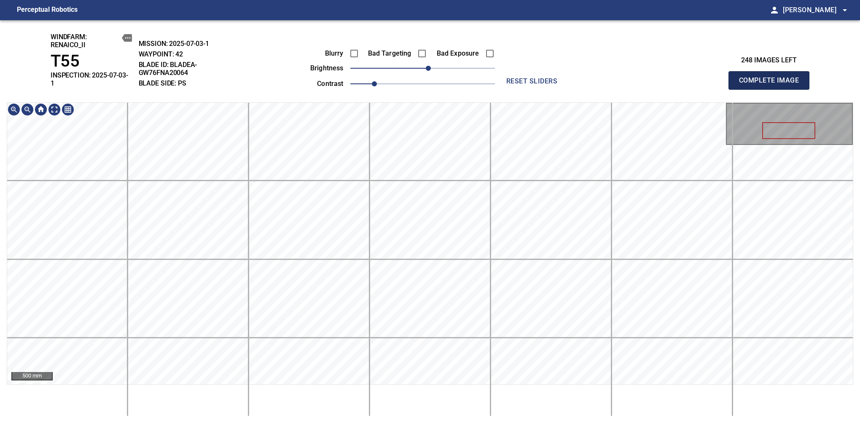
click at [772, 78] on span "Complete Image" at bounding box center [769, 81] width 62 height 12
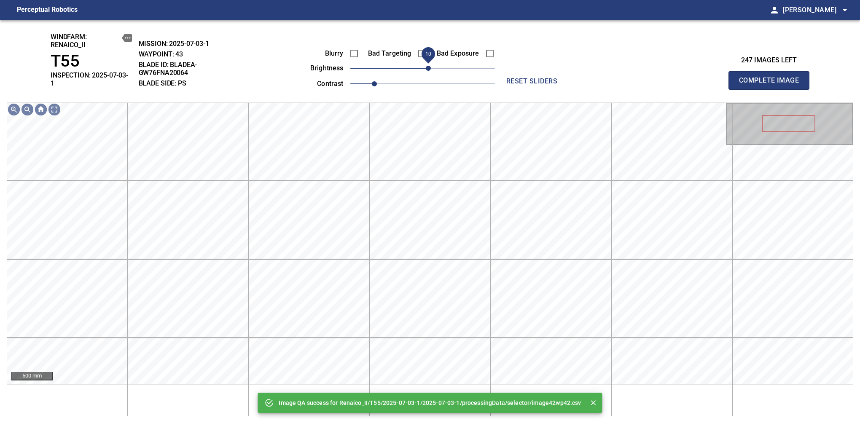
drag, startPoint x: 425, startPoint y: 72, endPoint x: 428, endPoint y: 67, distance: 5.5
click at [428, 67] on span "10" at bounding box center [428, 68] width 5 height 5
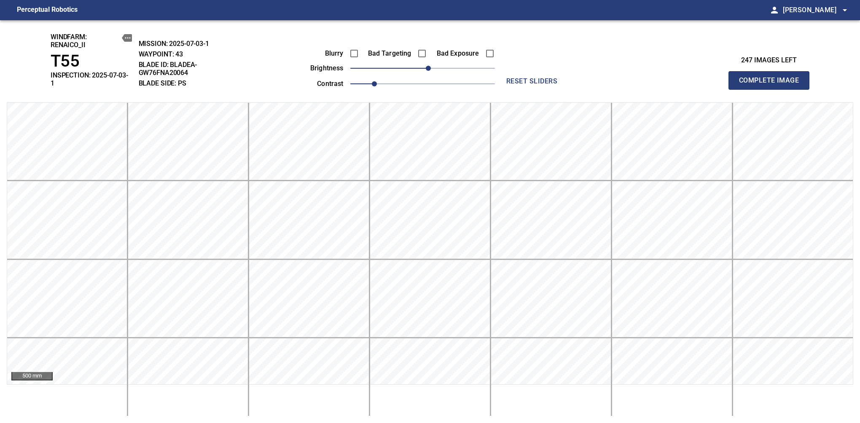
click at [772, 78] on span "Complete Image" at bounding box center [769, 81] width 62 height 12
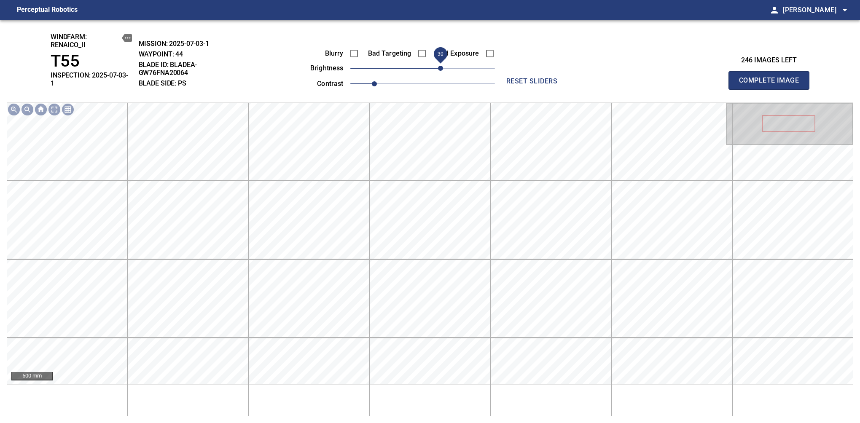
drag, startPoint x: 428, startPoint y: 67, endPoint x: 443, endPoint y: 67, distance: 14.8
click at [443, 67] on span "30" at bounding box center [440, 68] width 5 height 5
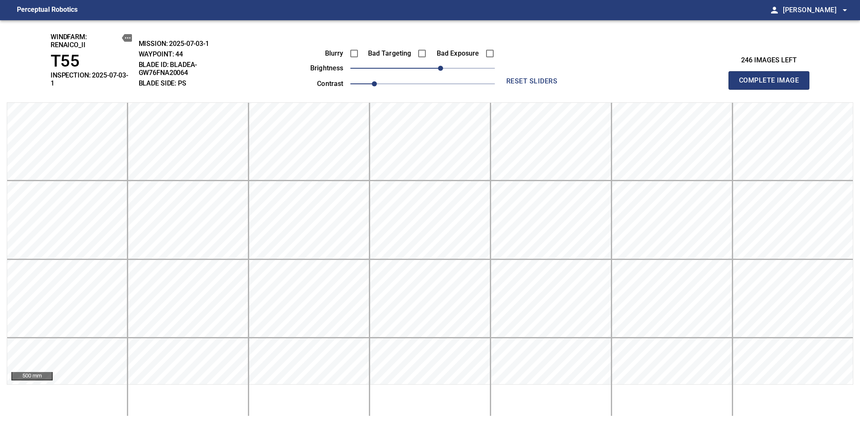
click at [772, 78] on span "Complete Image" at bounding box center [769, 81] width 62 height 12
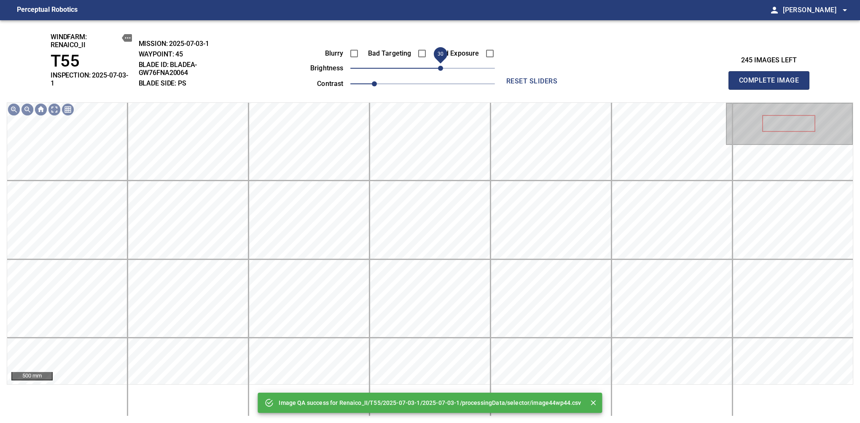
drag, startPoint x: 433, startPoint y: 69, endPoint x: 443, endPoint y: 69, distance: 9.3
click at [443, 69] on span "30" at bounding box center [422, 68] width 145 height 12
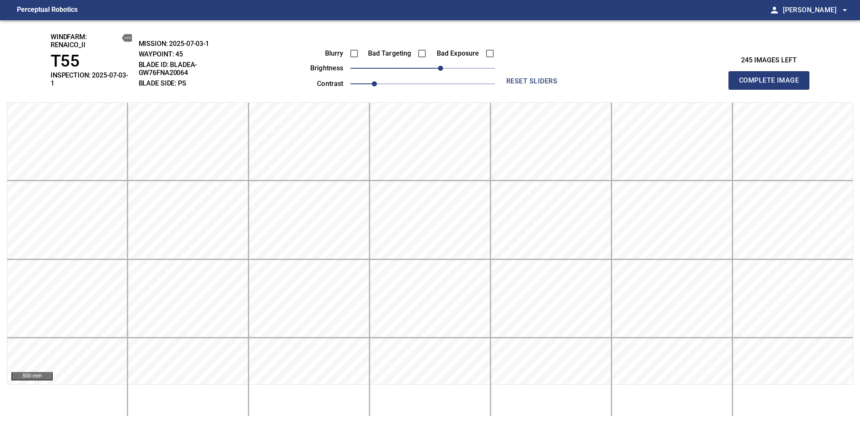
click at [772, 78] on span "Complete Image" at bounding box center [769, 81] width 62 height 12
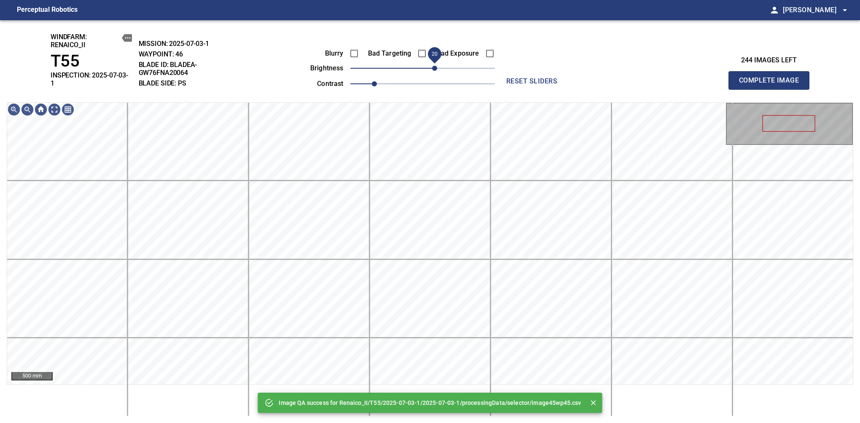
drag, startPoint x: 431, startPoint y: 69, endPoint x: 436, endPoint y: 69, distance: 4.6
click at [436, 69] on span "20" at bounding box center [434, 68] width 5 height 5
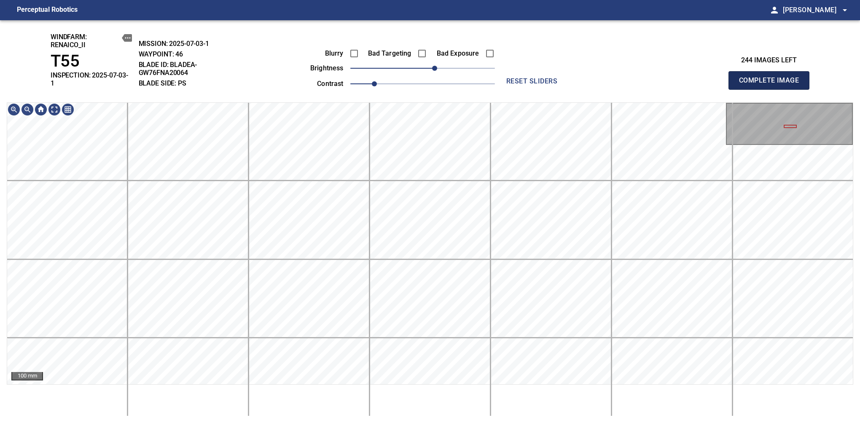
click at [772, 78] on span "Complete Image" at bounding box center [769, 81] width 62 height 12
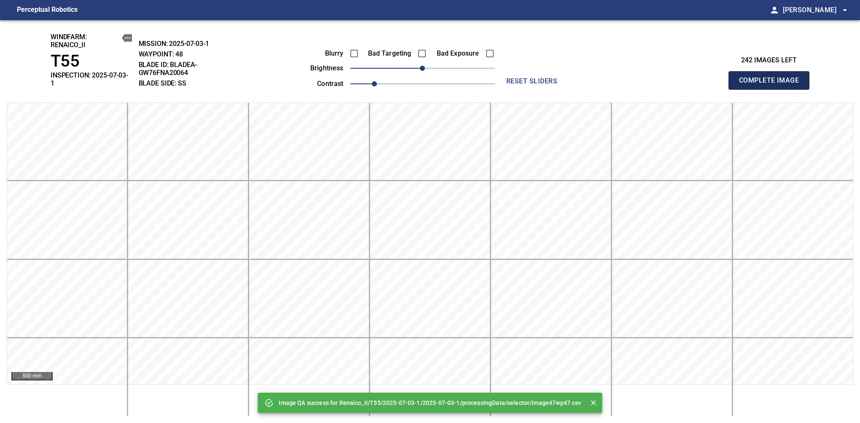
click at [772, 78] on span "Complete Image" at bounding box center [769, 81] width 62 height 12
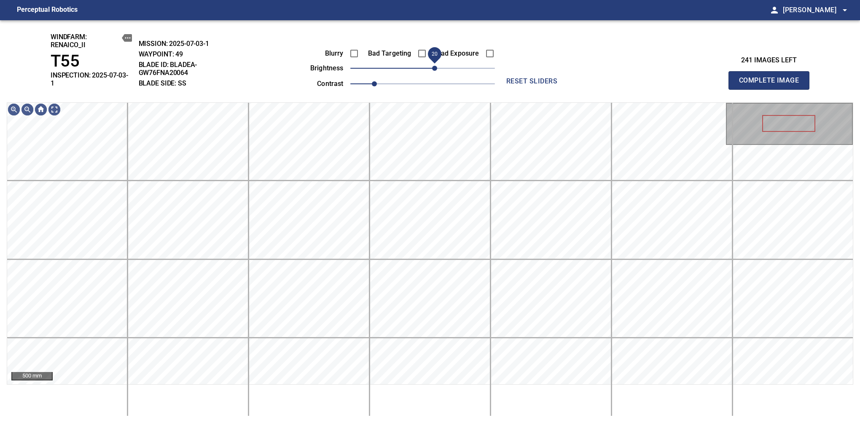
drag, startPoint x: 426, startPoint y: 70, endPoint x: 437, endPoint y: 64, distance: 11.9
click at [437, 66] on span "20" at bounding box center [434, 68] width 5 height 5
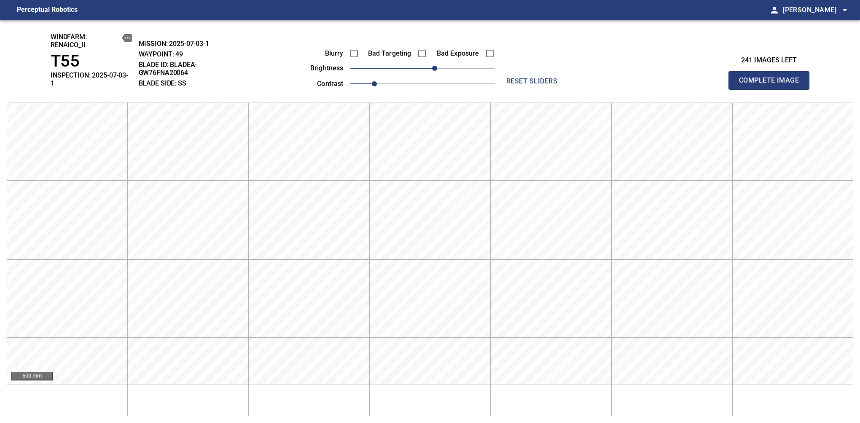
click at [772, 78] on span "Complete Image" at bounding box center [769, 81] width 62 height 12
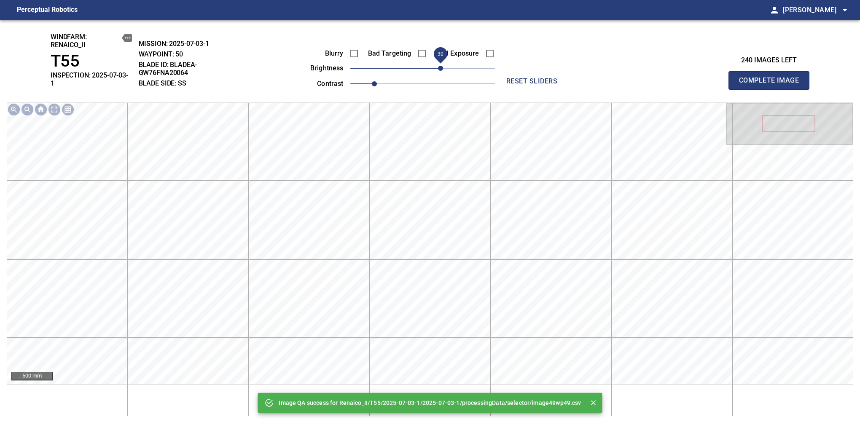
drag, startPoint x: 428, startPoint y: 70, endPoint x: 440, endPoint y: 71, distance: 11.9
click at [440, 71] on span "30" at bounding box center [440, 68] width 5 height 5
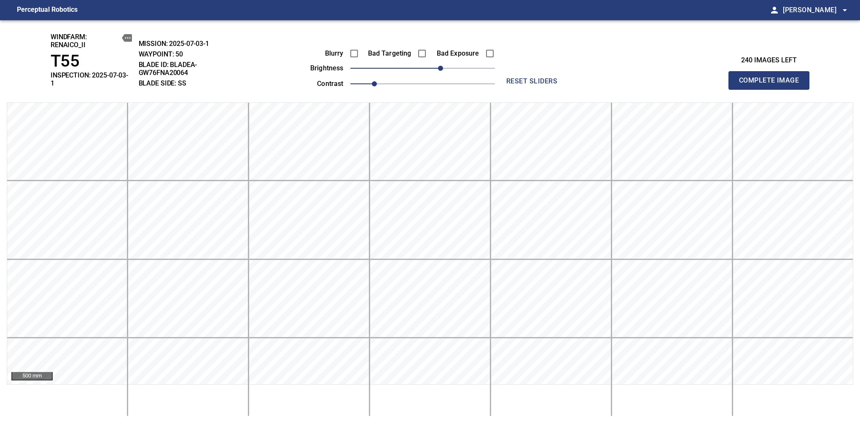
click at [772, 78] on span "Complete Image" at bounding box center [769, 81] width 62 height 12
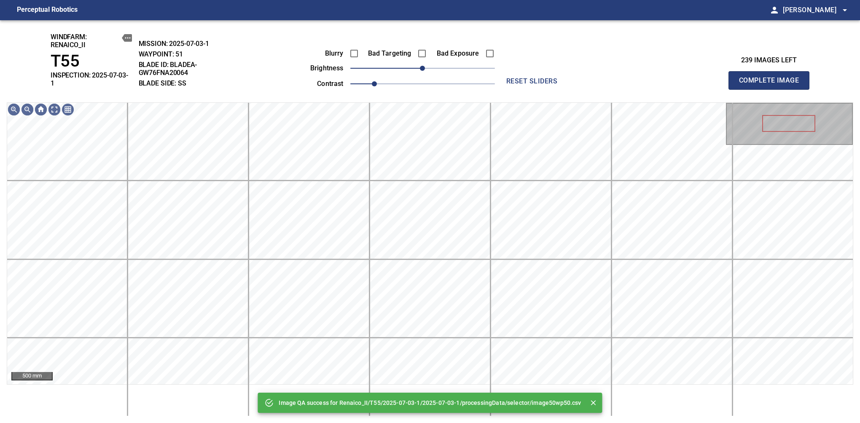
click at [440, 71] on span "0" at bounding box center [422, 68] width 145 height 12
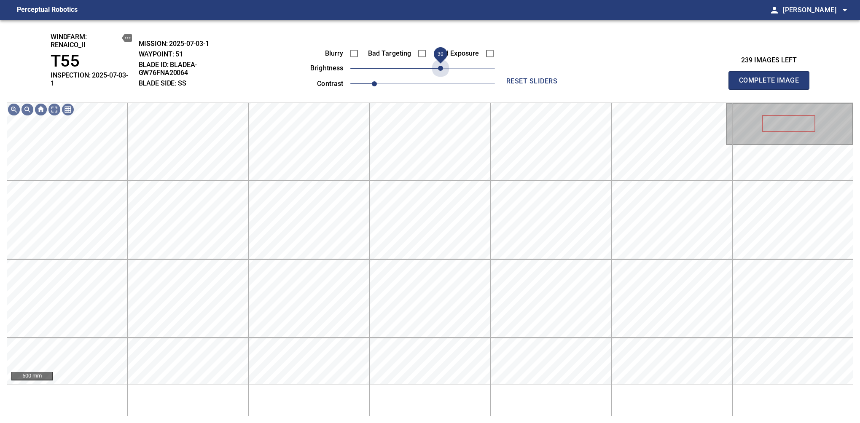
click at [440, 71] on span "30" at bounding box center [440, 68] width 5 height 5
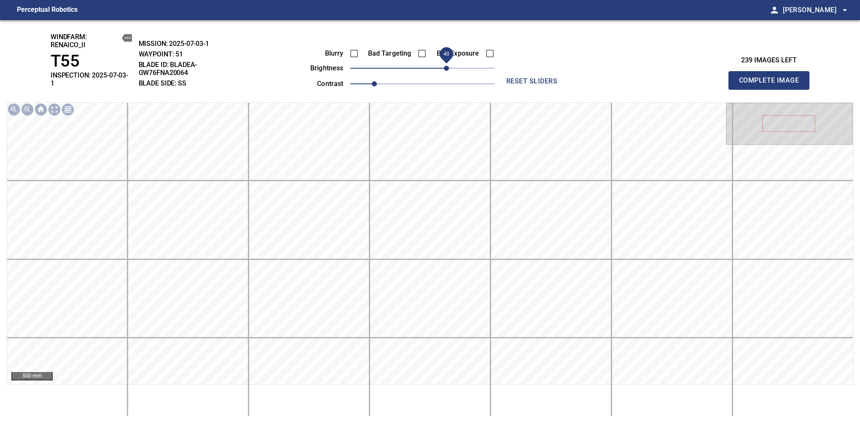
drag, startPoint x: 440, startPoint y: 71, endPoint x: 444, endPoint y: 67, distance: 6.0
click at [444, 67] on span "40" at bounding box center [446, 68] width 5 height 5
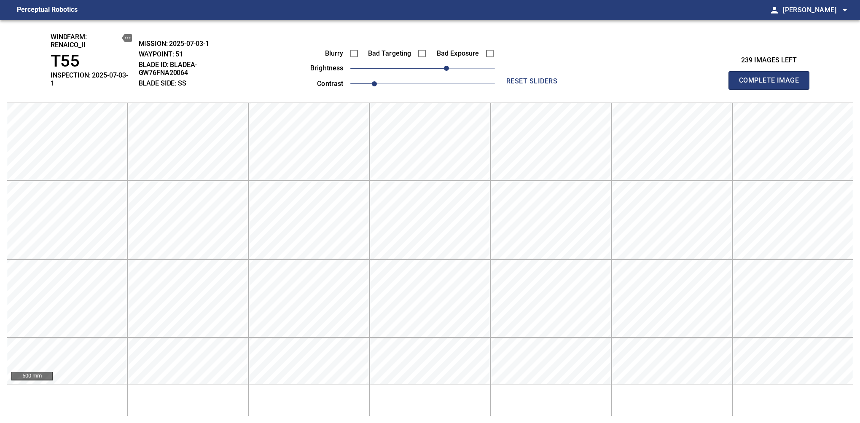
click at [772, 78] on span "Complete Image" at bounding box center [769, 81] width 62 height 12
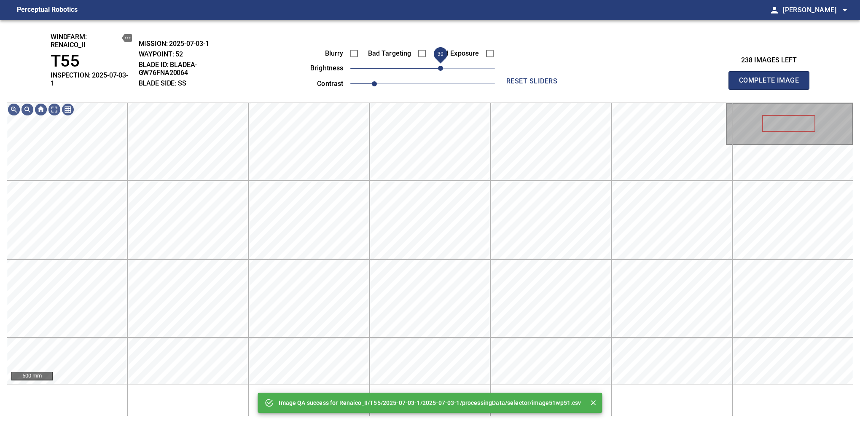
click at [441, 68] on span "30" at bounding box center [422, 68] width 145 height 12
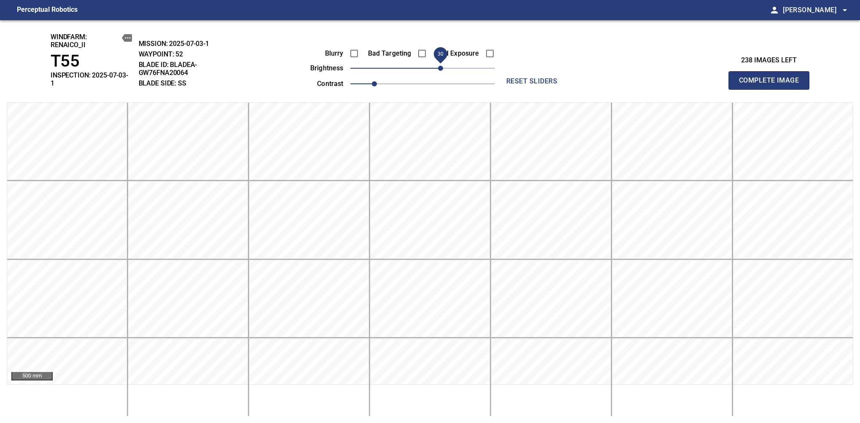
click at [772, 78] on span "Complete Image" at bounding box center [769, 81] width 62 height 12
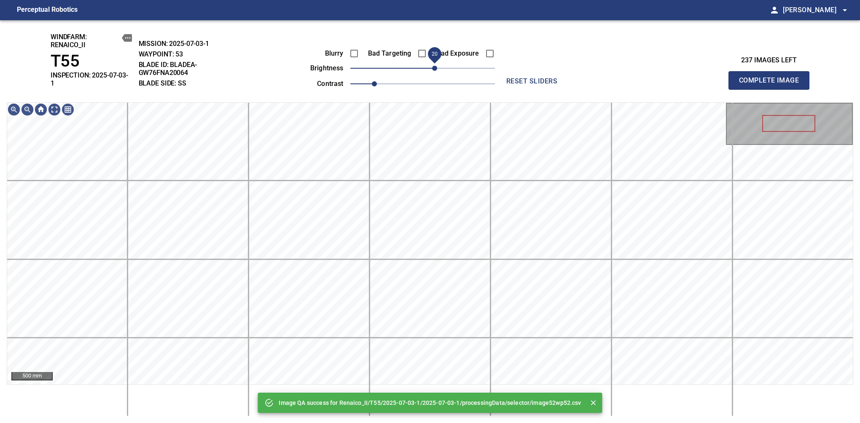
drag, startPoint x: 441, startPoint y: 68, endPoint x: 436, endPoint y: 73, distance: 7.5
click at [436, 73] on span "20" at bounding box center [422, 68] width 145 height 12
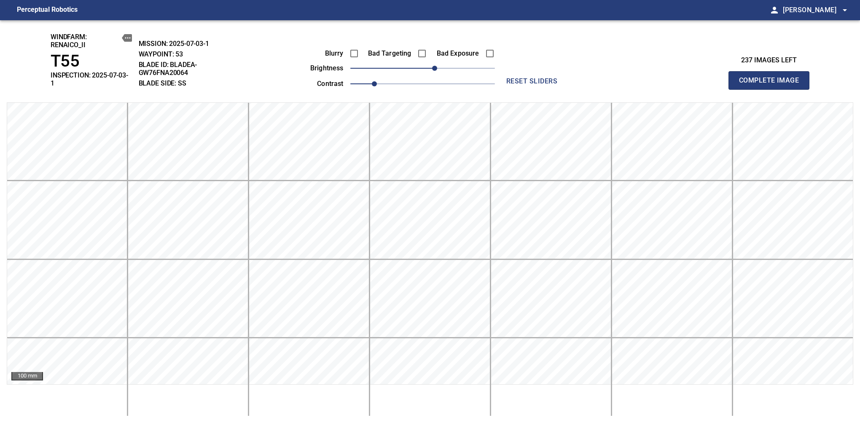
click at [772, 78] on span "Complete Image" at bounding box center [769, 81] width 62 height 12
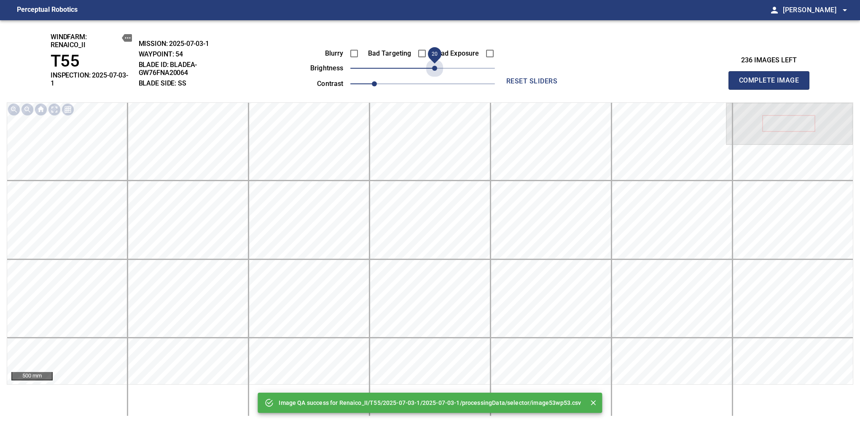
click at [435, 70] on span "20" at bounding box center [422, 68] width 145 height 12
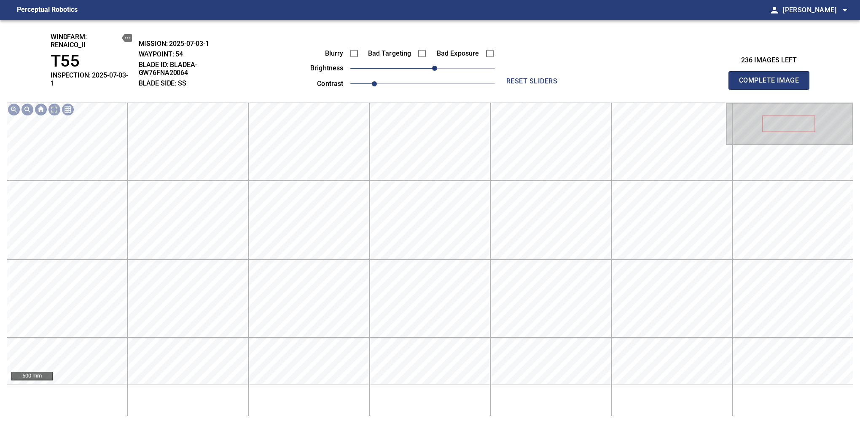
click at [772, 78] on span "Complete Image" at bounding box center [769, 81] width 62 height 12
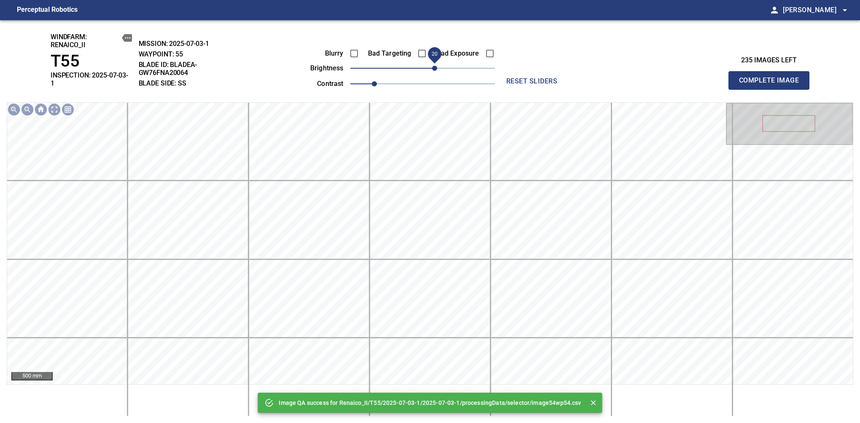
drag, startPoint x: 420, startPoint y: 71, endPoint x: 433, endPoint y: 68, distance: 14.2
click at [433, 68] on span "20" at bounding box center [434, 68] width 5 height 5
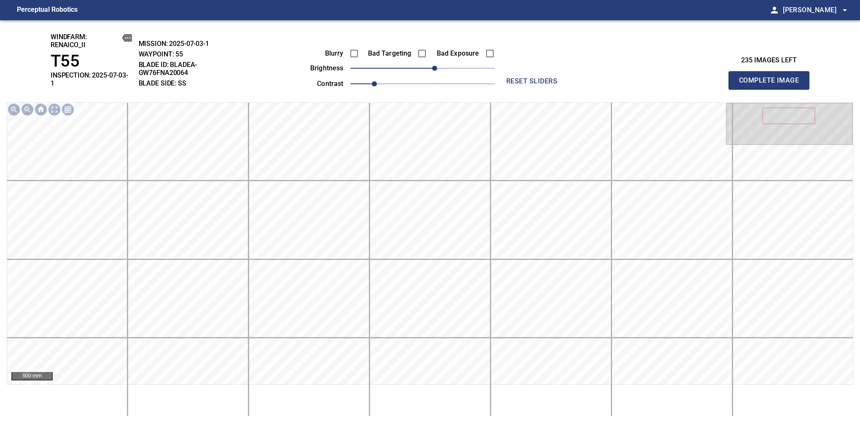
click at [772, 78] on span "Complete Image" at bounding box center [769, 81] width 62 height 12
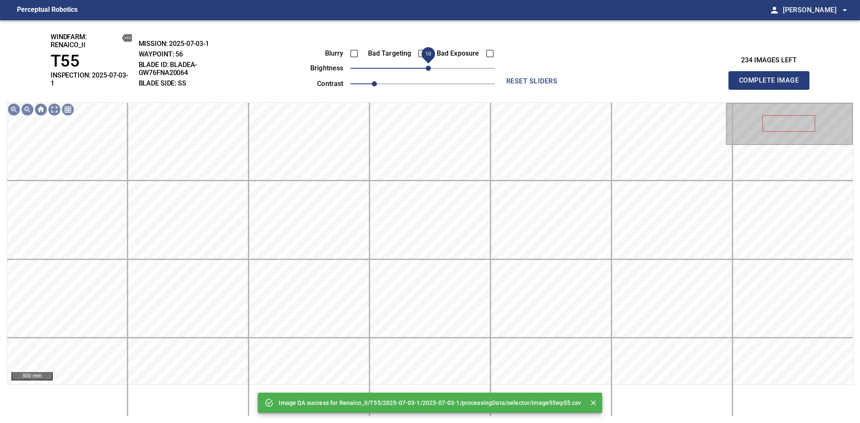
click at [428, 69] on span "10" at bounding box center [428, 68] width 5 height 5
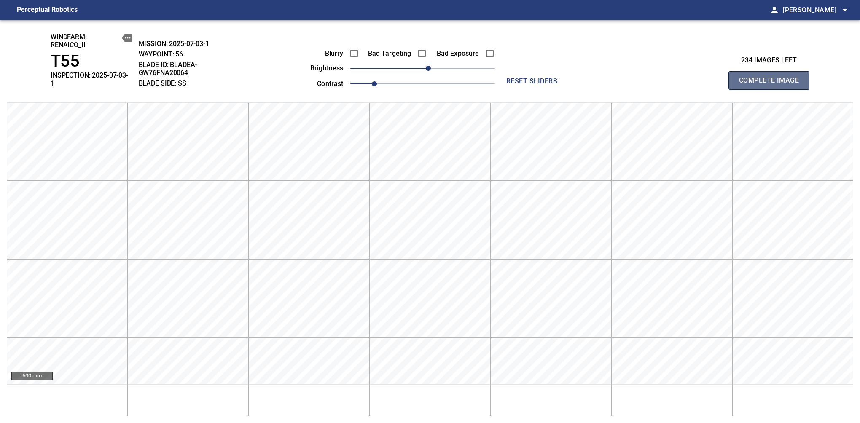
click at [772, 78] on span "Complete Image" at bounding box center [769, 81] width 62 height 12
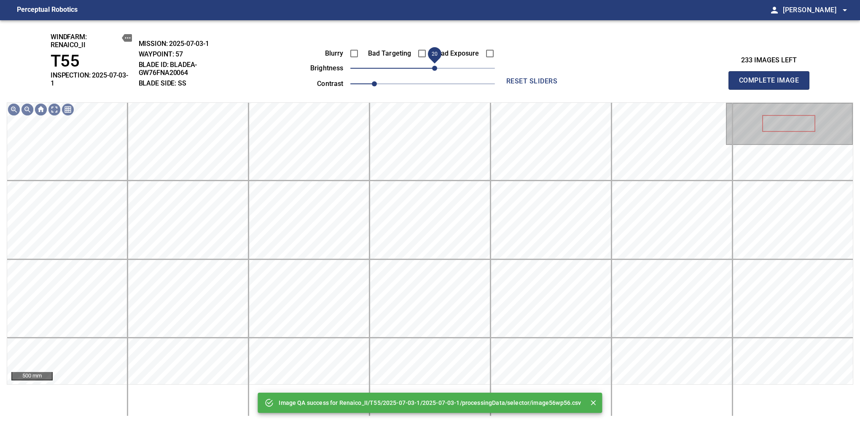
drag, startPoint x: 421, startPoint y: 67, endPoint x: 432, endPoint y: 65, distance: 11.5
click at [432, 66] on span "20" at bounding box center [434, 68] width 5 height 5
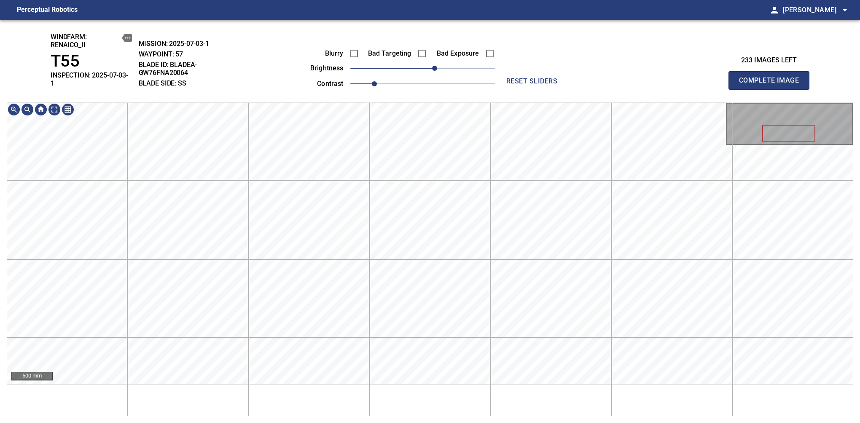
click at [772, 78] on span "Complete Image" at bounding box center [769, 81] width 62 height 12
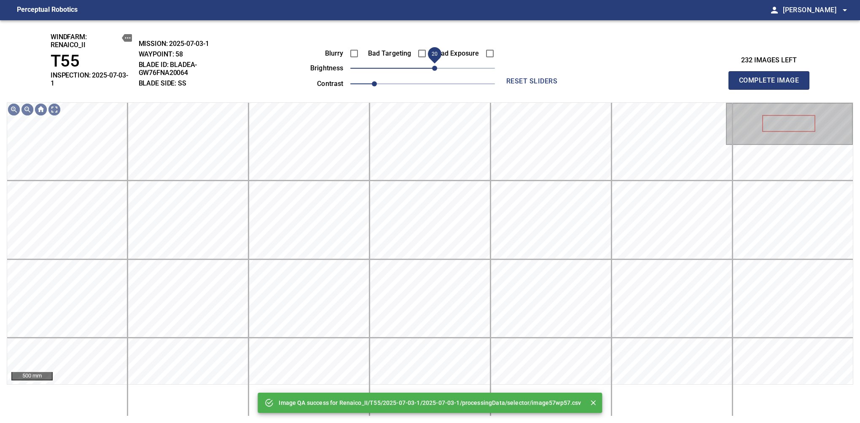
drag, startPoint x: 427, startPoint y: 68, endPoint x: 437, endPoint y: 68, distance: 10.1
click at [437, 68] on span "20" at bounding box center [434, 68] width 5 height 5
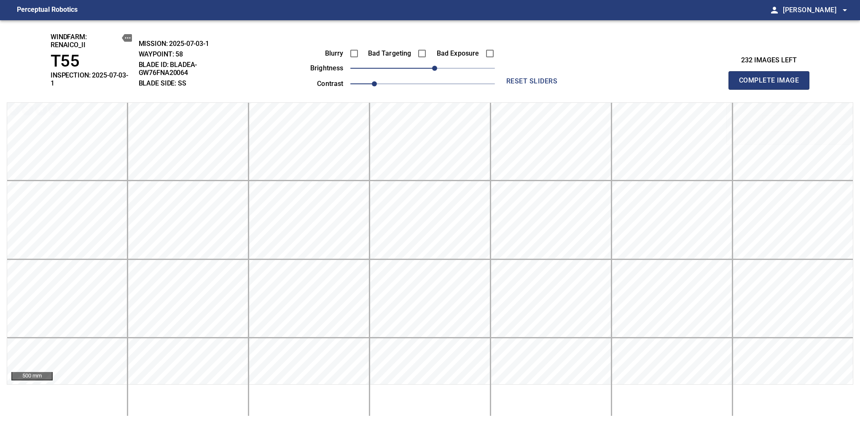
click at [772, 78] on span "Complete Image" at bounding box center [769, 81] width 62 height 12
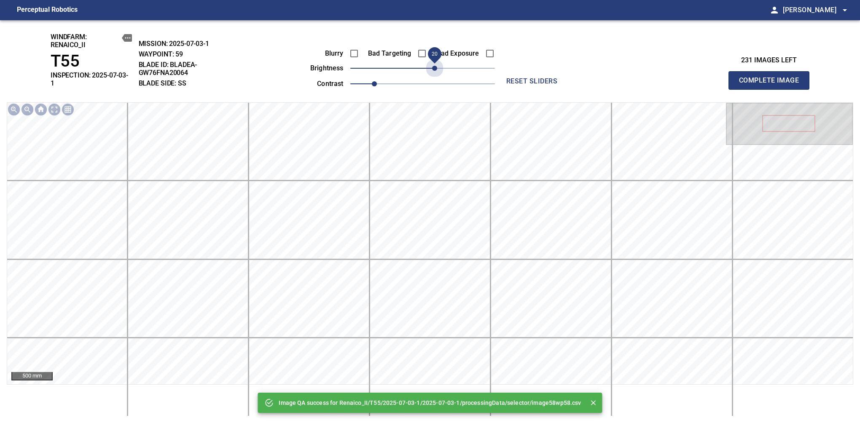
click at [437, 68] on span "20" at bounding box center [422, 68] width 145 height 12
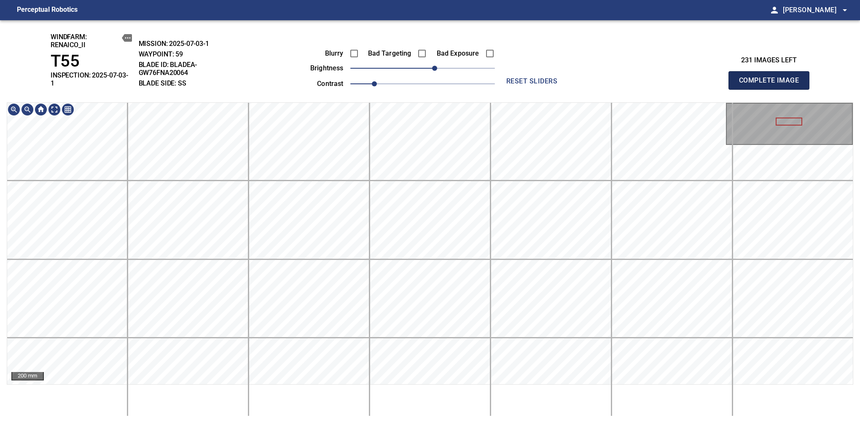
click at [772, 78] on span "Complete Image" at bounding box center [769, 81] width 62 height 12
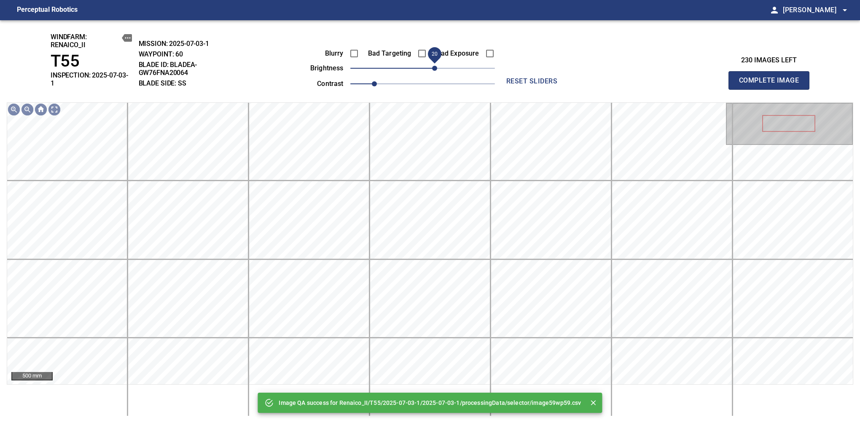
click at [432, 70] on span "20" at bounding box center [434, 68] width 5 height 5
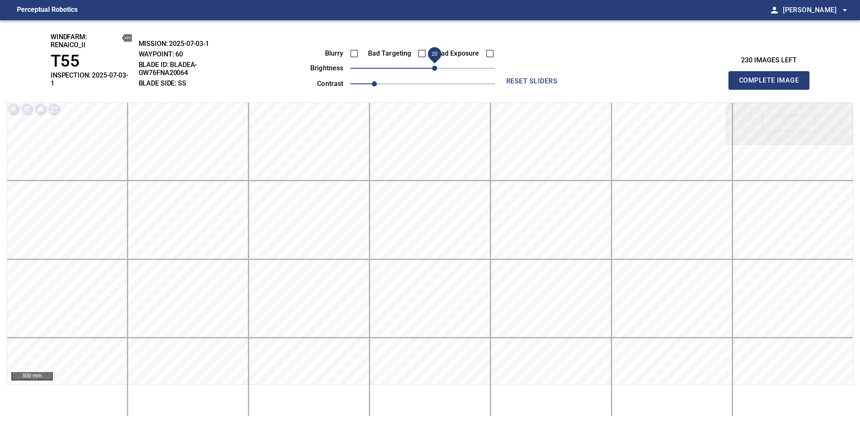
click at [432, 71] on span "20" at bounding box center [434, 68] width 5 height 5
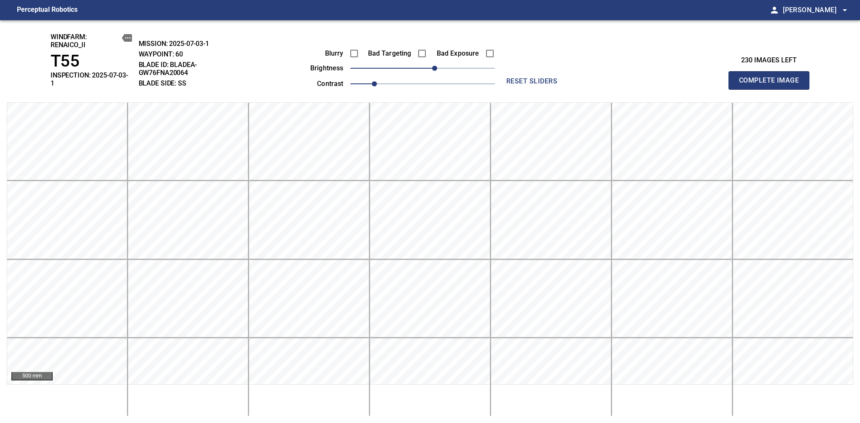
click at [772, 78] on span "Complete Image" at bounding box center [769, 81] width 62 height 12
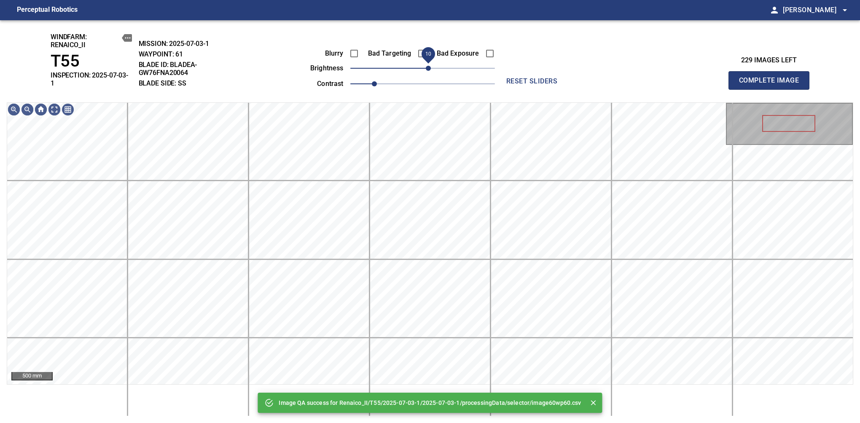
click at [431, 71] on span "10" at bounding box center [428, 68] width 5 height 5
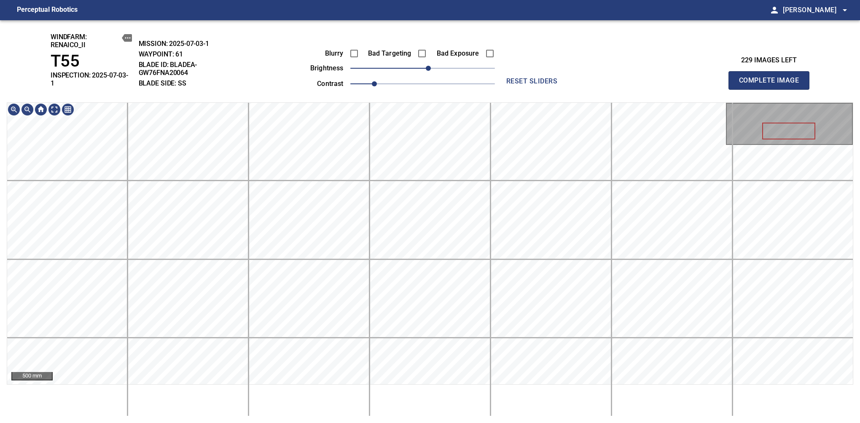
click at [772, 78] on span "Complete Image" at bounding box center [769, 81] width 62 height 12
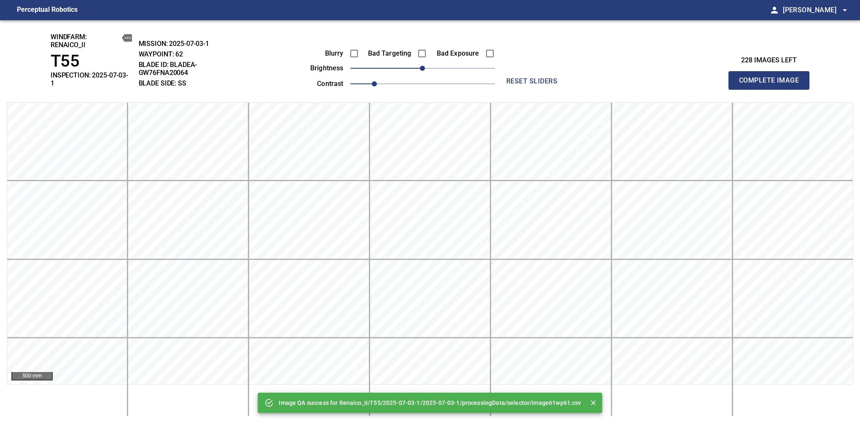
click at [772, 78] on span "Complete Image" at bounding box center [769, 81] width 62 height 12
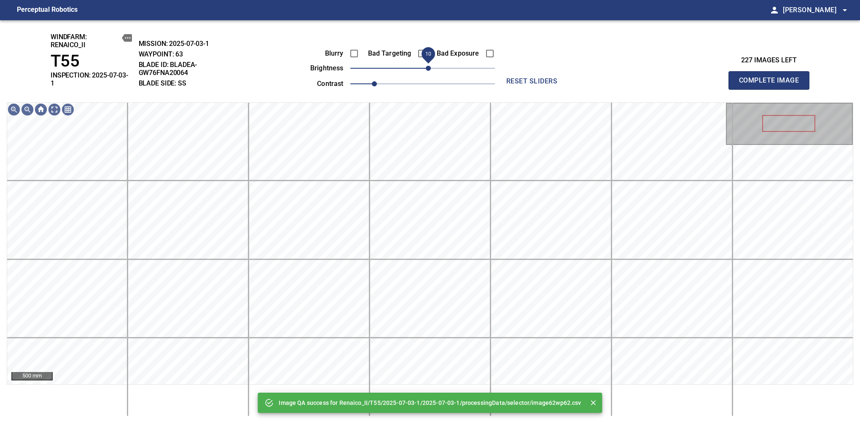
click at [431, 68] on span "10" at bounding box center [428, 68] width 5 height 5
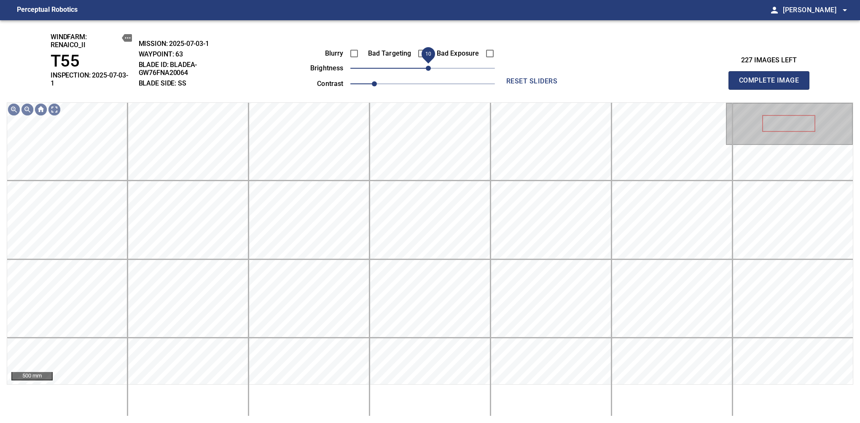
click at [428, 66] on span "10" at bounding box center [428, 68] width 5 height 5
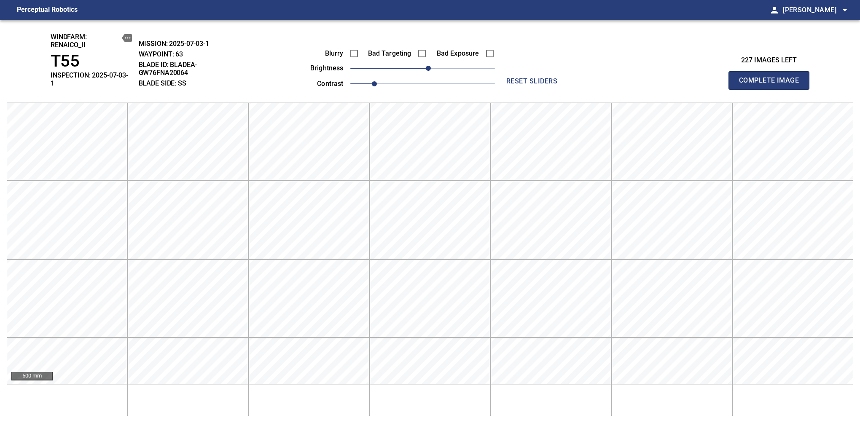
click at [772, 78] on span "Complete Image" at bounding box center [769, 81] width 62 height 12
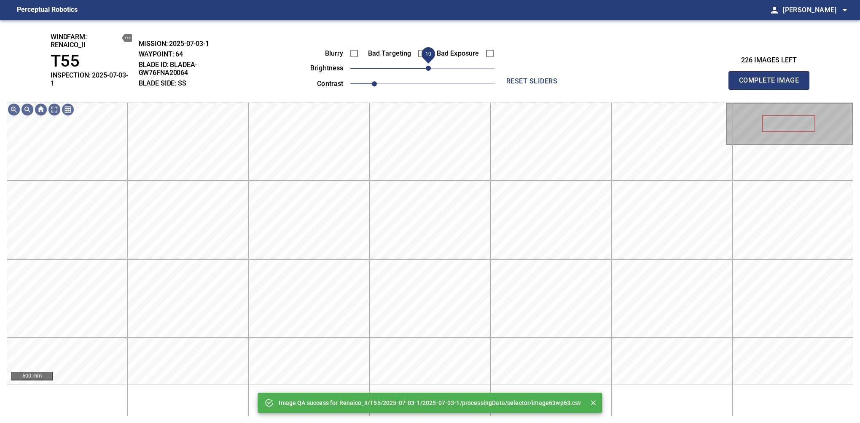
click at [426, 69] on span "10" at bounding box center [428, 68] width 5 height 5
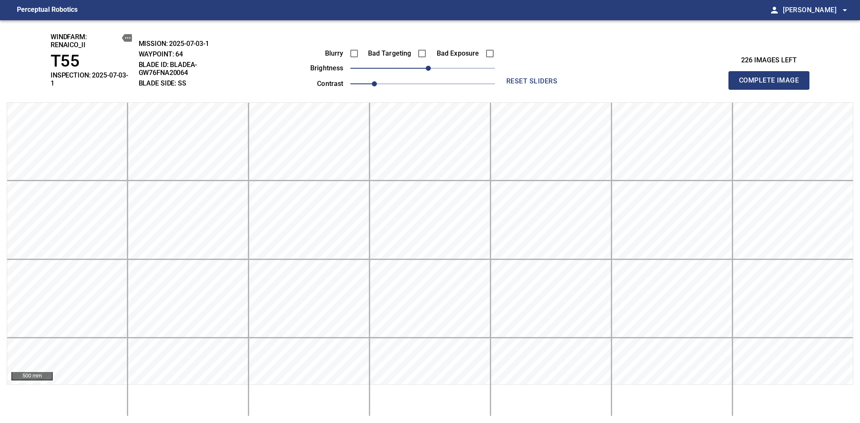
click at [772, 78] on span "Complete Image" at bounding box center [769, 81] width 62 height 12
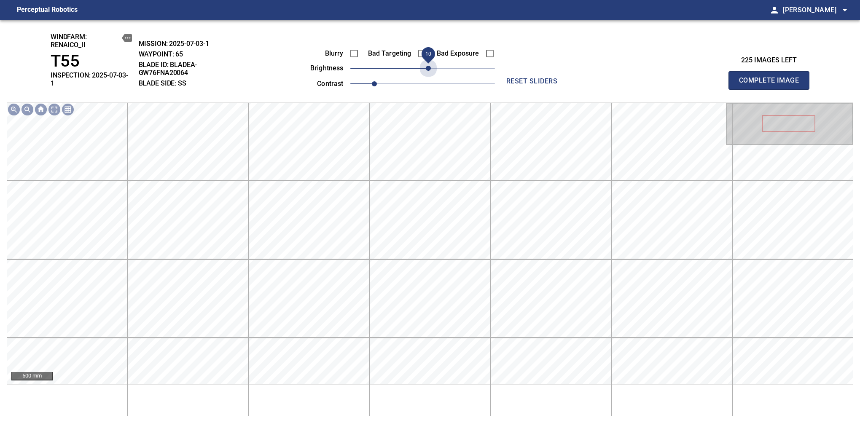
click at [426, 69] on span "10" at bounding box center [428, 68] width 5 height 5
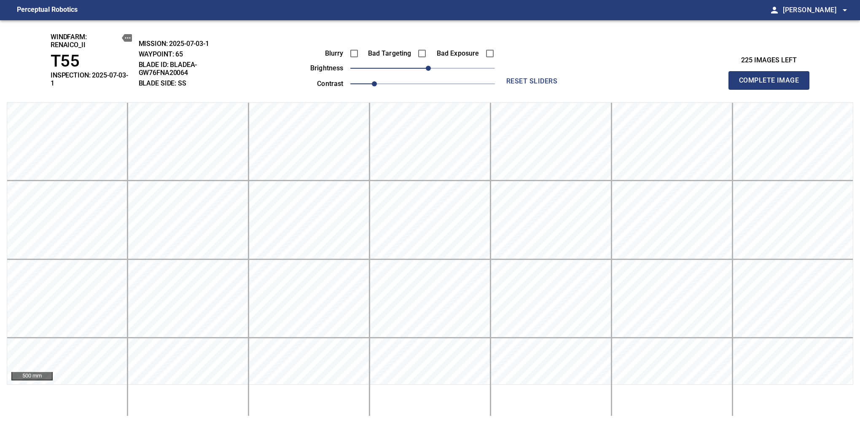
click at [772, 78] on span "Complete Image" at bounding box center [769, 81] width 62 height 12
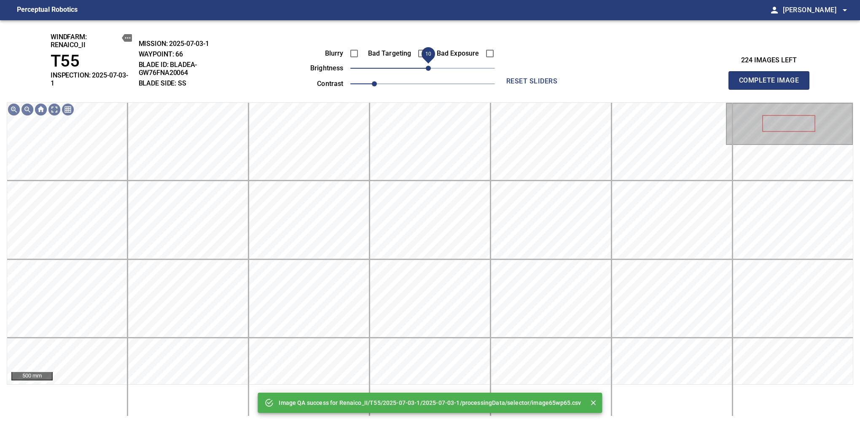
click at [428, 67] on span "10" at bounding box center [428, 68] width 5 height 5
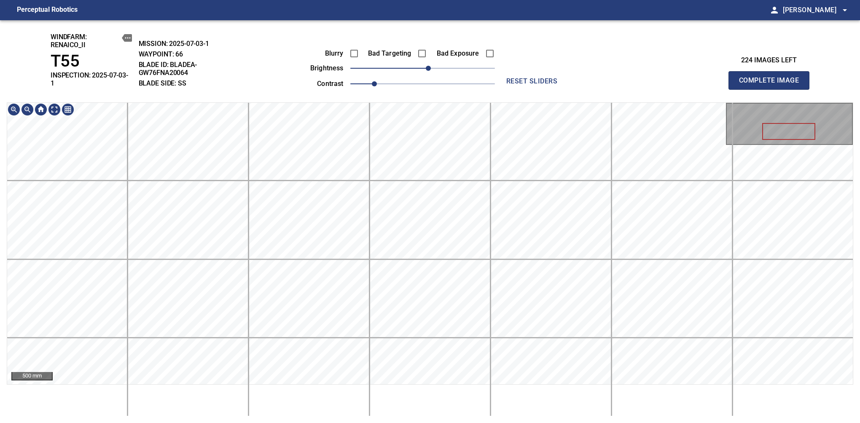
click at [772, 78] on span "Complete Image" at bounding box center [769, 81] width 62 height 12
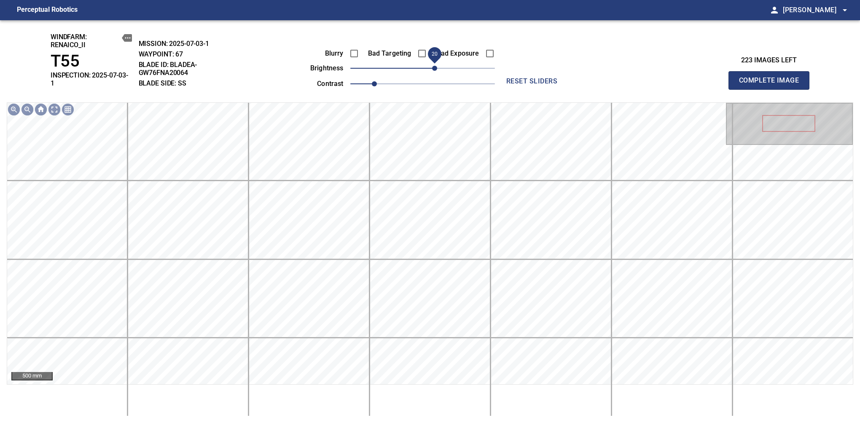
drag, startPoint x: 427, startPoint y: 71, endPoint x: 435, endPoint y: 66, distance: 9.6
click at [435, 66] on span "20" at bounding box center [434, 68] width 5 height 5
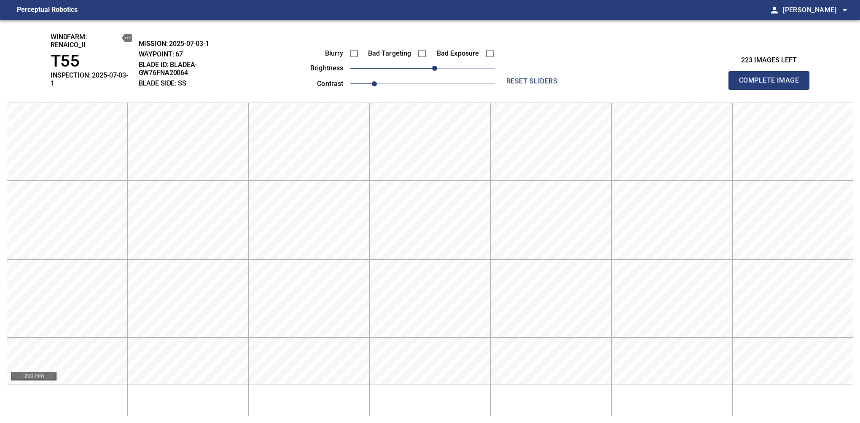
click at [772, 78] on span "Complete Image" at bounding box center [769, 81] width 62 height 12
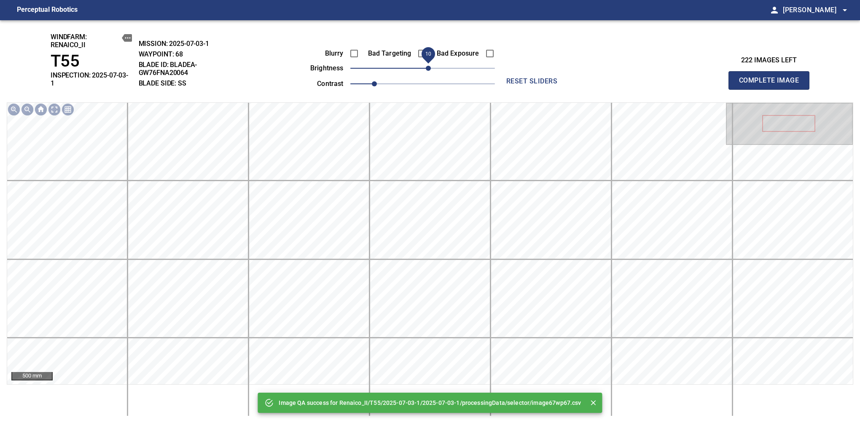
click at [429, 71] on span "10" at bounding box center [428, 68] width 5 height 5
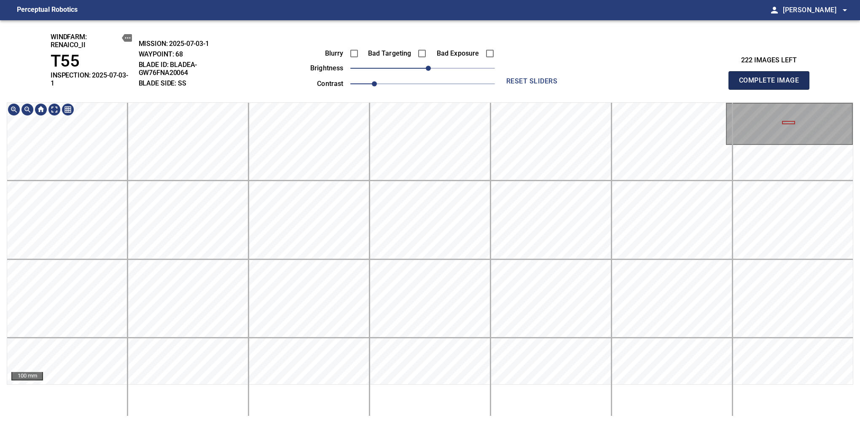
click at [772, 78] on span "Complete Image" at bounding box center [769, 81] width 62 height 12
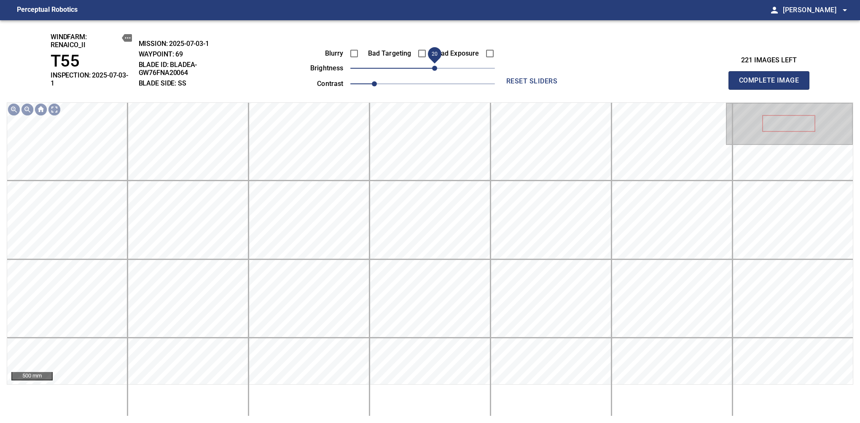
drag, startPoint x: 424, startPoint y: 68, endPoint x: 436, endPoint y: 68, distance: 11.8
click at [436, 68] on span "20" at bounding box center [434, 68] width 5 height 5
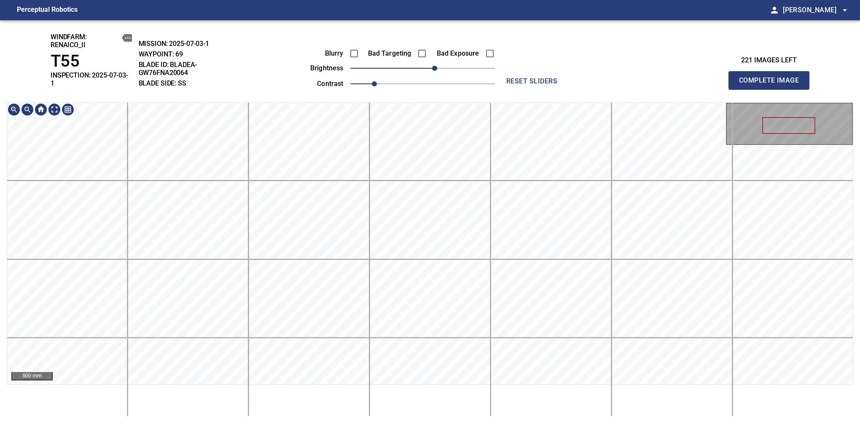
click at [433, 70] on div "windfarm: Renaico_II T55 INSPECTION: 2025-07-03-1 MISSION: 2025-07-03-1 WAYPOIN…" at bounding box center [430, 221] width 860 height 403
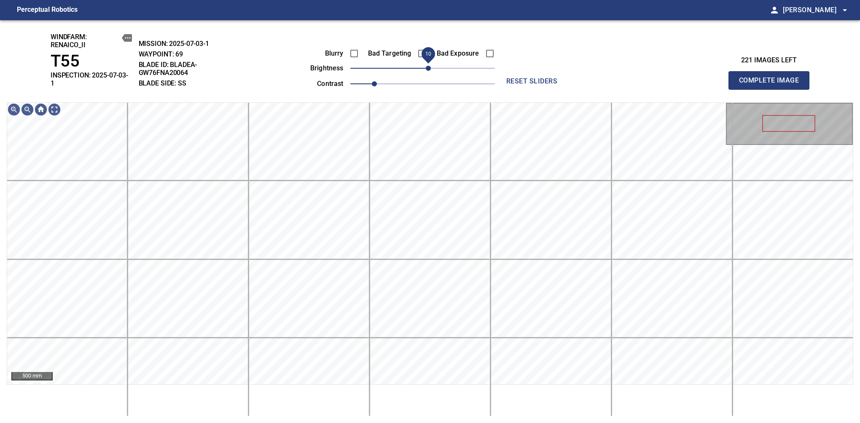
click at [429, 70] on span "10" at bounding box center [428, 68] width 5 height 5
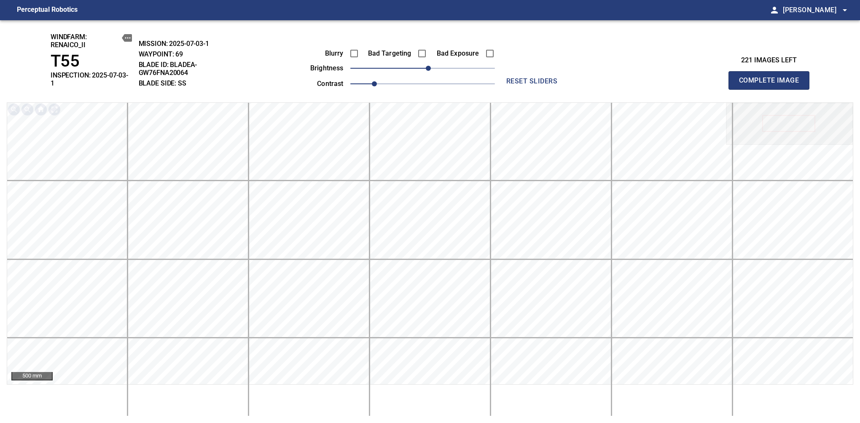
click at [772, 78] on span "Complete Image" at bounding box center [769, 81] width 62 height 12
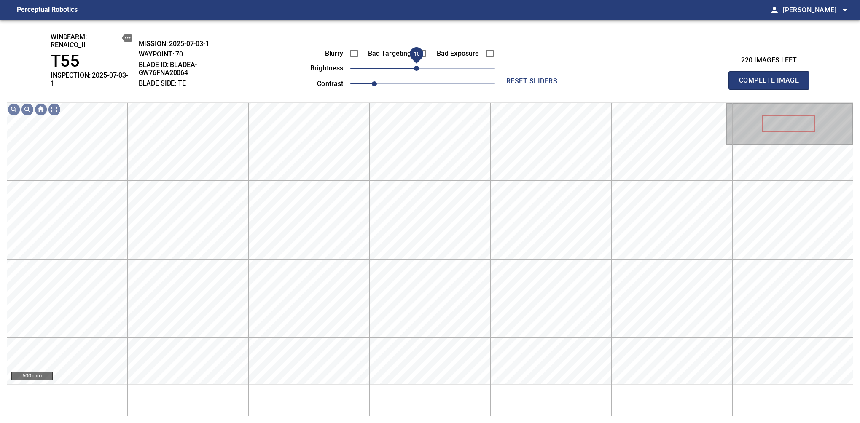
click at [417, 70] on span "-10" at bounding box center [416, 68] width 5 height 5
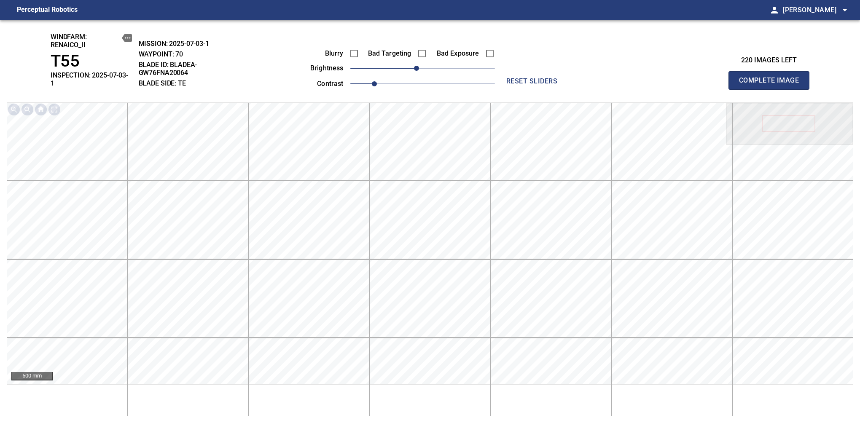
click at [772, 78] on span "Complete Image" at bounding box center [769, 81] width 62 height 12
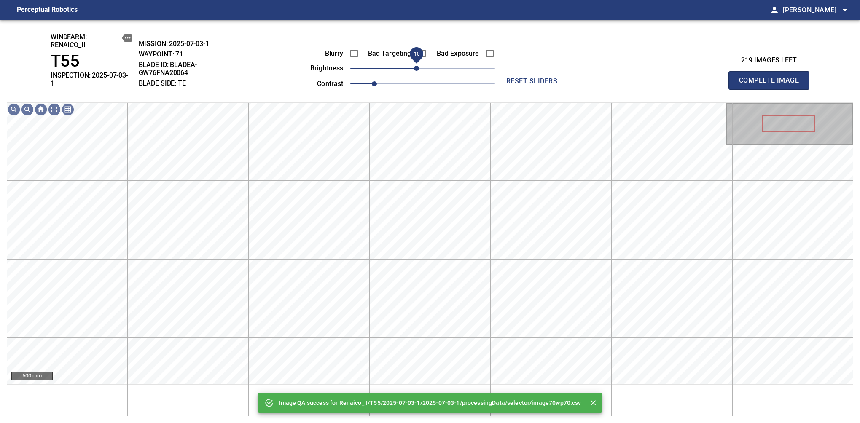
click at [416, 68] on span "-10" at bounding box center [416, 68] width 5 height 5
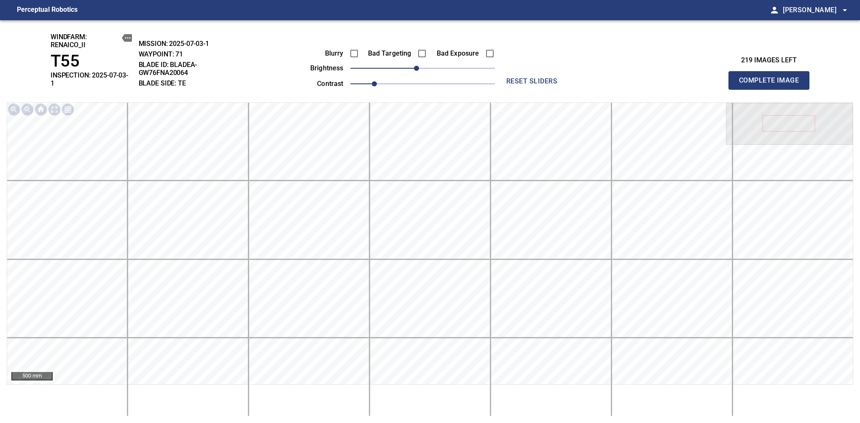
click at [772, 78] on span "Complete Image" at bounding box center [769, 81] width 62 height 12
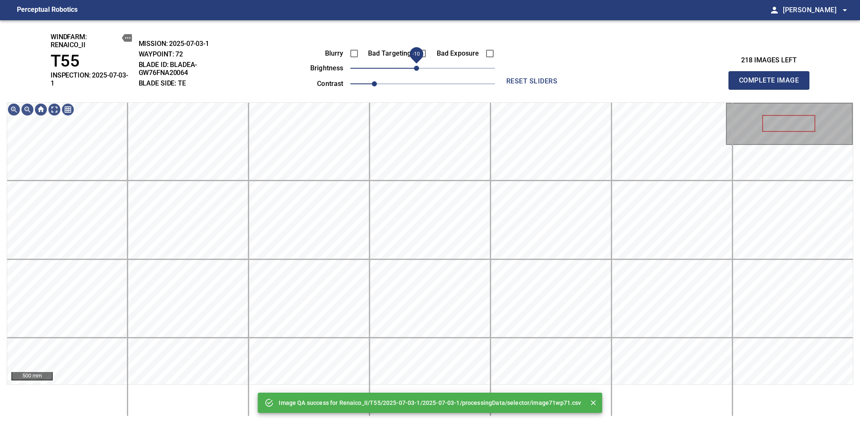
click at [418, 68] on span "-10" at bounding box center [416, 68] width 5 height 5
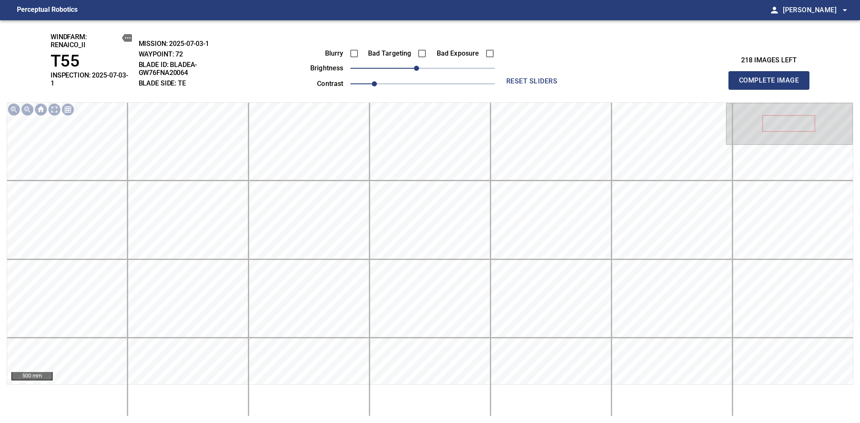
click at [772, 78] on span "Complete Image" at bounding box center [769, 81] width 62 height 12
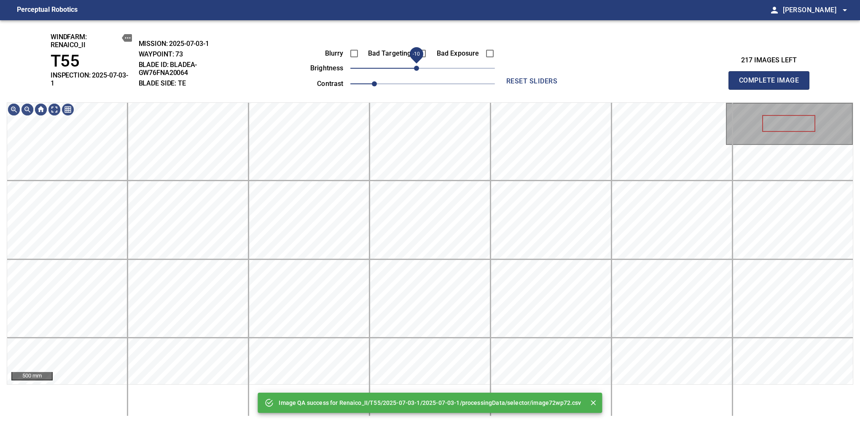
click at [418, 68] on span "-10" at bounding box center [416, 68] width 5 height 5
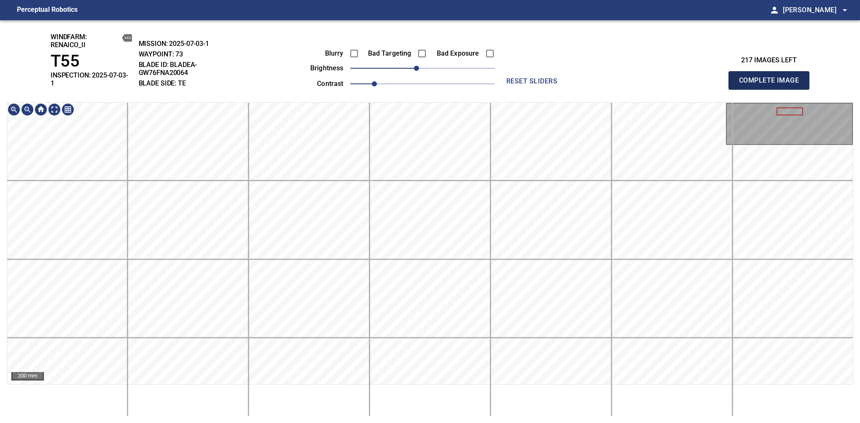
click at [772, 78] on span "Complete Image" at bounding box center [769, 81] width 62 height 12
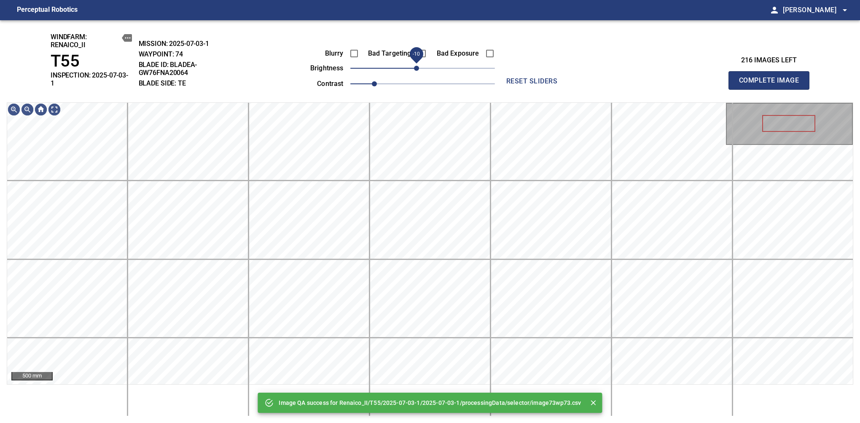
click at [419, 70] on span "-10" at bounding box center [416, 68] width 5 height 5
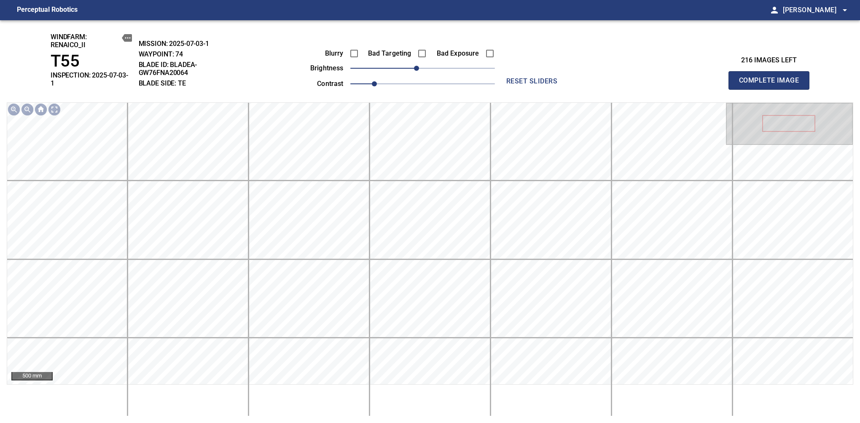
click at [772, 78] on span "Complete Image" at bounding box center [769, 81] width 62 height 12
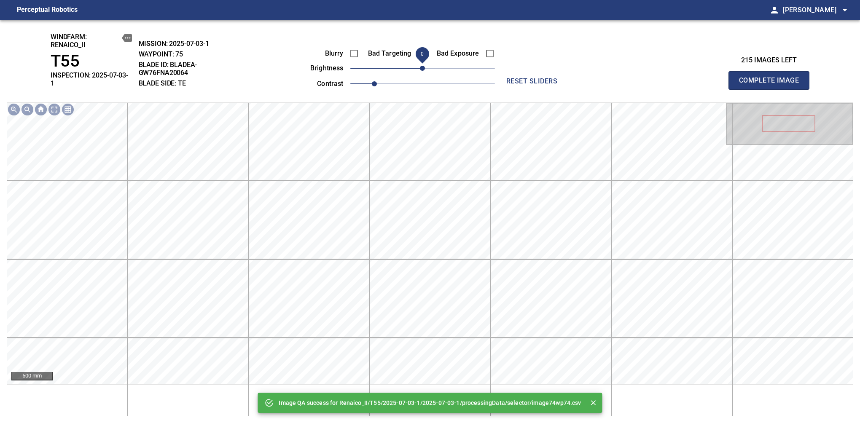
click at [420, 70] on span "0" at bounding box center [422, 68] width 5 height 5
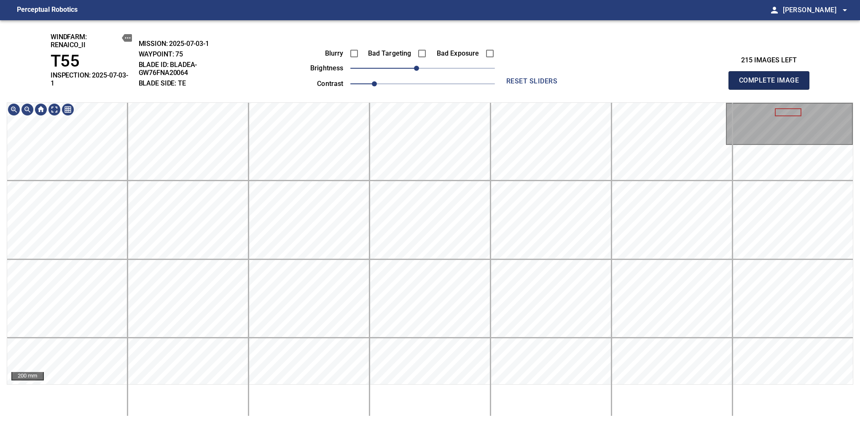
click at [772, 78] on span "Complete Image" at bounding box center [769, 81] width 62 height 12
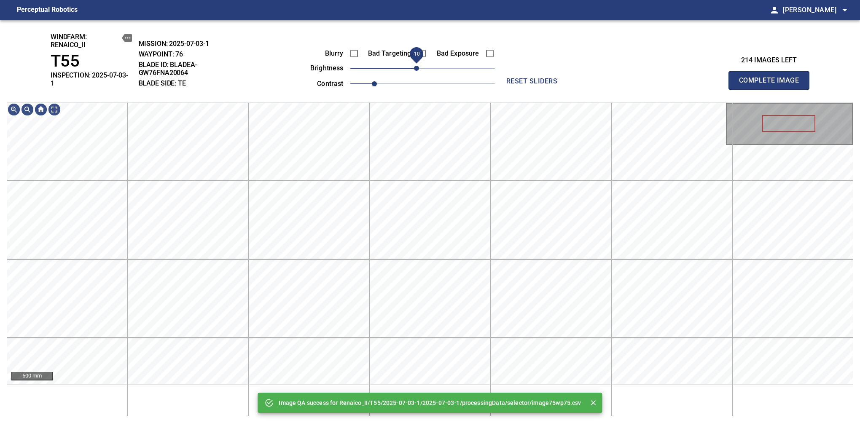
click at [416, 66] on span "-10" at bounding box center [416, 68] width 5 height 5
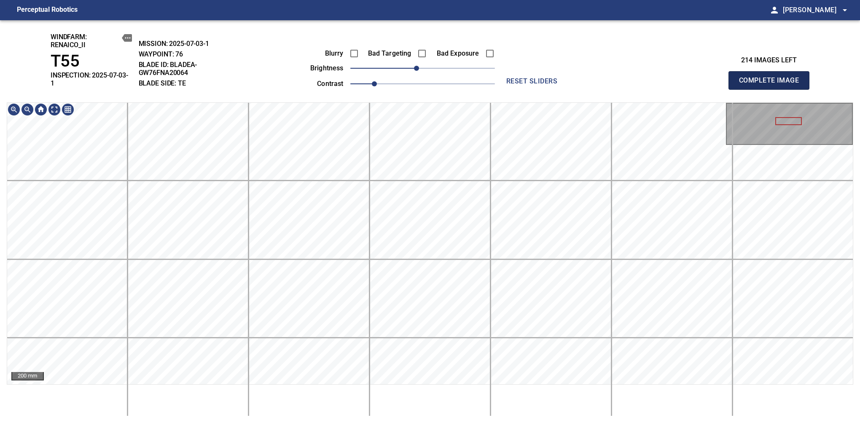
click at [772, 78] on span "Complete Image" at bounding box center [769, 81] width 62 height 12
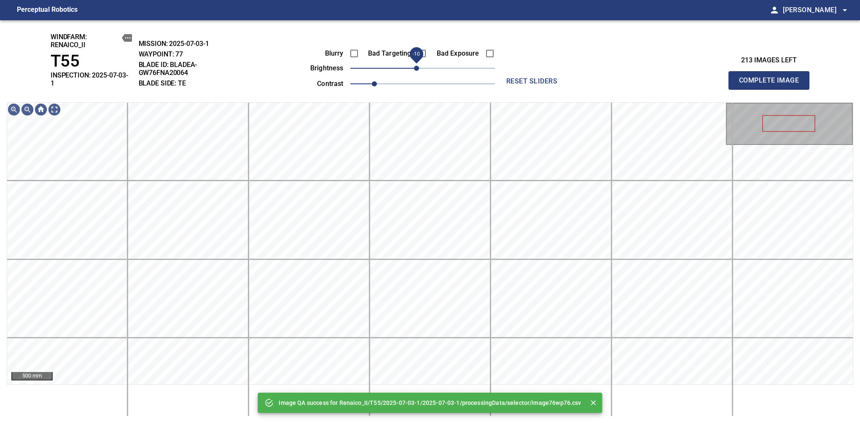
click at [419, 69] on span "-10" at bounding box center [416, 68] width 5 height 5
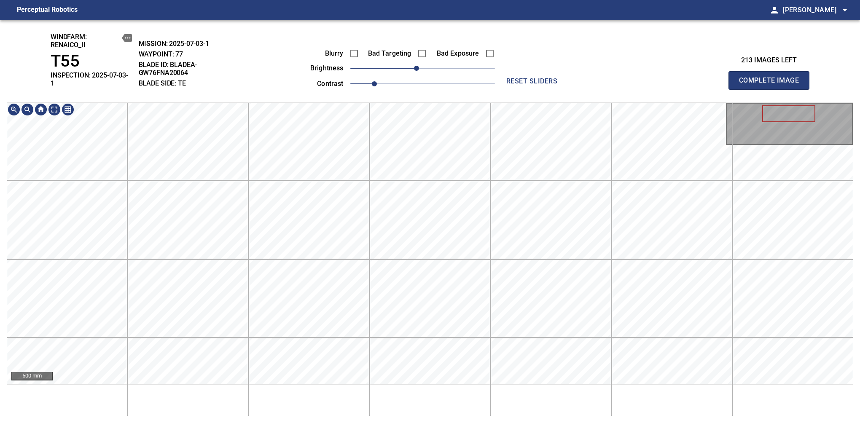
click at [463, 423] on html "Perceptual Robotics person Alex Semenov arrow_drop_down windfarm: Renaico_II T5…" at bounding box center [430, 211] width 860 height 423
click at [772, 78] on span "Complete Image" at bounding box center [769, 81] width 62 height 12
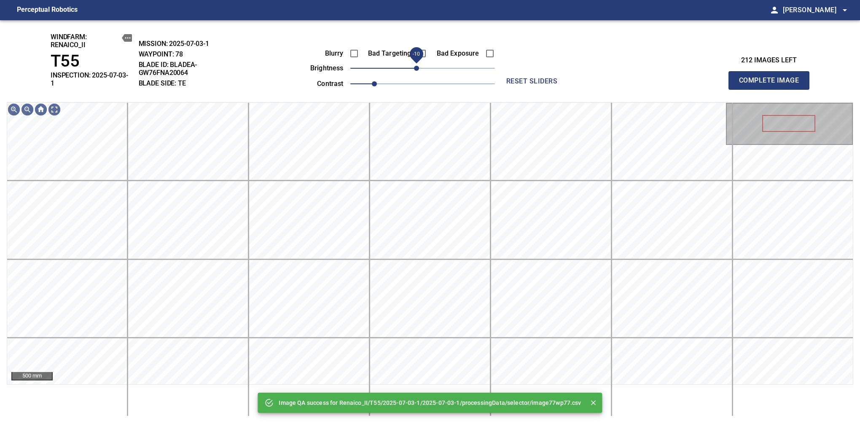
drag, startPoint x: 420, startPoint y: 71, endPoint x: 416, endPoint y: 73, distance: 4.4
click at [416, 71] on span "-10" at bounding box center [416, 68] width 5 height 5
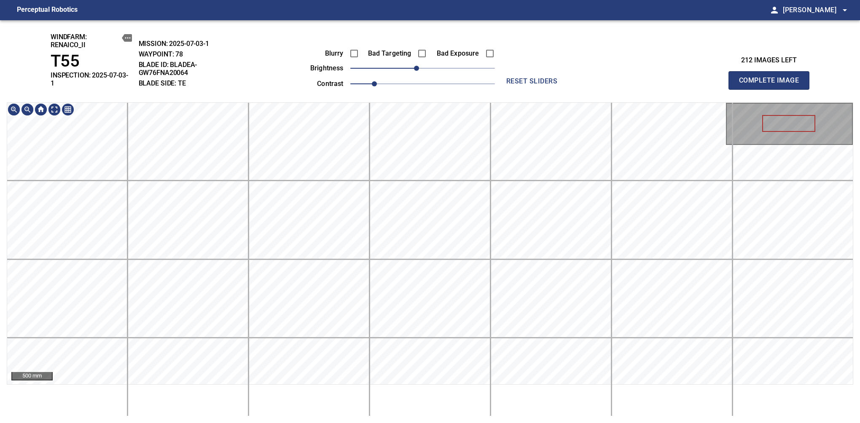
click at [401, 42] on div "windfarm: Renaico_II T55 INSPECTION: 2025-07-03-1 MISSION: 2025-07-03-1 WAYPOIN…" at bounding box center [430, 221] width 860 height 403
click at [444, 423] on html "Perceptual Robotics person Alex Semenov arrow_drop_down windfarm: Renaico_II T5…" at bounding box center [430, 211] width 860 height 423
click at [437, 32] on div "windfarm: Renaico_II T55 INSPECTION: 2025-07-03-1 MISSION: 2025-07-03-1 WAYPOIN…" at bounding box center [430, 221] width 860 height 403
click at [435, 423] on html "Perceptual Robotics person Alex Semenov arrow_drop_down windfarm: Renaico_II T5…" at bounding box center [430, 211] width 860 height 423
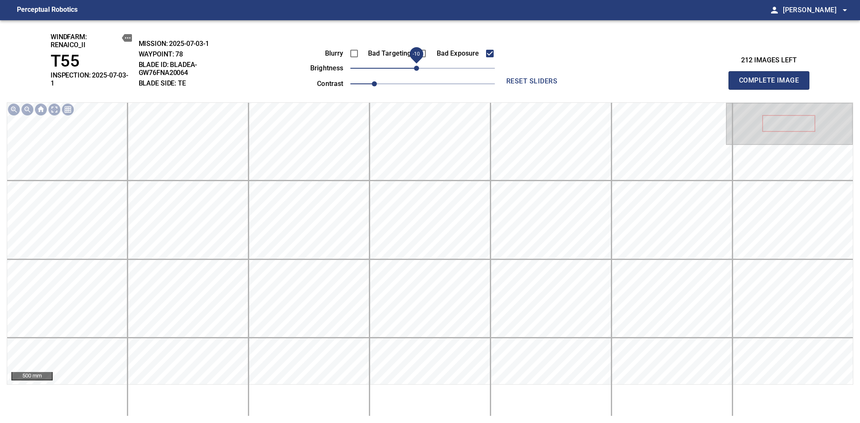
click at [415, 71] on span "-10" at bounding box center [416, 68] width 5 height 5
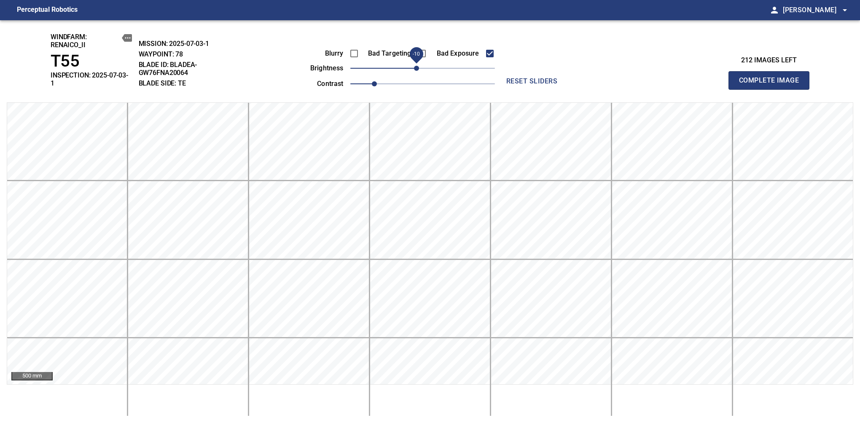
click at [772, 78] on span "Complete Image" at bounding box center [769, 81] width 62 height 12
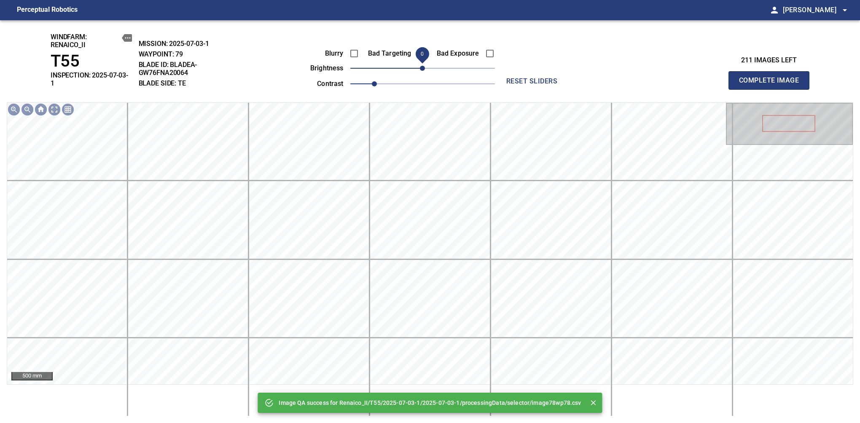
click at [420, 71] on span "0" at bounding box center [422, 68] width 5 height 5
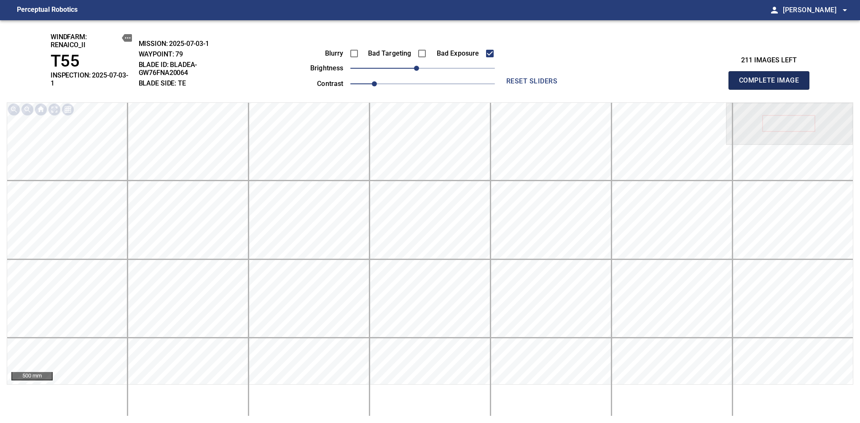
click at [772, 78] on span "Complete Image" at bounding box center [769, 81] width 62 height 12
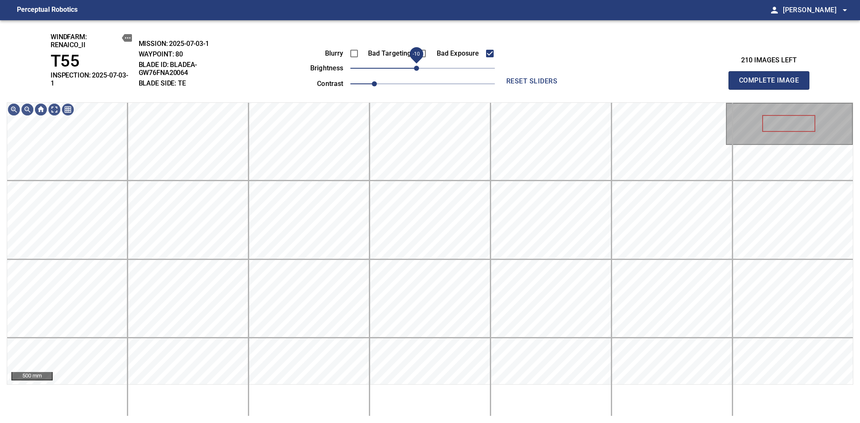
click at [416, 71] on span "-10" at bounding box center [416, 68] width 5 height 5
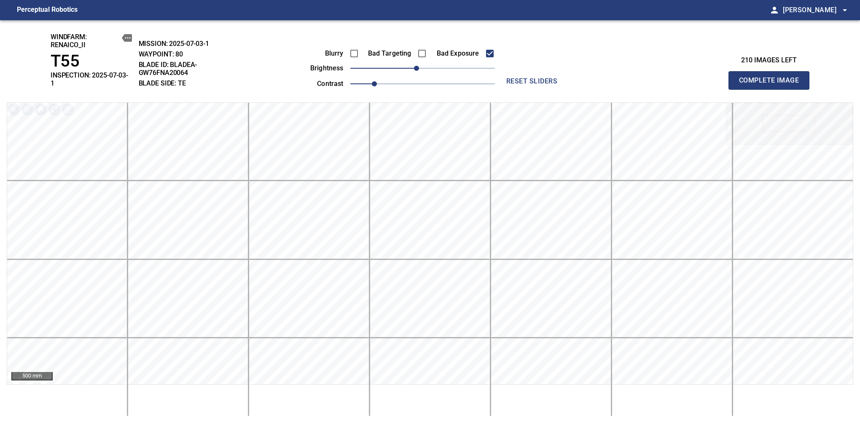
click at [772, 78] on span "Complete Image" at bounding box center [769, 81] width 62 height 12
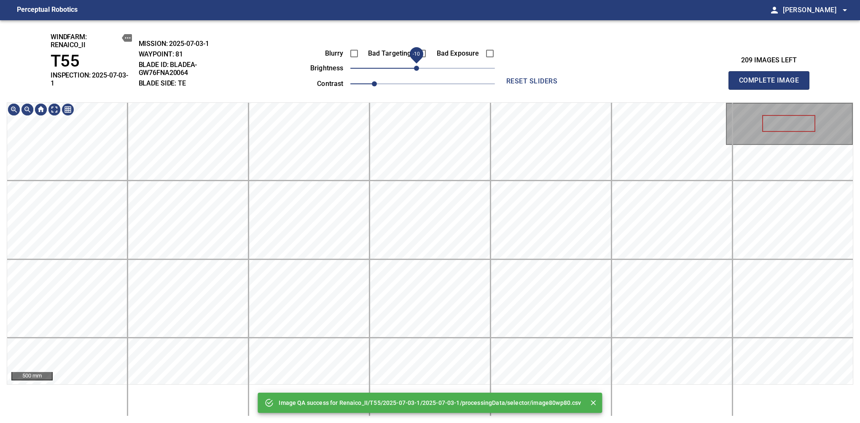
click at [416, 69] on span "-10" at bounding box center [416, 68] width 5 height 5
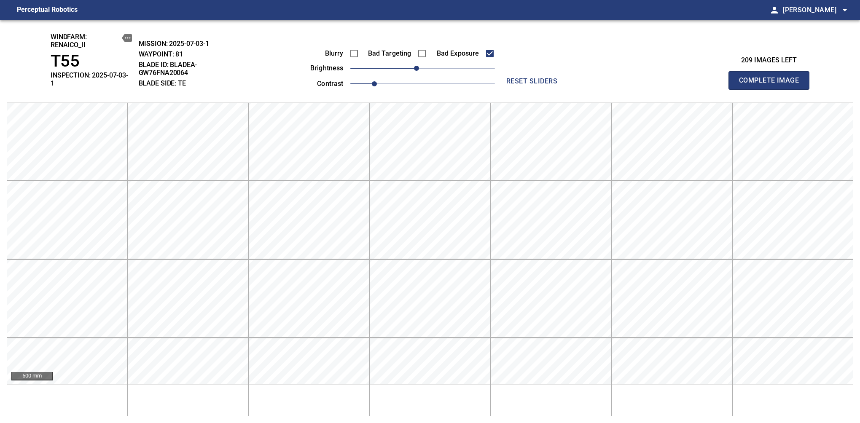
click at [772, 78] on span "Complete Image" at bounding box center [769, 81] width 62 height 12
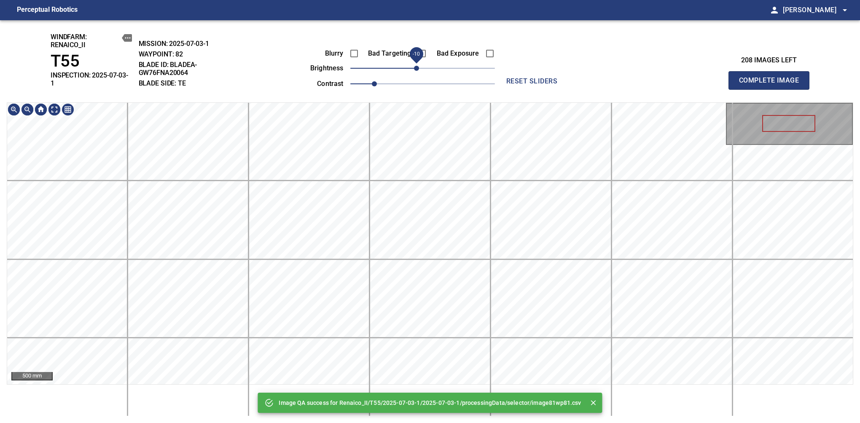
click at [417, 66] on span "-10" at bounding box center [416, 68] width 5 height 5
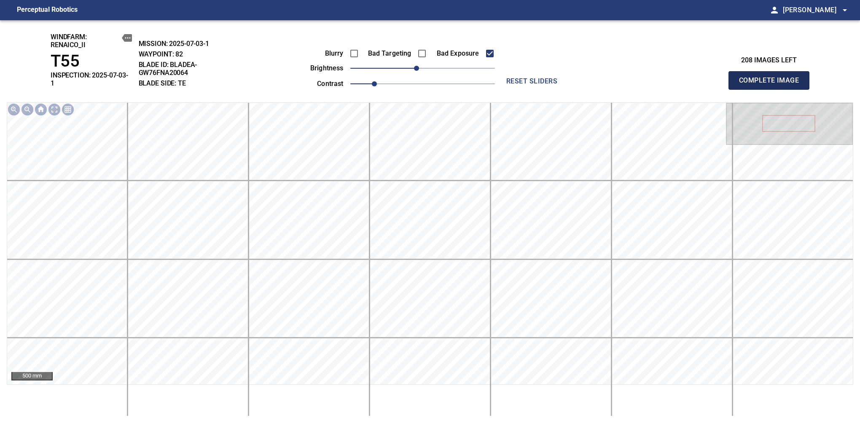
click at [772, 78] on span "Complete Image" at bounding box center [769, 81] width 62 height 12
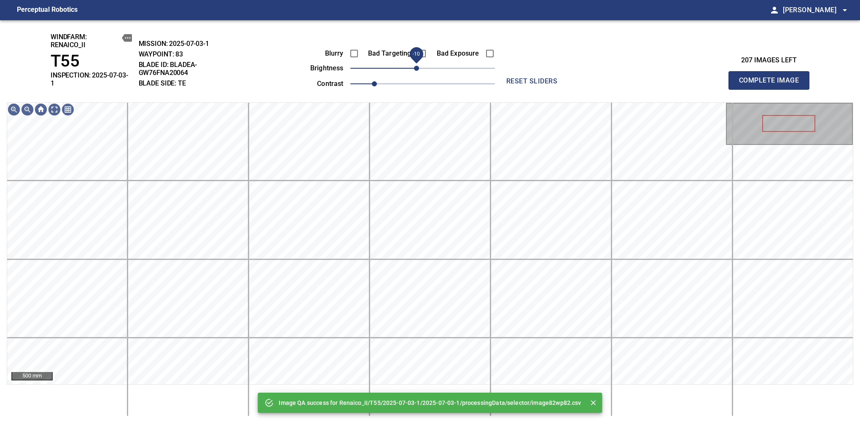
click at [419, 71] on span "-10" at bounding box center [416, 68] width 5 height 5
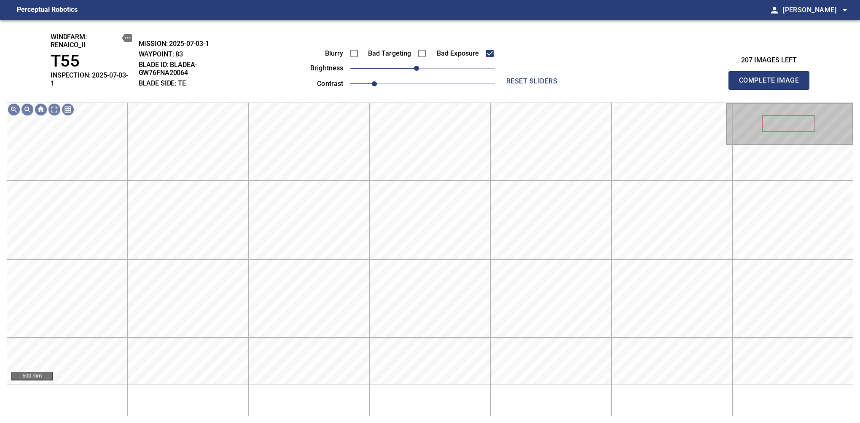
click at [772, 78] on span "Complete Image" at bounding box center [769, 81] width 62 height 12
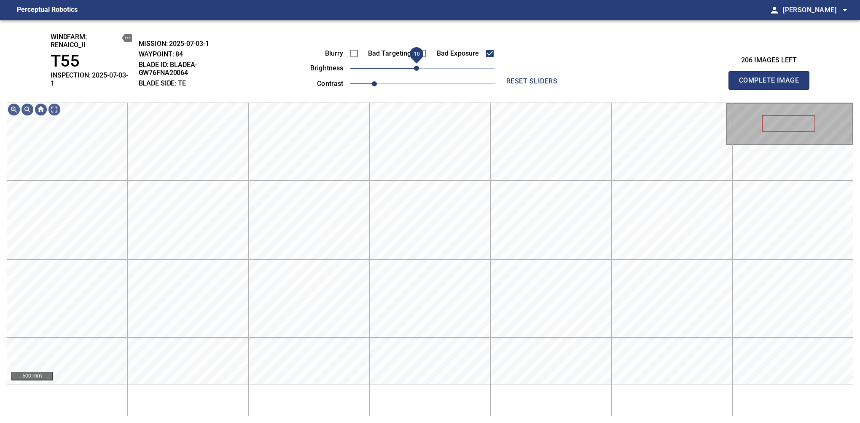
drag, startPoint x: 422, startPoint y: 68, endPoint x: 416, endPoint y: 68, distance: 5.9
click at [416, 68] on span "-10" at bounding box center [416, 68] width 5 height 5
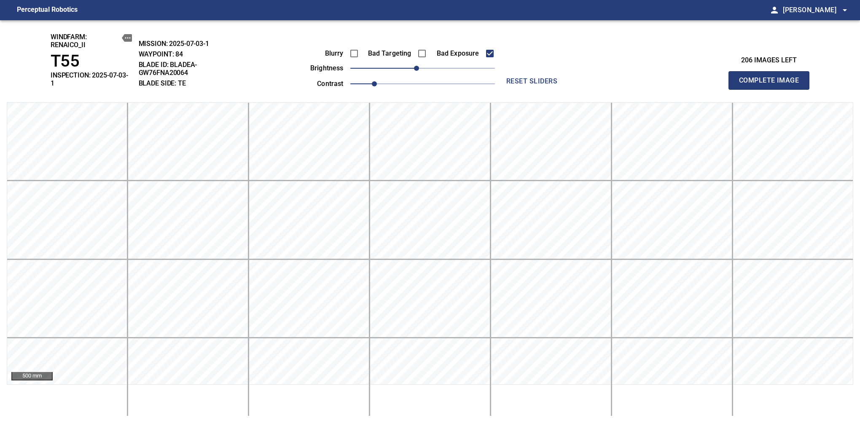
click at [772, 78] on span "Complete Image" at bounding box center [769, 81] width 62 height 12
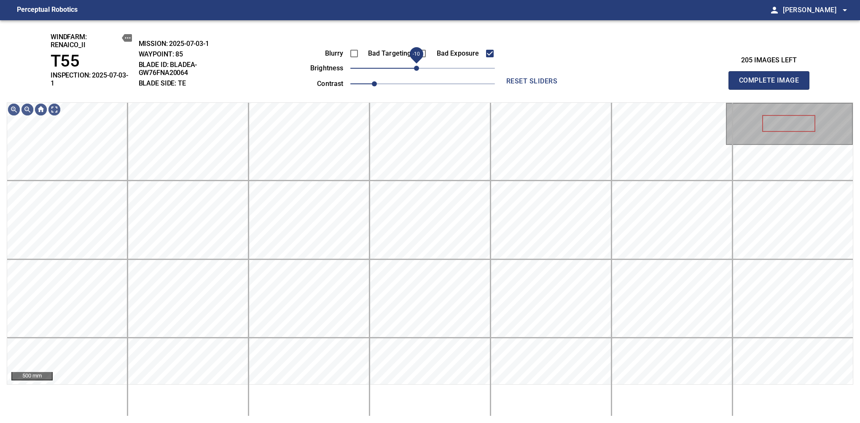
drag, startPoint x: 420, startPoint y: 70, endPoint x: 416, endPoint y: 73, distance: 5.5
click at [416, 71] on span "-10" at bounding box center [416, 68] width 5 height 5
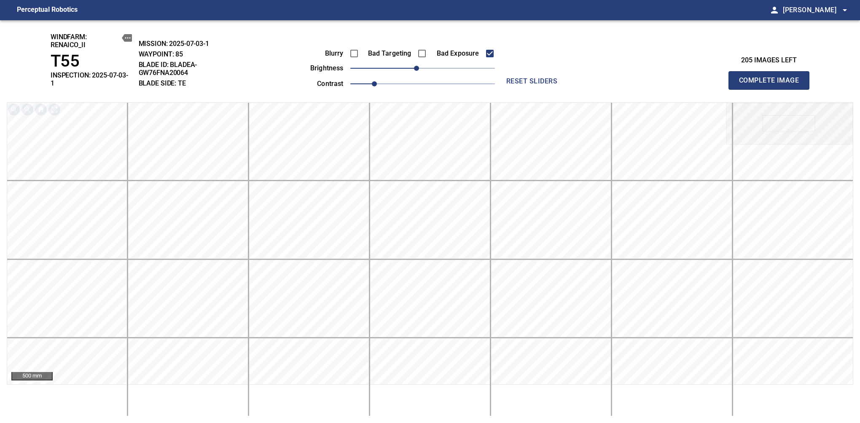
click at [772, 78] on span "Complete Image" at bounding box center [769, 81] width 62 height 12
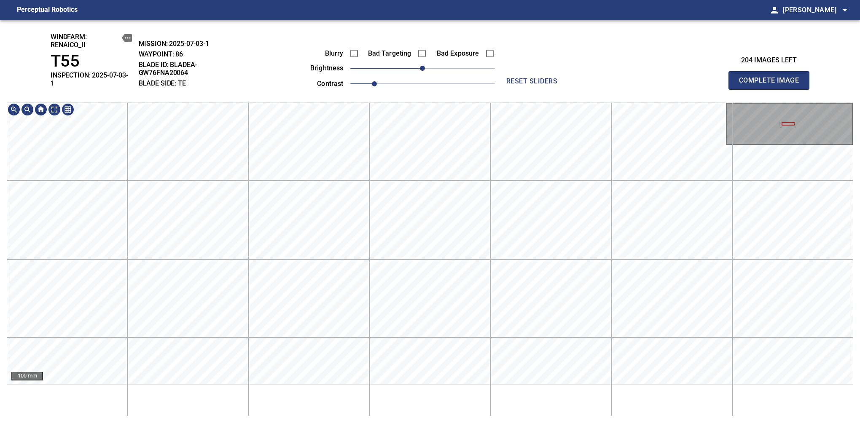
click at [436, 423] on html "Perceptual Robotics person Alex Semenov arrow_drop_down windfarm: Renaico_II T5…" at bounding box center [430, 211] width 860 height 423
click at [772, 78] on span "Complete Image" at bounding box center [769, 81] width 62 height 12
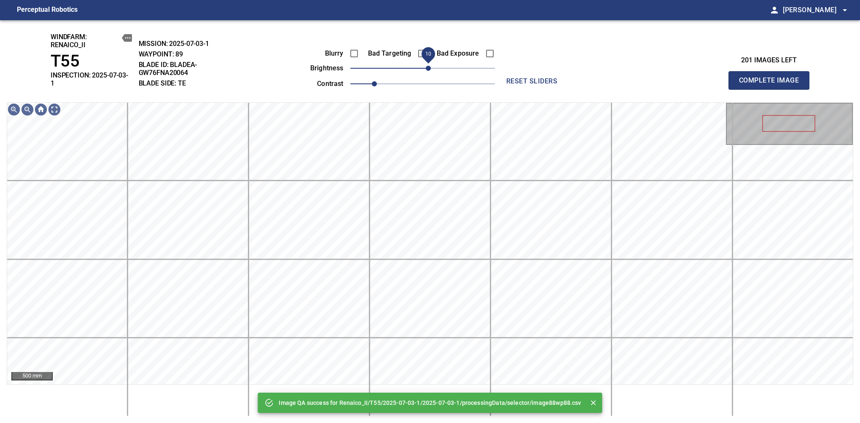
click at [426, 71] on span "10" at bounding box center [428, 68] width 5 height 5
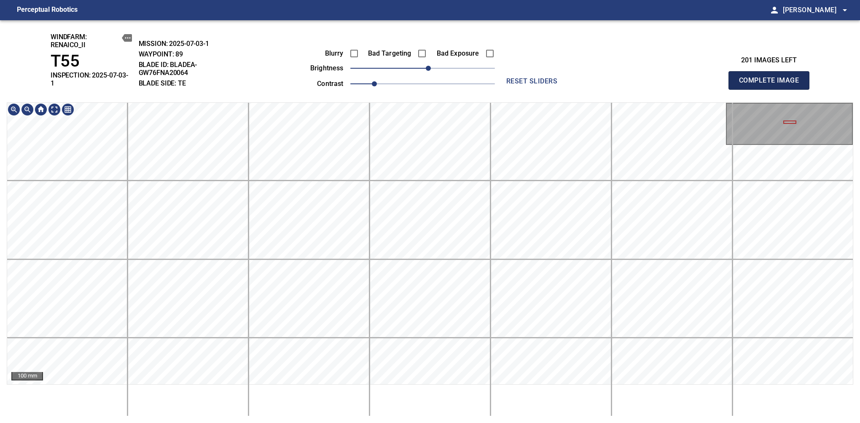
click at [772, 78] on span "Complete Image" at bounding box center [769, 81] width 62 height 12
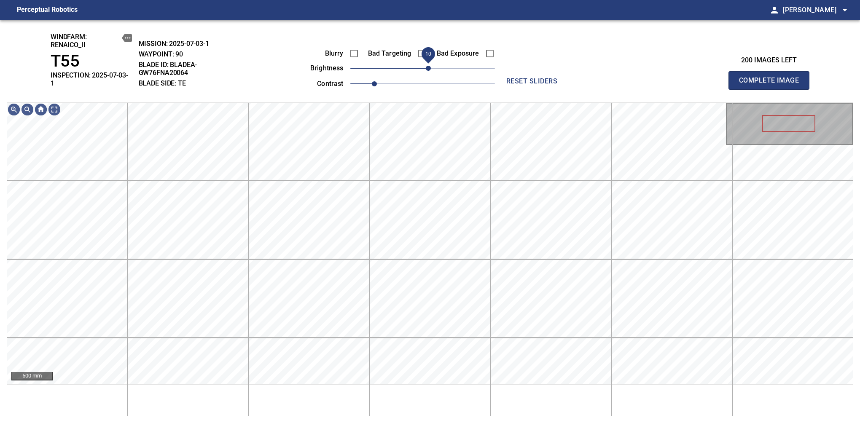
click at [426, 69] on span "10" at bounding box center [428, 68] width 5 height 5
click at [425, 66] on span "0" at bounding box center [422, 68] width 5 height 5
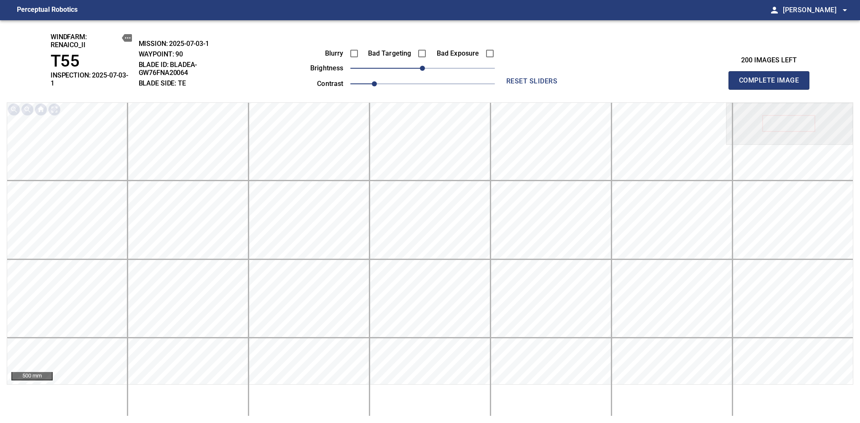
click at [772, 78] on span "Complete Image" at bounding box center [769, 81] width 62 height 12
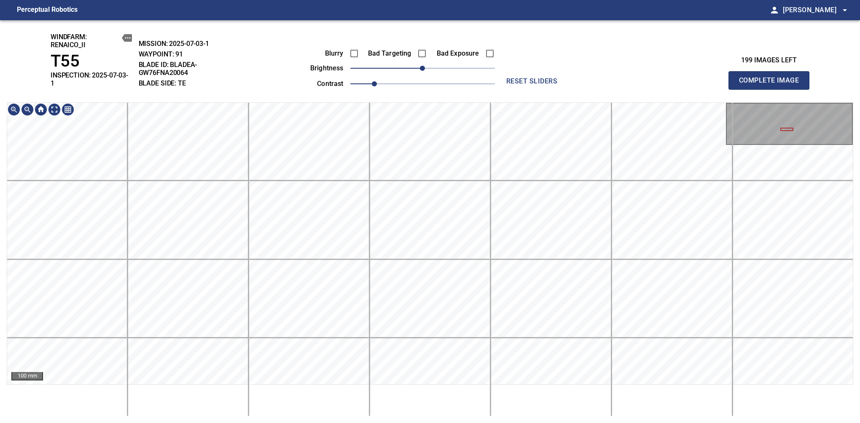
click at [334, 423] on html "Perceptual Robotics person Alex Semenov arrow_drop_down windfarm: Renaico_II T5…" at bounding box center [430, 211] width 860 height 423
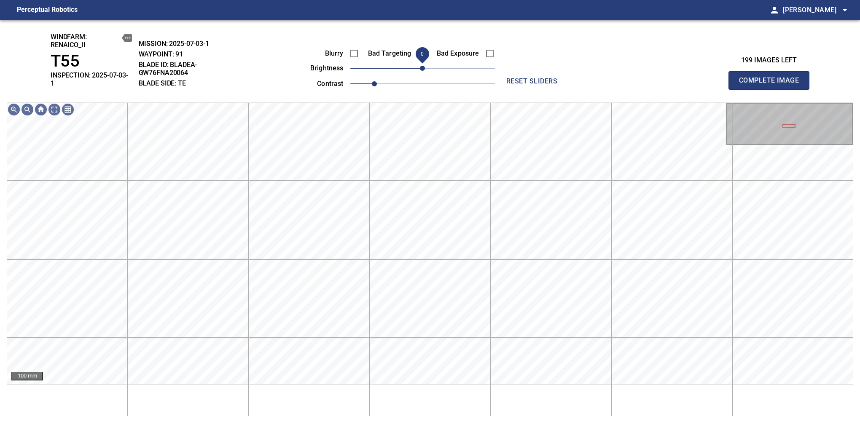
click at [425, 67] on span "0" at bounding box center [422, 68] width 5 height 5
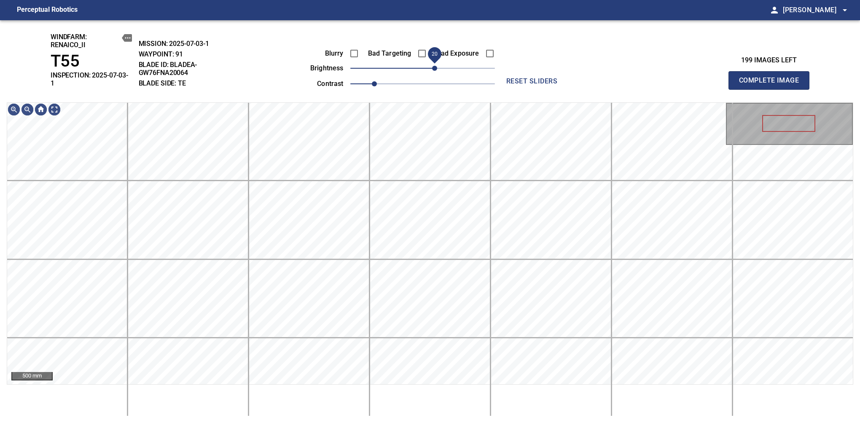
click at [435, 68] on span "20" at bounding box center [434, 68] width 5 height 5
click at [772, 78] on span "Complete Image" at bounding box center [769, 81] width 62 height 12
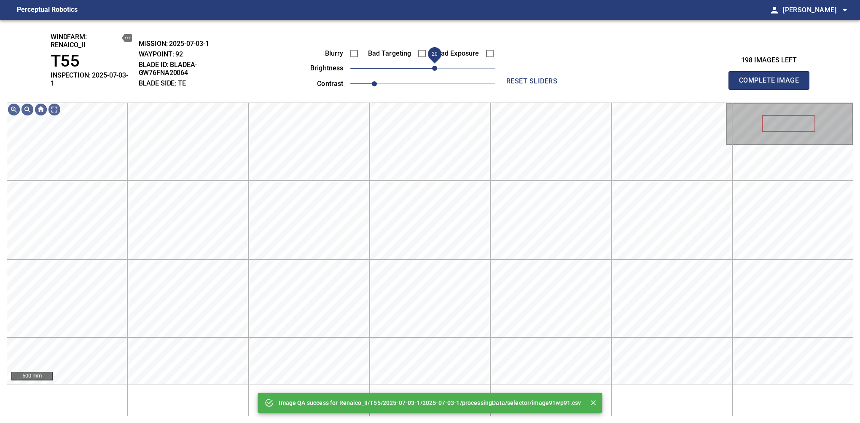
click at [432, 69] on span "20" at bounding box center [434, 68] width 5 height 5
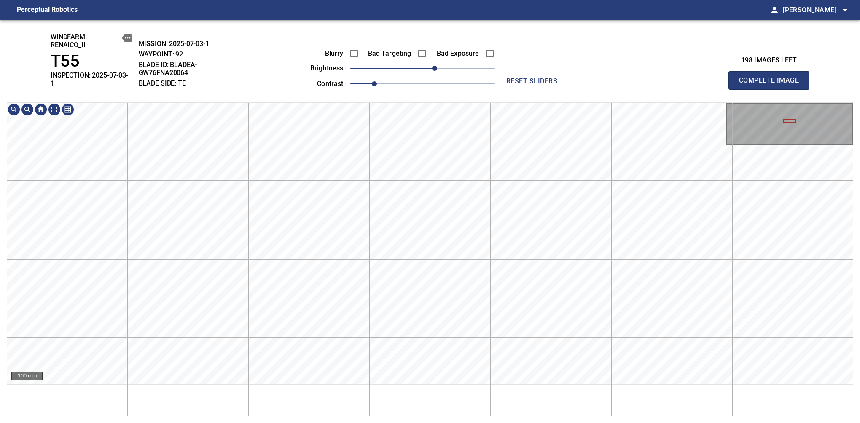
click at [479, 74] on div "windfarm: Renaico_II T55 INSPECTION: 2025-07-03-1 MISSION: 2025-07-03-1 WAYPOIN…" at bounding box center [430, 221] width 860 height 403
click at [391, 423] on html "Perceptual Robotics person Alex Semenov arrow_drop_down windfarm: Renaico_II T5…" at bounding box center [430, 211] width 860 height 423
click at [407, 406] on div "100 mm" at bounding box center [430, 259] width 847 height 314
click at [772, 78] on span "Complete Image" at bounding box center [769, 81] width 62 height 12
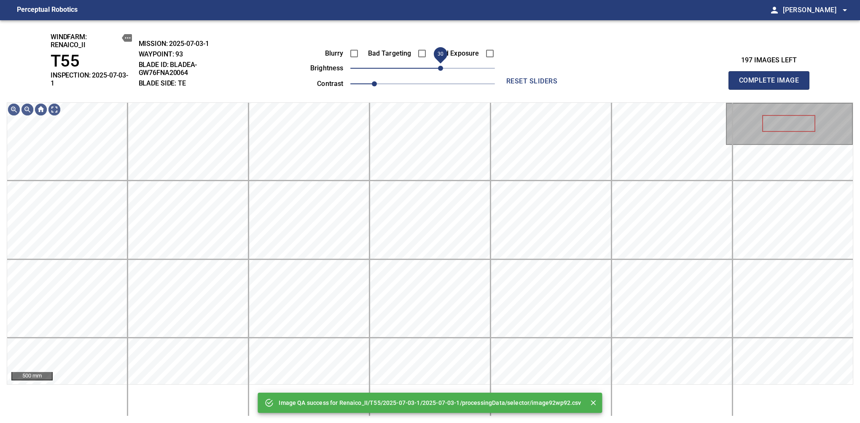
drag, startPoint x: 428, startPoint y: 73, endPoint x: 441, endPoint y: 67, distance: 14.3
click at [441, 67] on span "30" at bounding box center [440, 68] width 5 height 5
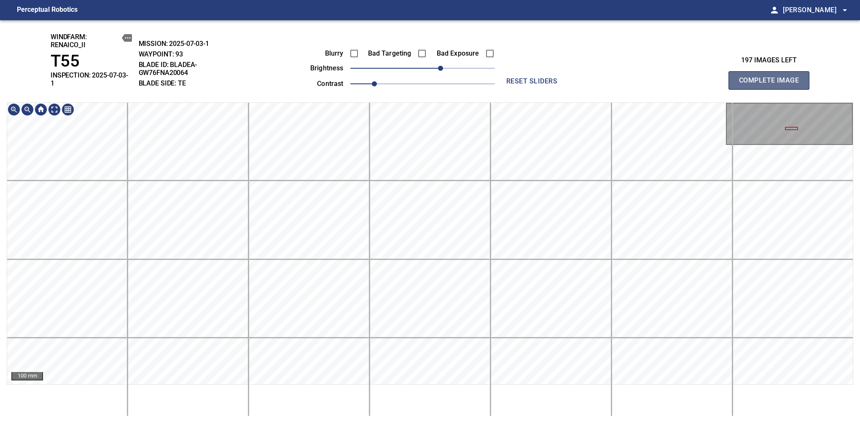
click at [772, 78] on span "Complete Image" at bounding box center [769, 81] width 62 height 12
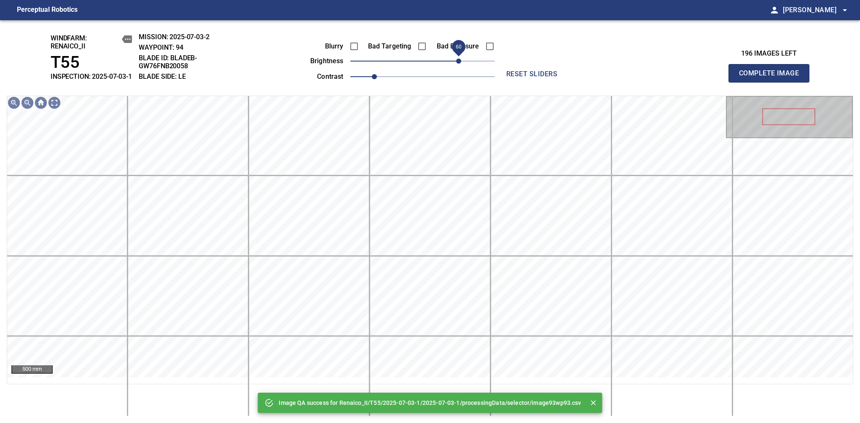
drag, startPoint x: 428, startPoint y: 70, endPoint x: 460, endPoint y: 64, distance: 32.6
click at [460, 64] on span "60" at bounding box center [458, 61] width 5 height 5
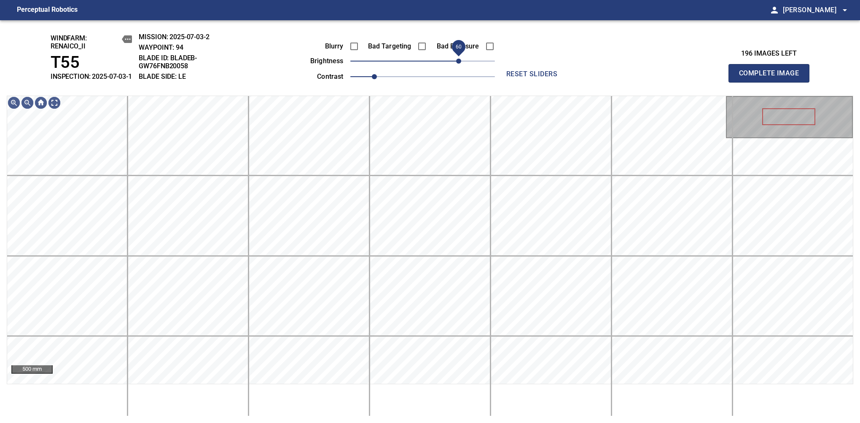
drag, startPoint x: 450, startPoint y: 73, endPoint x: 459, endPoint y: 60, distance: 15.8
click at [459, 60] on span "60" at bounding box center [422, 61] width 145 height 12
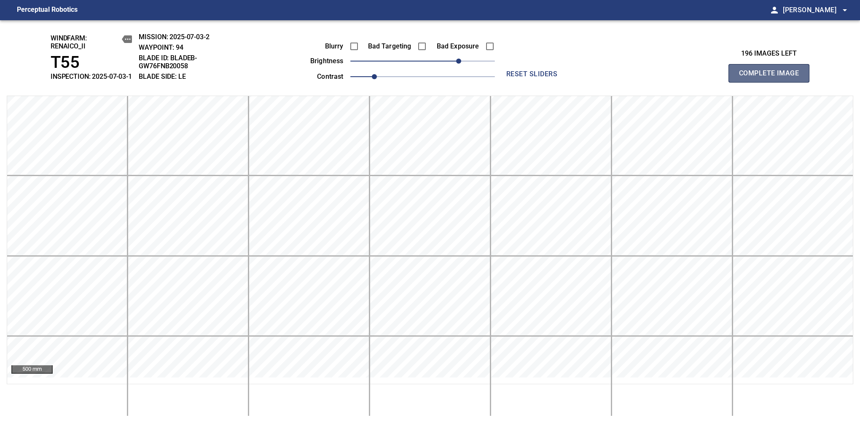
click at [772, 78] on span "Complete Image" at bounding box center [769, 73] width 62 height 12
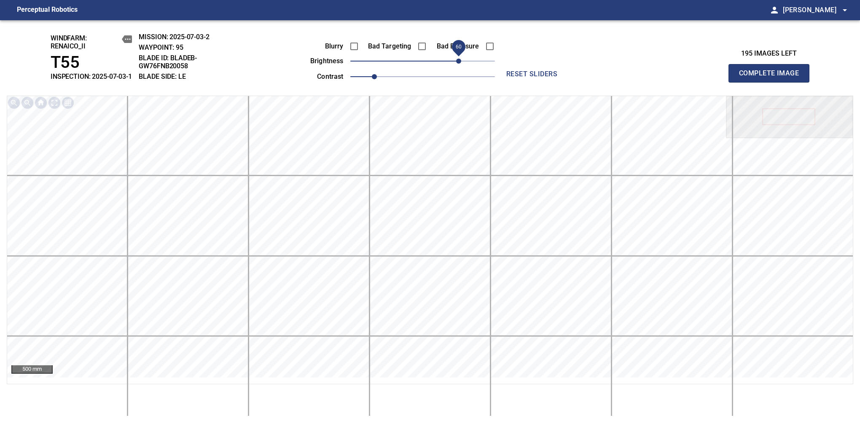
drag, startPoint x: 440, startPoint y: 67, endPoint x: 460, endPoint y: 69, distance: 20.7
click at [460, 67] on span "60" at bounding box center [422, 61] width 145 height 12
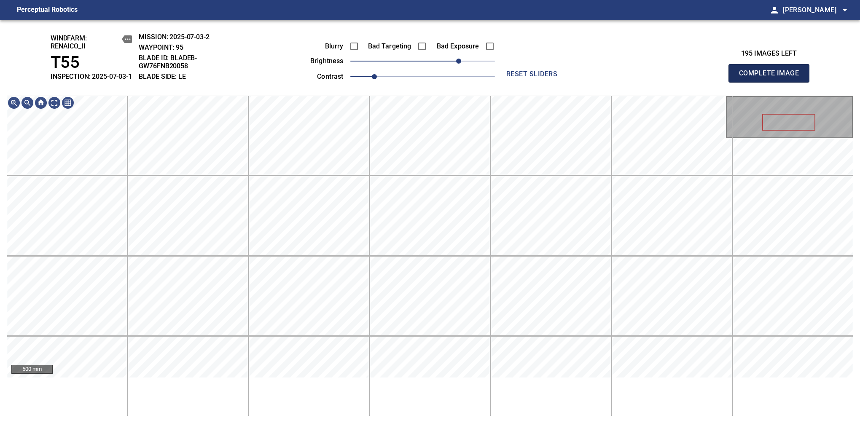
click at [772, 78] on span "Complete Image" at bounding box center [769, 73] width 62 height 12
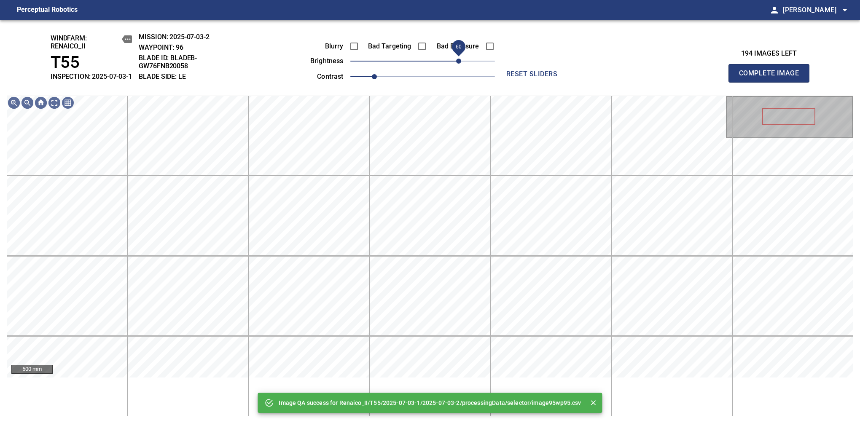
drag, startPoint x: 452, startPoint y: 67, endPoint x: 459, endPoint y: 69, distance: 7.7
click at [459, 67] on span "60" at bounding box center [422, 61] width 145 height 12
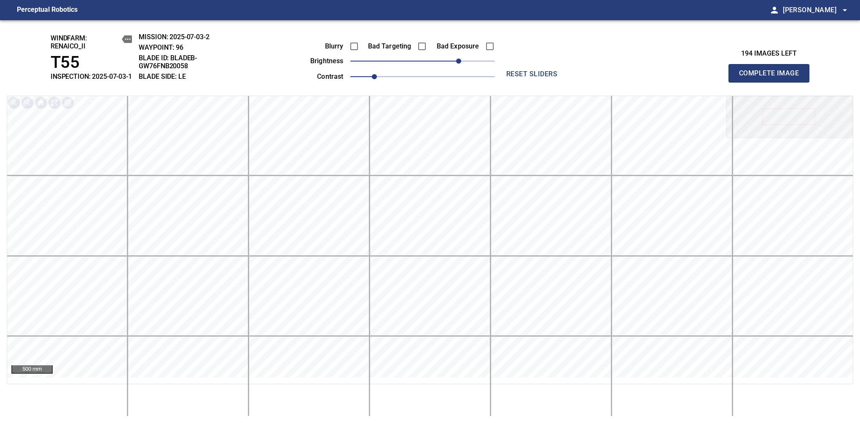
click at [772, 78] on span "Complete Image" at bounding box center [769, 73] width 62 height 12
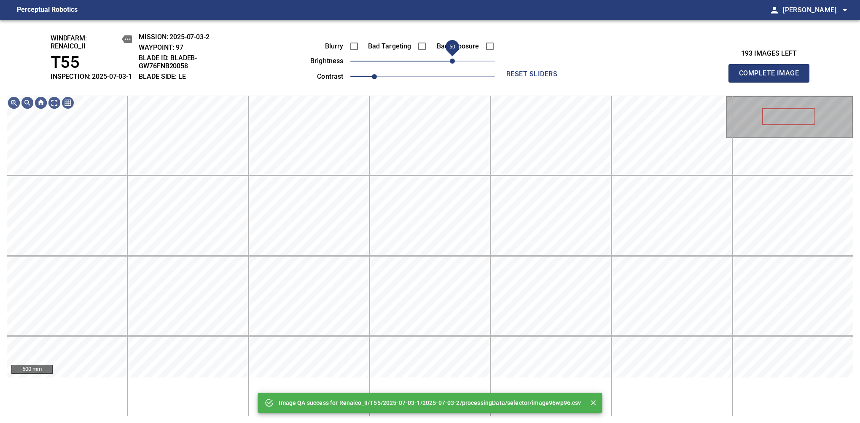
drag, startPoint x: 459, startPoint y: 69, endPoint x: 452, endPoint y: 73, distance: 8.3
click at [452, 67] on span "50" at bounding box center [422, 61] width 145 height 12
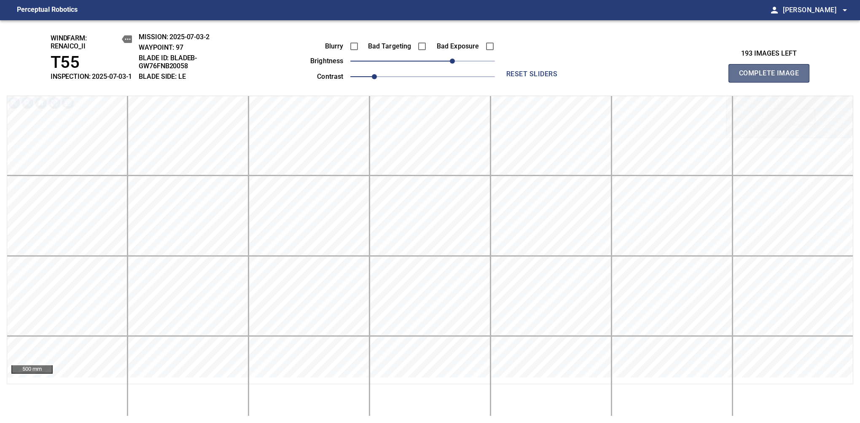
drag, startPoint x: 774, startPoint y: 79, endPoint x: 471, endPoint y: 94, distance: 303.1
click at [772, 78] on span "Complete Image" at bounding box center [769, 73] width 62 height 12
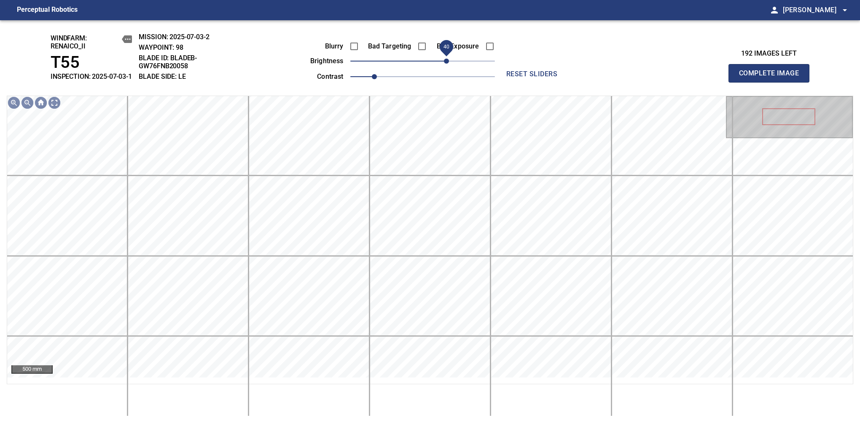
click at [445, 59] on span "40" at bounding box center [446, 61] width 5 height 5
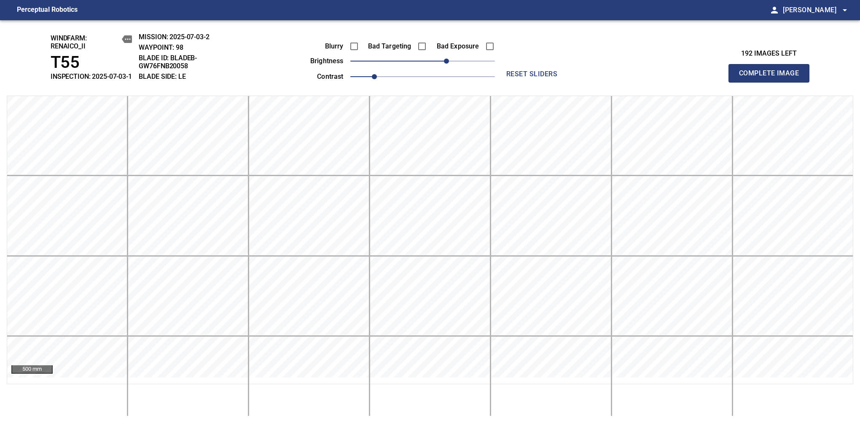
click at [772, 78] on span "Complete Image" at bounding box center [769, 73] width 62 height 12
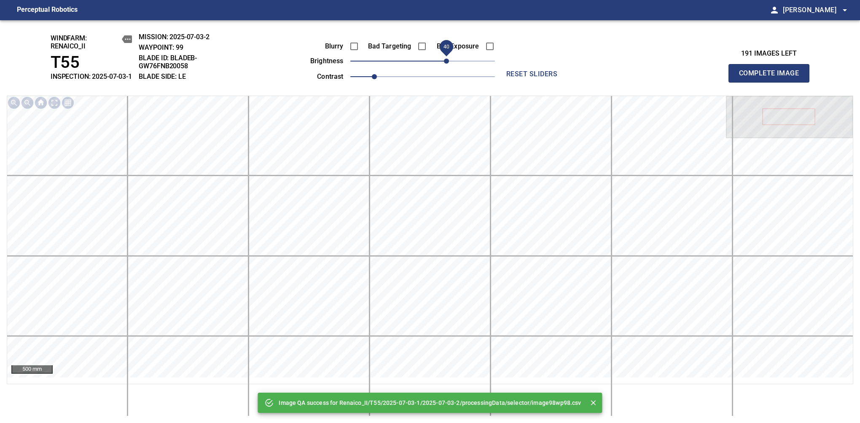
click at [445, 64] on span "40" at bounding box center [446, 61] width 5 height 5
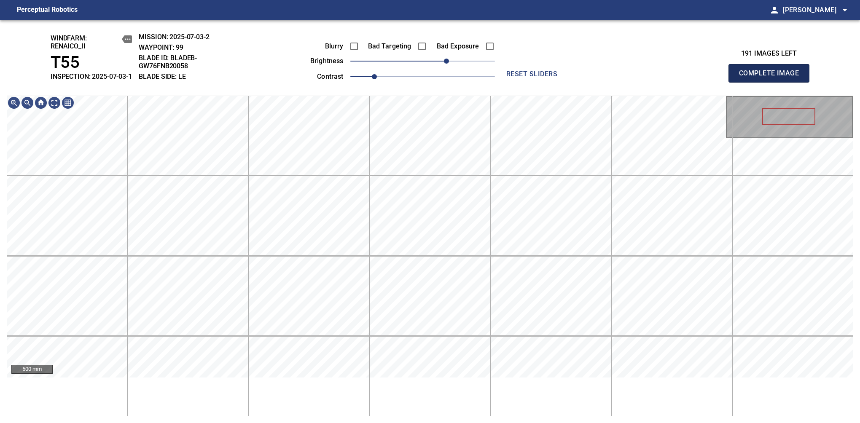
click at [772, 78] on span "Complete Image" at bounding box center [769, 73] width 62 height 12
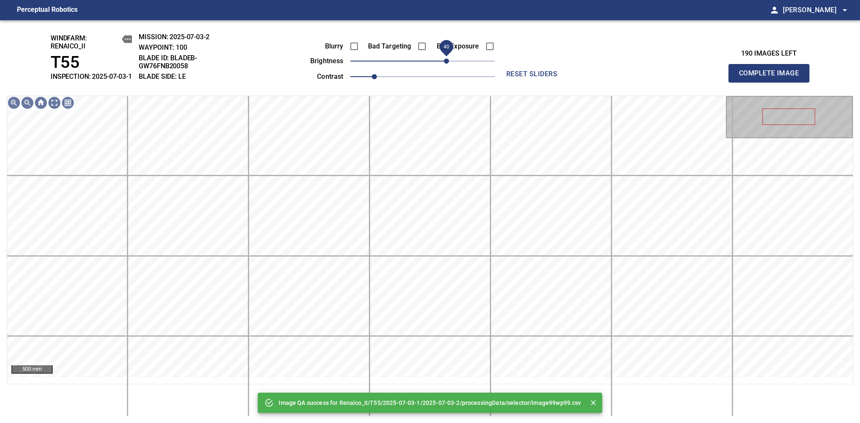
drag, startPoint x: 426, startPoint y: 68, endPoint x: 449, endPoint y: 68, distance: 22.4
click at [449, 64] on span "40" at bounding box center [446, 61] width 5 height 5
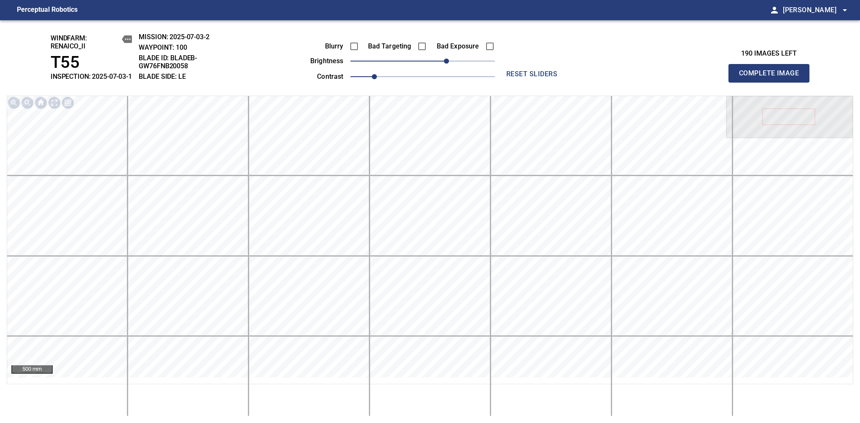
click at [772, 78] on span "Complete Image" at bounding box center [769, 73] width 62 height 12
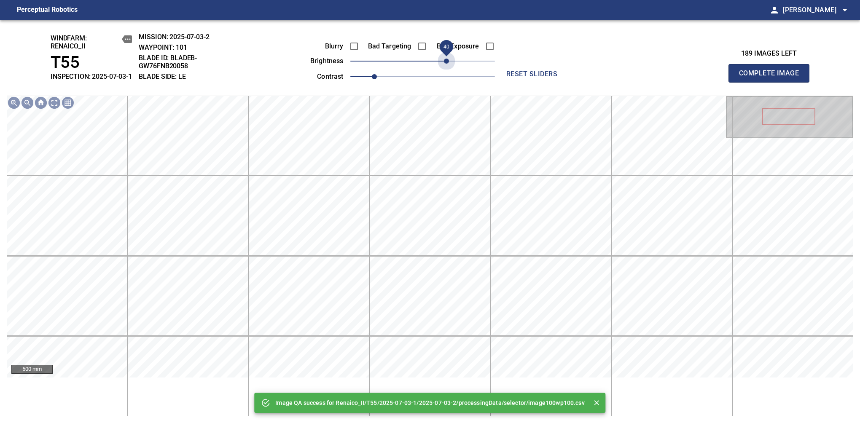
click at [449, 67] on span "40" at bounding box center [422, 61] width 145 height 12
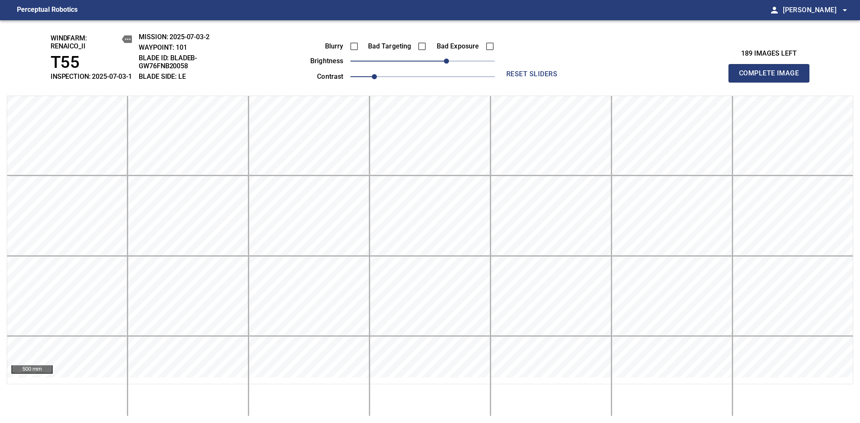
click at [772, 78] on span "Complete Image" at bounding box center [769, 73] width 62 height 12
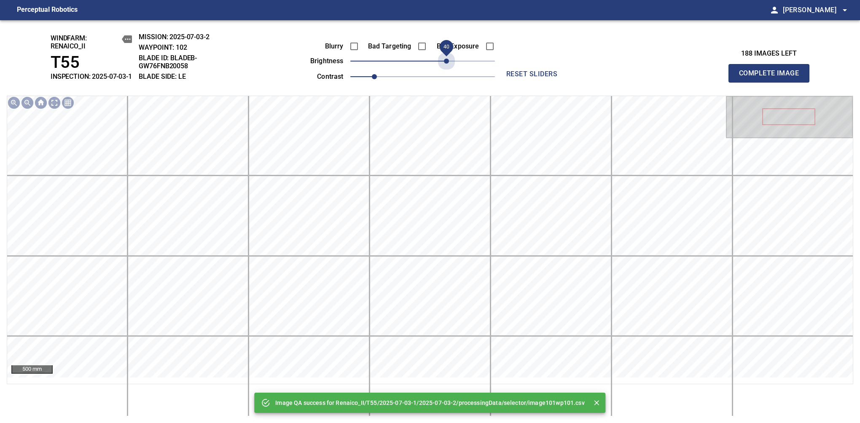
click at [449, 67] on span "40" at bounding box center [422, 61] width 145 height 12
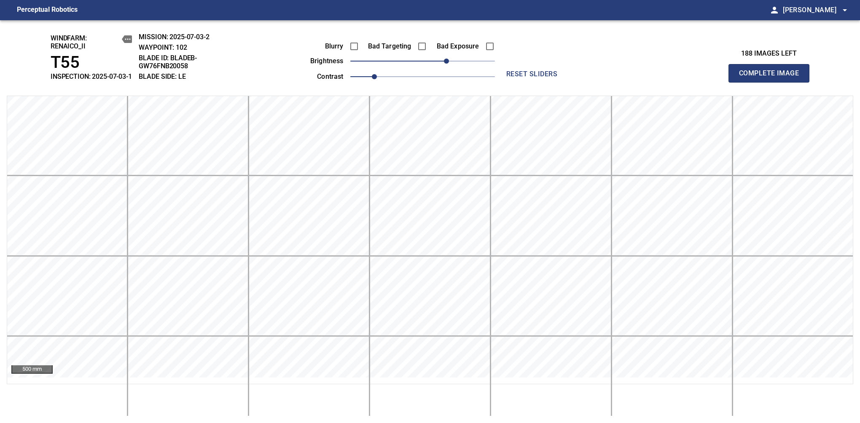
click at [772, 78] on span "Complete Image" at bounding box center [769, 73] width 62 height 12
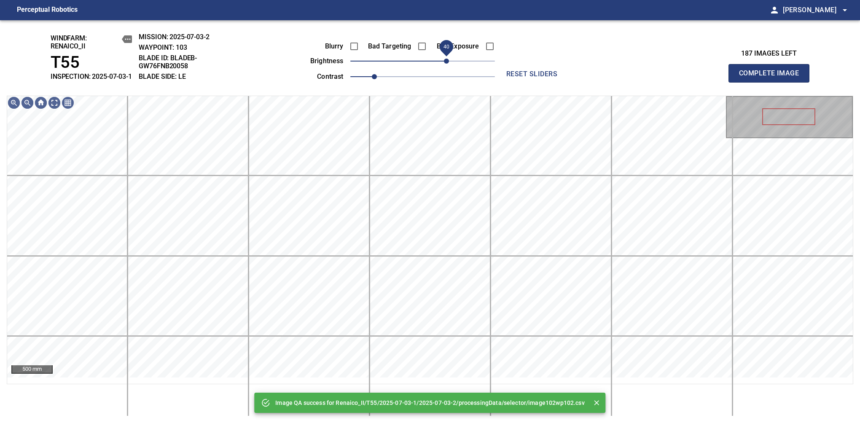
click at [449, 66] on span "40" at bounding box center [422, 61] width 145 height 12
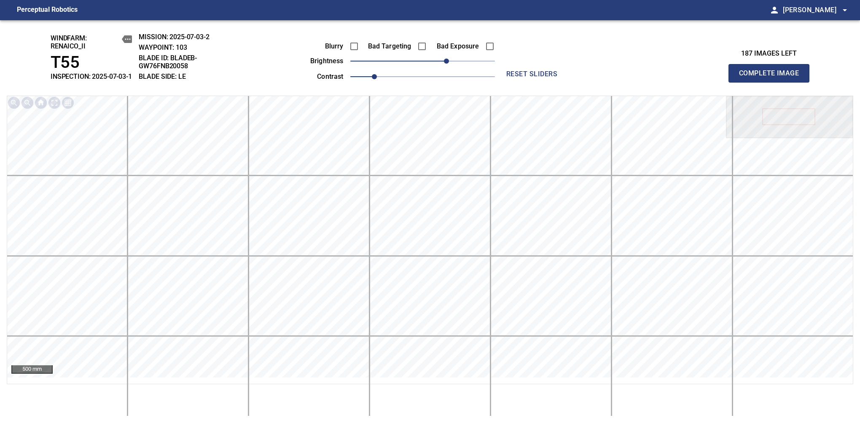
click at [772, 78] on span "Complete Image" at bounding box center [769, 73] width 62 height 12
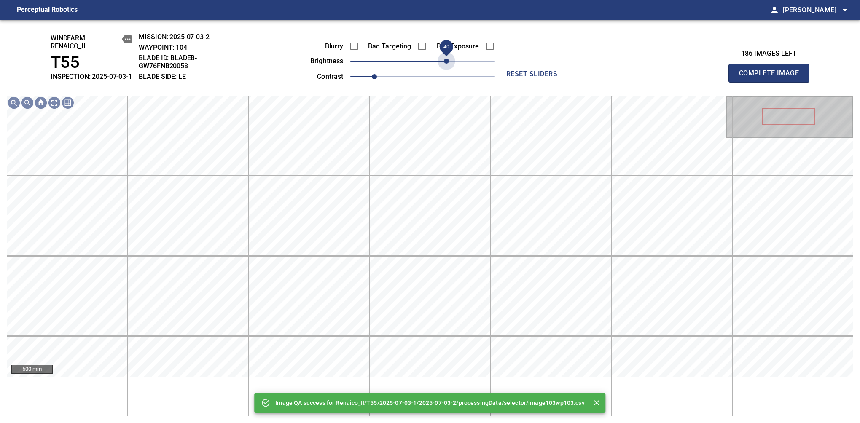
click at [449, 66] on span "40" at bounding box center [422, 61] width 145 height 12
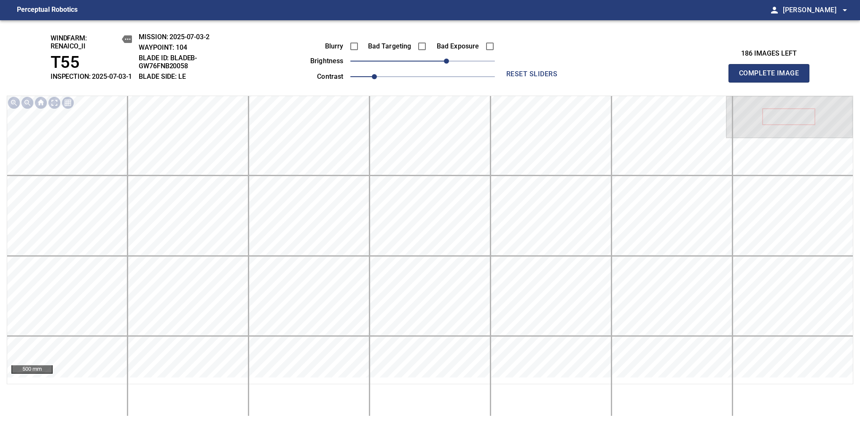
click at [772, 78] on span "Complete Image" at bounding box center [769, 73] width 62 height 12
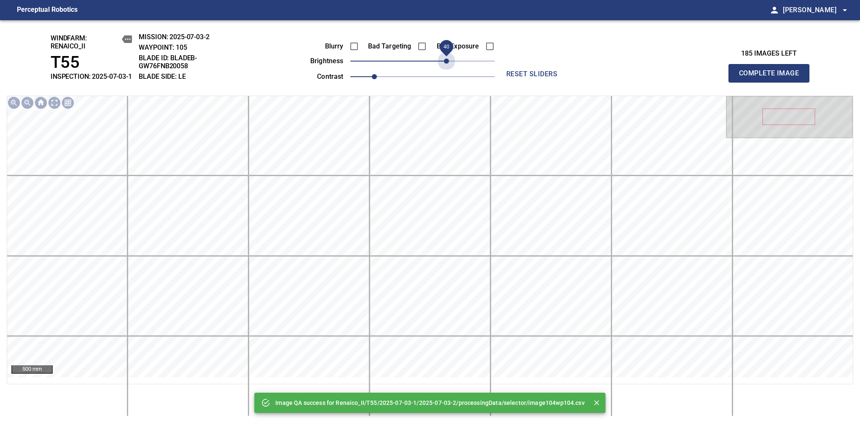
click at [449, 66] on span "40" at bounding box center [422, 61] width 145 height 12
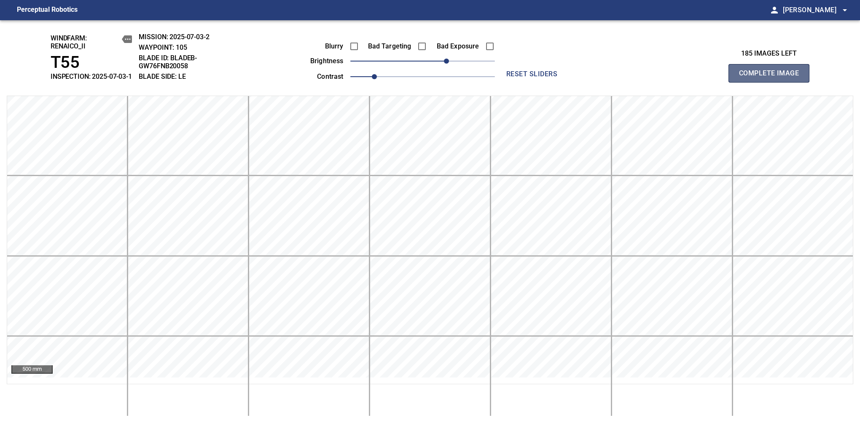
click at [772, 78] on span "Complete Image" at bounding box center [769, 73] width 62 height 12
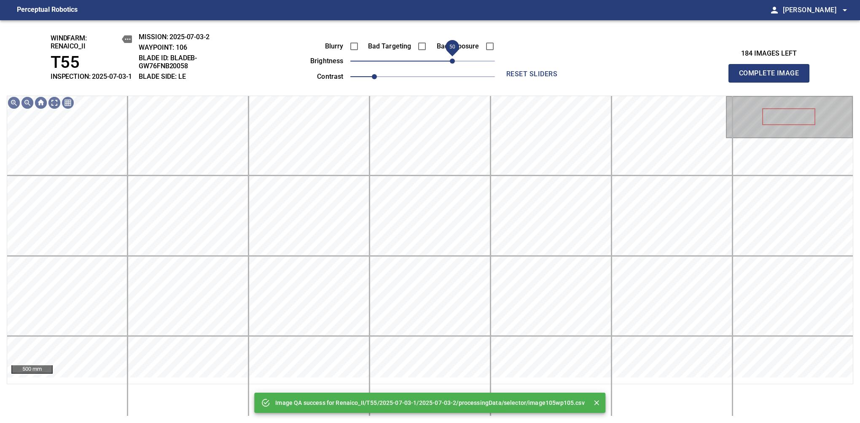
click at [451, 67] on span "50" at bounding box center [422, 61] width 145 height 12
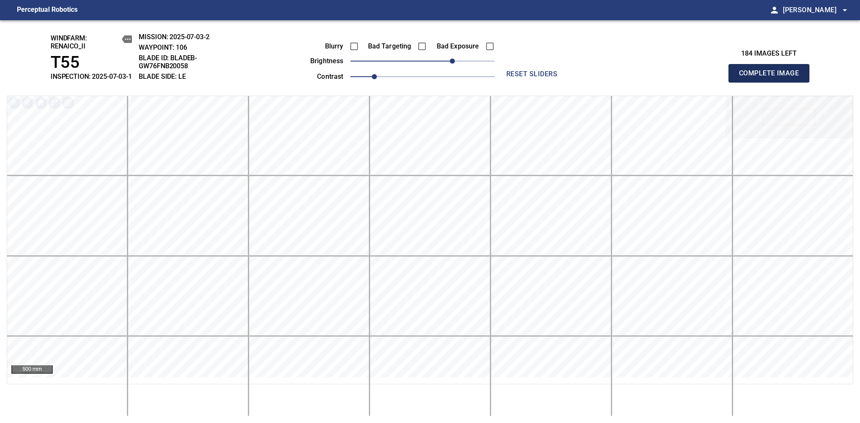
click at [772, 78] on span "Complete Image" at bounding box center [769, 73] width 62 height 12
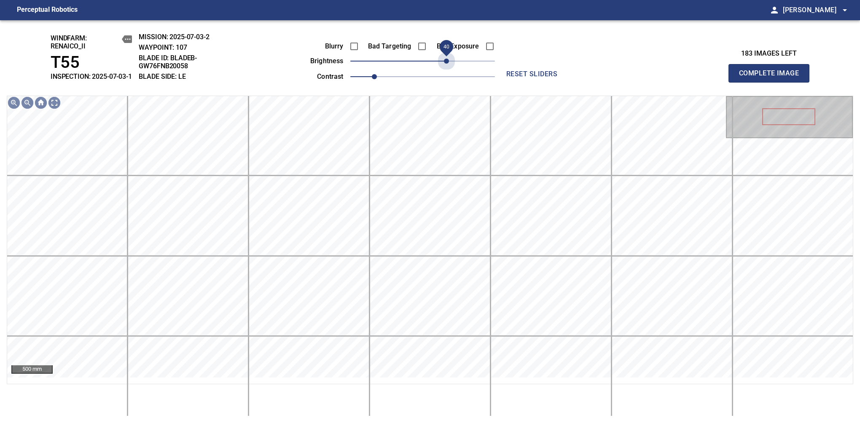
drag, startPoint x: 439, startPoint y: 75, endPoint x: 447, endPoint y: 83, distance: 10.4
click at [447, 83] on div "Blurry Bad Targeting Bad Exposure brightness 40 contrast 1" at bounding box center [393, 60] width 204 height 45
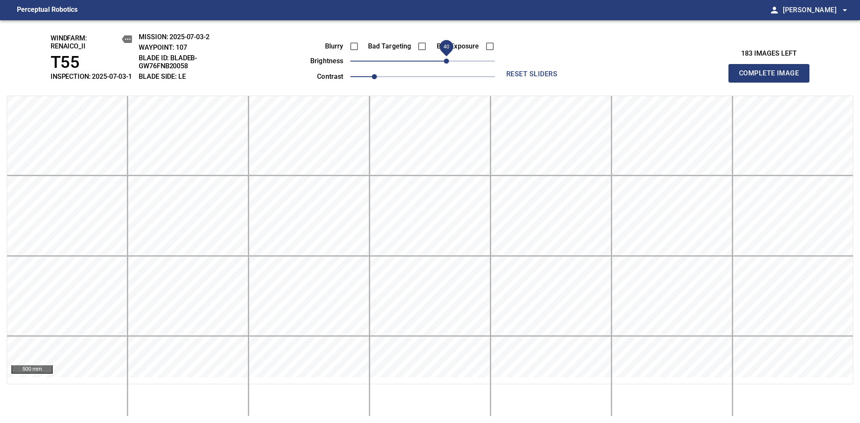
click at [772, 78] on span "Complete Image" at bounding box center [769, 73] width 62 height 12
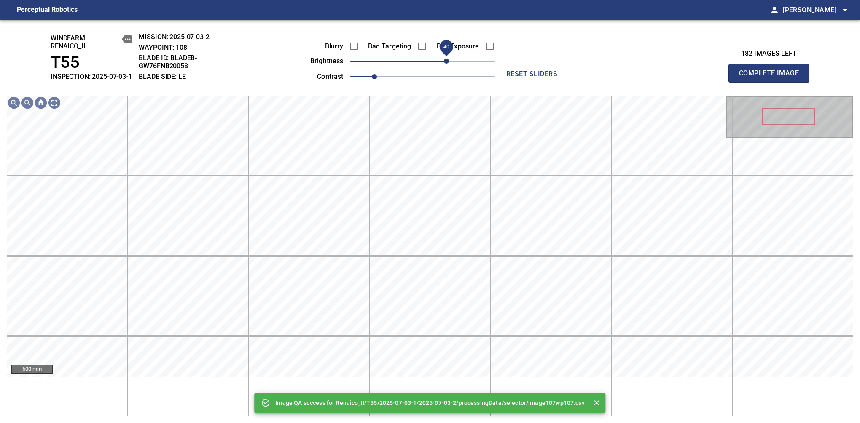
drag, startPoint x: 431, startPoint y: 70, endPoint x: 447, endPoint y: 69, distance: 16.0
click at [447, 64] on span "40" at bounding box center [446, 61] width 5 height 5
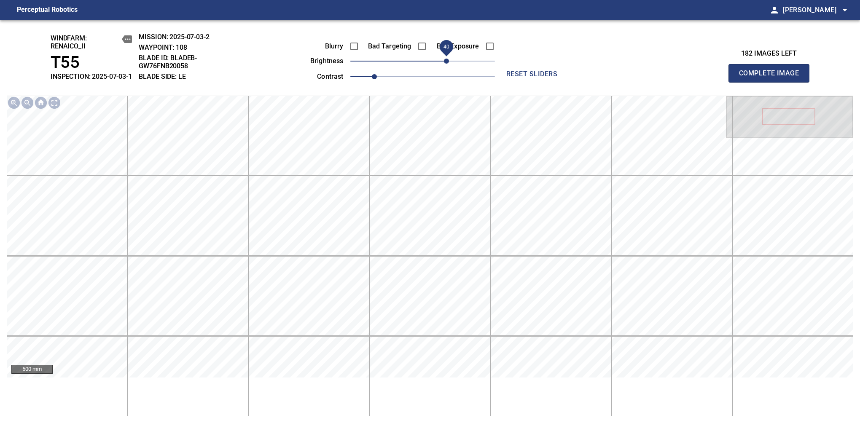
click at [772, 78] on span "Complete Image" at bounding box center [769, 73] width 62 height 12
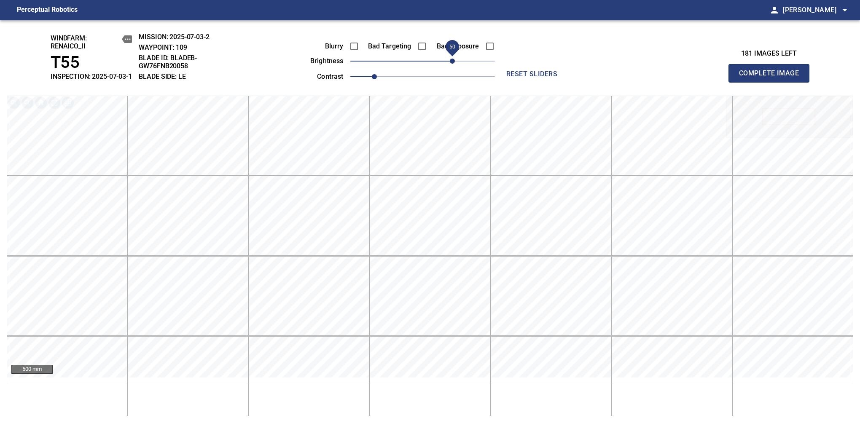
drag, startPoint x: 422, startPoint y: 74, endPoint x: 450, endPoint y: 70, distance: 28.6
click at [450, 64] on span "50" at bounding box center [452, 61] width 5 height 5
click at [772, 78] on span "Complete Image" at bounding box center [769, 73] width 62 height 12
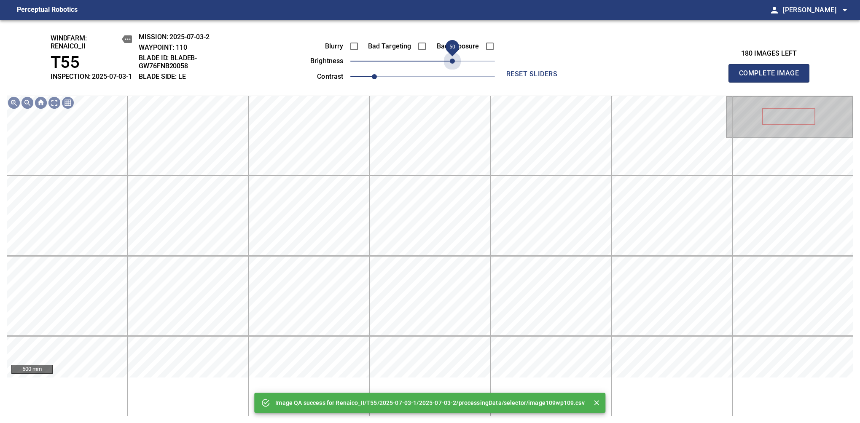
click at [450, 67] on span "50" at bounding box center [422, 61] width 145 height 12
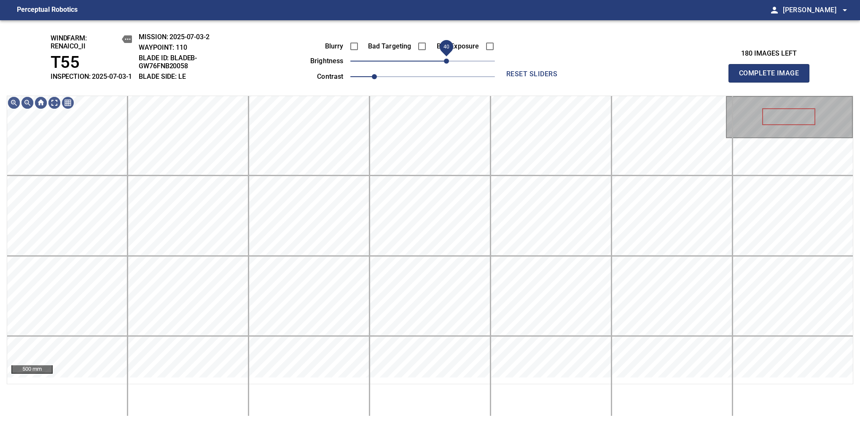
click at [449, 64] on span "40" at bounding box center [446, 61] width 5 height 5
click at [772, 78] on span "Complete Image" at bounding box center [769, 73] width 62 height 12
drag, startPoint x: 427, startPoint y: 73, endPoint x: 447, endPoint y: 73, distance: 20.7
click at [447, 64] on span "40" at bounding box center [446, 61] width 5 height 5
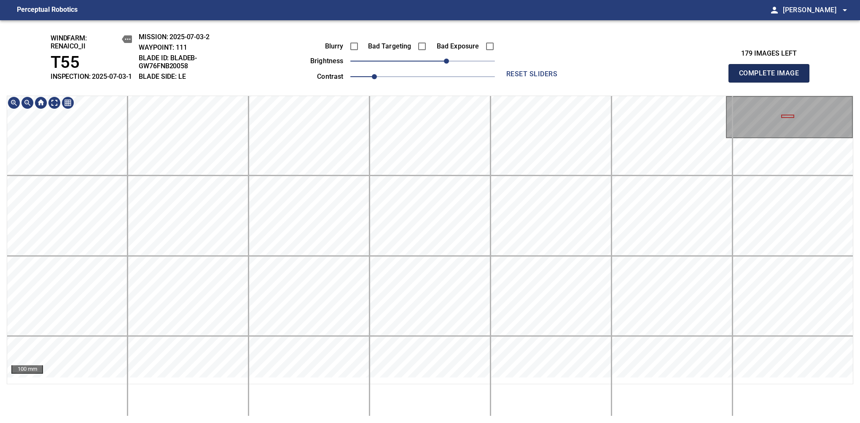
drag, startPoint x: 783, startPoint y: 79, endPoint x: 790, endPoint y: 80, distance: 7.3
click at [772, 78] on span "Complete Image" at bounding box center [769, 73] width 62 height 12
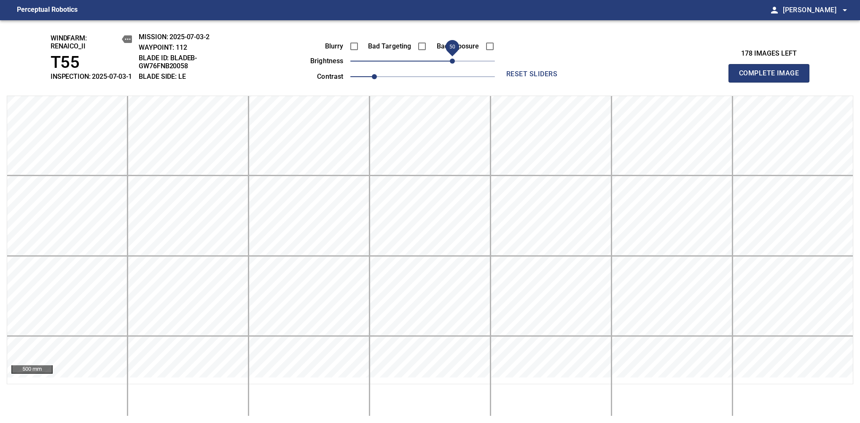
drag, startPoint x: 443, startPoint y: 68, endPoint x: 450, endPoint y: 68, distance: 7.6
click at [450, 64] on span "50" at bounding box center [452, 61] width 5 height 5
click at [772, 78] on span "Complete Image" at bounding box center [769, 73] width 62 height 12
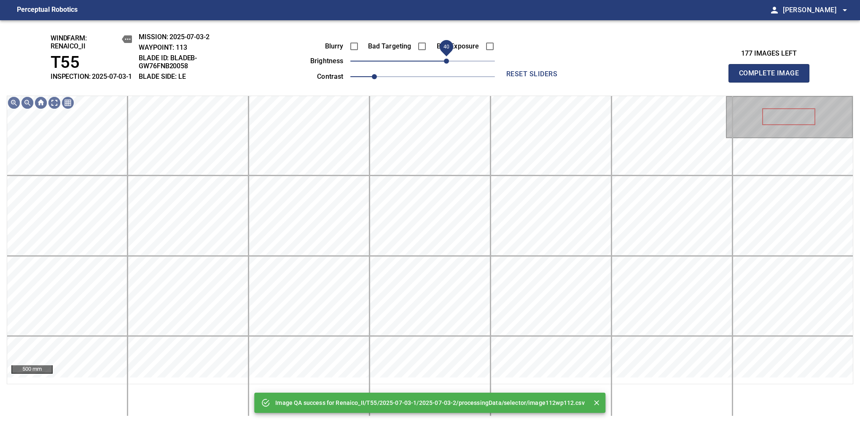
click at [447, 67] on span "40" at bounding box center [422, 61] width 145 height 12
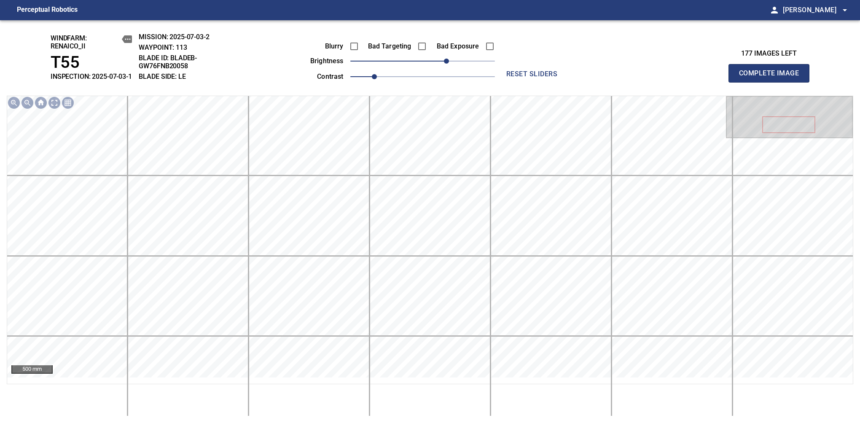
click at [772, 78] on span "Complete Image" at bounding box center [769, 73] width 62 height 12
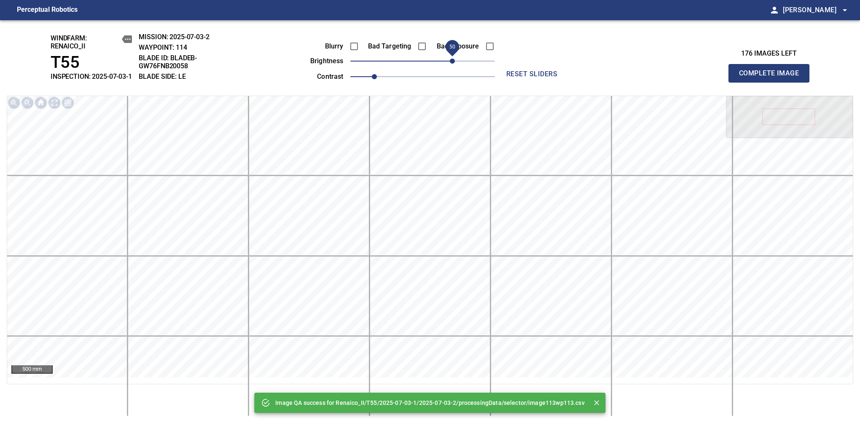
drag, startPoint x: 445, startPoint y: 68, endPoint x: 454, endPoint y: 64, distance: 9.8
click at [454, 64] on span "50" at bounding box center [422, 61] width 145 height 12
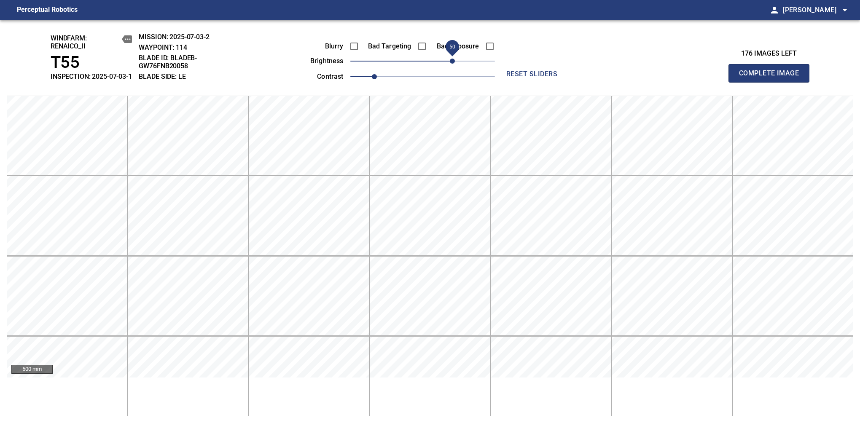
click at [772, 78] on span "Complete Image" at bounding box center [769, 73] width 62 height 12
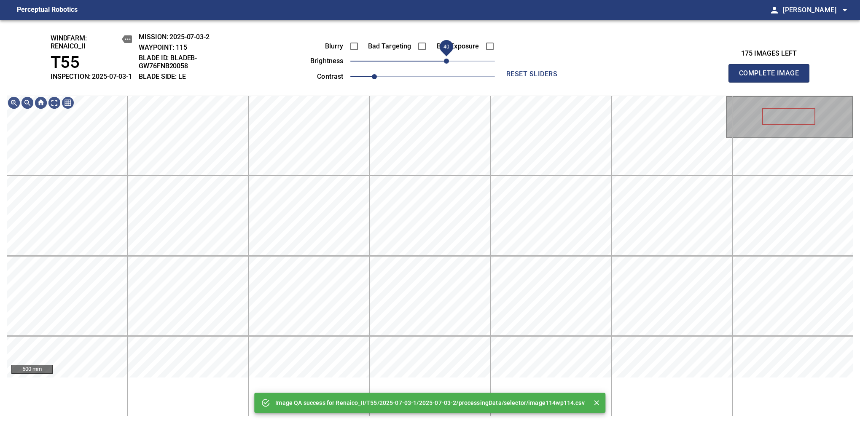
drag, startPoint x: 454, startPoint y: 64, endPoint x: 449, endPoint y: 70, distance: 7.8
click at [449, 67] on span "40" at bounding box center [422, 61] width 145 height 12
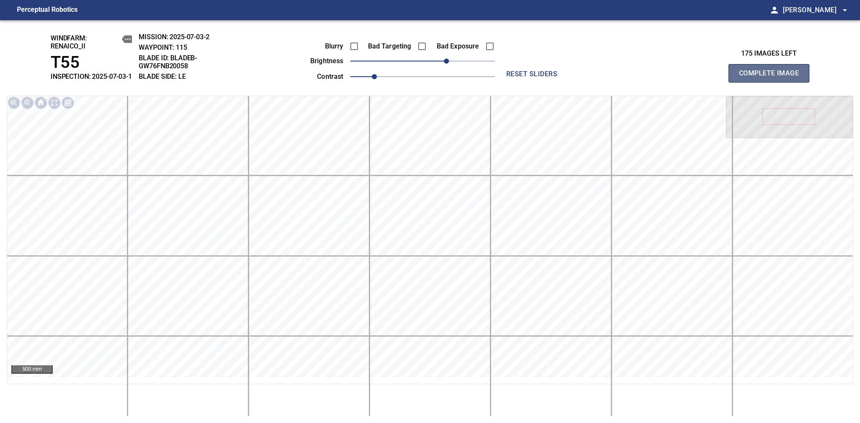
click at [772, 78] on span "Complete Image" at bounding box center [769, 73] width 62 height 12
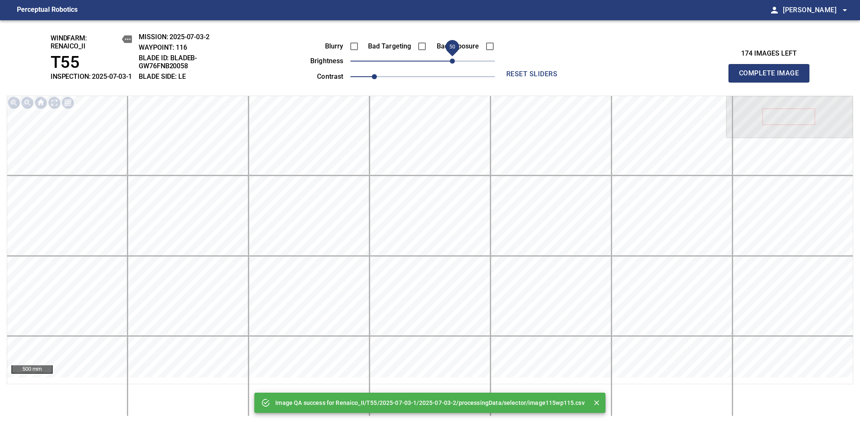
click at [451, 67] on span "50" at bounding box center [422, 61] width 145 height 12
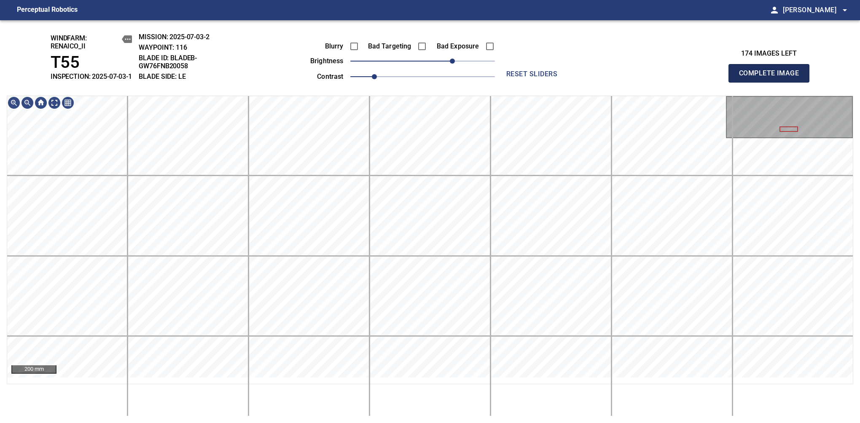
click at [772, 78] on span "Complete Image" at bounding box center [769, 73] width 62 height 12
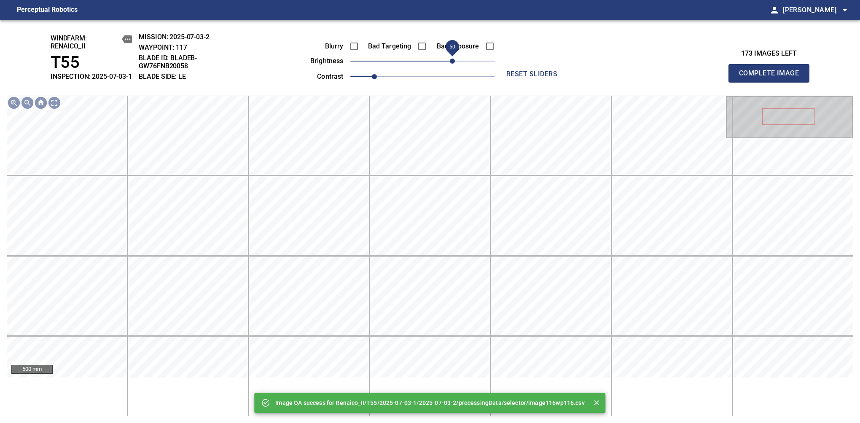
drag, startPoint x: 432, startPoint y: 62, endPoint x: 455, endPoint y: 64, distance: 23.2
click at [455, 64] on span "50" at bounding box center [422, 61] width 145 height 12
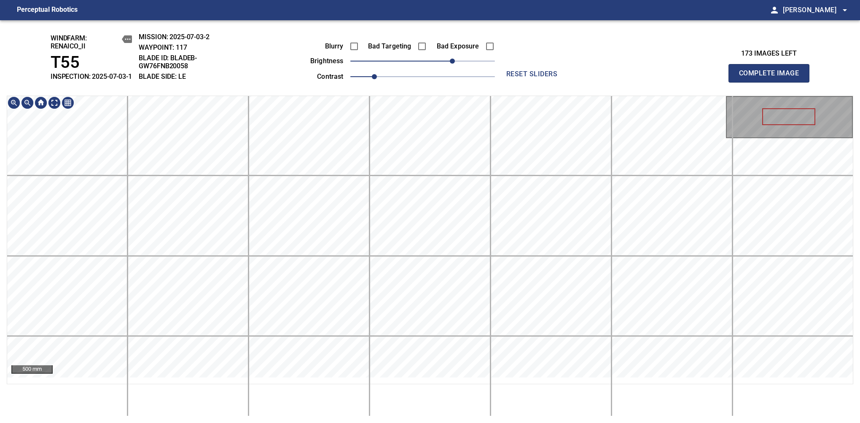
click at [376, 52] on div "windfarm: Renaico_II T55 INSPECTION: 2025-07-03-1 MISSION: 2025-07-03-2 WAYPOIN…" at bounding box center [430, 221] width 860 height 403
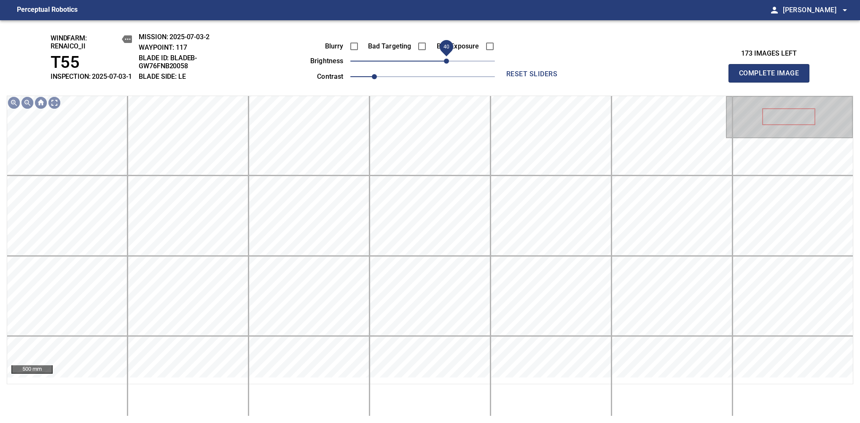
click at [449, 64] on span "40" at bounding box center [446, 61] width 5 height 5
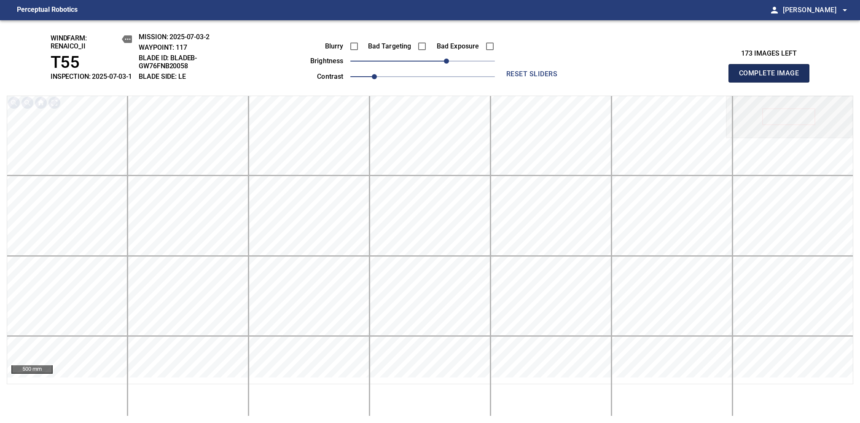
click at [772, 78] on span "Complete Image" at bounding box center [769, 73] width 62 height 12
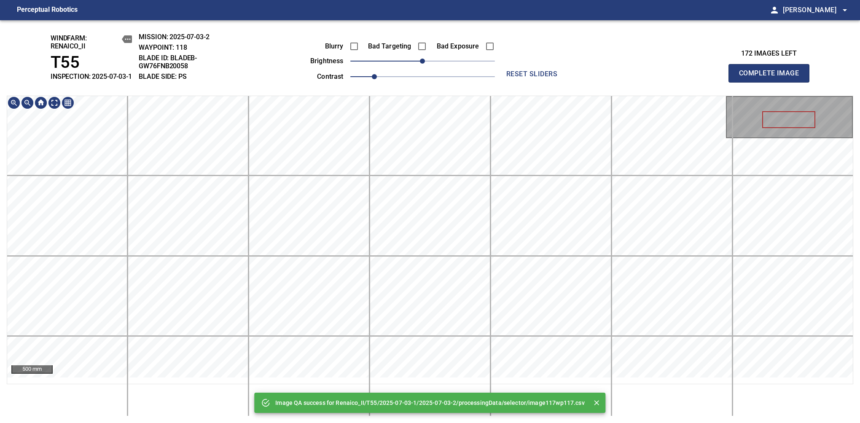
click at [427, 86] on div "Image QA success for Renaico_II/T55/2025-07-03-1/2025-07-03-2/processingData/se…" at bounding box center [430, 221] width 860 height 403
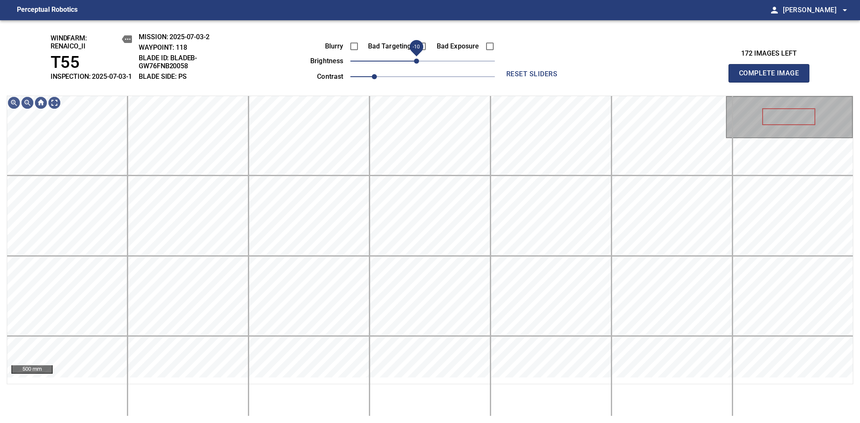
click at [419, 64] on span "-10" at bounding box center [416, 61] width 5 height 5
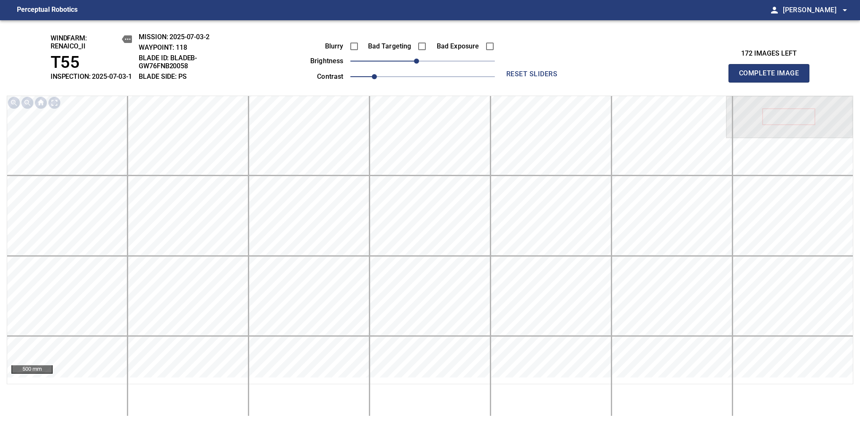
click at [772, 78] on span "Complete Image" at bounding box center [769, 73] width 62 height 12
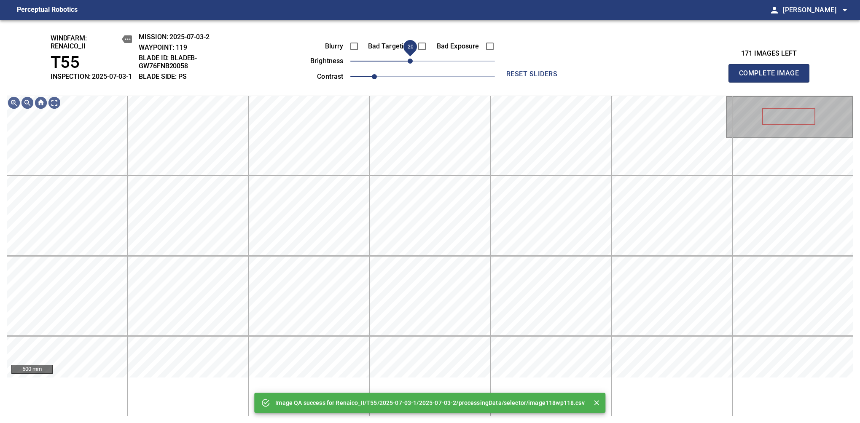
drag, startPoint x: 421, startPoint y: 70, endPoint x: 412, endPoint y: 70, distance: 8.9
click at [412, 64] on span "-20" at bounding box center [410, 61] width 5 height 5
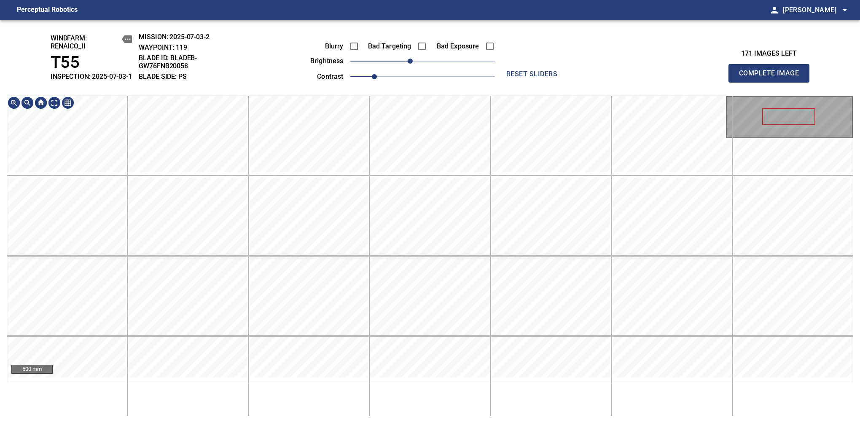
click at [431, 91] on div "windfarm: Renaico_II T55 INSPECTION: 2025-07-03-1 MISSION: 2025-07-03-2 WAYPOIN…" at bounding box center [430, 221] width 860 height 403
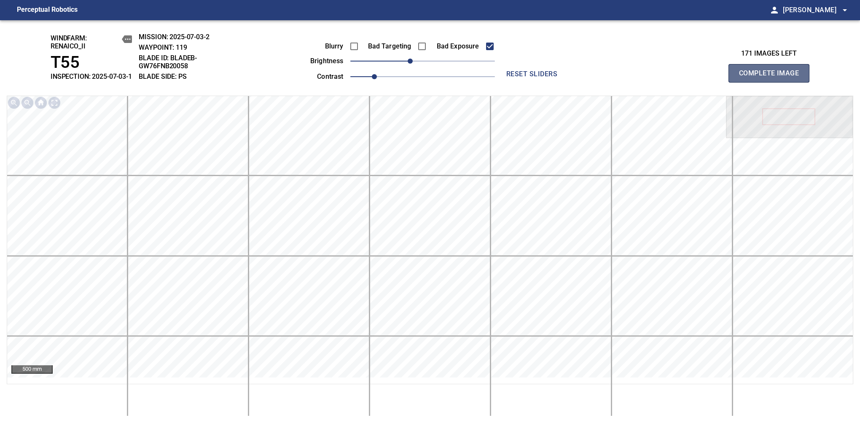
click at [772, 78] on span "Complete Image" at bounding box center [769, 73] width 62 height 12
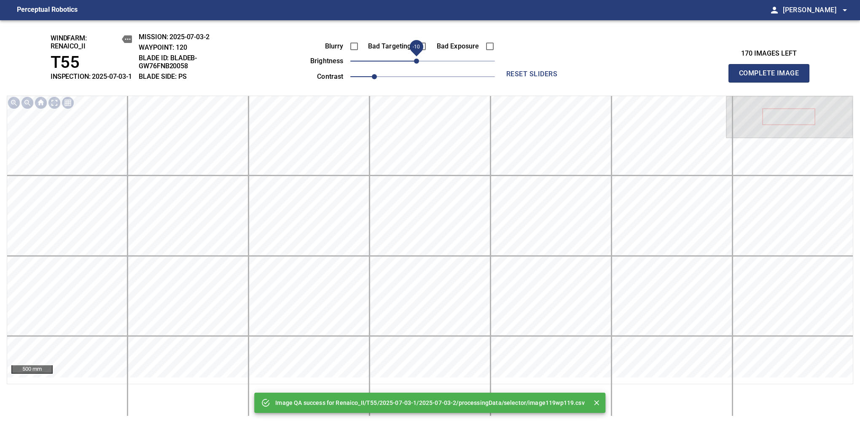
click at [417, 64] on span "-10" at bounding box center [416, 61] width 5 height 5
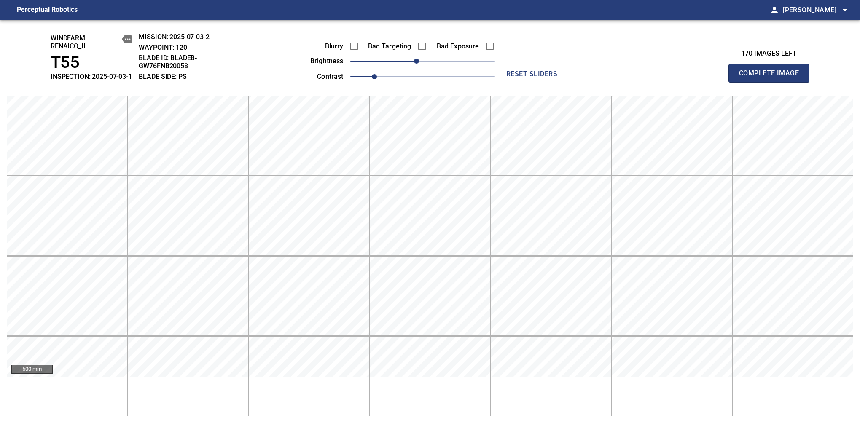
click at [772, 78] on span "Complete Image" at bounding box center [769, 73] width 62 height 12
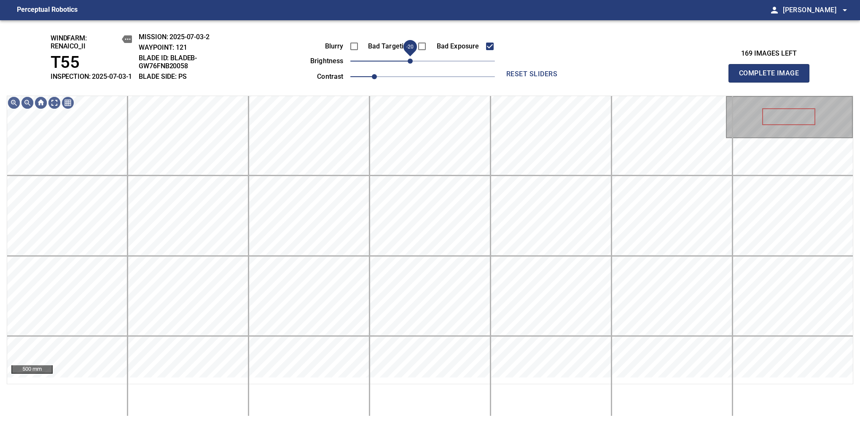
click at [413, 64] on span "-20" at bounding box center [410, 61] width 5 height 5
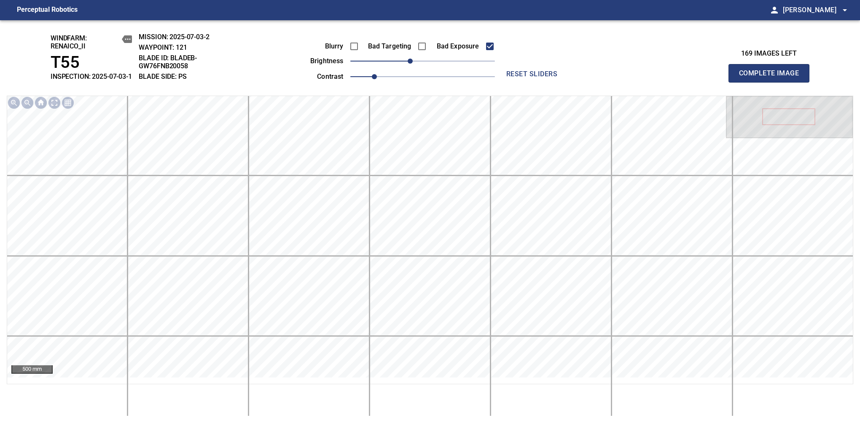
click at [772, 78] on span "Complete Image" at bounding box center [769, 73] width 62 height 12
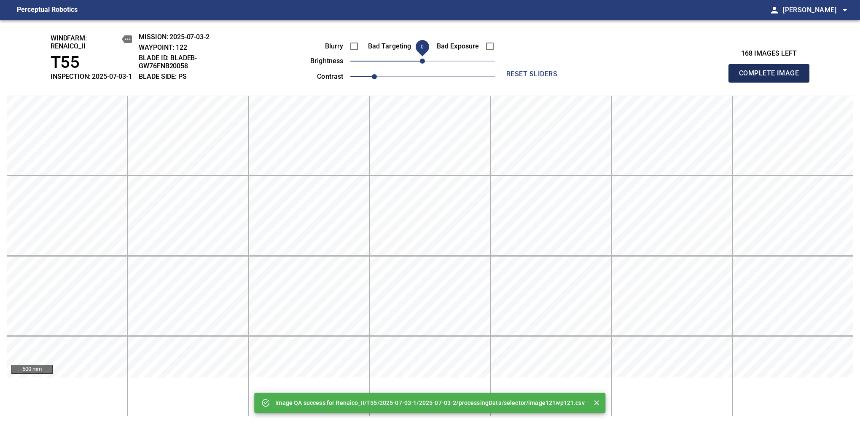
click at [772, 78] on span "Complete Image" at bounding box center [769, 73] width 62 height 12
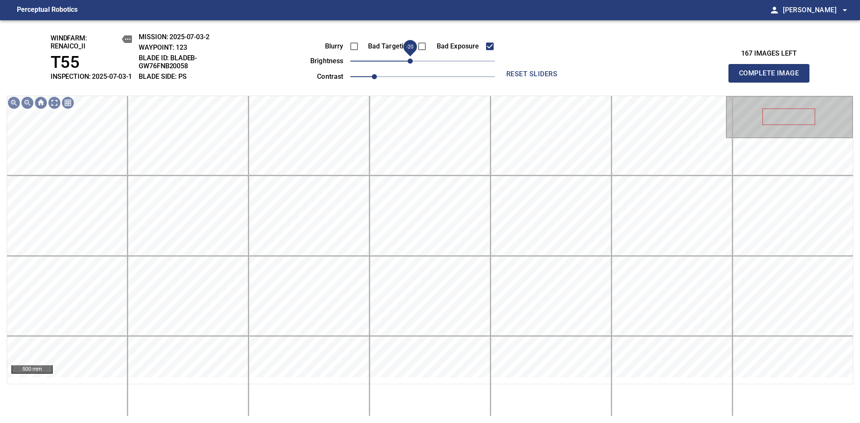
drag, startPoint x: 419, startPoint y: 66, endPoint x: 412, endPoint y: 70, distance: 8.5
click at [412, 64] on span "-20" at bounding box center [410, 61] width 5 height 5
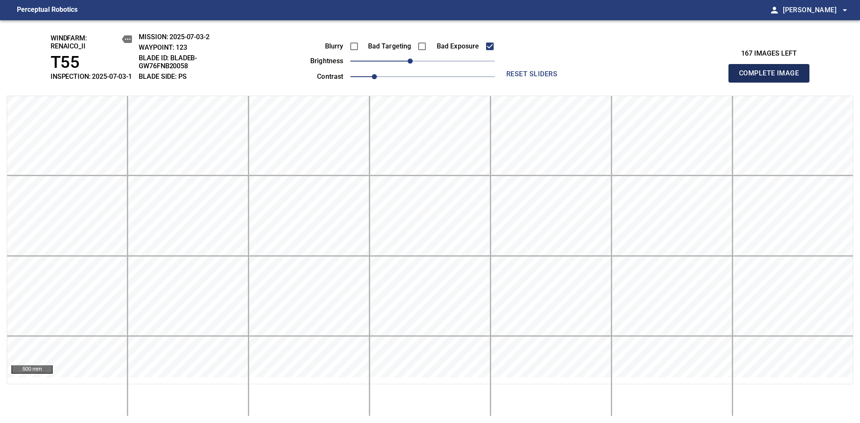
click at [772, 78] on span "Complete Image" at bounding box center [769, 73] width 62 height 12
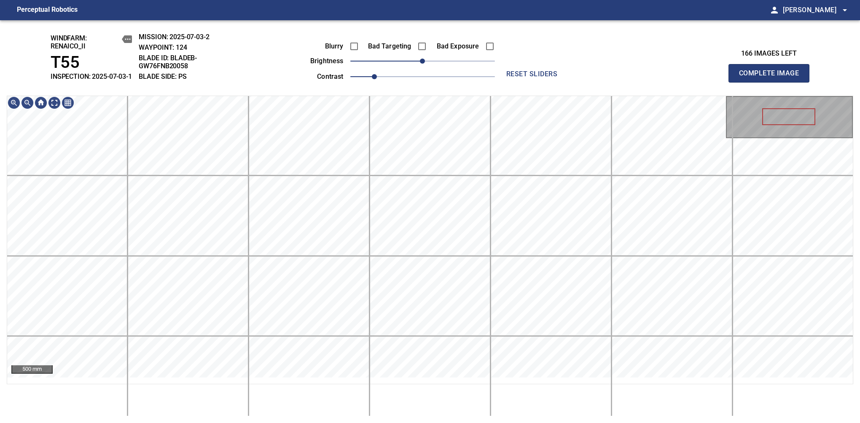
click at [772, 78] on span "Complete Image" at bounding box center [769, 73] width 62 height 12
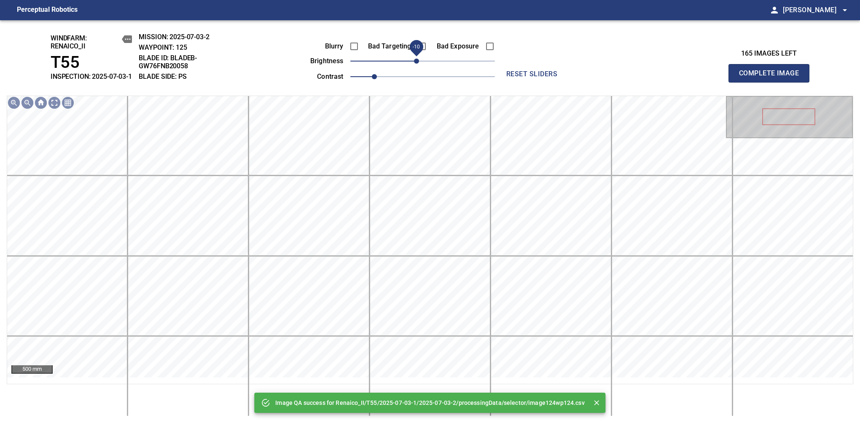
drag, startPoint x: 422, startPoint y: 69, endPoint x: 416, endPoint y: 72, distance: 6.6
click at [416, 64] on span "-10" at bounding box center [416, 61] width 5 height 5
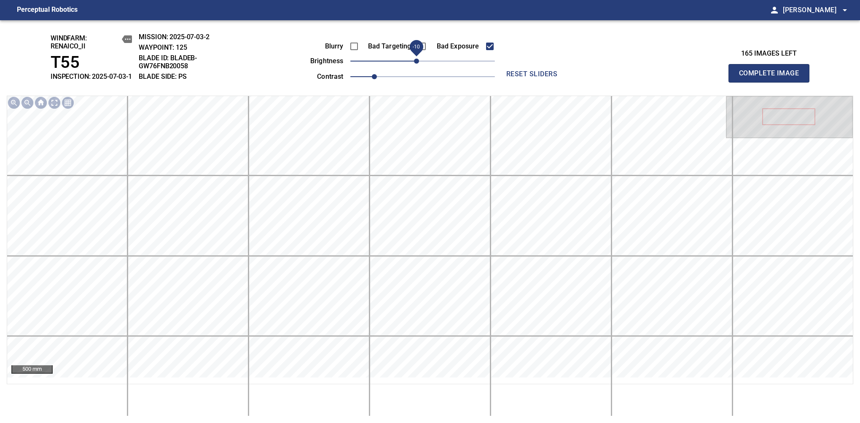
click at [414, 64] on span "-10" at bounding box center [416, 61] width 5 height 5
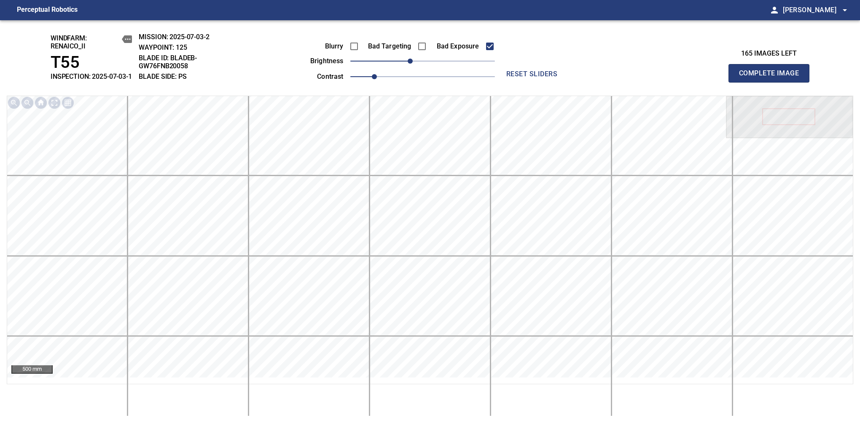
click at [772, 78] on span "Complete Image" at bounding box center [769, 73] width 62 height 12
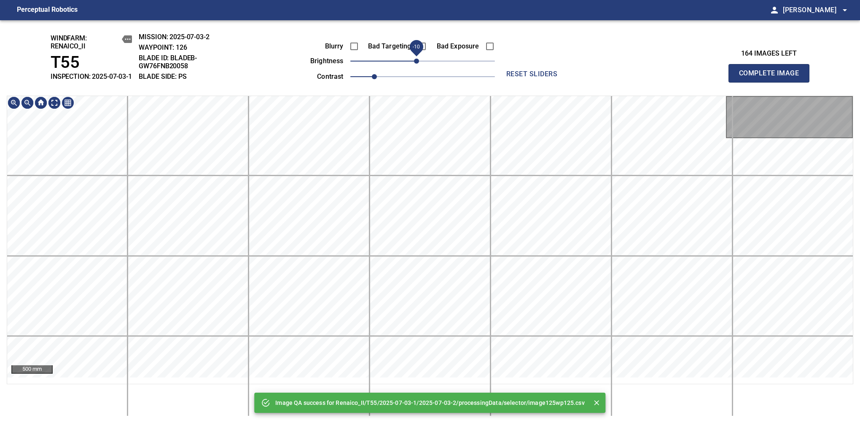
drag, startPoint x: 417, startPoint y: 68, endPoint x: 413, endPoint y: 73, distance: 6.0
click at [414, 64] on span "-10" at bounding box center [416, 61] width 5 height 5
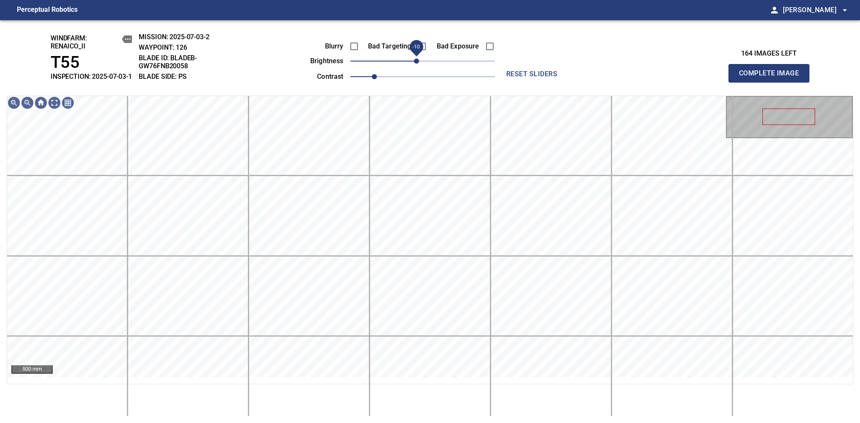
click at [414, 64] on span "-10" at bounding box center [416, 61] width 5 height 5
click at [772, 78] on span "Complete Image" at bounding box center [769, 73] width 62 height 12
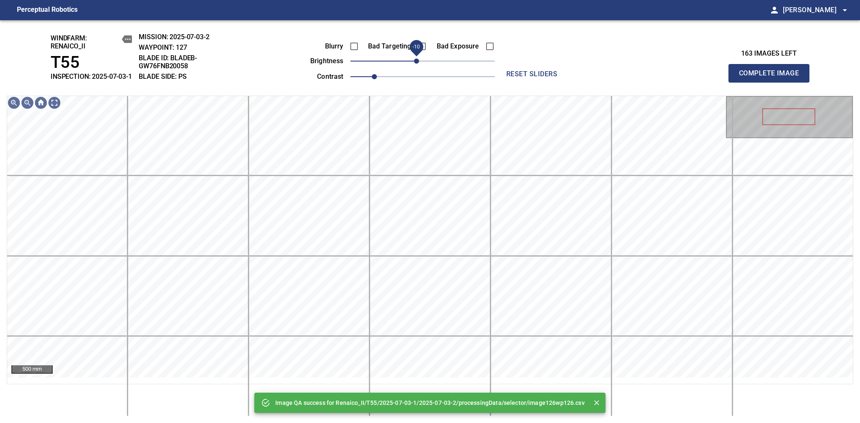
click at [418, 64] on span "-10" at bounding box center [416, 61] width 5 height 5
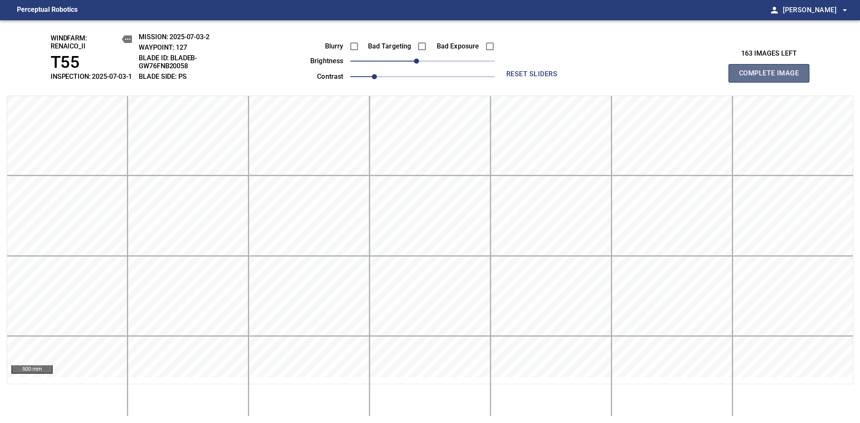
click at [772, 78] on span "Complete Image" at bounding box center [769, 73] width 62 height 12
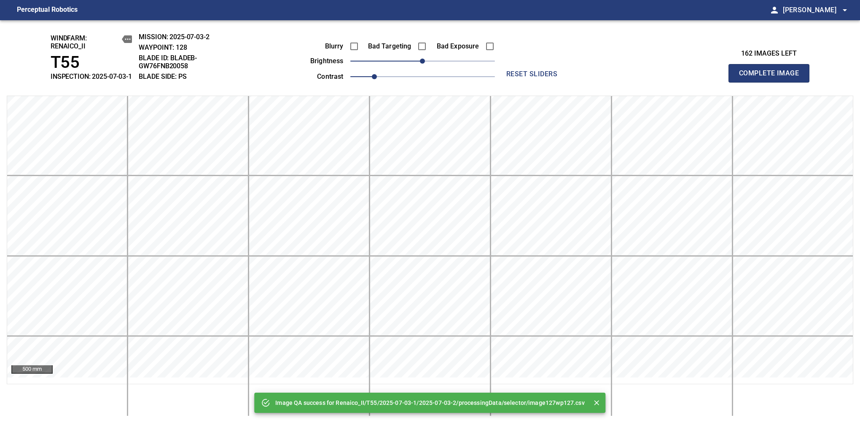
click at [772, 78] on span "Complete Image" at bounding box center [769, 73] width 62 height 12
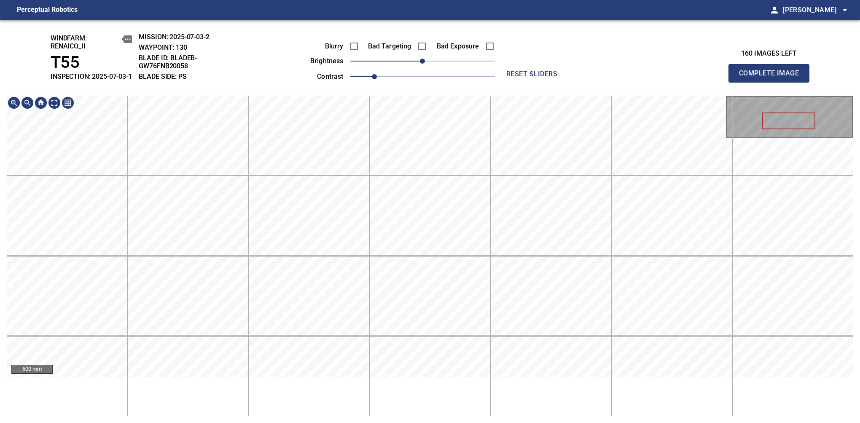
click at [772, 78] on span "Complete Image" at bounding box center [769, 73] width 62 height 12
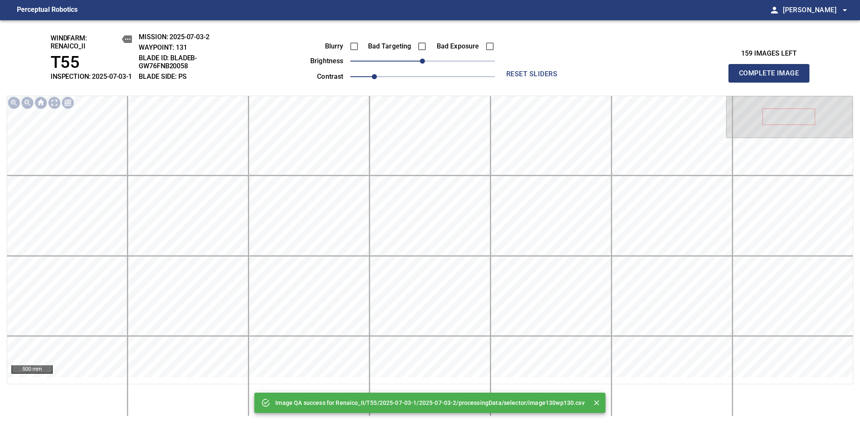
click at [772, 78] on span "Complete Image" at bounding box center [769, 73] width 62 height 12
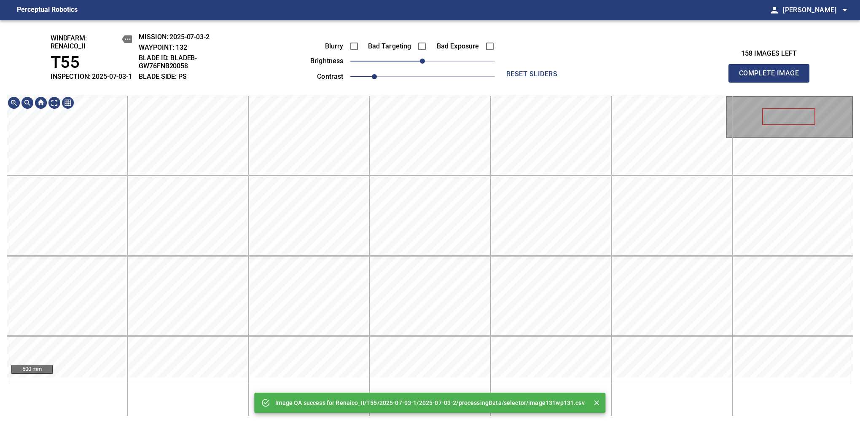
click at [772, 78] on span "Complete Image" at bounding box center [769, 73] width 62 height 12
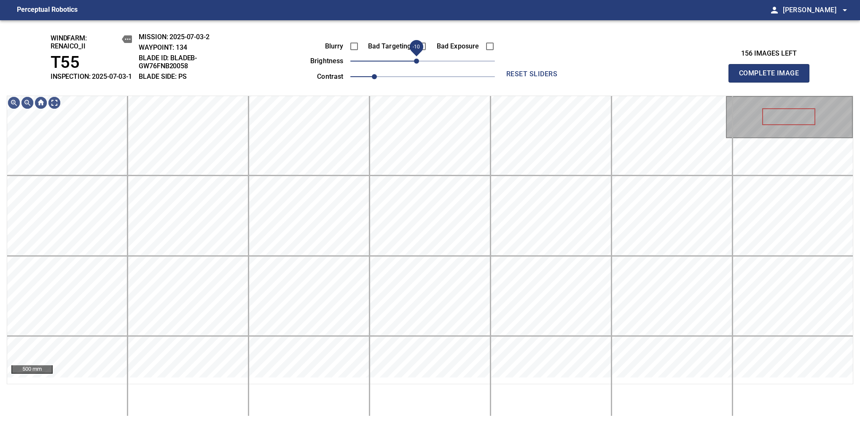
click at [417, 64] on span "-10" at bounding box center [416, 61] width 5 height 5
drag, startPoint x: 417, startPoint y: 74, endPoint x: 421, endPoint y: 72, distance: 4.9
click at [421, 64] on span "0" at bounding box center [422, 61] width 5 height 5
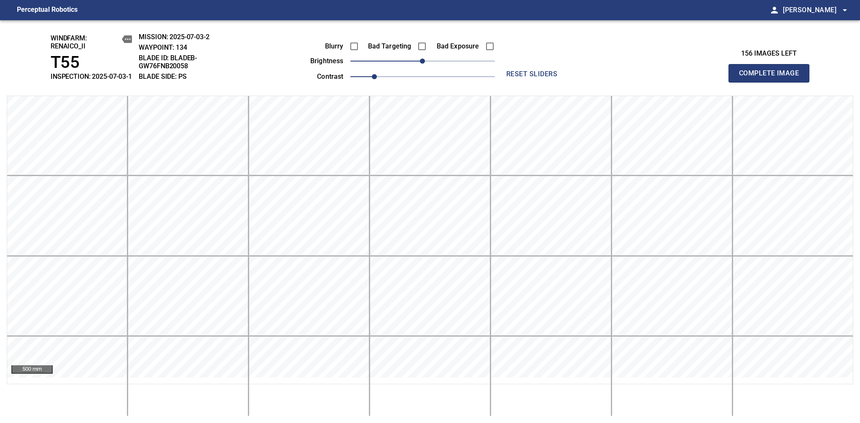
click at [772, 78] on span "Complete Image" at bounding box center [769, 73] width 62 height 12
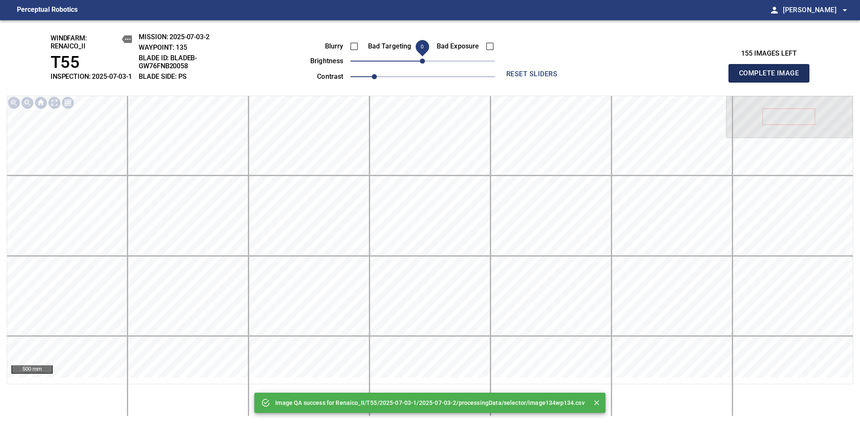
click at [772, 78] on span "Complete Image" at bounding box center [769, 73] width 62 height 12
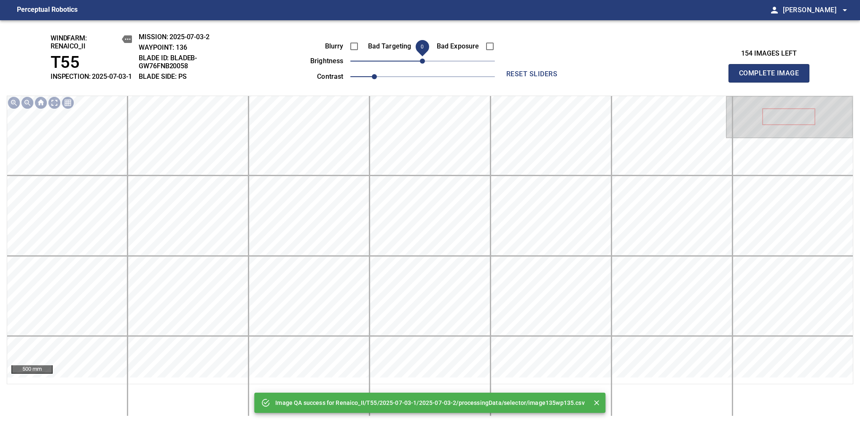
click at [422, 64] on span "0" at bounding box center [422, 61] width 5 height 5
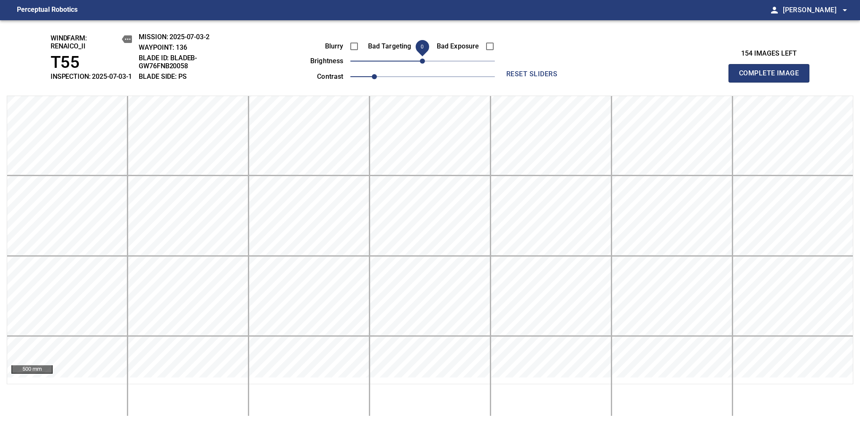
click at [772, 78] on span "Complete Image" at bounding box center [769, 73] width 62 height 12
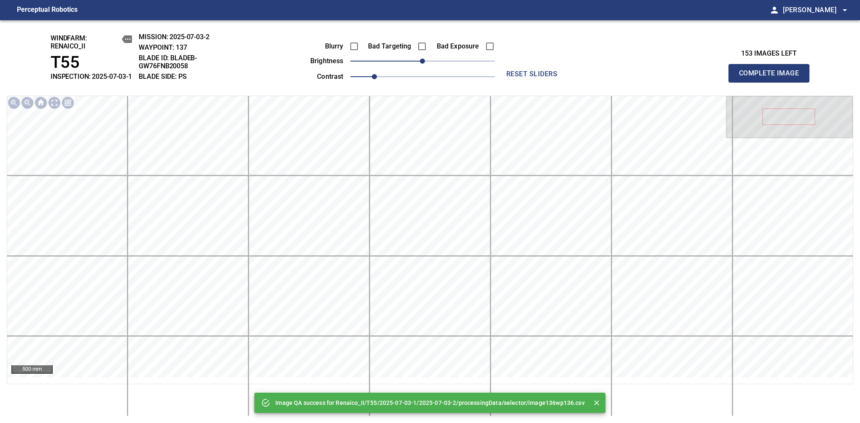
click at [772, 78] on span "Complete Image" at bounding box center [769, 73] width 62 height 12
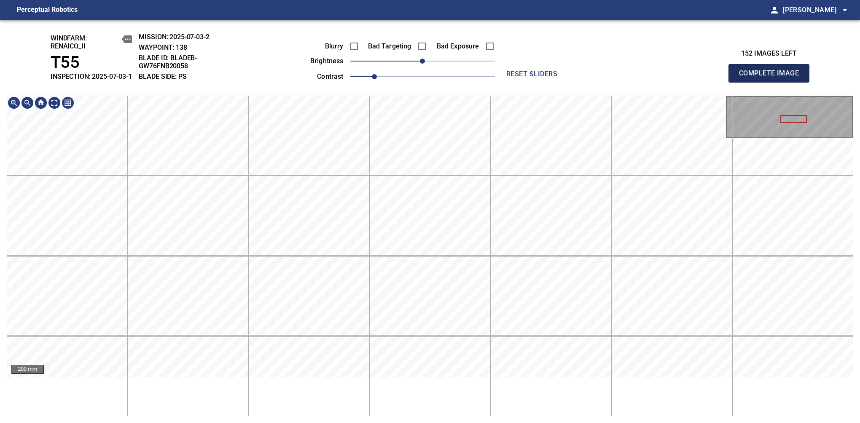
click at [772, 78] on span "Complete Image" at bounding box center [769, 73] width 62 height 12
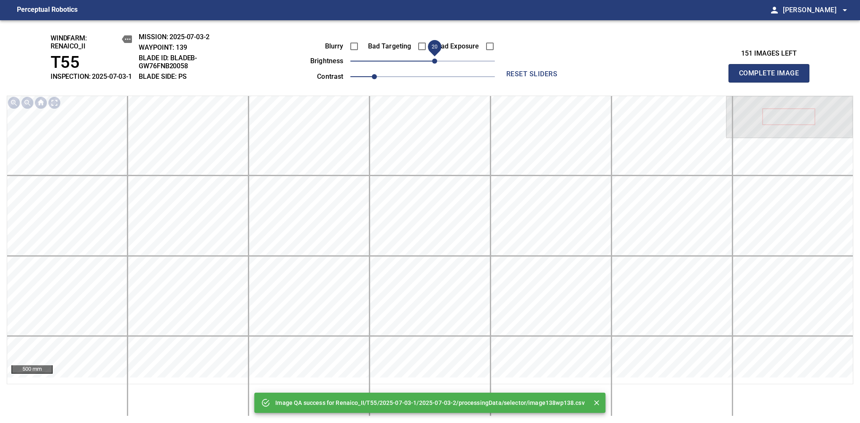
drag, startPoint x: 425, startPoint y: 64, endPoint x: 433, endPoint y: 68, distance: 8.5
click at [433, 64] on span "20" at bounding box center [434, 61] width 5 height 5
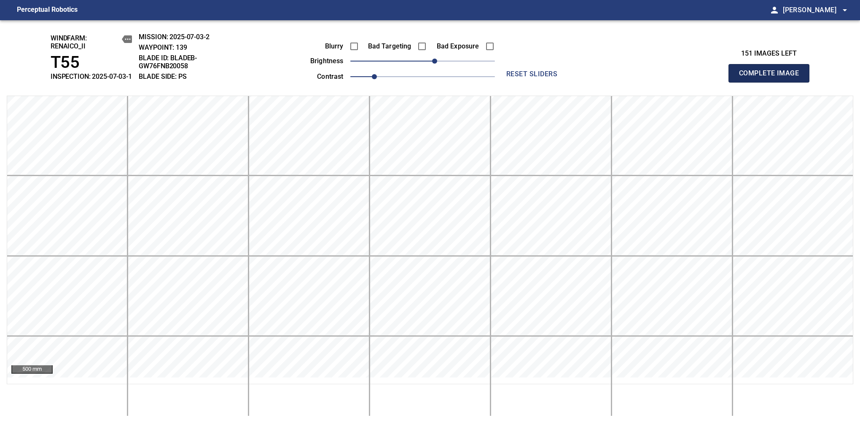
click at [772, 78] on span "Complete Image" at bounding box center [769, 73] width 62 height 12
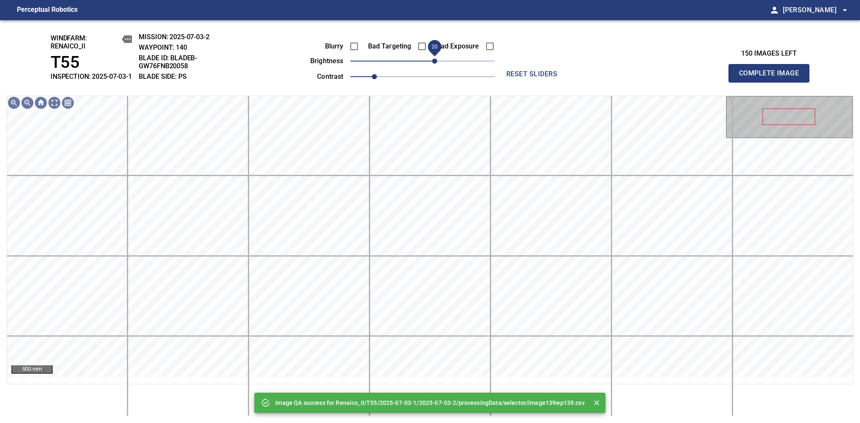
drag, startPoint x: 428, startPoint y: 68, endPoint x: 436, endPoint y: 67, distance: 7.3
click at [436, 64] on span "20" at bounding box center [434, 61] width 5 height 5
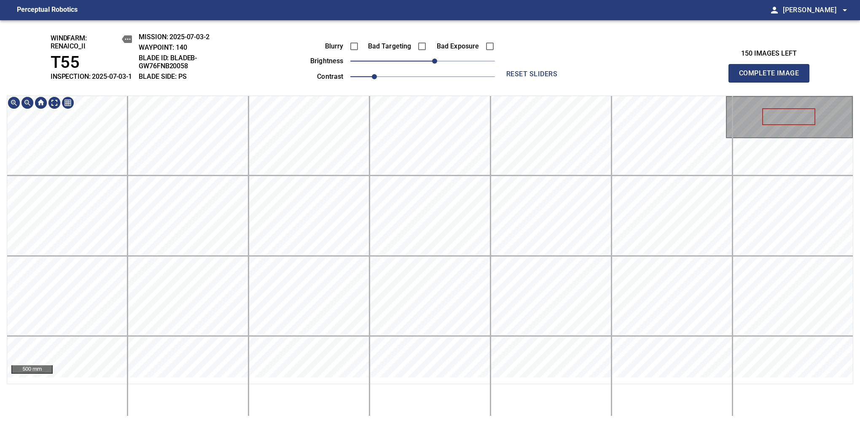
click at [446, 423] on html "Perceptual Robotics person Alex Semenov arrow_drop_down windfarm: Renaico_II T5…" at bounding box center [430, 211] width 860 height 423
click at [772, 78] on span "Complete Image" at bounding box center [769, 73] width 62 height 12
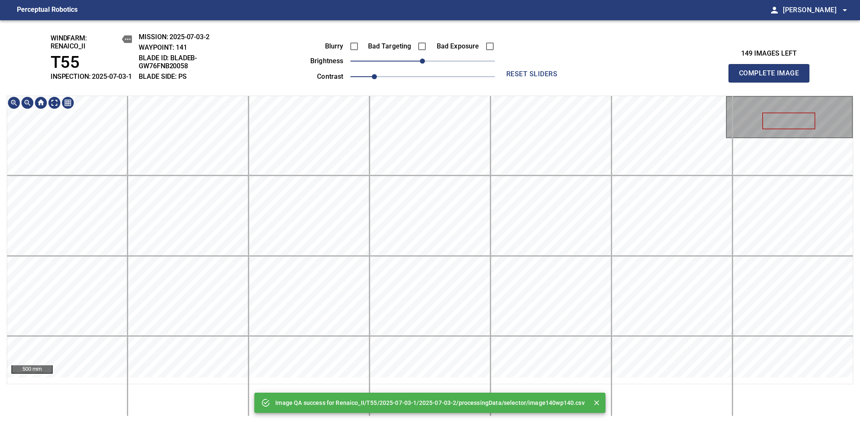
click at [471, 62] on div "Image QA success for Renaico_II/T55/2025-07-03-1/2025-07-03-2/processingData/se…" at bounding box center [430, 221] width 860 height 403
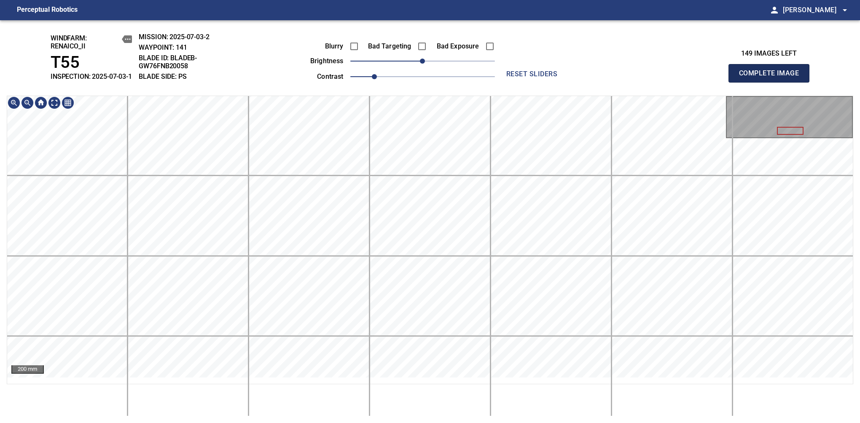
click at [772, 78] on span "Complete Image" at bounding box center [769, 73] width 62 height 12
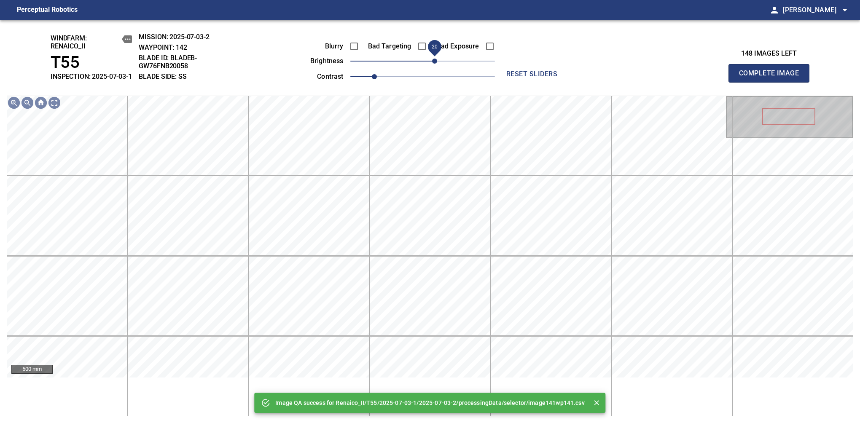
drag, startPoint x: 428, startPoint y: 70, endPoint x: 434, endPoint y: 67, distance: 7.0
click at [434, 64] on span "20" at bounding box center [434, 61] width 5 height 5
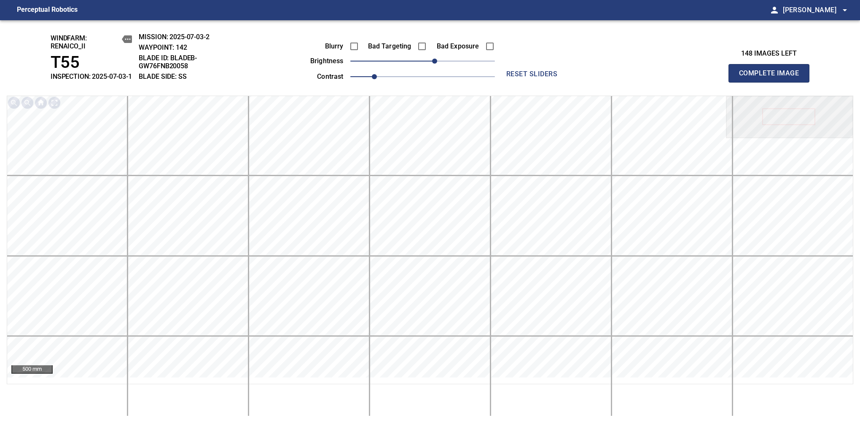
click at [772, 78] on span "Complete Image" at bounding box center [769, 73] width 62 height 12
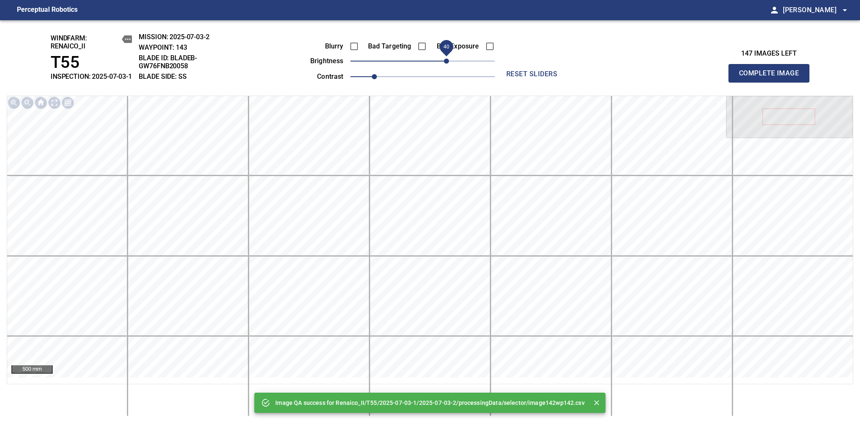
click at [447, 67] on span "40" at bounding box center [422, 61] width 145 height 12
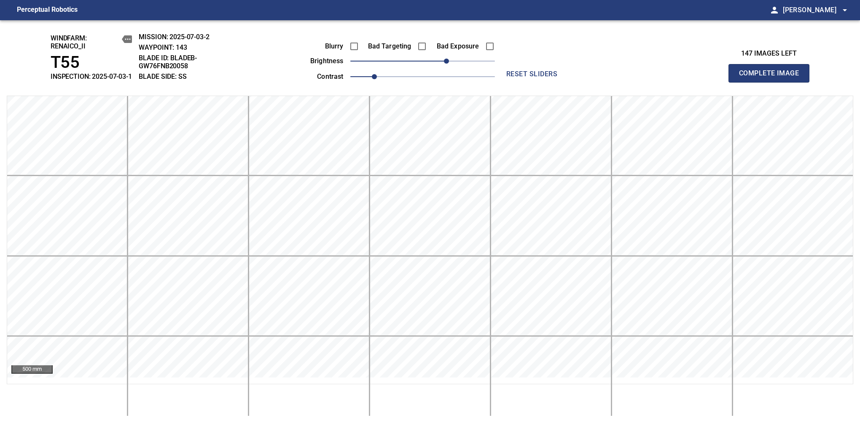
click at [772, 78] on span "Complete Image" at bounding box center [769, 73] width 62 height 12
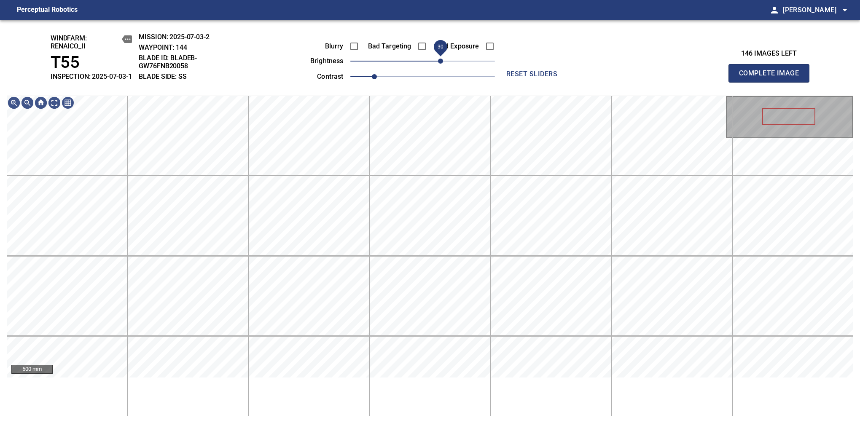
drag, startPoint x: 428, startPoint y: 67, endPoint x: 443, endPoint y: 71, distance: 15.3
click at [443, 64] on span "30" at bounding box center [440, 61] width 5 height 5
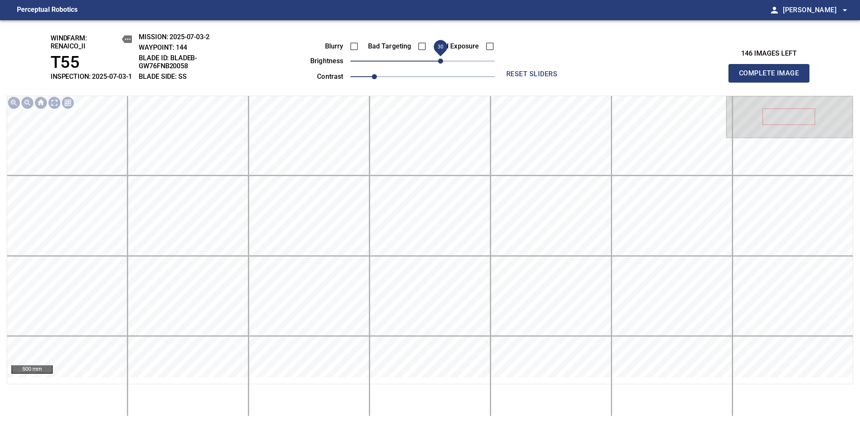
click at [443, 64] on span "30" at bounding box center [440, 61] width 5 height 5
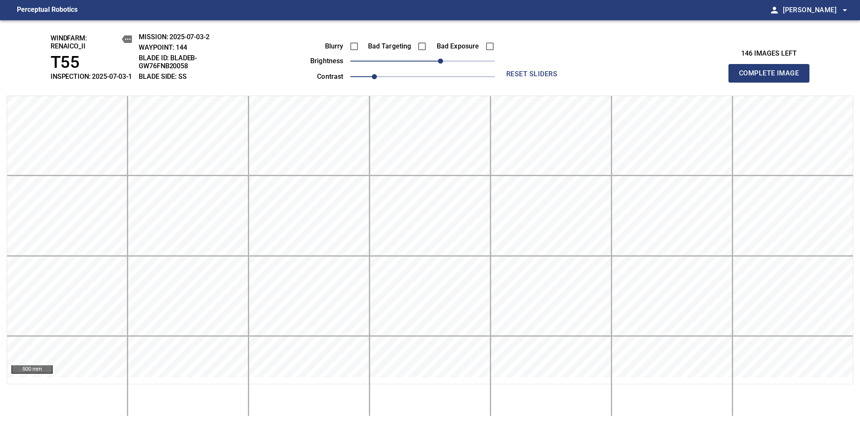
click at [772, 78] on span "Complete Image" at bounding box center [769, 73] width 62 height 12
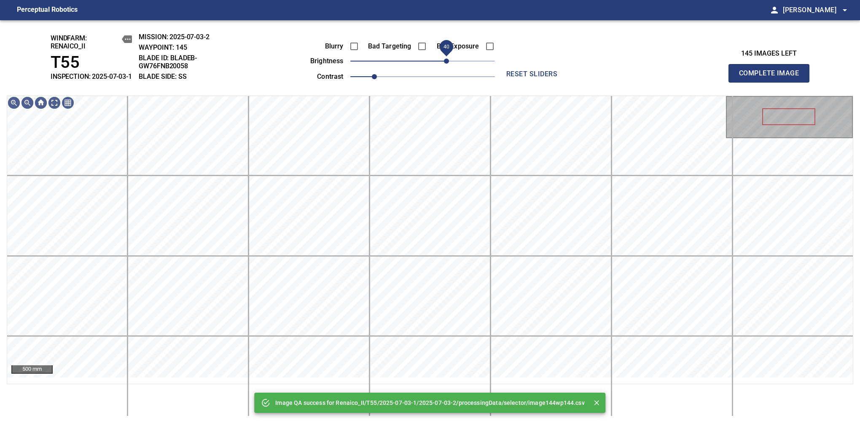
drag, startPoint x: 440, startPoint y: 70, endPoint x: 446, endPoint y: 70, distance: 5.5
click at [446, 64] on span "40" at bounding box center [446, 61] width 5 height 5
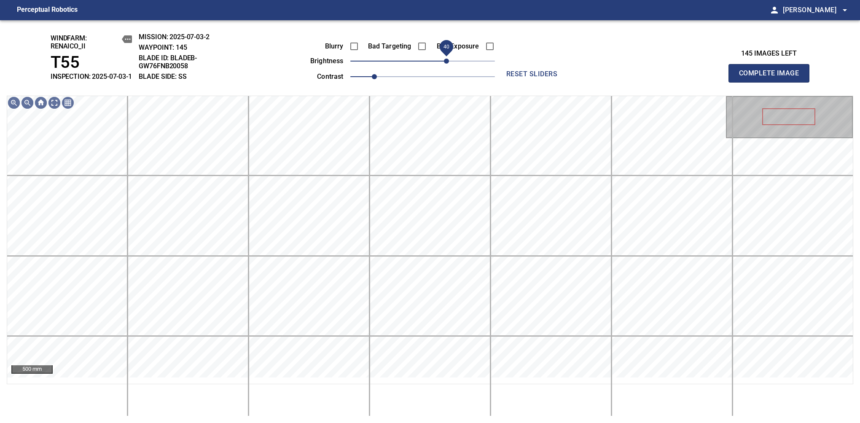
click at [448, 64] on span "40" at bounding box center [446, 61] width 5 height 5
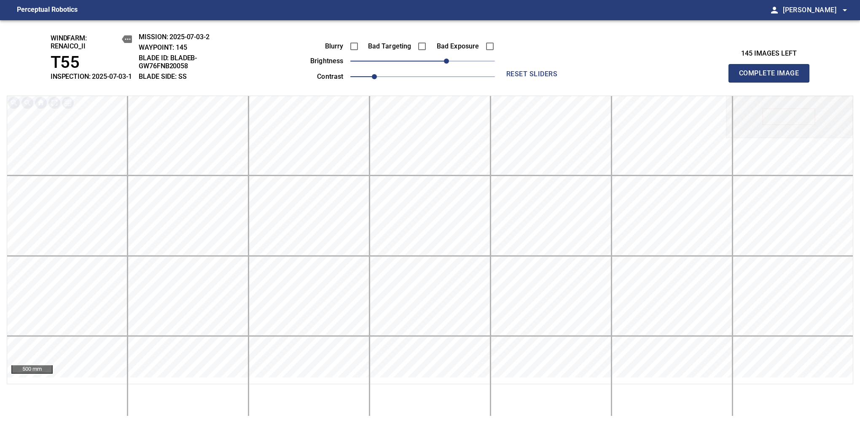
click at [772, 78] on span "Complete Image" at bounding box center [769, 73] width 62 height 12
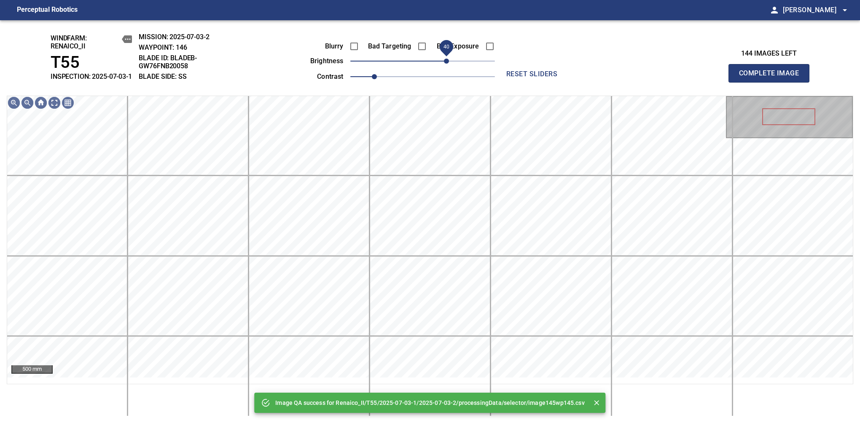
click at [449, 67] on span "40" at bounding box center [422, 61] width 145 height 12
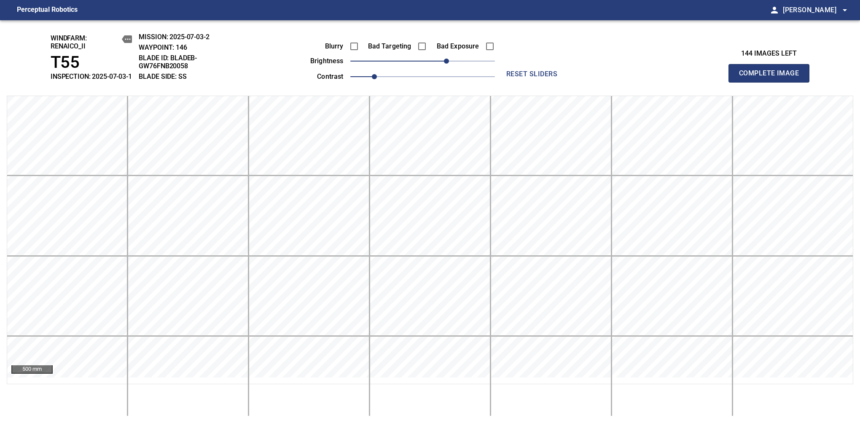
click at [772, 78] on span "Complete Image" at bounding box center [769, 73] width 62 height 12
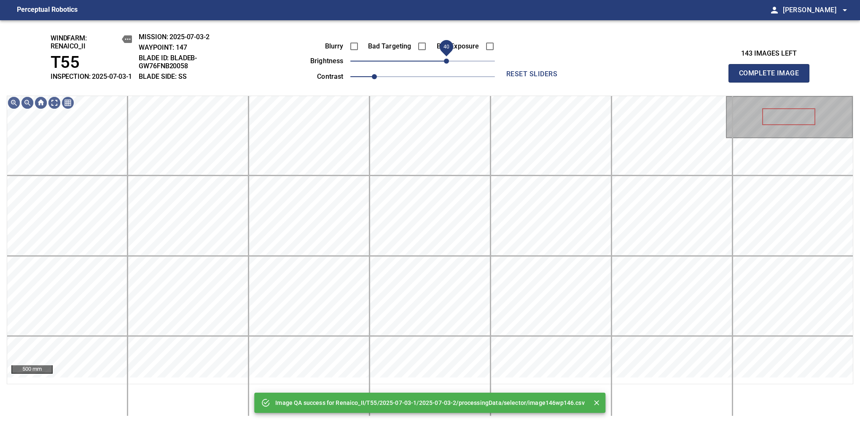
click at [449, 67] on span "40" at bounding box center [422, 61] width 145 height 12
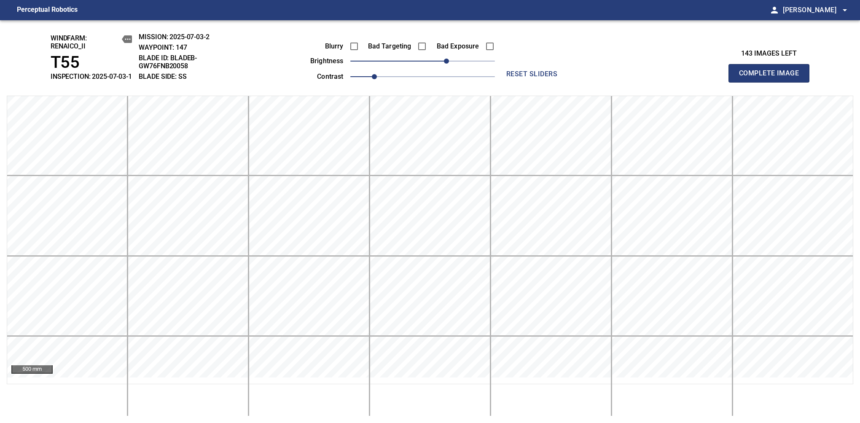
click at [772, 78] on span "Complete Image" at bounding box center [769, 73] width 62 height 12
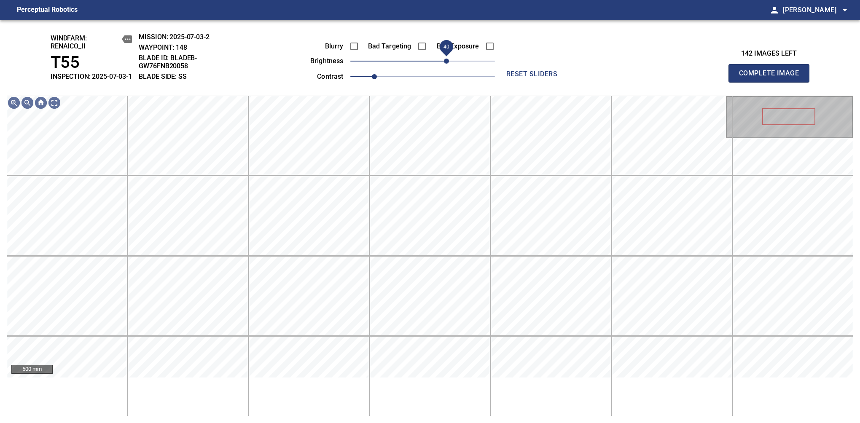
drag, startPoint x: 432, startPoint y: 68, endPoint x: 449, endPoint y: 70, distance: 17.8
click at [449, 64] on span "40" at bounding box center [446, 61] width 5 height 5
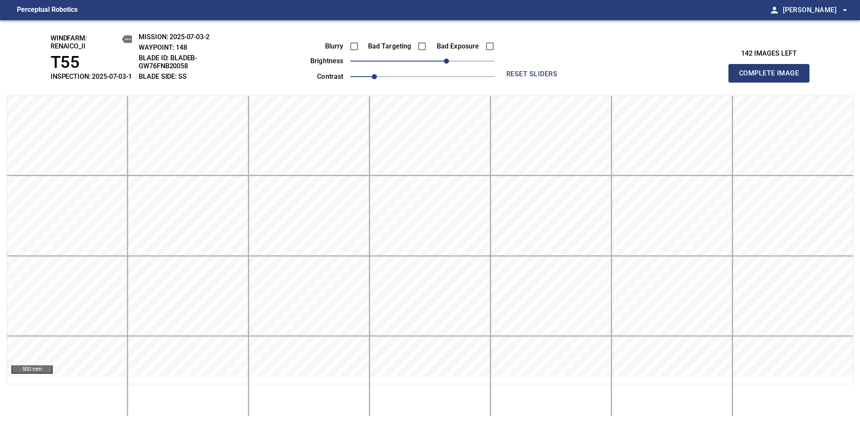
click at [772, 78] on span "Complete Image" at bounding box center [769, 73] width 62 height 12
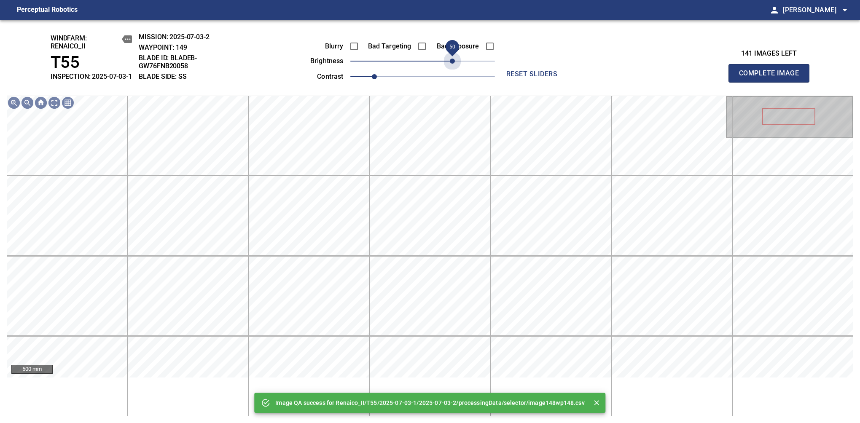
drag, startPoint x: 447, startPoint y: 74, endPoint x: 453, endPoint y: 79, distance: 7.5
click at [453, 79] on div "Blurry Bad Targeting Bad Exposure brightness 50 contrast 1" at bounding box center [393, 60] width 204 height 45
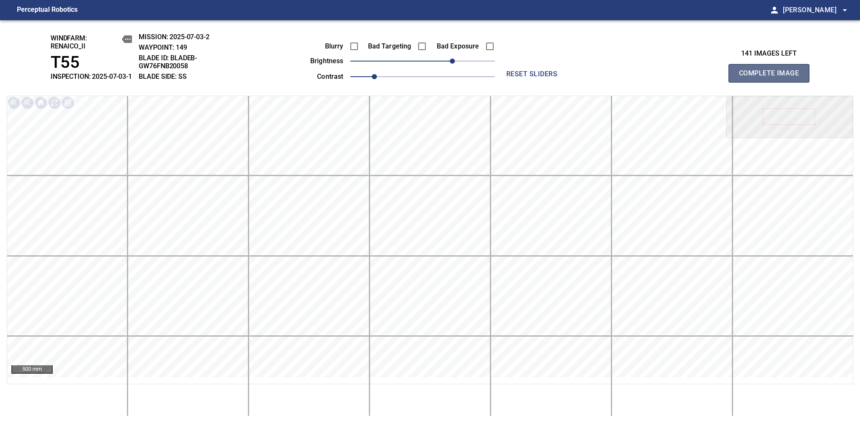
click at [772, 78] on span "Complete Image" at bounding box center [769, 73] width 62 height 12
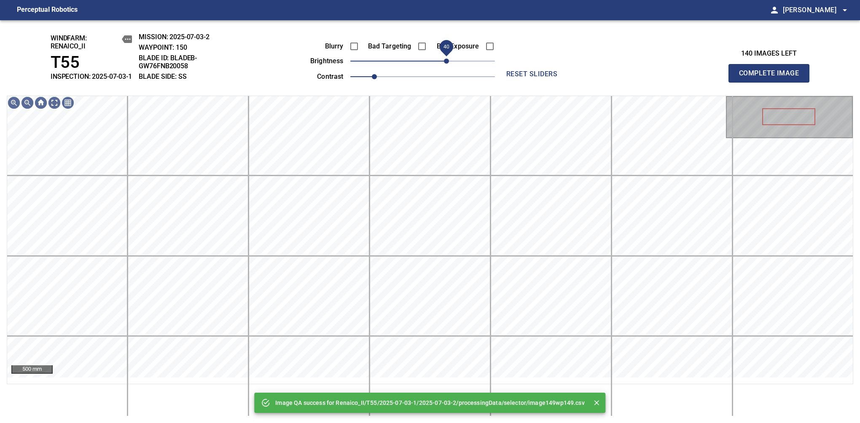
click at [449, 67] on span "40" at bounding box center [422, 61] width 145 height 12
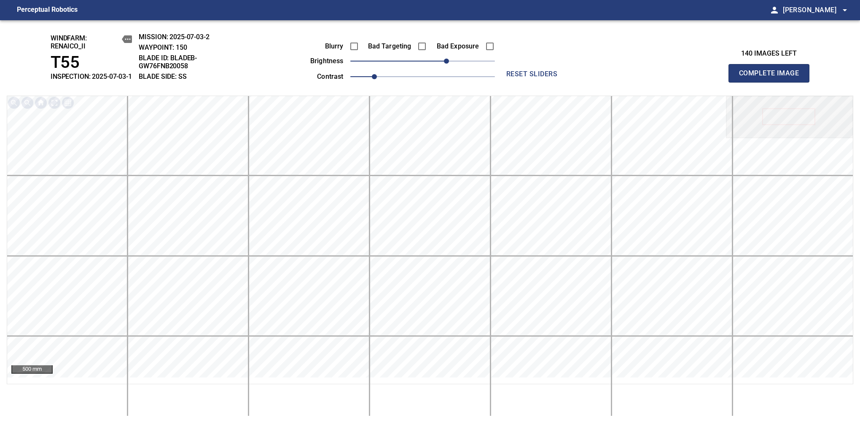
click at [772, 78] on span "Complete Image" at bounding box center [769, 73] width 62 height 12
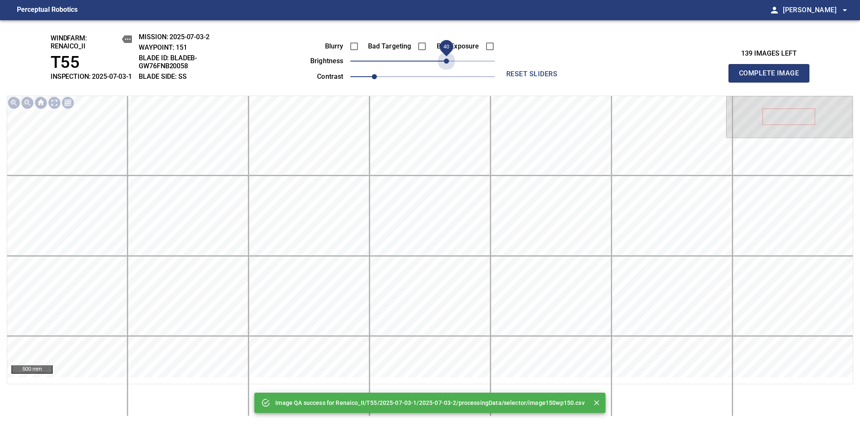
click at [449, 67] on span "40" at bounding box center [422, 61] width 145 height 12
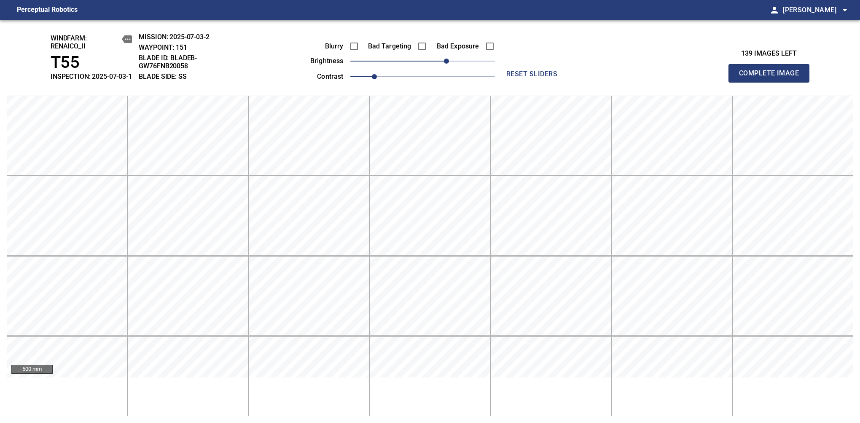
click at [772, 78] on span "Complete Image" at bounding box center [769, 73] width 62 height 12
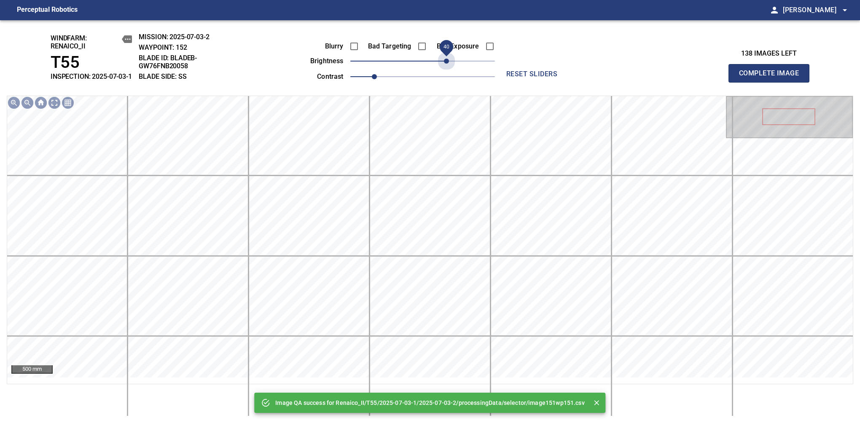
click at [449, 67] on span "40" at bounding box center [422, 61] width 145 height 12
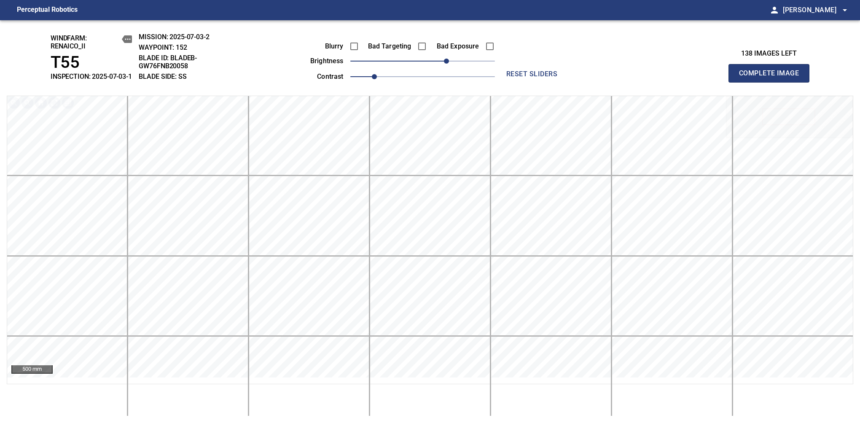
click at [772, 78] on span "Complete Image" at bounding box center [769, 73] width 62 height 12
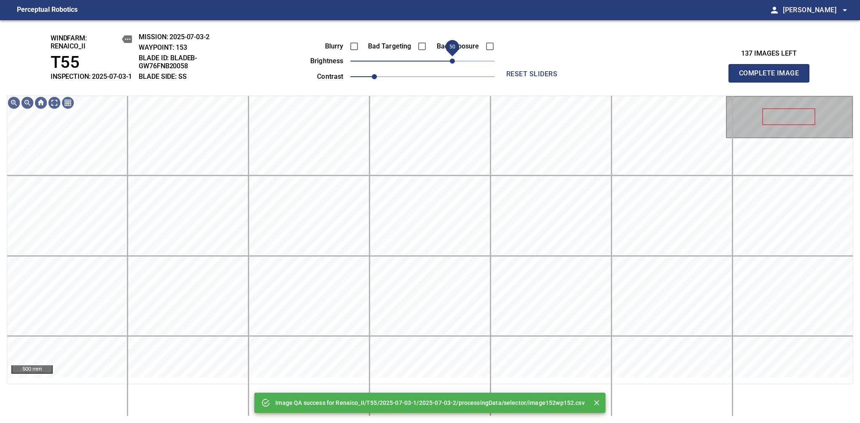
drag, startPoint x: 447, startPoint y: 70, endPoint x: 451, endPoint y: 67, distance: 4.9
click at [451, 67] on span "50" at bounding box center [422, 61] width 145 height 12
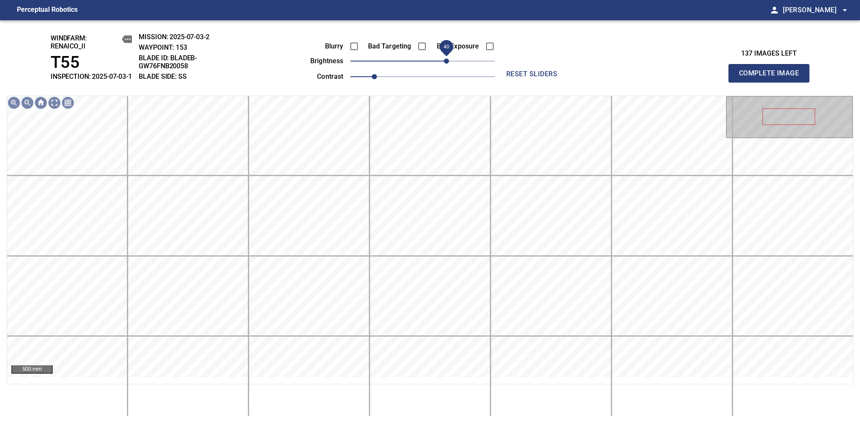
click at [449, 64] on span "40" at bounding box center [446, 61] width 5 height 5
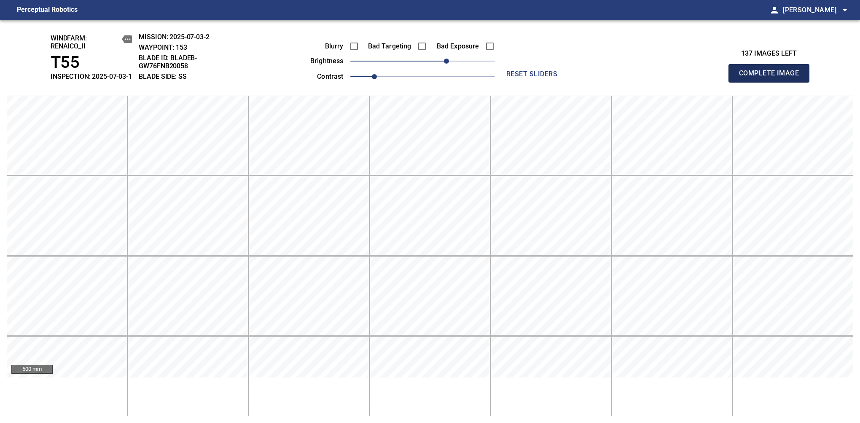
click at [772, 78] on span "Complete Image" at bounding box center [769, 73] width 62 height 12
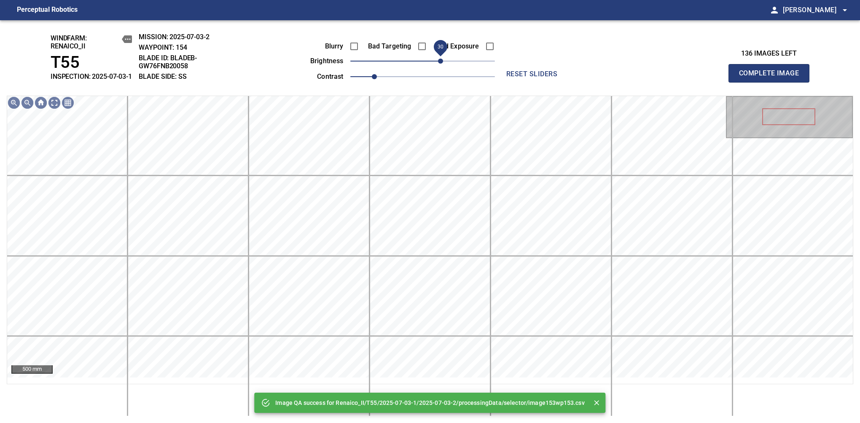
drag, startPoint x: 449, startPoint y: 68, endPoint x: 441, endPoint y: 70, distance: 7.3
click at [441, 67] on span "30" at bounding box center [422, 61] width 145 height 12
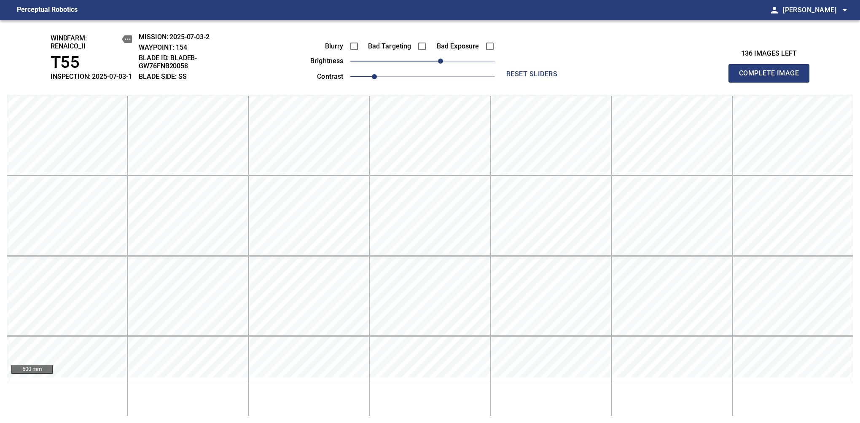
click at [772, 78] on span "Complete Image" at bounding box center [769, 73] width 62 height 12
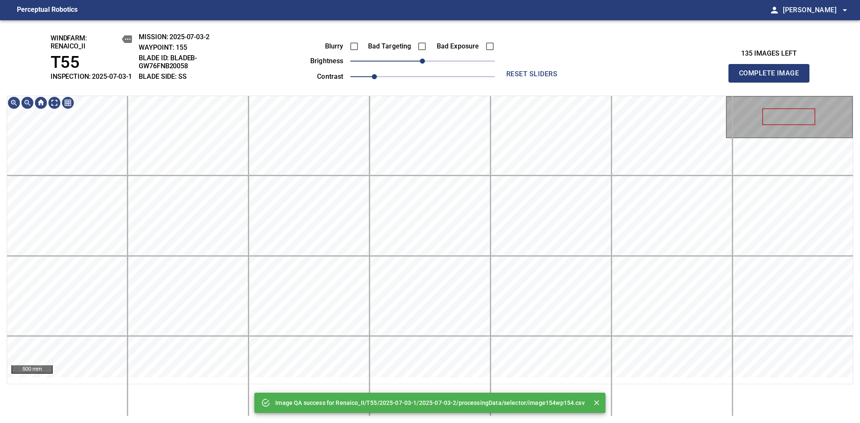
click at [441, 67] on span "0" at bounding box center [422, 61] width 145 height 12
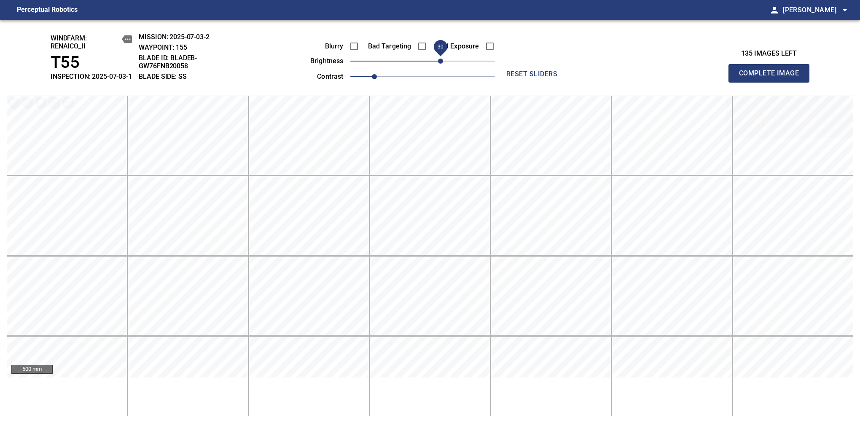
click at [443, 64] on span "30" at bounding box center [440, 61] width 5 height 5
click at [772, 78] on span "Complete Image" at bounding box center [769, 73] width 62 height 12
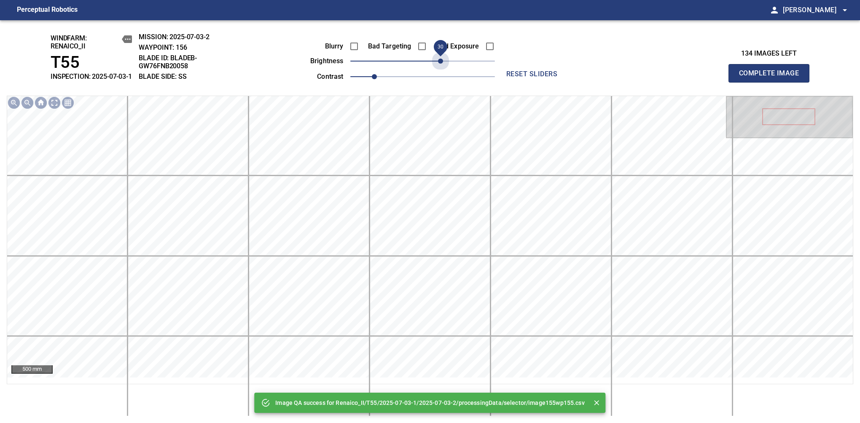
click at [443, 67] on span "30" at bounding box center [422, 61] width 145 height 12
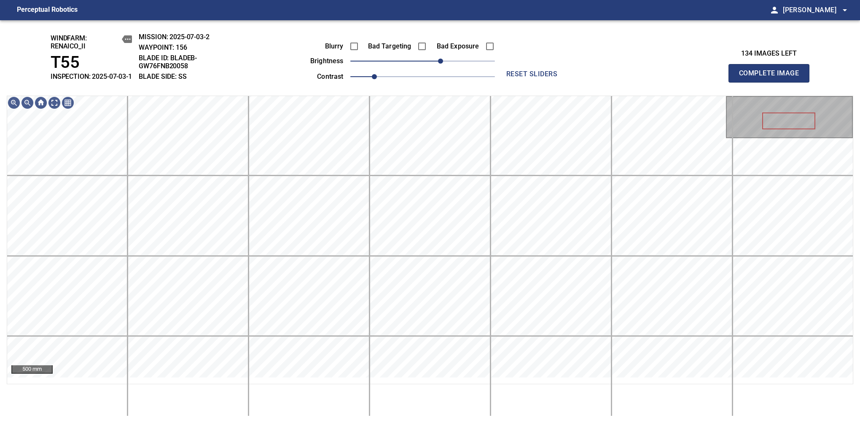
click at [772, 78] on span "Complete Image" at bounding box center [769, 73] width 62 height 12
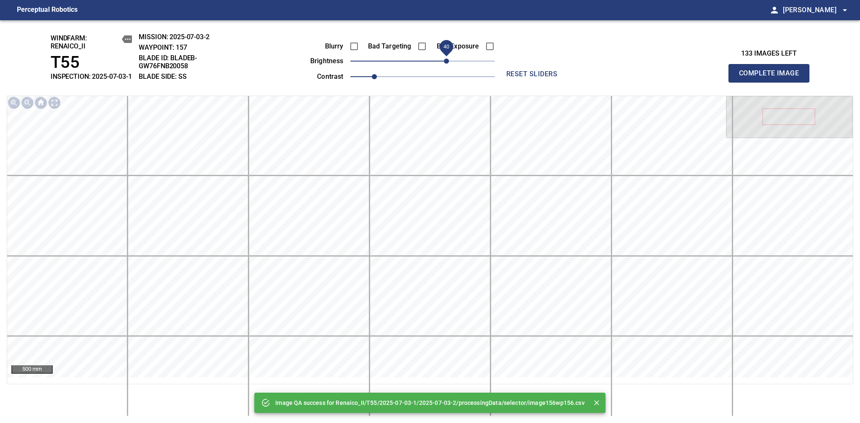
drag, startPoint x: 434, startPoint y: 64, endPoint x: 447, endPoint y: 69, distance: 14.4
click at [447, 67] on span "40" at bounding box center [422, 61] width 145 height 12
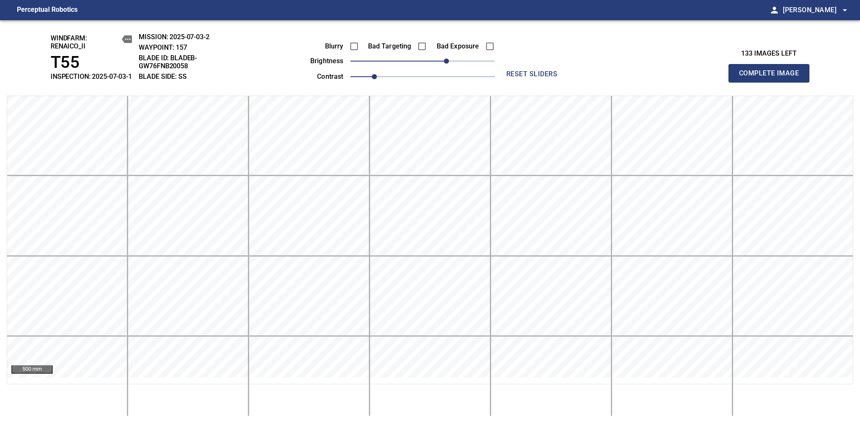
click at [772, 78] on span "Complete Image" at bounding box center [769, 73] width 62 height 12
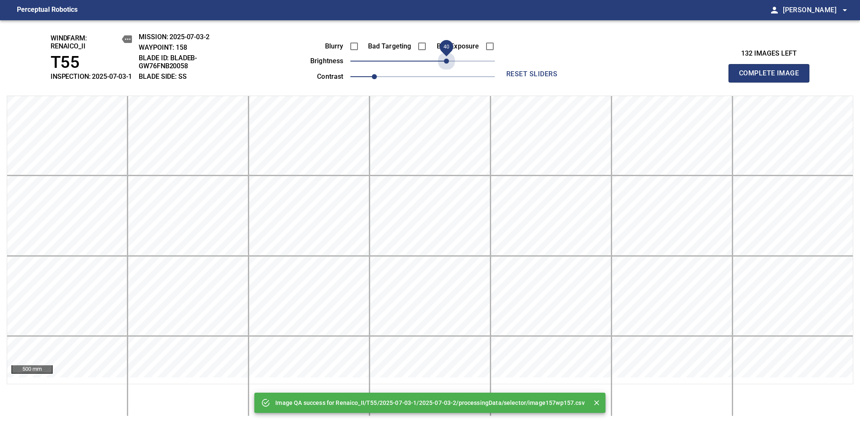
click at [447, 67] on span "40" at bounding box center [422, 61] width 145 height 12
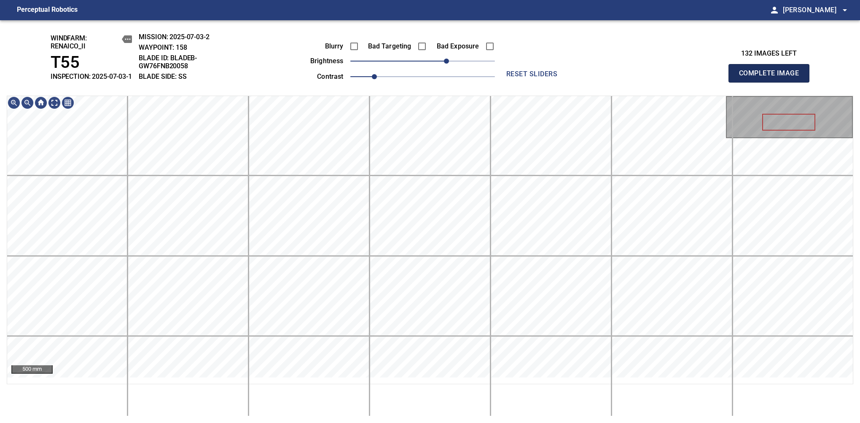
click at [772, 78] on span "Complete Image" at bounding box center [769, 73] width 62 height 12
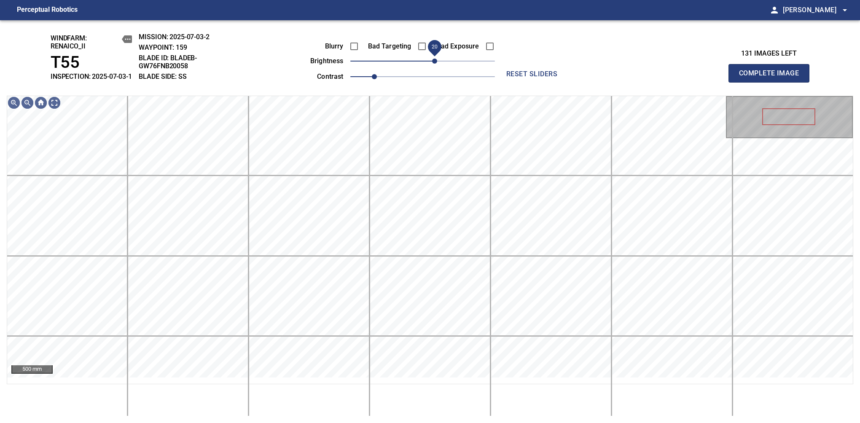
drag, startPoint x: 425, startPoint y: 67, endPoint x: 434, endPoint y: 65, distance: 9.4
click at [434, 64] on span "20" at bounding box center [434, 61] width 5 height 5
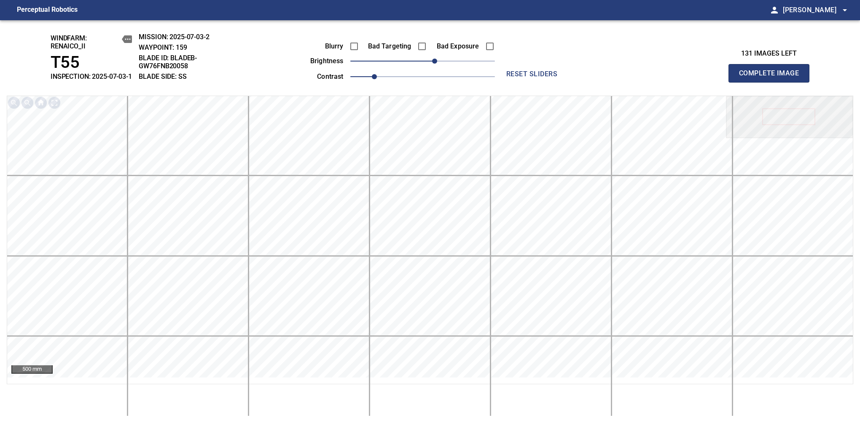
click at [772, 78] on span "Complete Image" at bounding box center [769, 73] width 62 height 12
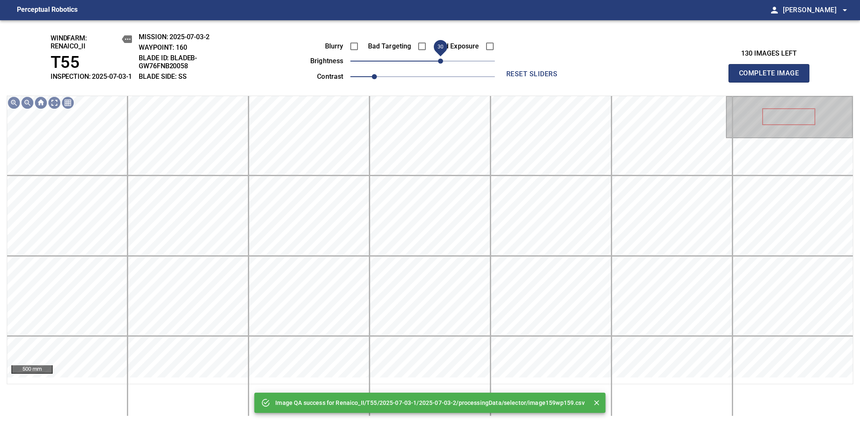
drag, startPoint x: 434, startPoint y: 65, endPoint x: 440, endPoint y: 64, distance: 6.0
click at [440, 64] on span "30" at bounding box center [422, 61] width 145 height 12
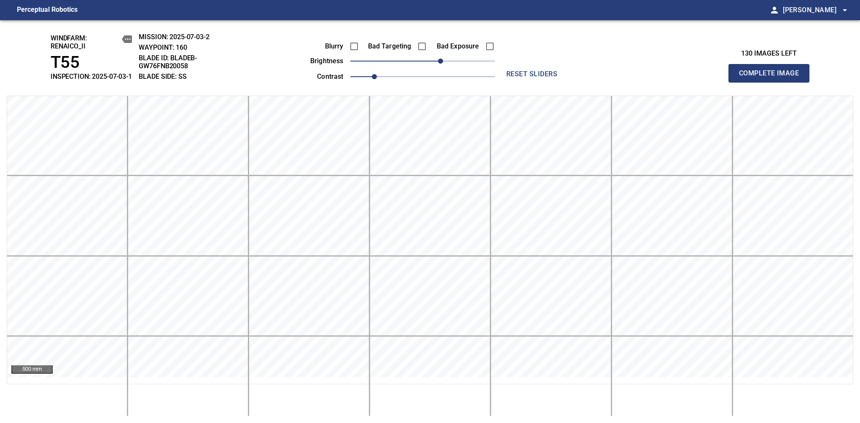
click at [772, 78] on span "Complete Image" at bounding box center [769, 73] width 62 height 12
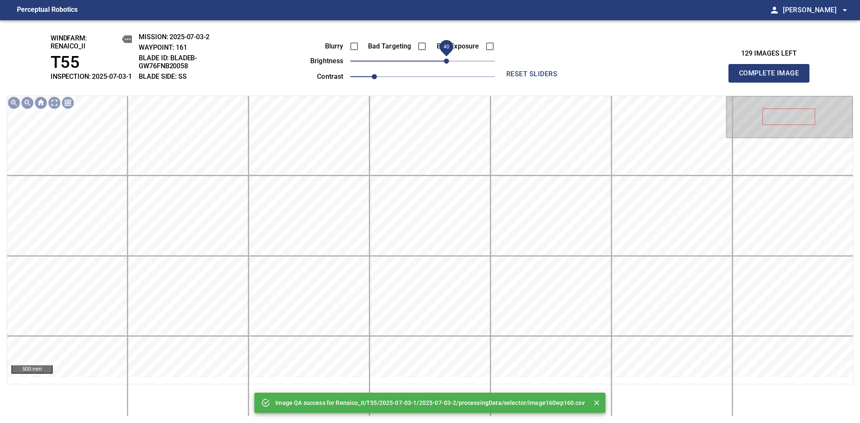
drag, startPoint x: 441, startPoint y: 65, endPoint x: 446, endPoint y: 62, distance: 4.9
click at [446, 62] on span "40" at bounding box center [422, 61] width 145 height 12
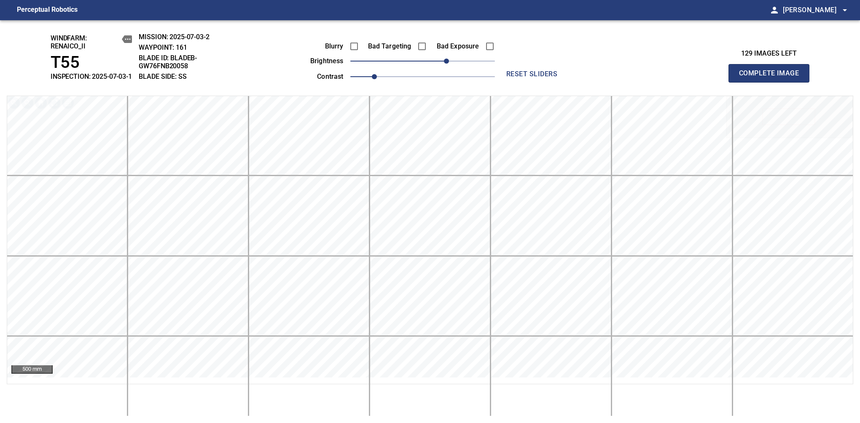
click at [772, 78] on span "Complete Image" at bounding box center [769, 73] width 62 height 12
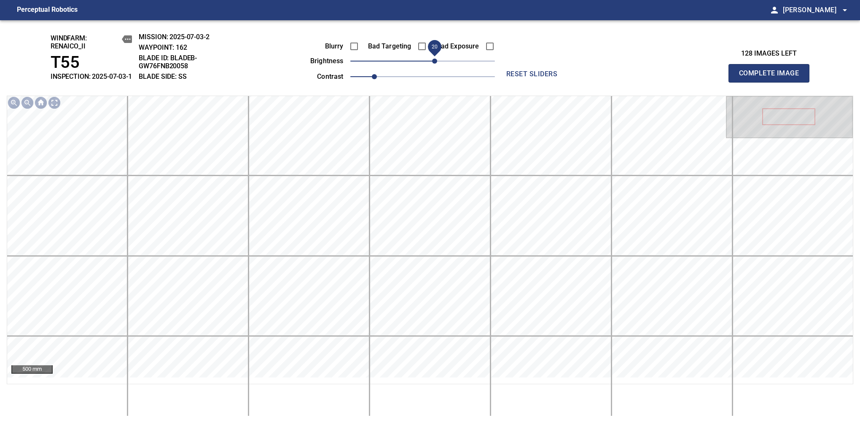
drag, startPoint x: 427, startPoint y: 70, endPoint x: 432, endPoint y: 68, distance: 5.6
click at [432, 64] on span "20" at bounding box center [434, 61] width 5 height 5
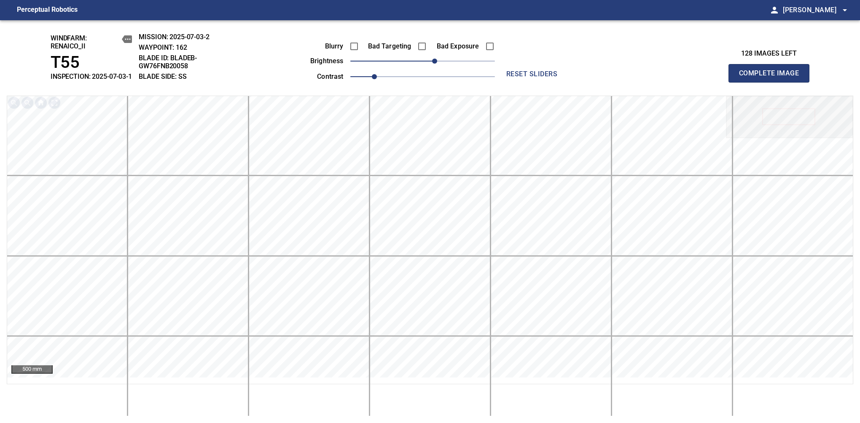
click at [772, 78] on span "Complete Image" at bounding box center [769, 73] width 62 height 12
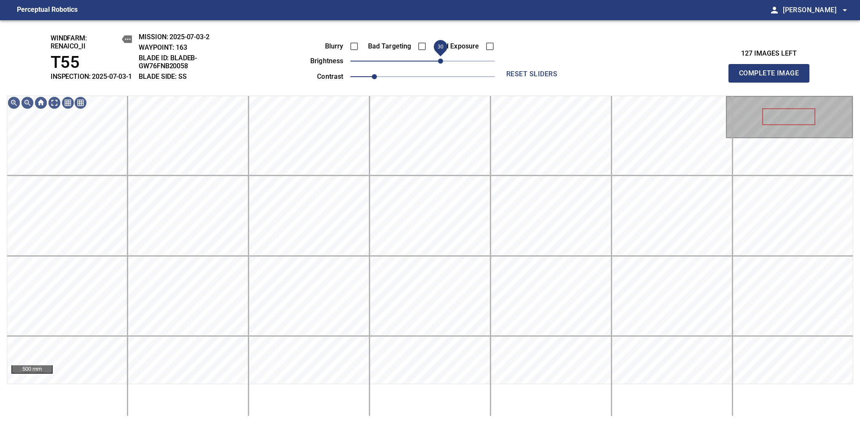
drag, startPoint x: 423, startPoint y: 73, endPoint x: 438, endPoint y: 67, distance: 15.7
click at [438, 64] on span "30" at bounding box center [440, 61] width 5 height 5
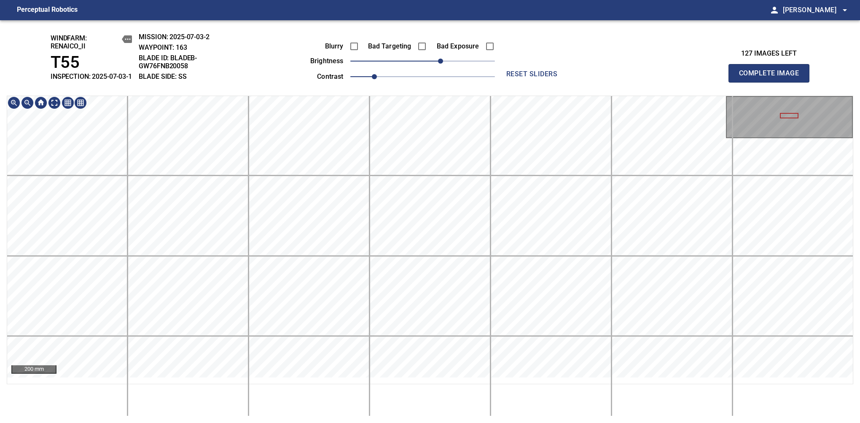
click at [475, 101] on div "windfarm: Renaico_II T55 INSPECTION: 2025-07-03-1 MISSION: 2025-07-03-2 WAYPOIN…" at bounding box center [430, 221] width 860 height 403
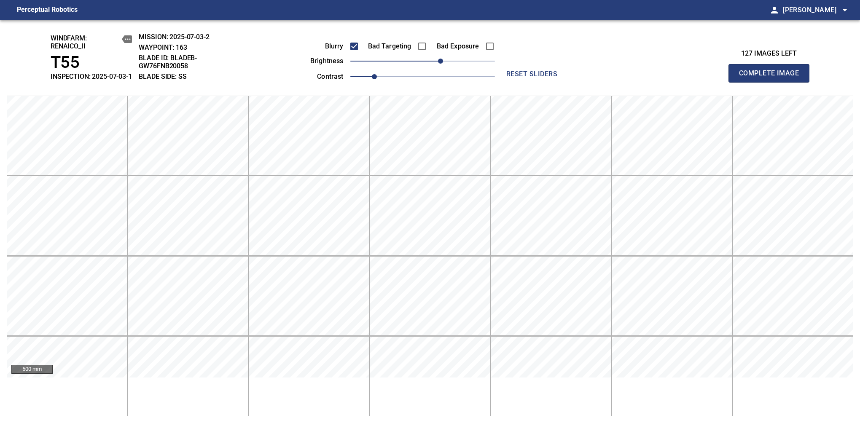
click at [772, 78] on span "Complete Image" at bounding box center [769, 73] width 62 height 12
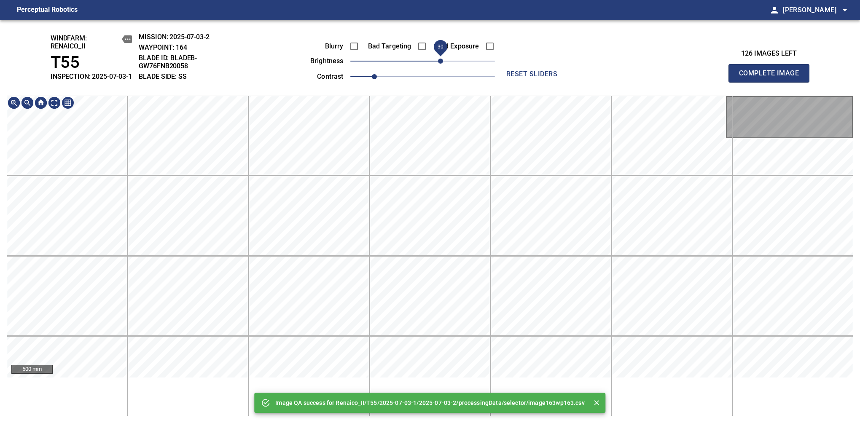
drag, startPoint x: 425, startPoint y: 69, endPoint x: 439, endPoint y: 67, distance: 14.8
click at [439, 64] on span "30" at bounding box center [440, 61] width 5 height 5
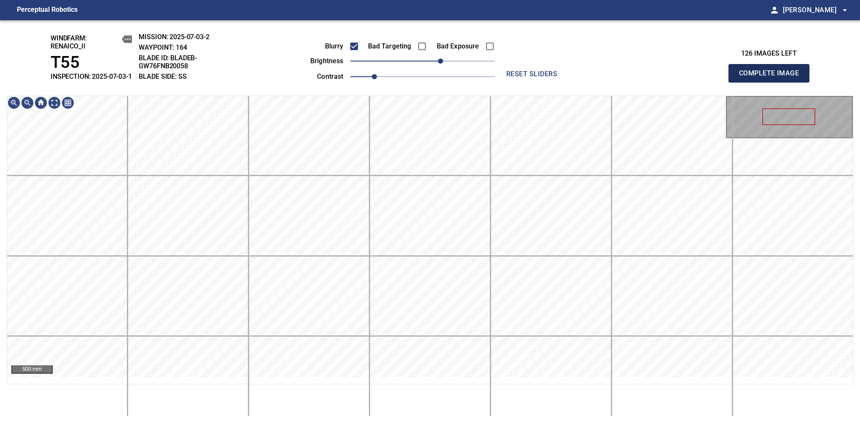
click at [772, 78] on span "Complete Image" at bounding box center [769, 73] width 62 height 12
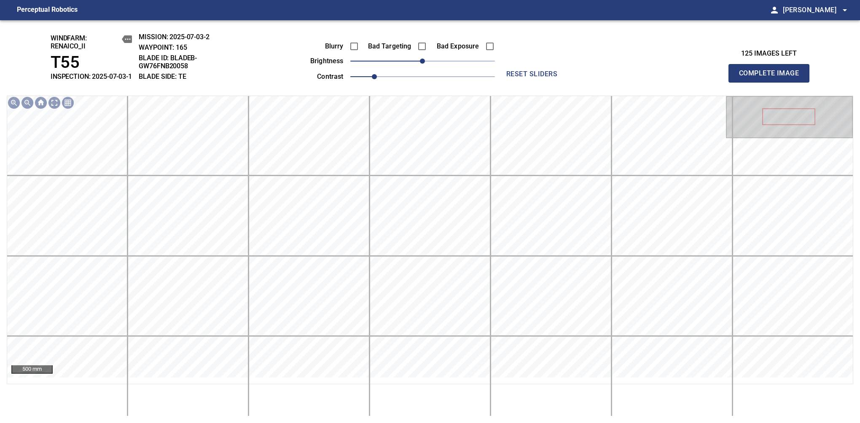
click at [416, 75] on div "Blurry Bad Targeting Bad Exposure brightness 0 contrast 1" at bounding box center [393, 60] width 204 height 45
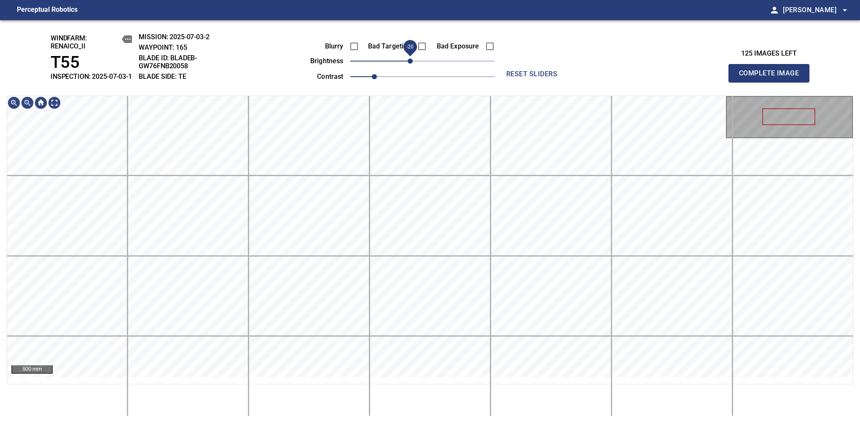
click at [413, 64] on span "-20" at bounding box center [410, 61] width 5 height 5
click at [772, 78] on span "Complete Image" at bounding box center [769, 73] width 62 height 12
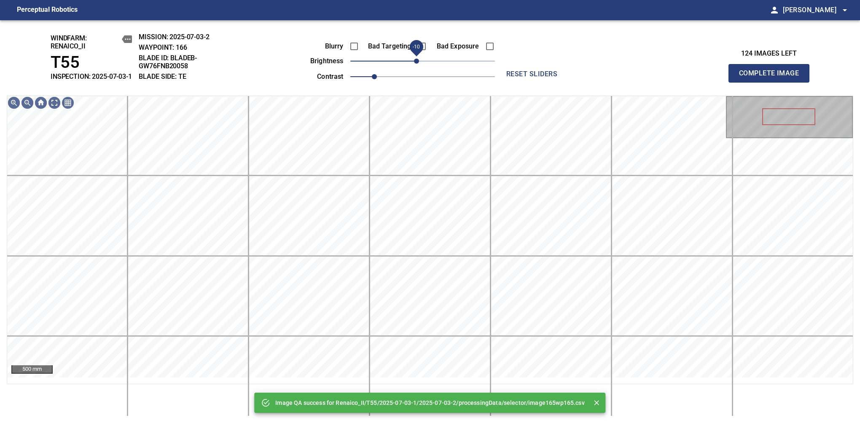
click at [414, 64] on span "-10" at bounding box center [416, 61] width 5 height 5
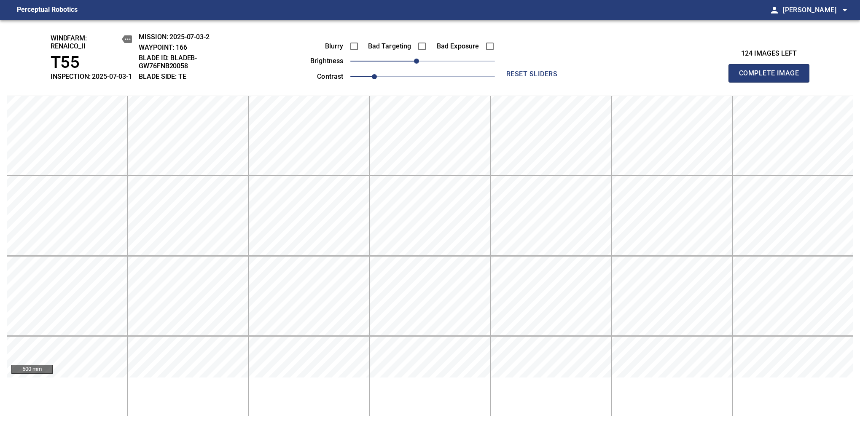
click at [772, 78] on span "Complete Image" at bounding box center [769, 73] width 62 height 12
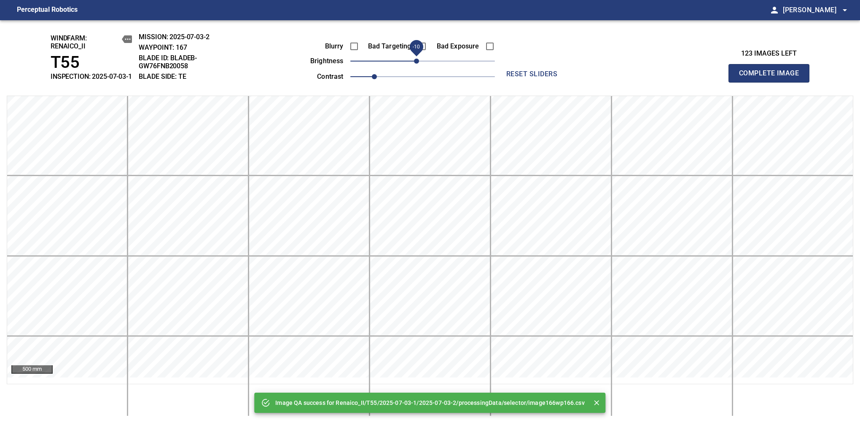
drag, startPoint x: 419, startPoint y: 70, endPoint x: 414, endPoint y: 71, distance: 4.7
click at [414, 64] on span "-10" at bounding box center [416, 61] width 5 height 5
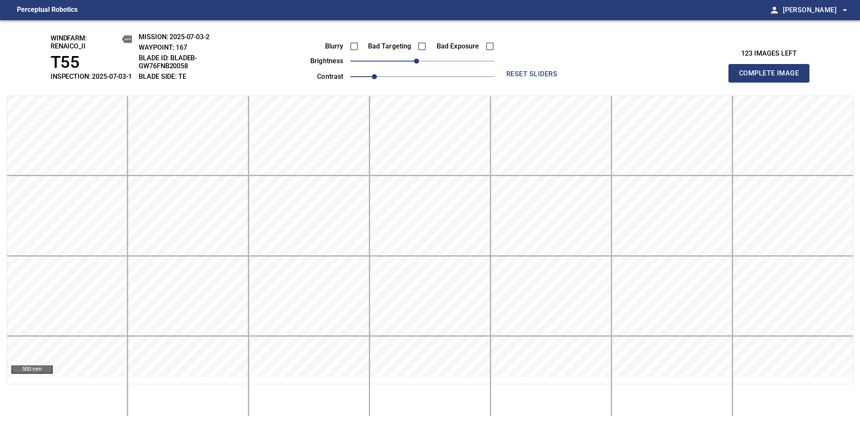
click at [772, 78] on span "Complete Image" at bounding box center [769, 73] width 62 height 12
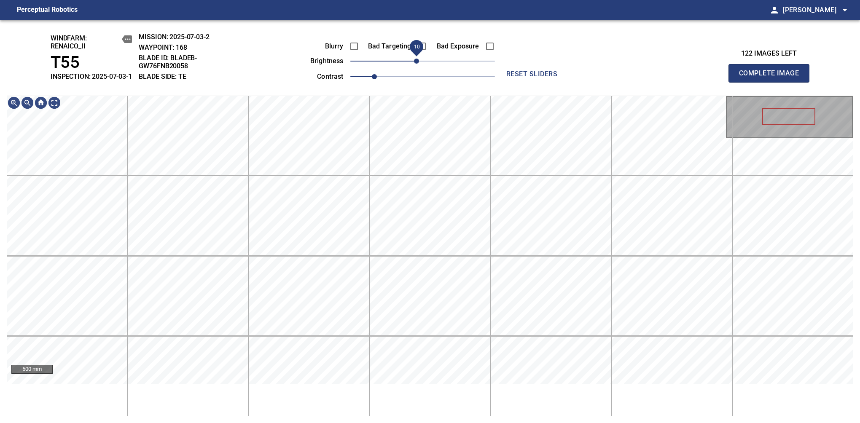
click at [416, 64] on span "-10" at bounding box center [416, 61] width 5 height 5
click at [407, 67] on span "-10" at bounding box center [422, 61] width 145 height 12
click at [400, 406] on div "500 mm" at bounding box center [430, 256] width 847 height 321
click at [772, 78] on span "Complete Image" at bounding box center [769, 73] width 62 height 12
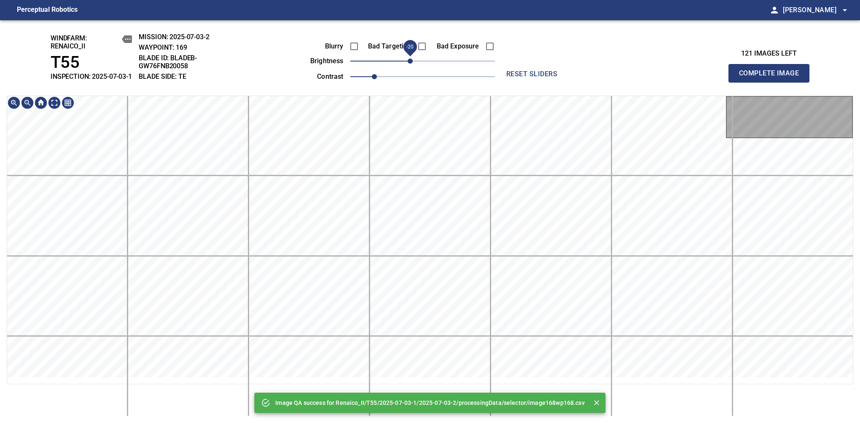
drag, startPoint x: 419, startPoint y: 73, endPoint x: 412, endPoint y: 73, distance: 7.2
click at [412, 64] on span "-20" at bounding box center [410, 61] width 5 height 5
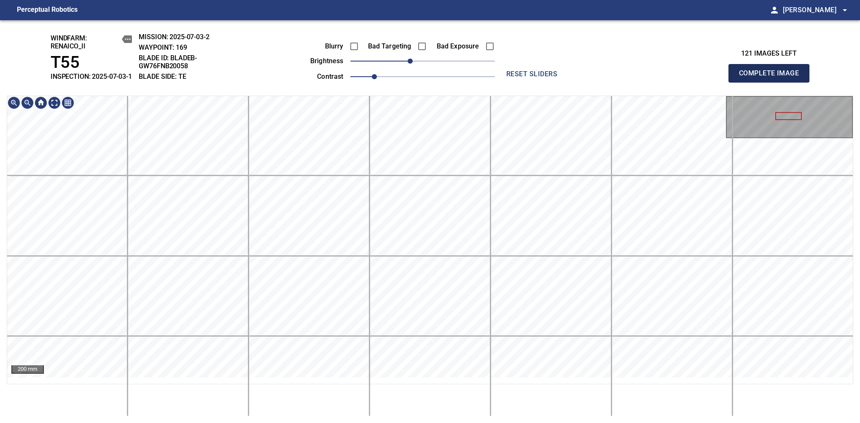
click at [772, 78] on span "Complete Image" at bounding box center [769, 73] width 62 height 12
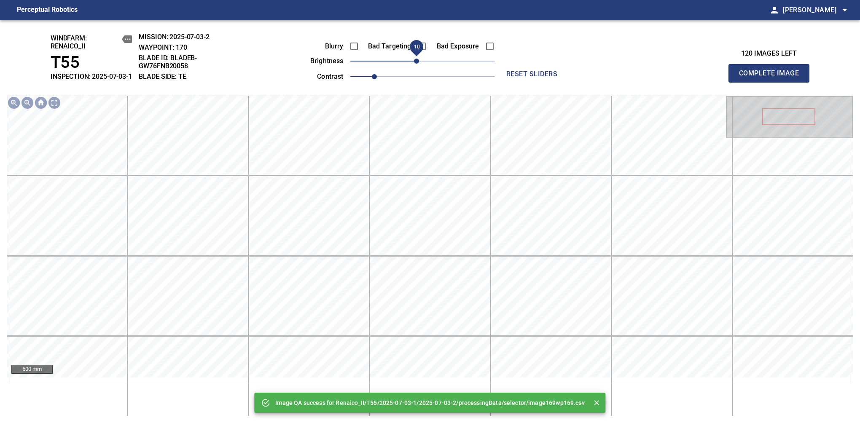
click at [416, 64] on span "-10" at bounding box center [416, 61] width 5 height 5
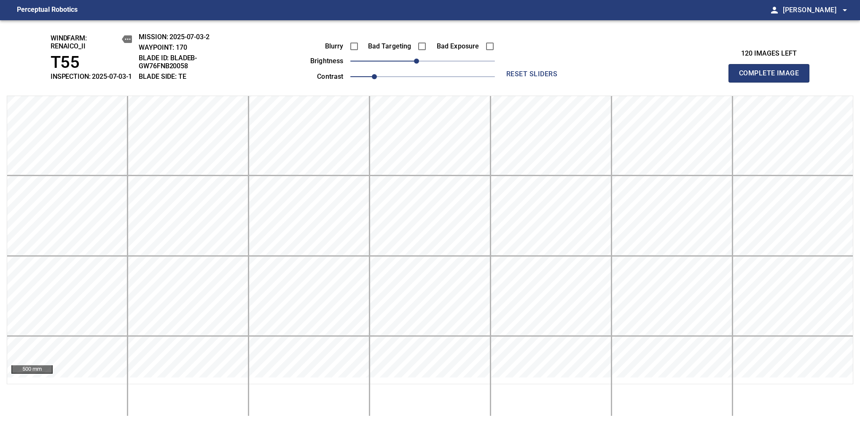
click at [772, 78] on span "Complete Image" at bounding box center [769, 73] width 62 height 12
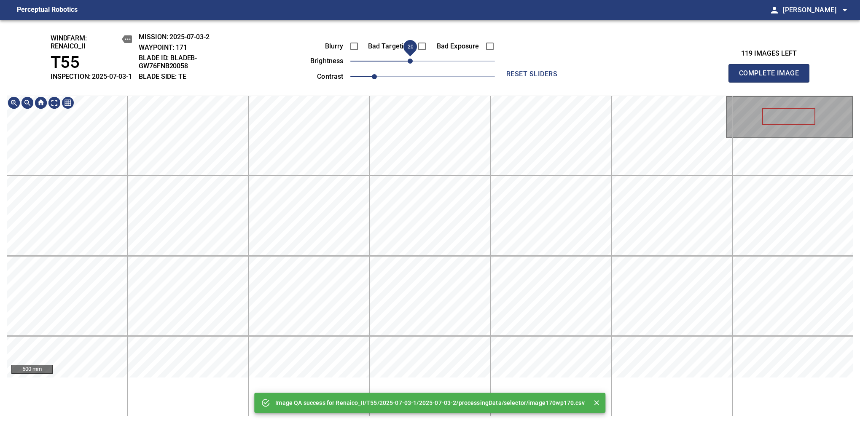
drag, startPoint x: 419, startPoint y: 70, endPoint x: 412, endPoint y: 76, distance: 9.3
click at [412, 64] on span "-20" at bounding box center [410, 61] width 5 height 5
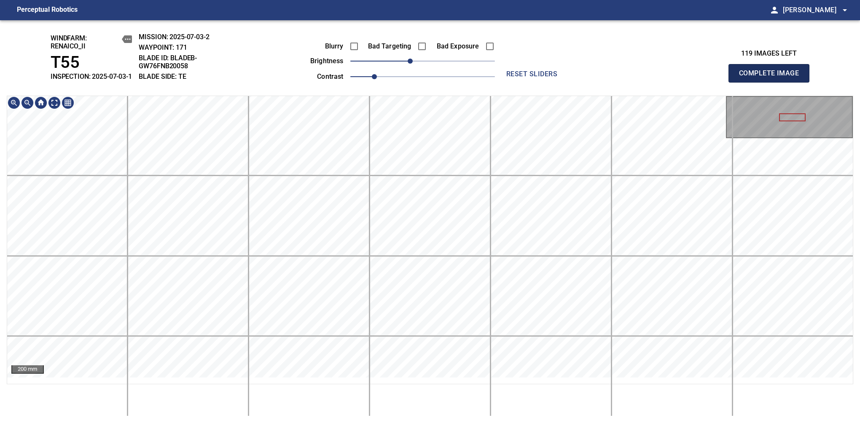
click at [772, 78] on span "Complete Image" at bounding box center [769, 73] width 62 height 12
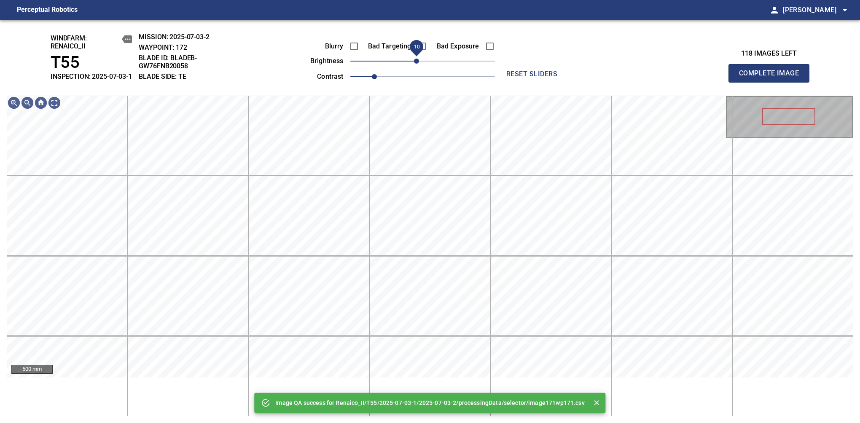
click at [417, 64] on span "-10" at bounding box center [416, 61] width 5 height 5
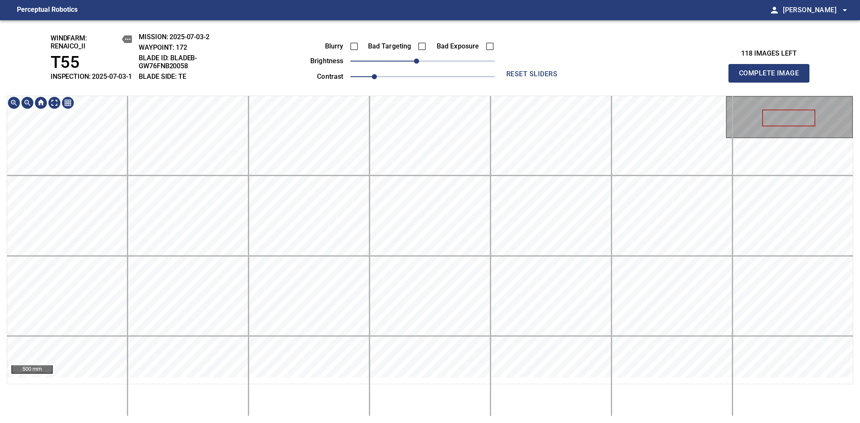
click at [452, 67] on div "windfarm: Renaico_II T55 INSPECTION: 2025-07-03-1 MISSION: 2025-07-03-2 WAYPOIN…" at bounding box center [430, 221] width 860 height 403
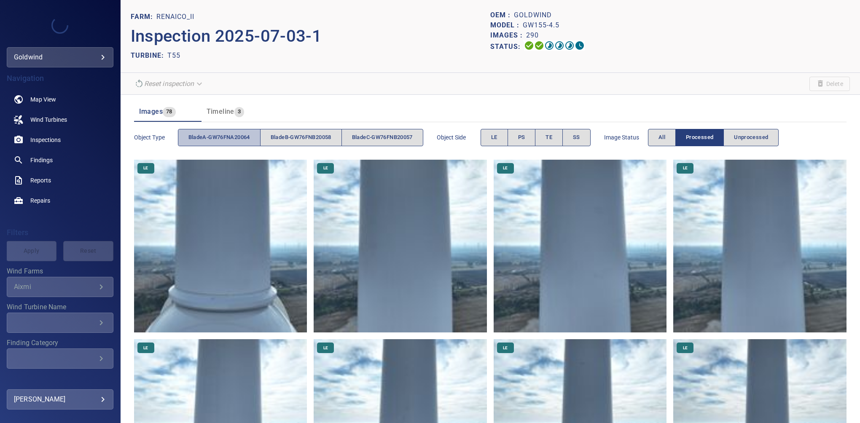
click at [212, 139] on span "bladeA-GW76FNA20064" at bounding box center [219, 138] width 62 height 10
click at [541, 135] on button "TE" at bounding box center [549, 137] width 28 height 17
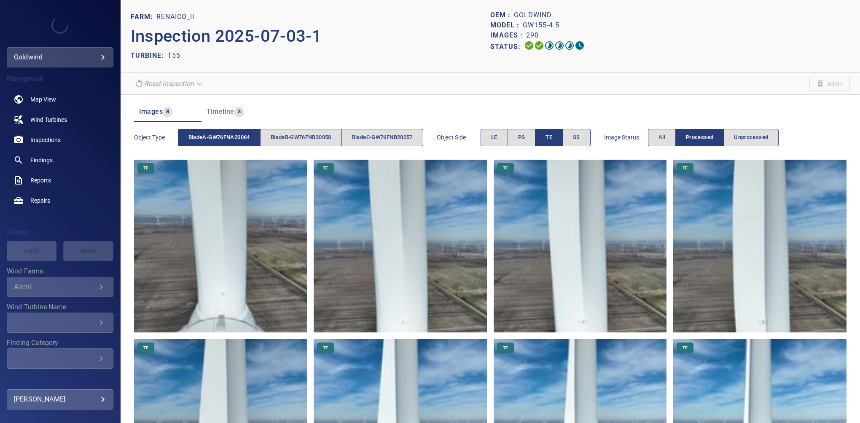
scroll to position [106, 0]
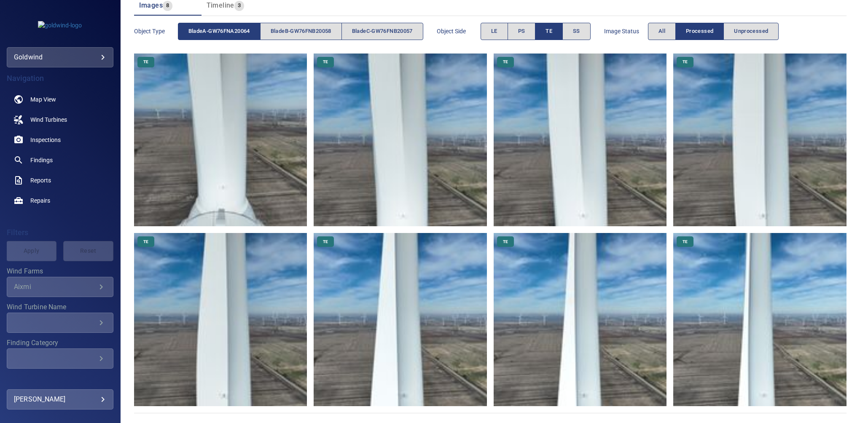
click at [745, 300] on img at bounding box center [759, 319] width 173 height 173
click at [577, 320] on img at bounding box center [580, 319] width 173 height 173
click at [410, 326] on img at bounding box center [400, 319] width 173 height 173
click at [552, 30] on span "TE" at bounding box center [549, 32] width 7 height 10
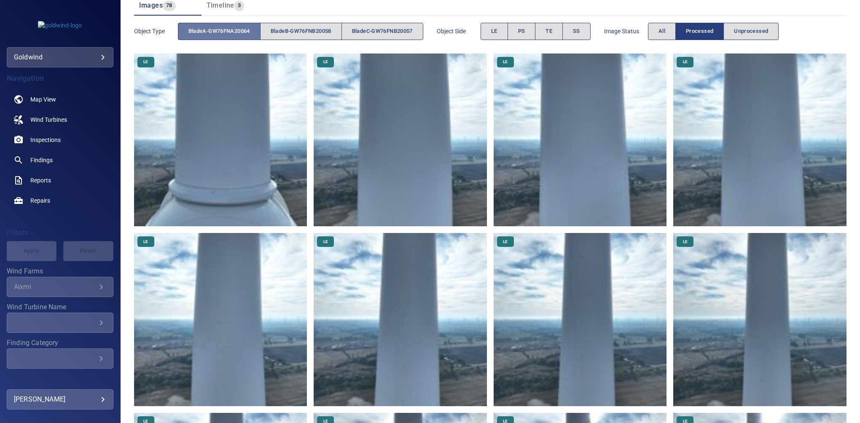
click at [202, 30] on span "bladeA-GW76FNA20064" at bounding box center [219, 32] width 62 height 10
click at [297, 34] on span "bladeB-GW76FNB20058" at bounding box center [301, 32] width 61 height 10
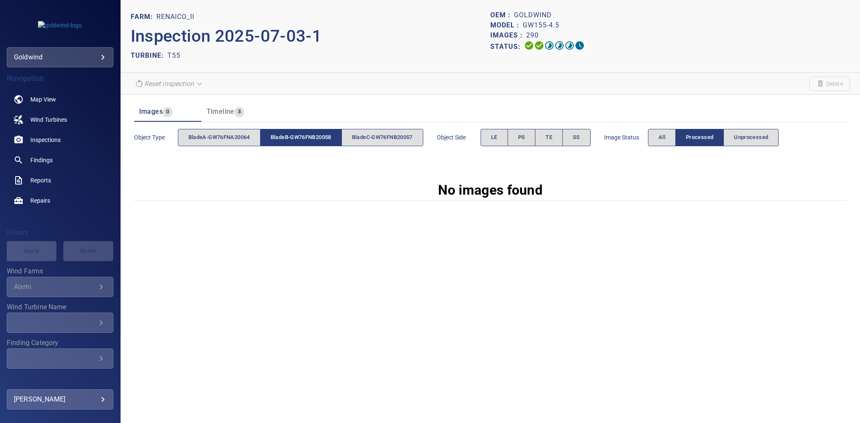
scroll to position [0, 0]
click at [525, 139] on span "PS" at bounding box center [521, 138] width 7 height 10
click at [672, 135] on button "All" at bounding box center [662, 137] width 28 height 17
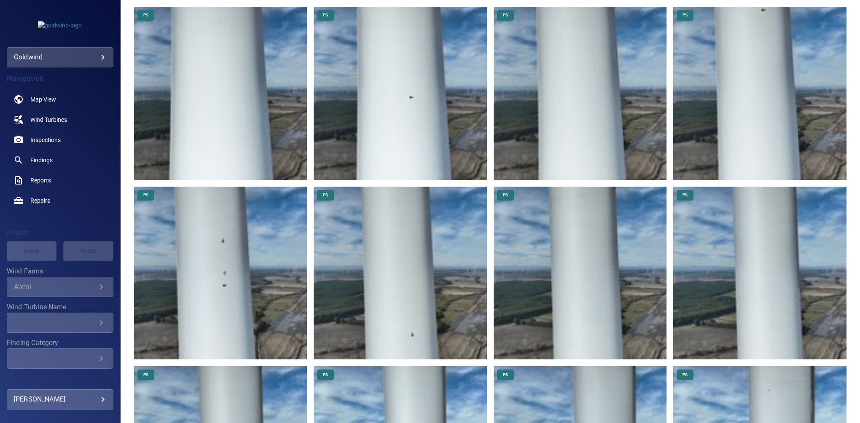
scroll to position [632, 0]
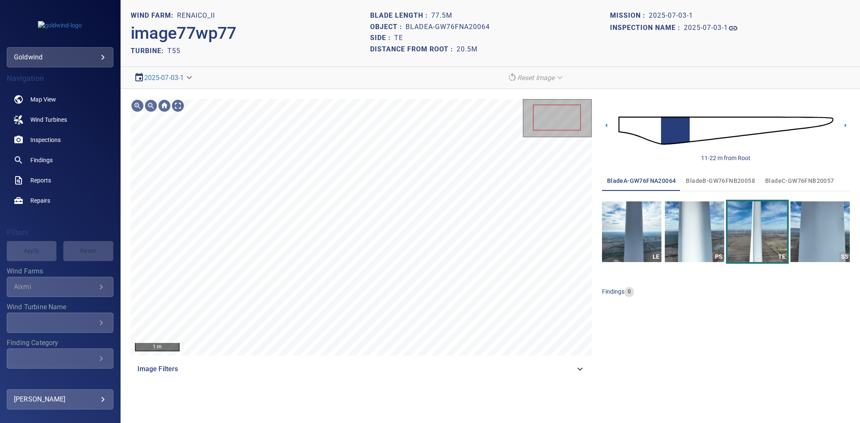
click at [481, 369] on span "Image Filters" at bounding box center [356, 369] width 438 height 10
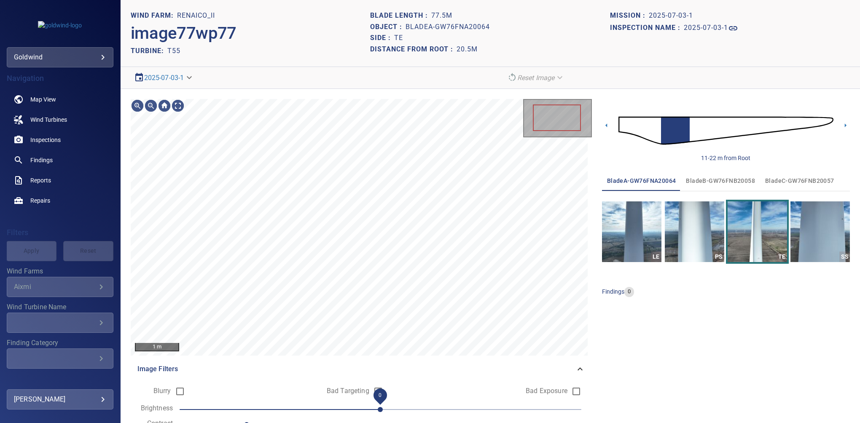
drag, startPoint x: 364, startPoint y: 409, endPoint x: 373, endPoint y: 410, distance: 8.6
click at [378, 410] on span "0" at bounding box center [380, 409] width 5 height 5
drag, startPoint x: 373, startPoint y: 410, endPoint x: 369, endPoint y: 412, distance: 4.4
click at [366, 412] on span "-10" at bounding box center [363, 409] width 5 height 5
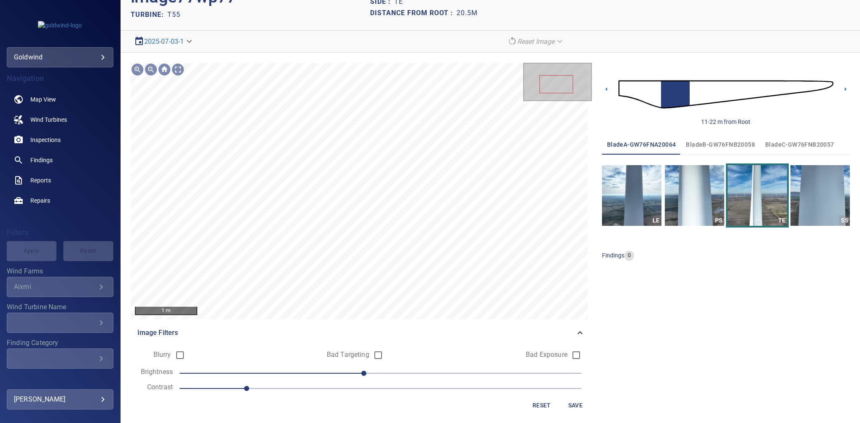
scroll to position [39, 0]
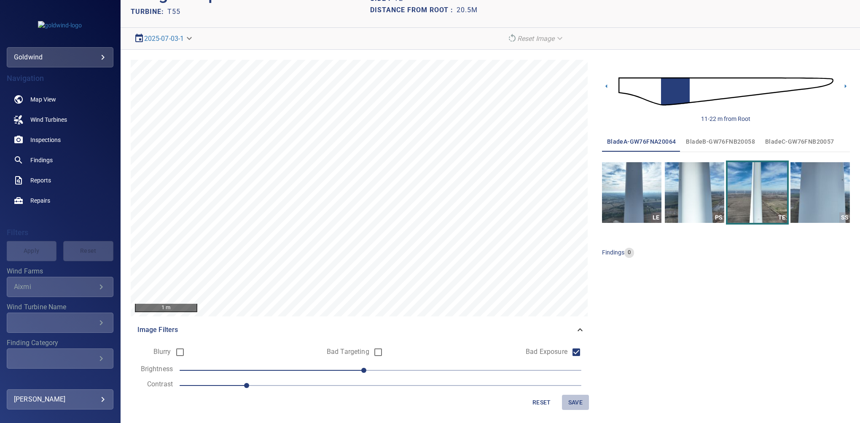
click at [572, 404] on span "Save" at bounding box center [575, 403] width 20 height 11
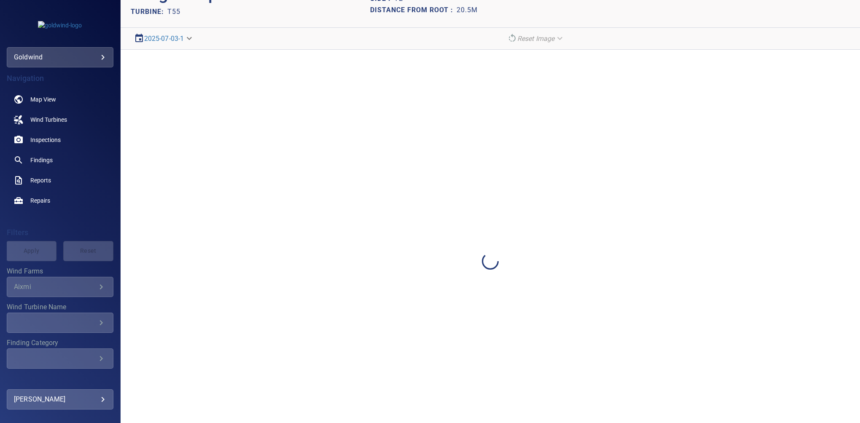
scroll to position [0, 0]
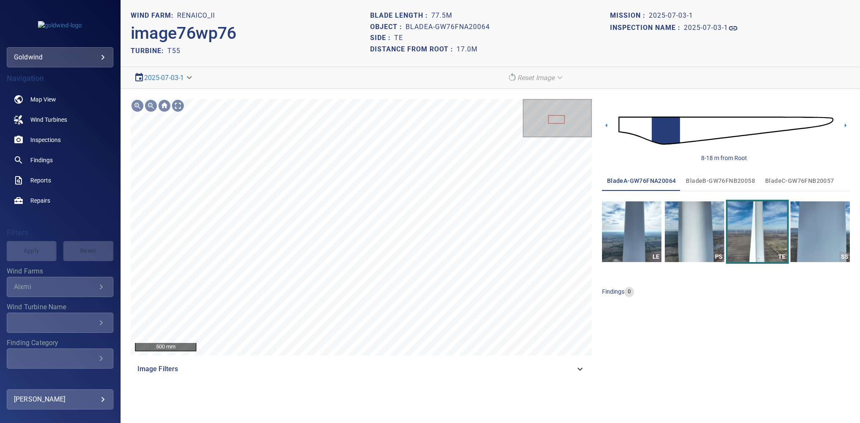
click at [577, 374] on icon at bounding box center [580, 369] width 10 height 10
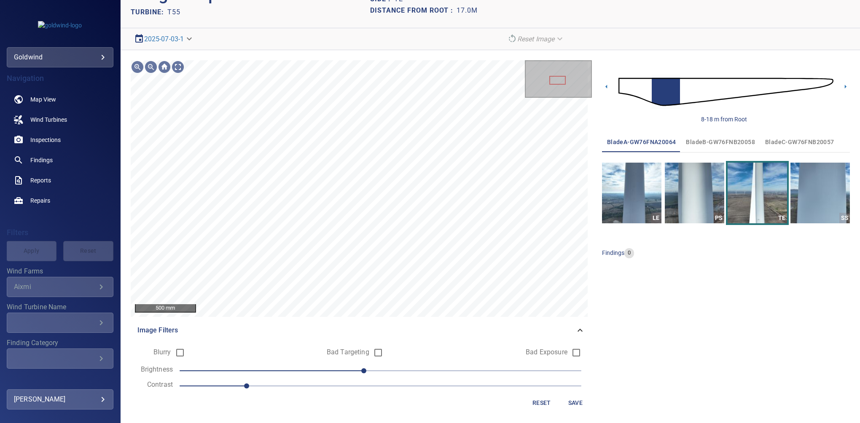
scroll to position [39, 0]
click at [378, 371] on span "0" at bounding box center [380, 370] width 5 height 5
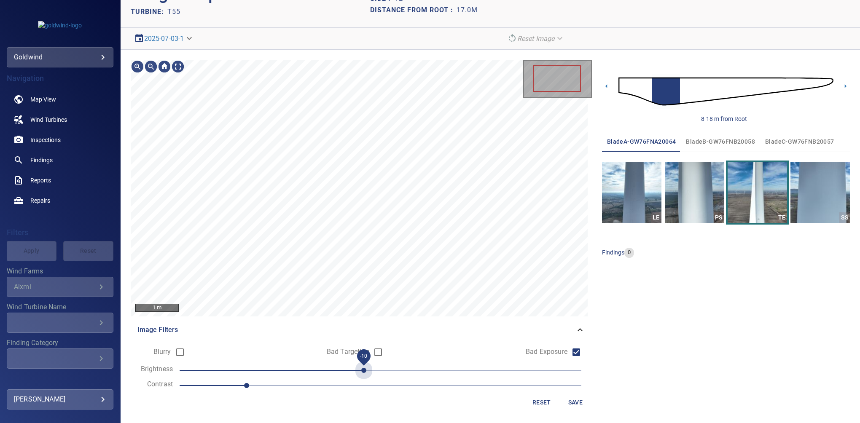
drag, startPoint x: 374, startPoint y: 370, endPoint x: 369, endPoint y: 370, distance: 5.5
click at [366, 370] on span "-10" at bounding box center [363, 370] width 5 height 5
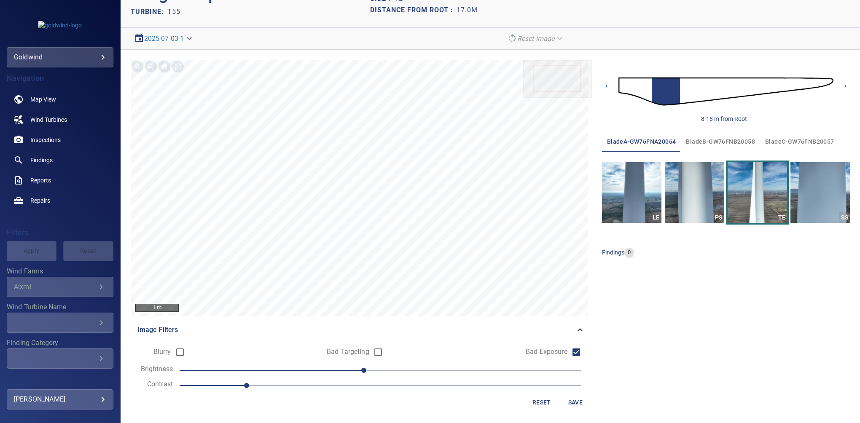
click at [572, 403] on span "Save" at bounding box center [575, 403] width 20 height 11
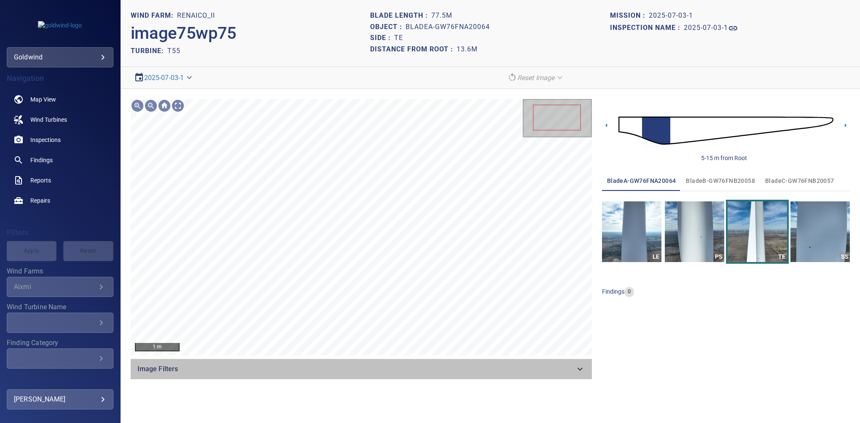
click at [571, 369] on span "Image Filters" at bounding box center [356, 369] width 438 height 10
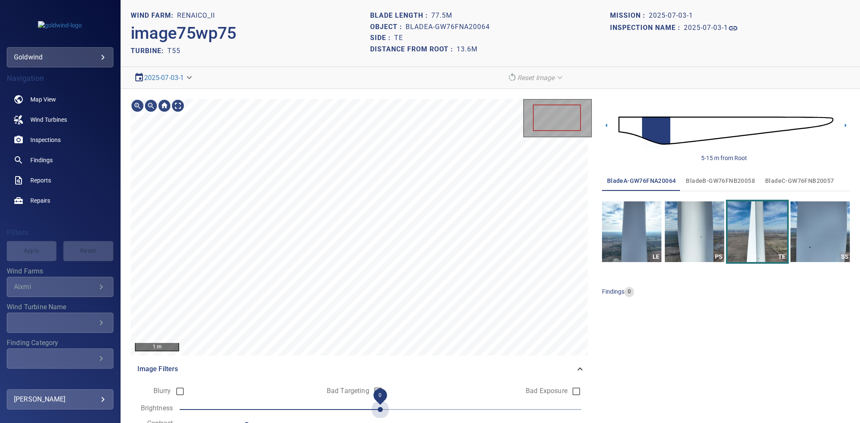
drag, startPoint x: 366, startPoint y: 410, endPoint x: 371, endPoint y: 410, distance: 5.9
click at [378, 410] on span "0" at bounding box center [380, 409] width 5 height 5
click at [369, 98] on div "1 m Image Filters Blurry Bad Targeting Bad Exposure Brightness 0 Contrast 1 Res…" at bounding box center [491, 276] width 740 height 374
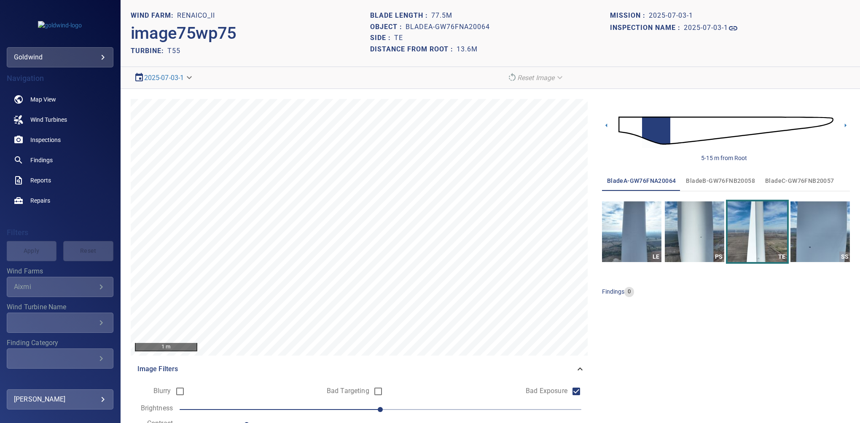
click at [370, 415] on form "Blurry Bad Targeting Bad Exposure Brightness 0 Contrast 1 Reset Save" at bounding box center [361, 416] width 448 height 67
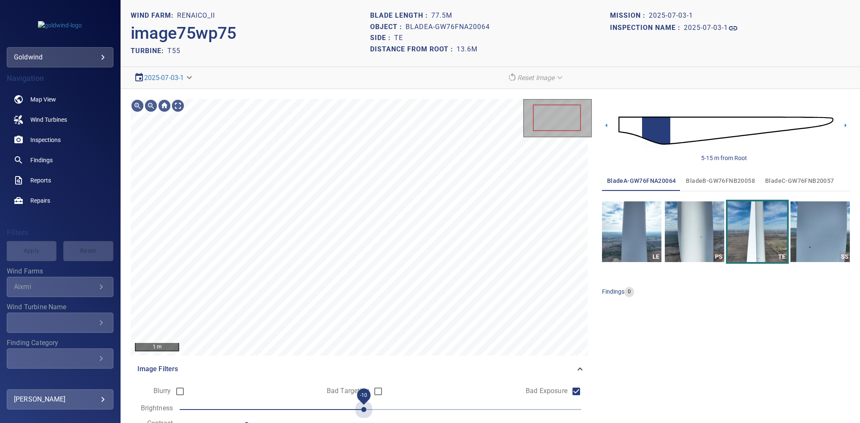
drag, startPoint x: 374, startPoint y: 409, endPoint x: 369, endPoint y: 409, distance: 5.5
click at [366, 409] on span "-10" at bounding box center [363, 409] width 5 height 5
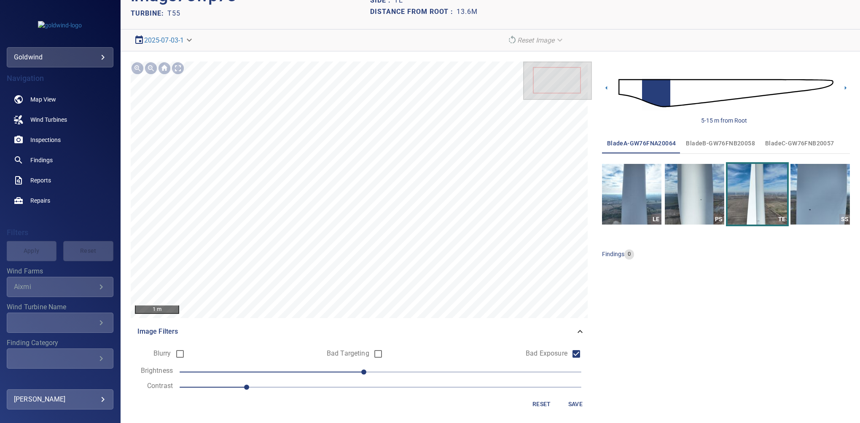
scroll to position [39, 0]
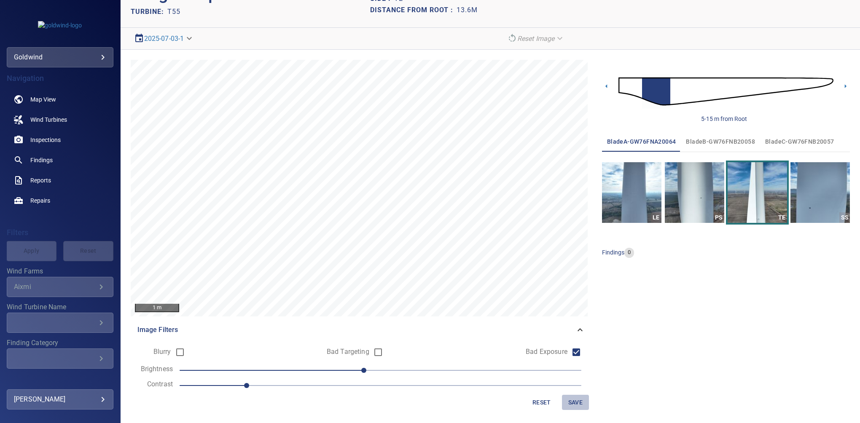
click at [571, 398] on span "Save" at bounding box center [575, 403] width 20 height 11
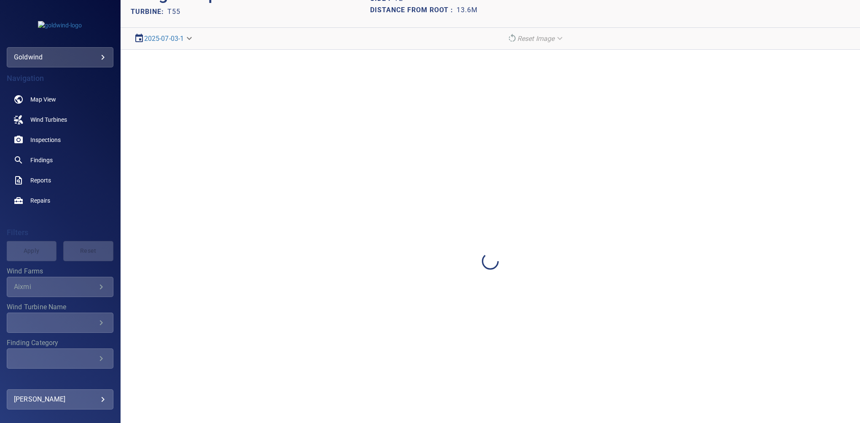
scroll to position [0, 0]
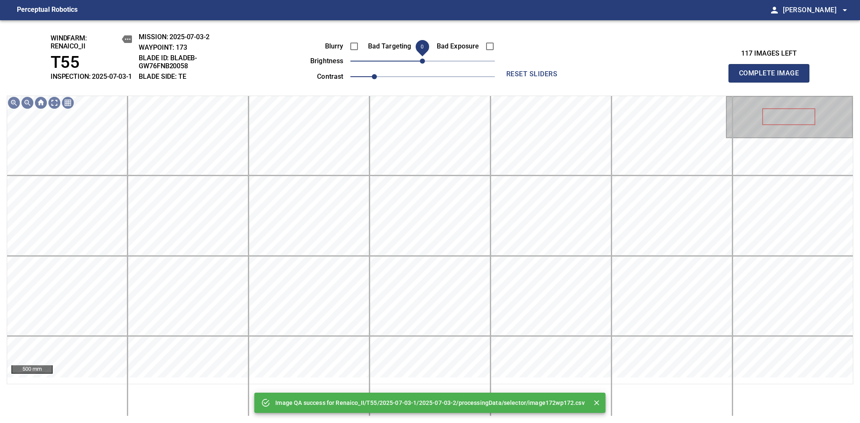
click at [420, 64] on span "0" at bounding box center [422, 61] width 5 height 5
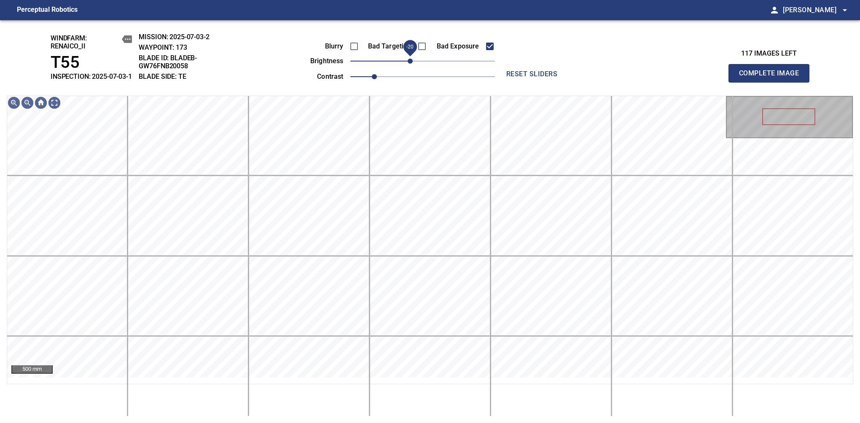
click at [413, 64] on span "-20" at bounding box center [410, 61] width 5 height 5
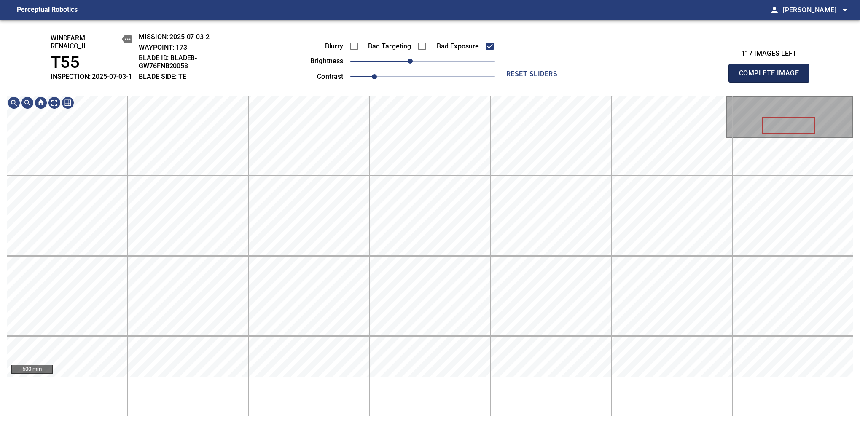
click at [772, 78] on span "Complete Image" at bounding box center [769, 73] width 62 height 12
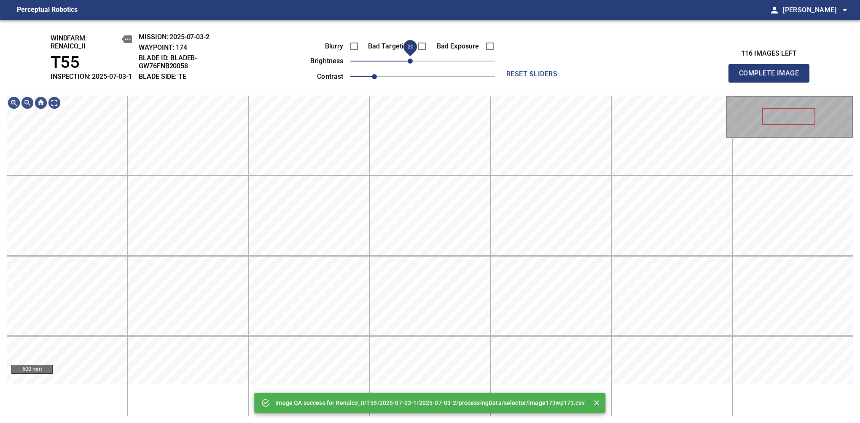
drag, startPoint x: 422, startPoint y: 67, endPoint x: 410, endPoint y: 68, distance: 11.8
click at [410, 64] on span "-20" at bounding box center [410, 61] width 5 height 5
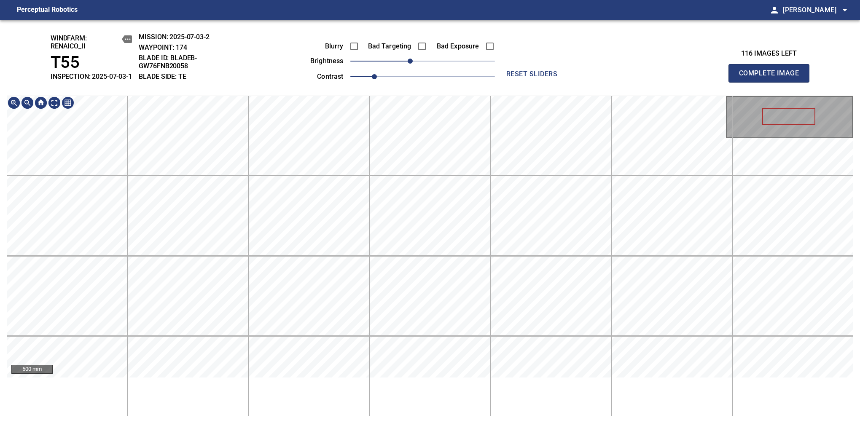
click at [469, 395] on div "500 mm" at bounding box center [430, 256] width 847 height 321
click at [772, 78] on span "Complete Image" at bounding box center [769, 73] width 62 height 12
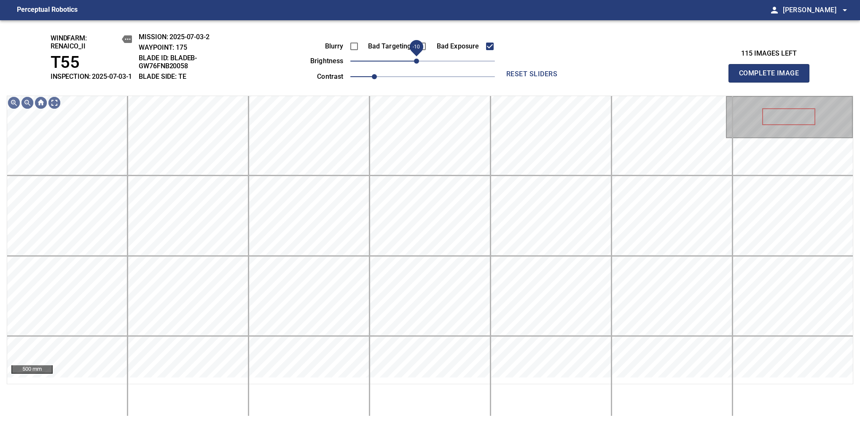
drag, startPoint x: 416, startPoint y: 70, endPoint x: 412, endPoint y: 70, distance: 4.6
click at [414, 64] on span "-10" at bounding box center [416, 61] width 5 height 5
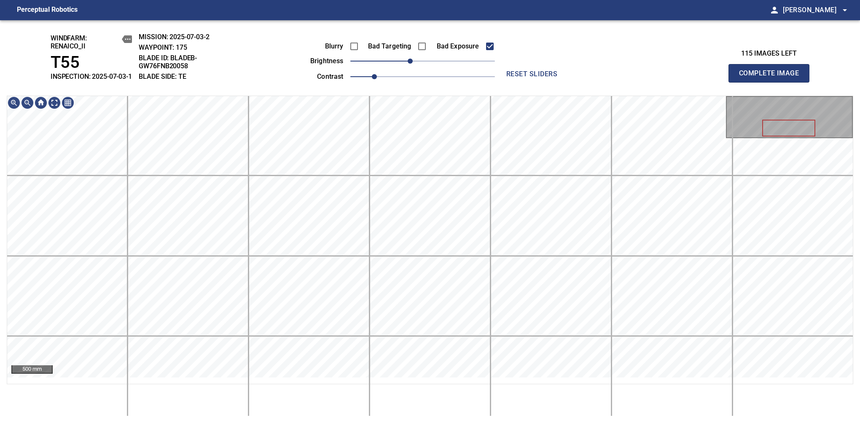
click at [772, 78] on span "Complete Image" at bounding box center [769, 73] width 62 height 12
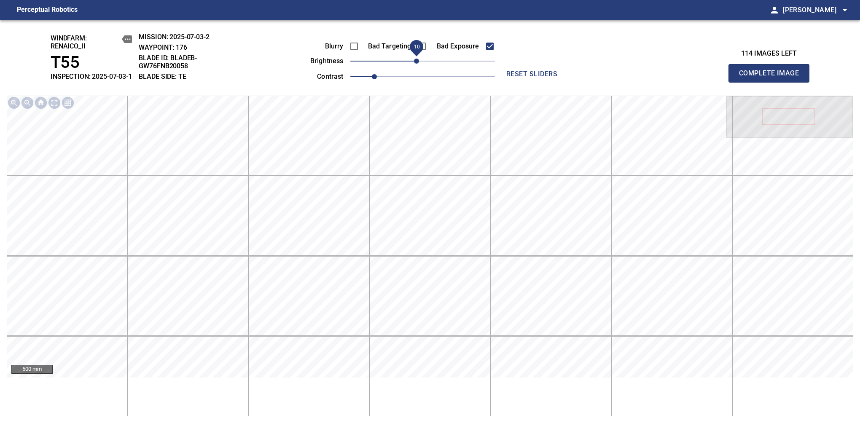
drag, startPoint x: 420, startPoint y: 70, endPoint x: 415, endPoint y: 73, distance: 6.2
click at [415, 64] on span "-10" at bounding box center [416, 61] width 5 height 5
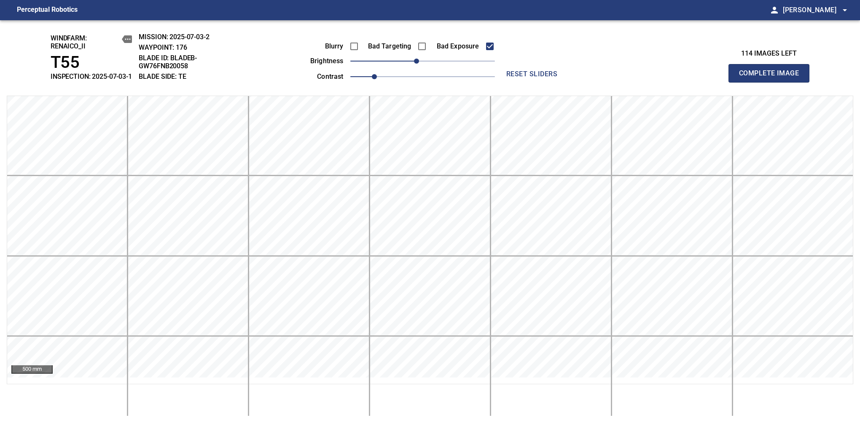
click at [772, 78] on span "Complete Image" at bounding box center [769, 73] width 62 height 12
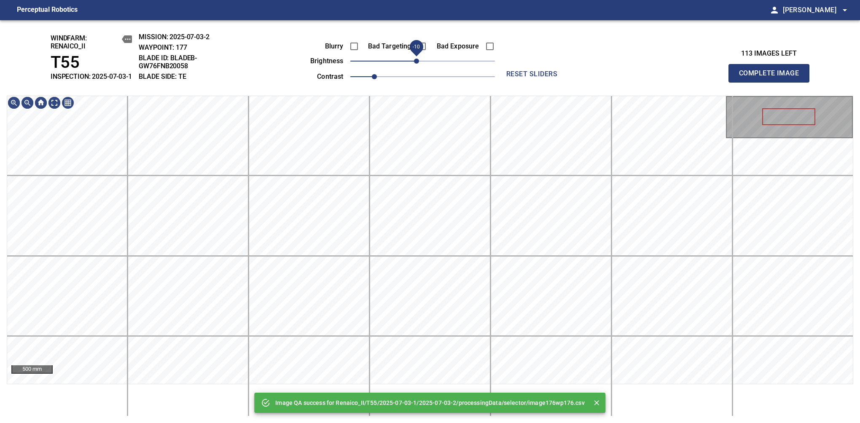
click at [419, 64] on span "-10" at bounding box center [416, 61] width 5 height 5
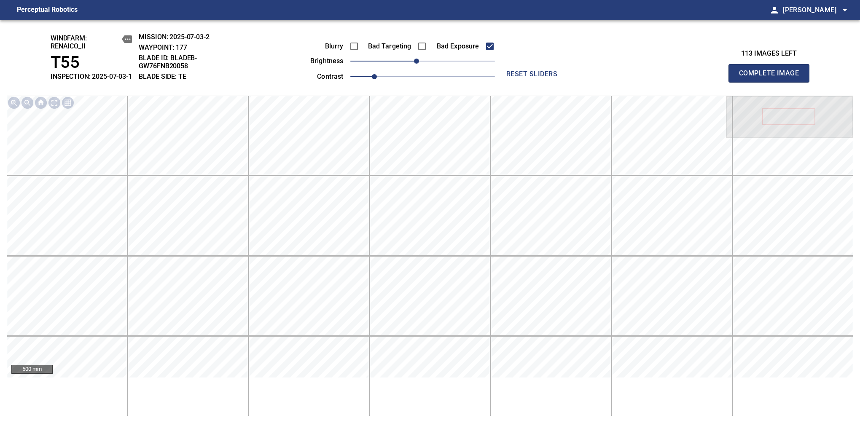
click at [772, 78] on span "Complete Image" at bounding box center [769, 73] width 62 height 12
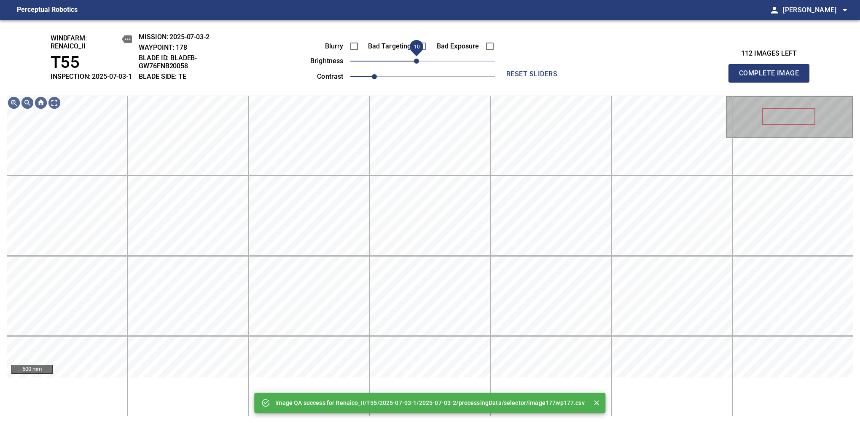
drag, startPoint x: 420, startPoint y: 69, endPoint x: 416, endPoint y: 72, distance: 4.9
click at [416, 64] on span "-10" at bounding box center [416, 61] width 5 height 5
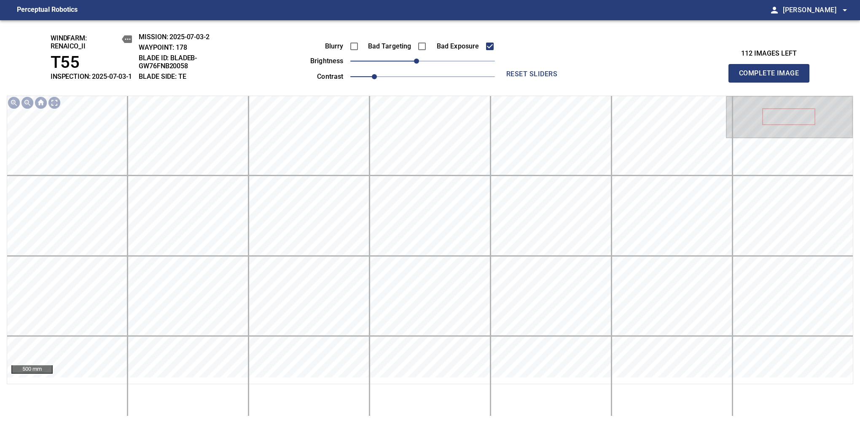
click at [772, 78] on span "Complete Image" at bounding box center [769, 73] width 62 height 12
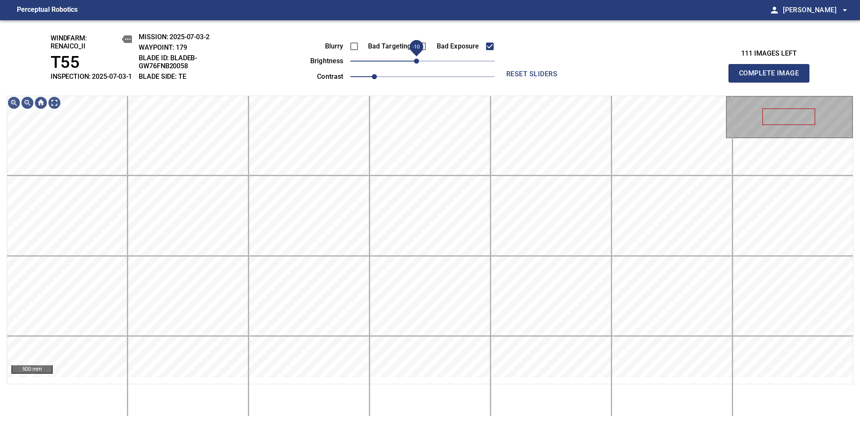
click at [414, 64] on span "-10" at bounding box center [416, 61] width 5 height 5
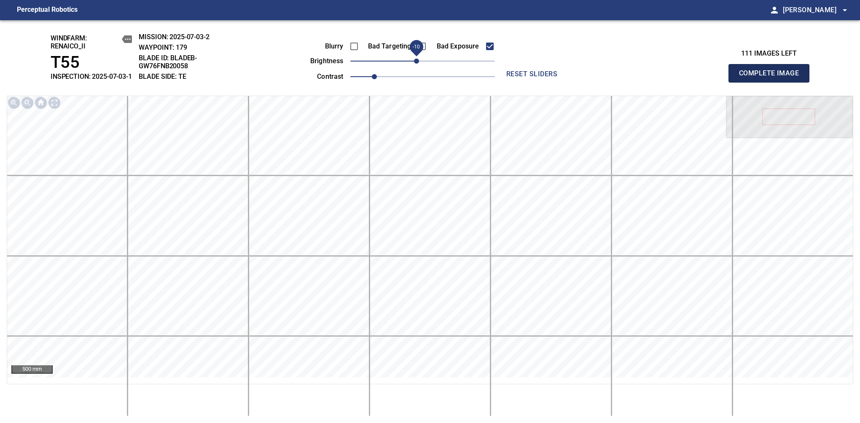
click at [772, 78] on span "Complete Image" at bounding box center [769, 73] width 62 height 12
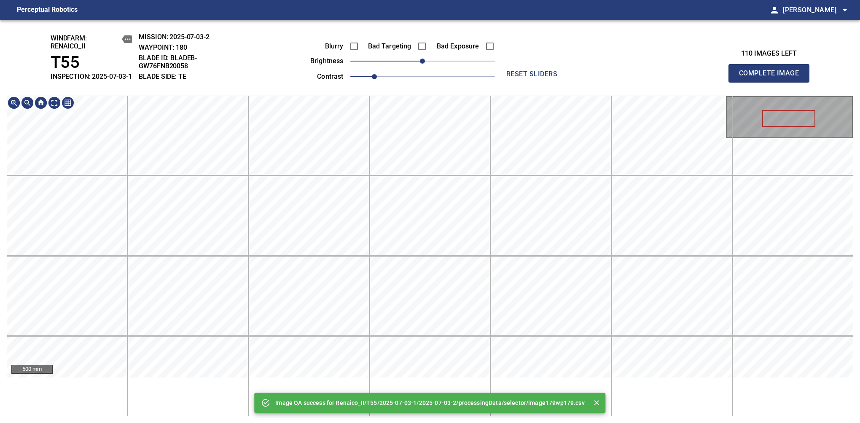
click at [449, 99] on div "Image QA success for Renaico_II/T55/2025-07-03-1/2025-07-03-2/processingData/se…" at bounding box center [430, 221] width 860 height 403
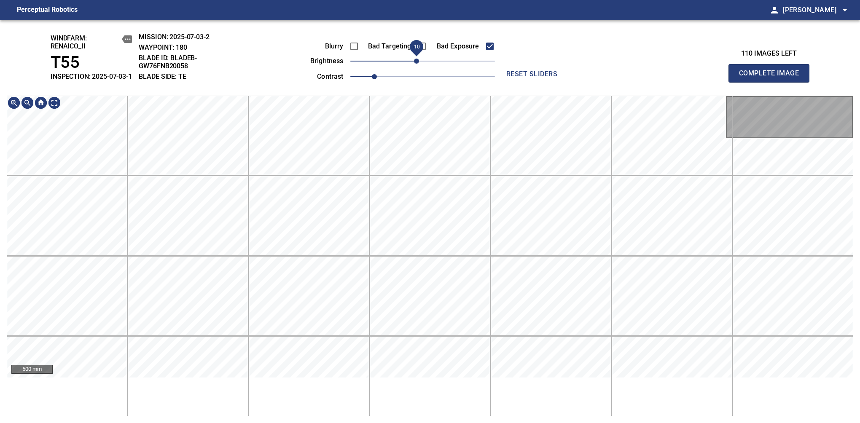
click at [417, 64] on span "-10" at bounding box center [416, 61] width 5 height 5
click at [772, 78] on span "Complete Image" at bounding box center [769, 73] width 62 height 12
click at [418, 64] on span "-10" at bounding box center [416, 61] width 5 height 5
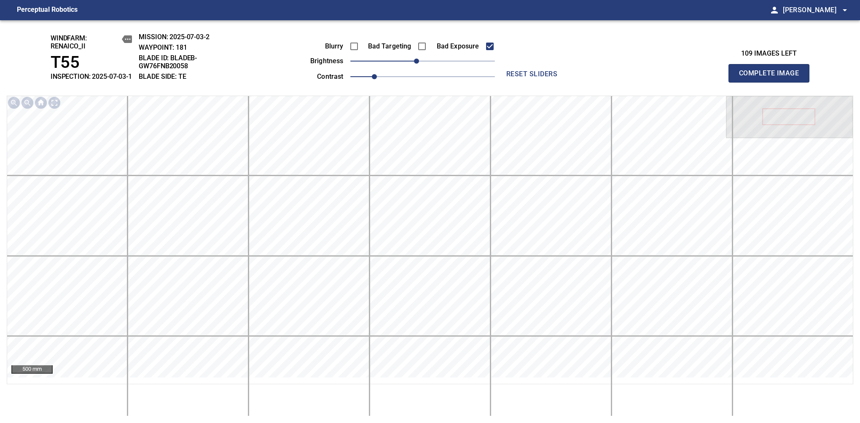
click at [772, 78] on span "Complete Image" at bounding box center [769, 73] width 62 height 12
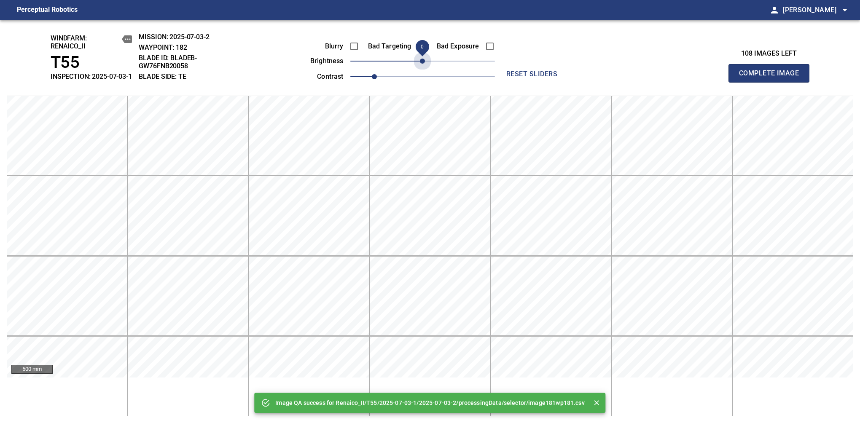
drag, startPoint x: 423, startPoint y: 67, endPoint x: 472, endPoint y: 62, distance: 49.2
click at [420, 64] on span "0" at bounding box center [422, 61] width 5 height 5
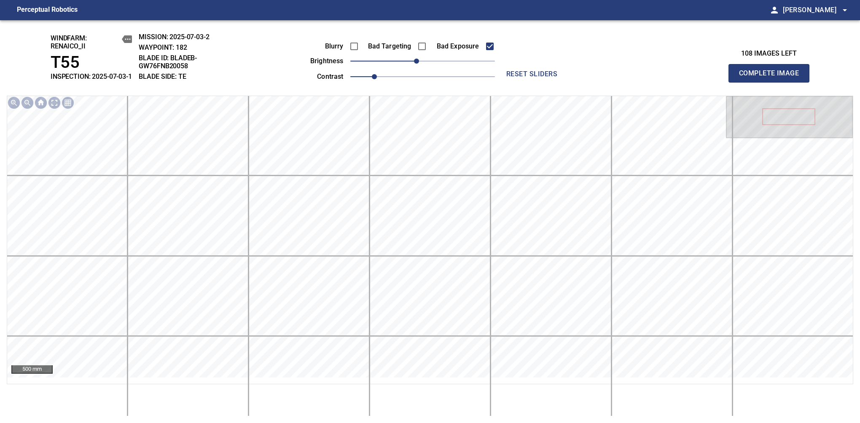
click at [772, 78] on span "Complete Image" at bounding box center [769, 73] width 62 height 12
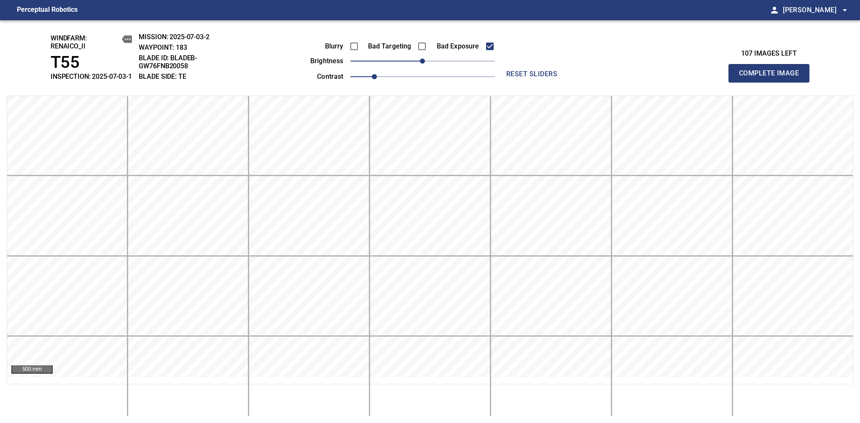
click at [772, 78] on span "Complete Image" at bounding box center [769, 73] width 62 height 12
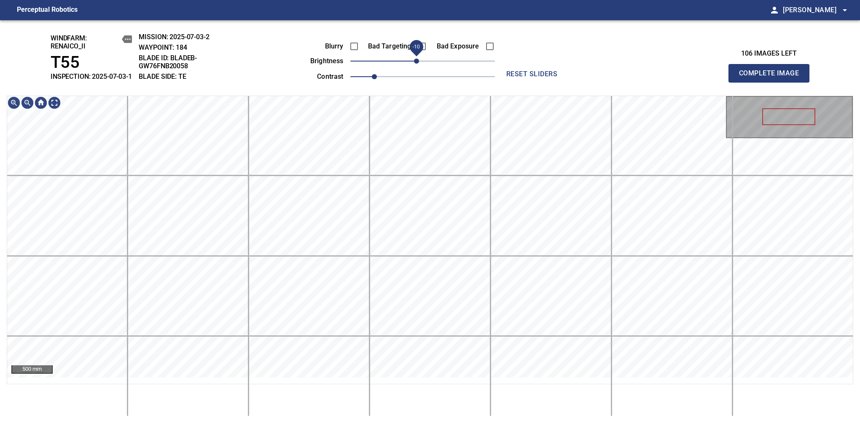
click at [415, 64] on span "-10" at bounding box center [416, 61] width 5 height 5
click at [440, 90] on div "windfarm: Renaico_II T55 INSPECTION: 2025-07-03-1 MISSION: 2025-07-03-2 WAYPOIN…" at bounding box center [430, 221] width 860 height 403
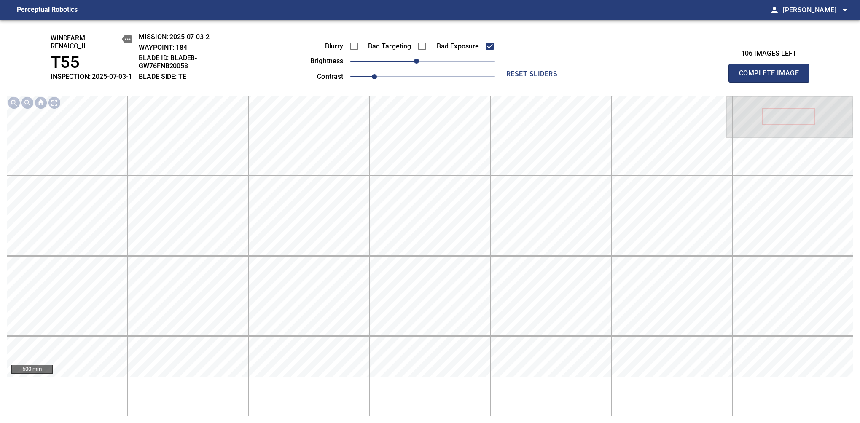
click at [772, 78] on span "Complete Image" at bounding box center [769, 73] width 62 height 12
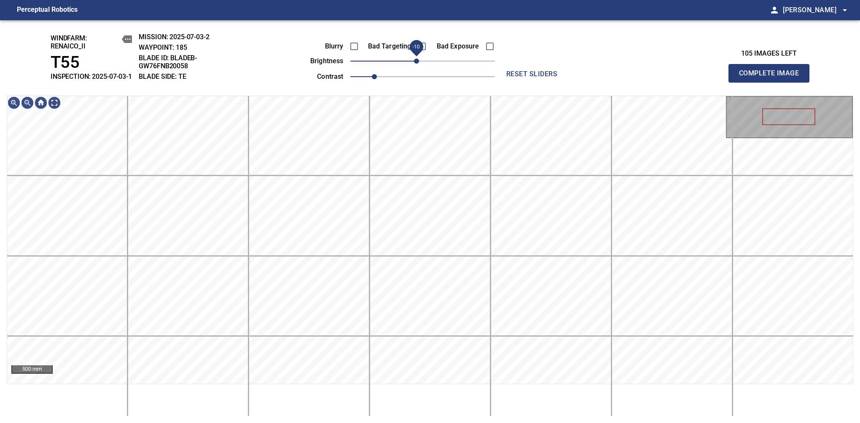
drag, startPoint x: 422, startPoint y: 69, endPoint x: 418, endPoint y: 75, distance: 7.6
click at [418, 64] on span "-10" at bounding box center [416, 61] width 5 height 5
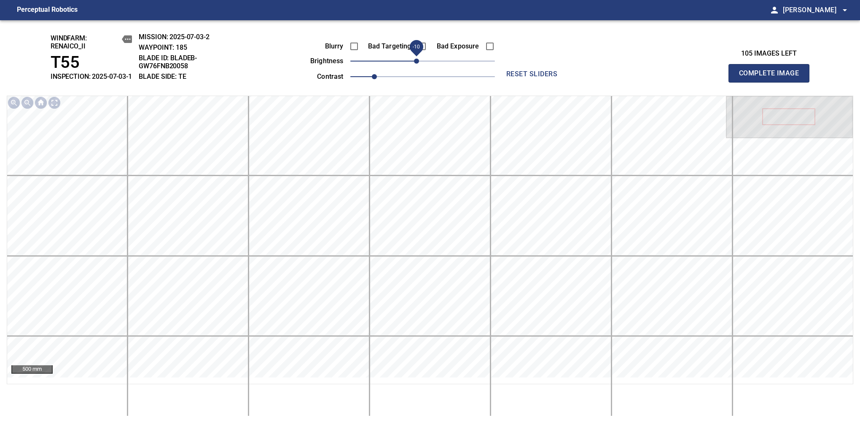
click at [772, 78] on span "Complete Image" at bounding box center [769, 73] width 62 height 12
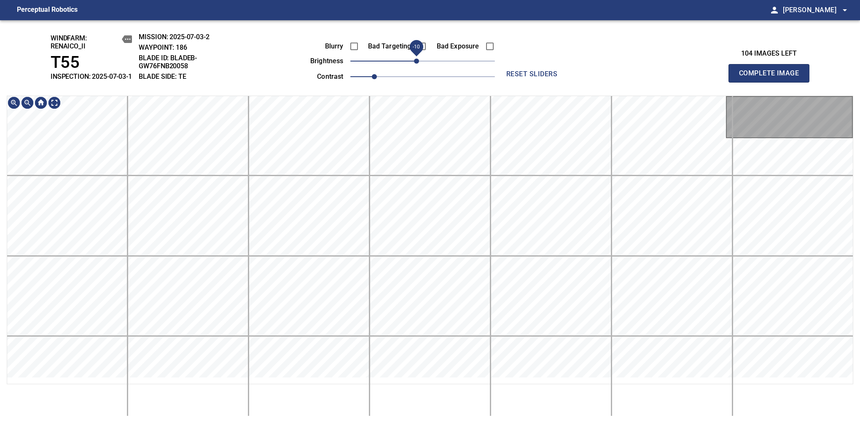
click at [417, 64] on span "-10" at bounding box center [416, 61] width 5 height 5
click at [772, 78] on span "Complete Image" at bounding box center [769, 73] width 62 height 12
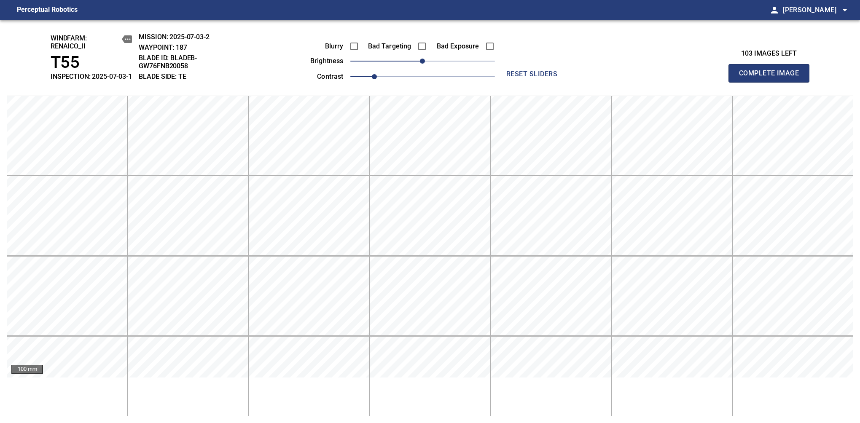
click at [772, 78] on span "Complete Image" at bounding box center [769, 73] width 62 height 12
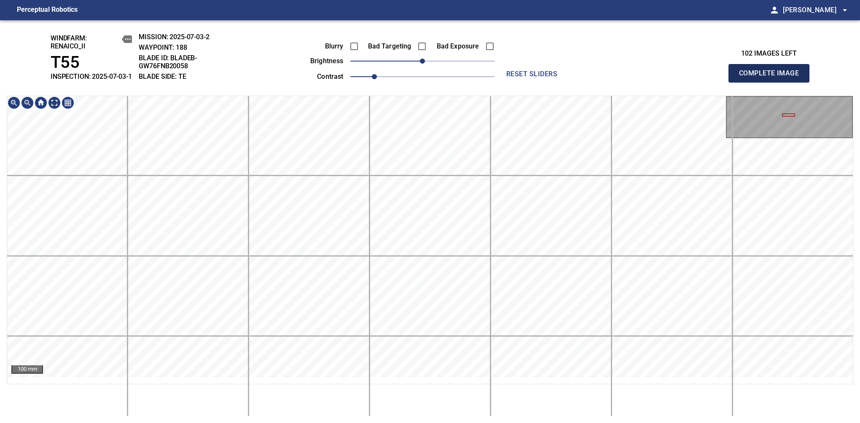
click at [772, 78] on span "Complete Image" at bounding box center [769, 73] width 62 height 12
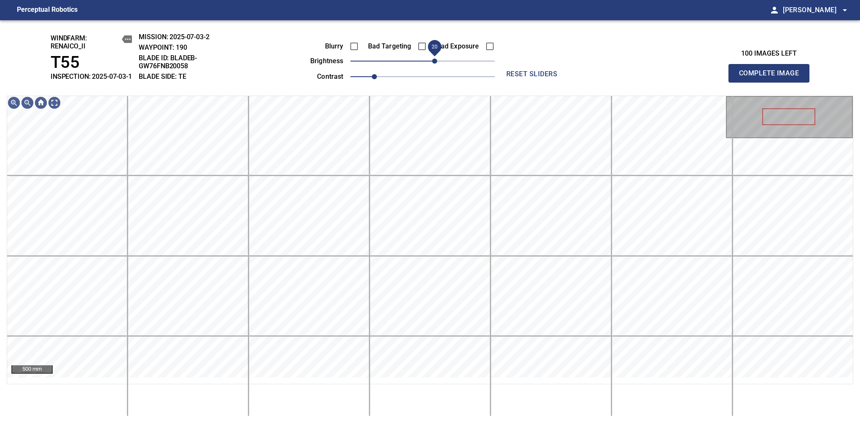
click at [432, 64] on span "20" at bounding box center [434, 61] width 5 height 5
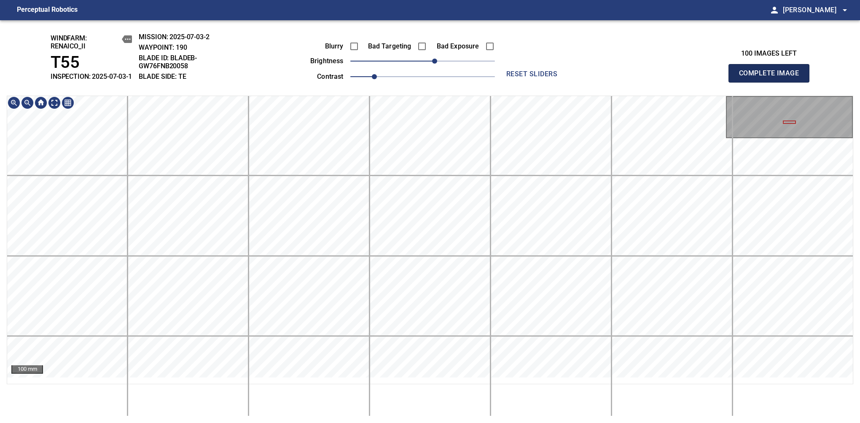
click at [772, 78] on span "Complete Image" at bounding box center [769, 73] width 62 height 12
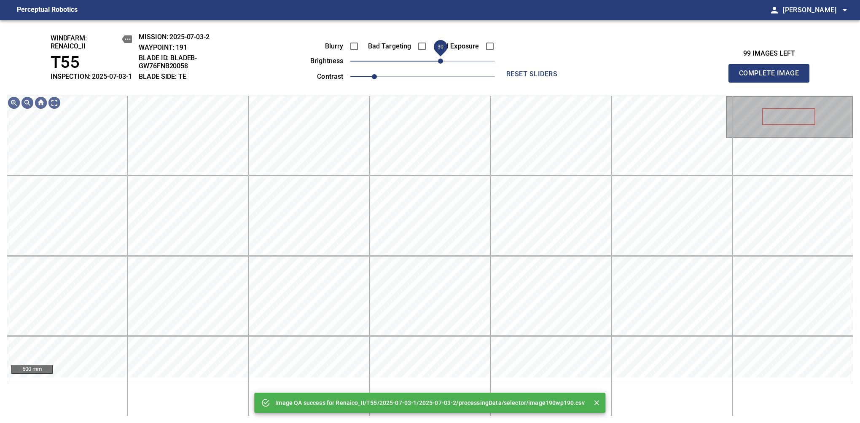
click at [443, 64] on span "30" at bounding box center [440, 61] width 5 height 5
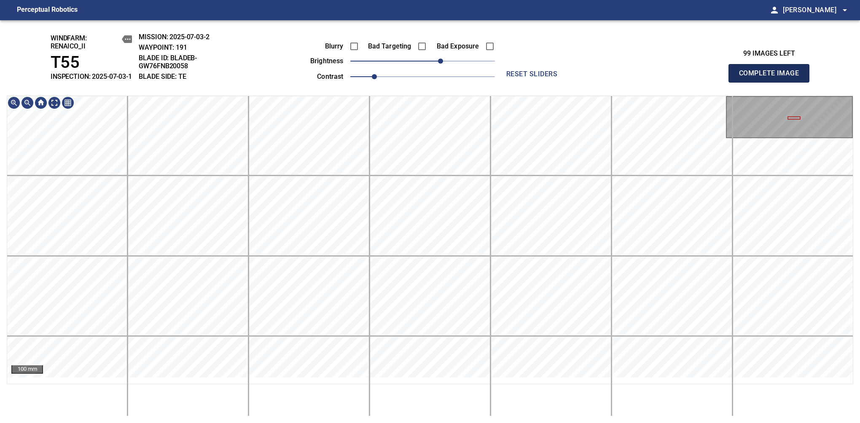
click at [772, 78] on span "Complete Image" at bounding box center [769, 73] width 62 height 12
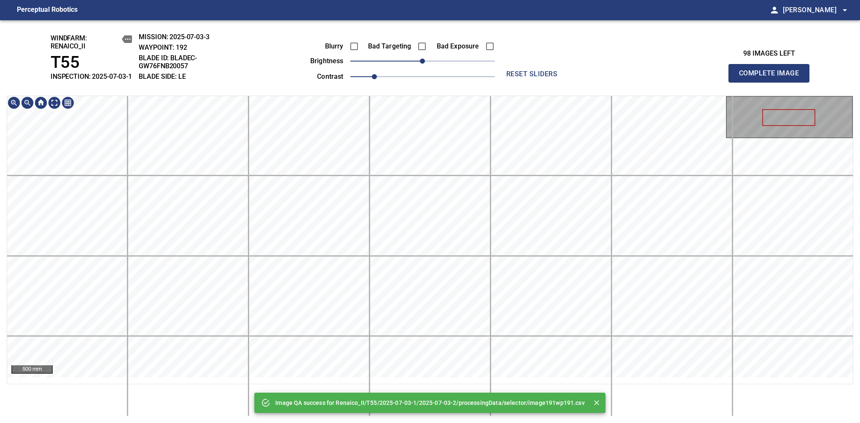
click at [462, 49] on div "Image QA success for Renaico_II/T55/2025-07-03-1/2025-07-03-2/processingData/se…" at bounding box center [430, 221] width 860 height 403
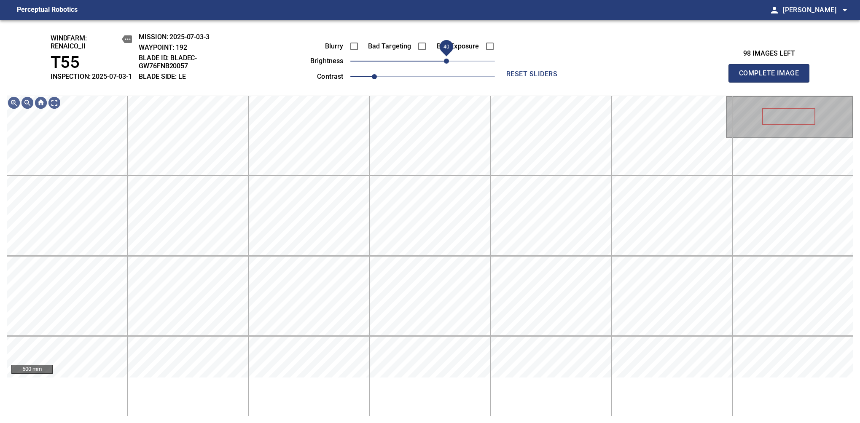
drag, startPoint x: 426, startPoint y: 71, endPoint x: 445, endPoint y: 71, distance: 19.0
click at [445, 64] on span "40" at bounding box center [446, 61] width 5 height 5
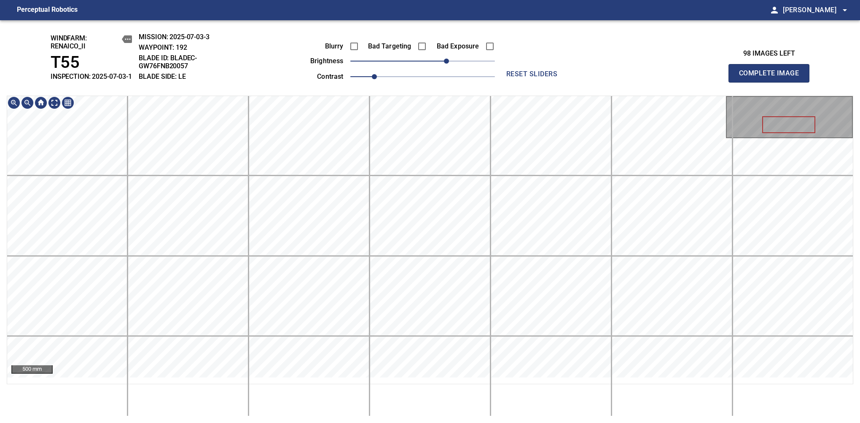
click at [772, 78] on span "Complete Image" at bounding box center [769, 73] width 62 height 12
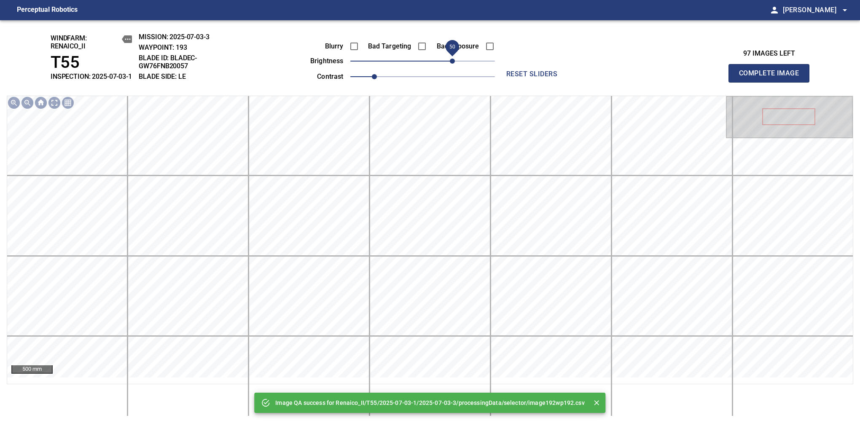
drag, startPoint x: 447, startPoint y: 73, endPoint x: 453, endPoint y: 70, distance: 6.6
click at [453, 64] on span "50" at bounding box center [452, 61] width 5 height 5
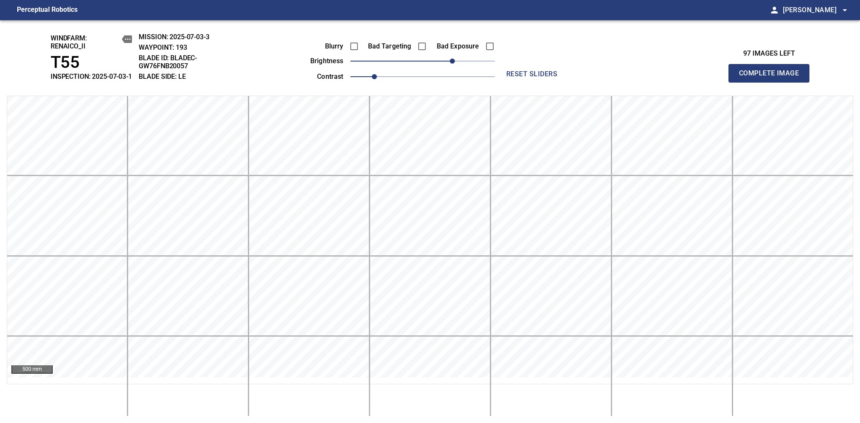
click at [772, 78] on span "Complete Image" at bounding box center [769, 73] width 62 height 12
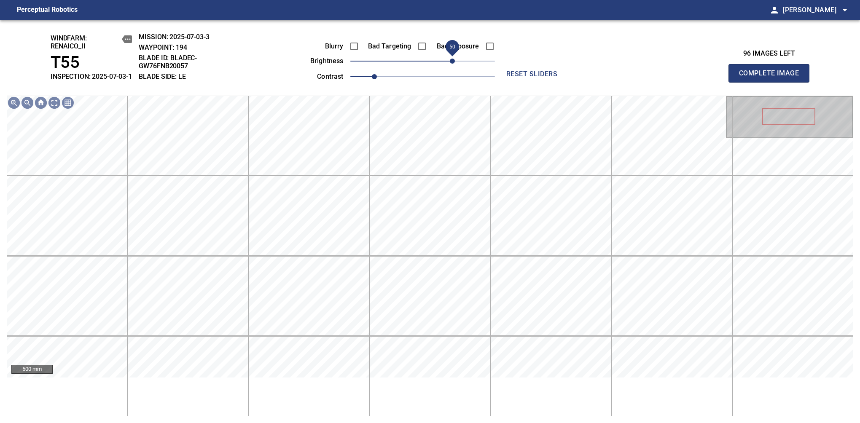
drag, startPoint x: 444, startPoint y: 77, endPoint x: 455, endPoint y: 74, distance: 11.3
click at [455, 64] on span "50" at bounding box center [452, 61] width 5 height 5
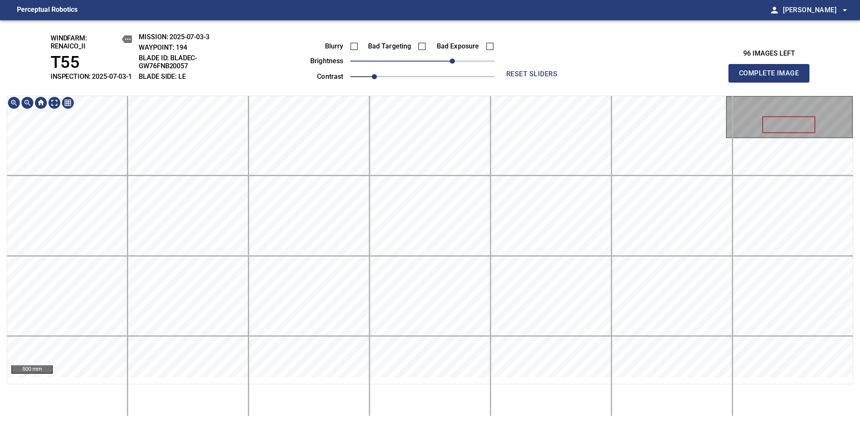
click at [434, 67] on div "windfarm: Renaico_II T55 INSPECTION: 2025-07-03-1 MISSION: 2025-07-03-3 WAYPOIN…" at bounding box center [430, 221] width 860 height 403
click at [772, 78] on span "Complete Image" at bounding box center [769, 73] width 62 height 12
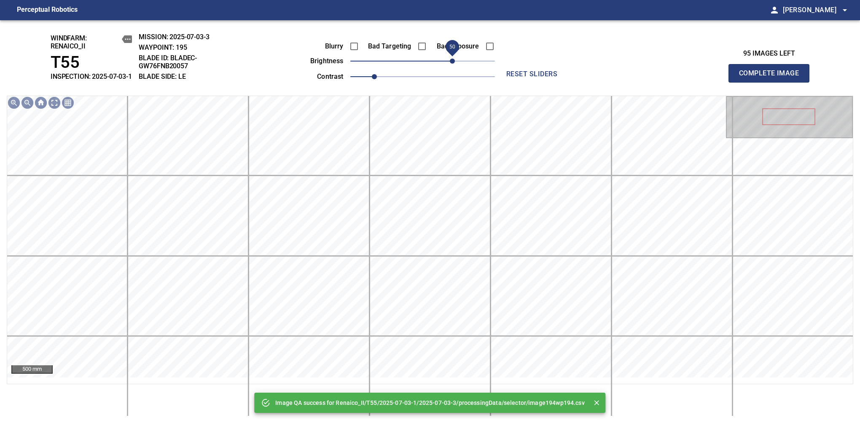
drag, startPoint x: 425, startPoint y: 70, endPoint x: 455, endPoint y: 70, distance: 29.5
click at [455, 64] on span "50" at bounding box center [452, 61] width 5 height 5
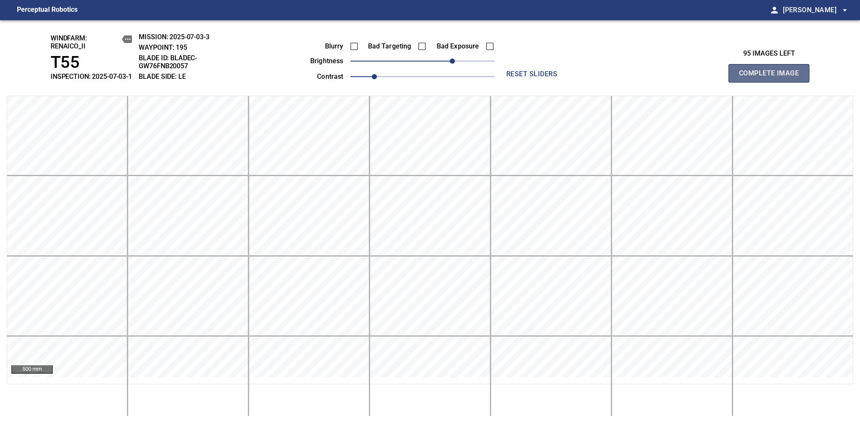
click at [772, 78] on span "Complete Image" at bounding box center [769, 73] width 62 height 12
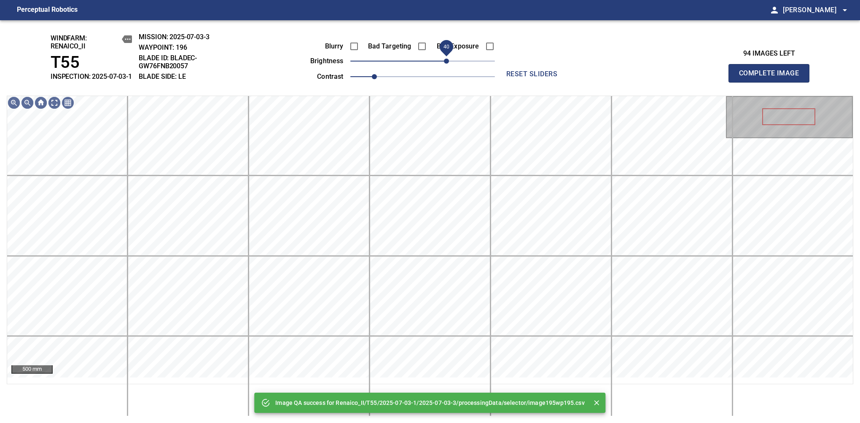
drag, startPoint x: 453, startPoint y: 70, endPoint x: 449, endPoint y: 70, distance: 4.6
click at [449, 67] on span "40" at bounding box center [422, 61] width 145 height 12
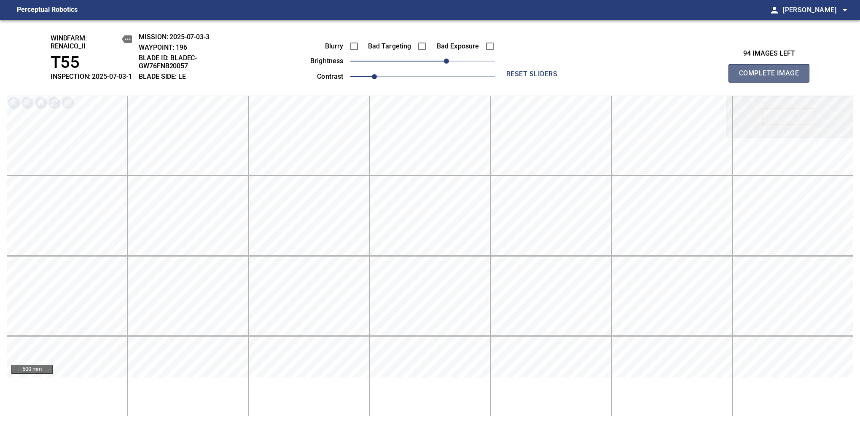
click at [772, 78] on span "Complete Image" at bounding box center [769, 73] width 62 height 12
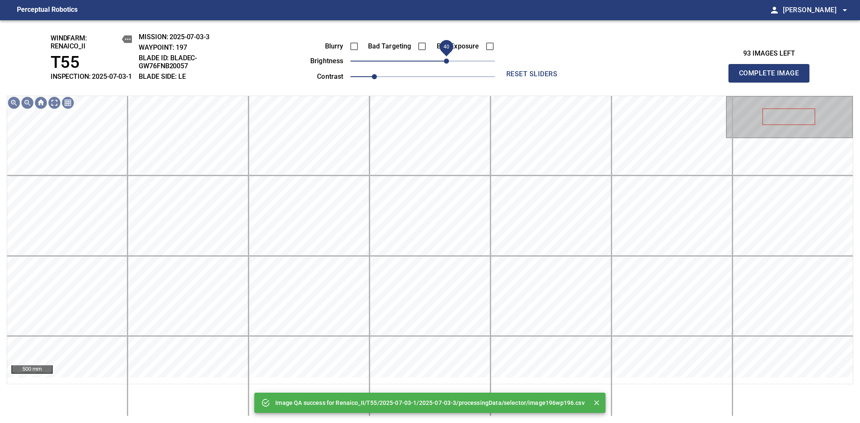
click at [449, 67] on span "40" at bounding box center [422, 61] width 145 height 12
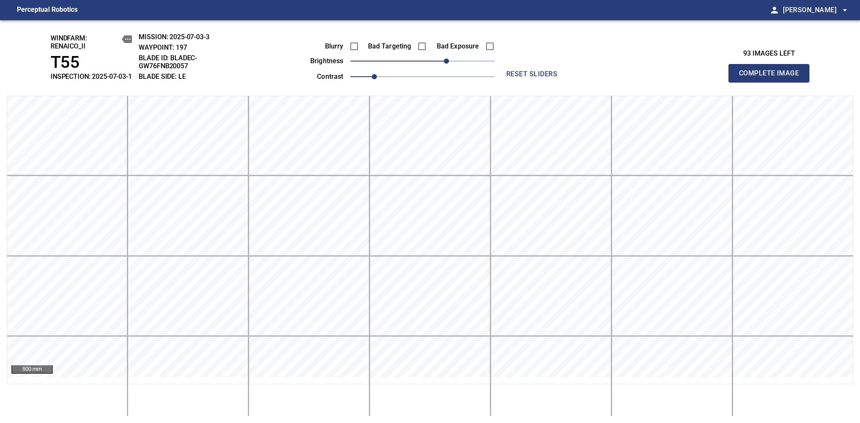
click at [772, 78] on span "Complete Image" at bounding box center [769, 73] width 62 height 12
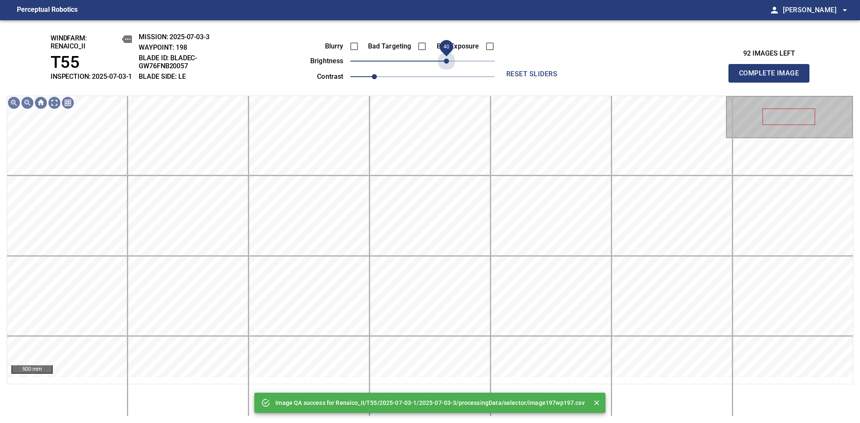
click at [449, 67] on span "40" at bounding box center [422, 61] width 145 height 12
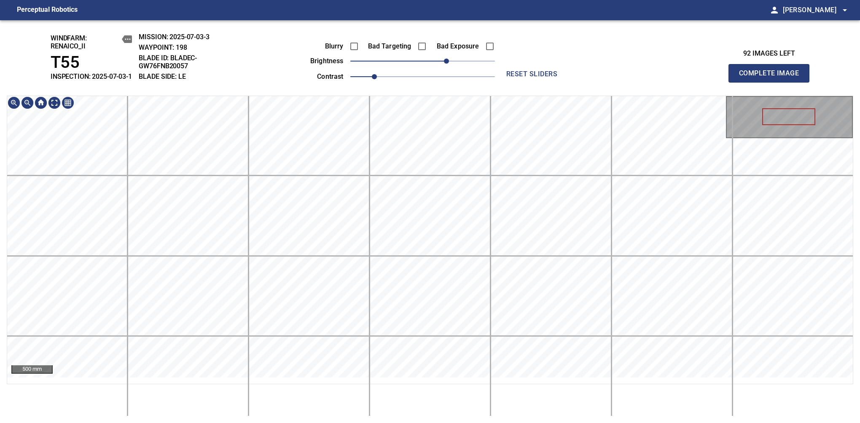
click at [455, 101] on div "windfarm: Renaico_II T55 INSPECTION: 2025-07-03-1 MISSION: 2025-07-03-3 WAYPOIN…" at bounding box center [430, 221] width 860 height 403
click at [772, 78] on span "Complete Image" at bounding box center [769, 73] width 62 height 12
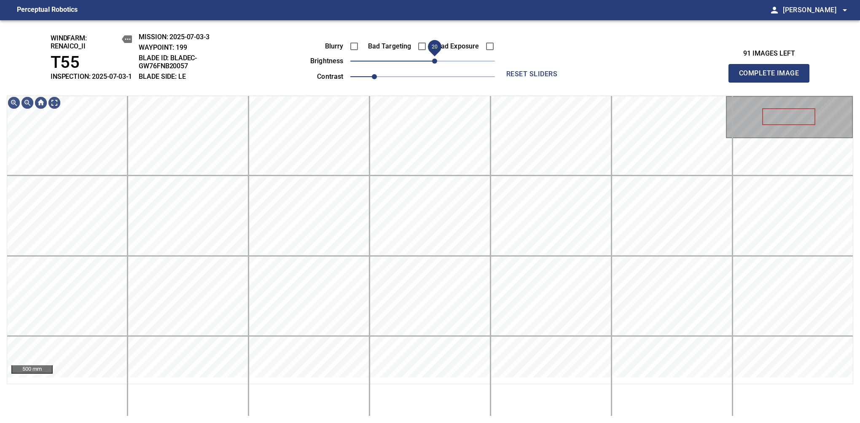
drag, startPoint x: 422, startPoint y: 73, endPoint x: 433, endPoint y: 66, distance: 13.5
click at [433, 64] on span "20" at bounding box center [434, 61] width 5 height 5
drag, startPoint x: 435, startPoint y: 73, endPoint x: 440, endPoint y: 70, distance: 5.5
click at [440, 64] on span "30" at bounding box center [440, 61] width 5 height 5
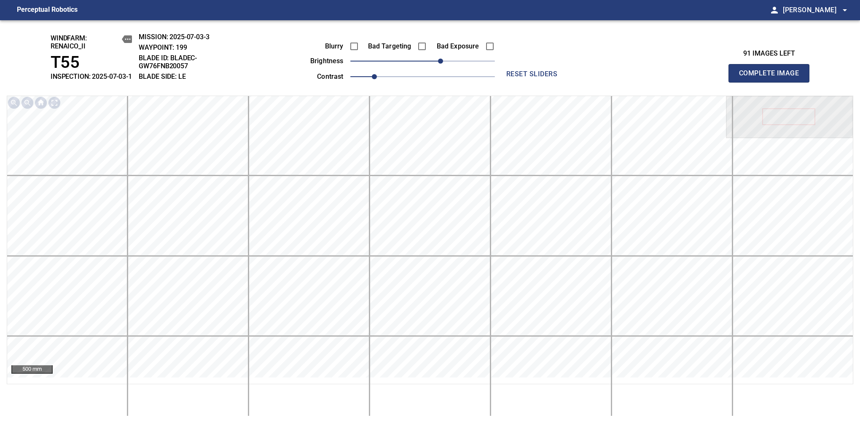
click at [772, 78] on span "Complete Image" at bounding box center [769, 73] width 62 height 12
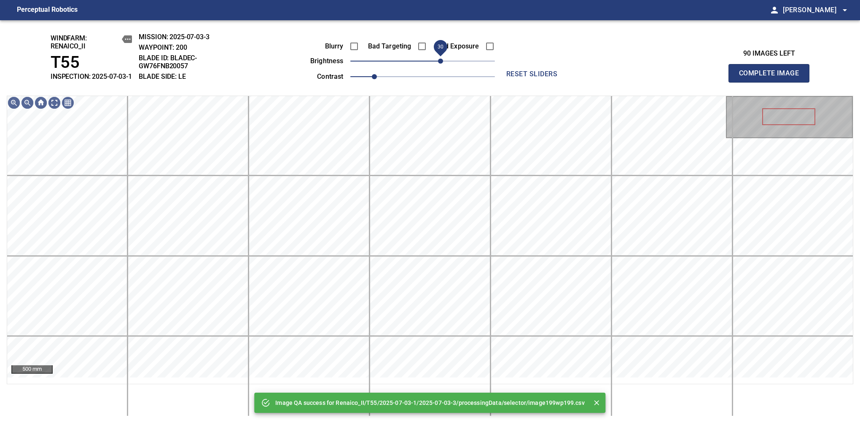
click at [441, 67] on span "30" at bounding box center [422, 61] width 145 height 12
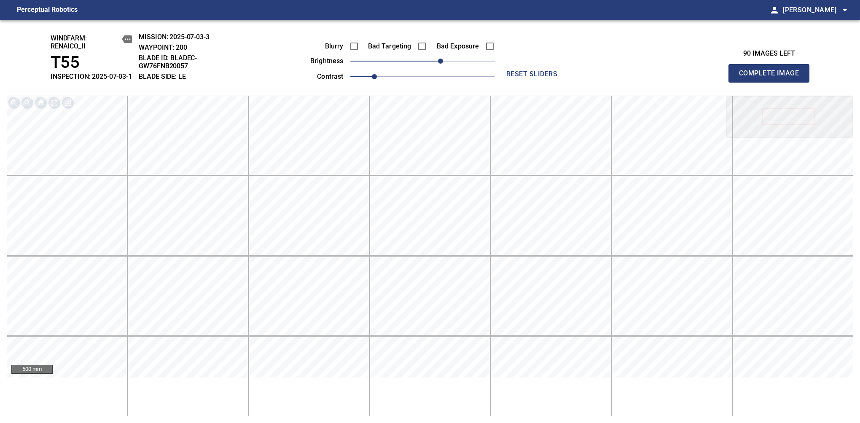
click at [772, 78] on span "Complete Image" at bounding box center [769, 73] width 62 height 12
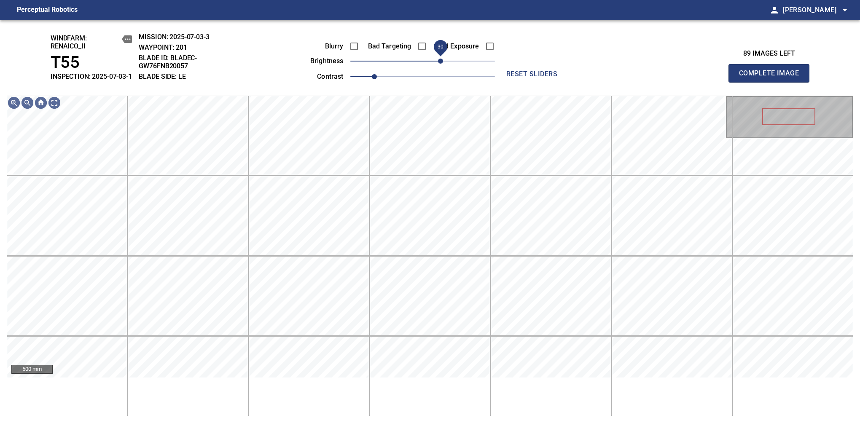
drag, startPoint x: 435, startPoint y: 69, endPoint x: 443, endPoint y: 71, distance: 7.8
click at [443, 64] on span "30" at bounding box center [440, 61] width 5 height 5
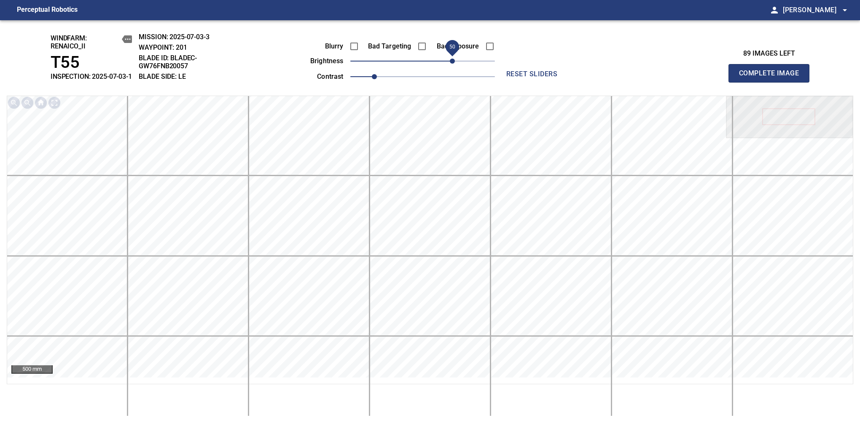
drag, startPoint x: 439, startPoint y: 71, endPoint x: 450, endPoint y: 73, distance: 11.9
click at [450, 64] on span "50" at bounding box center [452, 61] width 5 height 5
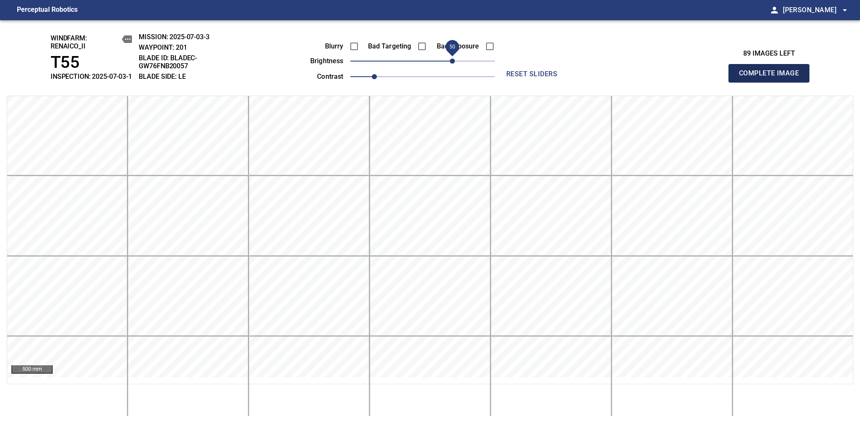
click at [772, 78] on span "Complete Image" at bounding box center [769, 73] width 62 height 12
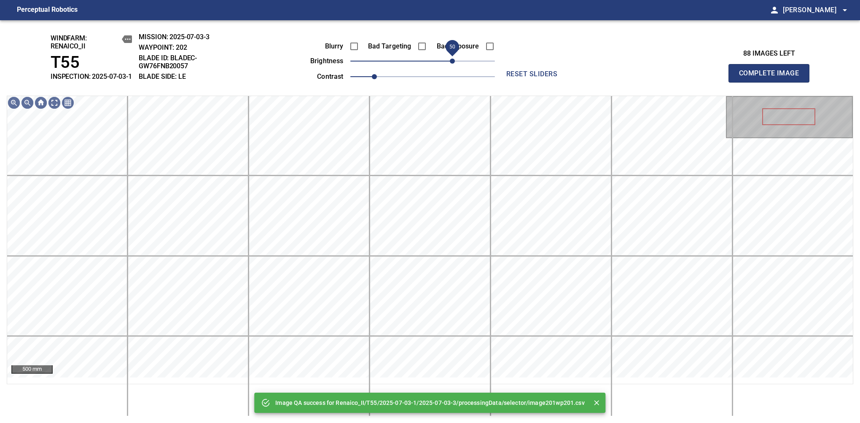
drag, startPoint x: 450, startPoint y: 73, endPoint x: 455, endPoint y: 67, distance: 7.8
click at [455, 67] on span "50" at bounding box center [422, 61] width 145 height 12
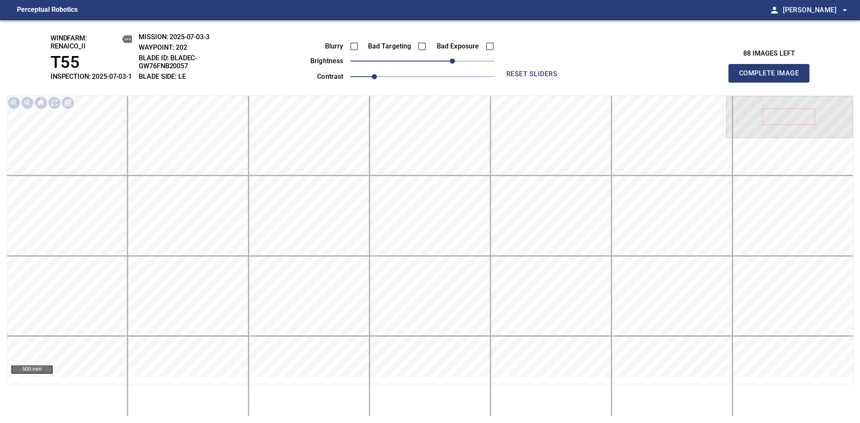
click at [772, 78] on span "Complete Image" at bounding box center [769, 73] width 62 height 12
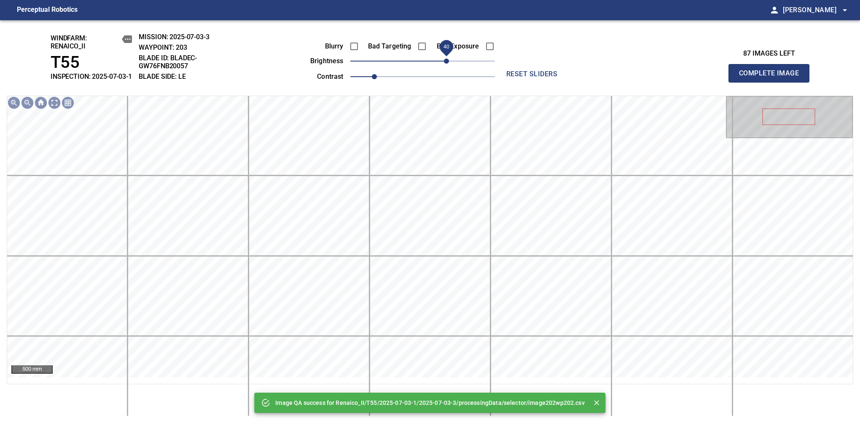
drag, startPoint x: 455, startPoint y: 67, endPoint x: 447, endPoint y: 71, distance: 9.8
click at [447, 67] on span "40" at bounding box center [422, 61] width 145 height 12
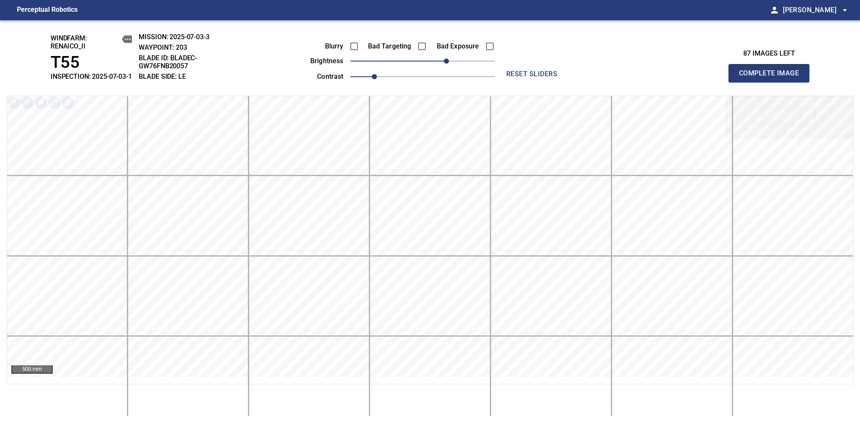
click at [772, 78] on span "Complete Image" at bounding box center [769, 73] width 62 height 12
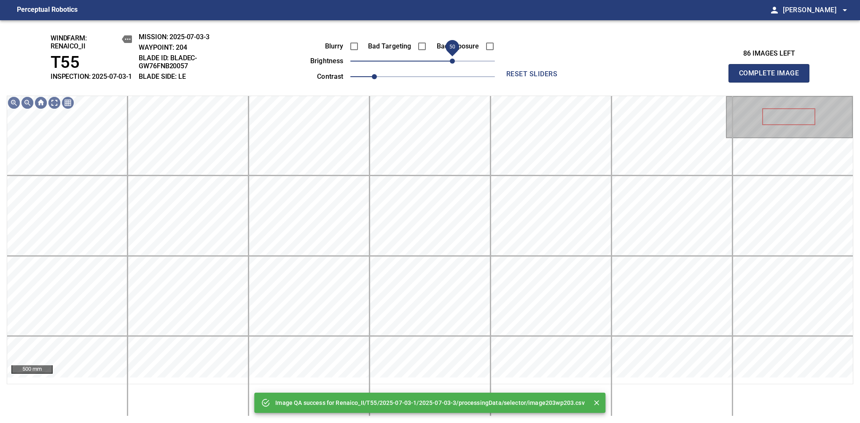
drag, startPoint x: 447, startPoint y: 71, endPoint x: 451, endPoint y: 70, distance: 4.4
click at [451, 67] on span "50" at bounding box center [422, 61] width 145 height 12
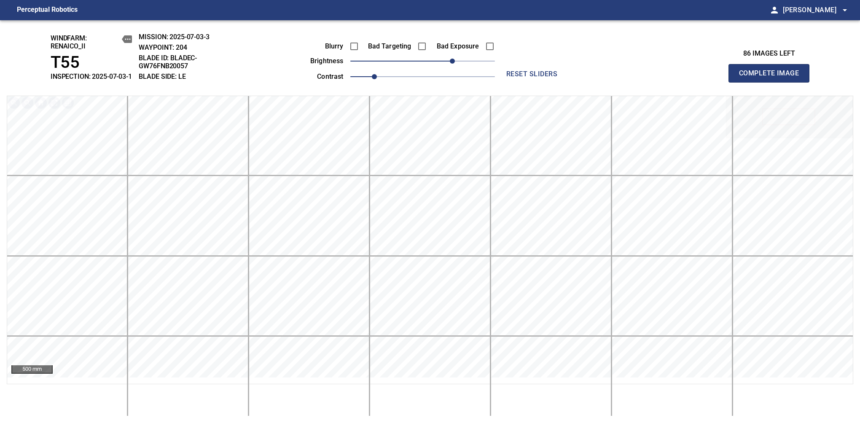
click at [772, 78] on span "Complete Image" at bounding box center [769, 73] width 62 height 12
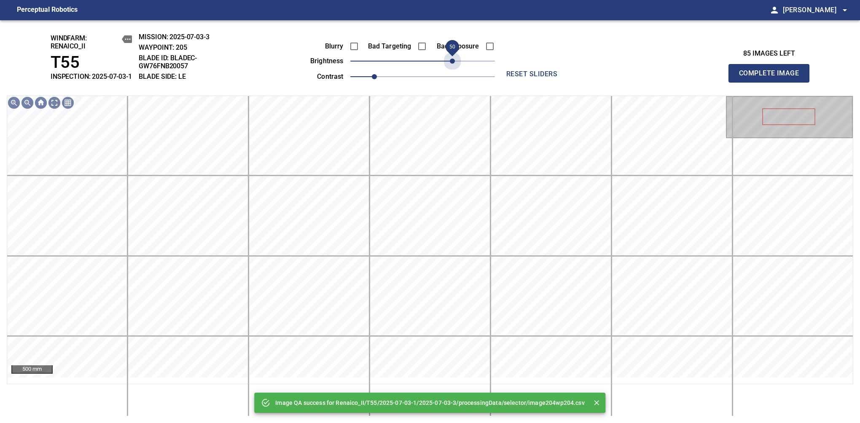
click at [451, 67] on span "50" at bounding box center [422, 61] width 145 height 12
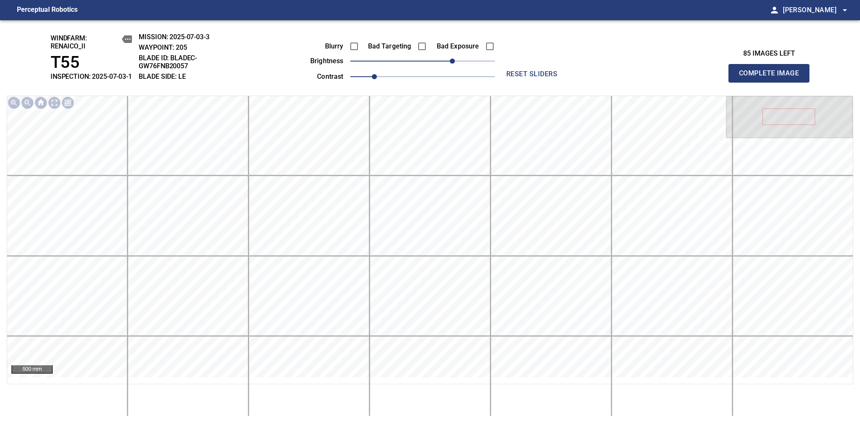
click at [772, 78] on span "Complete Image" at bounding box center [769, 73] width 62 height 12
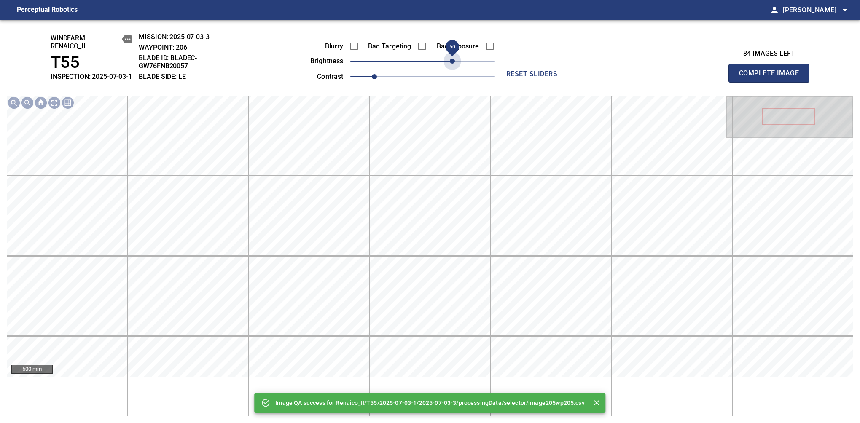
click at [451, 67] on span "50" at bounding box center [422, 61] width 145 height 12
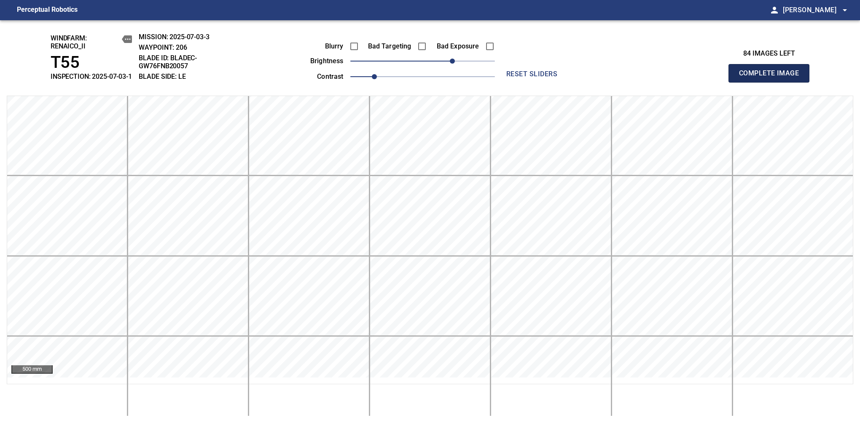
click at [772, 78] on span "Complete Image" at bounding box center [769, 73] width 62 height 12
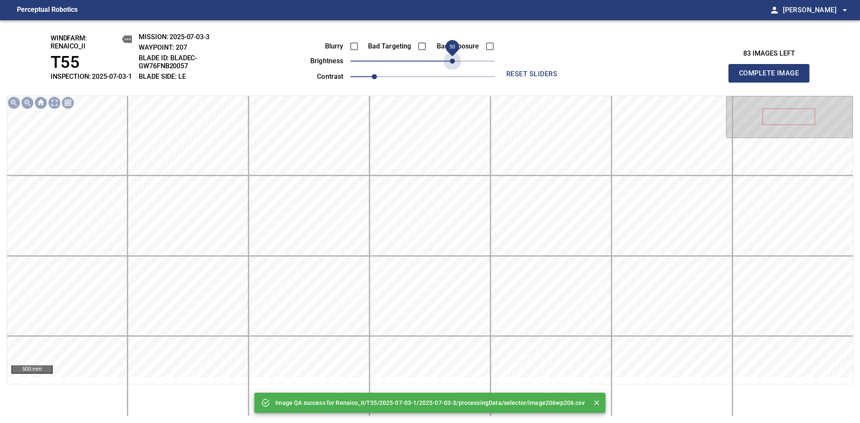
click at [451, 67] on span "50" at bounding box center [422, 61] width 145 height 12
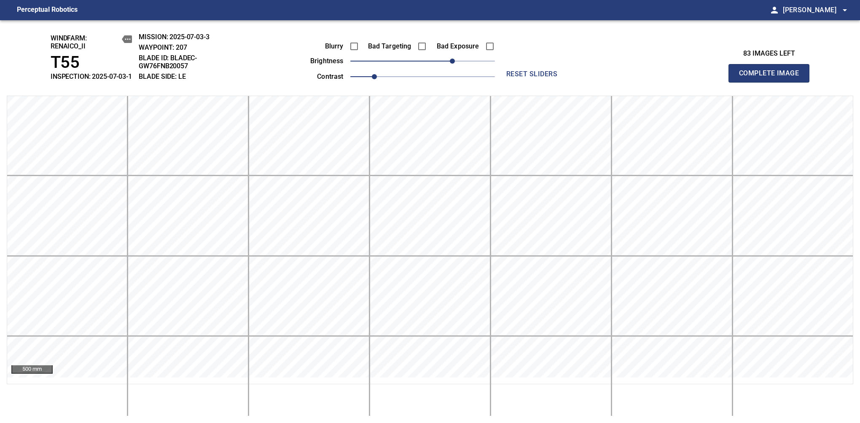
click at [772, 78] on span "Complete Image" at bounding box center [769, 73] width 62 height 12
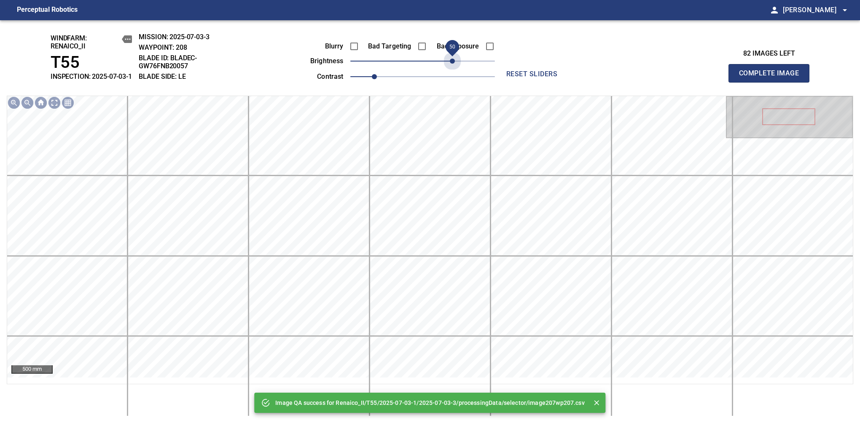
click at [451, 67] on span "50" at bounding box center [422, 61] width 145 height 12
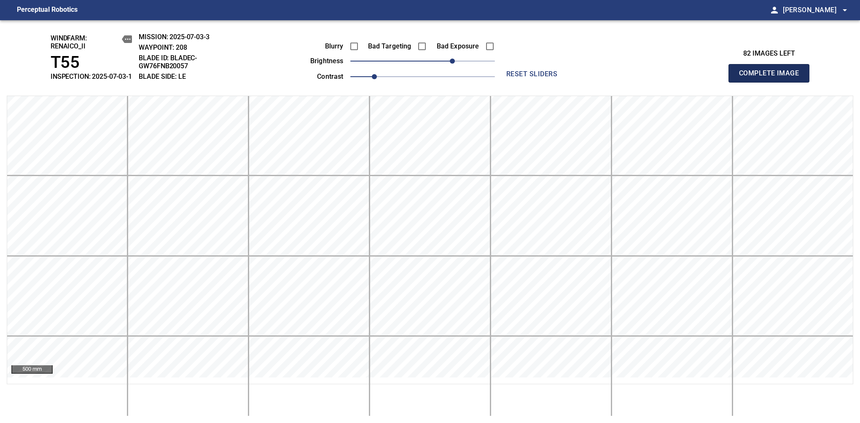
click at [772, 78] on span "Complete Image" at bounding box center [769, 73] width 62 height 12
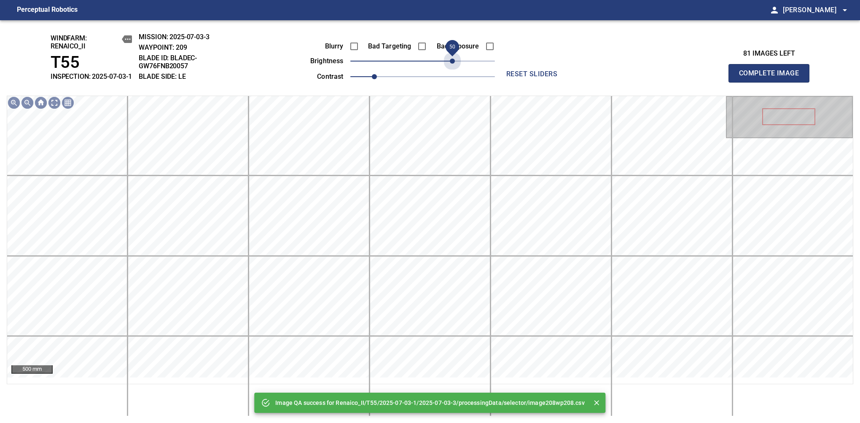
click at [451, 67] on span "50" at bounding box center [422, 61] width 145 height 12
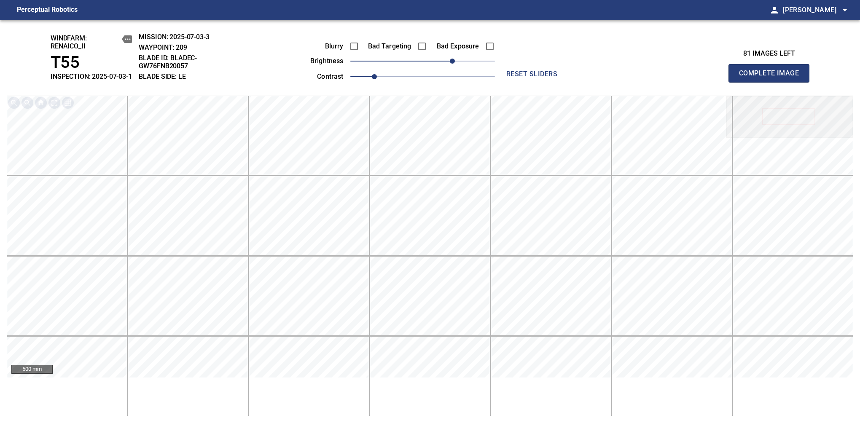
click at [772, 78] on span "Complete Image" at bounding box center [769, 73] width 62 height 12
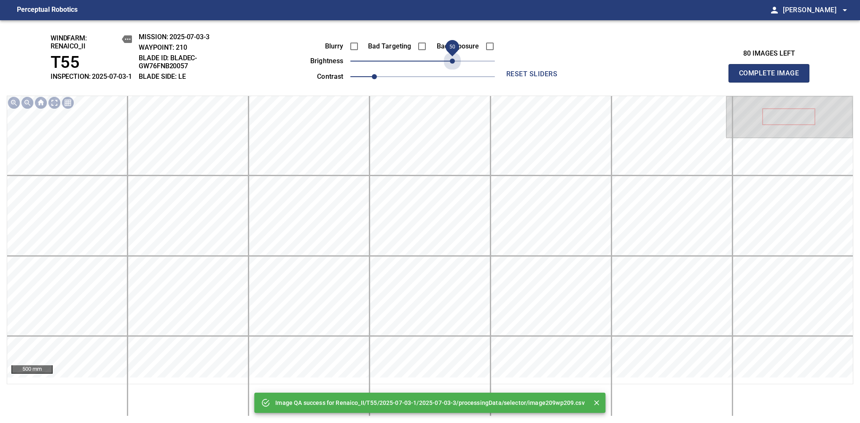
click at [451, 67] on span "50" at bounding box center [422, 61] width 145 height 12
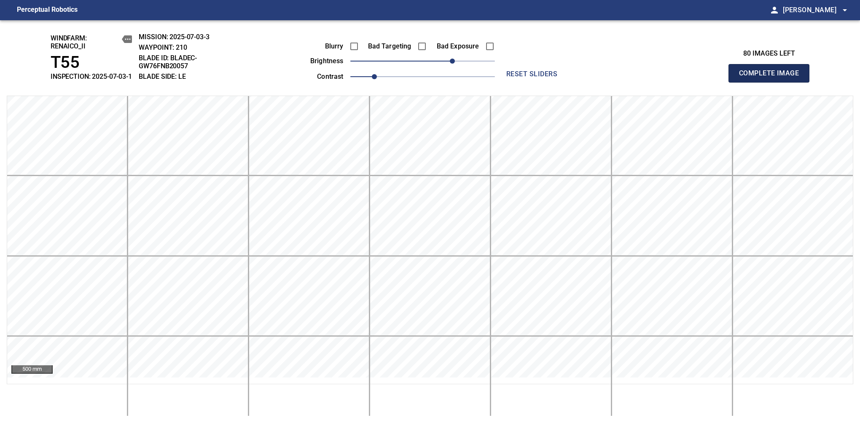
click at [772, 78] on span "Complete Image" at bounding box center [769, 73] width 62 height 12
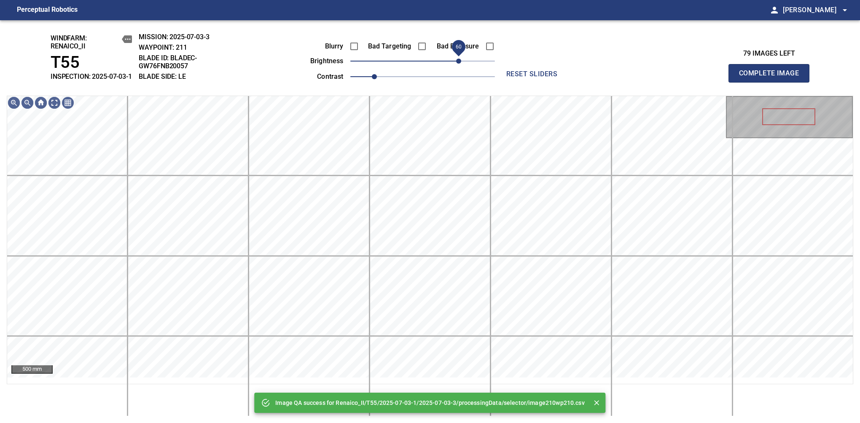
drag, startPoint x: 451, startPoint y: 70, endPoint x: 457, endPoint y: 67, distance: 6.4
click at [457, 67] on span "60" at bounding box center [422, 61] width 145 height 12
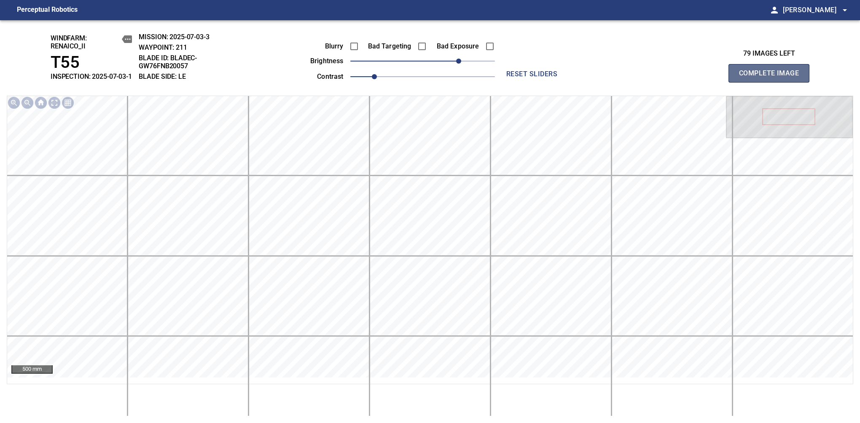
click at [772, 78] on span "Complete Image" at bounding box center [769, 73] width 62 height 12
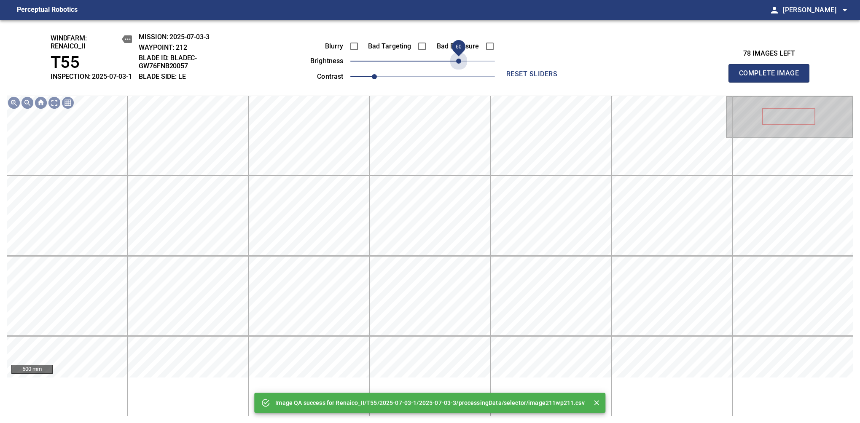
click at [457, 67] on span "60" at bounding box center [422, 61] width 145 height 12
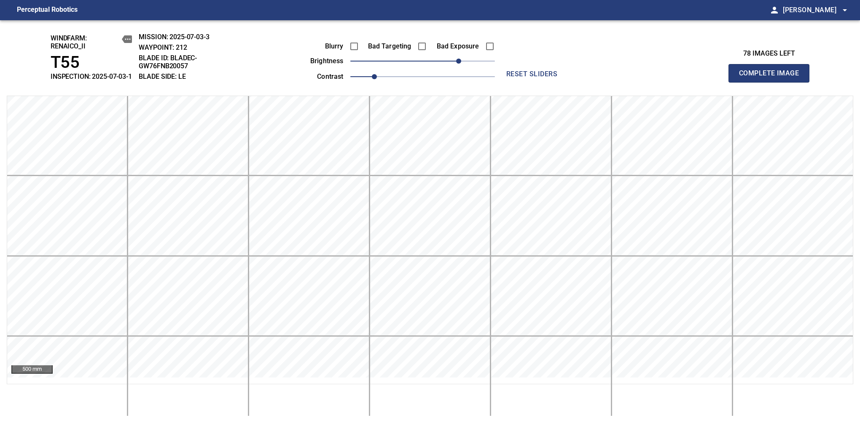
click at [772, 78] on span "Complete Image" at bounding box center [769, 73] width 62 height 12
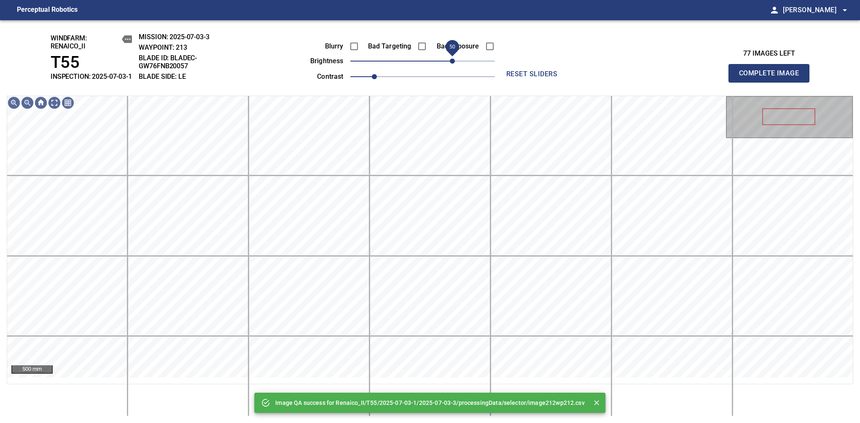
click at [454, 67] on span "50" at bounding box center [422, 61] width 145 height 12
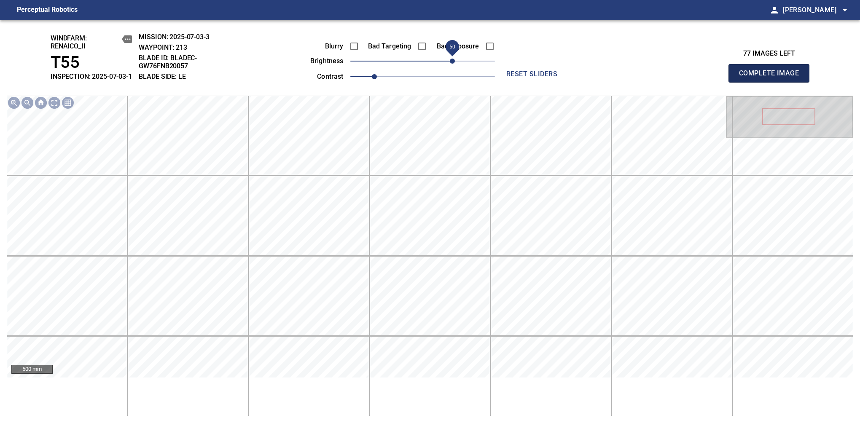
click at [772, 78] on span "Complete Image" at bounding box center [769, 73] width 62 height 12
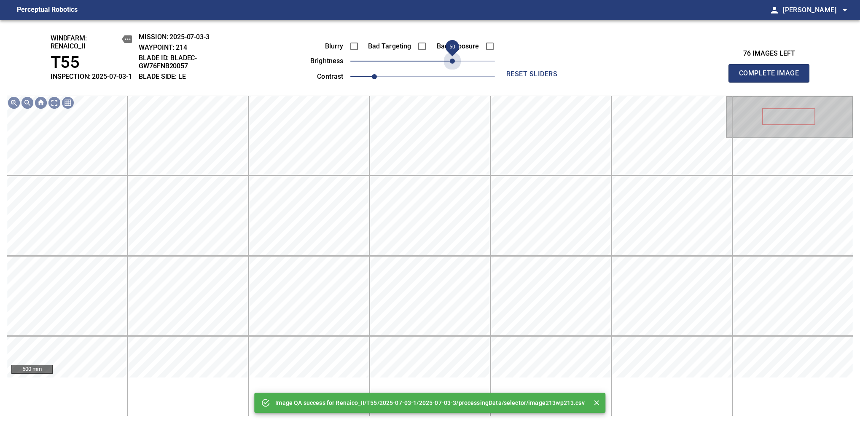
click at [454, 67] on span "50" at bounding box center [422, 61] width 145 height 12
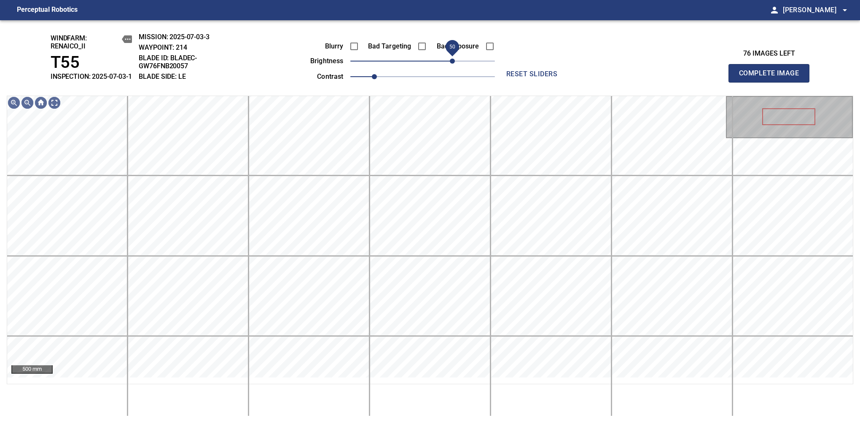
click at [454, 64] on span "50" at bounding box center [452, 61] width 5 height 5
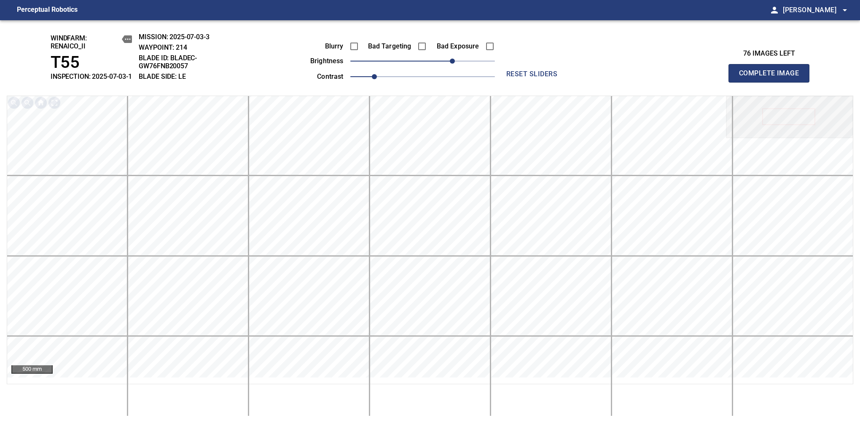
click at [772, 78] on span "Complete Image" at bounding box center [769, 73] width 62 height 12
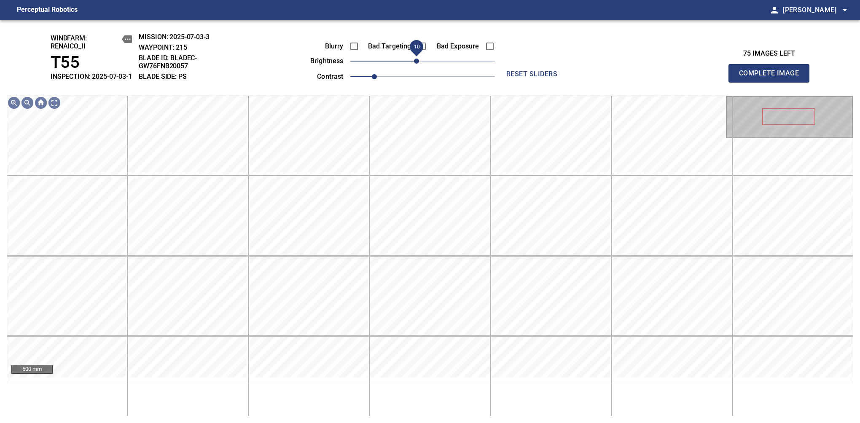
click at [416, 64] on span "-10" at bounding box center [416, 61] width 5 height 5
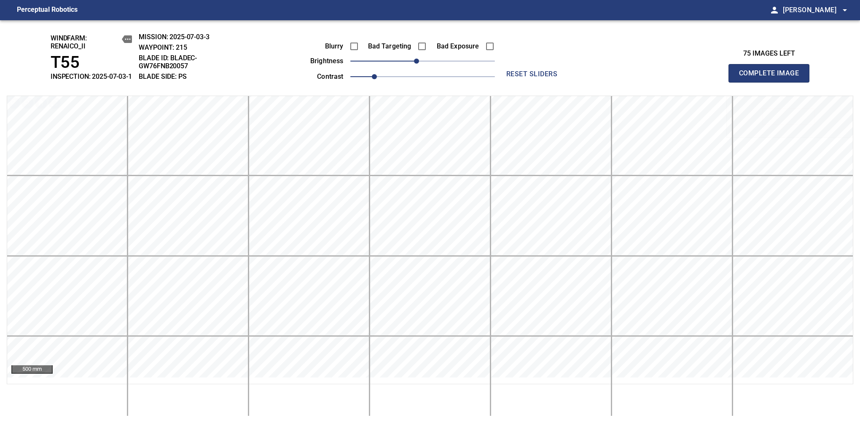
click at [772, 78] on span "Complete Image" at bounding box center [769, 73] width 62 height 12
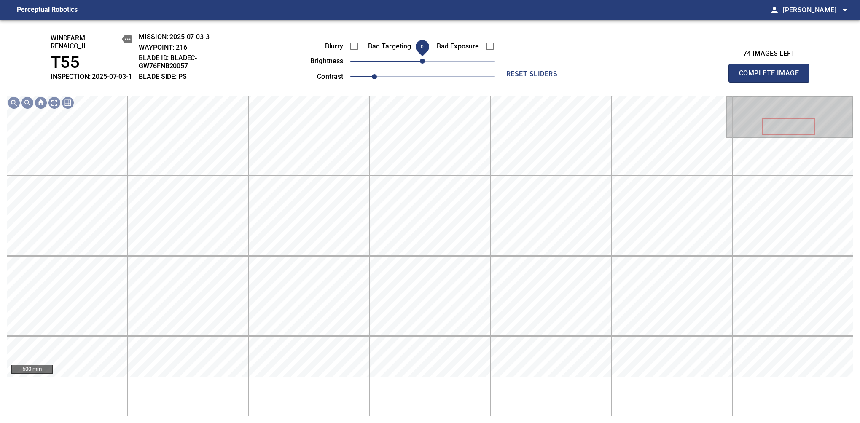
drag, startPoint x: 422, startPoint y: 70, endPoint x: 416, endPoint y: 69, distance: 6.1
click at [420, 64] on span "0" at bounding box center [422, 61] width 5 height 5
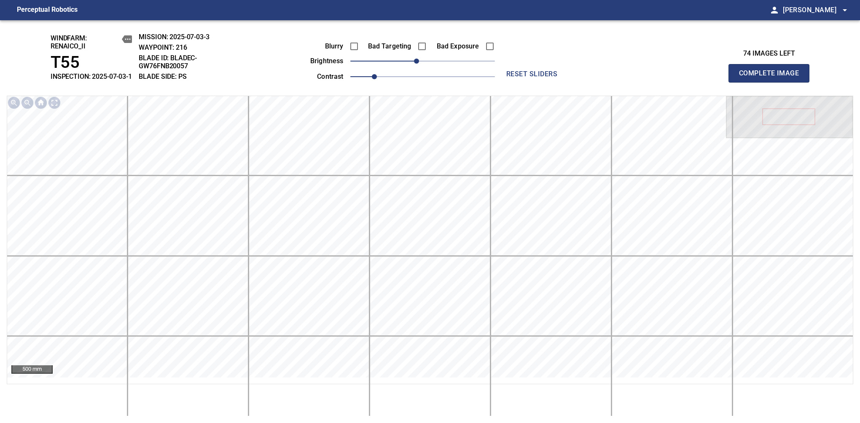
click at [772, 78] on span "Complete Image" at bounding box center [769, 73] width 62 height 12
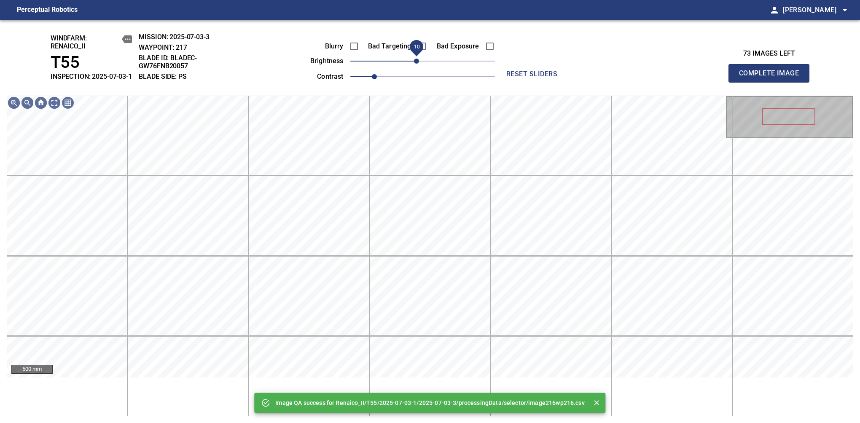
click at [414, 64] on span "-10" at bounding box center [416, 61] width 5 height 5
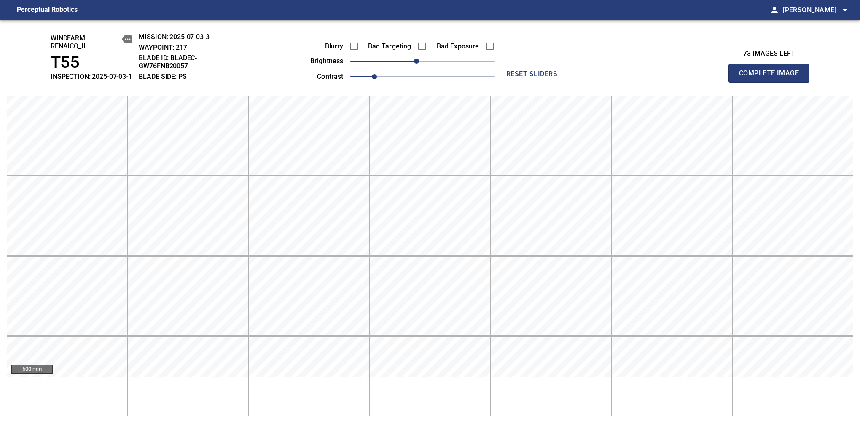
click at [772, 78] on span "Complete Image" at bounding box center [769, 73] width 62 height 12
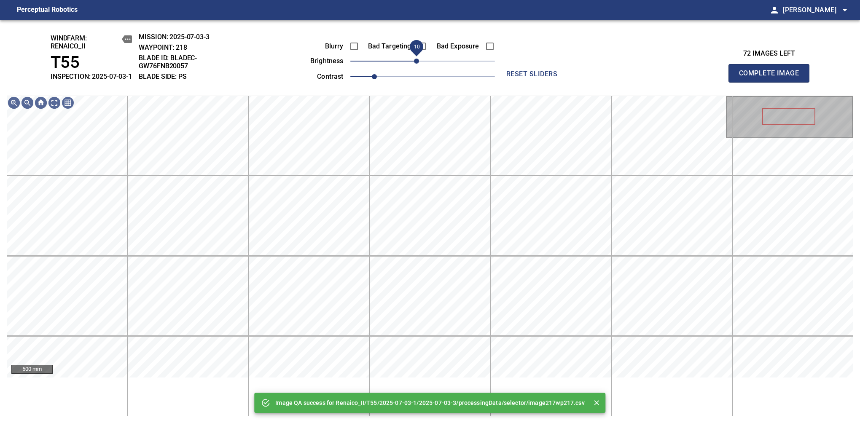
click at [417, 64] on span "-10" at bounding box center [416, 61] width 5 height 5
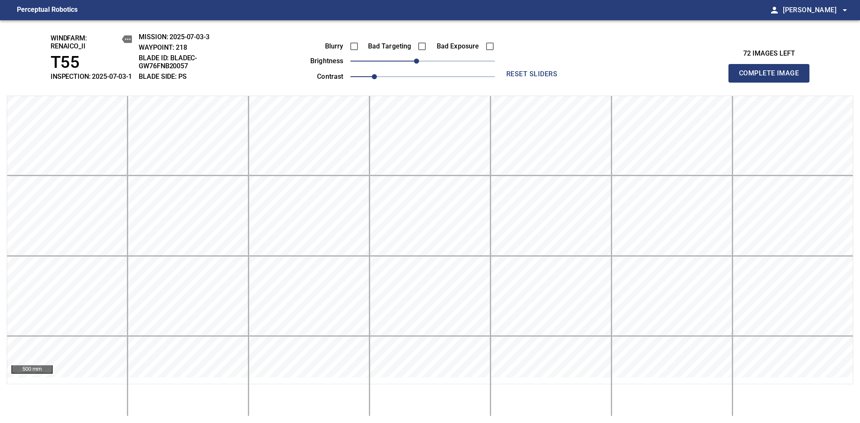
click at [772, 78] on span "Complete Image" at bounding box center [769, 73] width 62 height 12
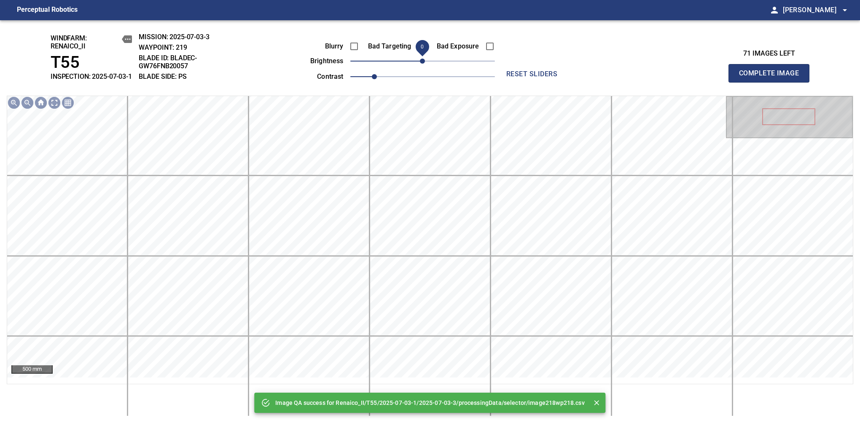
click at [420, 64] on span "0" at bounding box center [422, 61] width 5 height 5
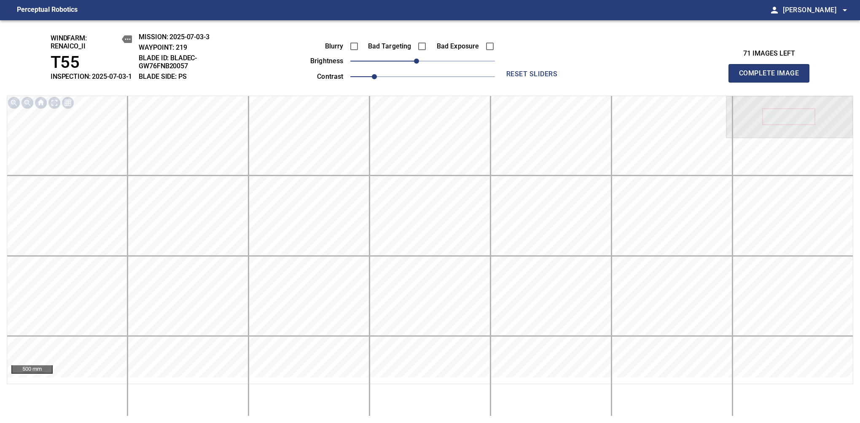
click at [772, 78] on span "Complete Image" at bounding box center [769, 73] width 62 height 12
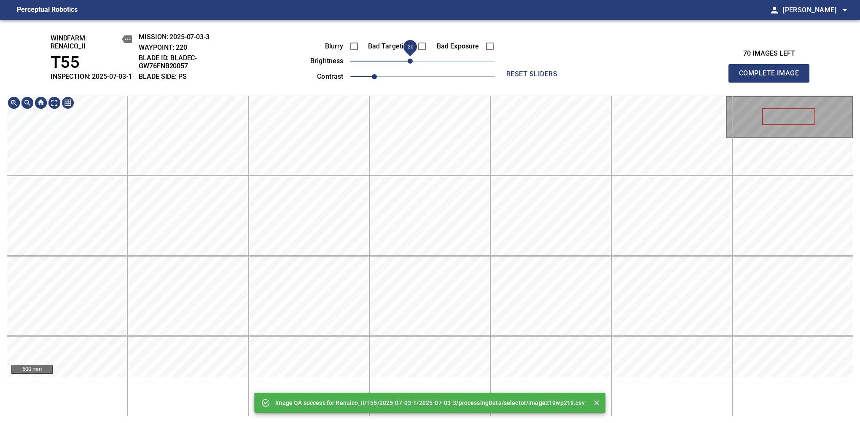
drag, startPoint x: 419, startPoint y: 70, endPoint x: 413, endPoint y: 71, distance: 5.6
click at [413, 64] on span "-20" at bounding box center [410, 61] width 5 height 5
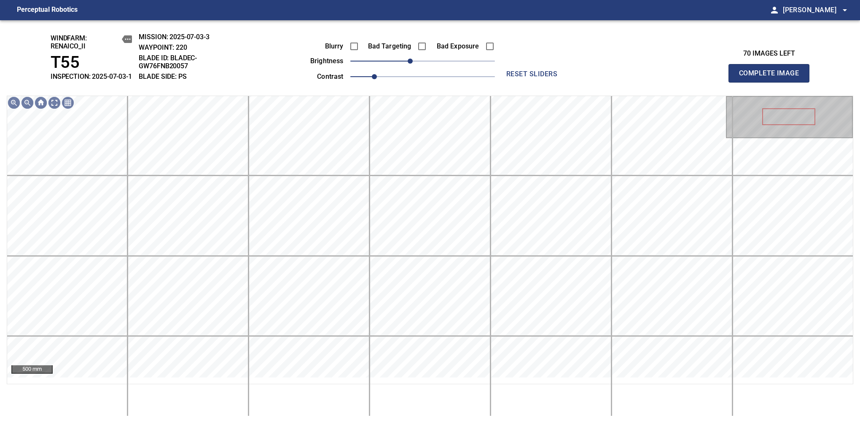
click at [772, 78] on span "Complete Image" at bounding box center [769, 73] width 62 height 12
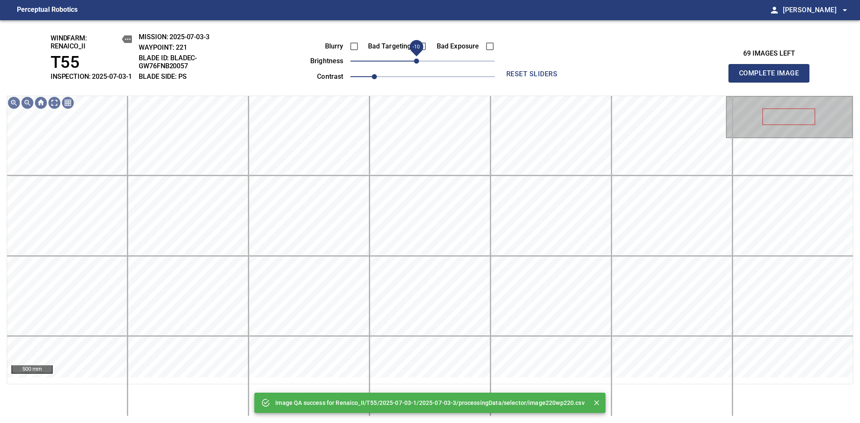
click at [416, 64] on span "-10" at bounding box center [416, 61] width 5 height 5
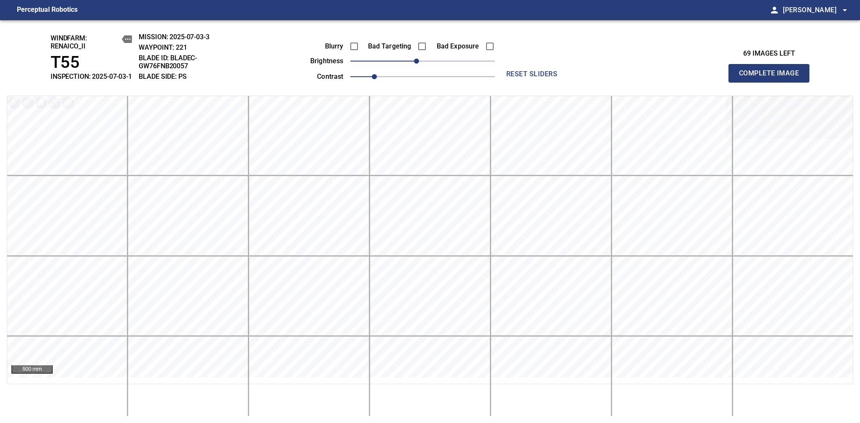
click at [772, 78] on span "Complete Image" at bounding box center [769, 73] width 62 height 12
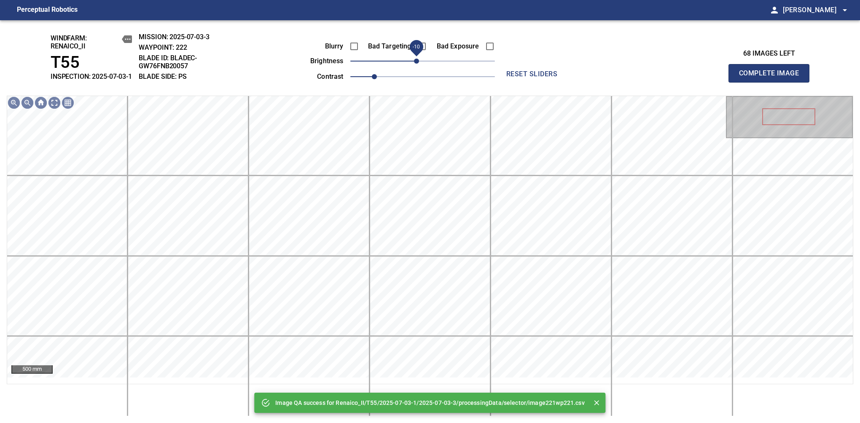
click at [417, 64] on span "-10" at bounding box center [416, 61] width 5 height 5
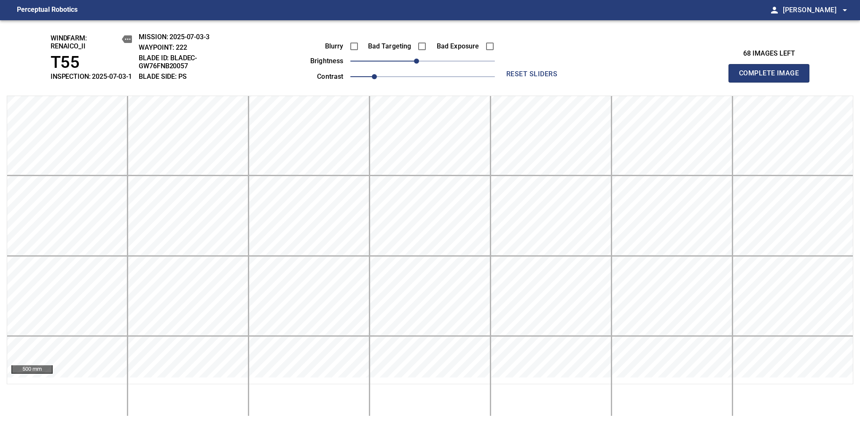
click at [772, 78] on span "Complete Image" at bounding box center [769, 73] width 62 height 12
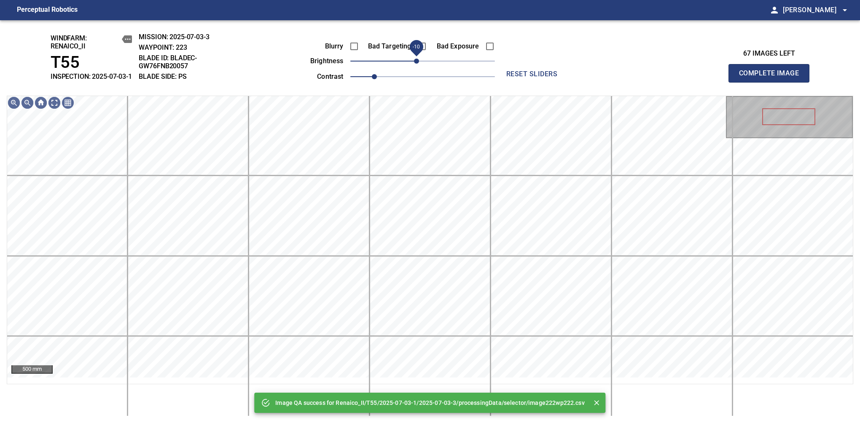
click at [417, 64] on span "-10" at bounding box center [416, 61] width 5 height 5
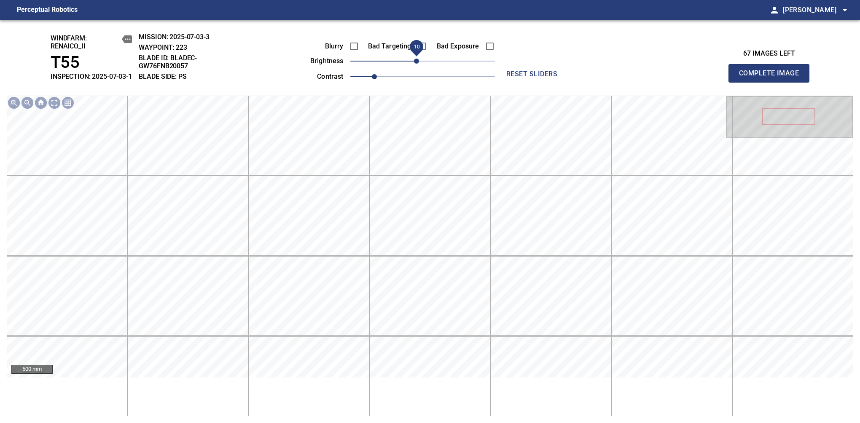
click at [772, 78] on span "Complete Image" at bounding box center [769, 73] width 62 height 12
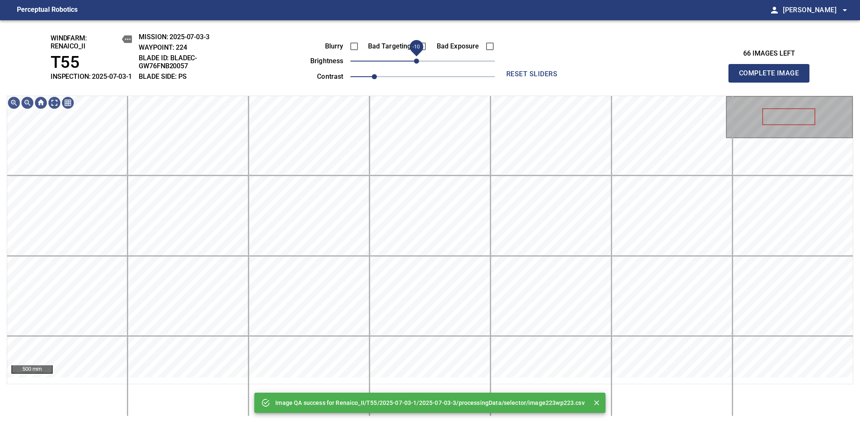
click at [416, 64] on span "-10" at bounding box center [416, 61] width 5 height 5
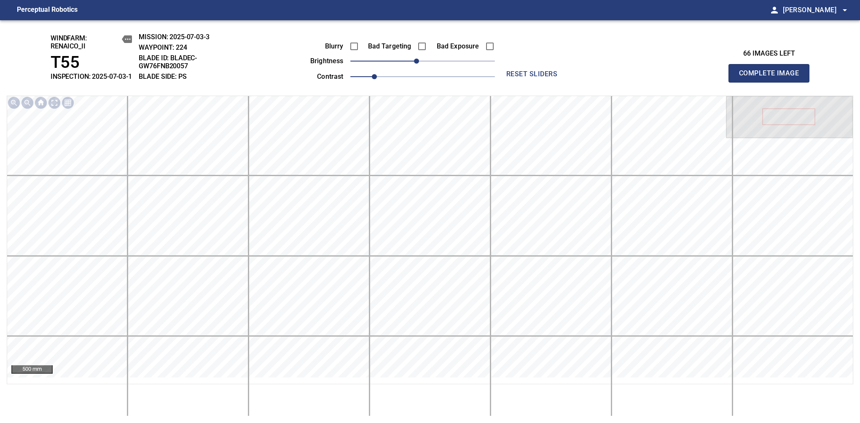
click at [772, 78] on span "Complete Image" at bounding box center [769, 73] width 62 height 12
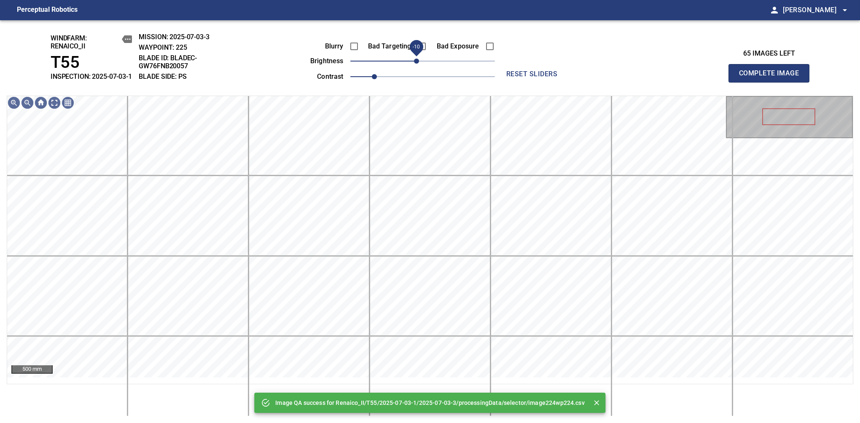
click at [419, 64] on span "-10" at bounding box center [416, 61] width 5 height 5
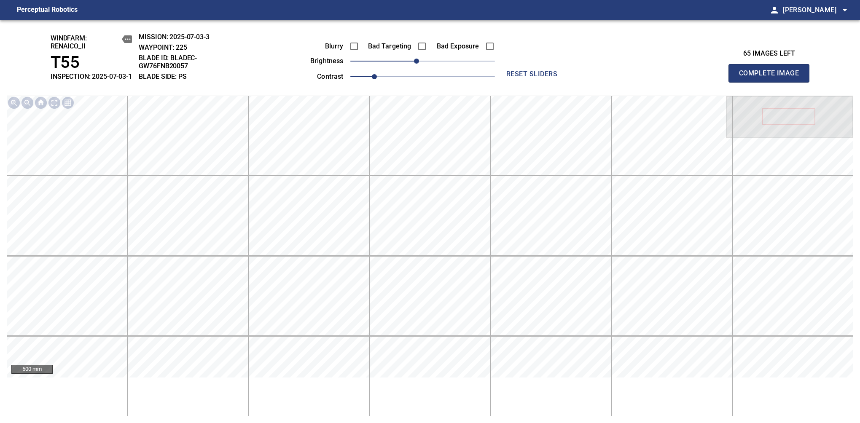
click at [772, 78] on span "Complete Image" at bounding box center [769, 73] width 62 height 12
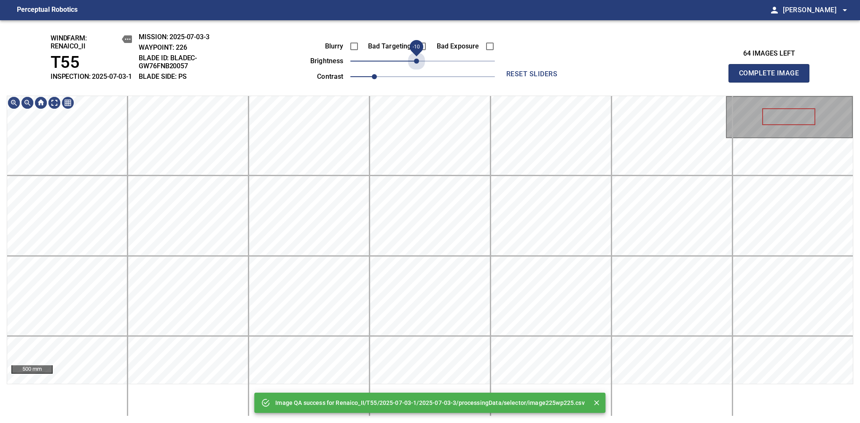
click at [419, 64] on span "-10" at bounding box center [416, 61] width 5 height 5
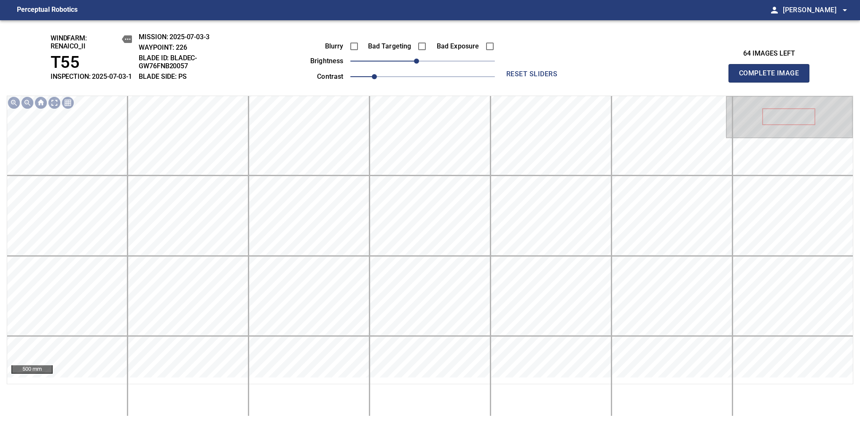
click at [772, 78] on span "Complete Image" at bounding box center [769, 73] width 62 height 12
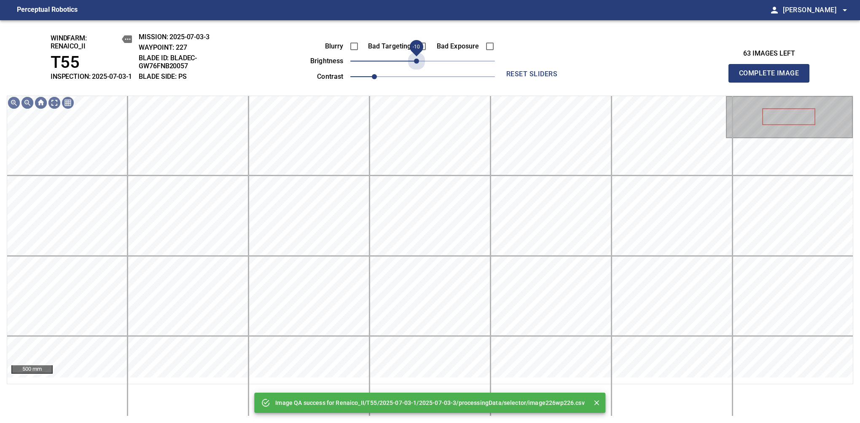
click at [419, 64] on span "-10" at bounding box center [416, 61] width 5 height 5
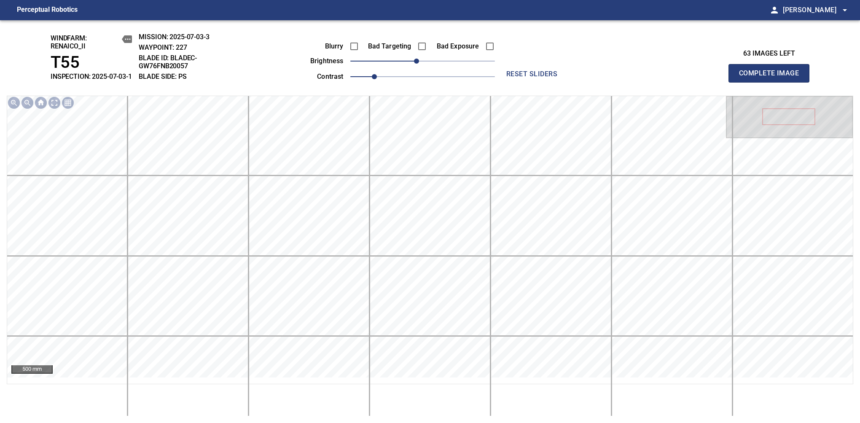
click at [772, 78] on span "Complete Image" at bounding box center [769, 73] width 62 height 12
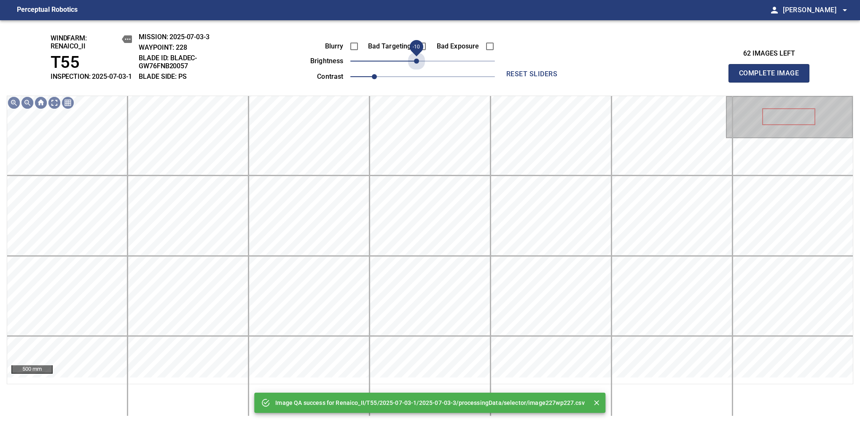
click at [419, 64] on span "-10" at bounding box center [416, 61] width 5 height 5
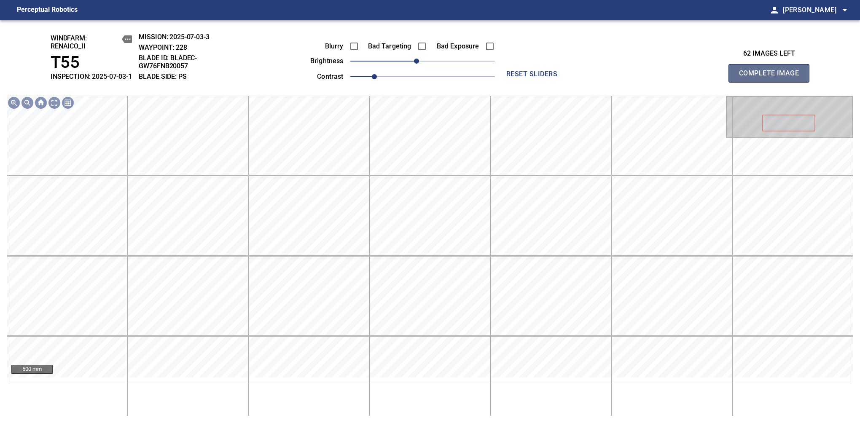
click at [772, 78] on span "Complete Image" at bounding box center [769, 73] width 62 height 12
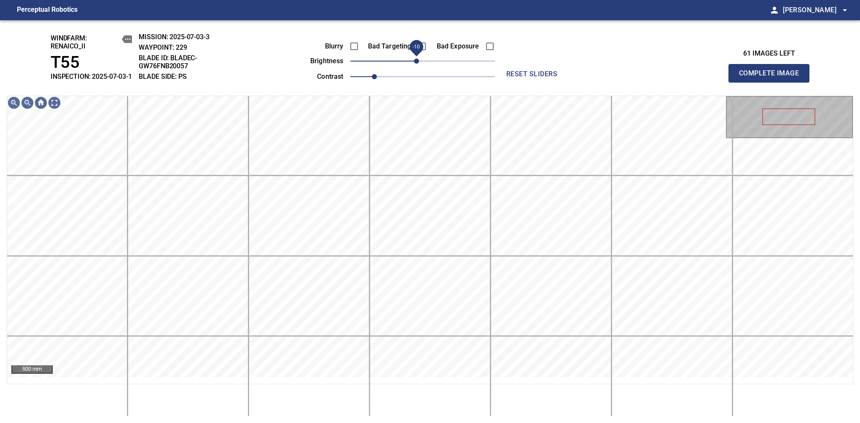
drag, startPoint x: 420, startPoint y: 70, endPoint x: 415, endPoint y: 71, distance: 5.6
click at [415, 64] on span "-10" at bounding box center [416, 61] width 5 height 5
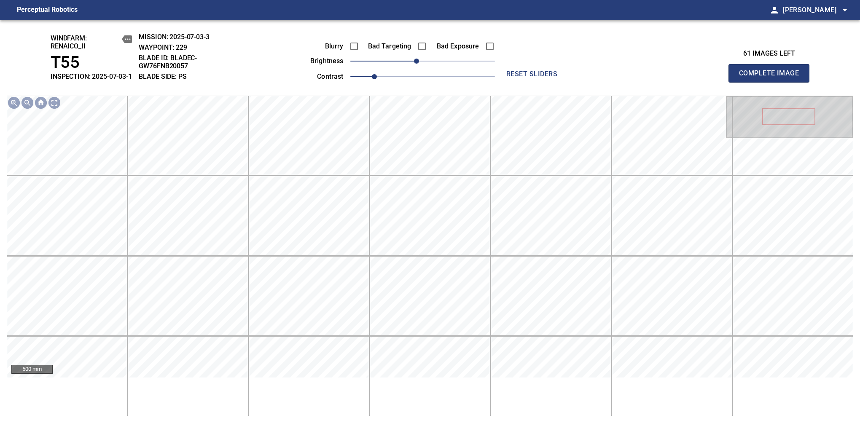
click at [772, 78] on span "Complete Image" at bounding box center [769, 73] width 62 height 12
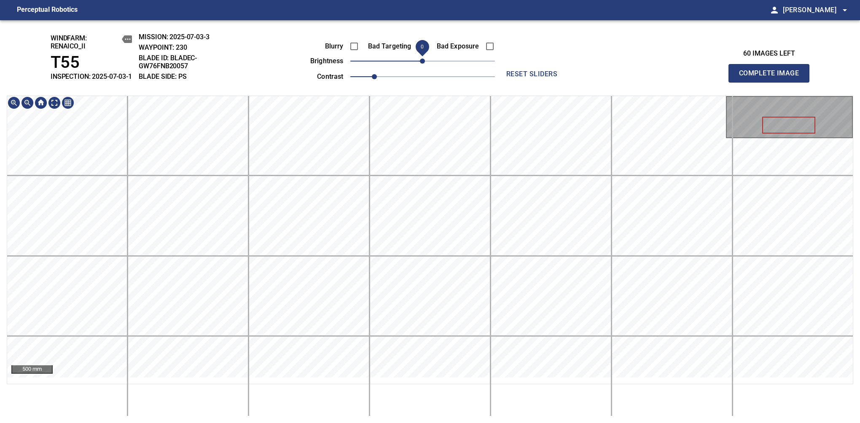
click at [420, 64] on span "0" at bounding box center [422, 61] width 5 height 5
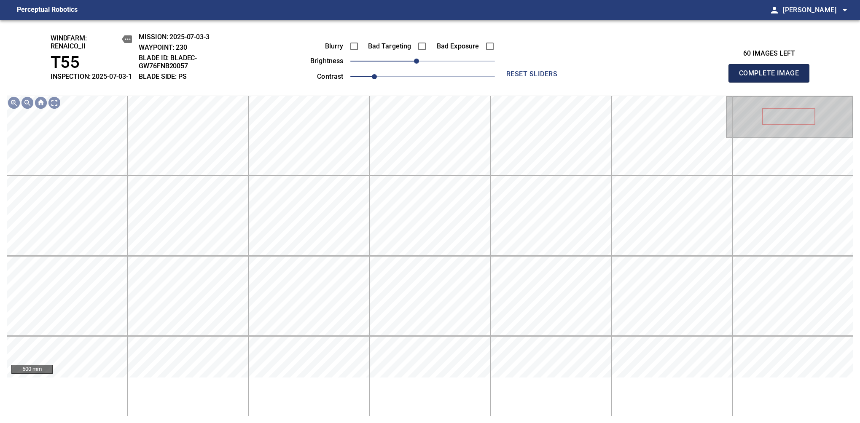
click at [772, 78] on span "Complete Image" at bounding box center [769, 73] width 62 height 12
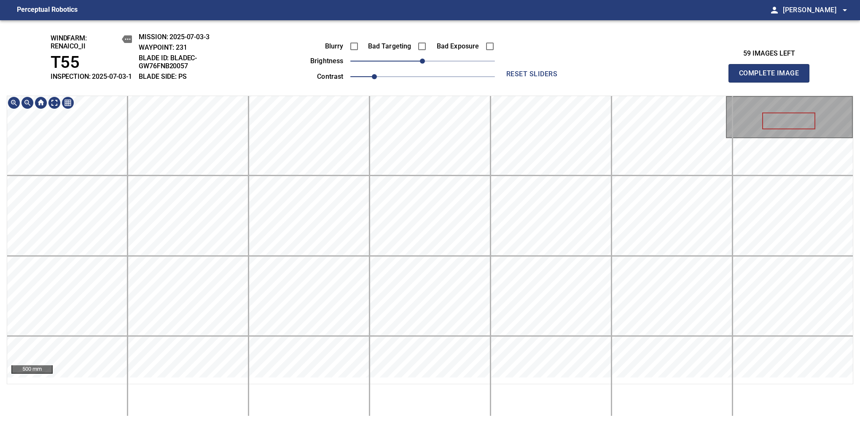
click at [772, 78] on span "Complete Image" at bounding box center [769, 73] width 62 height 12
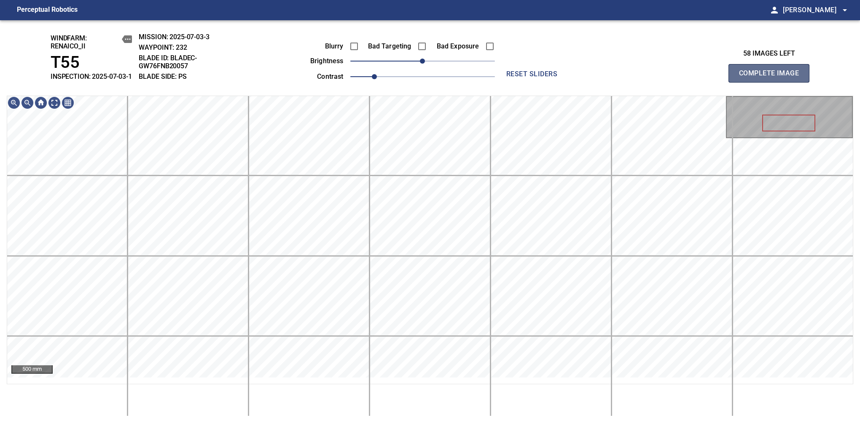
click at [772, 78] on span "Complete Image" at bounding box center [769, 73] width 62 height 12
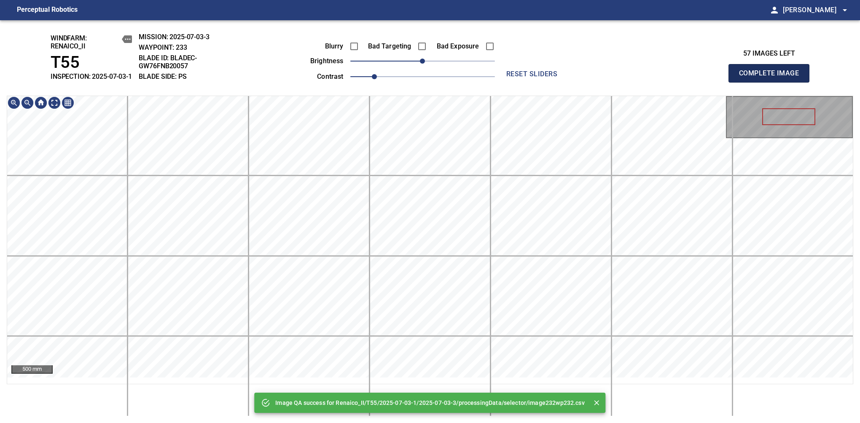
click at [772, 78] on span "Complete Image" at bounding box center [769, 73] width 62 height 12
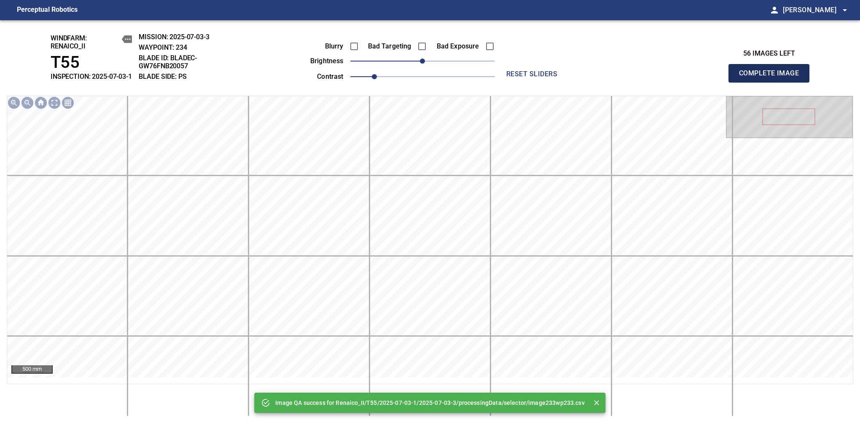
click at [772, 78] on span "Complete Image" at bounding box center [769, 73] width 62 height 12
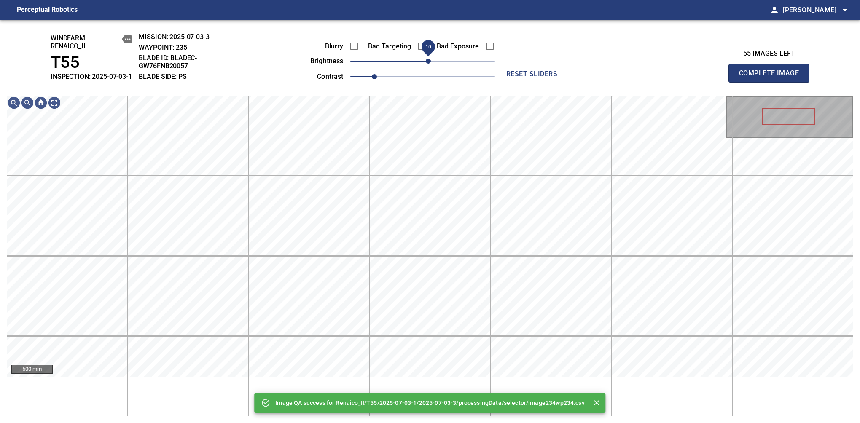
drag, startPoint x: 421, startPoint y: 67, endPoint x: 427, endPoint y: 67, distance: 5.9
click at [427, 64] on span "10" at bounding box center [428, 61] width 5 height 5
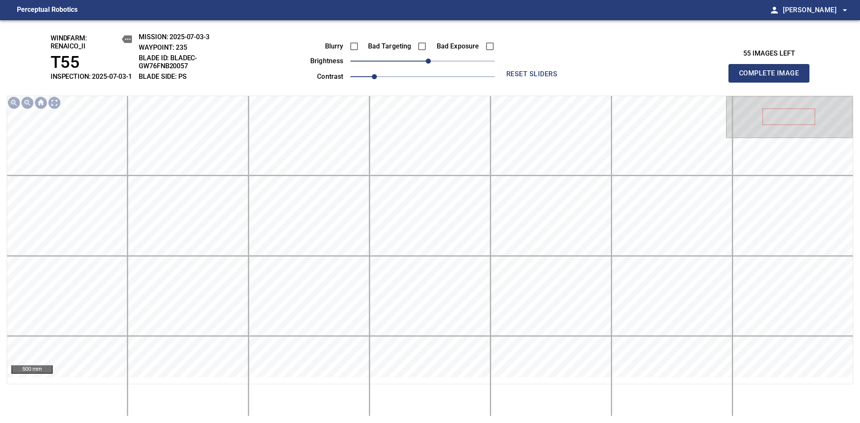
click at [772, 78] on span "Complete Image" at bounding box center [769, 73] width 62 height 12
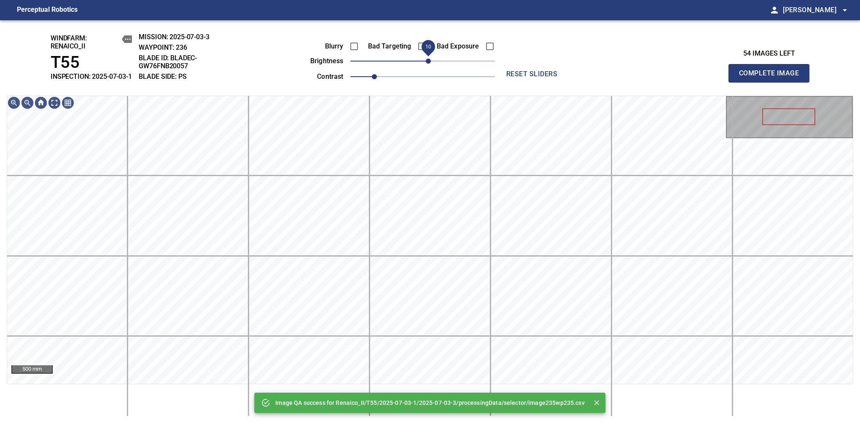
drag, startPoint x: 428, startPoint y: 66, endPoint x: 427, endPoint y: 72, distance: 6.0
click at [427, 64] on span "10" at bounding box center [428, 61] width 5 height 5
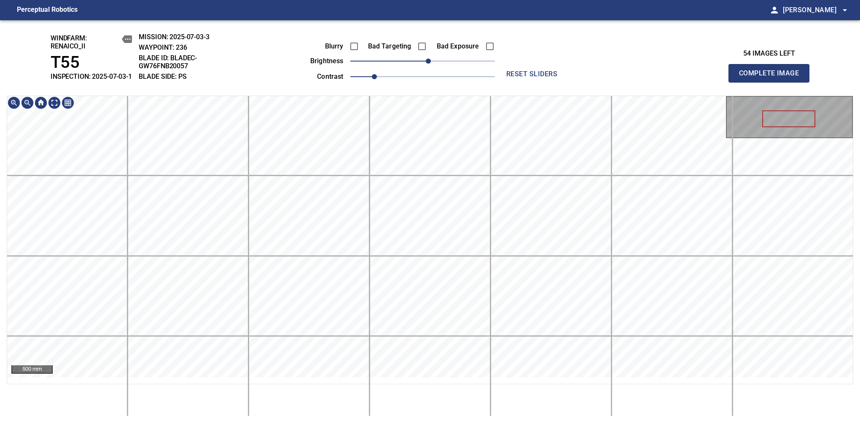
click at [436, 81] on div "windfarm: Renaico_II T55 INSPECTION: 2025-07-03-1 MISSION: 2025-07-03-3 WAYPOIN…" at bounding box center [430, 221] width 860 height 403
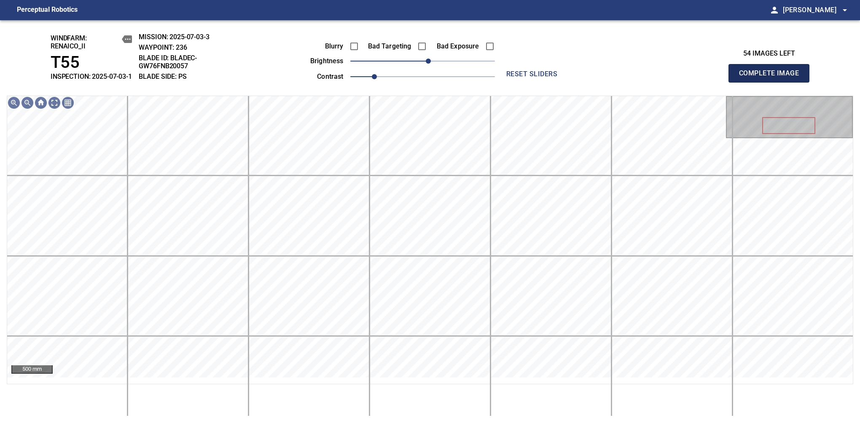
click at [772, 78] on span "Complete Image" at bounding box center [769, 73] width 62 height 12
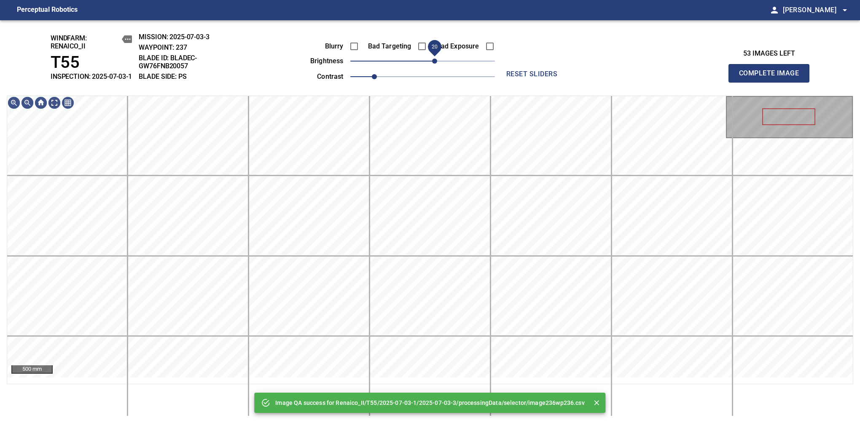
drag, startPoint x: 430, startPoint y: 72, endPoint x: 437, endPoint y: 72, distance: 7.2
click at [437, 64] on span "20" at bounding box center [434, 61] width 5 height 5
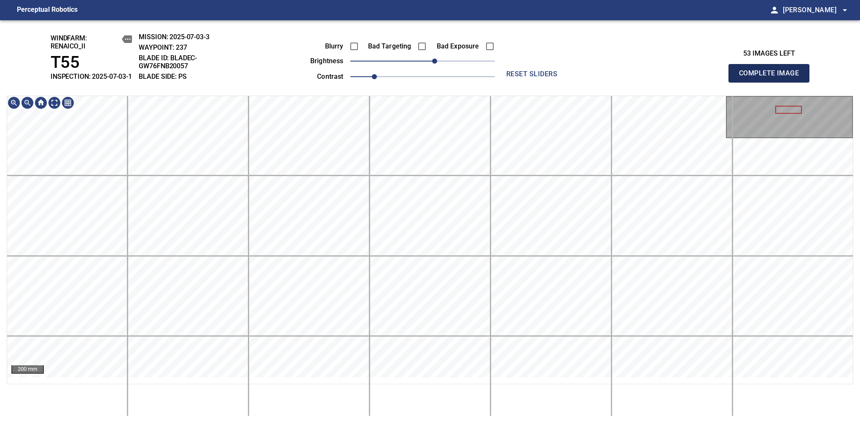
click at [772, 78] on span "Complete Image" at bounding box center [769, 73] width 62 height 12
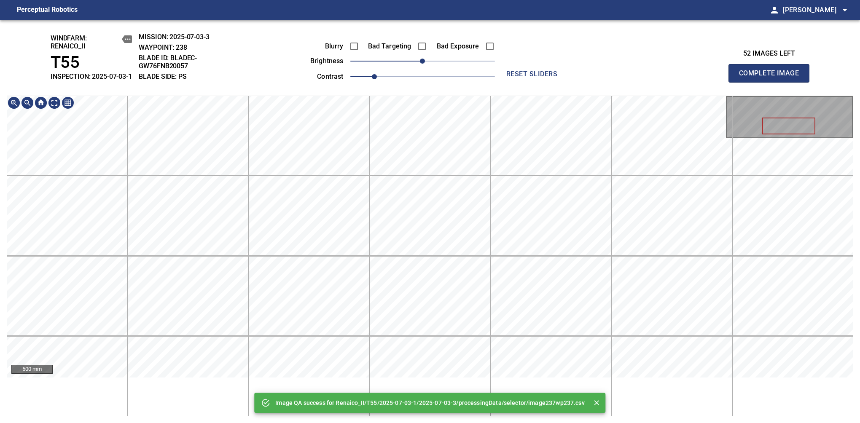
click at [442, 57] on div "Image QA success for Renaico_II/T55/2025-07-03-1/2025-07-03-3/processingData/se…" at bounding box center [430, 221] width 860 height 403
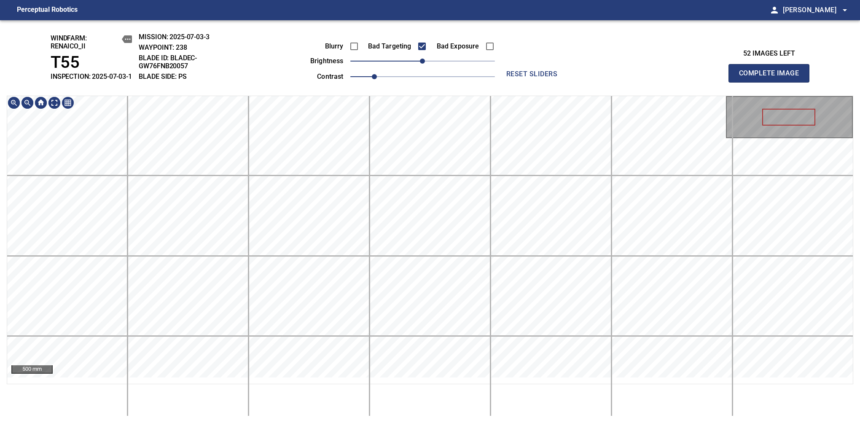
click at [434, 0] on html "Perceptual Robotics person Alex Semenov arrow_drop_down windfarm: Renaico_II T5…" at bounding box center [430, 211] width 860 height 423
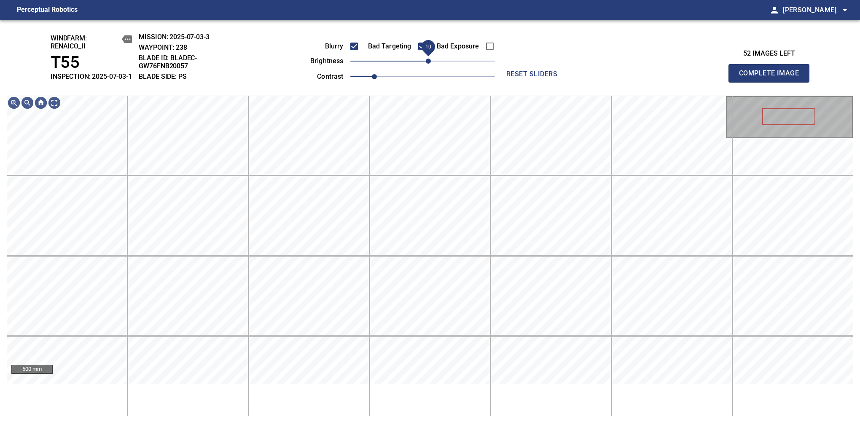
click at [430, 64] on span "10" at bounding box center [428, 61] width 5 height 5
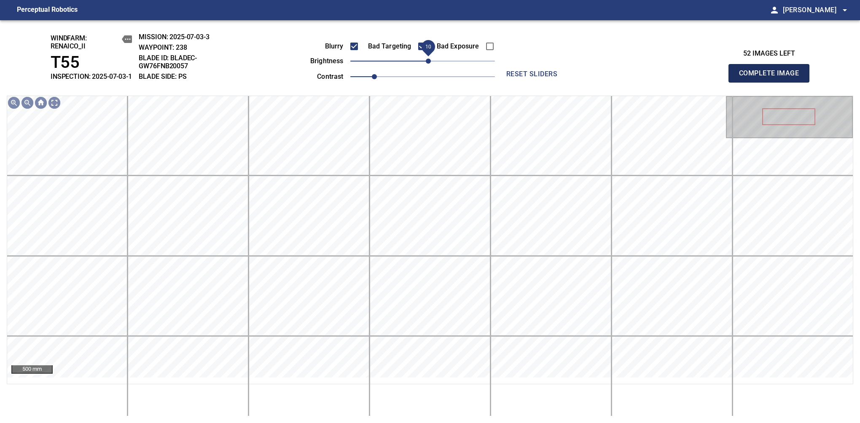
click at [772, 78] on span "Complete Image" at bounding box center [769, 73] width 62 height 12
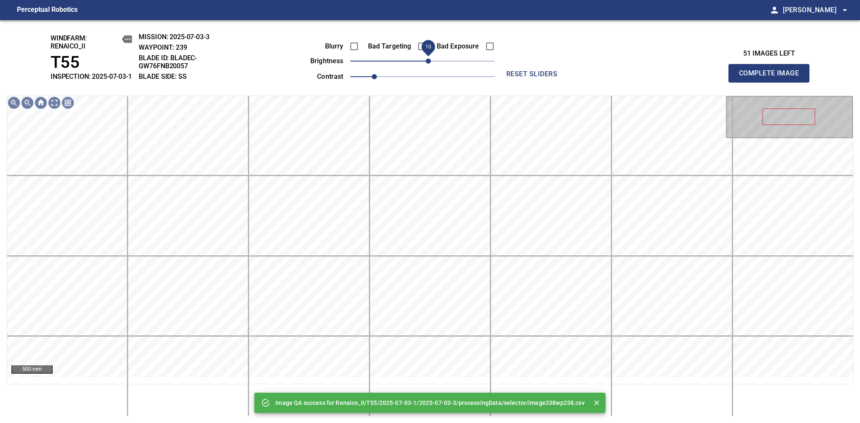
drag, startPoint x: 421, startPoint y: 71, endPoint x: 428, endPoint y: 75, distance: 8.9
click at [428, 64] on span "10" at bounding box center [428, 61] width 5 height 5
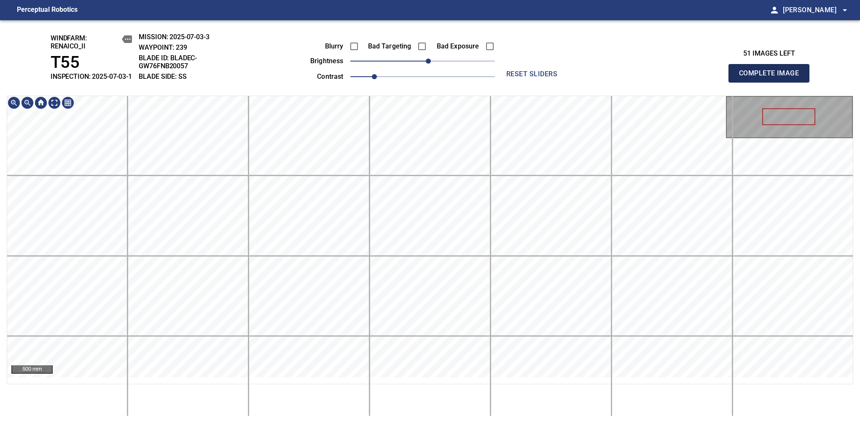
click at [772, 78] on span "Complete Image" at bounding box center [769, 73] width 62 height 12
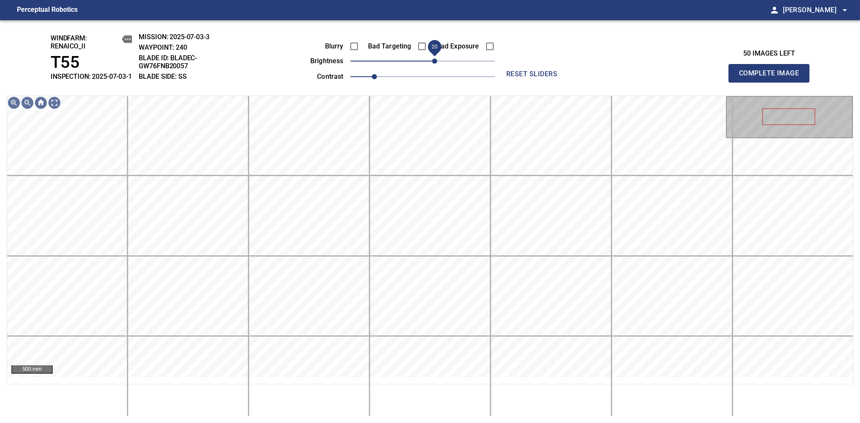
drag, startPoint x: 430, startPoint y: 70, endPoint x: 437, endPoint y: 66, distance: 8.3
click at [437, 64] on span "20" at bounding box center [434, 61] width 5 height 5
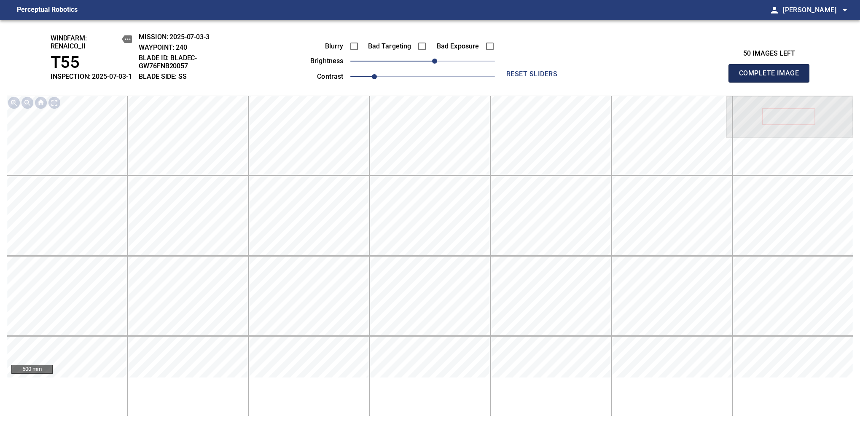
click at [772, 78] on span "Complete Image" at bounding box center [769, 73] width 62 height 12
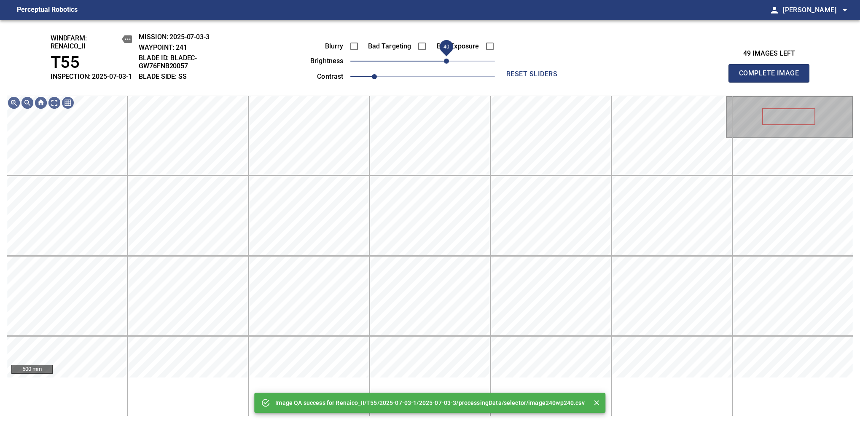
drag, startPoint x: 437, startPoint y: 66, endPoint x: 446, endPoint y: 64, distance: 9.2
click at [446, 64] on span "40" at bounding box center [422, 61] width 145 height 12
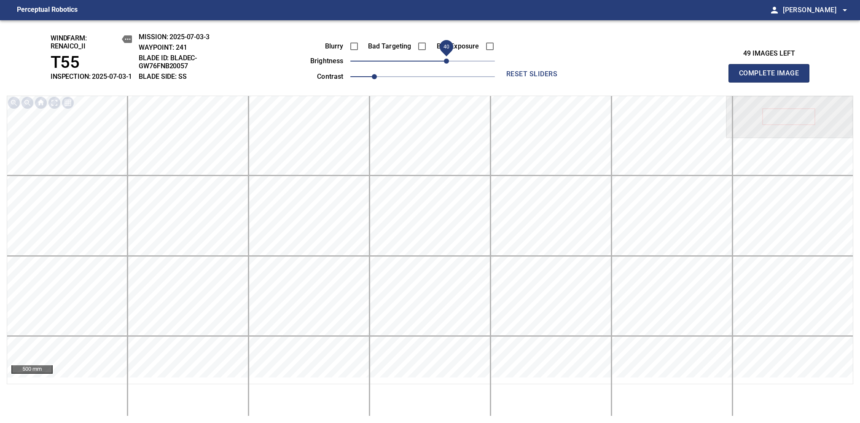
click at [772, 78] on span "Complete Image" at bounding box center [769, 73] width 62 height 12
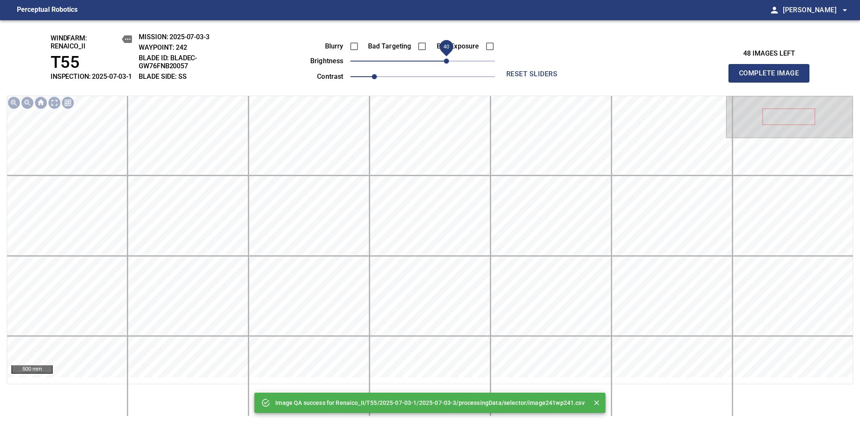
click at [445, 67] on span "40" at bounding box center [422, 61] width 145 height 12
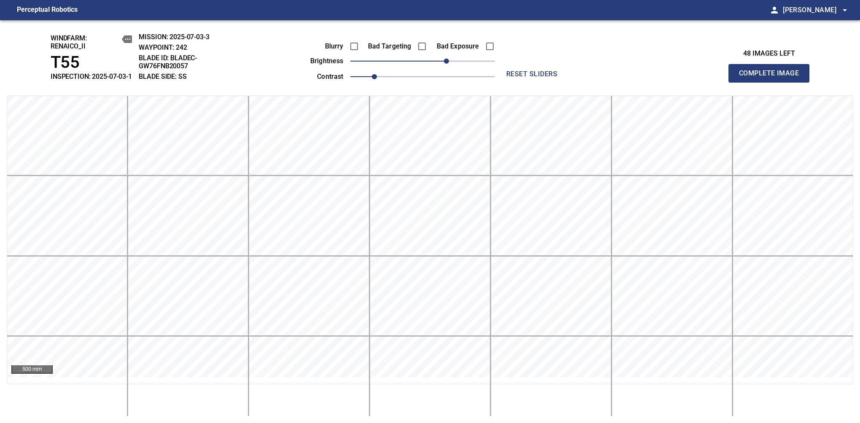
click at [772, 78] on span "Complete Image" at bounding box center [769, 73] width 62 height 12
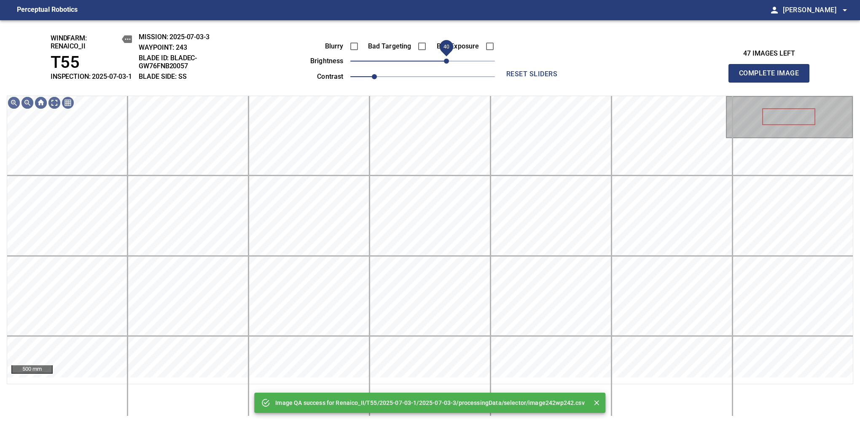
click at [445, 67] on span "40" at bounding box center [422, 61] width 145 height 12
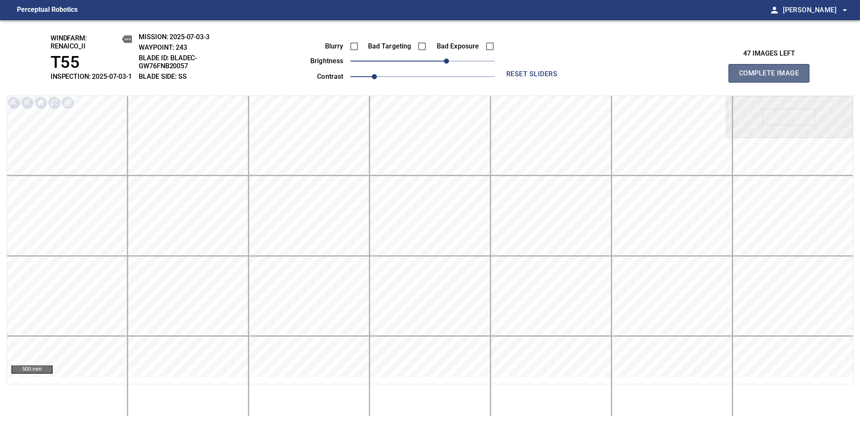
click at [772, 78] on span "Complete Image" at bounding box center [769, 73] width 62 height 12
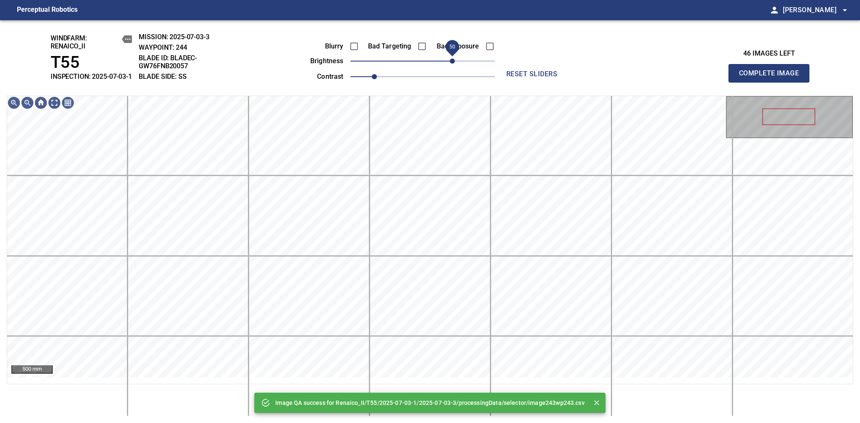
click at [450, 67] on span "50" at bounding box center [422, 61] width 145 height 12
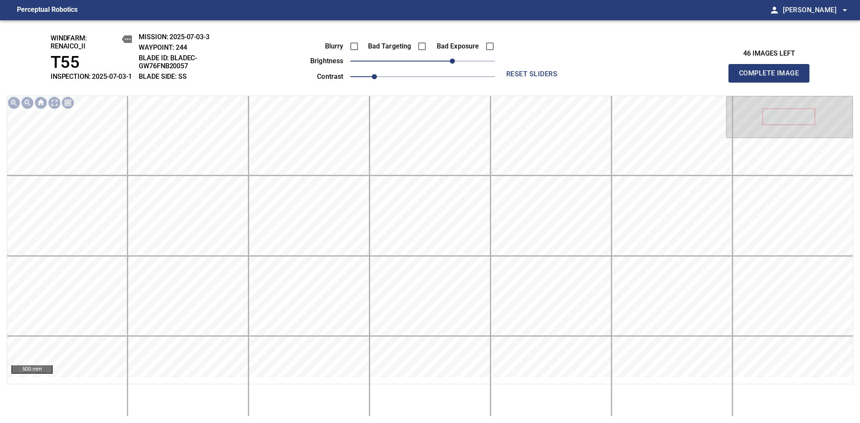
click at [772, 78] on span "Complete Image" at bounding box center [769, 73] width 62 height 12
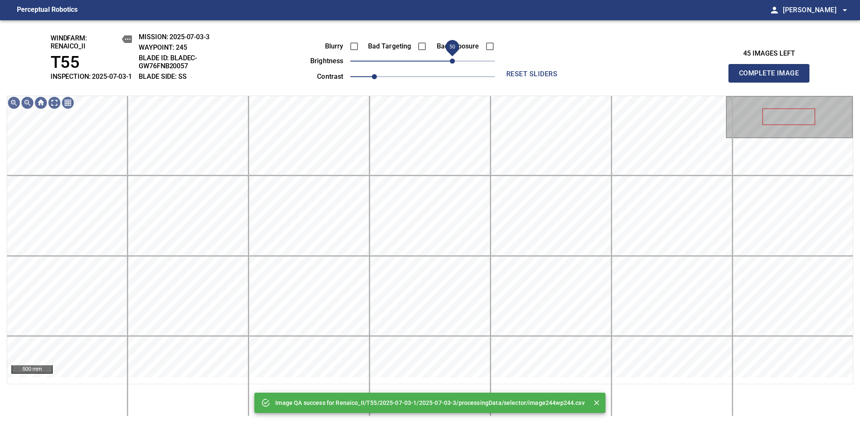
click at [450, 67] on span "50" at bounding box center [422, 61] width 145 height 12
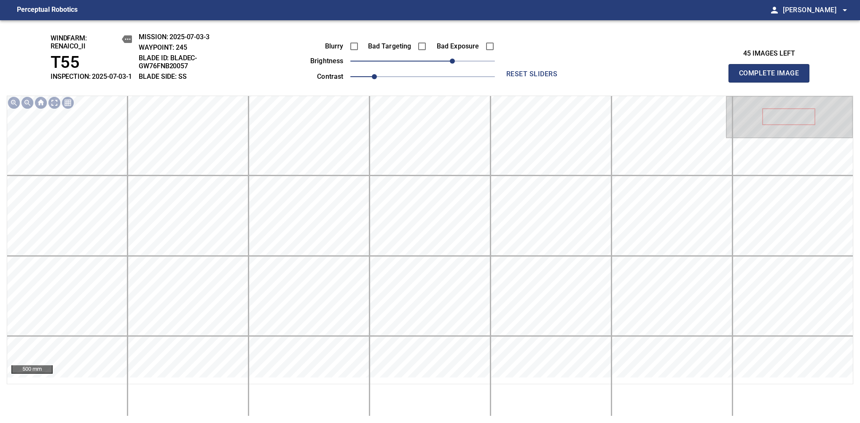
click at [772, 78] on span "Complete Image" at bounding box center [769, 73] width 62 height 12
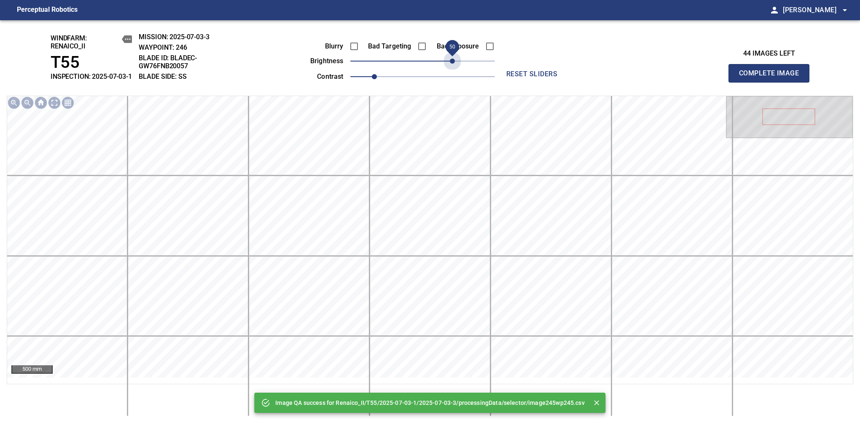
click at [450, 67] on span "50" at bounding box center [422, 61] width 145 height 12
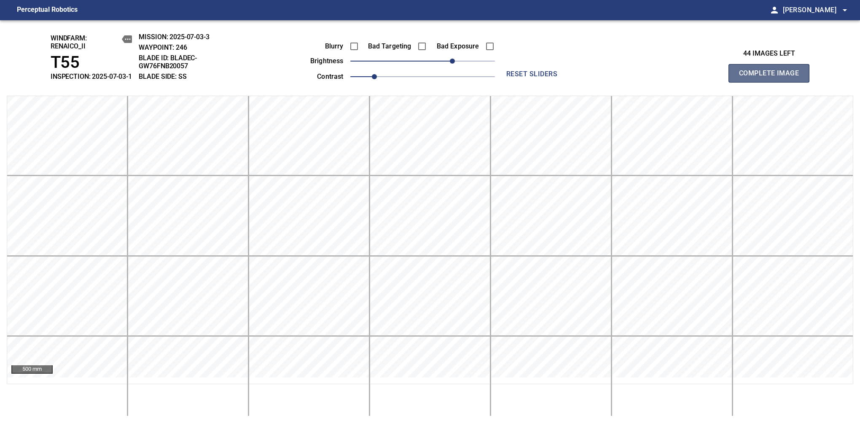
click at [772, 78] on span "Complete Image" at bounding box center [769, 73] width 62 height 12
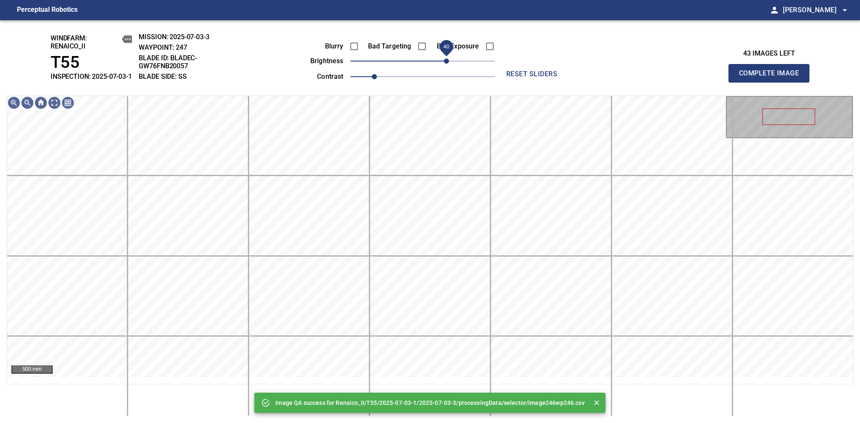
click at [448, 67] on span "40" at bounding box center [422, 61] width 145 height 12
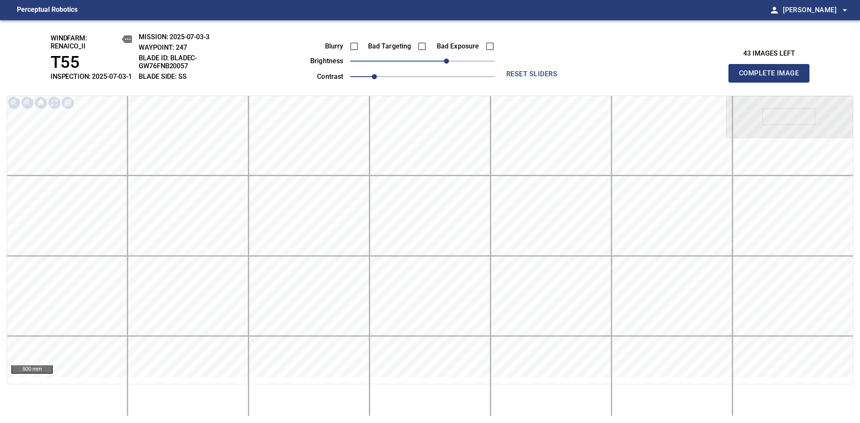
click at [772, 78] on span "Complete Image" at bounding box center [769, 73] width 62 height 12
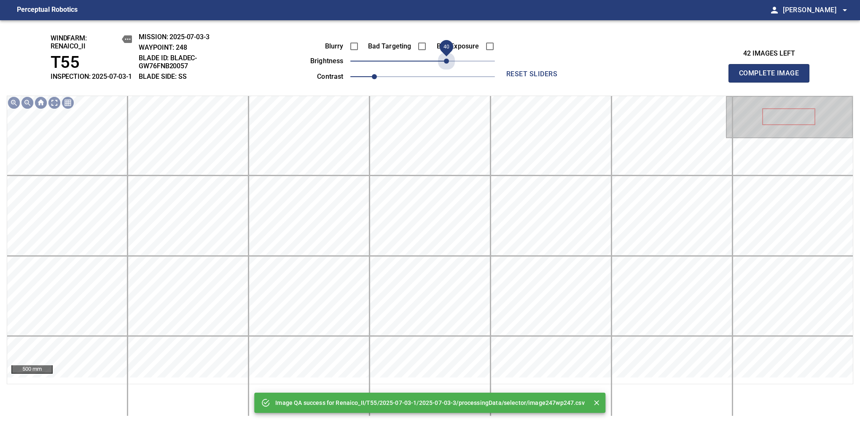
click at [448, 67] on span "40" at bounding box center [422, 61] width 145 height 12
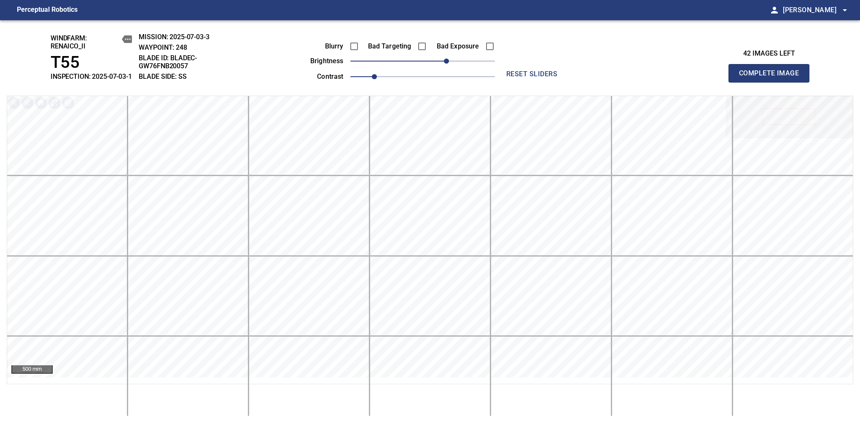
click at [772, 78] on span "Complete Image" at bounding box center [769, 73] width 62 height 12
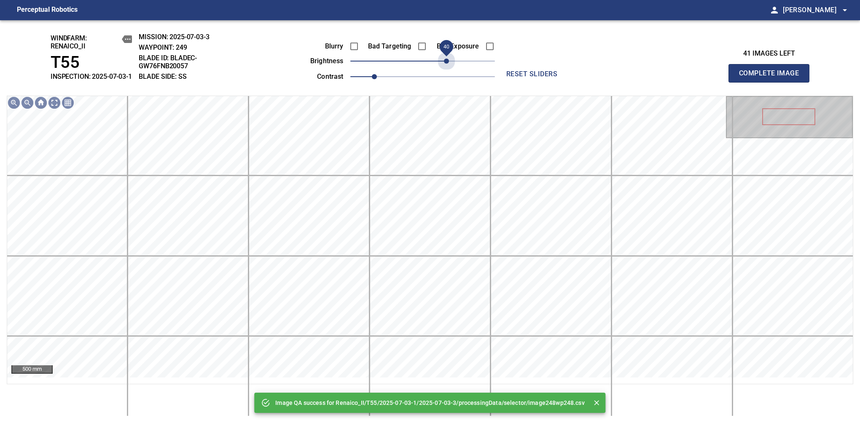
click at [448, 67] on span "40" at bounding box center [422, 61] width 145 height 12
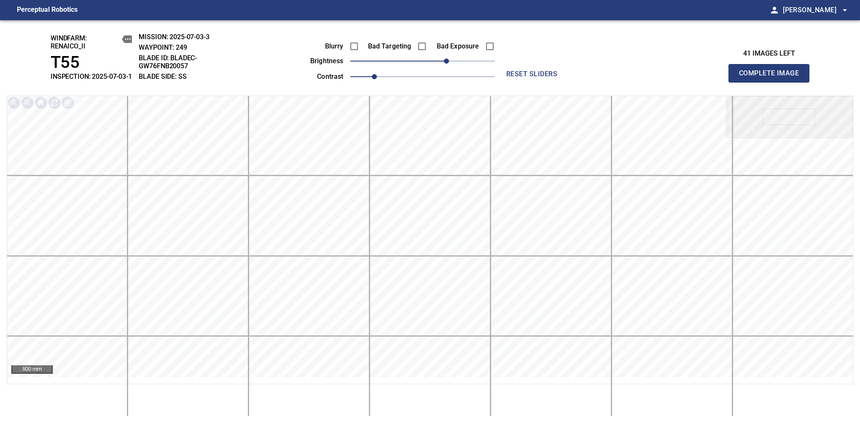
click at [772, 78] on span "Complete Image" at bounding box center [769, 73] width 62 height 12
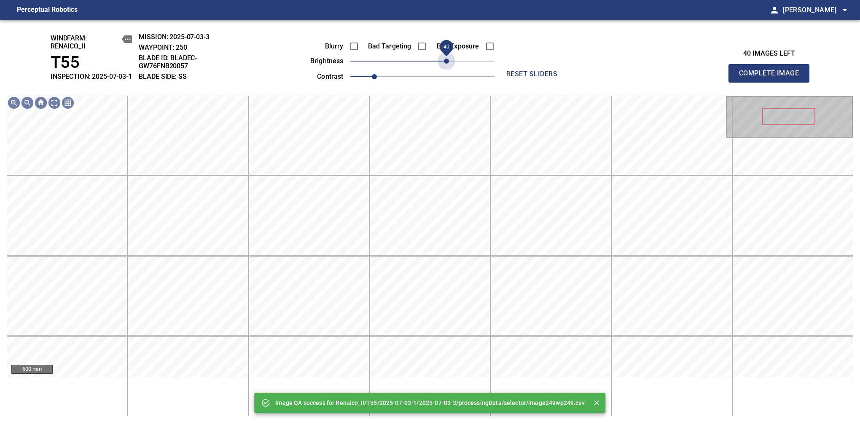
click at [448, 67] on span "40" at bounding box center [422, 61] width 145 height 12
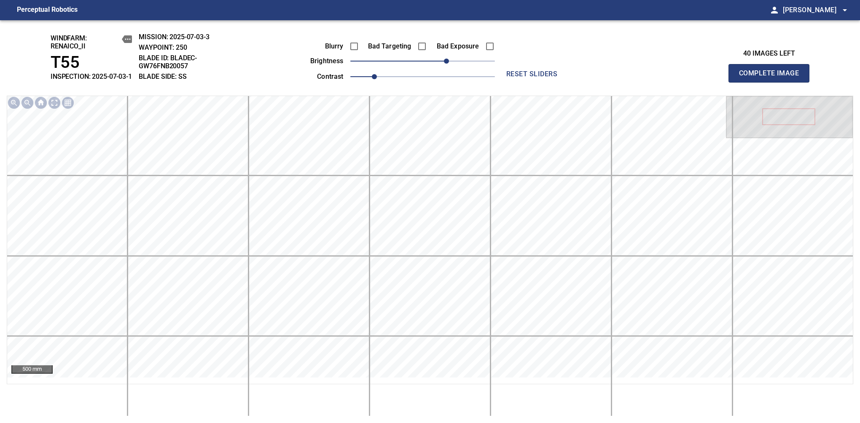
click at [772, 78] on span "Complete Image" at bounding box center [769, 73] width 62 height 12
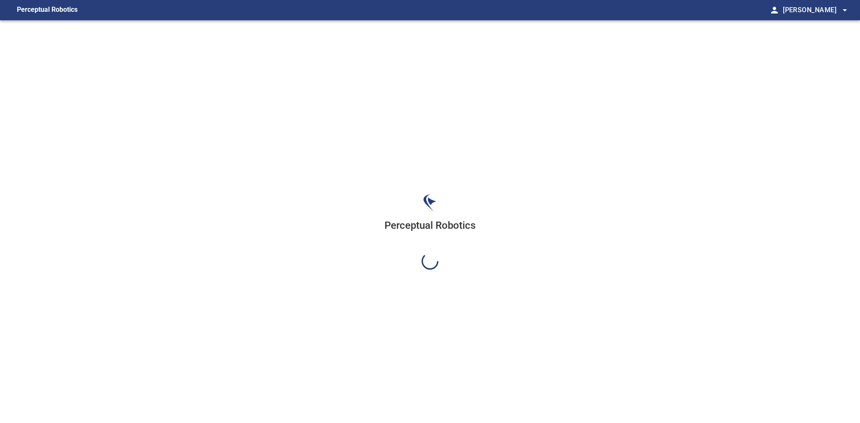
click at [448, 71] on div "Perceptual Robotics" at bounding box center [430, 231] width 860 height 423
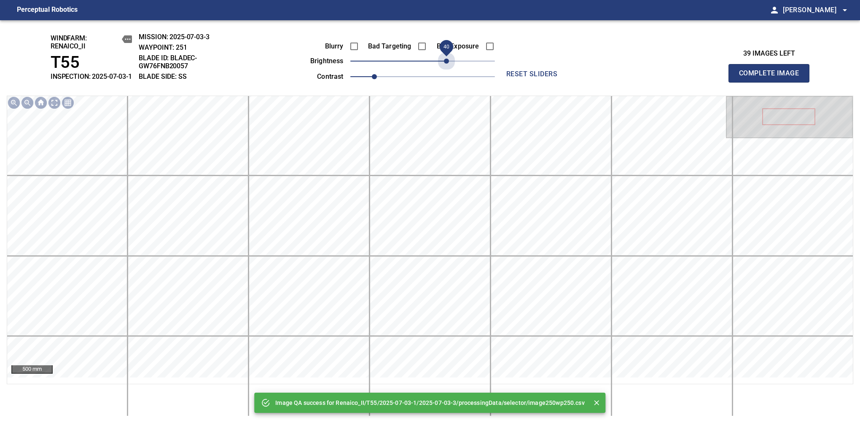
click at [448, 67] on span "40" at bounding box center [422, 61] width 145 height 12
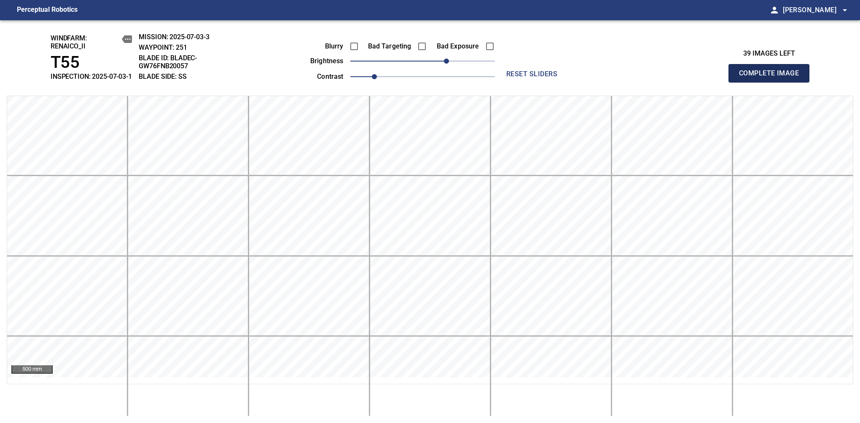
click at [772, 78] on span "Complete Image" at bounding box center [769, 73] width 62 height 12
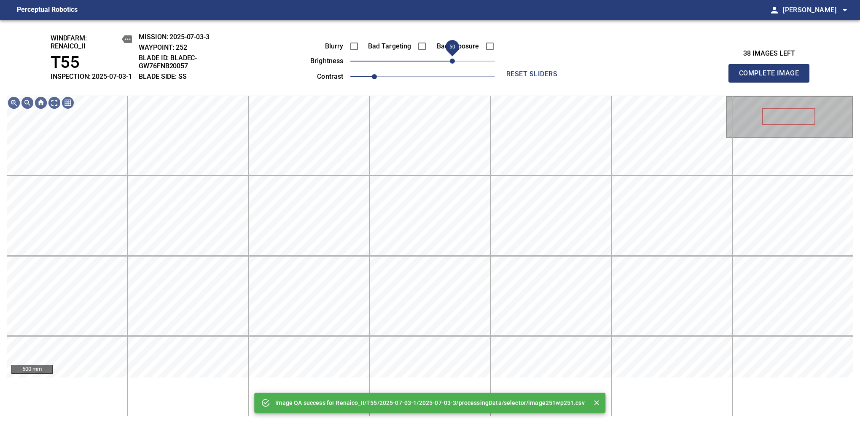
click at [452, 67] on span "50" at bounding box center [422, 61] width 145 height 12
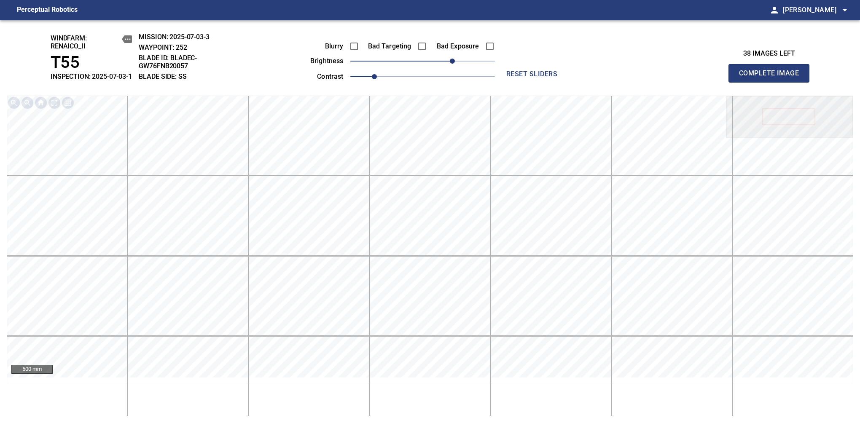
click at [772, 78] on span "Complete Image" at bounding box center [769, 73] width 62 height 12
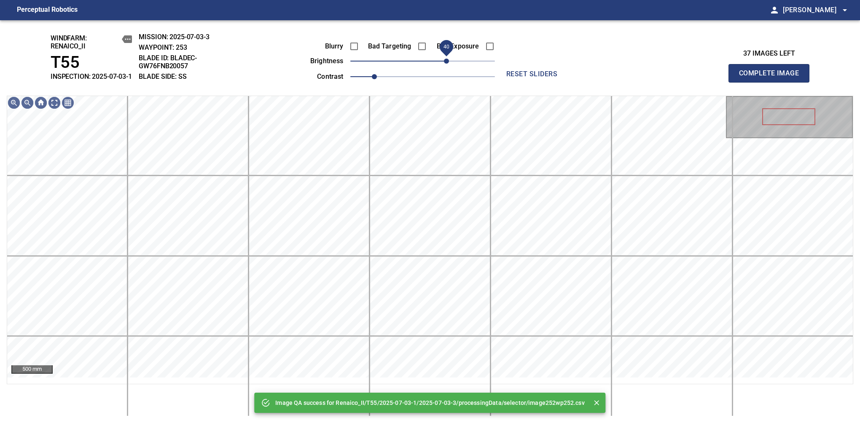
drag, startPoint x: 452, startPoint y: 71, endPoint x: 448, endPoint y: 73, distance: 4.9
click at [448, 67] on span "40" at bounding box center [422, 61] width 145 height 12
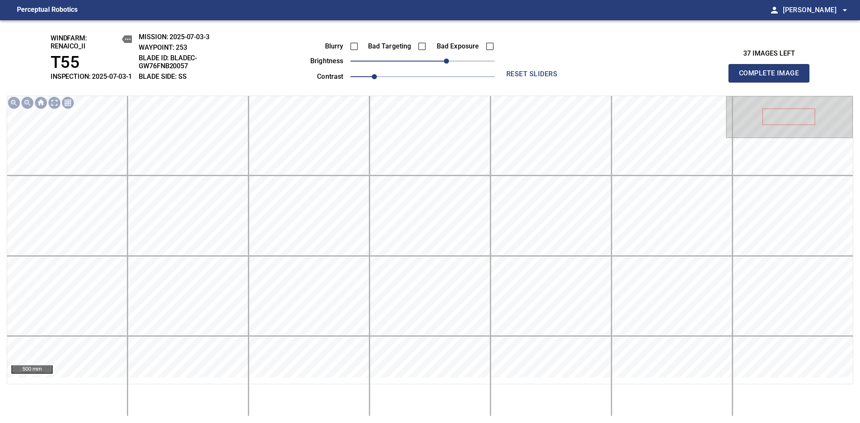
click at [772, 78] on span "Complete Image" at bounding box center [769, 73] width 62 height 12
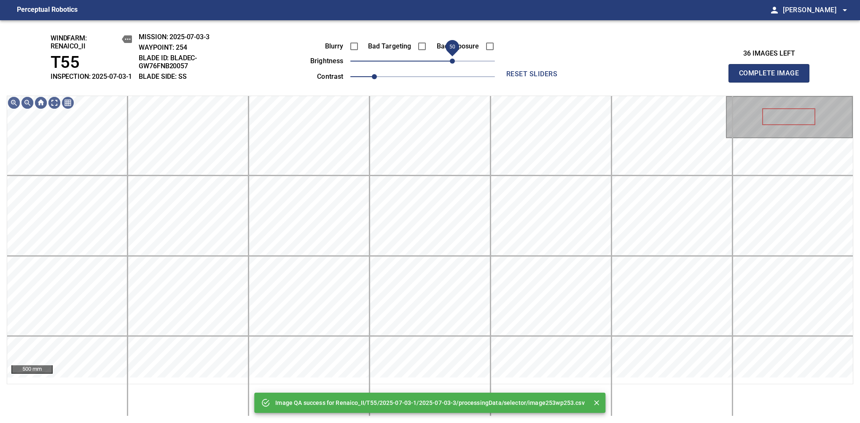
drag, startPoint x: 447, startPoint y: 69, endPoint x: 450, endPoint y: 65, distance: 6.0
click at [450, 65] on span "50" at bounding box center [422, 61] width 145 height 12
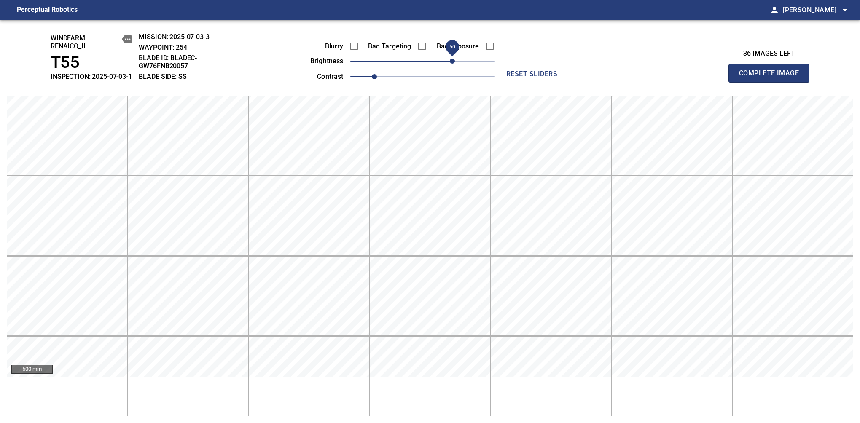
click at [450, 64] on span "50" at bounding box center [452, 61] width 5 height 5
click at [772, 78] on span "Complete Image" at bounding box center [769, 73] width 62 height 12
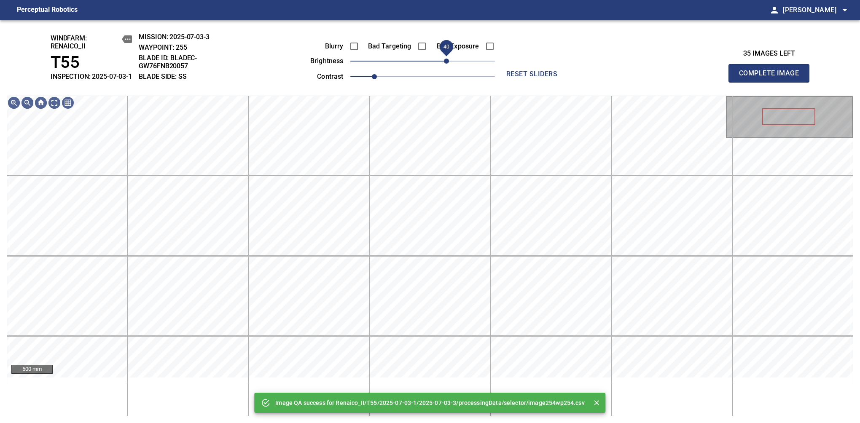
click at [448, 66] on span "40" at bounding box center [422, 61] width 145 height 12
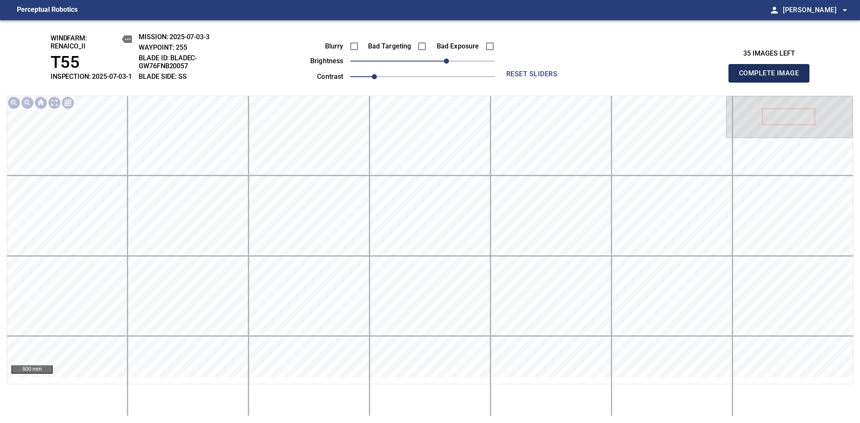
click at [772, 78] on span "Complete Image" at bounding box center [769, 73] width 62 height 12
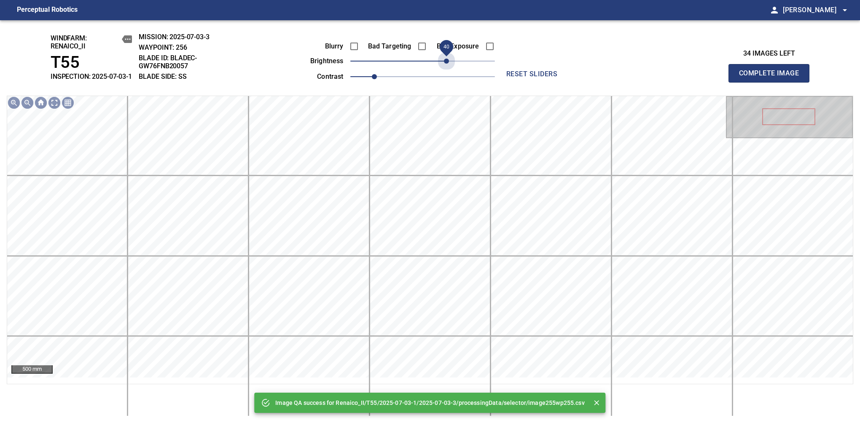
click at [448, 66] on span "40" at bounding box center [422, 61] width 145 height 12
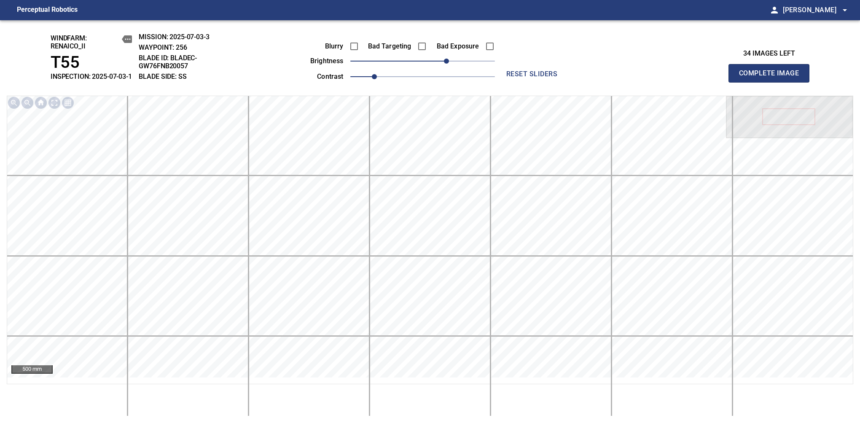
click at [772, 78] on span "Complete Image" at bounding box center [769, 73] width 62 height 12
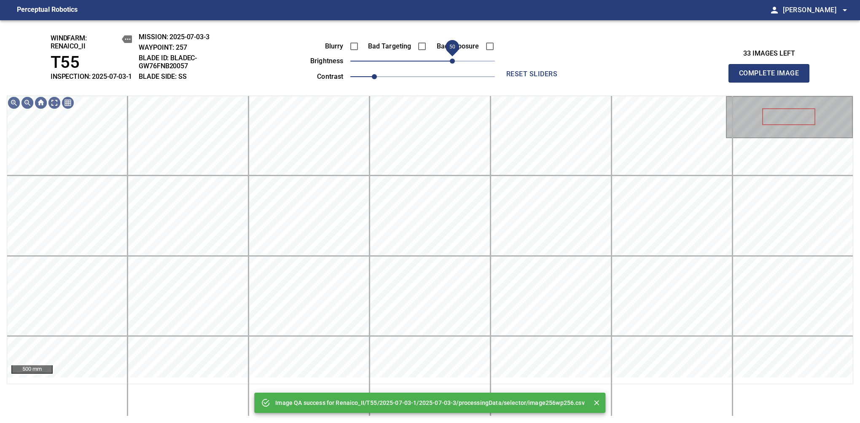
click at [452, 66] on span "50" at bounding box center [422, 61] width 145 height 12
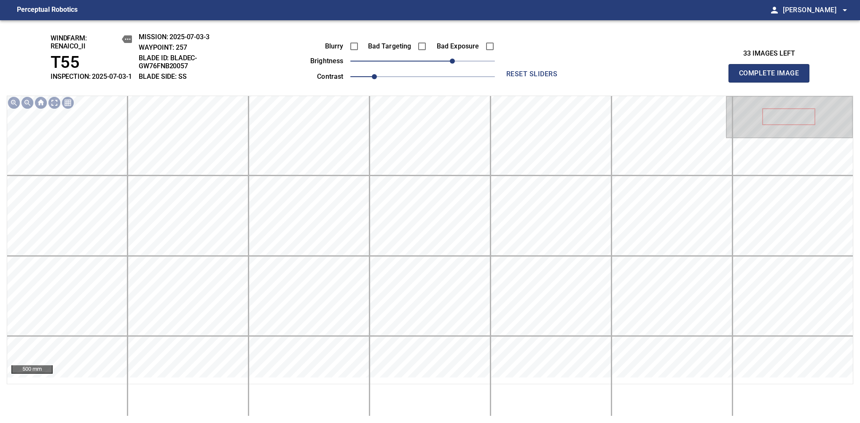
click at [772, 78] on span "Complete Image" at bounding box center [769, 73] width 62 height 12
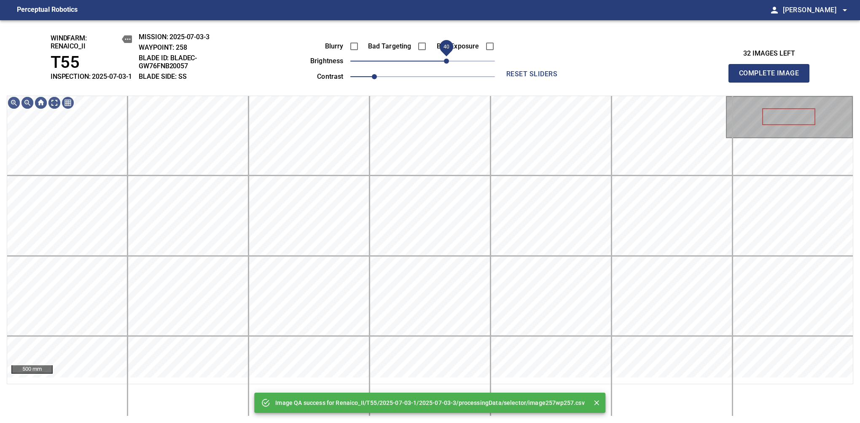
drag, startPoint x: 452, startPoint y: 66, endPoint x: 448, endPoint y: 67, distance: 4.5
click at [448, 67] on span "40" at bounding box center [422, 61] width 145 height 12
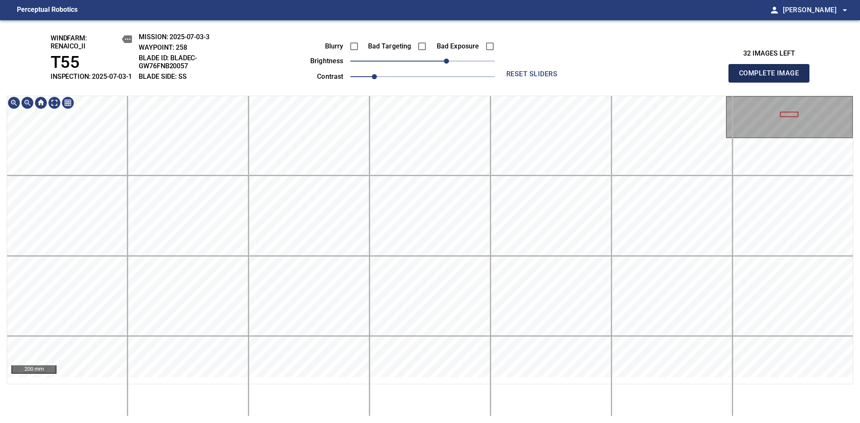
click at [772, 78] on span "Complete Image" at bounding box center [769, 73] width 62 height 12
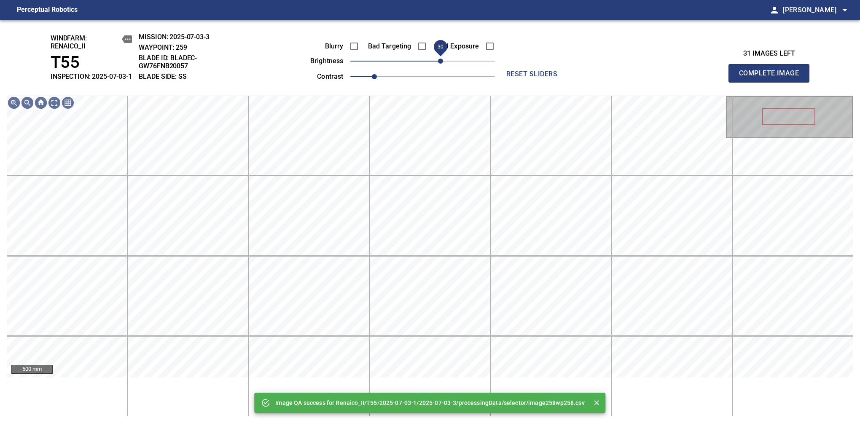
click at [442, 67] on span "30" at bounding box center [422, 61] width 145 height 12
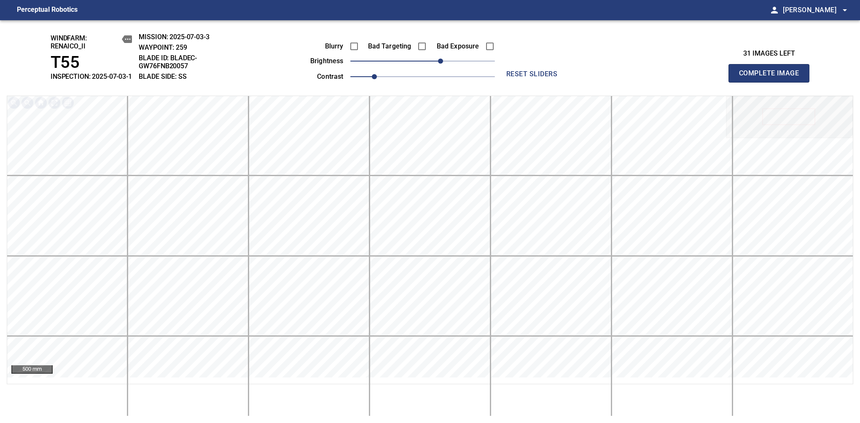
click at [772, 78] on span "Complete Image" at bounding box center [769, 73] width 62 height 12
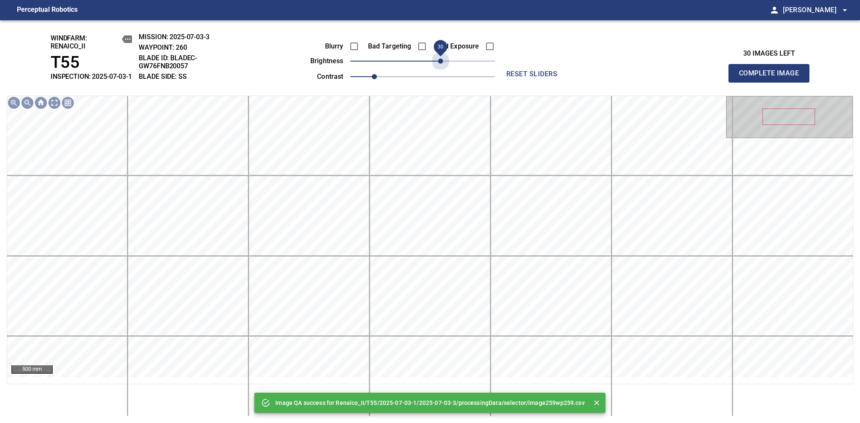
click at [442, 67] on span "30" at bounding box center [422, 61] width 145 height 12
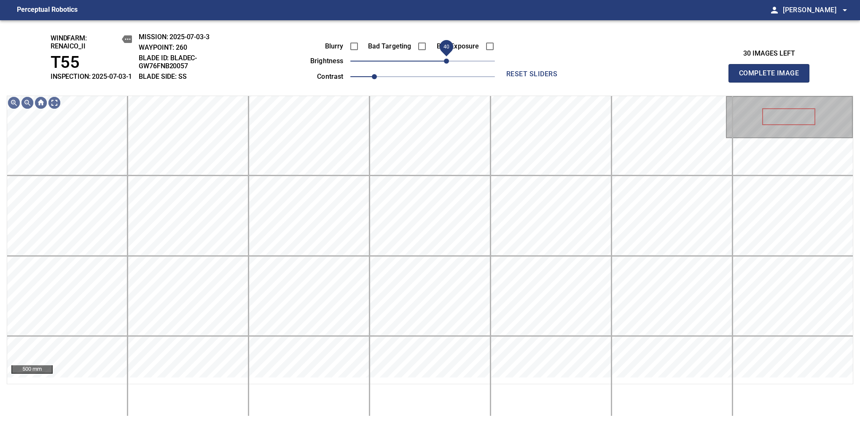
click at [445, 63] on span "40" at bounding box center [446, 61] width 5 height 5
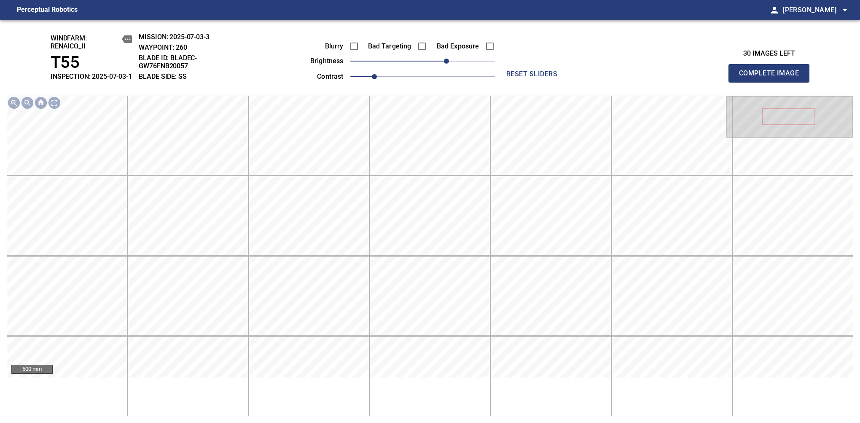
click at [772, 78] on span "Complete Image" at bounding box center [769, 73] width 62 height 12
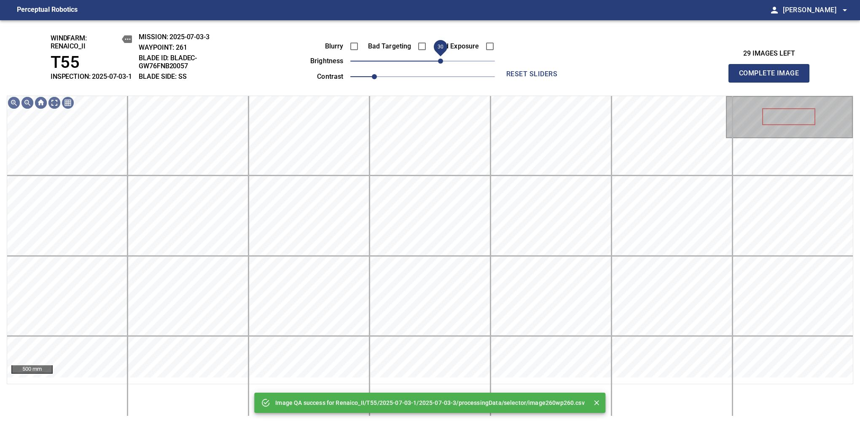
drag, startPoint x: 446, startPoint y: 65, endPoint x: 442, endPoint y: 67, distance: 5.1
click at [442, 67] on span "30" at bounding box center [422, 61] width 145 height 12
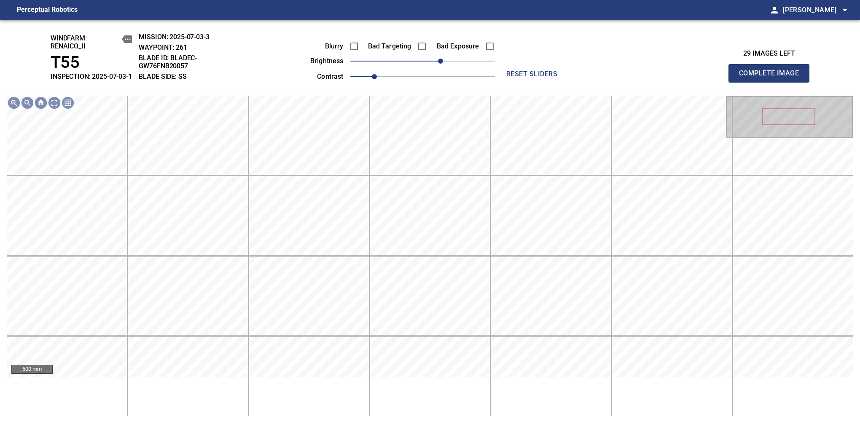
click at [439, 94] on div "windfarm: Renaico_II T55 INSPECTION: 2025-07-03-1 MISSION: 2025-07-03-3 WAYPOIN…" at bounding box center [430, 221] width 860 height 403
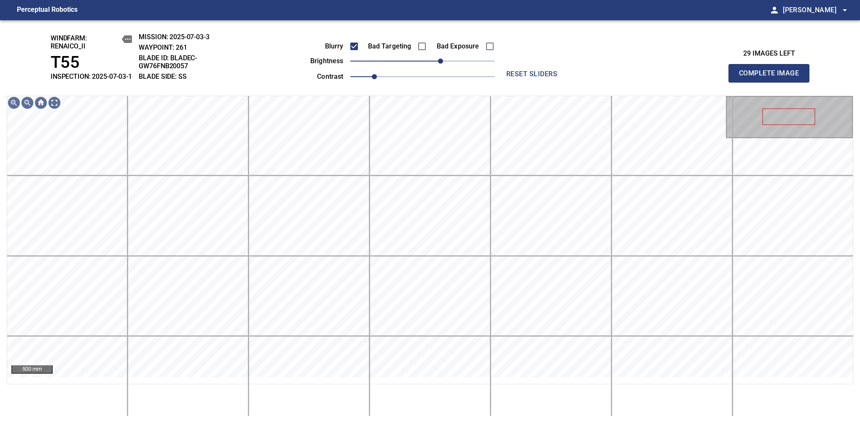
click at [772, 78] on span "Complete Image" at bounding box center [769, 73] width 62 height 12
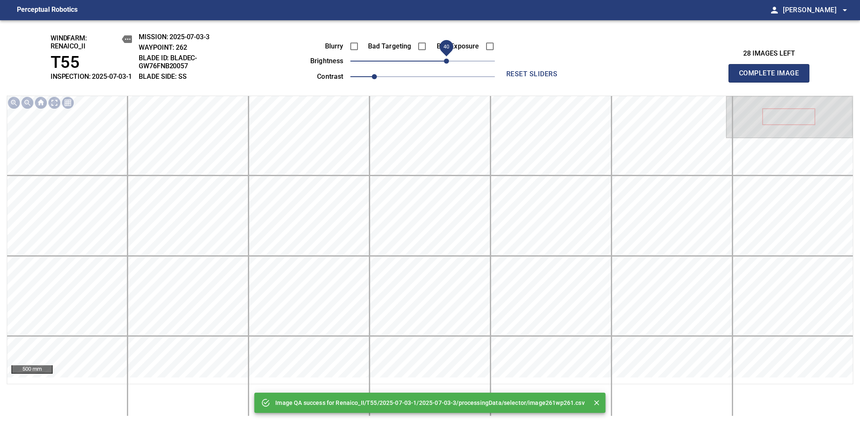
drag, startPoint x: 427, startPoint y: 72, endPoint x: 447, endPoint y: 71, distance: 20.3
click at [447, 64] on span "40" at bounding box center [446, 61] width 5 height 5
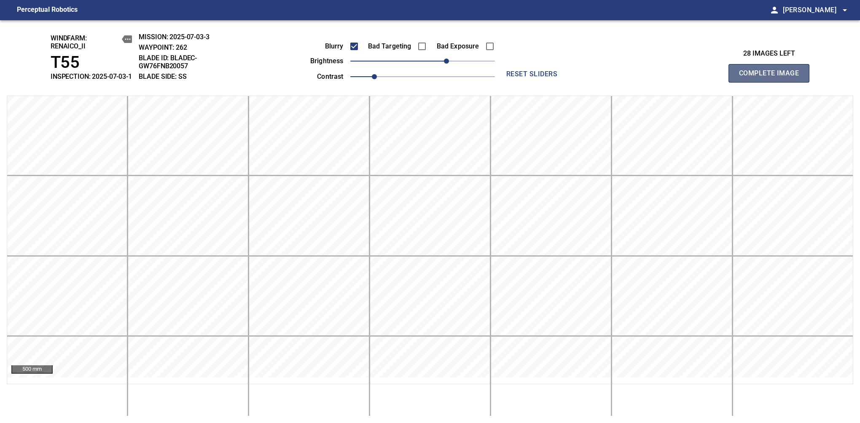
click at [772, 78] on span "Complete Image" at bounding box center [769, 73] width 62 height 12
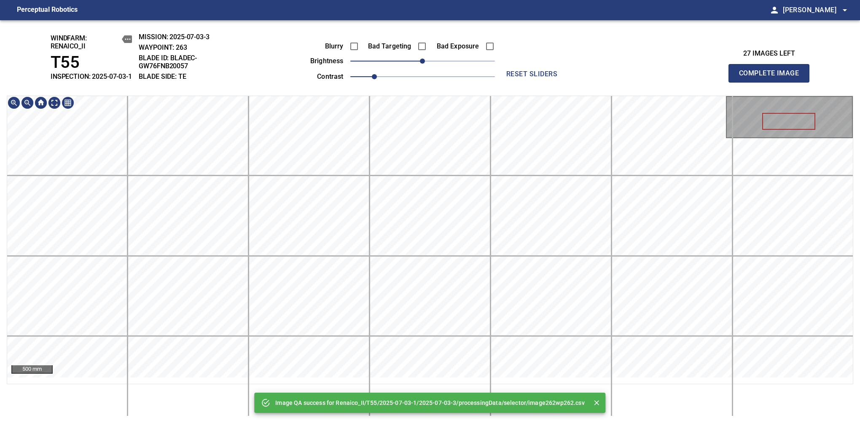
click at [483, 84] on div "Image QA success for Renaico_II/T55/2025-07-03-1/2025-07-03-3/processingData/se…" at bounding box center [430, 221] width 860 height 403
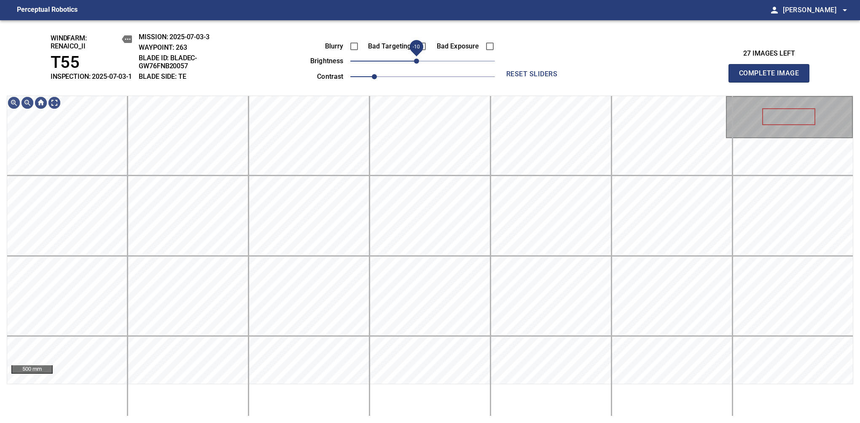
drag, startPoint x: 421, startPoint y: 72, endPoint x: 417, endPoint y: 72, distance: 4.6
click at [417, 64] on span "-10" at bounding box center [416, 61] width 5 height 5
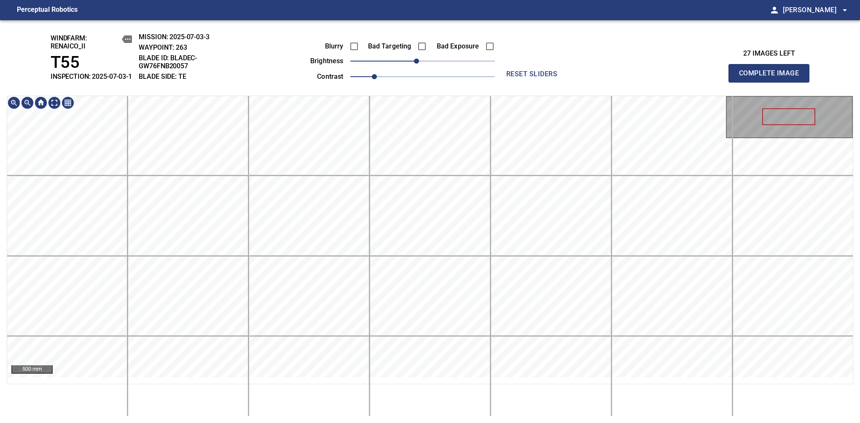
click at [461, 84] on div "windfarm: Renaico_II T55 INSPECTION: 2025-07-03-1 MISSION: 2025-07-03-3 WAYPOIN…" at bounding box center [430, 221] width 860 height 403
click at [772, 78] on span "Complete Image" at bounding box center [769, 73] width 62 height 12
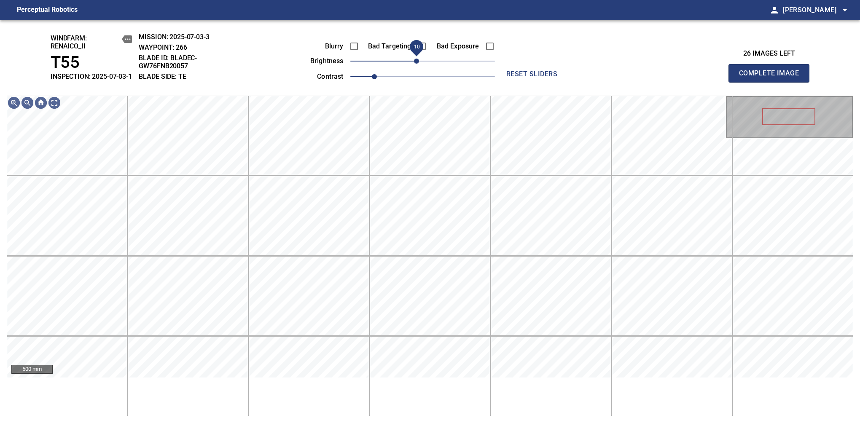
click at [417, 64] on span "-10" at bounding box center [416, 61] width 5 height 5
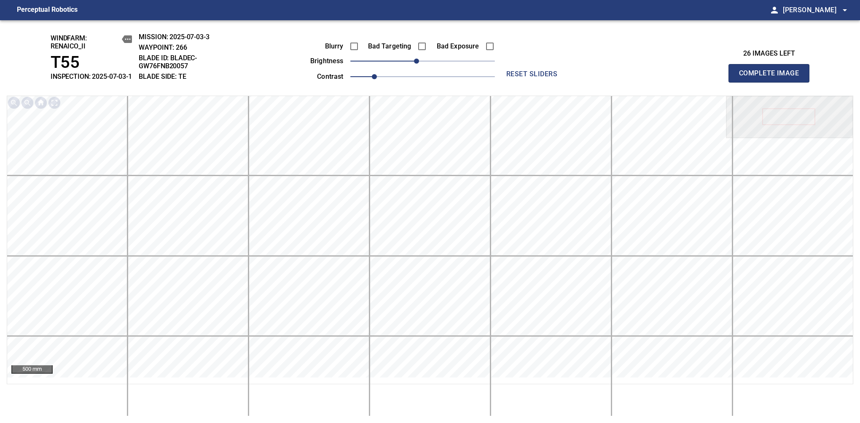
click at [772, 78] on span "Complete Image" at bounding box center [769, 73] width 62 height 12
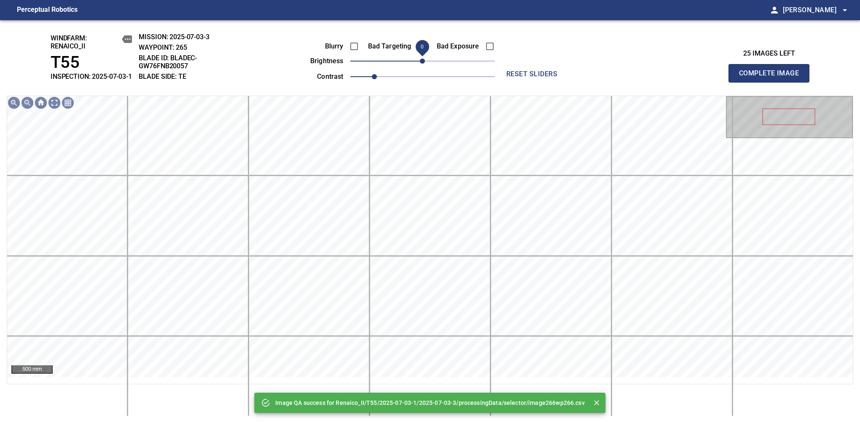
click at [420, 64] on span "0" at bounding box center [422, 61] width 5 height 5
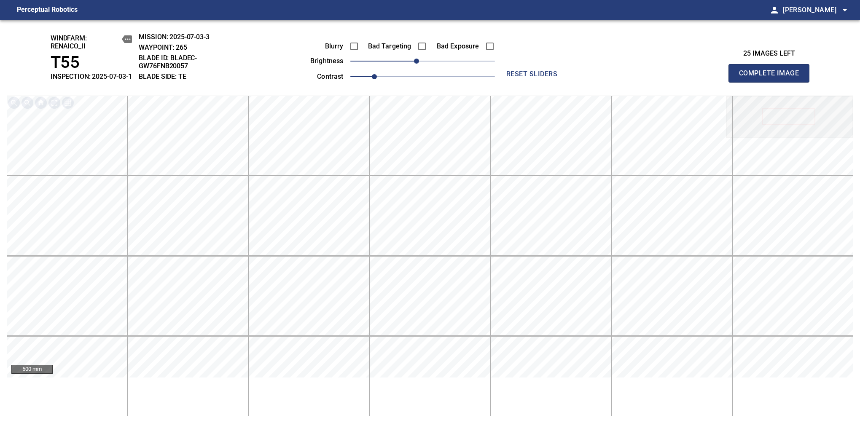
click at [772, 78] on span "Complete Image" at bounding box center [769, 73] width 62 height 12
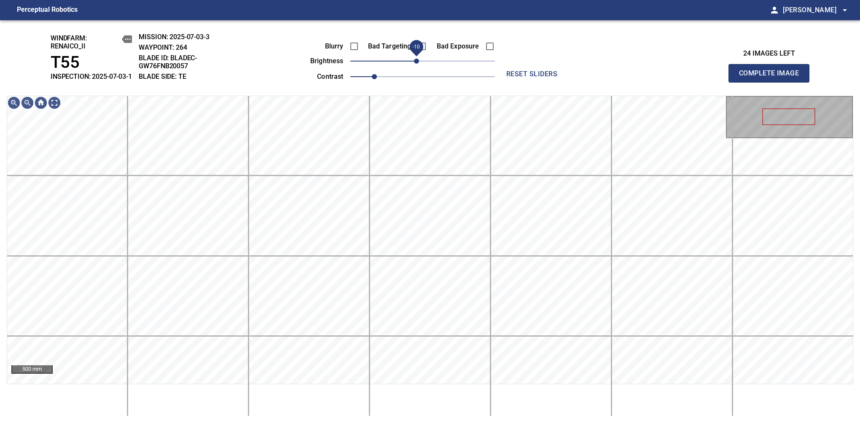
drag, startPoint x: 422, startPoint y: 72, endPoint x: 417, endPoint y: 75, distance: 5.7
click at [417, 64] on span "-10" at bounding box center [416, 61] width 5 height 5
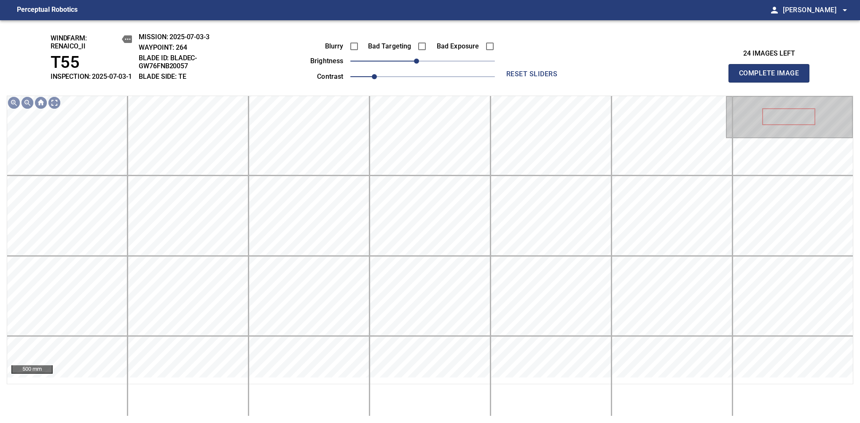
click at [772, 78] on span "Complete Image" at bounding box center [769, 73] width 62 height 12
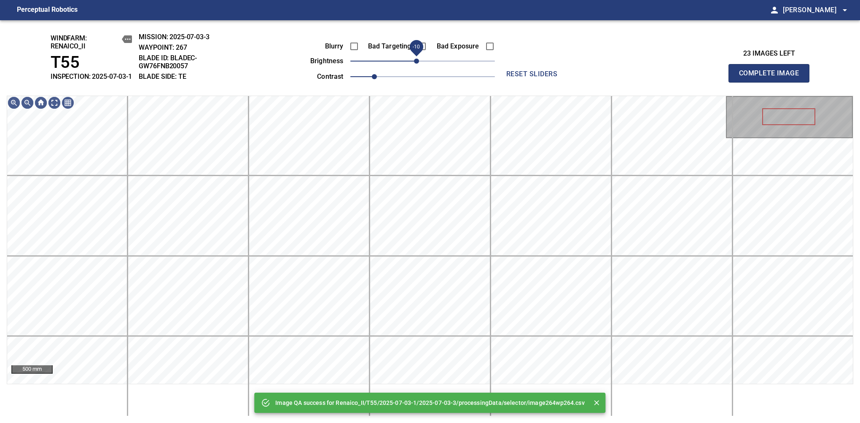
click at [417, 64] on span "-10" at bounding box center [416, 61] width 5 height 5
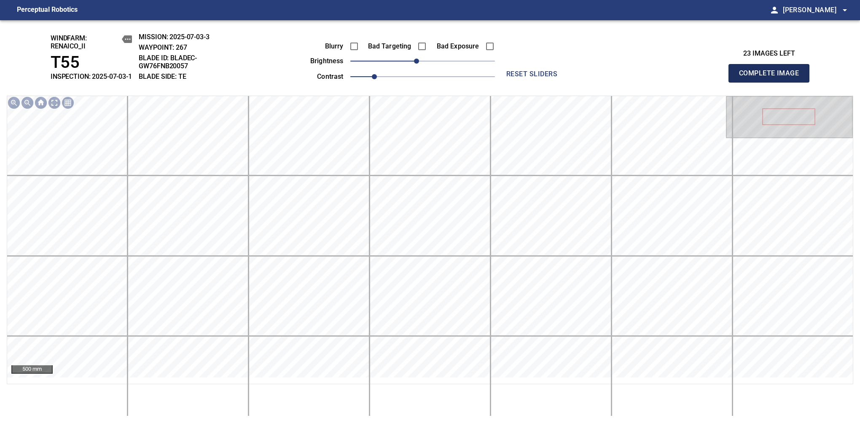
click at [772, 78] on span "Complete Image" at bounding box center [769, 73] width 62 height 12
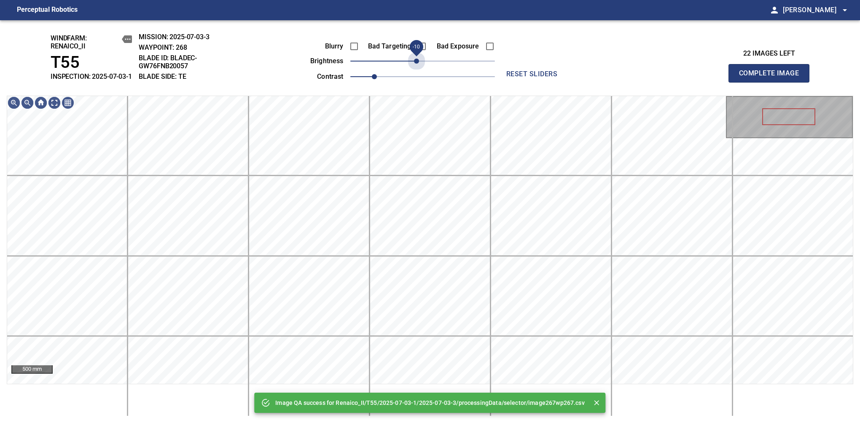
click at [417, 64] on span "-10" at bounding box center [416, 61] width 5 height 5
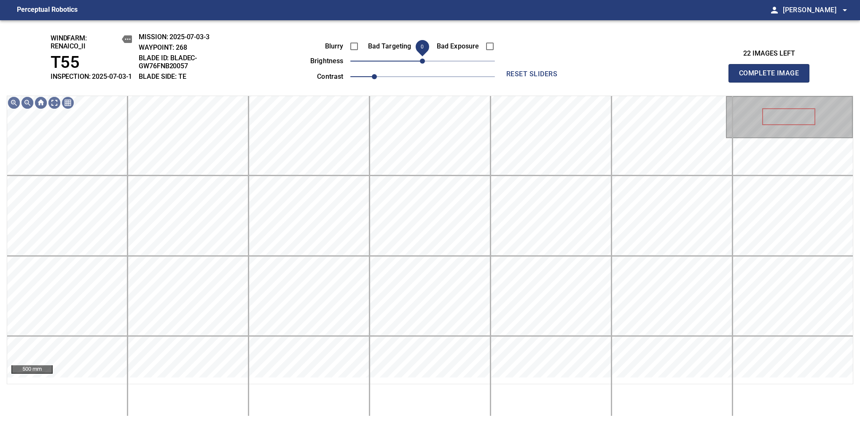
drag, startPoint x: 417, startPoint y: 70, endPoint x: 421, endPoint y: 70, distance: 4.6
click at [421, 64] on span "0" at bounding box center [422, 61] width 5 height 5
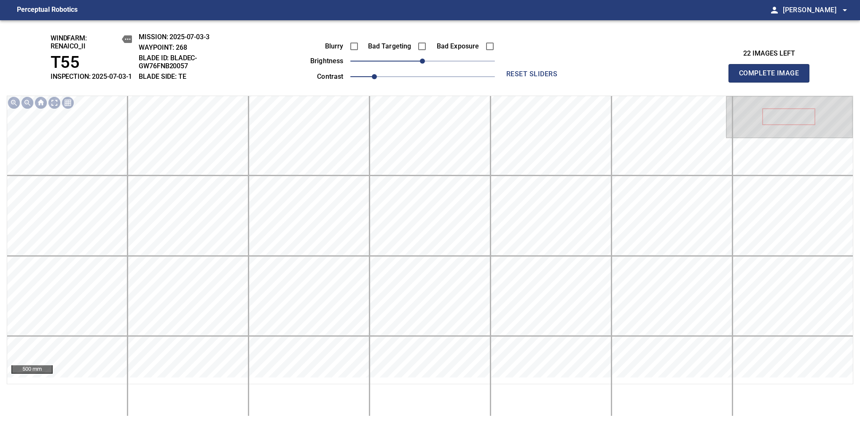
click at [772, 78] on span "Complete Image" at bounding box center [769, 73] width 62 height 12
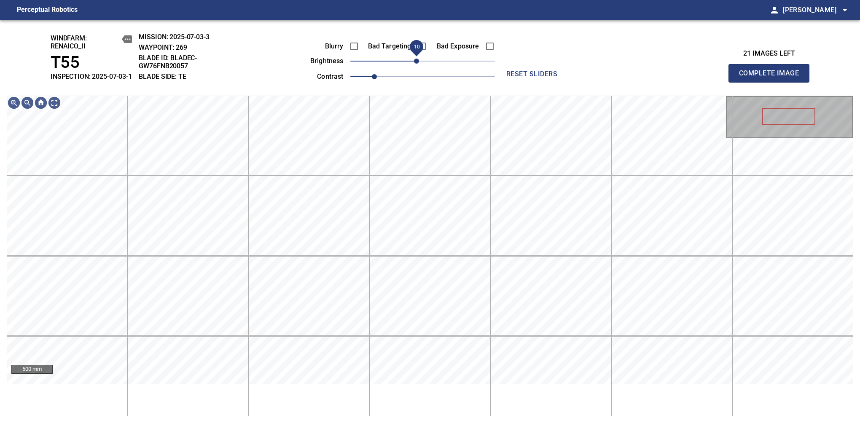
click at [417, 64] on span "-10" at bounding box center [416, 61] width 5 height 5
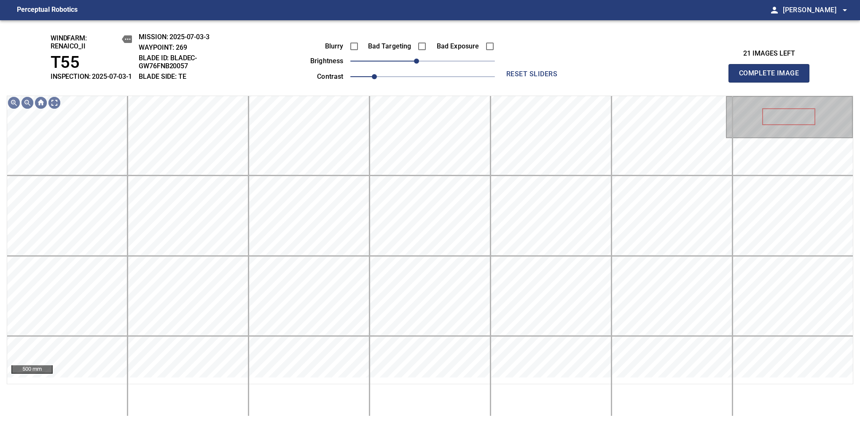
click at [772, 78] on span "Complete Image" at bounding box center [769, 73] width 62 height 12
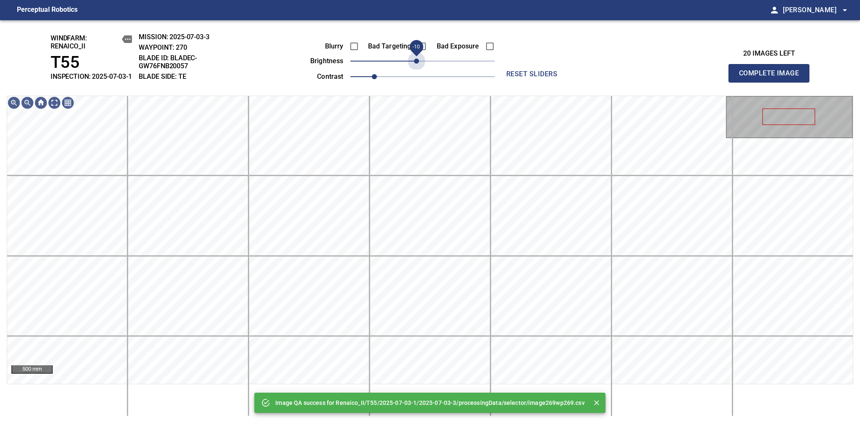
click at [418, 64] on span "-10" at bounding box center [416, 61] width 5 height 5
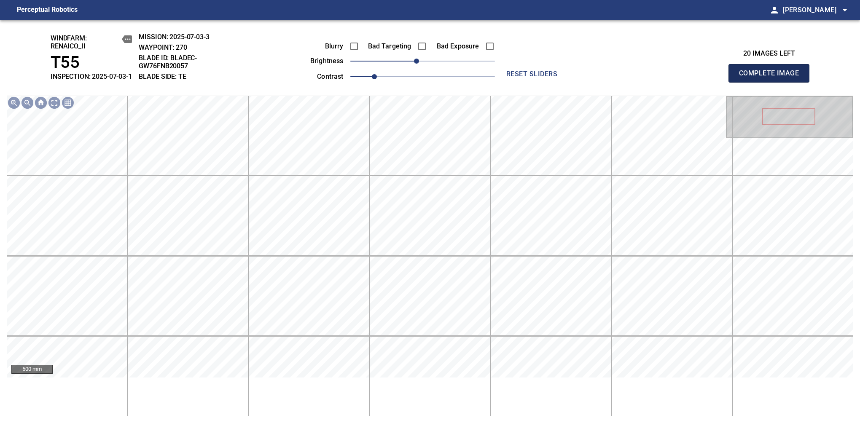
click at [772, 78] on span "Complete Image" at bounding box center [769, 73] width 62 height 12
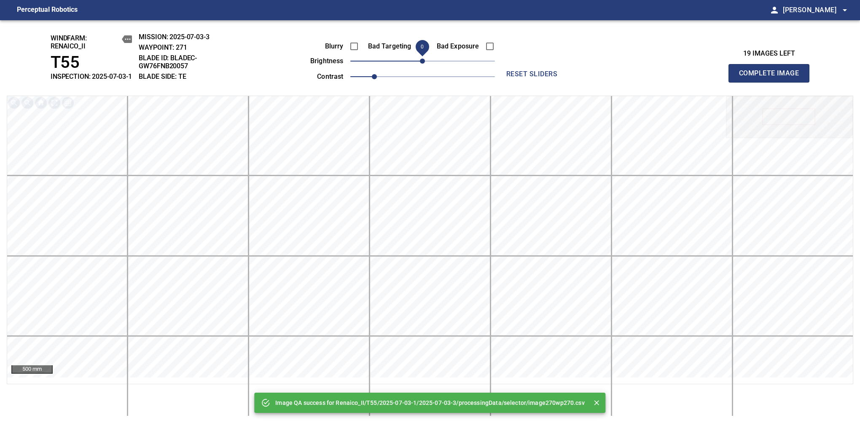
click at [420, 64] on span "0" at bounding box center [422, 61] width 5 height 5
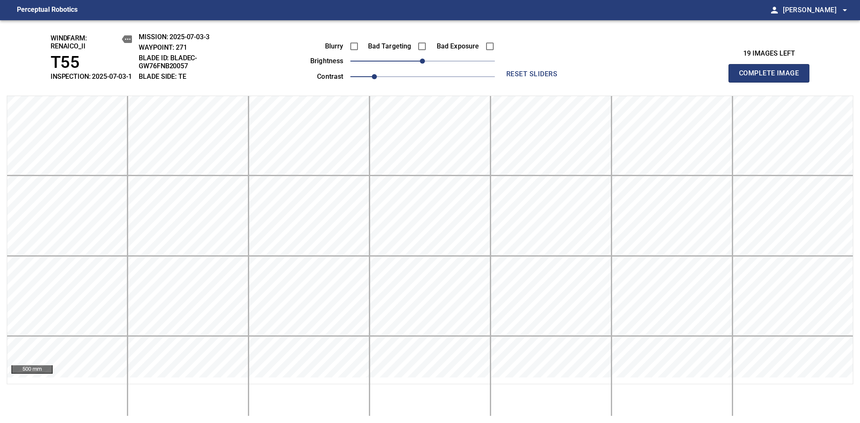
click at [772, 78] on span "Complete Image" at bounding box center [769, 73] width 62 height 12
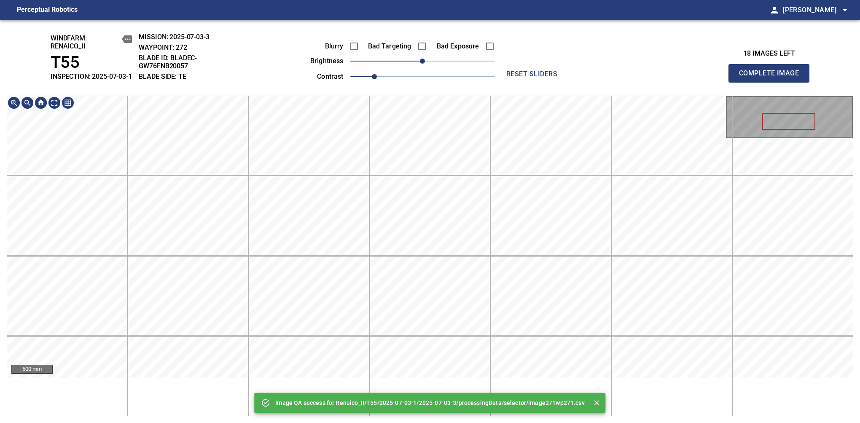
click at [436, 46] on div "Image QA success for Renaico_II/T55/2025-07-03-1/2025-07-03-3/processingData/se…" at bounding box center [430, 221] width 860 height 403
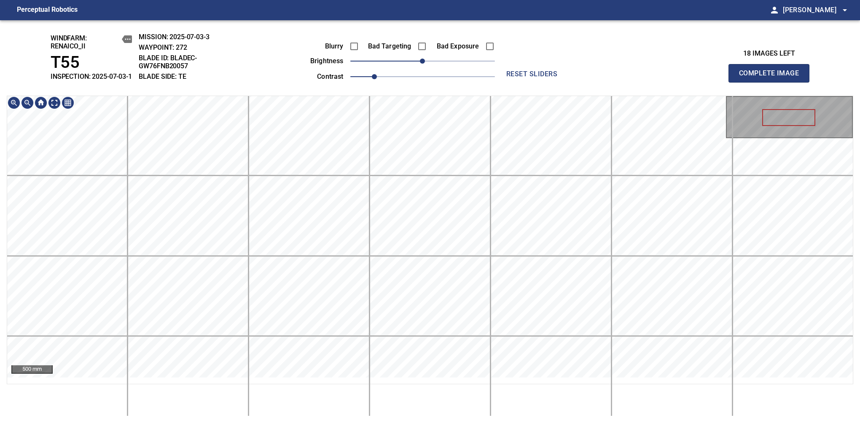
click at [472, 423] on html "Perceptual Robotics person Alex Semenov arrow_drop_down windfarm: Renaico_II T5…" at bounding box center [430, 211] width 860 height 423
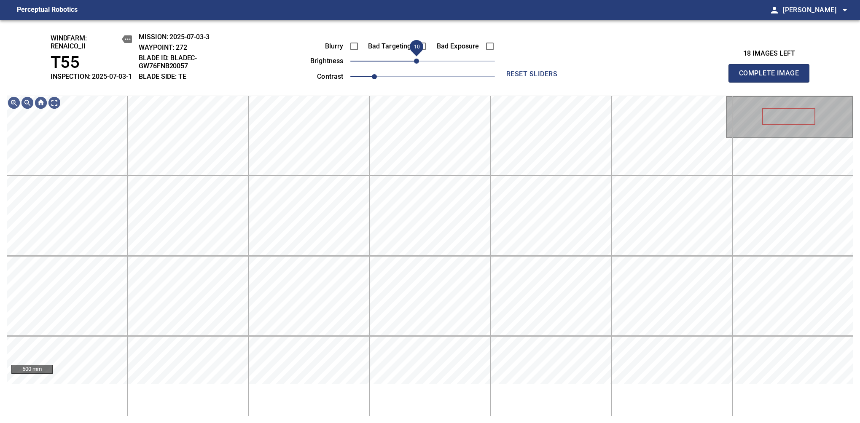
click at [419, 64] on span "-10" at bounding box center [416, 61] width 5 height 5
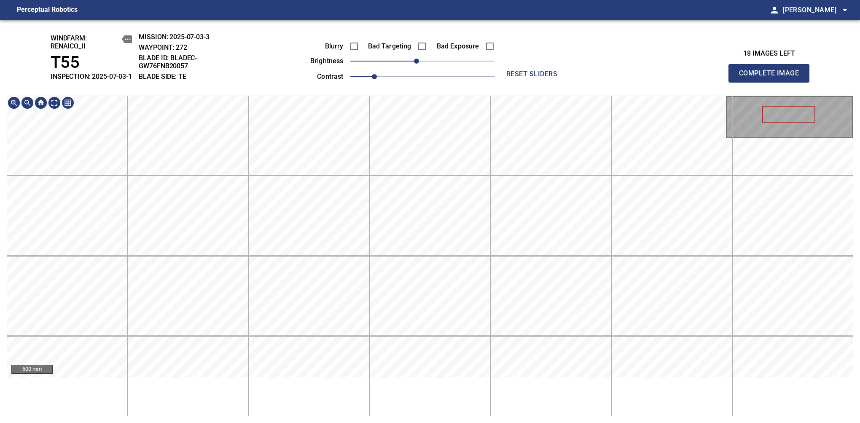
click at [461, 423] on html "Perceptual Robotics person Alex Semenov arrow_drop_down windfarm: Renaico_II T5…" at bounding box center [430, 211] width 860 height 423
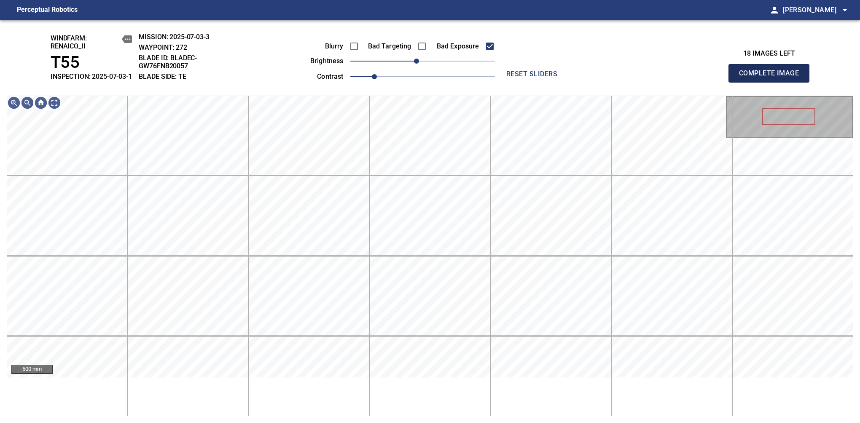
click at [772, 78] on span "Complete Image" at bounding box center [769, 73] width 62 height 12
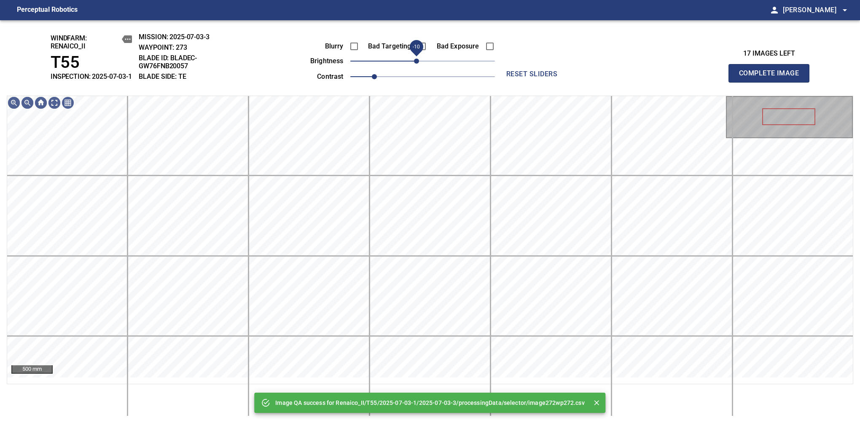
click at [419, 64] on span "-10" at bounding box center [416, 61] width 5 height 5
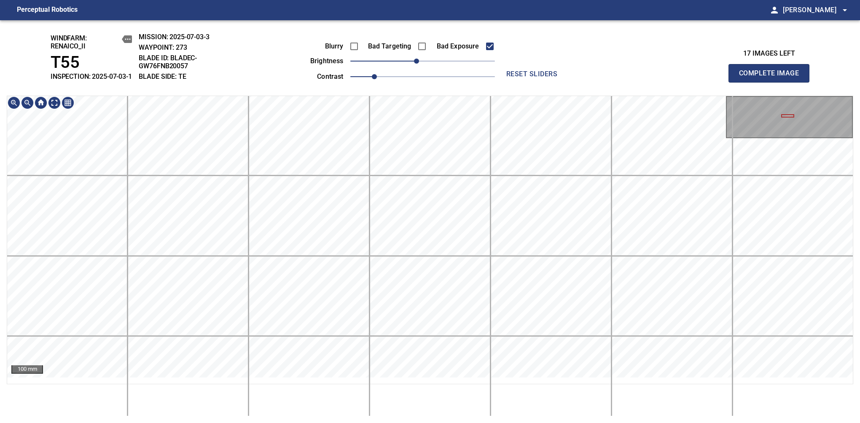
click at [400, 423] on html "Perceptual Robotics person Alex Semenov arrow_drop_down windfarm: Renaico_II T5…" at bounding box center [430, 211] width 860 height 423
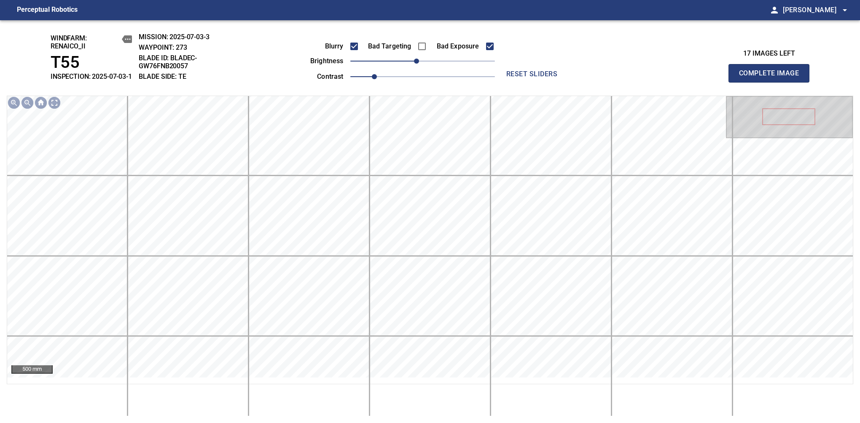
click at [772, 78] on span "Complete Image" at bounding box center [769, 73] width 62 height 12
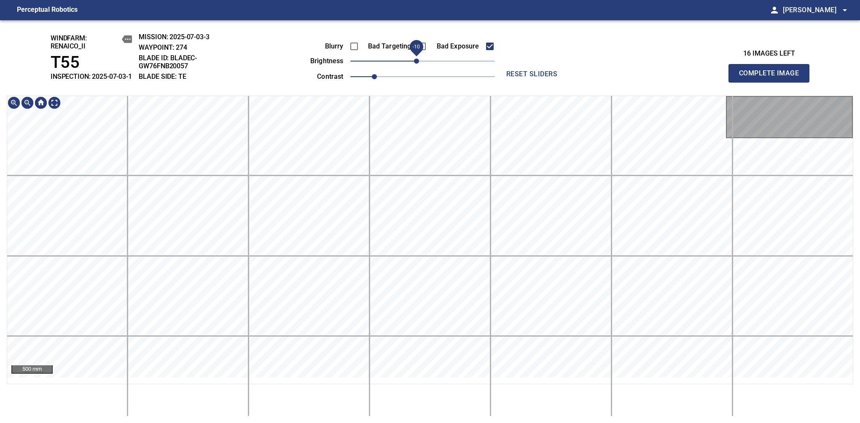
click at [419, 64] on span "-10" at bounding box center [416, 61] width 5 height 5
click at [772, 78] on span "Complete Image" at bounding box center [769, 73] width 62 height 12
click at [417, 64] on span "-10" at bounding box center [416, 61] width 5 height 5
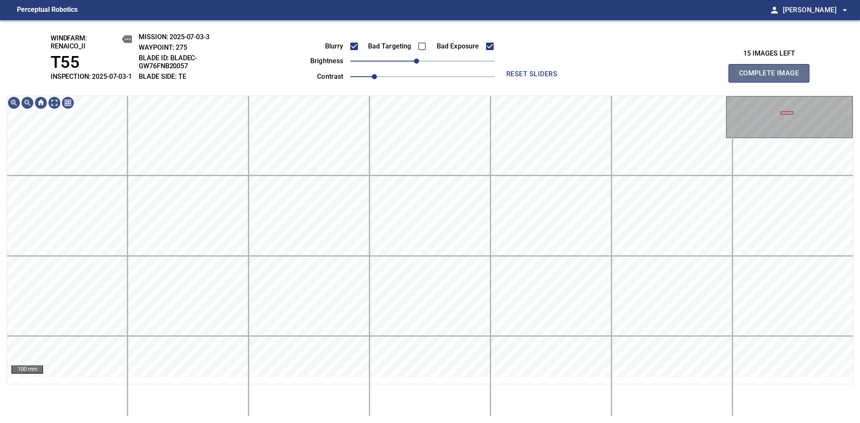
click at [772, 78] on span "Complete Image" at bounding box center [769, 73] width 62 height 12
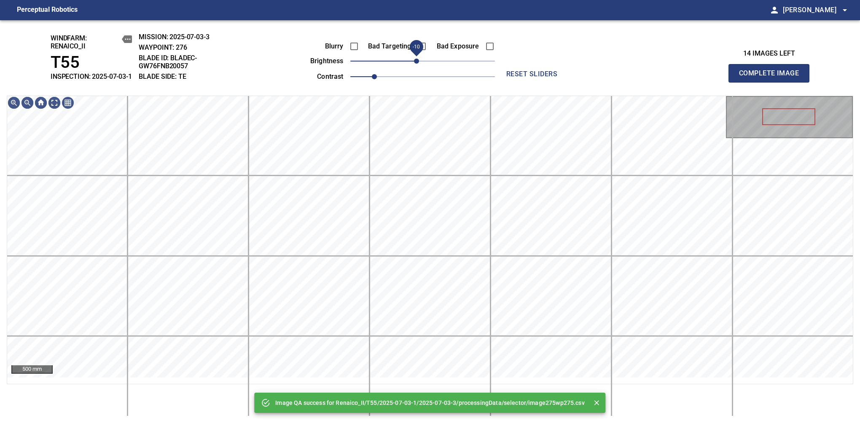
click at [419, 64] on span "-10" at bounding box center [416, 61] width 5 height 5
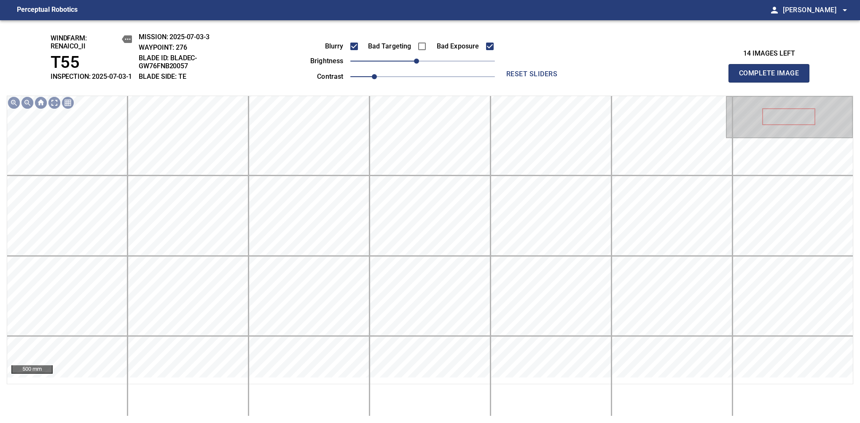
click at [772, 78] on span "Complete Image" at bounding box center [769, 73] width 62 height 12
click at [420, 64] on span "0" at bounding box center [422, 61] width 5 height 5
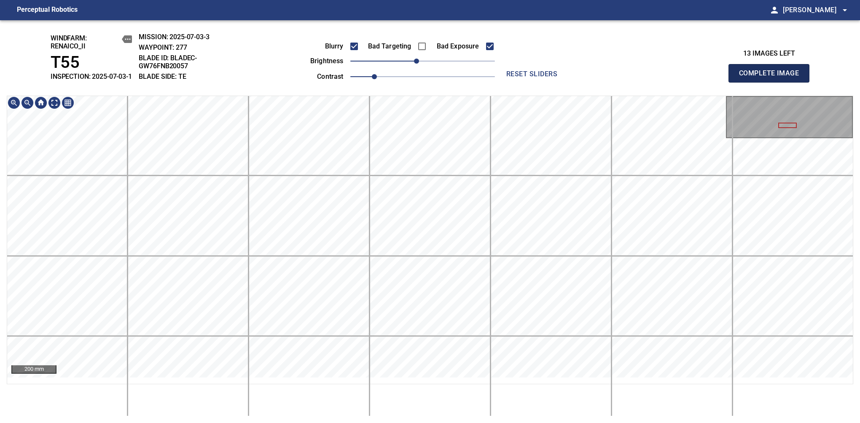
click at [772, 78] on span "Complete Image" at bounding box center [769, 73] width 62 height 12
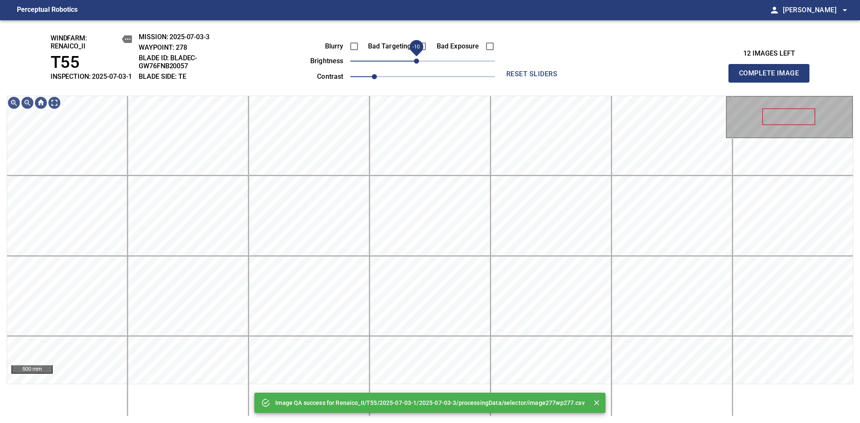
click at [418, 64] on span "-10" at bounding box center [416, 61] width 5 height 5
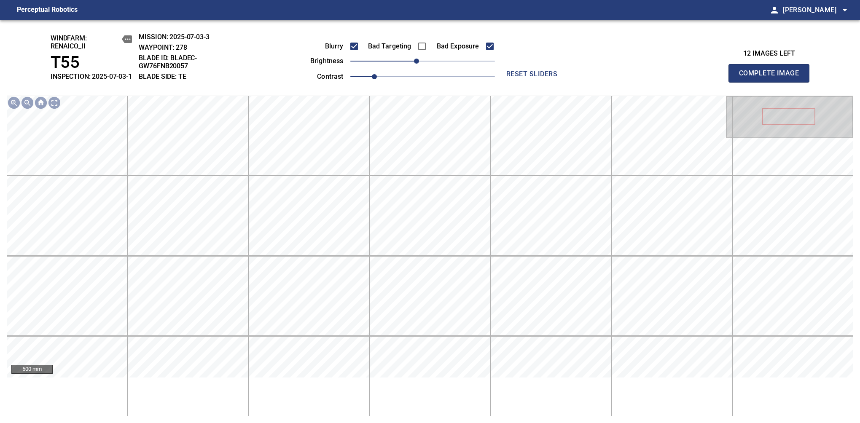
click at [772, 78] on span "Complete Image" at bounding box center [769, 73] width 62 height 12
click at [420, 64] on span "0" at bounding box center [422, 61] width 5 height 5
click at [772, 78] on span "Complete Image" at bounding box center [769, 73] width 62 height 12
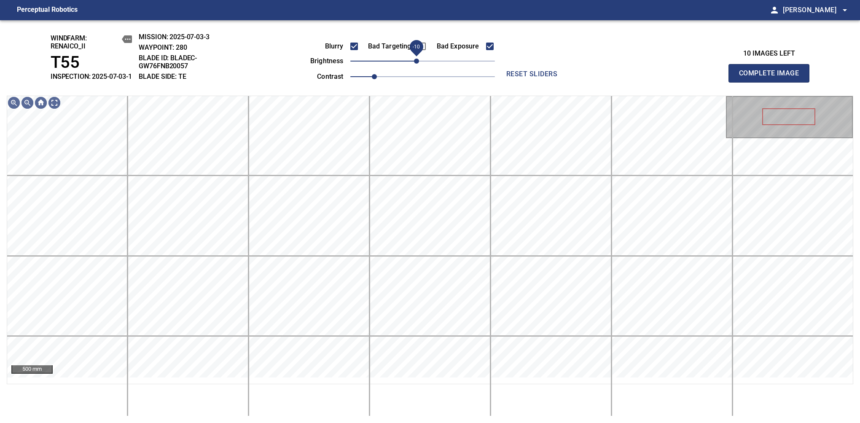
click at [417, 64] on span "-10" at bounding box center [416, 61] width 5 height 5
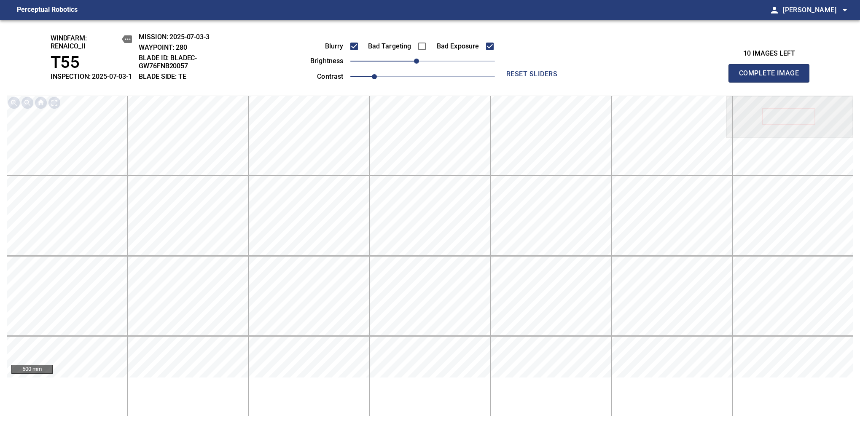
click at [772, 78] on span "Complete Image" at bounding box center [769, 73] width 62 height 12
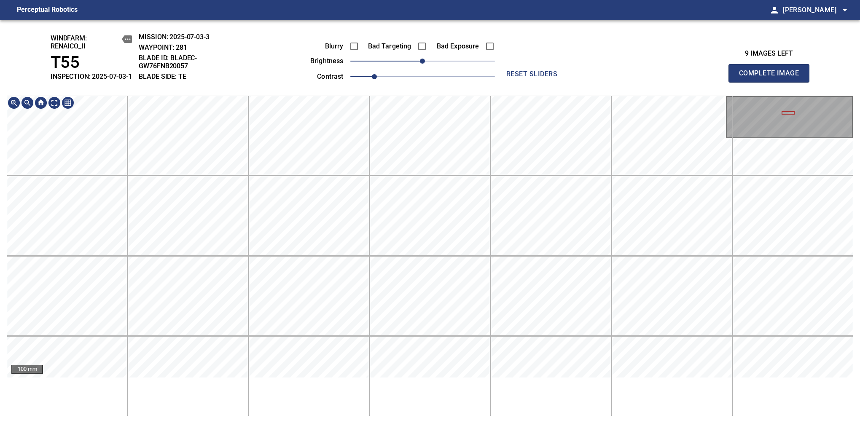
click at [433, 423] on html "Perceptual Robotics person Alex Semenov arrow_drop_down windfarm: Renaico_II T5…" at bounding box center [430, 211] width 860 height 423
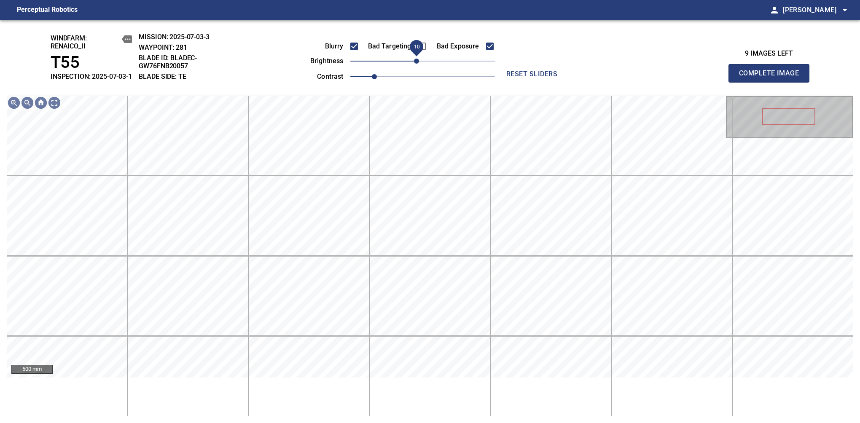
click at [418, 64] on span "-10" at bounding box center [416, 61] width 5 height 5
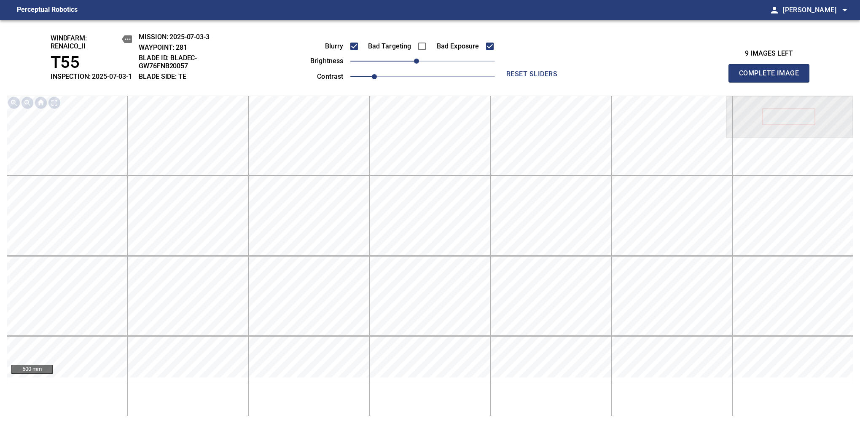
click at [772, 78] on span "Complete Image" at bounding box center [769, 73] width 62 height 12
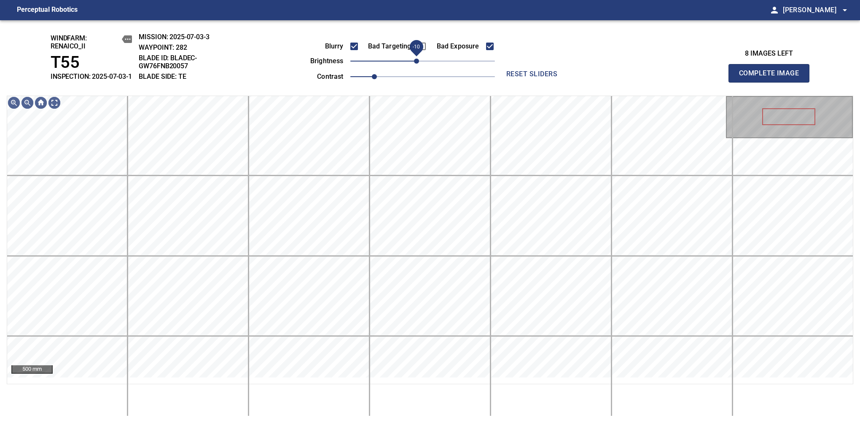
click at [418, 64] on span "-10" at bounding box center [416, 61] width 5 height 5
click at [420, 64] on span "0" at bounding box center [422, 61] width 5 height 5
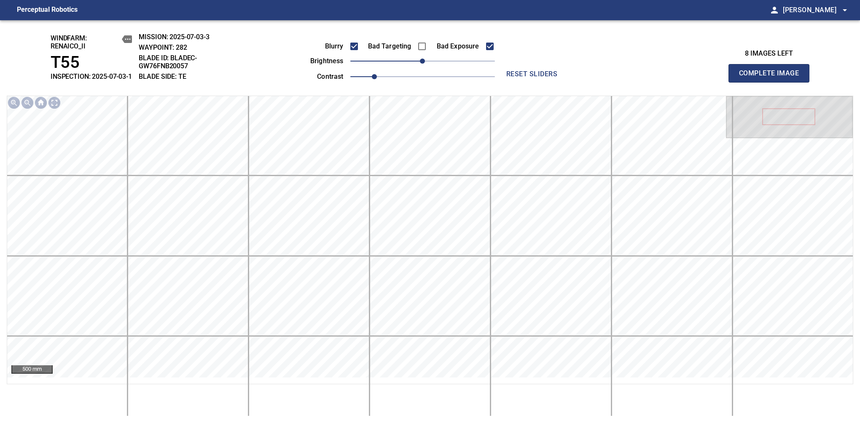
click at [772, 78] on span "Complete Image" at bounding box center [769, 73] width 62 height 12
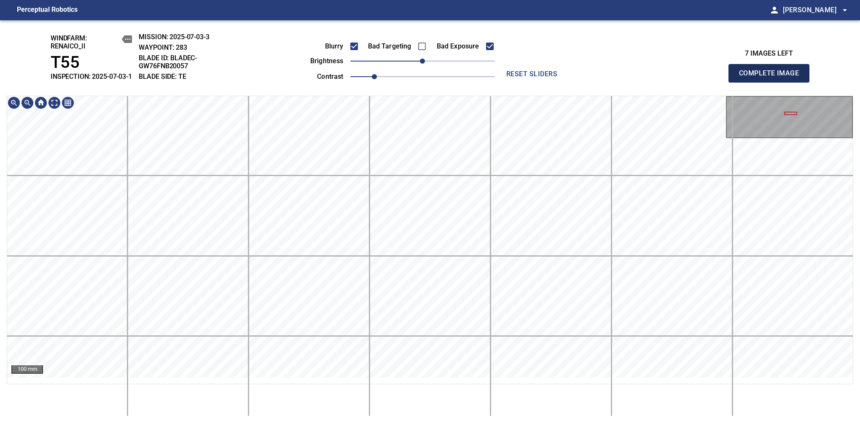
click at [772, 78] on span "Complete Image" at bounding box center [769, 73] width 62 height 12
click at [458, 49] on div "windfarm: Renaico_II T55 INSPECTION: 2025-07-03-1 MISSION: 2025-07-03-3 WAYPOIN…" at bounding box center [430, 221] width 860 height 403
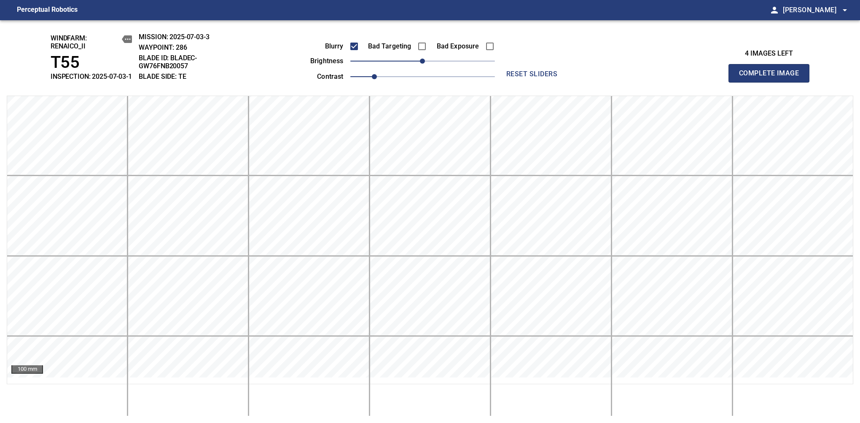
click at [772, 78] on span "Complete Image" at bounding box center [769, 73] width 62 height 12
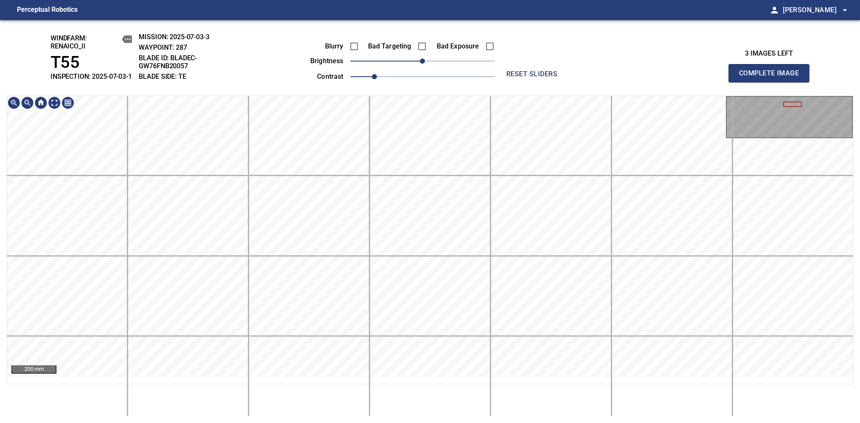
click at [395, 423] on html "Perceptual Robotics person Alex Semenov arrow_drop_down windfarm: Renaico_II T5…" at bounding box center [430, 211] width 860 height 423
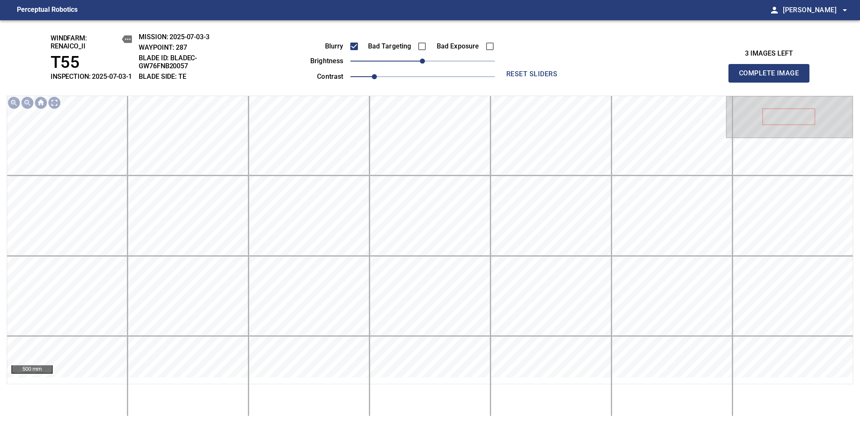
click at [772, 78] on span "Complete Image" at bounding box center [769, 73] width 62 height 12
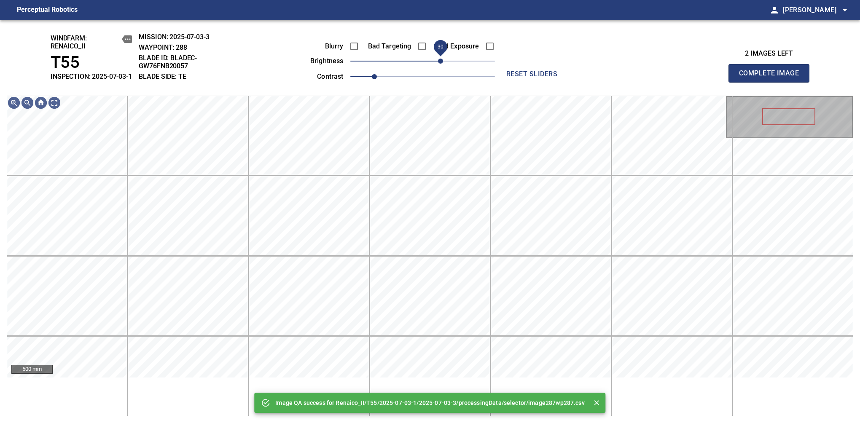
drag, startPoint x: 423, startPoint y: 73, endPoint x: 442, endPoint y: 64, distance: 20.9
click at [442, 64] on span "30" at bounding box center [440, 61] width 5 height 5
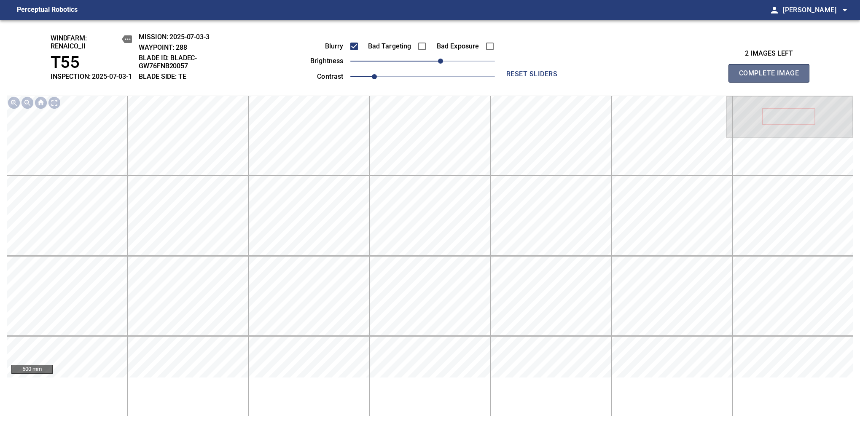
click at [772, 78] on span "Complete Image" at bounding box center [769, 73] width 62 height 12
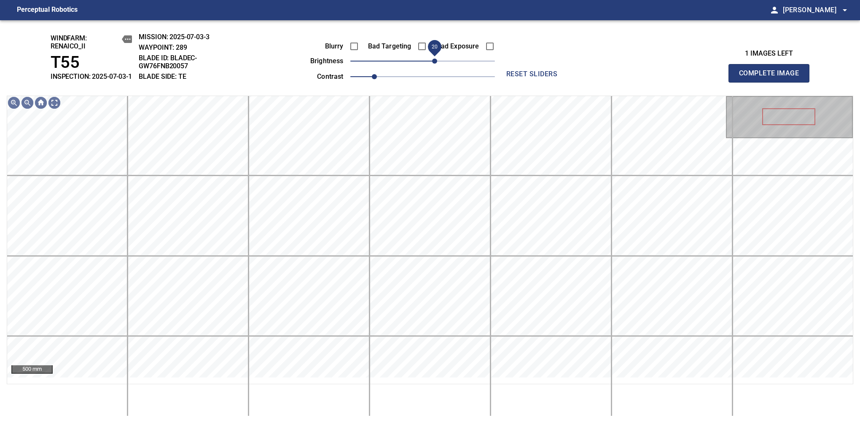
click at [433, 64] on span "20" at bounding box center [434, 61] width 5 height 5
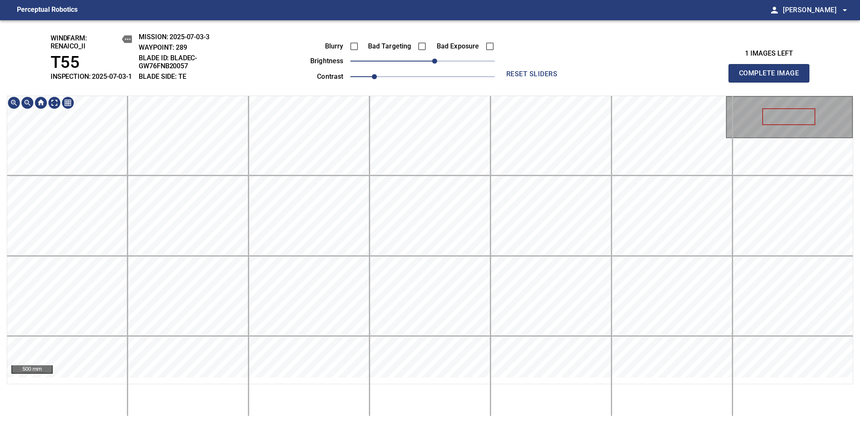
click at [445, 79] on div "windfarm: Renaico_II T55 INSPECTION: 2025-07-03-1 MISSION: 2025-07-03-3 WAYPOIN…" at bounding box center [430, 221] width 860 height 403
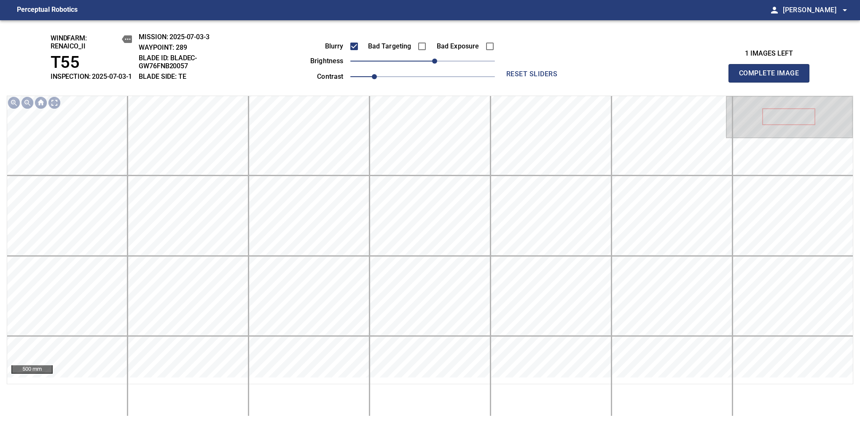
click at [772, 78] on span "Complete Image" at bounding box center [769, 73] width 62 height 12
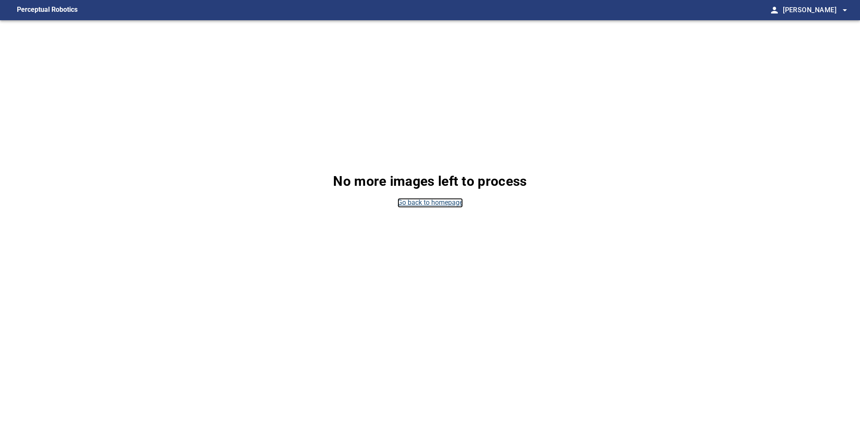
click at [440, 200] on link "Go back to homepage" at bounding box center [430, 203] width 65 height 10
